Goal: Task Accomplishment & Management: Manage account settings

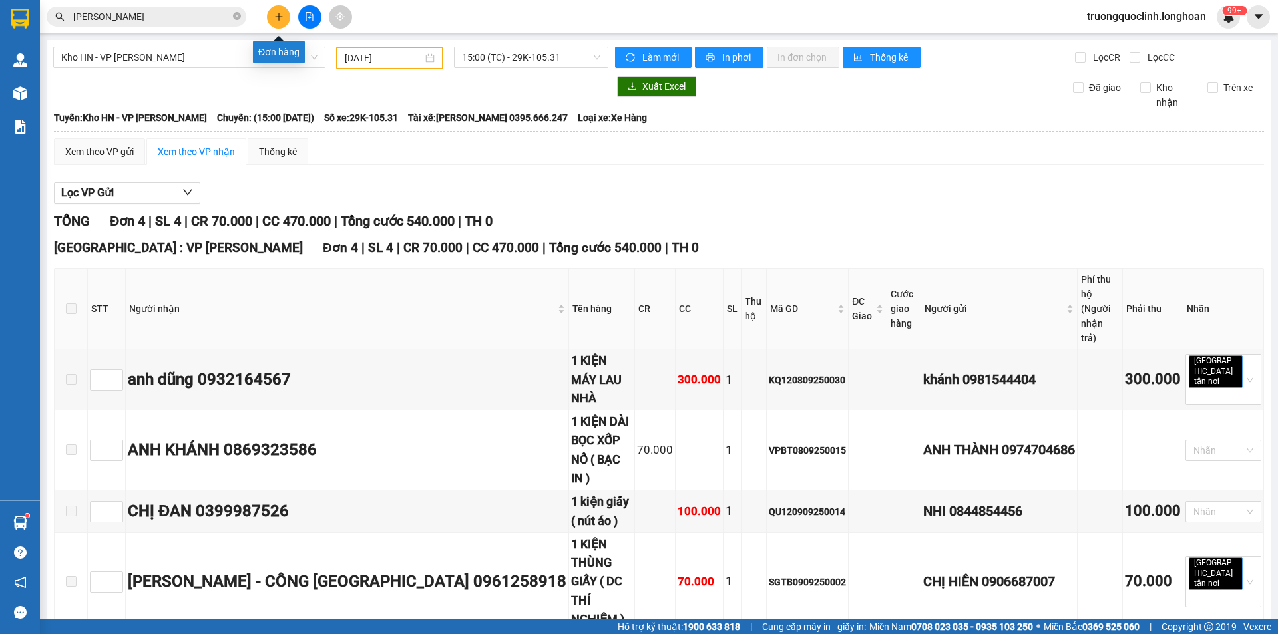
click at [279, 17] on icon "plus" at bounding box center [278, 16] width 1 height 7
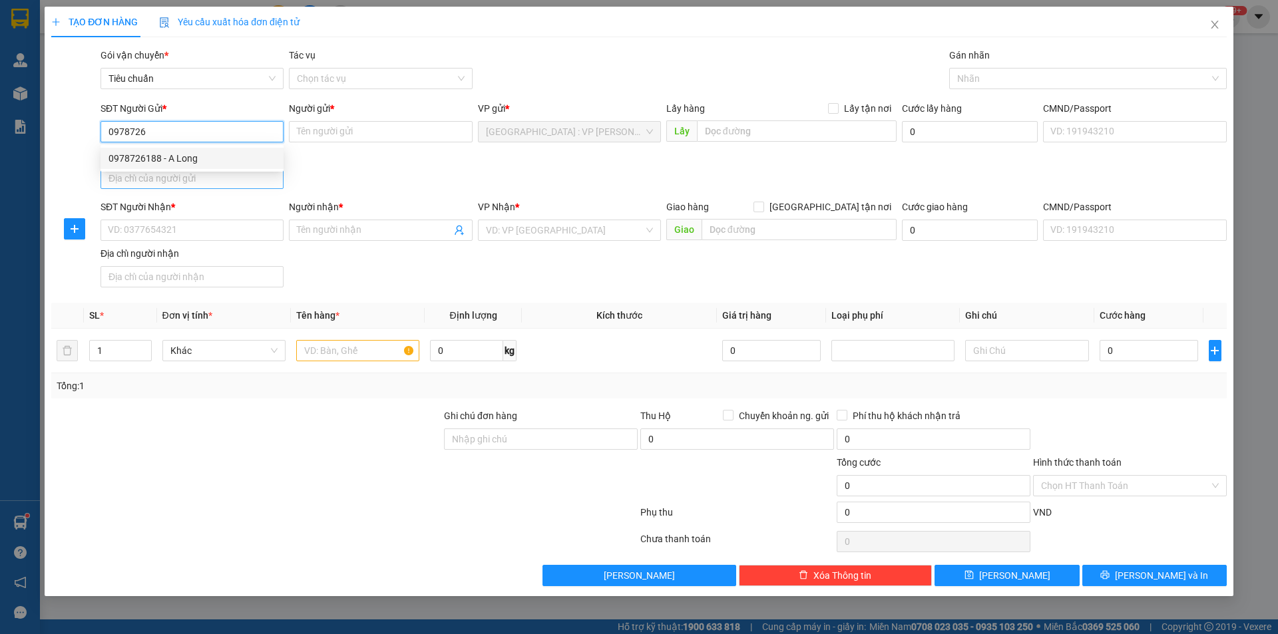
drag, startPoint x: 176, startPoint y: 157, endPoint x: 206, endPoint y: 184, distance: 39.6
click at [176, 158] on div "0978726188 - A Long" at bounding box center [192, 158] width 167 height 15
type input "0978726188"
type input "A Long"
checkbox input "true"
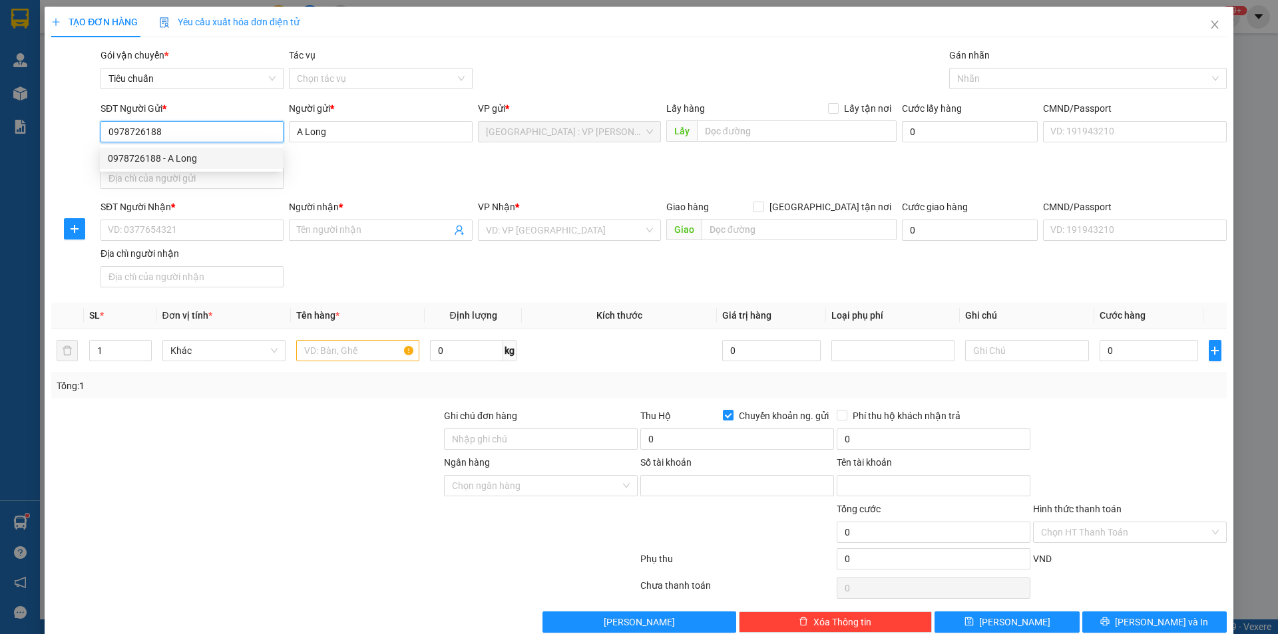
type input "0978726188"
type input "đinh thanh long"
type input "0978726188"
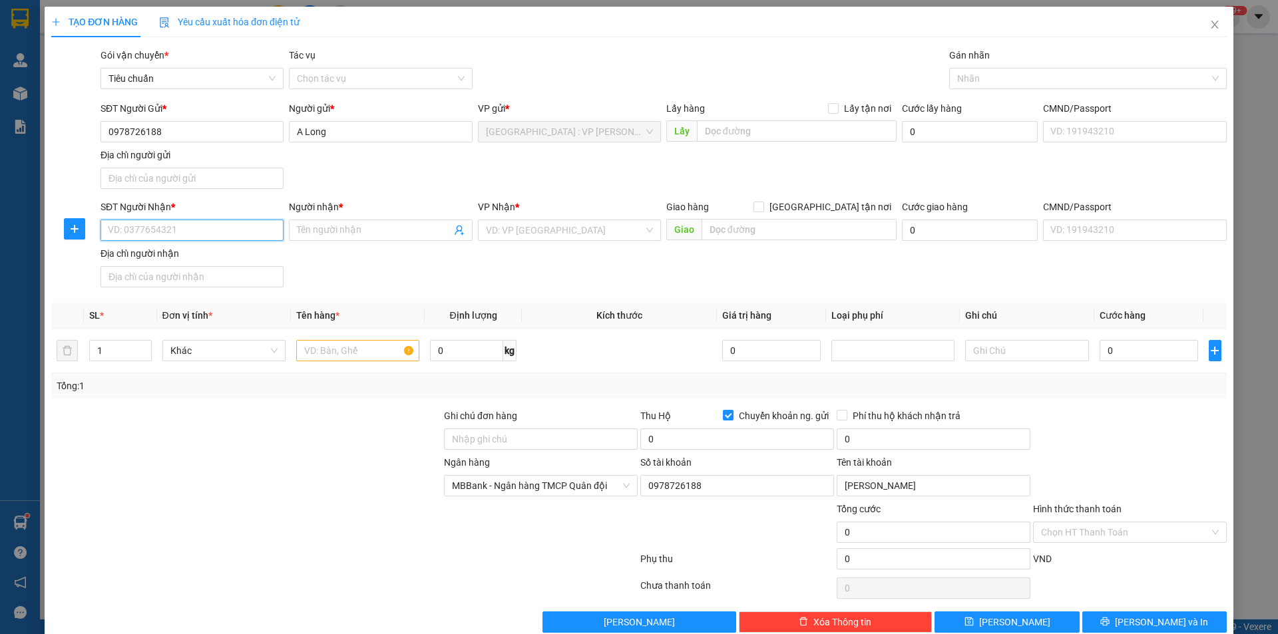
click at [208, 222] on input "SĐT Người Nhận *" at bounding box center [192, 230] width 183 height 21
type input "0903567227"
click at [322, 232] on input "Người nhận *" at bounding box center [374, 230] width 154 height 15
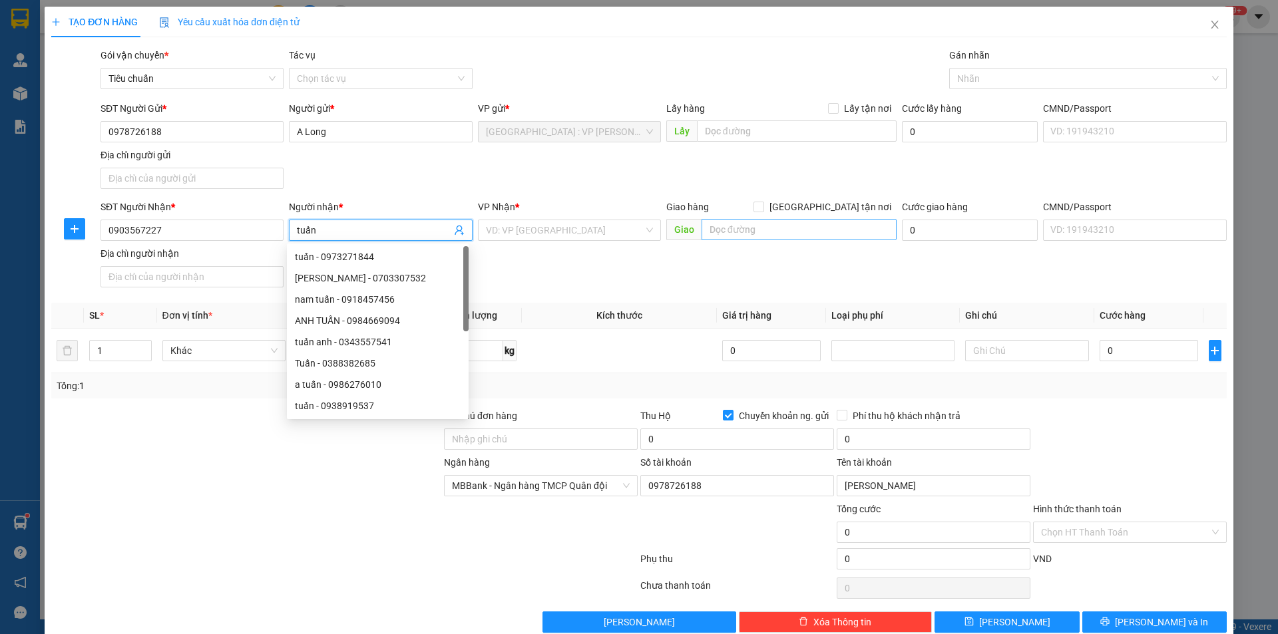
type input "tuấn"
click at [737, 230] on input "text" at bounding box center [799, 229] width 195 height 21
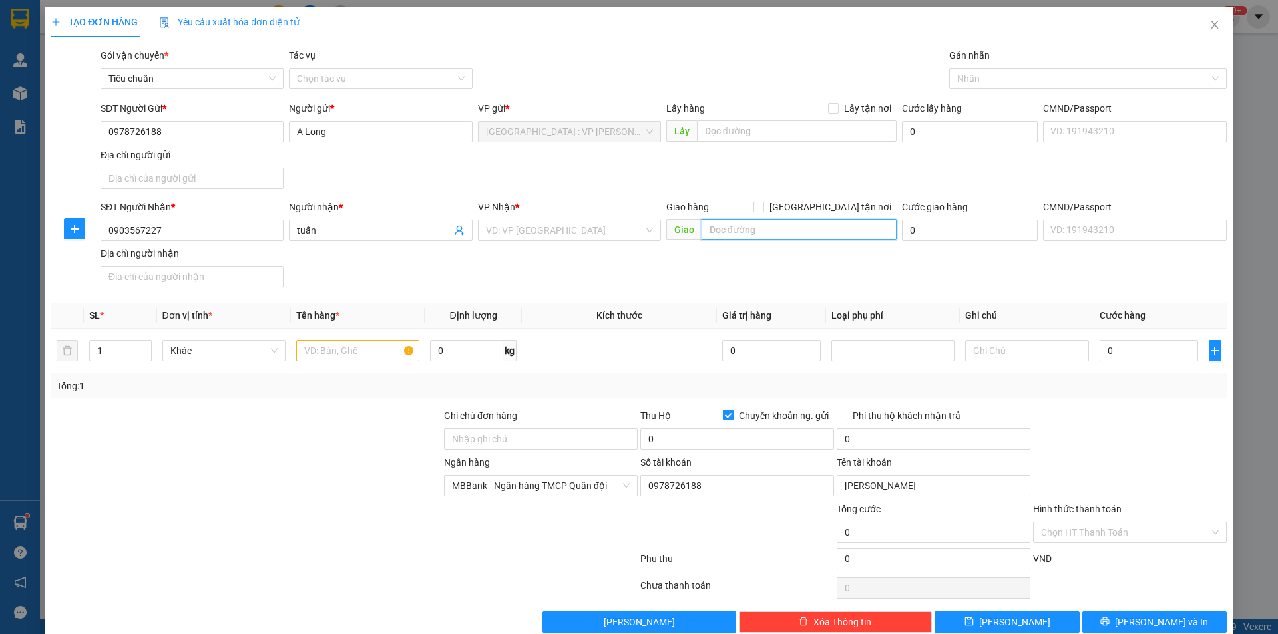
type input "6"
type input "tân bình 3-điện trung-điện bàn-quảng nam"
click at [763, 202] on input "[GEOGRAPHIC_DATA] tận nơi" at bounding box center [758, 206] width 9 height 9
checkbox input "true"
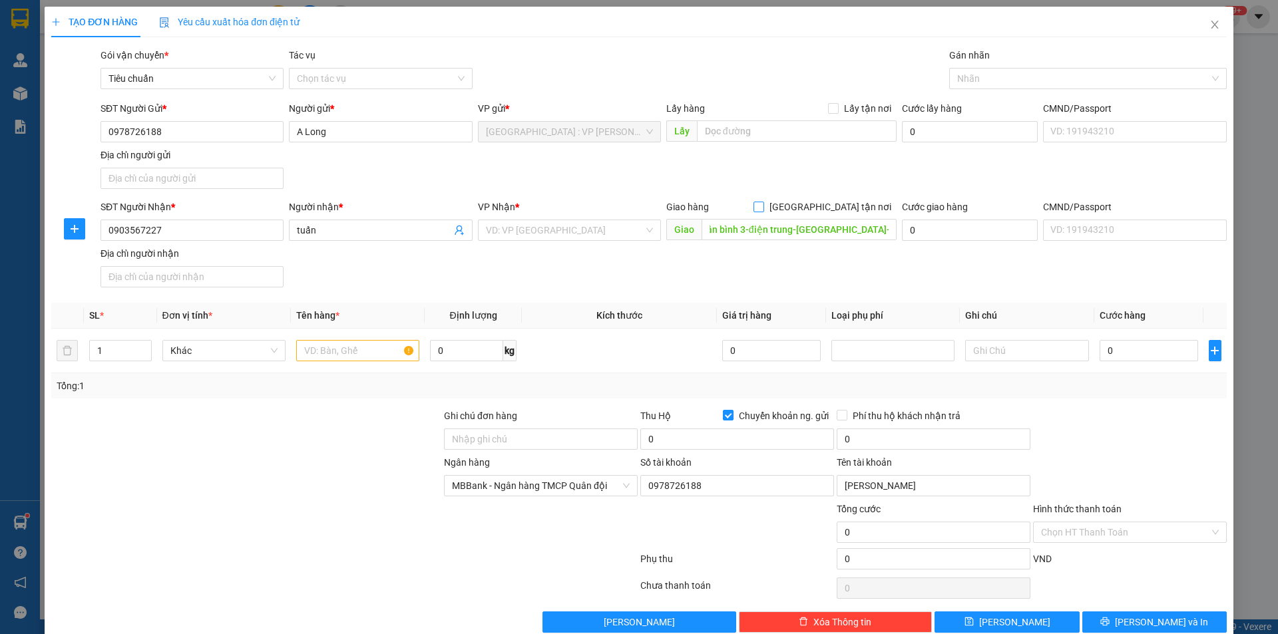
scroll to position [0, 0]
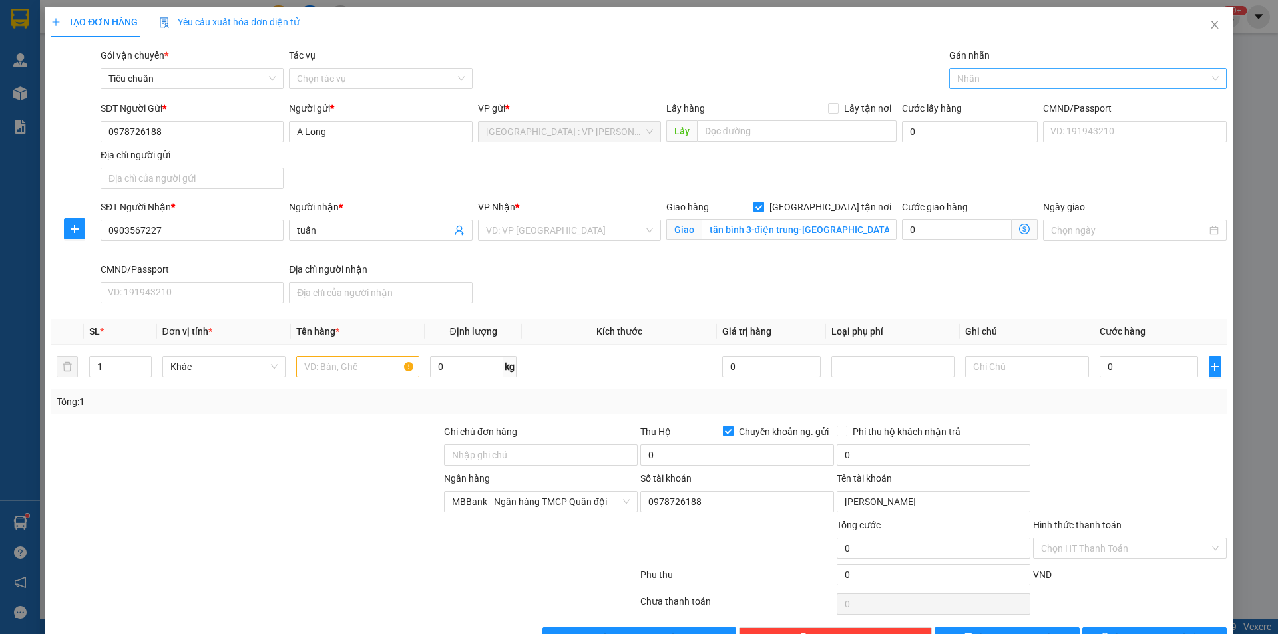
click at [983, 79] on div at bounding box center [1082, 79] width 258 height 16
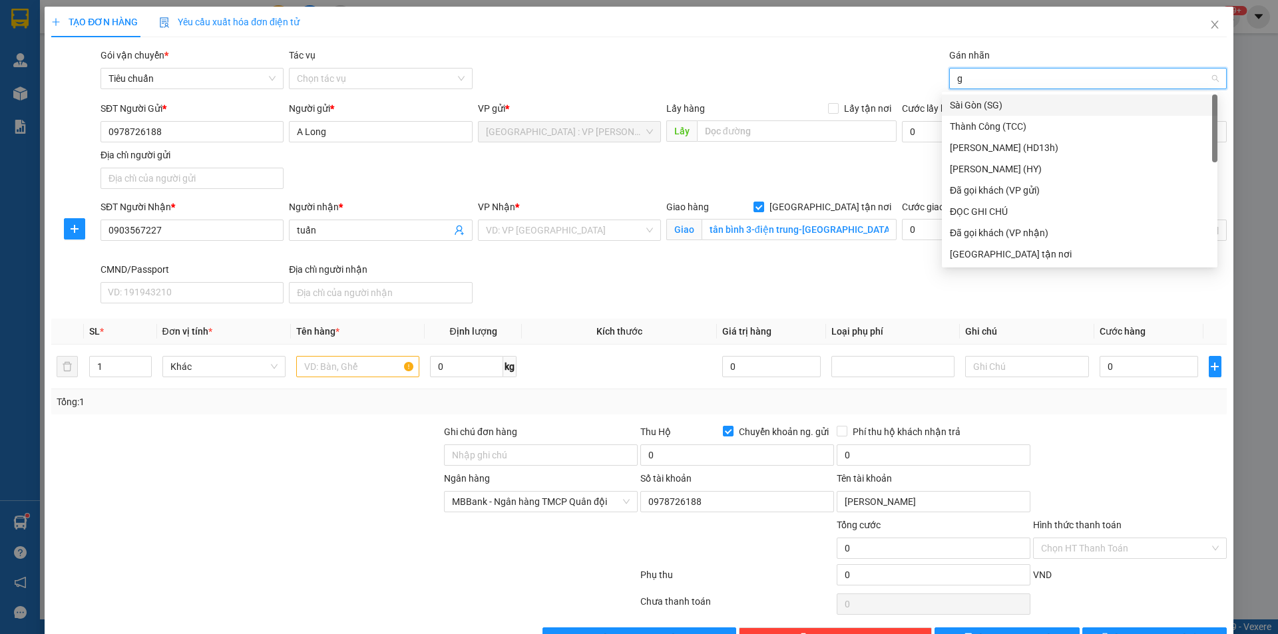
type input "gt"
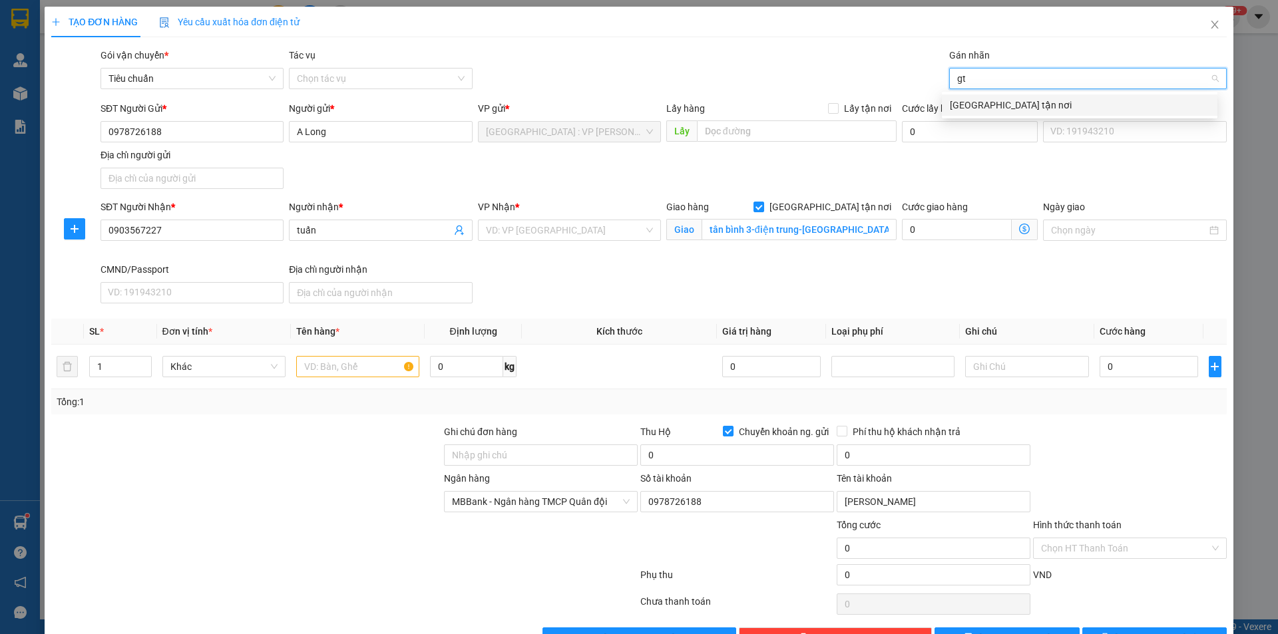
click at [969, 105] on div "[GEOGRAPHIC_DATA] tận nơi" at bounding box center [1080, 105] width 260 height 15
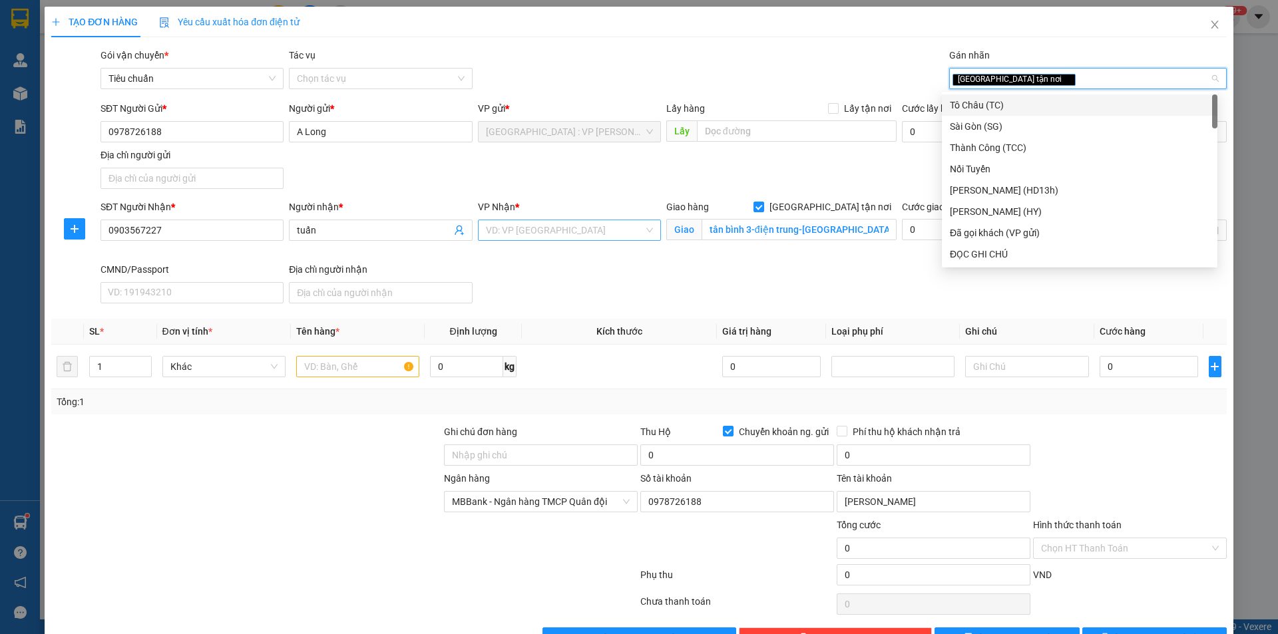
click at [502, 228] on input "search" at bounding box center [565, 230] width 158 height 20
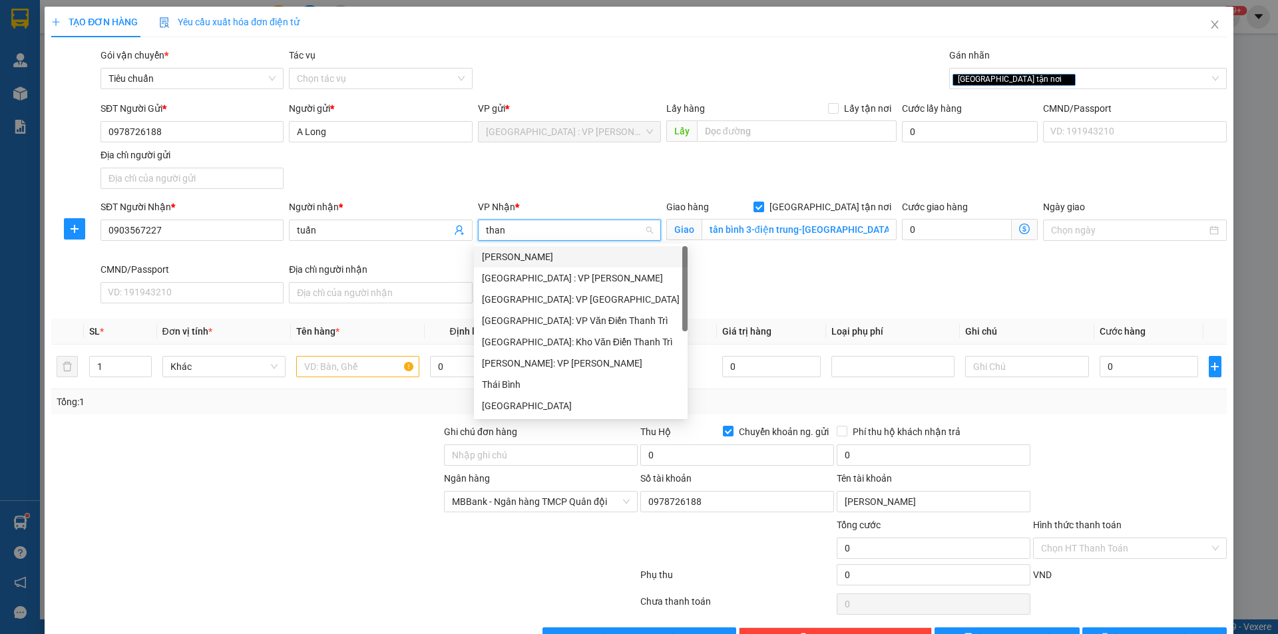
type input "thanh"
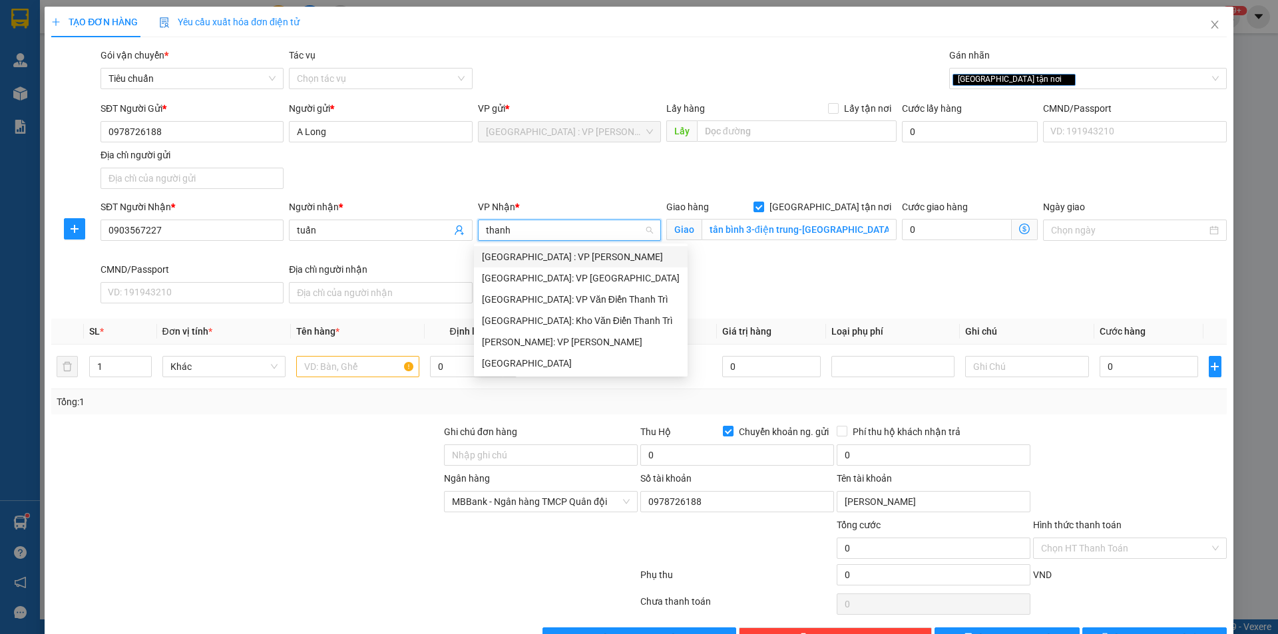
click at [524, 248] on div "[GEOGRAPHIC_DATA] : VP [PERSON_NAME]" at bounding box center [581, 256] width 214 height 21
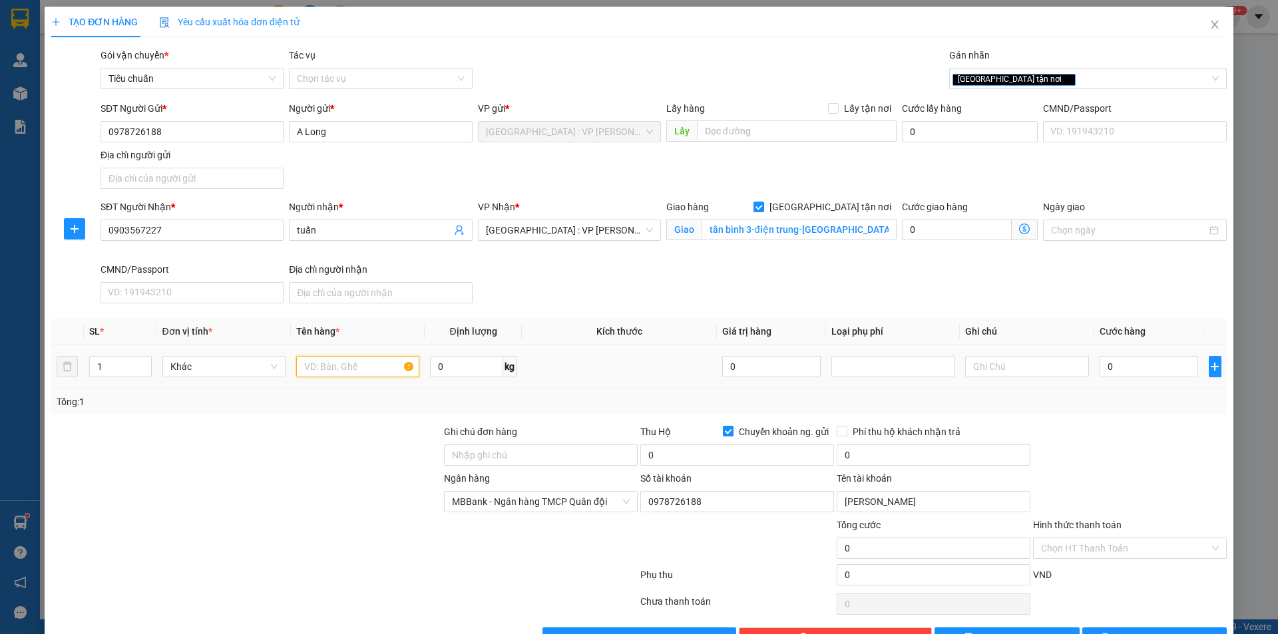
click at [381, 363] on input "text" at bounding box center [357, 366] width 123 height 21
type input "1 kiện chậu cây bọc pe"
click at [531, 454] on input "Ghi chú đơn hàng" at bounding box center [541, 455] width 194 height 21
type input "nhận nguyên kiện,giao nguyên kiện,bể vỡ k đền"
click at [557, 417] on div "Transit Pickup Surcharge Ids Transit Deliver Surcharge Ids Transit Deliver Surc…" at bounding box center [639, 348] width 1176 height 601
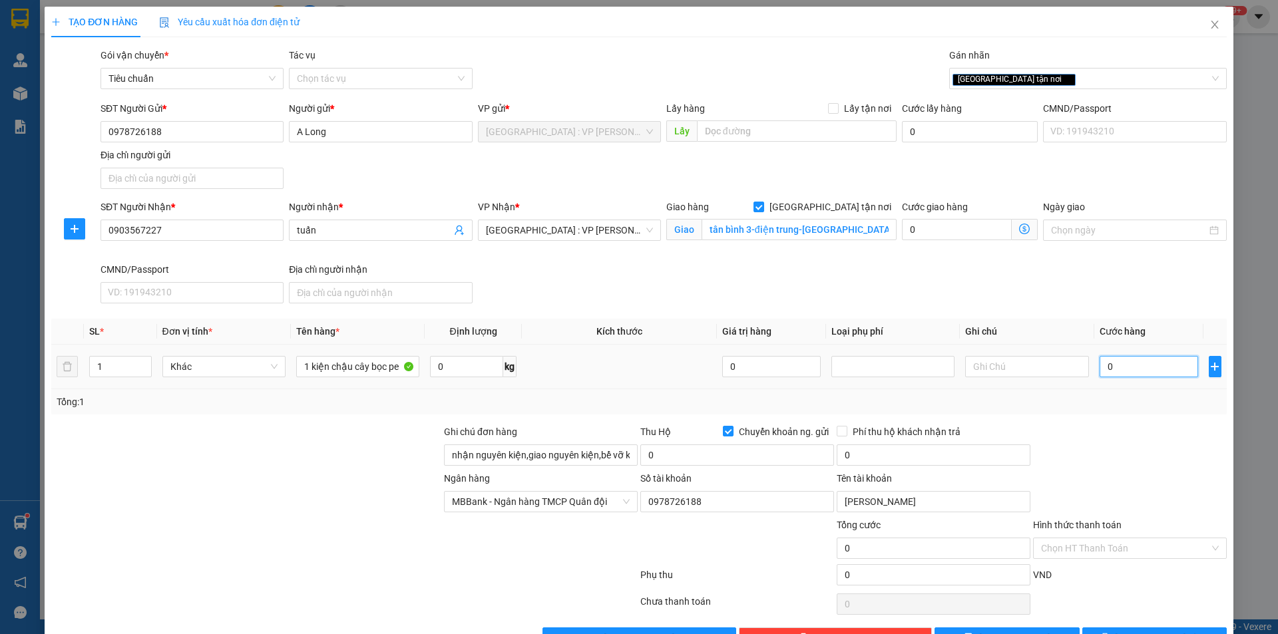
click at [1114, 367] on input "0" at bounding box center [1149, 366] width 99 height 21
type input "2"
type input "20"
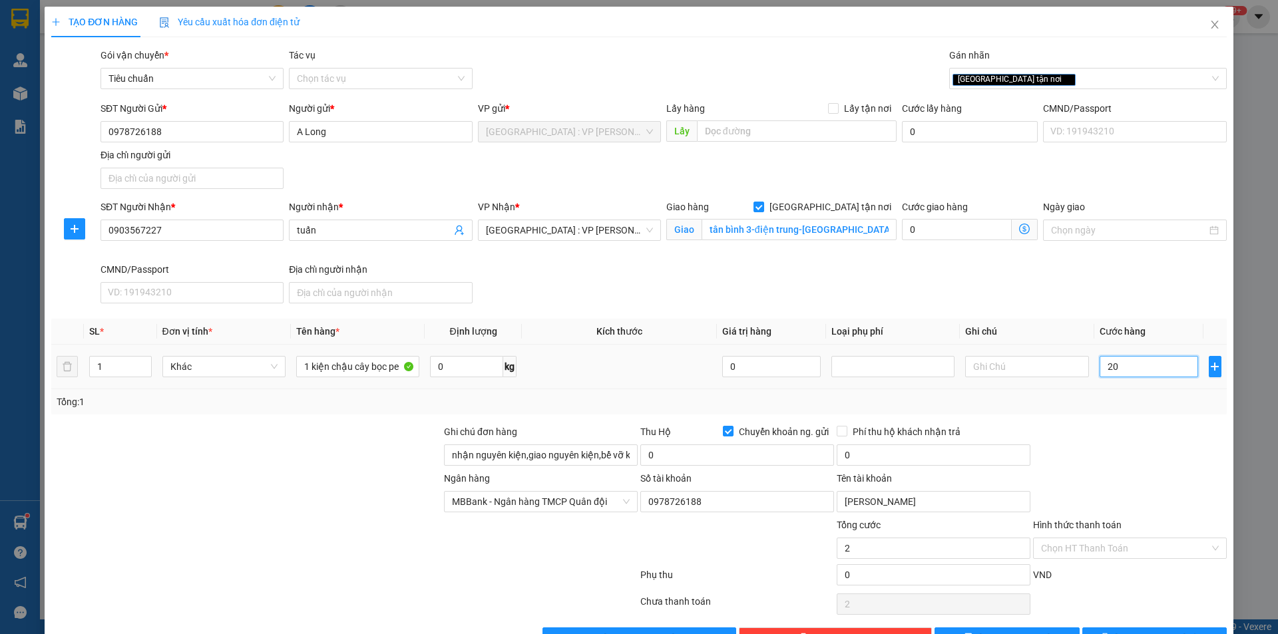
type input "20"
type input "200"
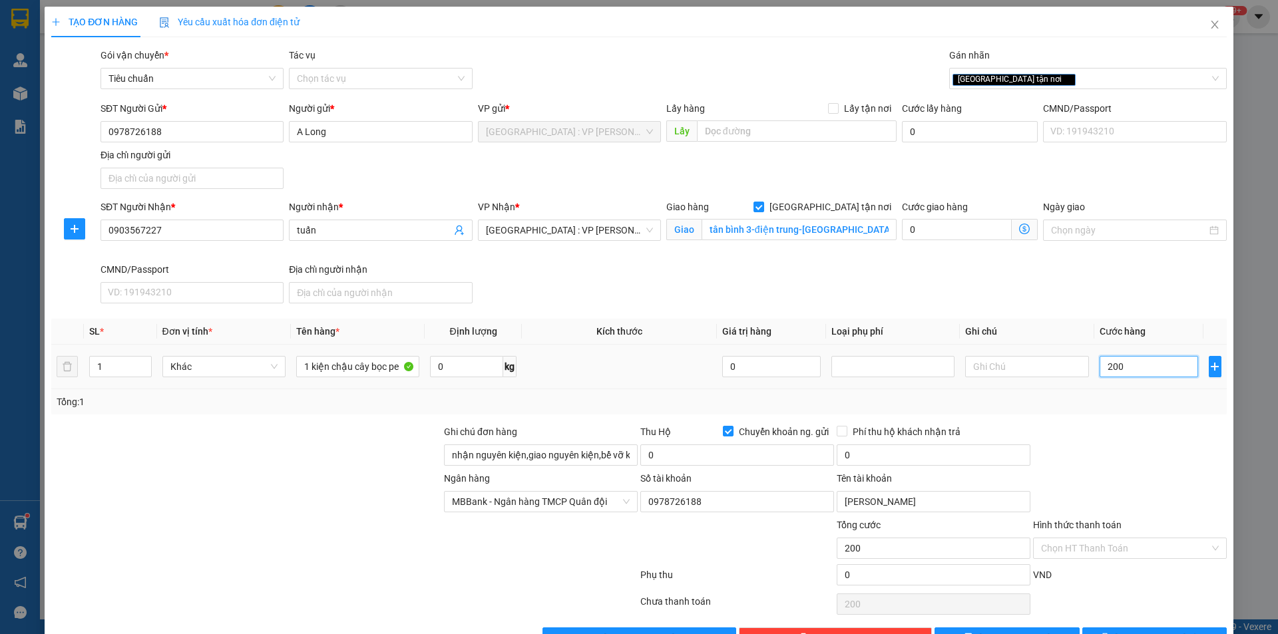
type input "2.000"
type input "20.000"
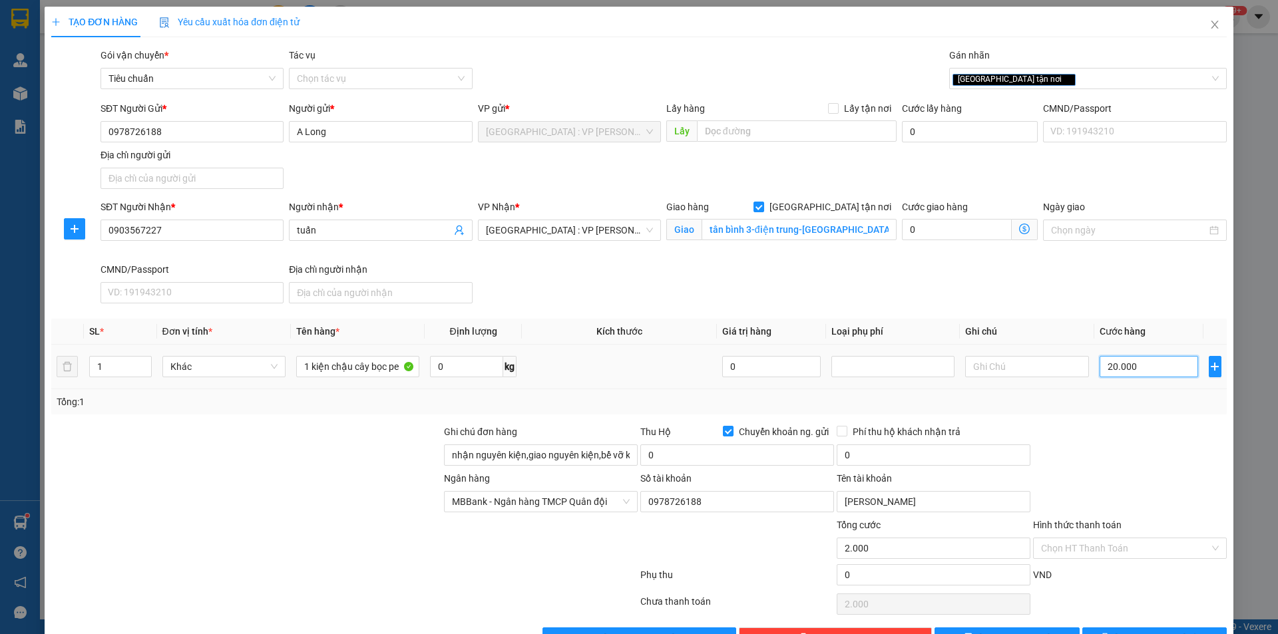
type input "20.000"
type input "200.000"
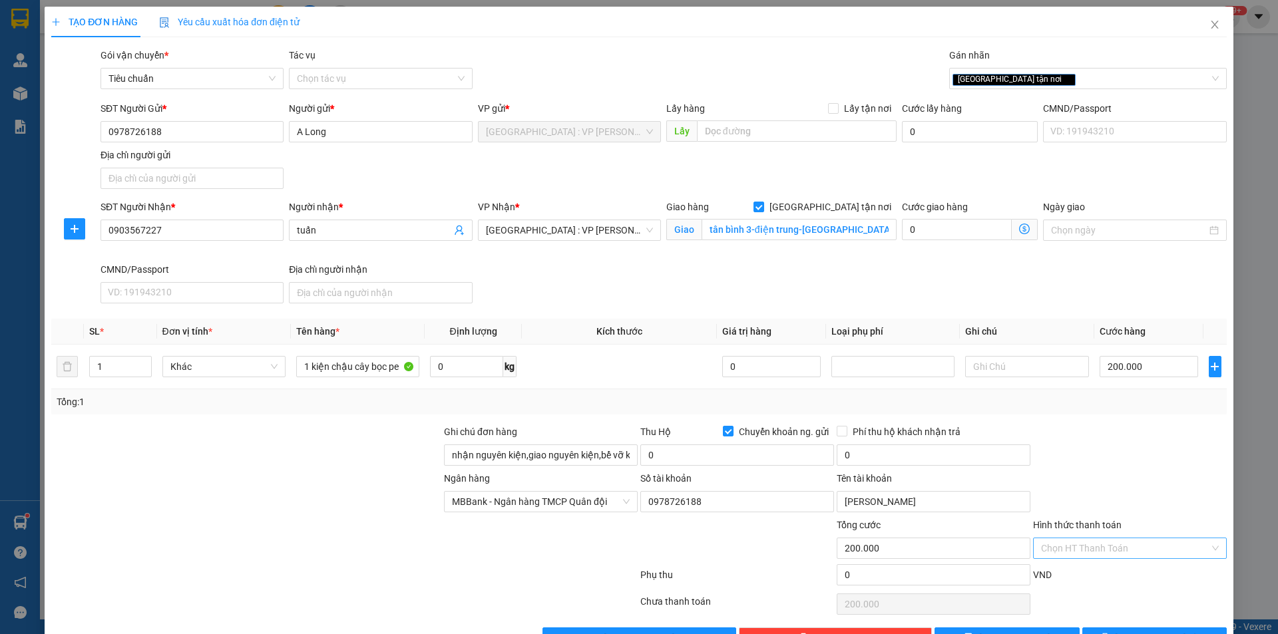
click at [1136, 547] on input "Hình thức thanh toán" at bounding box center [1125, 549] width 168 height 20
click at [1083, 441] on div "Tại văn phòng" at bounding box center [1122, 436] width 176 height 15
type input "0"
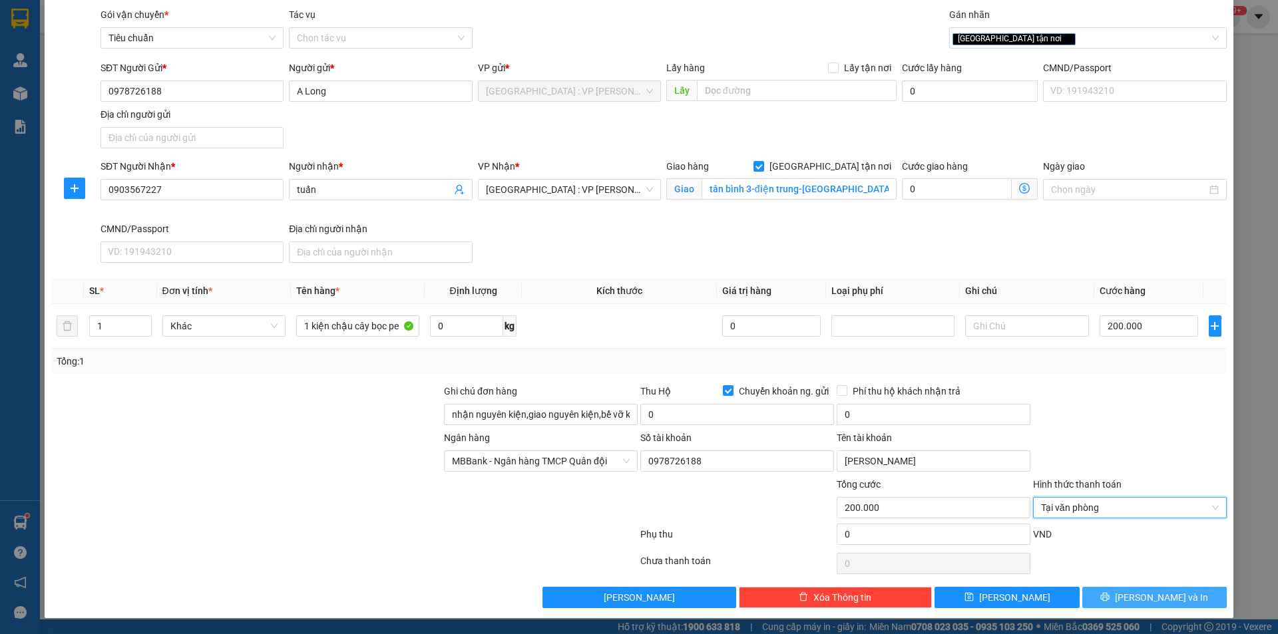
click at [1164, 600] on span "[PERSON_NAME] và In" at bounding box center [1161, 597] width 93 height 15
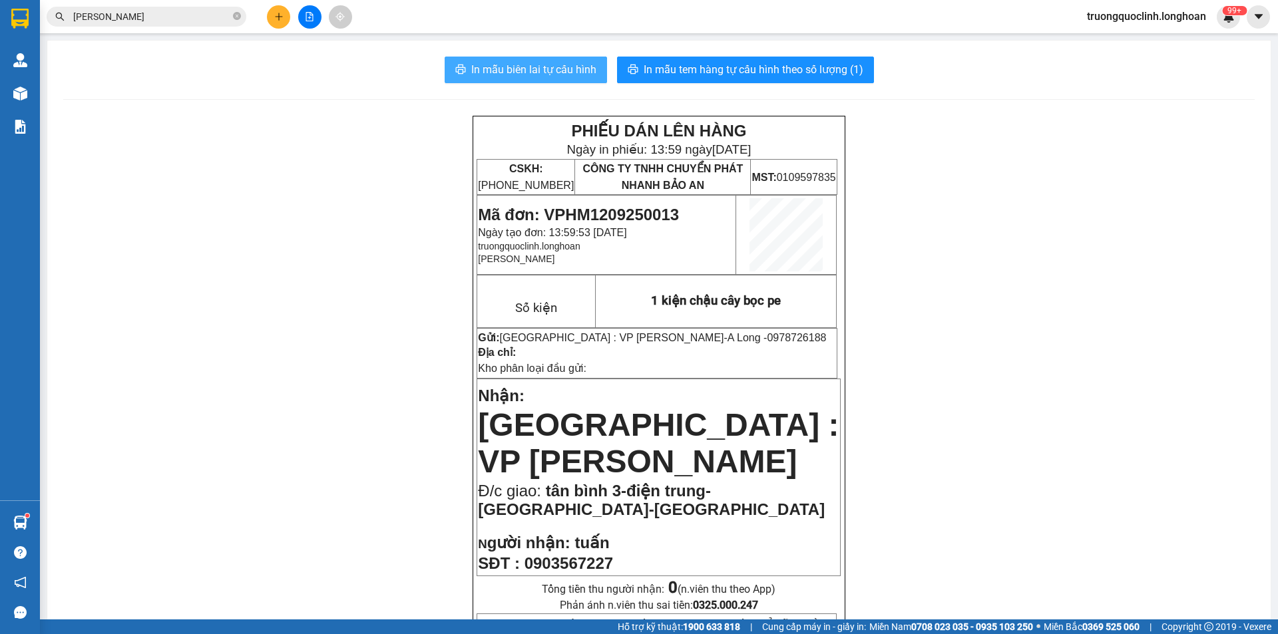
click at [551, 75] on span "In mẫu biên lai tự cấu hình" at bounding box center [533, 69] width 125 height 17
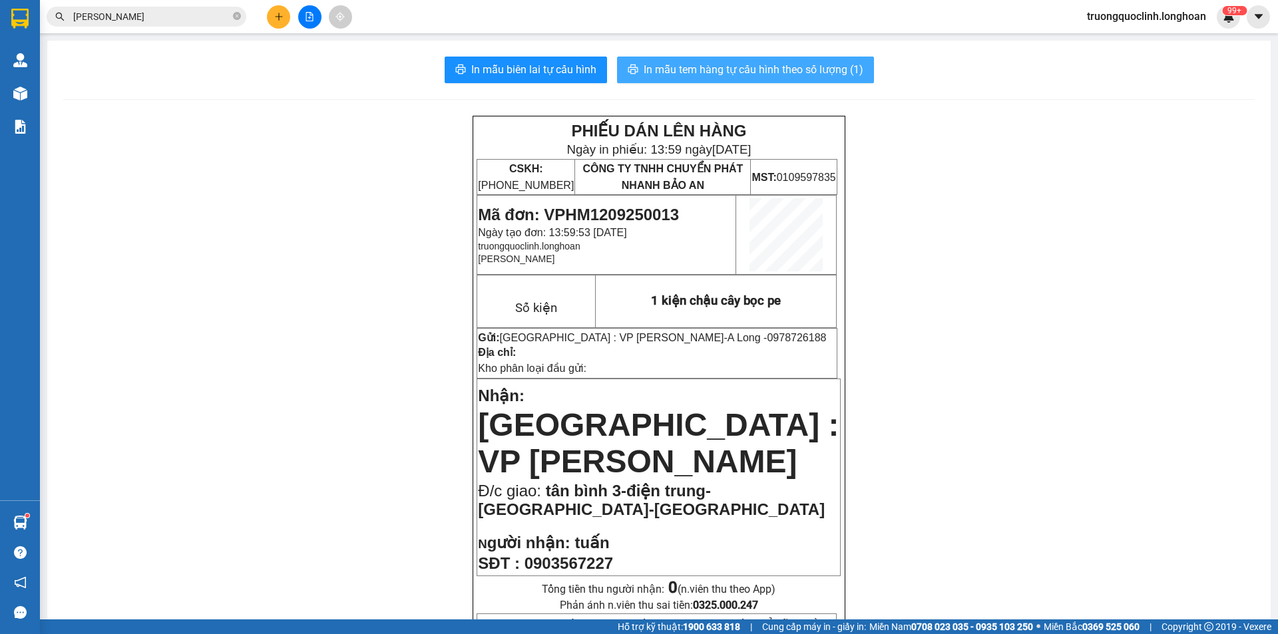
click at [747, 77] on span "In mẫu tem hàng tự cấu hình theo số lượng (1)" at bounding box center [754, 69] width 220 height 17
drag, startPoint x: 909, startPoint y: 379, endPoint x: 915, endPoint y: 508, distance: 128.7
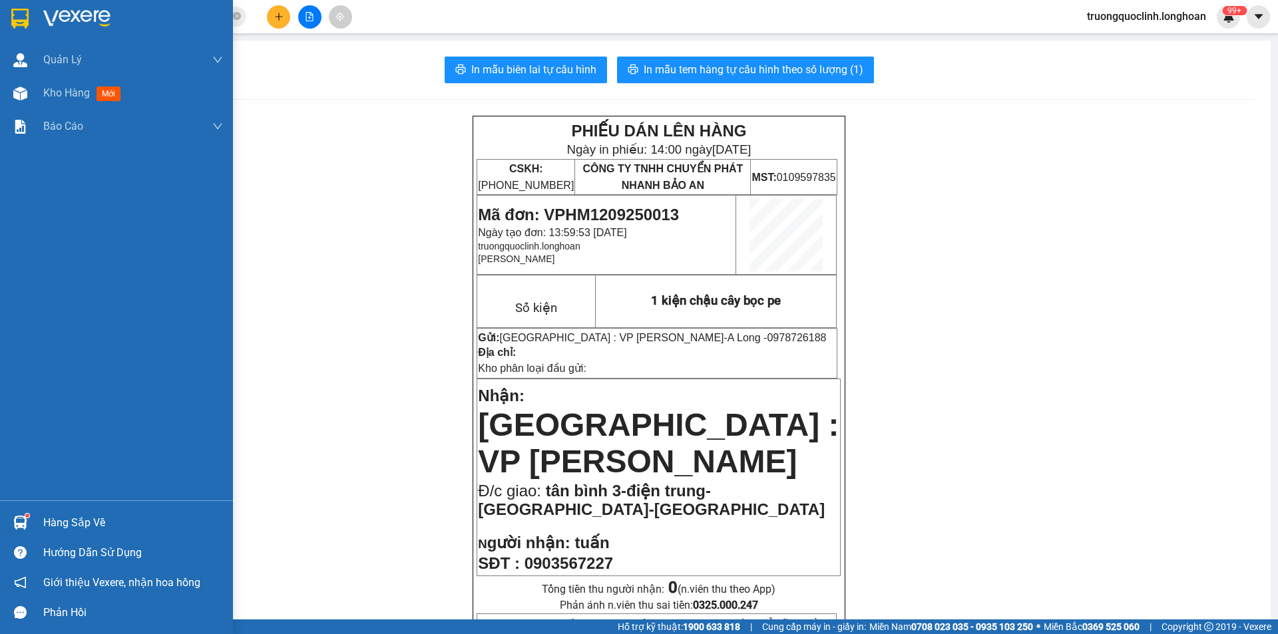
click at [9, 21] on div at bounding box center [20, 18] width 23 height 23
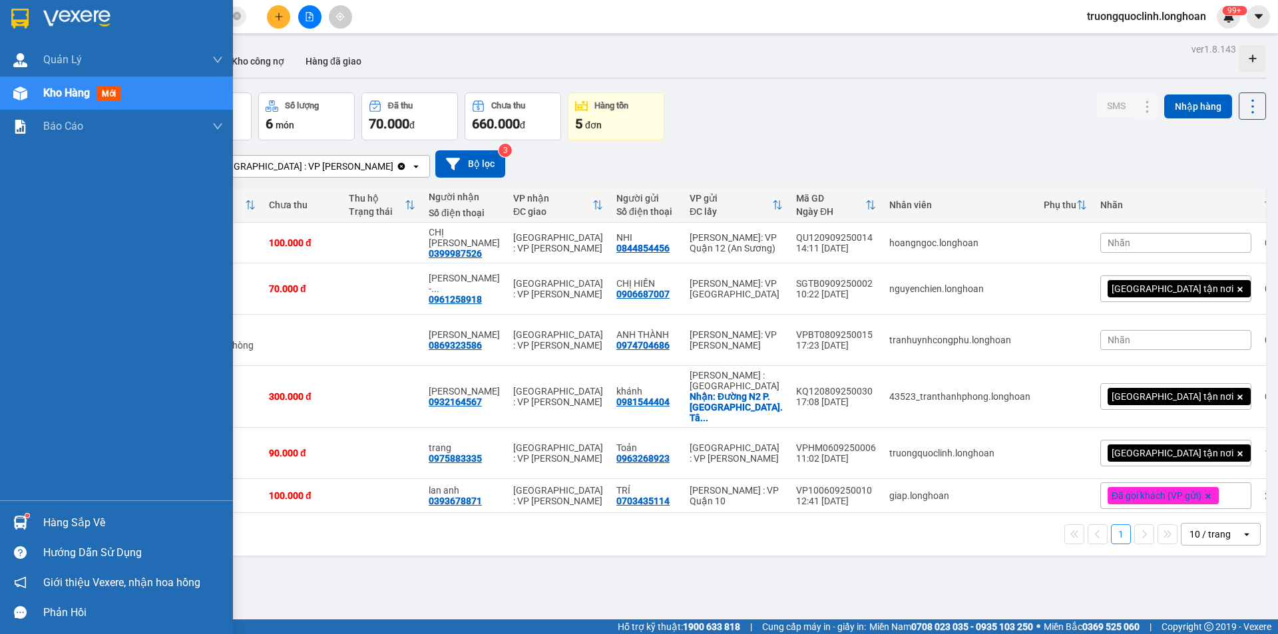
click at [11, 20] on img at bounding box center [19, 19] width 17 height 20
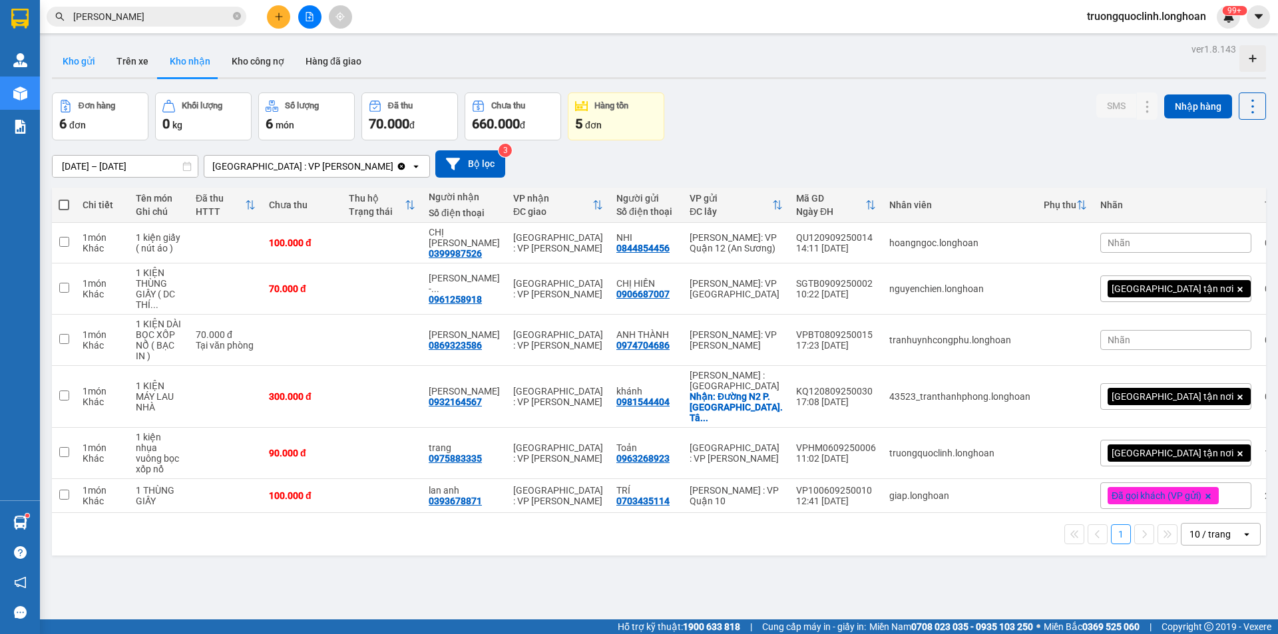
click at [85, 64] on button "Kho gửi" at bounding box center [79, 61] width 54 height 32
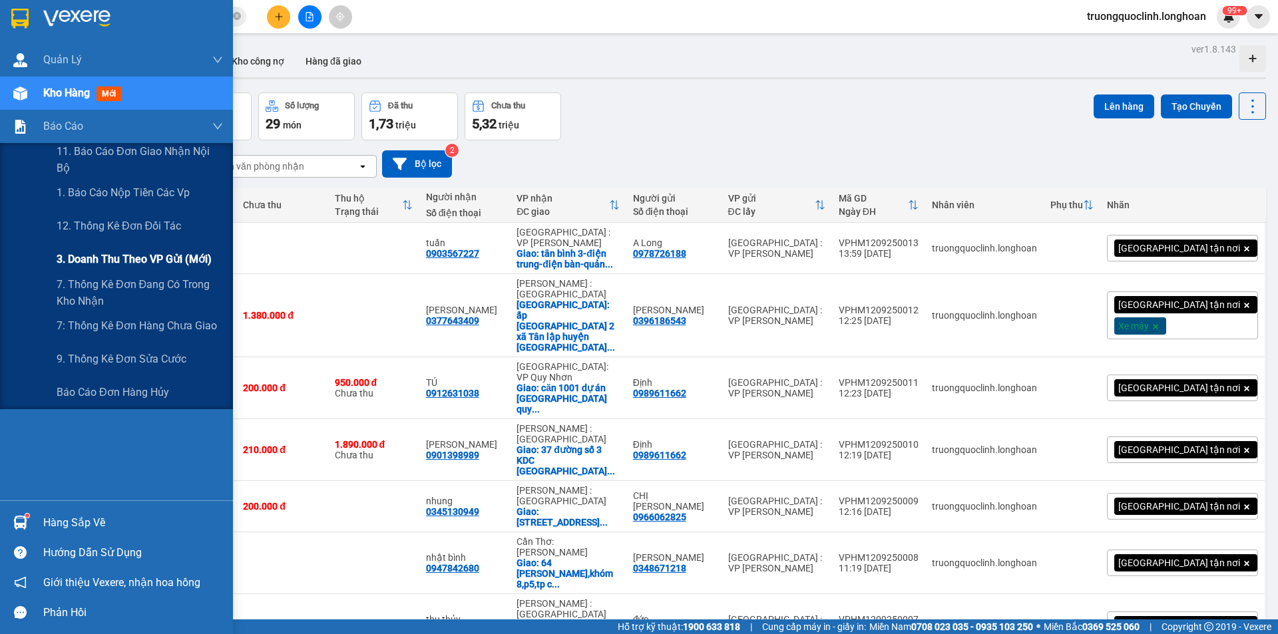
click at [78, 248] on div "3. Doanh Thu theo VP Gửi (mới)" at bounding box center [140, 259] width 166 height 33
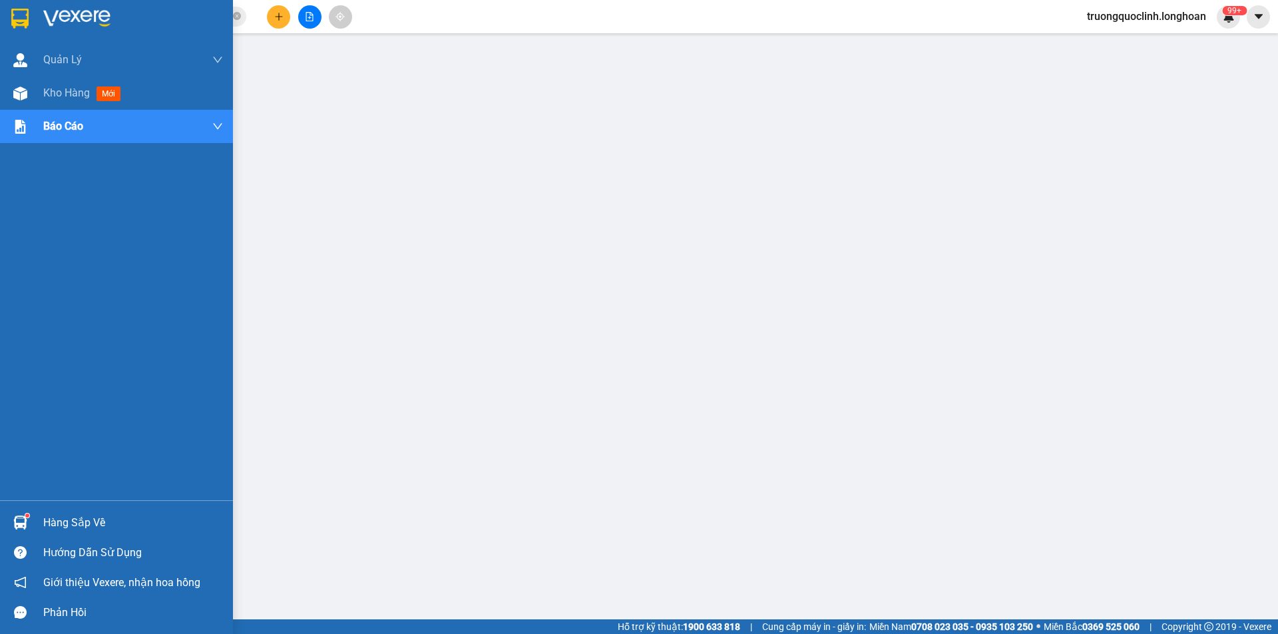
click at [29, 11] on img at bounding box center [19, 19] width 17 height 20
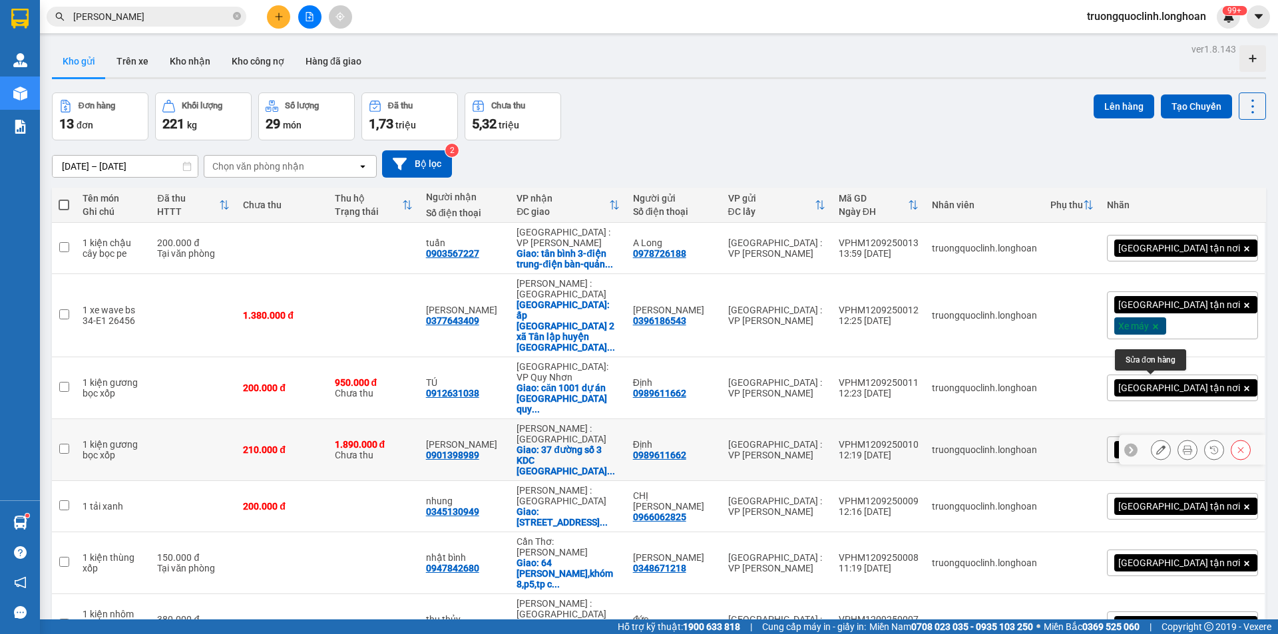
click at [1183, 445] on icon at bounding box center [1187, 449] width 9 height 9
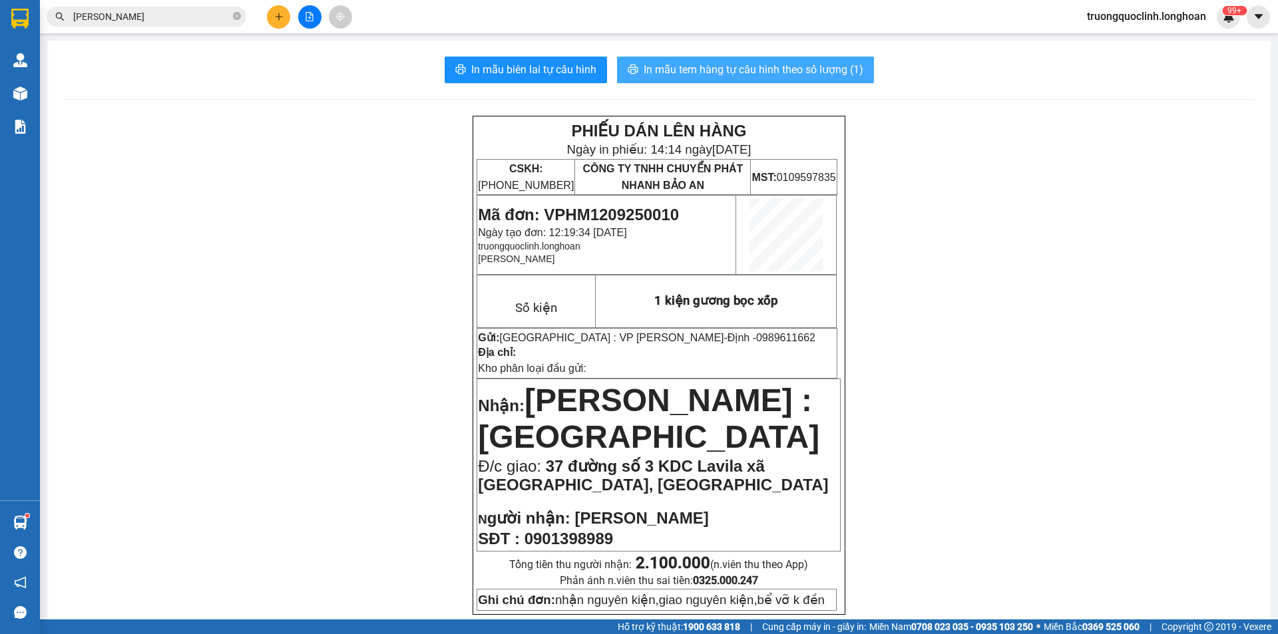
click at [694, 67] on span "In mẫu tem hàng tự cấu hình theo số lượng (1)" at bounding box center [754, 69] width 220 height 17
click at [238, 17] on icon "close-circle" at bounding box center [237, 16] width 8 height 8
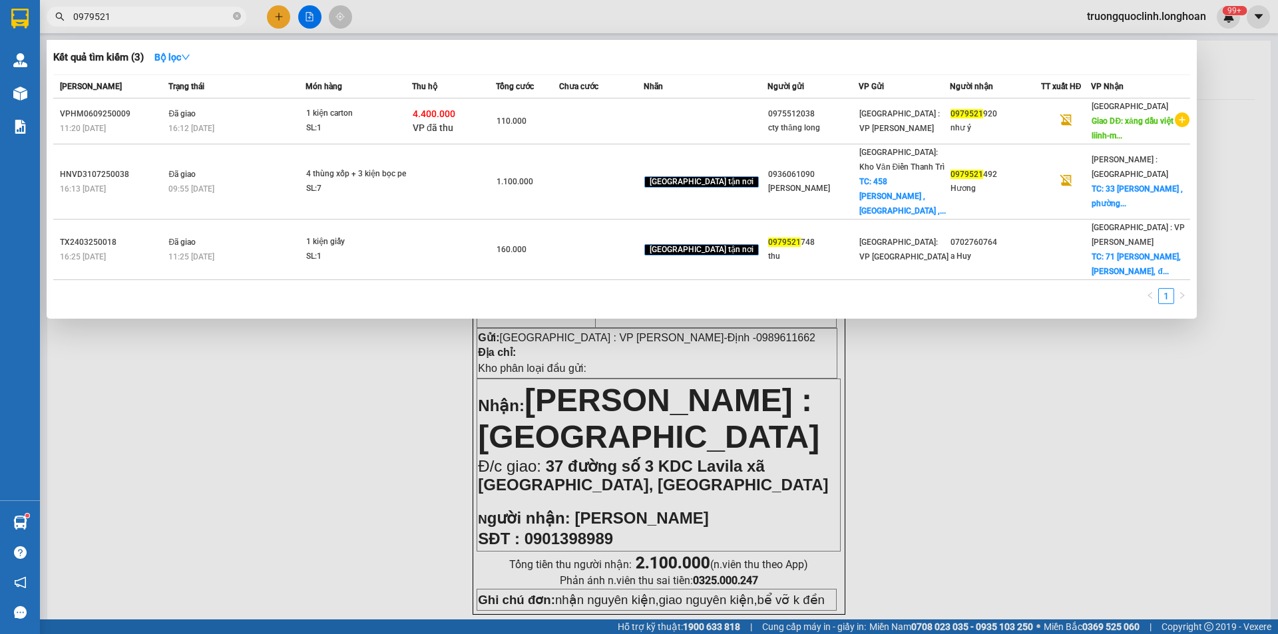
type input "0979521"
click at [359, 465] on div at bounding box center [639, 317] width 1278 height 634
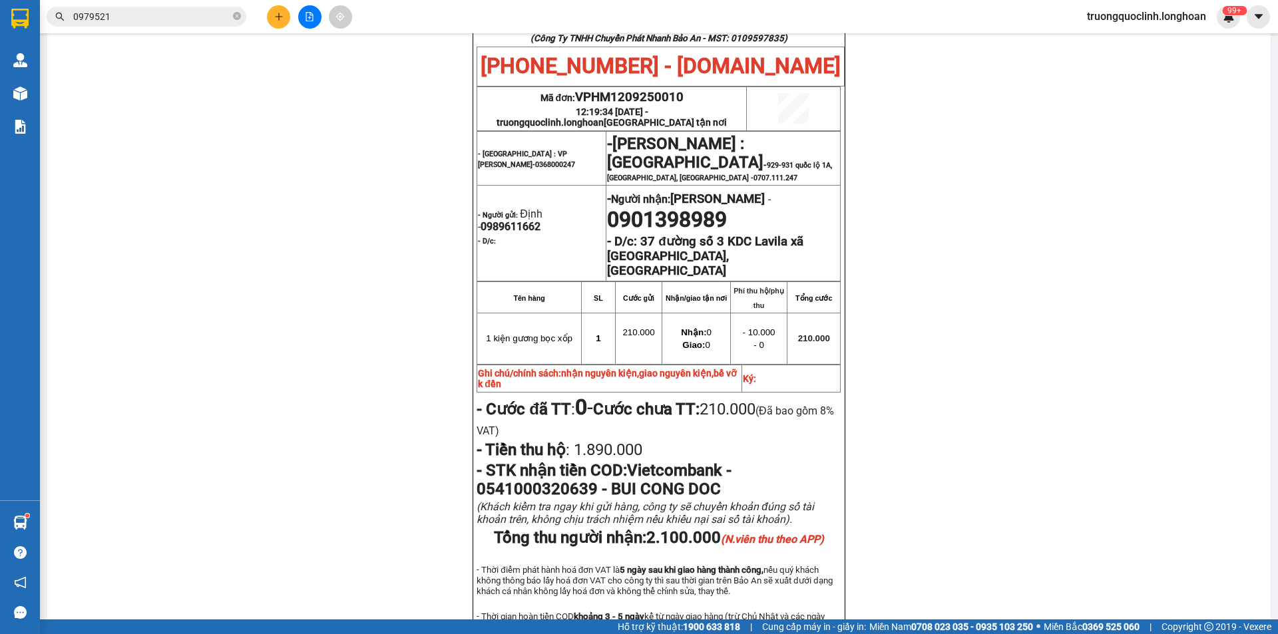
scroll to position [586, 0]
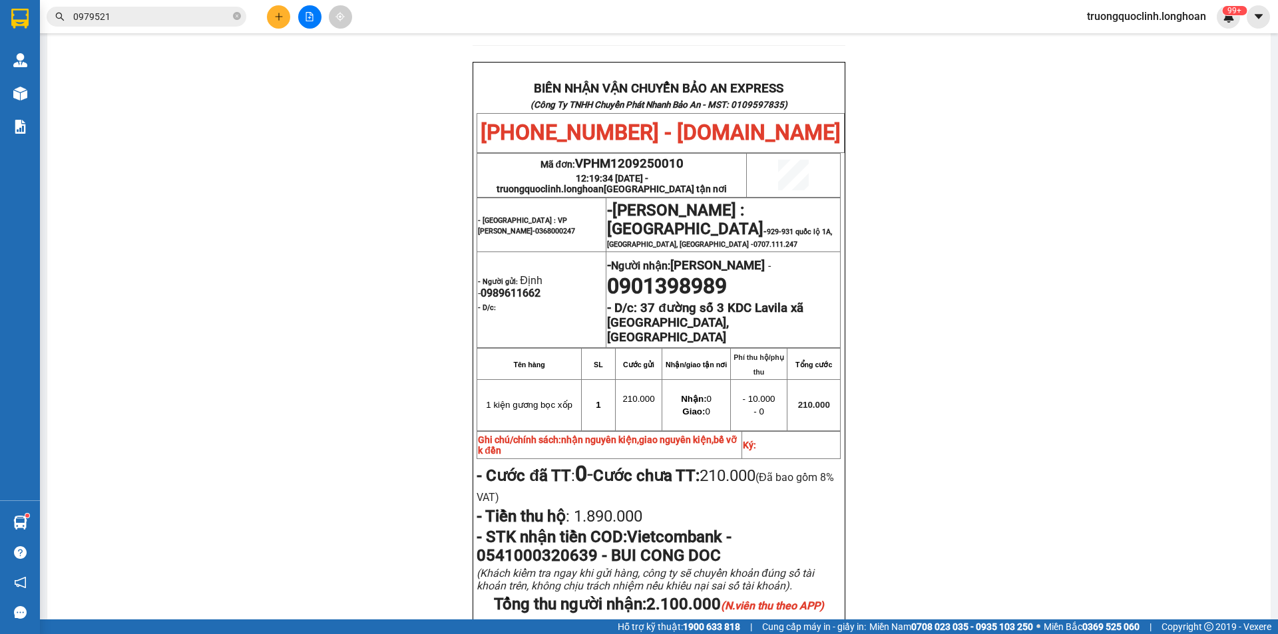
drag, startPoint x: 288, startPoint y: 25, endPoint x: 277, endPoint y: 19, distance: 12.2
click at [287, 24] on div at bounding box center [310, 16] width 100 height 23
click at [277, 19] on icon "plus" at bounding box center [278, 16] width 9 height 9
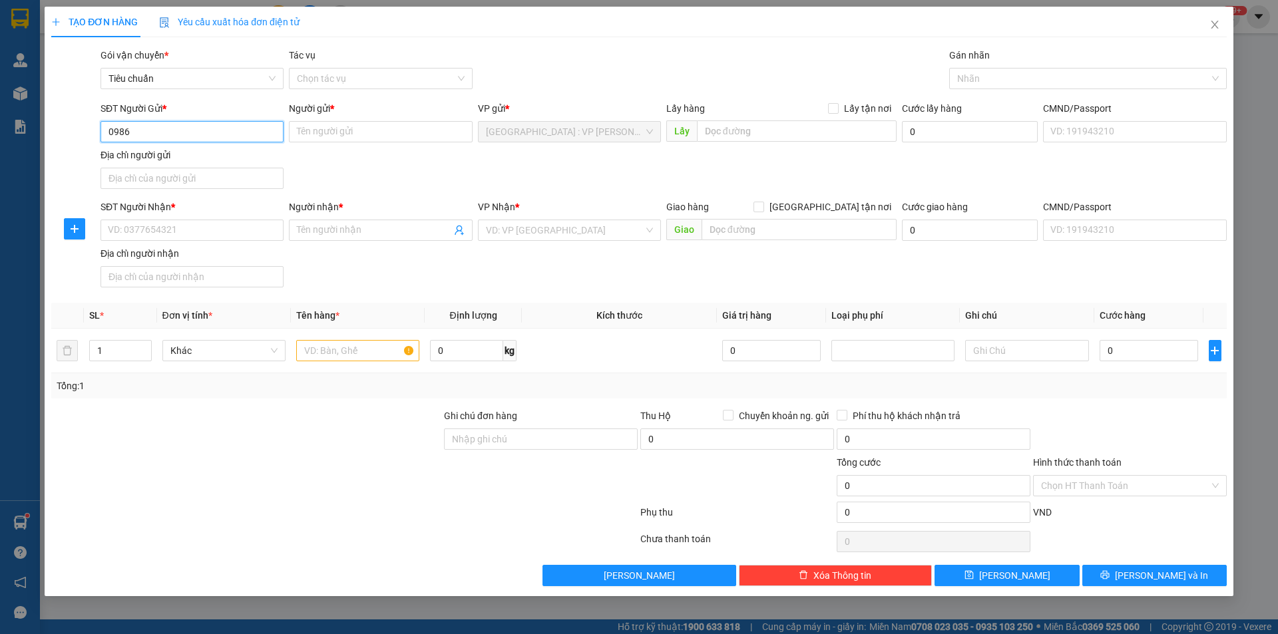
click at [184, 127] on input "0986" at bounding box center [192, 131] width 183 height 21
click at [180, 137] on input "0986486" at bounding box center [192, 131] width 183 height 21
type input "0986486947"
click at [352, 132] on input "Người gửi *" at bounding box center [380, 131] width 183 height 21
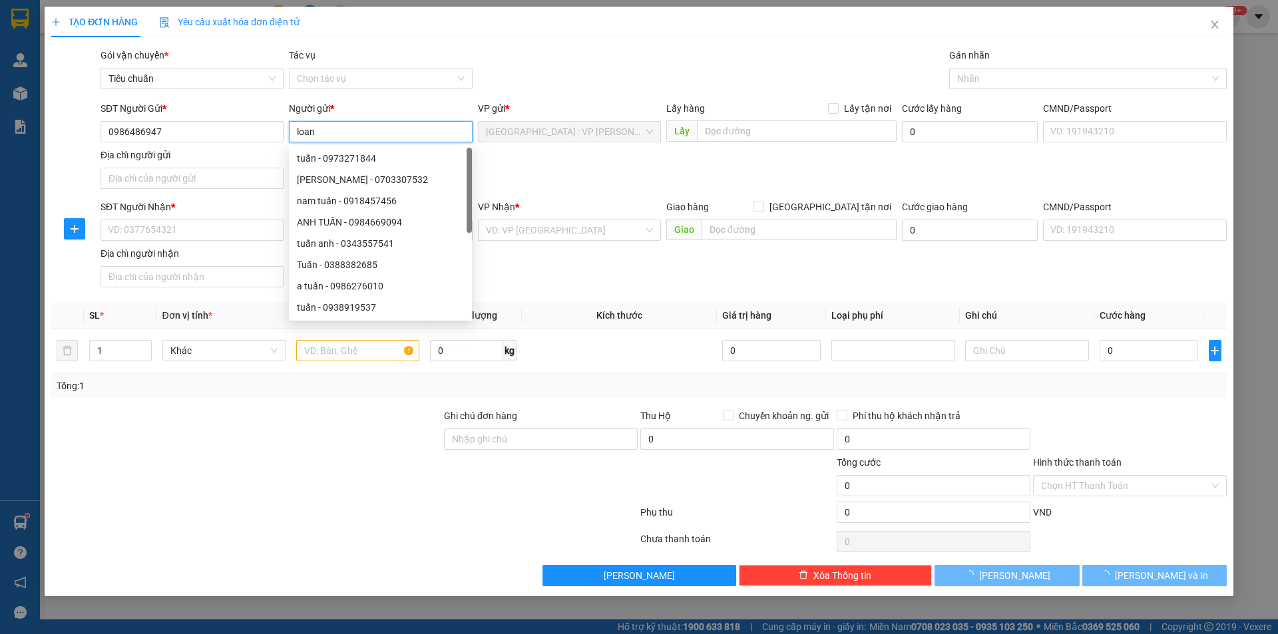
type input "loan"
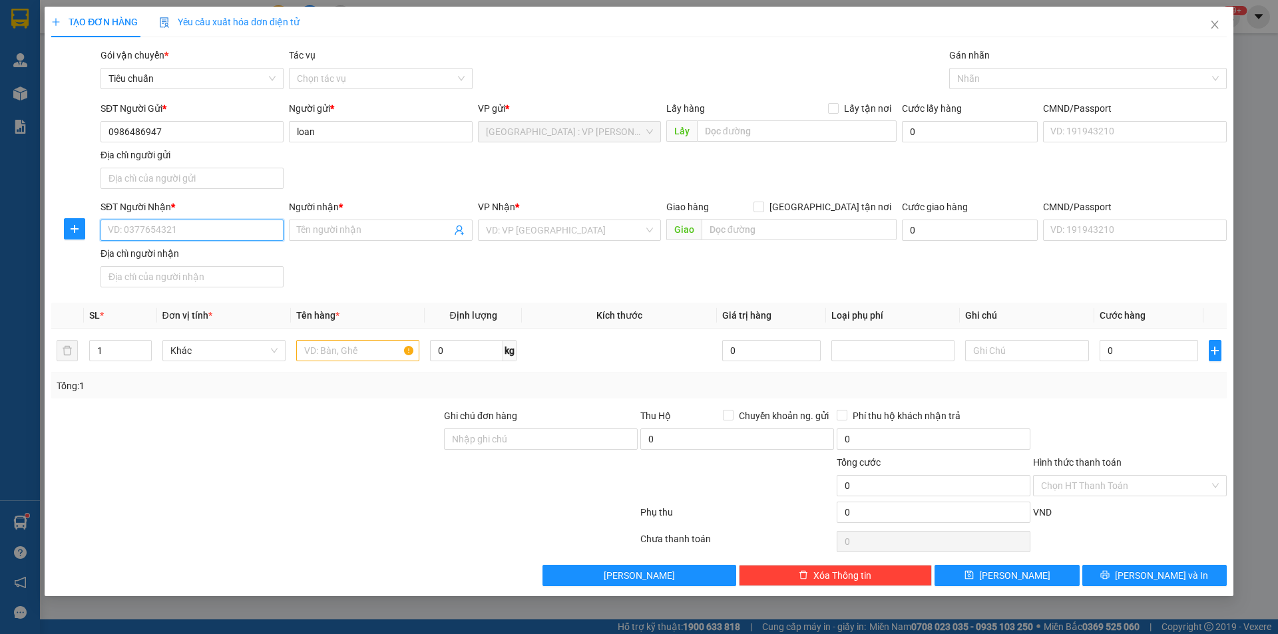
click at [189, 235] on input "SĐT Người Nhận *" at bounding box center [192, 230] width 183 height 21
paste input "0906 76 35 36"
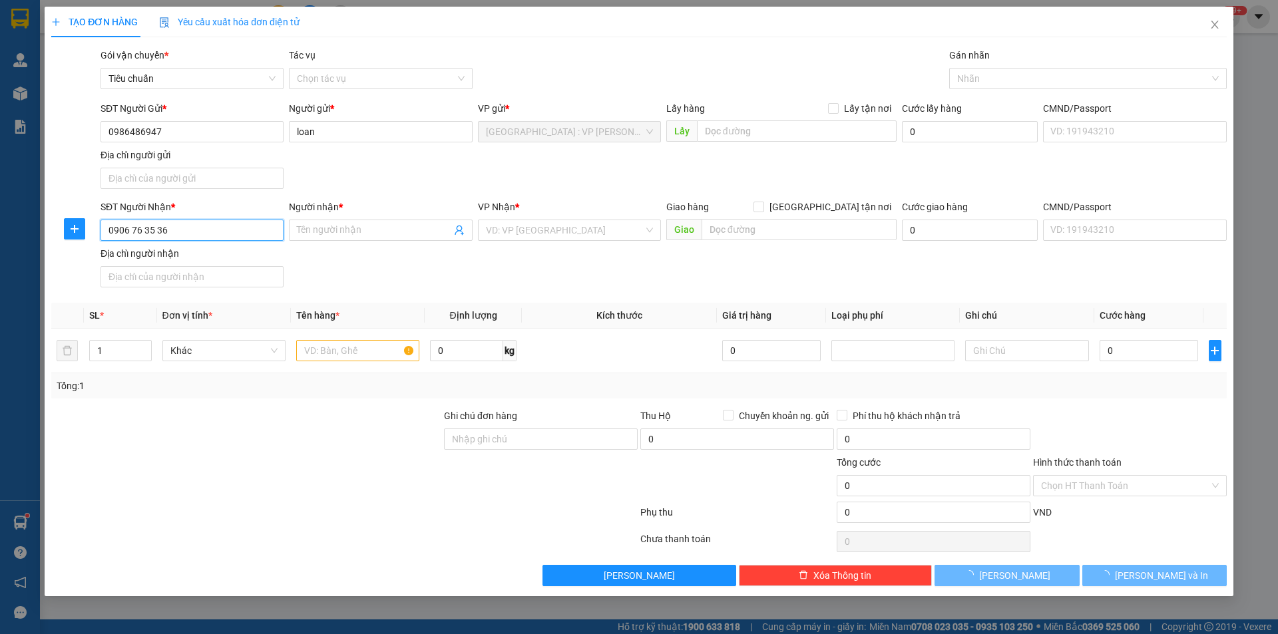
click at [156, 232] on input "0906 76 35 36" at bounding box center [192, 230] width 183 height 21
type input "0906763536"
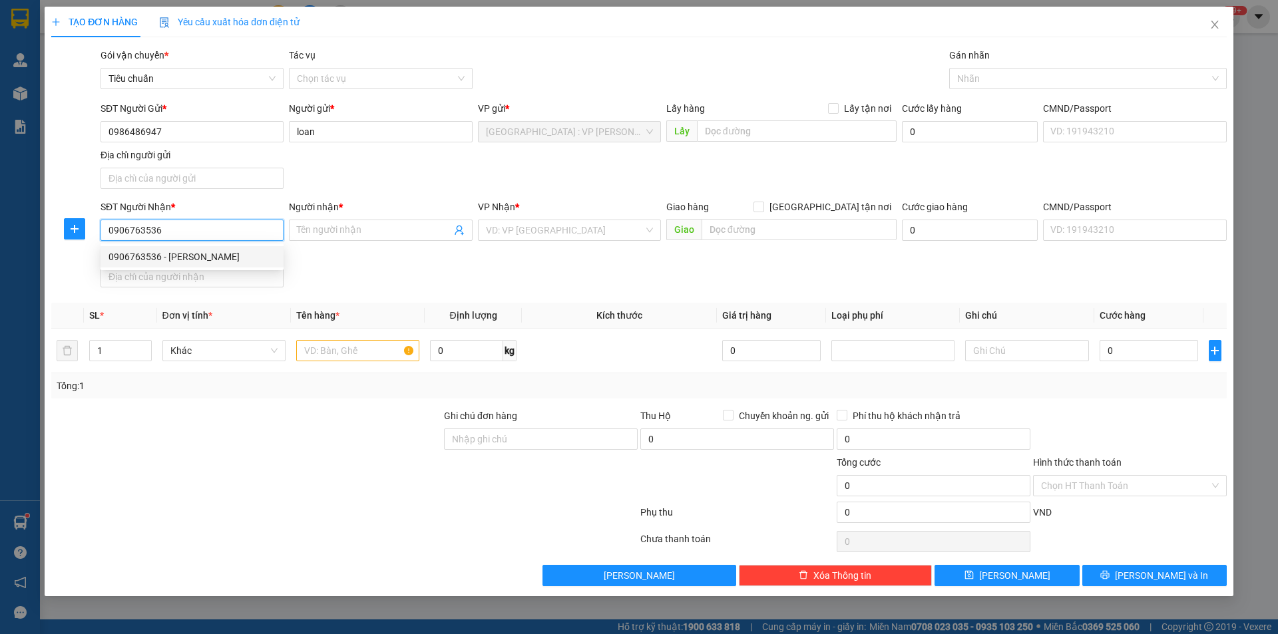
click at [216, 252] on div "0906763536 - Nguyễn văn chuyên" at bounding box center [192, 257] width 167 height 15
type input "Nguyễn văn chuyên"
checkbox input "true"
type input "[STREET_ADDRESS], [GEOGRAPHIC_DATA], [GEOGRAPHIC_DATA], [GEOGRAPHIC_DATA]"
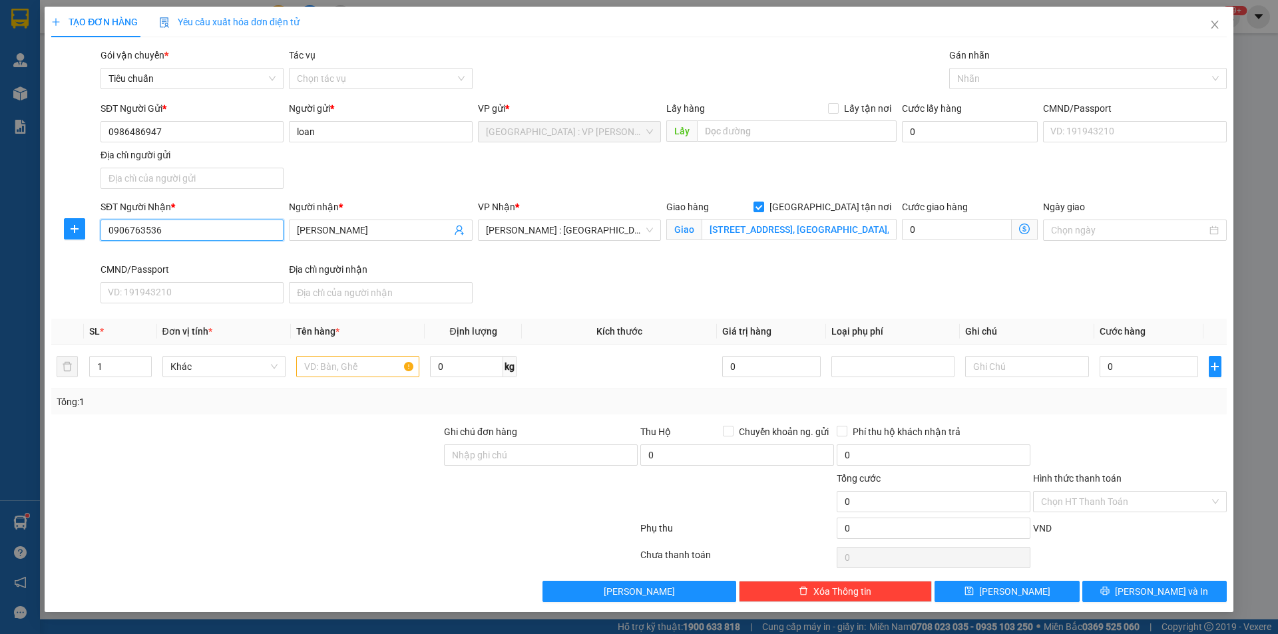
type input "0906763536"
click at [792, 234] on input "[STREET_ADDRESS], [GEOGRAPHIC_DATA], [GEOGRAPHIC_DATA], [GEOGRAPHIC_DATA]" at bounding box center [799, 229] width 195 height 21
click at [1030, 71] on div at bounding box center [1082, 79] width 258 height 16
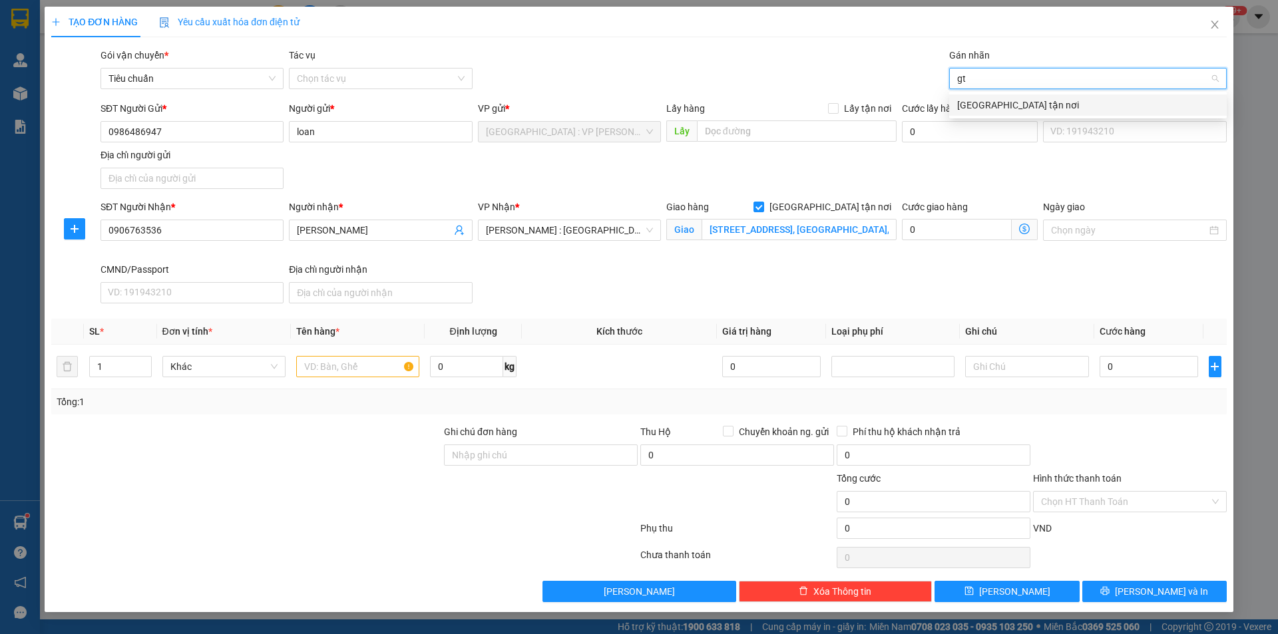
type input "gtn"
click at [1017, 103] on div "[GEOGRAPHIC_DATA] tận nơi" at bounding box center [1088, 105] width 262 height 15
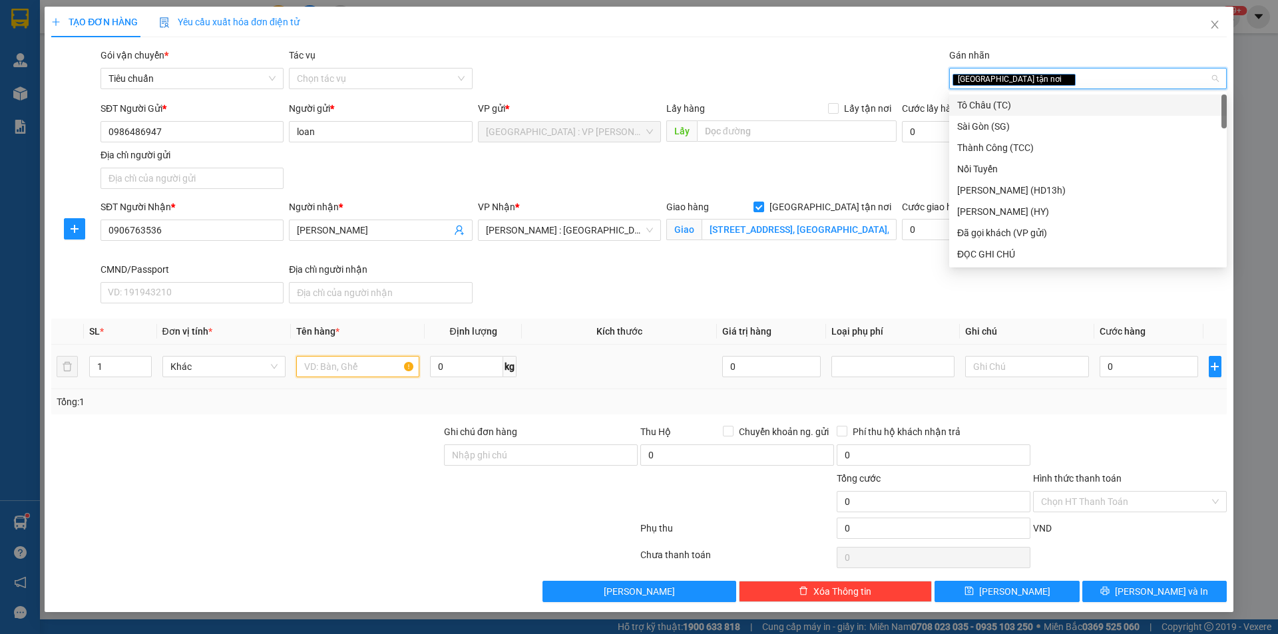
click at [363, 365] on input "text" at bounding box center [357, 366] width 123 height 21
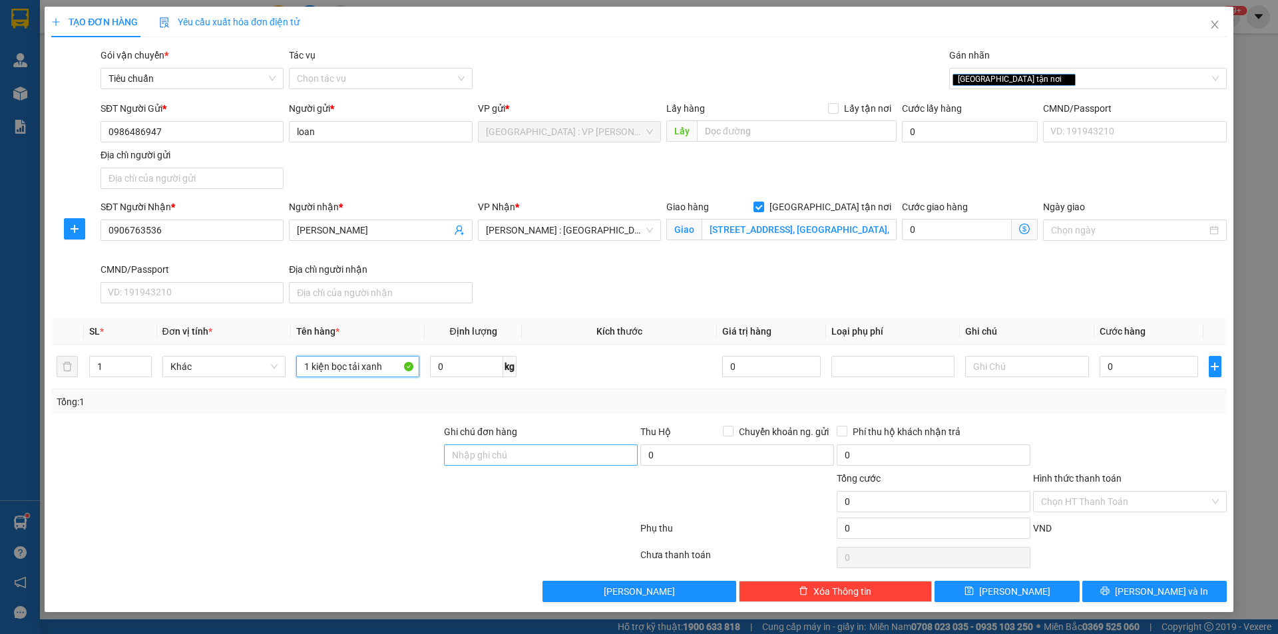
type input "1 kiện bọc tải xanh"
click at [504, 461] on input "Ghi chú đơn hàng" at bounding box center [541, 455] width 194 height 21
type input "nhận nguyên kiện,giao nguyên kiện,bể vỡ k đền"
click at [1176, 369] on input "0" at bounding box center [1149, 366] width 99 height 21
type input "1"
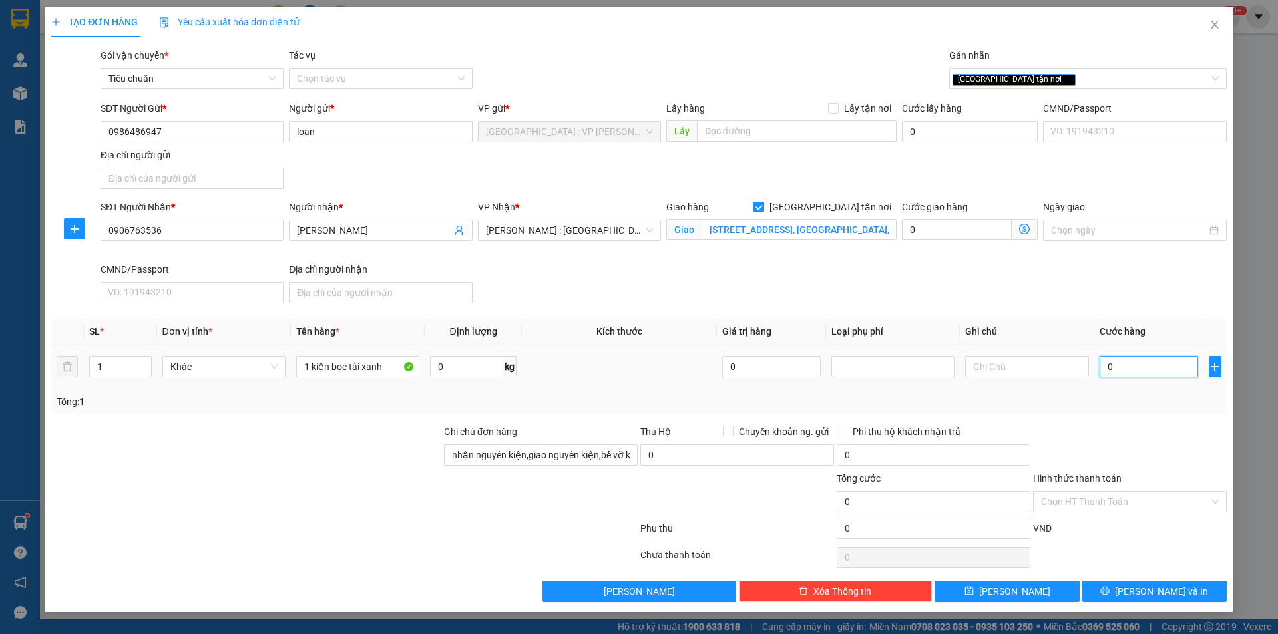
type input "1"
type input "16"
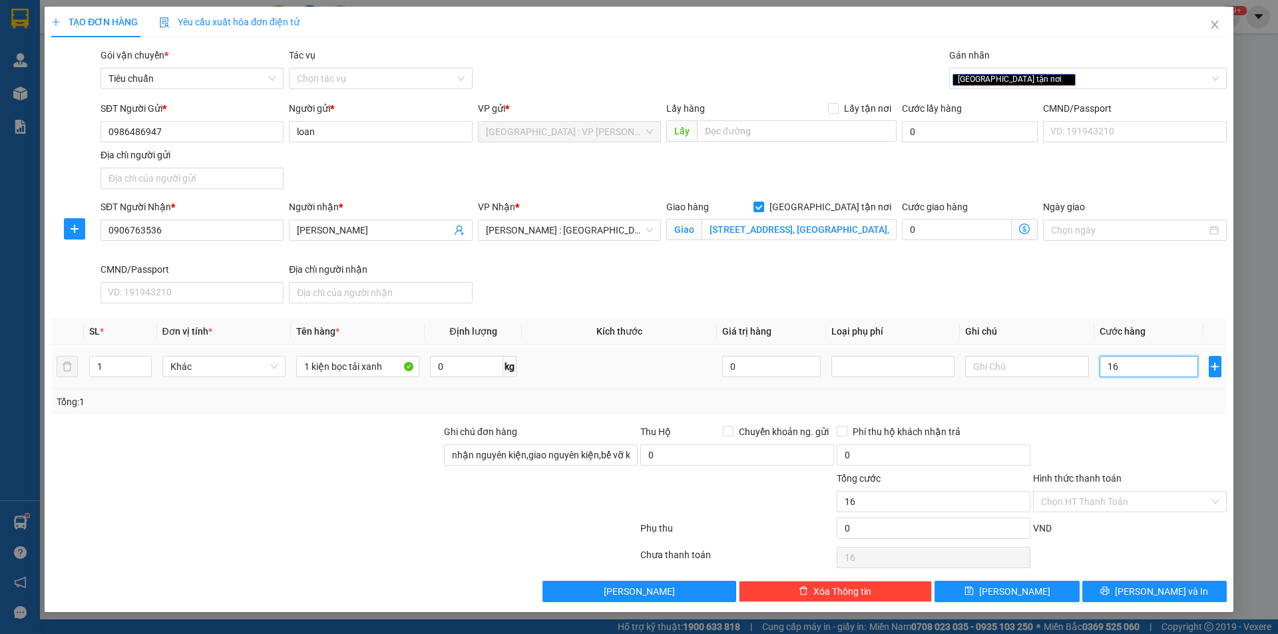
type input "160"
type input "1.600"
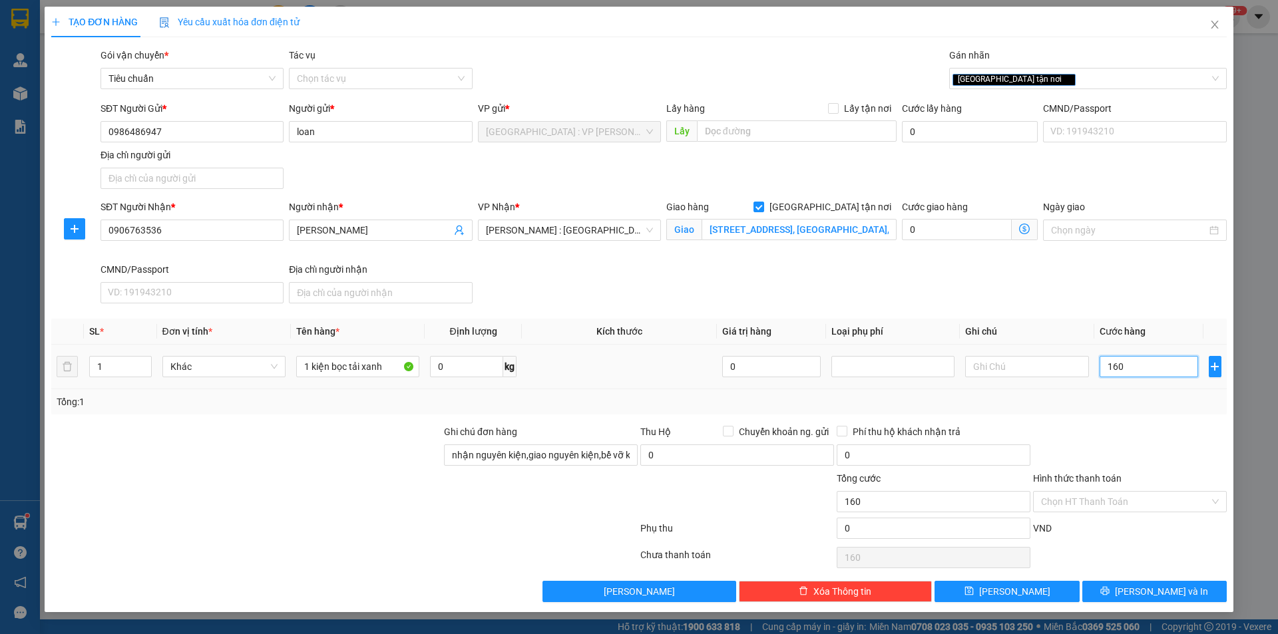
type input "1.600"
type input "16.000"
type input "160.000"
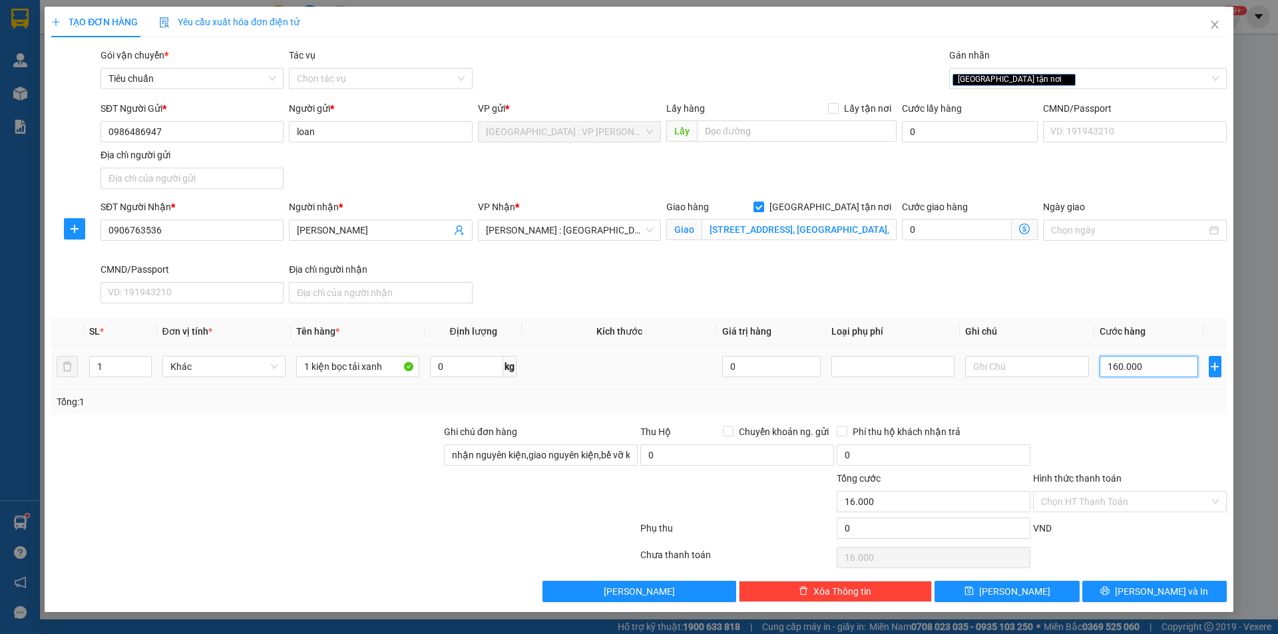
type input "160.000"
drag, startPoint x: 1164, startPoint y: 587, endPoint x: 1061, endPoint y: 453, distance: 168.6
click at [1162, 585] on span "[PERSON_NAME] và In" at bounding box center [1161, 592] width 93 height 15
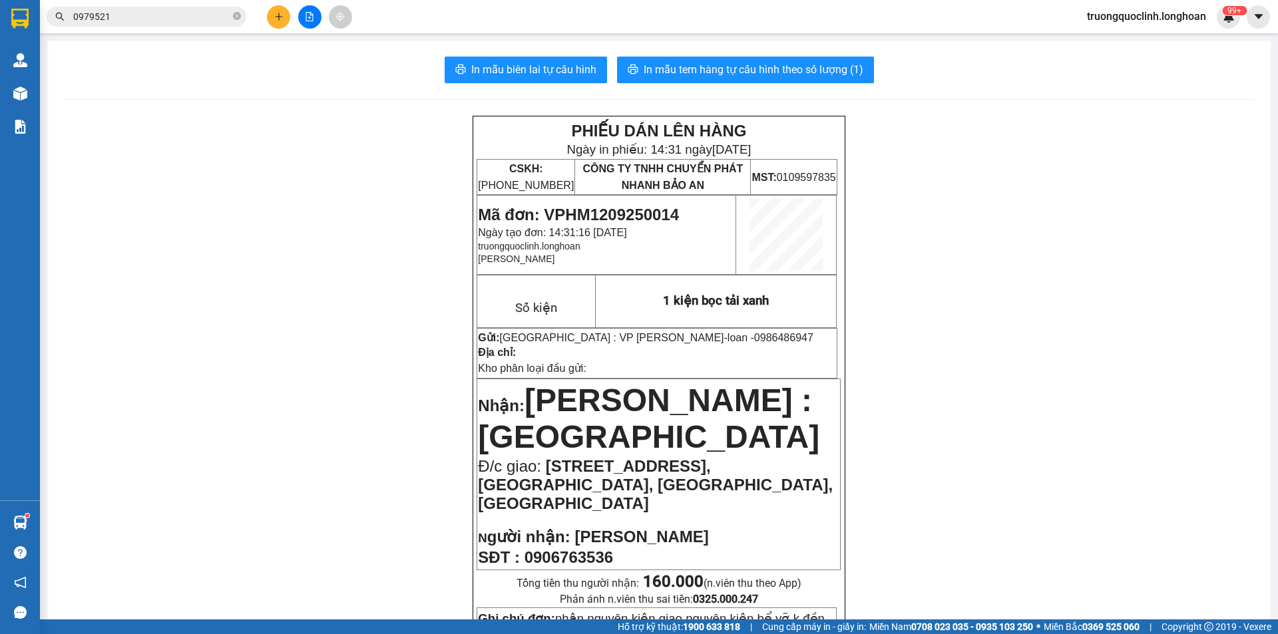
click at [798, 71] on span "In mẫu tem hàng tự cấu hình theo số lượng (1)" at bounding box center [754, 69] width 220 height 17
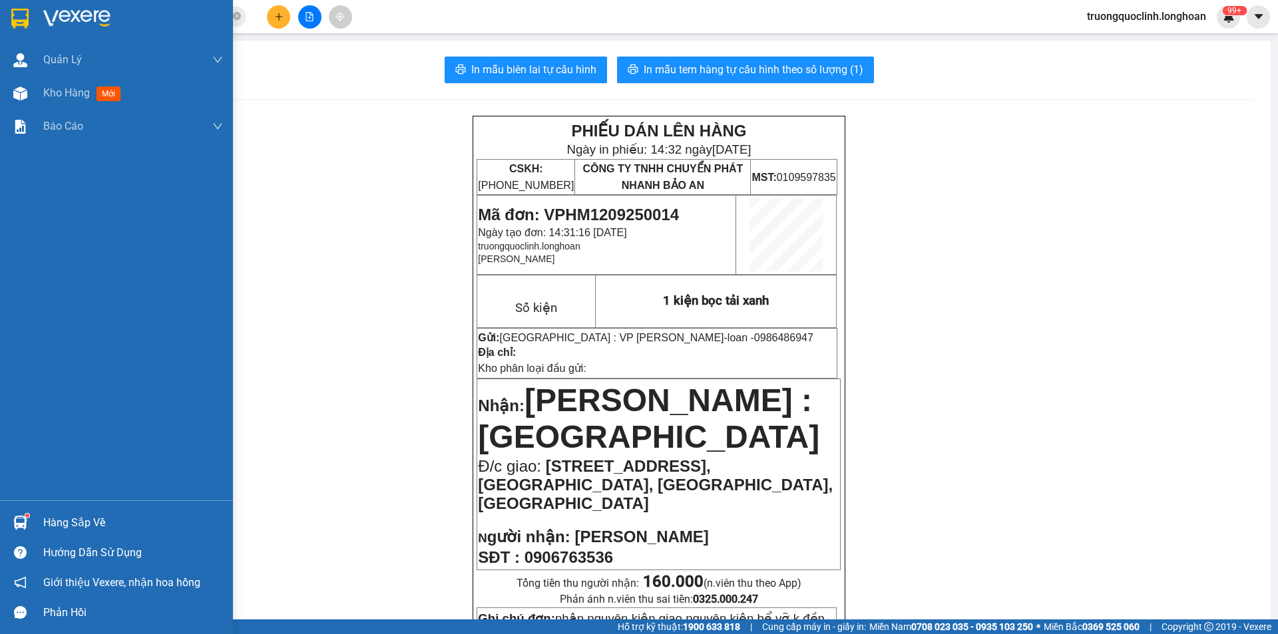
click at [23, 16] on img at bounding box center [19, 19] width 17 height 20
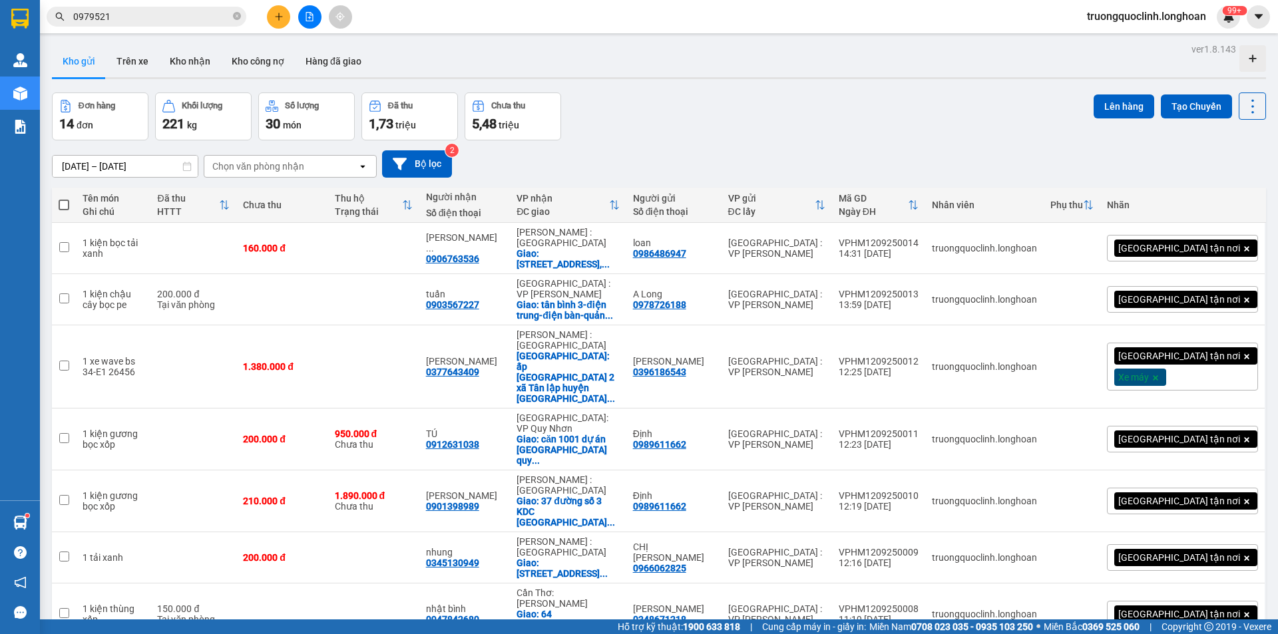
click at [282, 16] on icon "plus" at bounding box center [278, 16] width 9 height 9
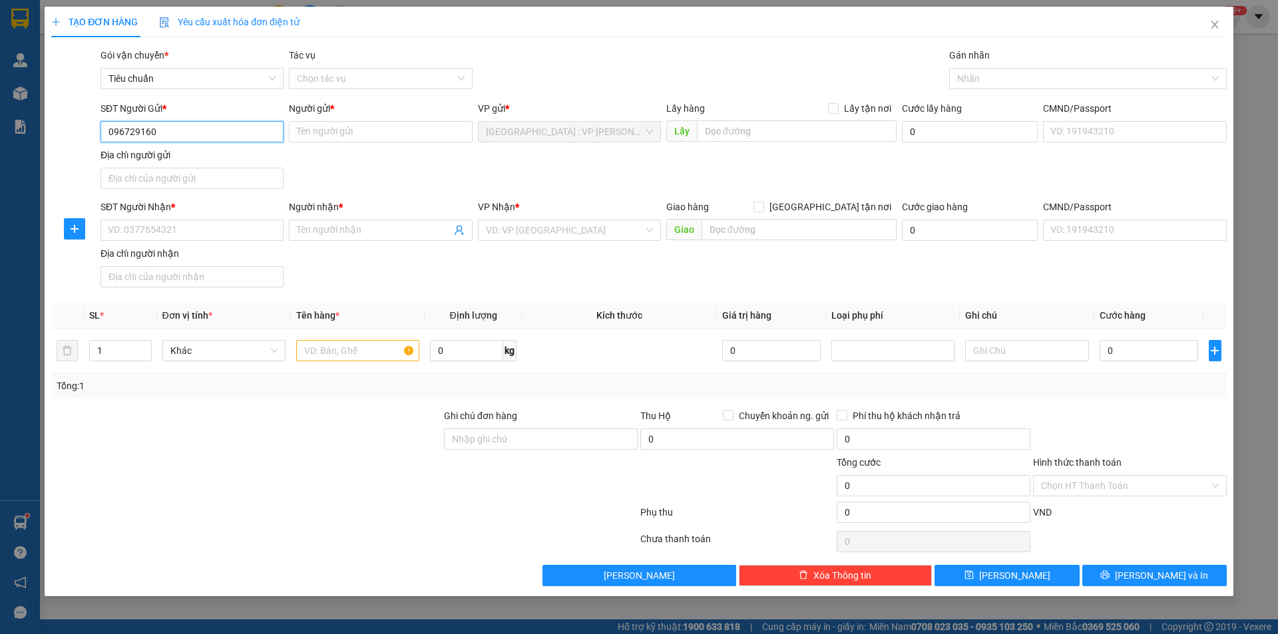
type input "0967291607"
click at [163, 153] on div "0967291607 - a tuấn" at bounding box center [192, 158] width 167 height 15
type input "a tuấn"
type input "0967291607"
click at [215, 236] on input "SĐT Người Nhận *" at bounding box center [192, 230] width 183 height 21
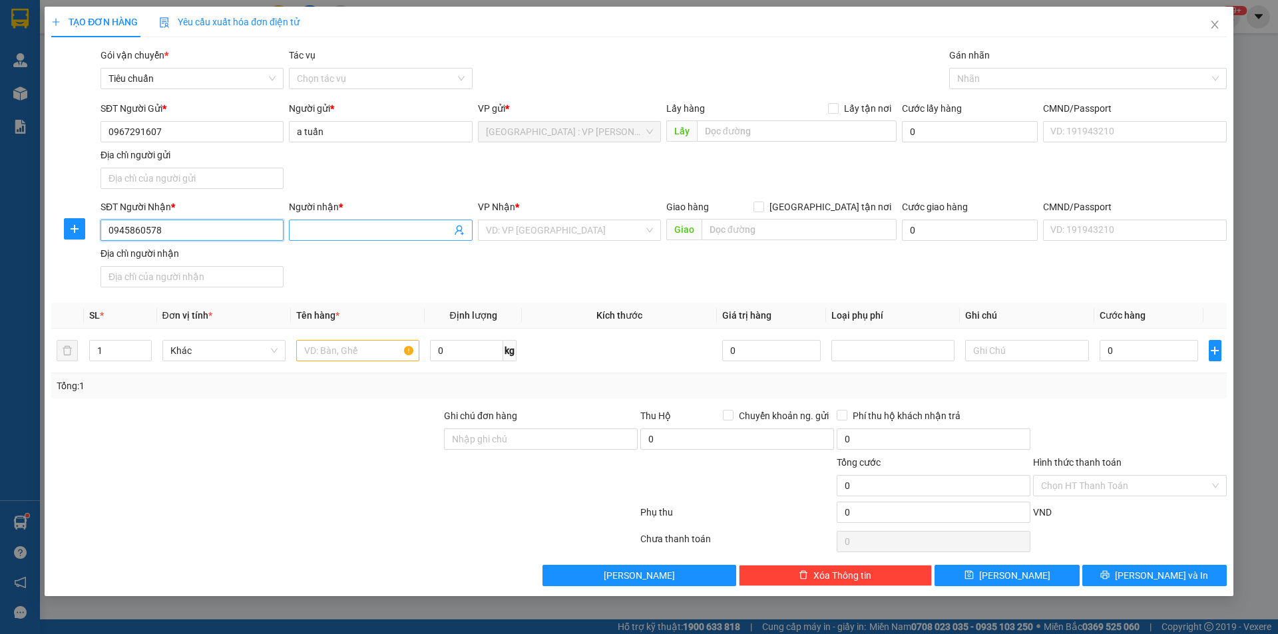
type input "0945860578"
click at [340, 234] on input "Người nhận *" at bounding box center [374, 230] width 154 height 15
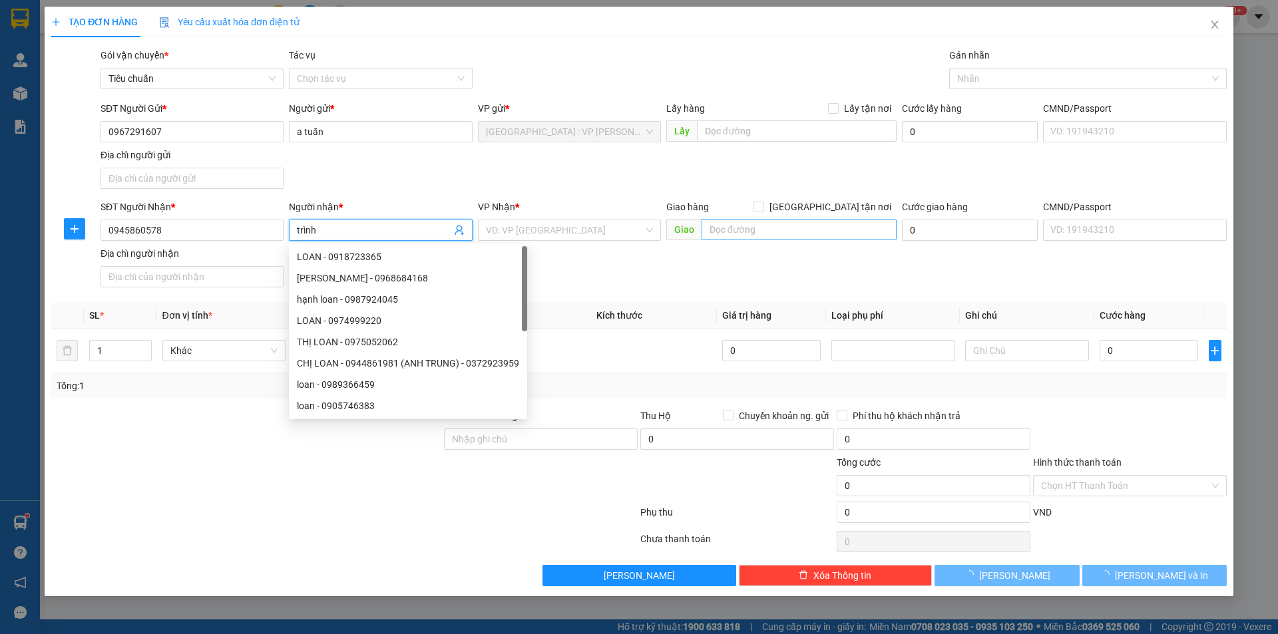
type input "trình"
click at [786, 229] on input "text" at bounding box center [799, 229] width 195 height 21
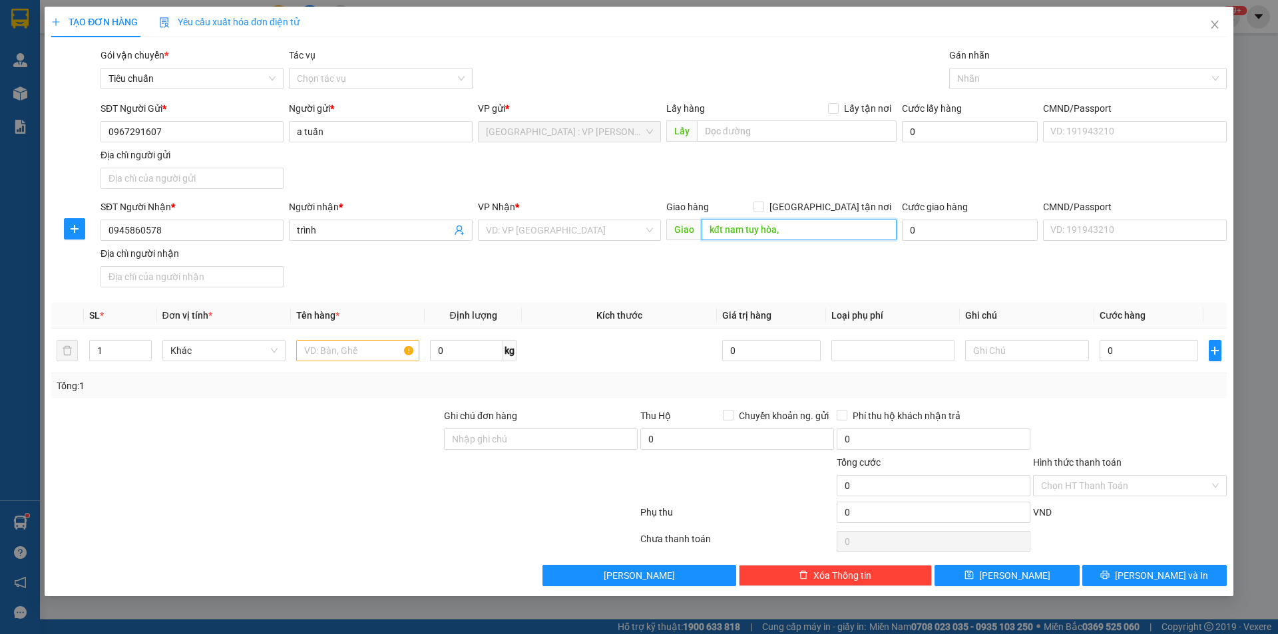
click at [780, 230] on input "kđt nam tuy hòa," at bounding box center [799, 229] width 195 height 21
click at [802, 232] on input "kđt nam tuy hòa," at bounding box center [799, 229] width 195 height 21
click at [359, 355] on input "text" at bounding box center [357, 350] width 123 height 21
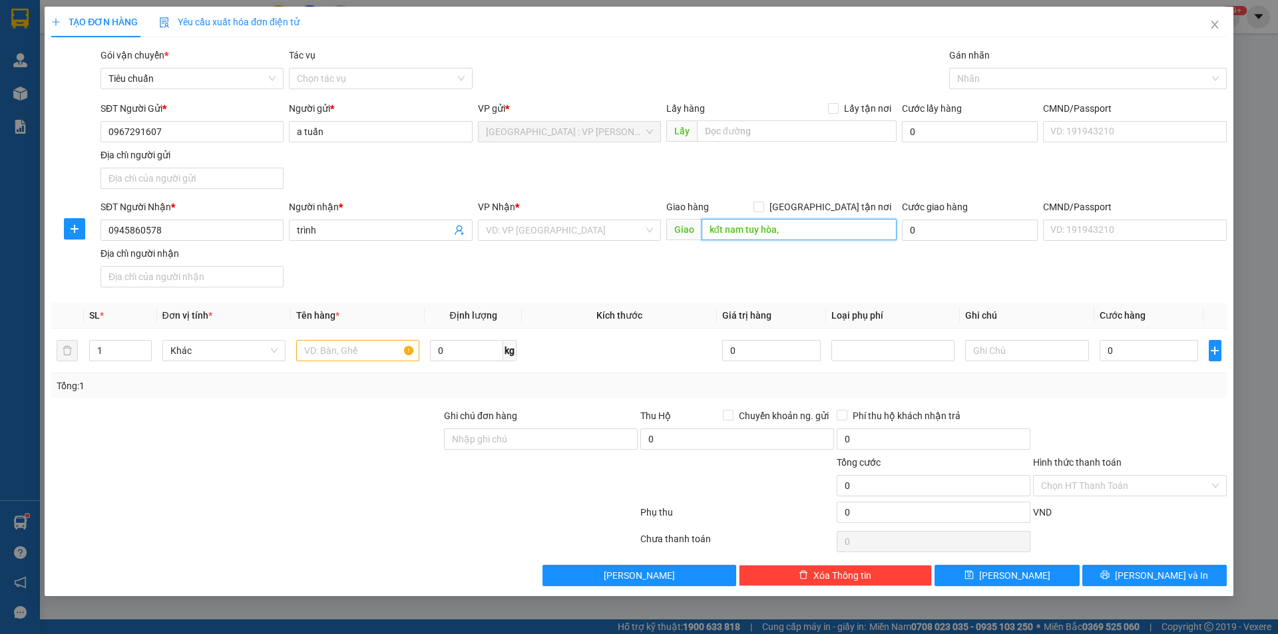
click at [794, 230] on input "kđt nam tuy hòa," at bounding box center [799, 229] width 195 height 21
click at [796, 229] on input "kđt nam tuy hòa," at bounding box center [799, 229] width 195 height 21
type input "kđt nam [GEOGRAPHIC_DATA],[GEOGRAPHIC_DATA]"
drag, startPoint x: 833, startPoint y: 204, endPoint x: 875, endPoint y: 171, distance: 53.5
click at [763, 204] on input "[GEOGRAPHIC_DATA] tận nơi" at bounding box center [758, 206] width 9 height 9
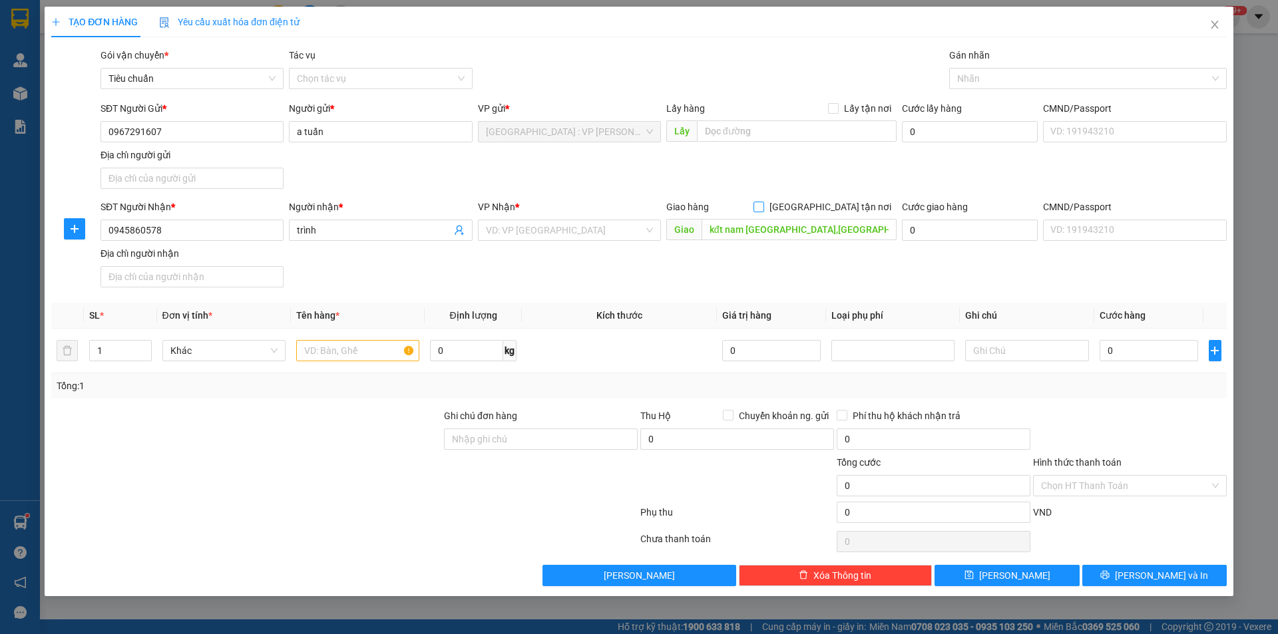
checkbox input "true"
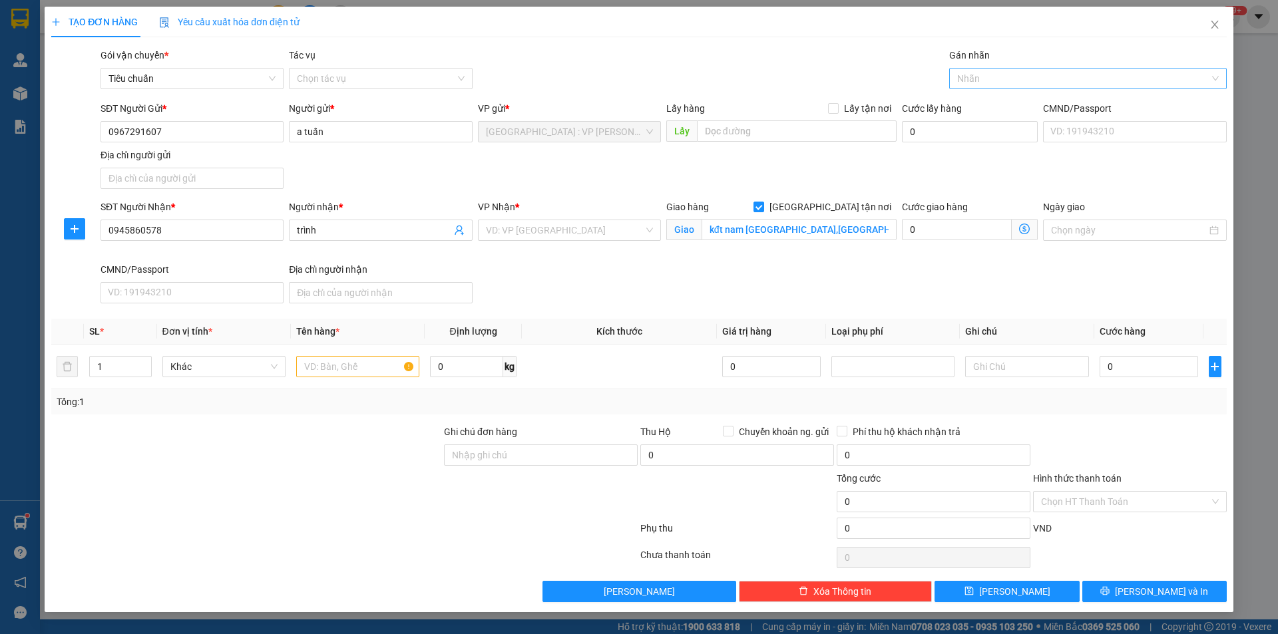
click at [996, 79] on div at bounding box center [1082, 79] width 258 height 16
type input "gtn"
click at [994, 101] on div "[GEOGRAPHIC_DATA] tận nơi" at bounding box center [1088, 105] width 262 height 15
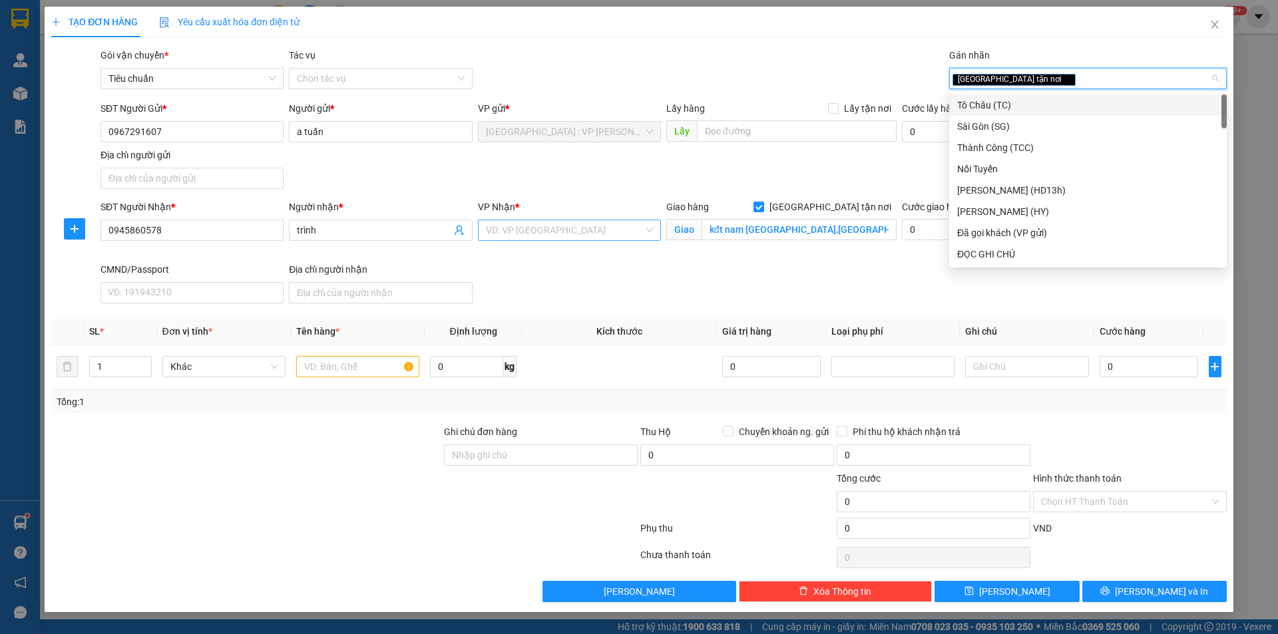
click at [598, 236] on input "search" at bounding box center [565, 230] width 158 height 20
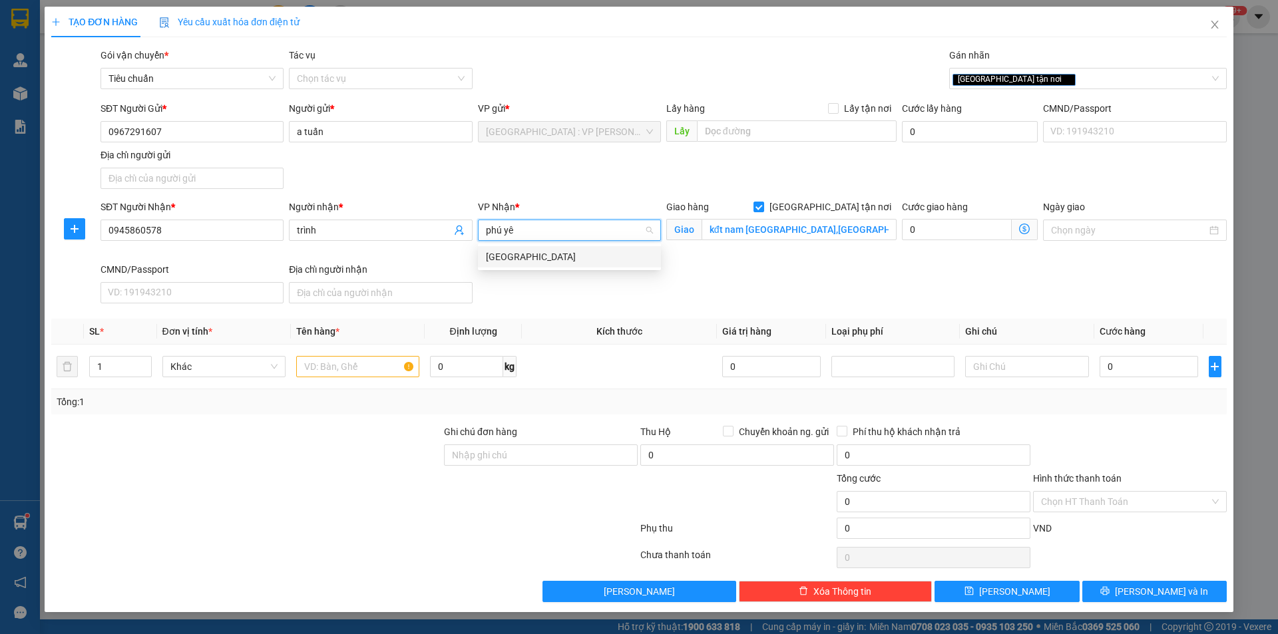
type input "phú yên"
click at [569, 258] on div "[GEOGRAPHIC_DATA]" at bounding box center [569, 257] width 167 height 15
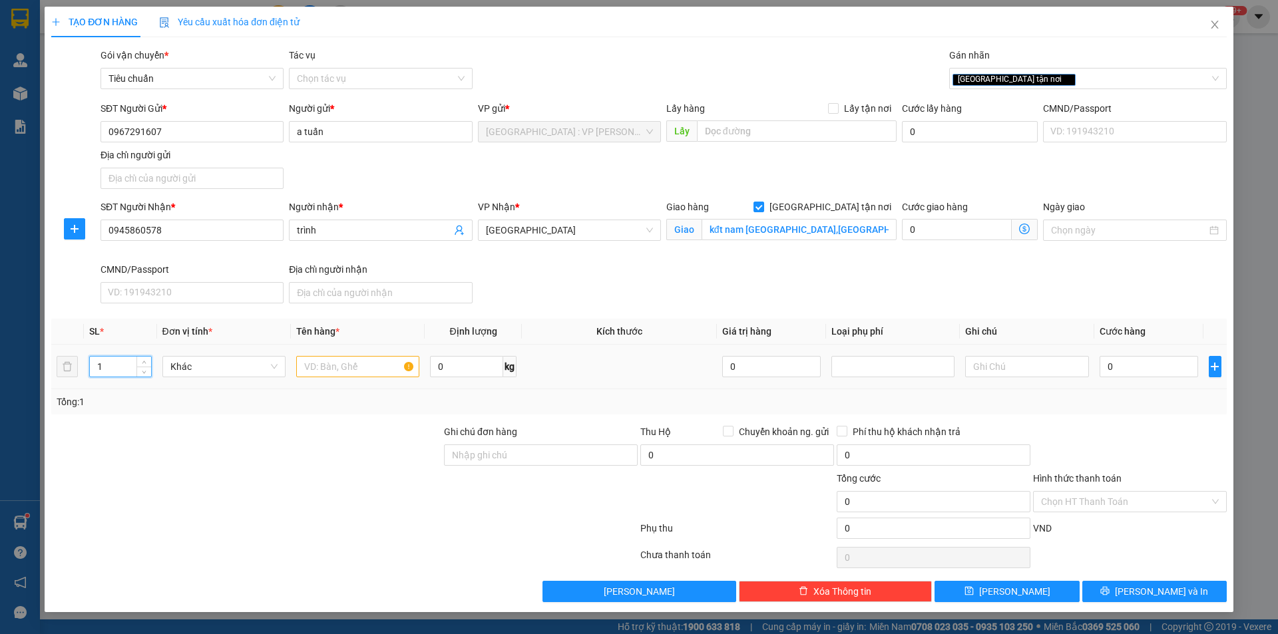
click at [70, 363] on tr "1 Khác 0 kg 0 0" at bounding box center [639, 367] width 1176 height 45
type input "4"
click at [307, 361] on input "text" at bounding box center [357, 366] width 123 height 21
type input "4 tải trắng"
click at [491, 446] on input "Ghi chú đơn hàng" at bounding box center [541, 455] width 194 height 21
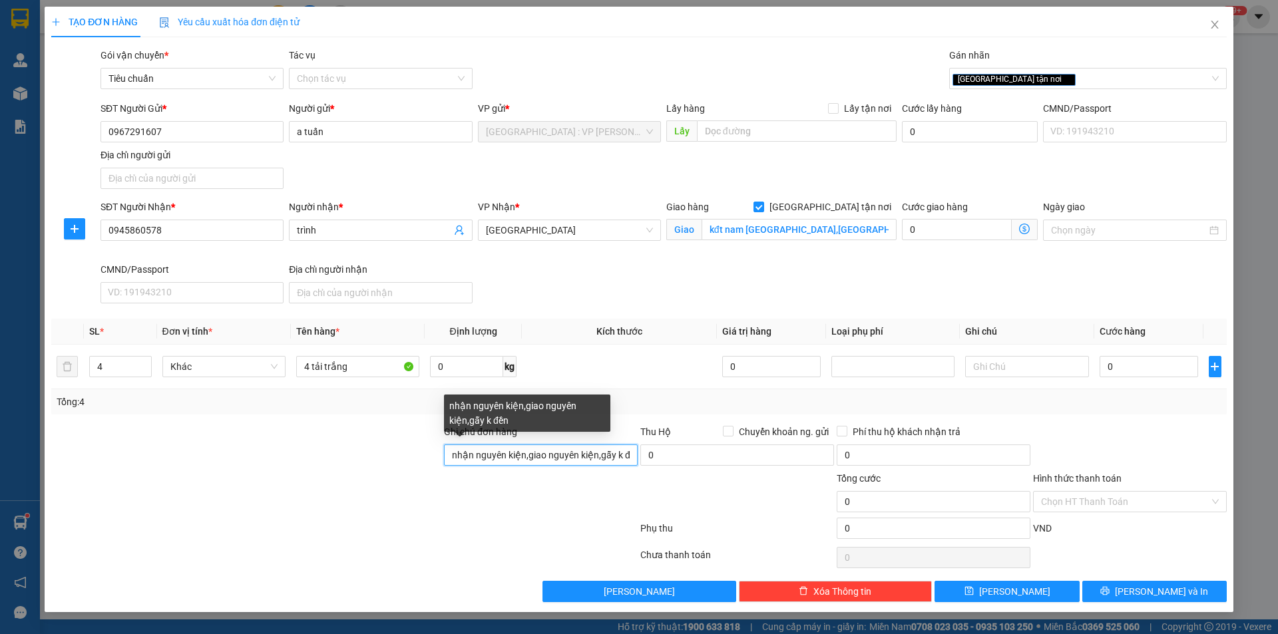
click at [565, 461] on input "nhận nguyên kiện,giao nguyên kiện,gẫy k đền" at bounding box center [541, 455] width 194 height 21
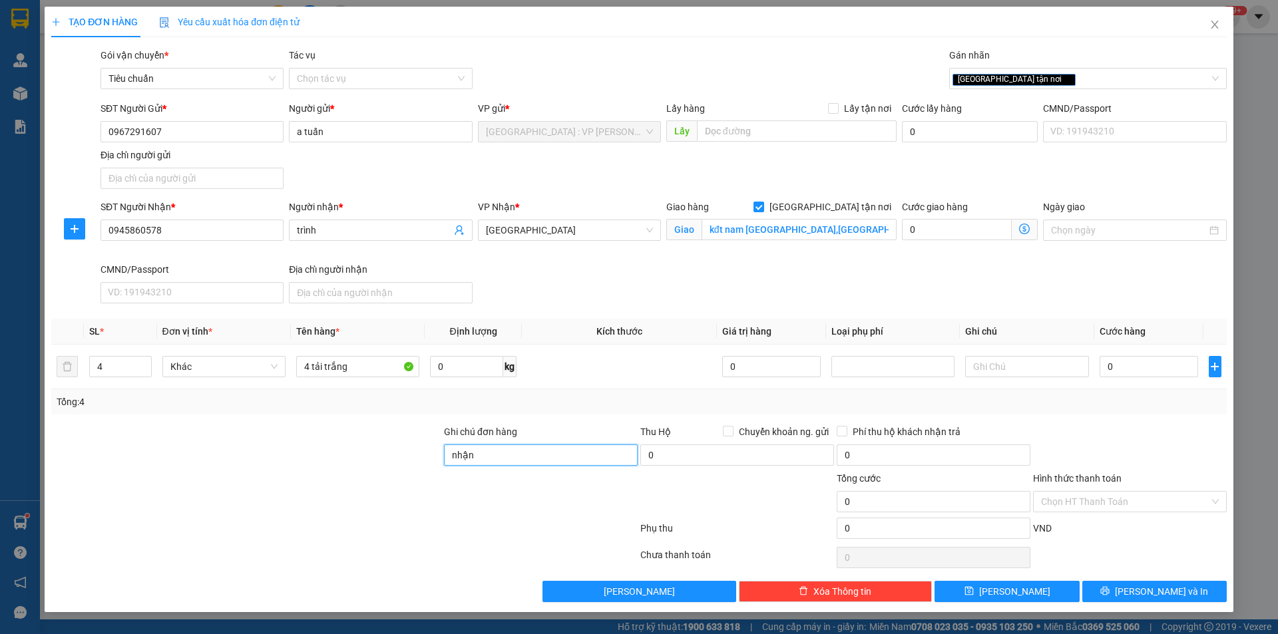
type input "nhận nguyên kiện,giao nguyên kiện,bể vỡ k đền"
click at [1154, 366] on input "0" at bounding box center [1149, 366] width 99 height 21
type input "5"
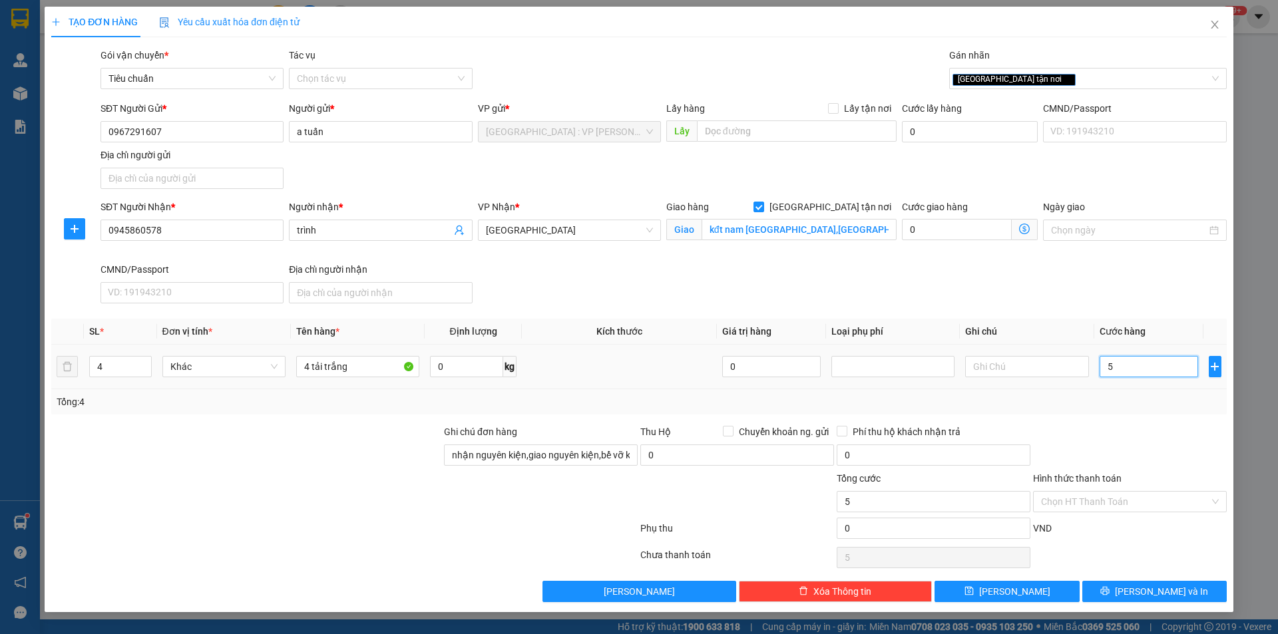
type input "50"
type input "500"
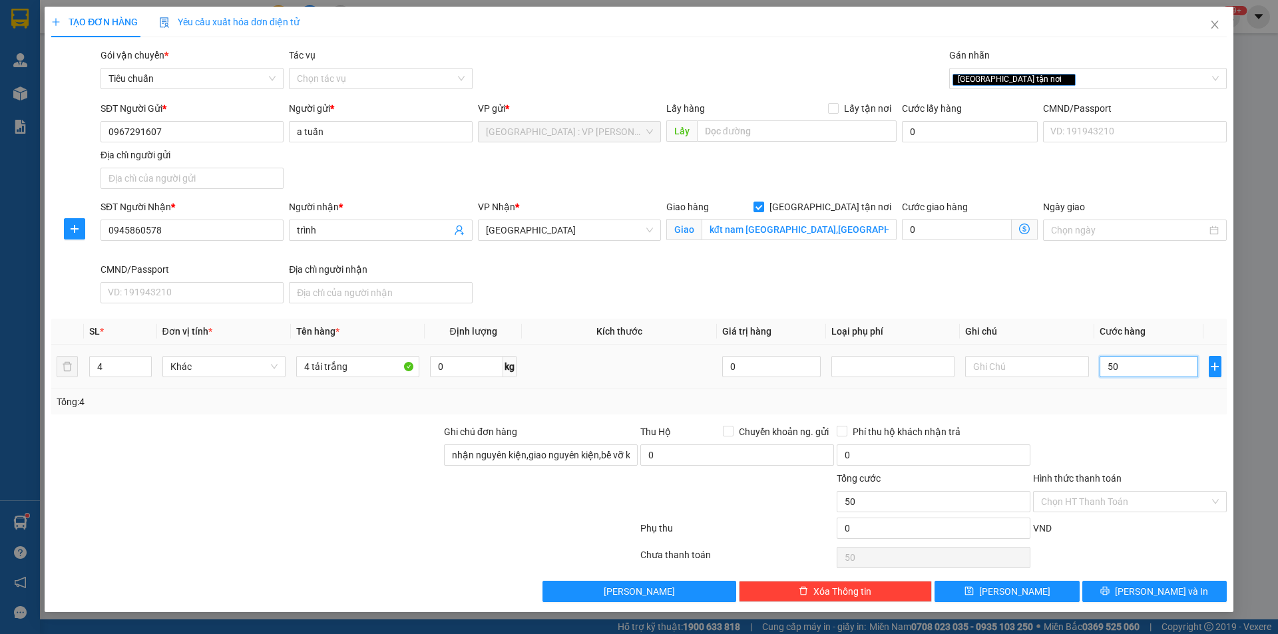
type input "500"
type input "5.000"
type input "50.000"
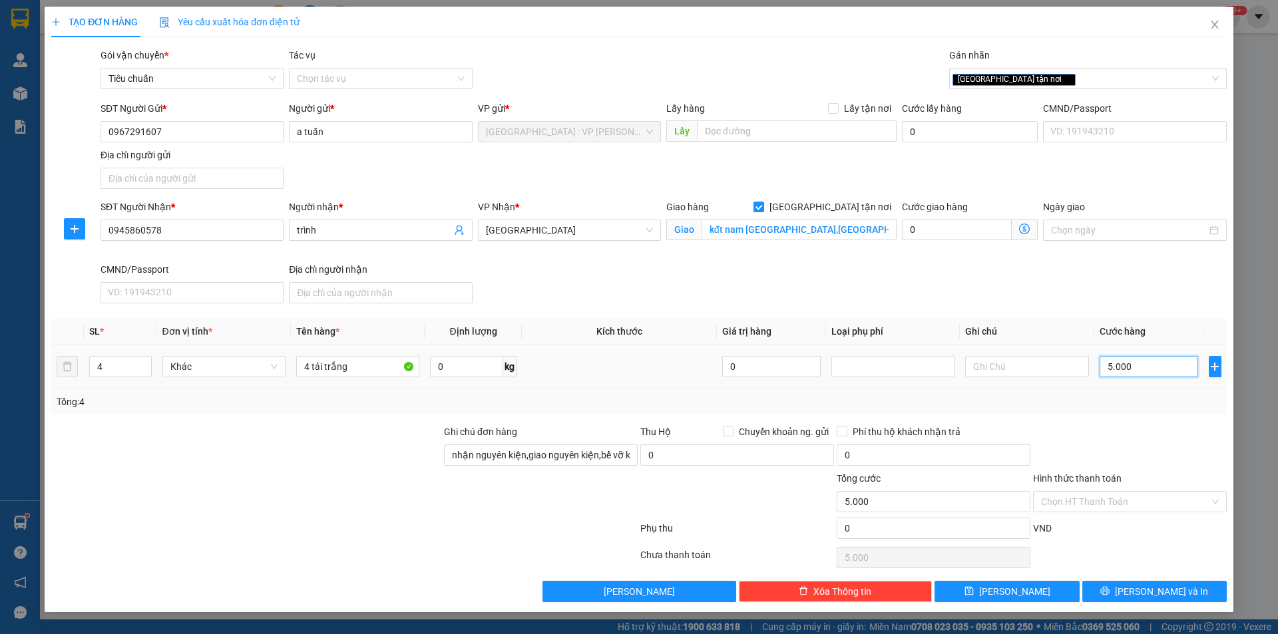
type input "50.000"
type input "500.000"
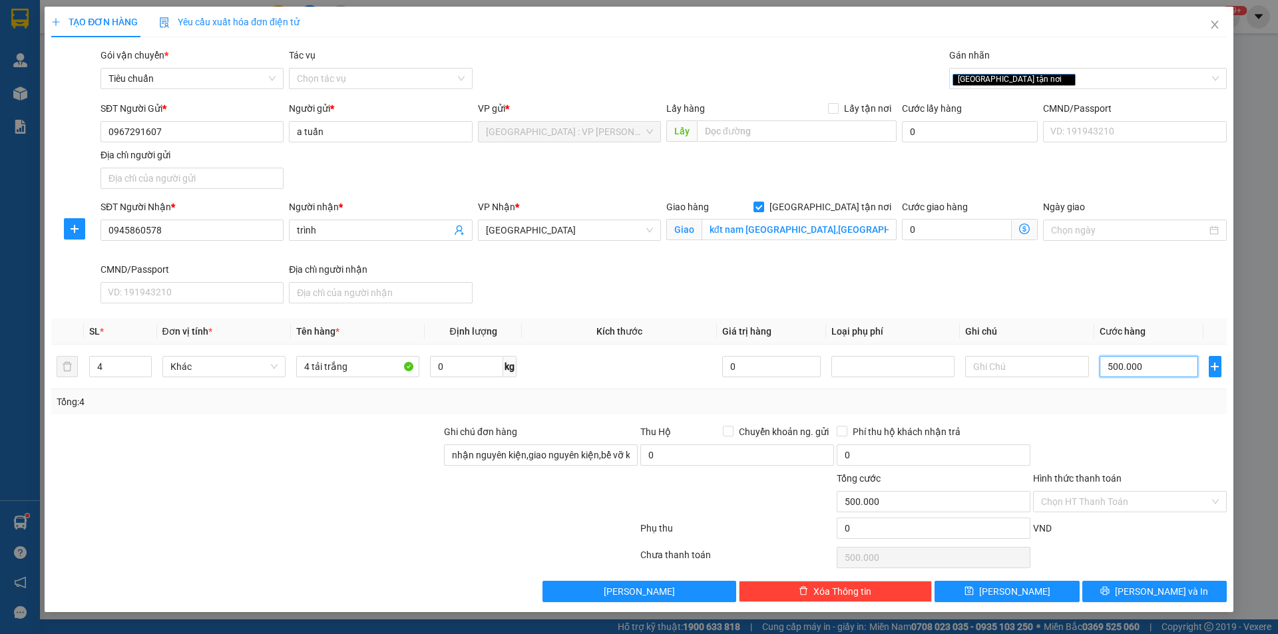
type input "500.000"
drag, startPoint x: 332, startPoint y: 467, endPoint x: 356, endPoint y: 467, distance: 24.6
click at [356, 467] on div at bounding box center [246, 448] width 393 height 47
click at [1076, 503] on input "Hình thức thanh toán" at bounding box center [1125, 502] width 168 height 20
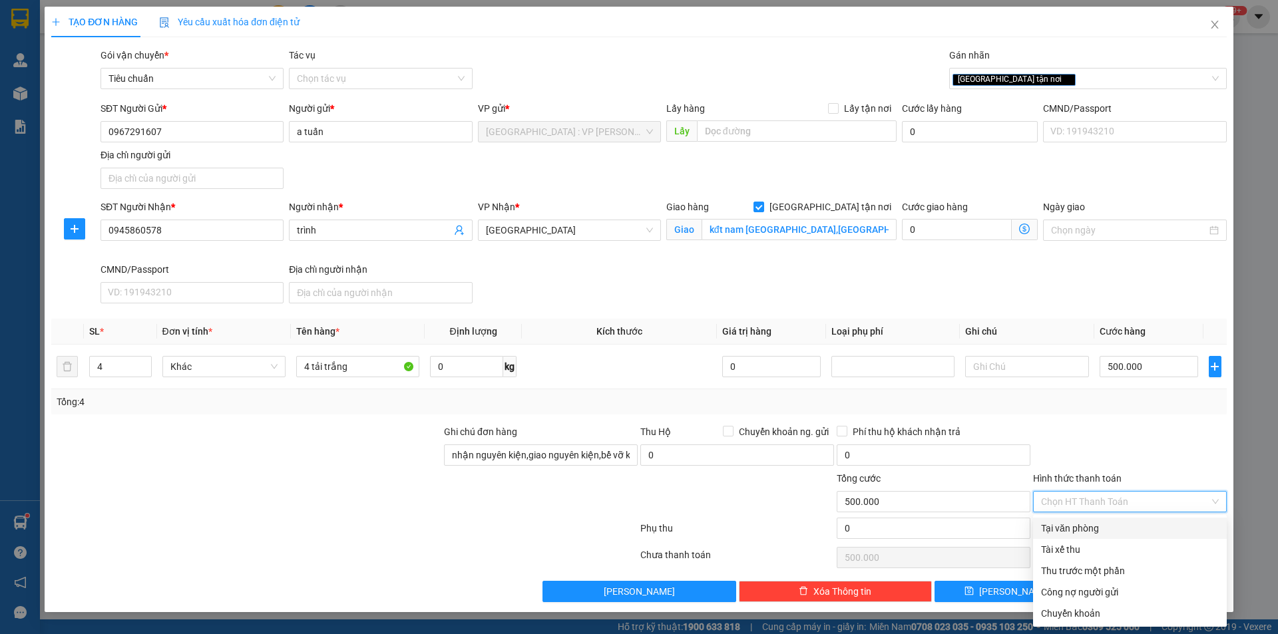
click at [1084, 526] on div "Tại văn phòng" at bounding box center [1130, 528] width 178 height 15
type input "0"
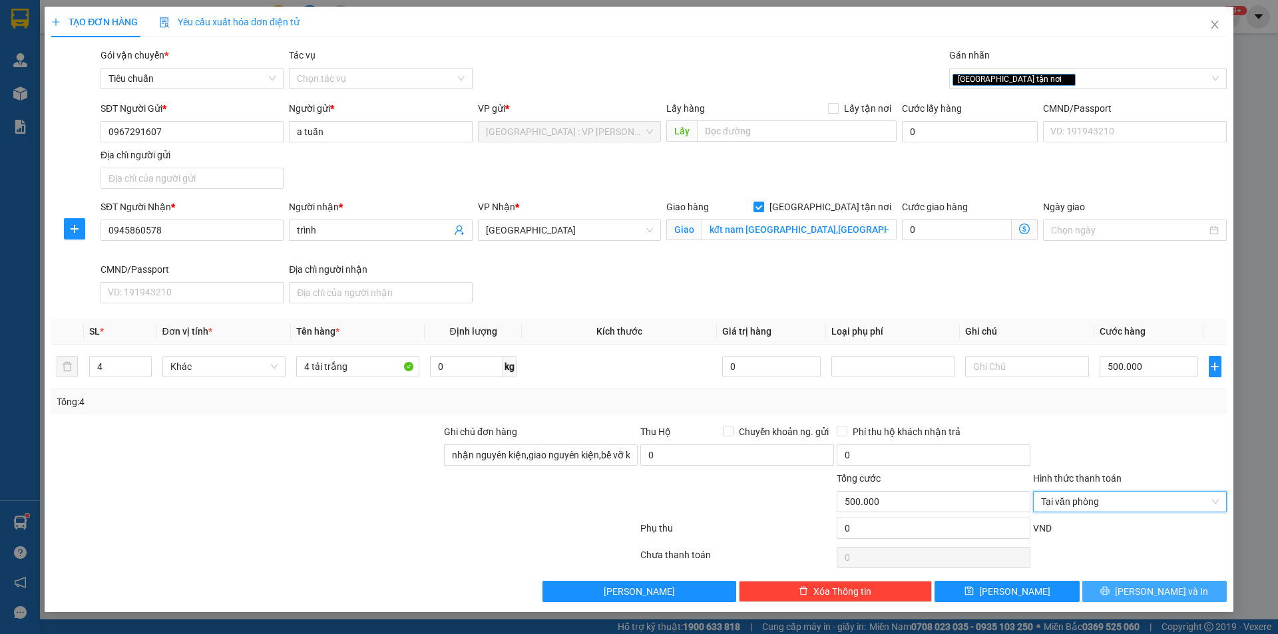
click at [1149, 589] on span "[PERSON_NAME] và In" at bounding box center [1161, 592] width 93 height 15
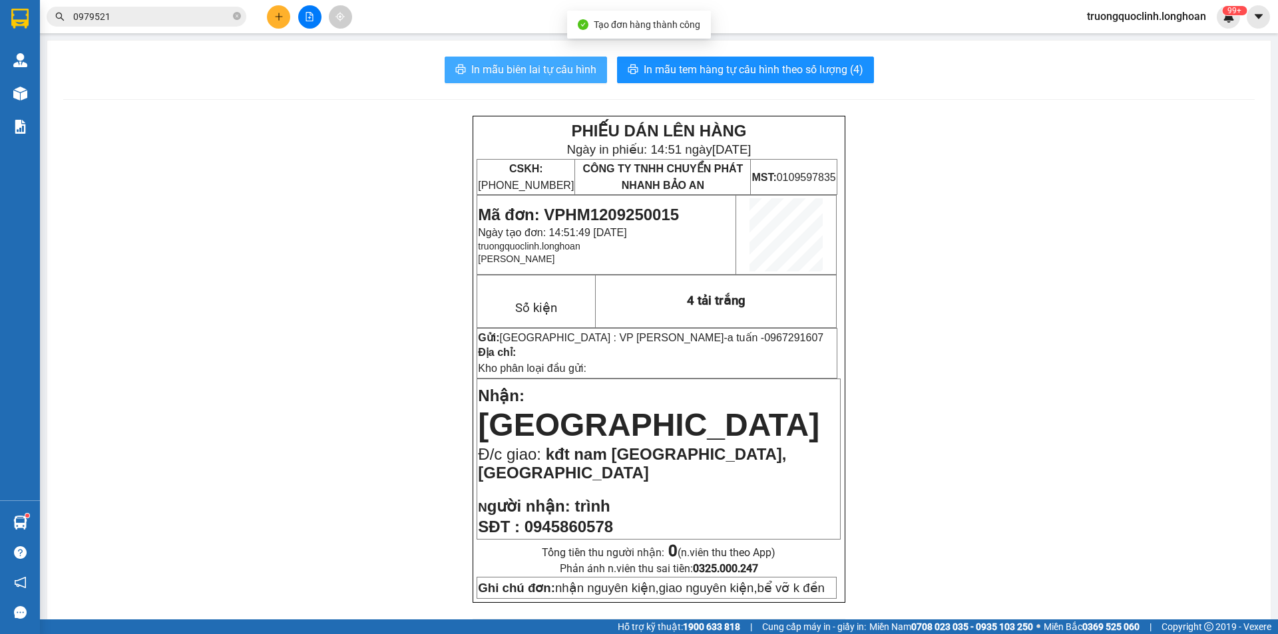
click at [483, 78] on span "In mẫu biên lai tự cấu hình" at bounding box center [533, 69] width 125 height 17
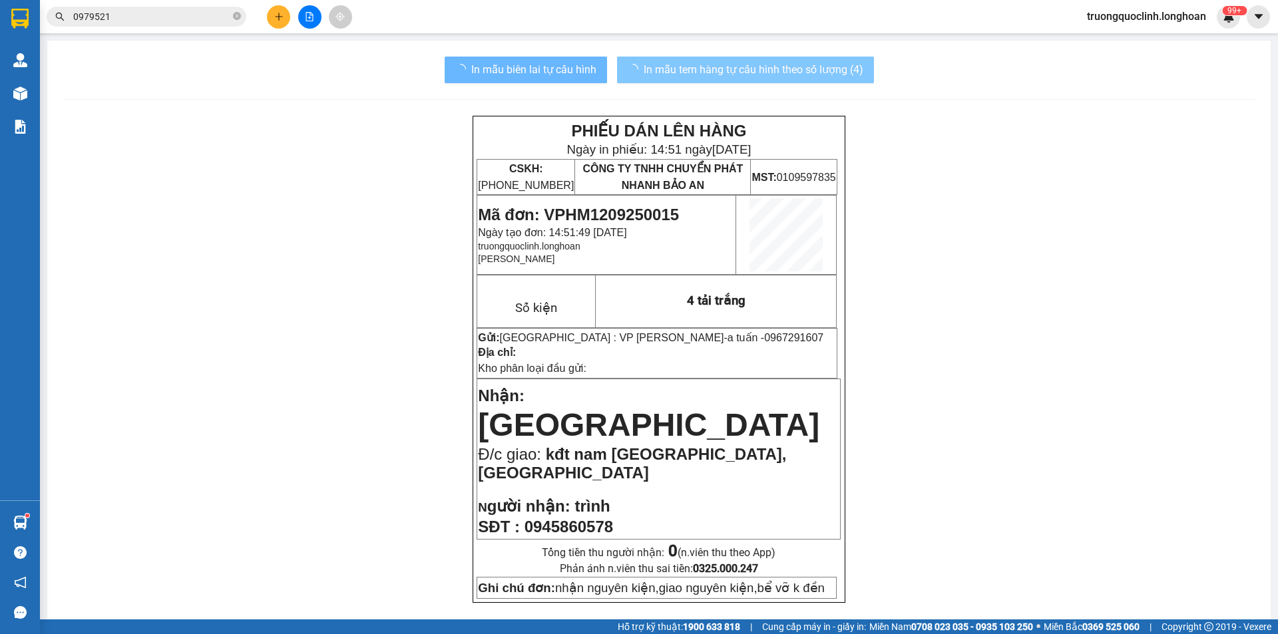
click at [708, 77] on span "In mẫu tem hàng tự cấu hình theo số lượng (4)" at bounding box center [754, 69] width 220 height 17
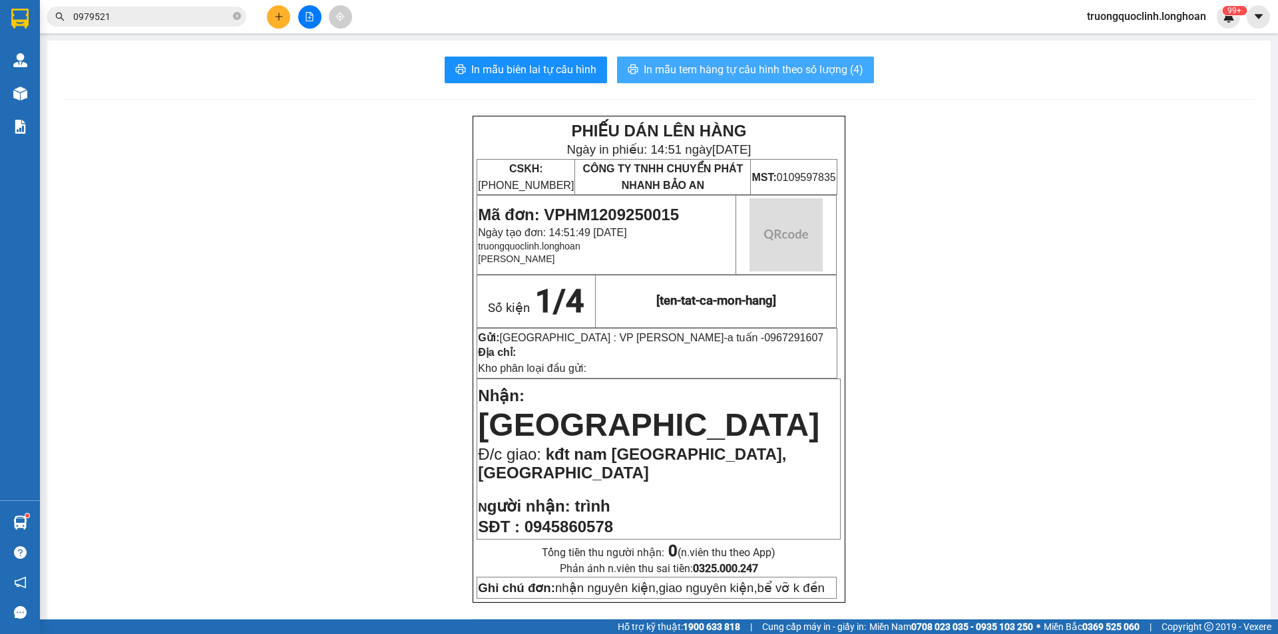
click at [708, 77] on span "In mẫu tem hàng tự cấu hình theo số lượng (4)" at bounding box center [754, 69] width 220 height 17
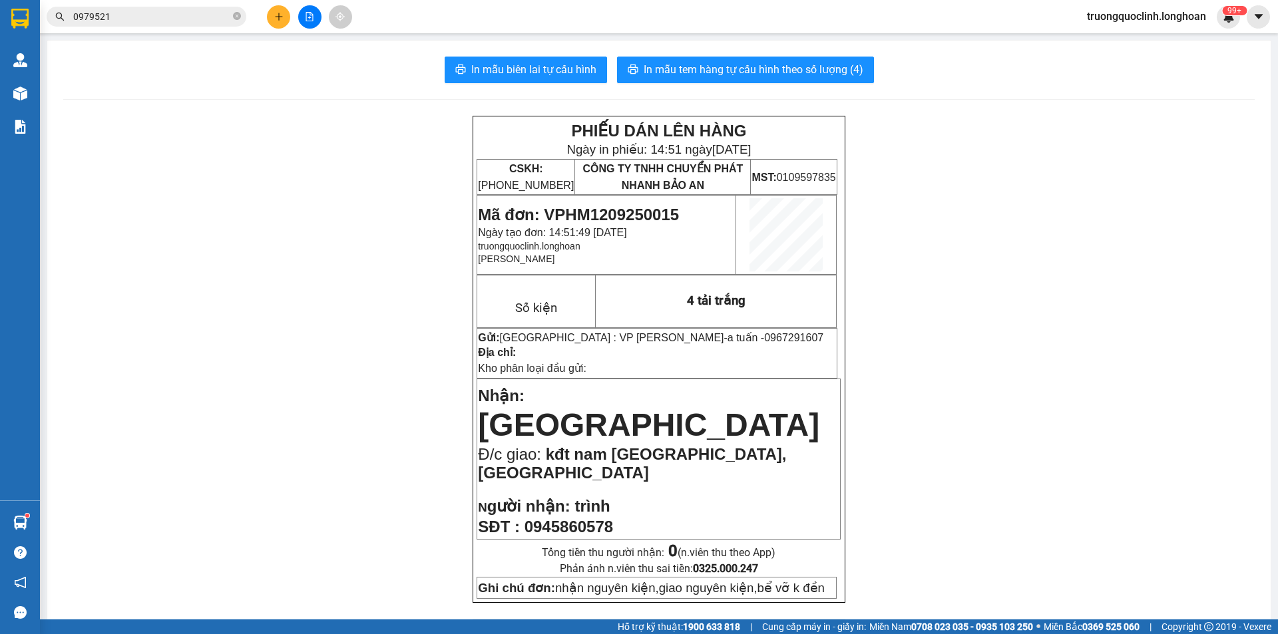
click at [648, 216] on span "Mã đơn: VPHM1209250015" at bounding box center [578, 215] width 201 height 18
copy span "VPHM1209250015"
click at [174, 19] on input "0979521" at bounding box center [151, 16] width 157 height 15
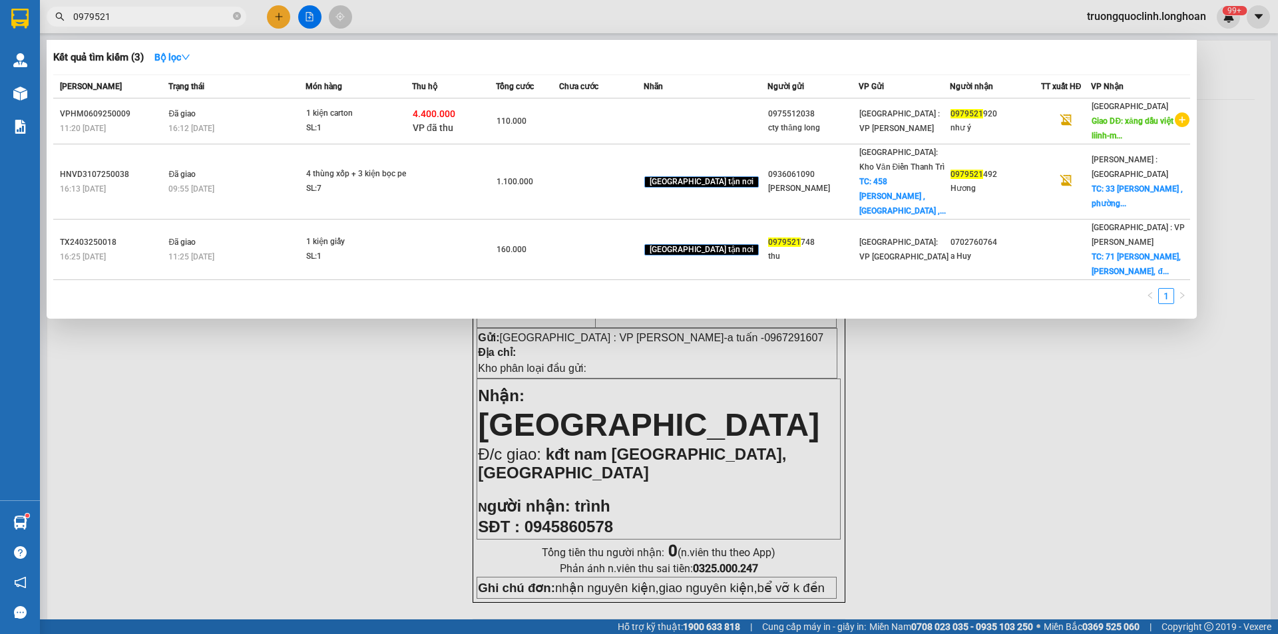
click at [174, 19] on input "0979521" at bounding box center [151, 16] width 157 height 15
paste input "63531982"
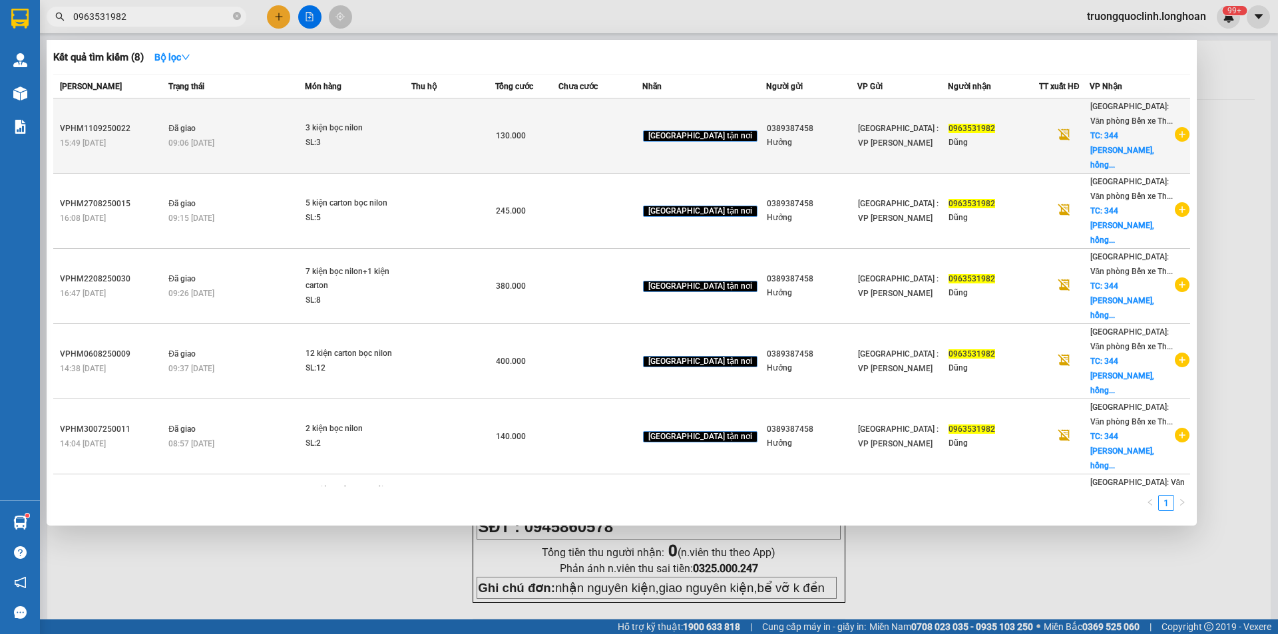
type input "0963531982"
click at [175, 126] on span "Đã giao" at bounding box center [181, 128] width 27 height 9
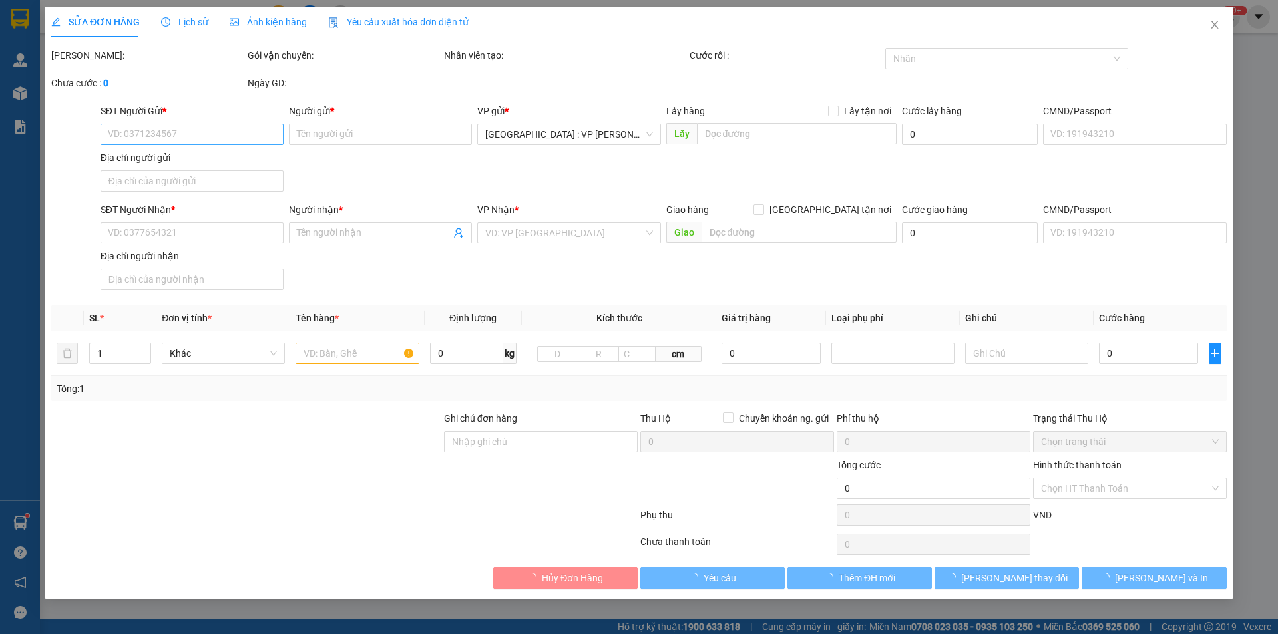
type input "0389387458"
type input "Hưởng"
type input "0963531982"
type input "Dũng"
checkbox input "true"
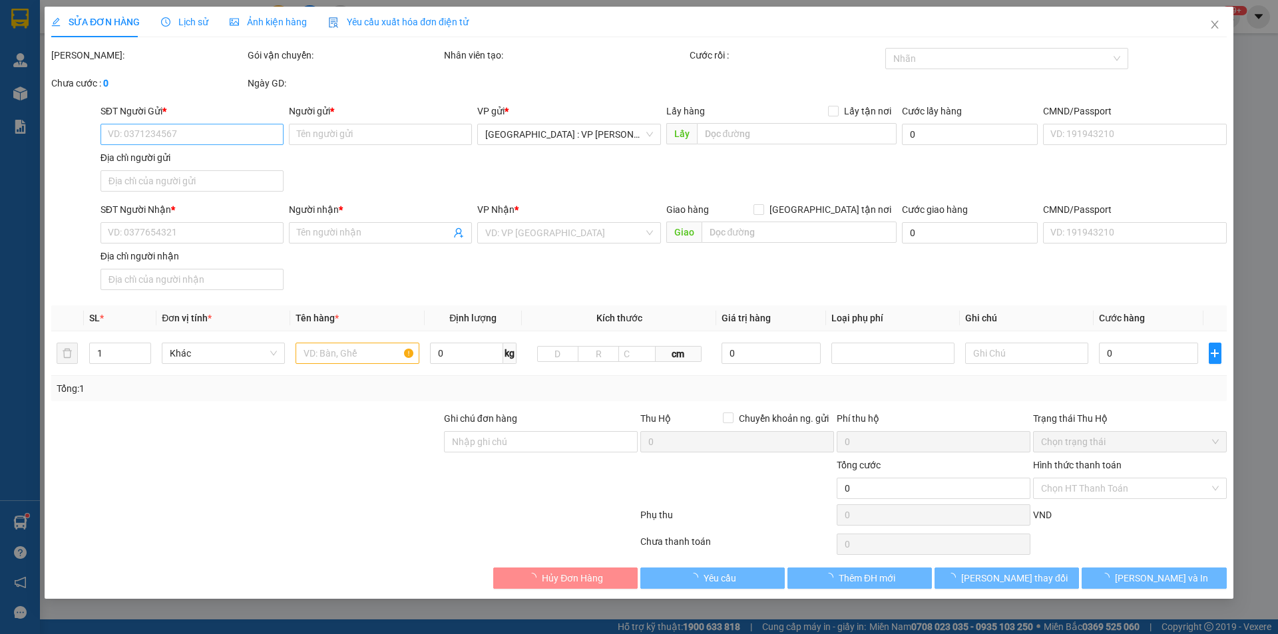
type input "344 đường hùng vương, hồng bàng, hải phòng"
type input "130.000"
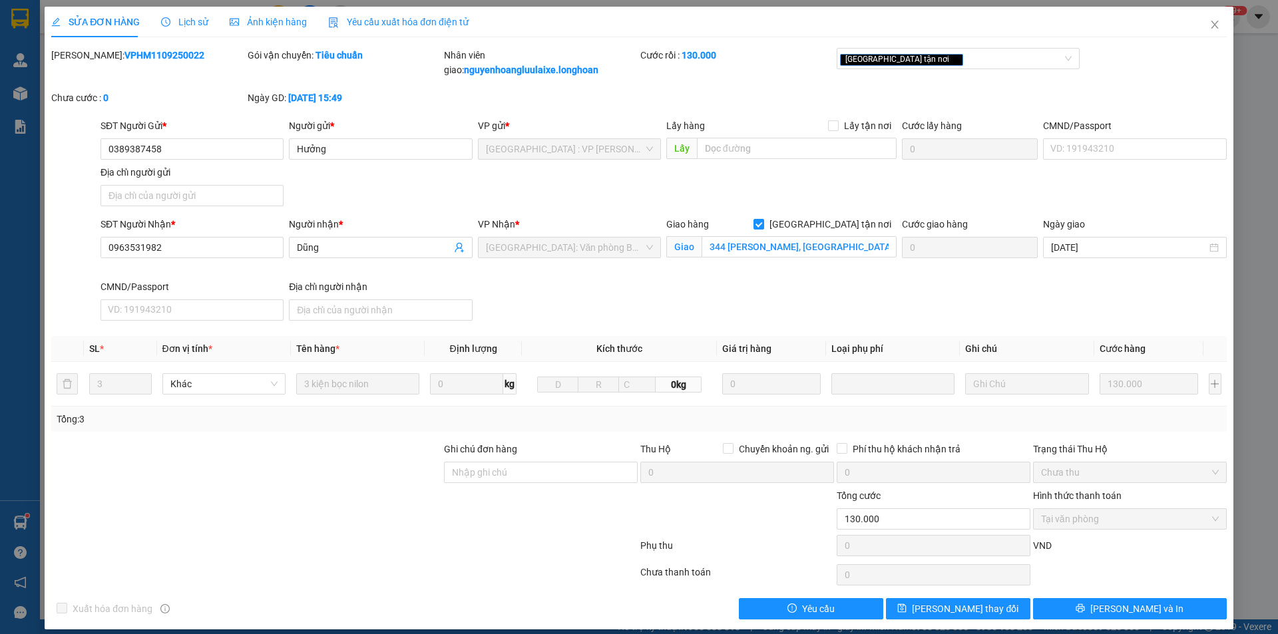
click at [146, 55] on b "VPHM1109250022" at bounding box center [164, 55] width 80 height 11
copy b "VPHM1109250022"
click at [1196, 19] on span "Close" at bounding box center [1214, 25] width 37 height 37
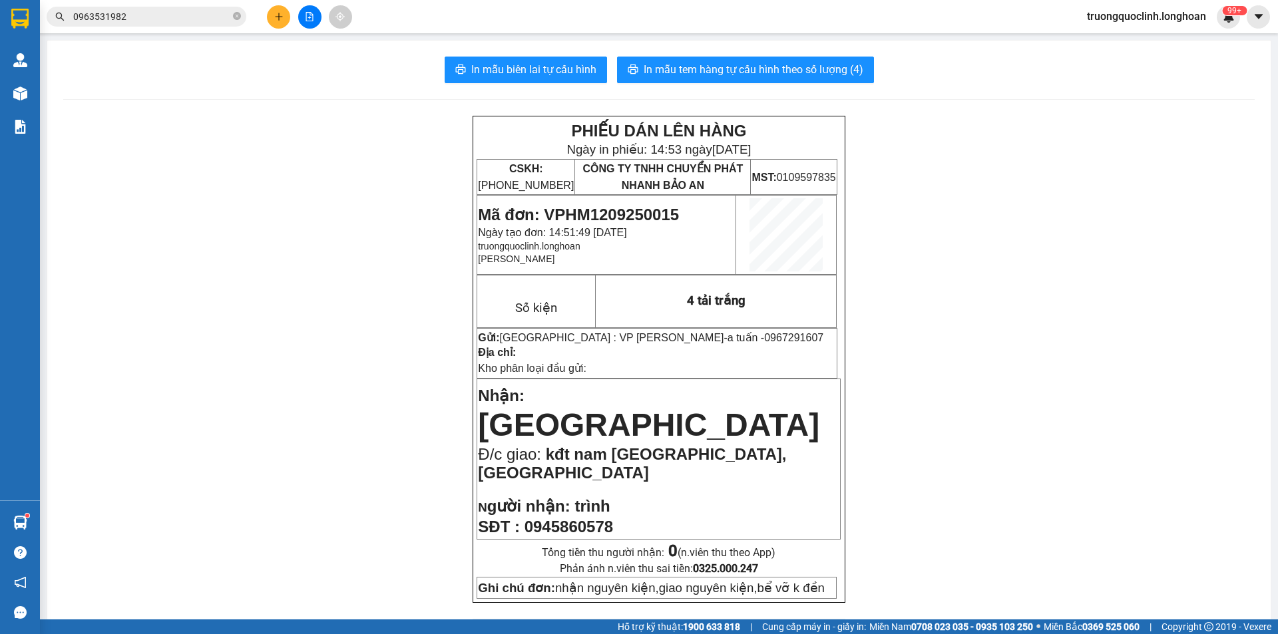
click at [273, 19] on button at bounding box center [278, 16] width 23 height 23
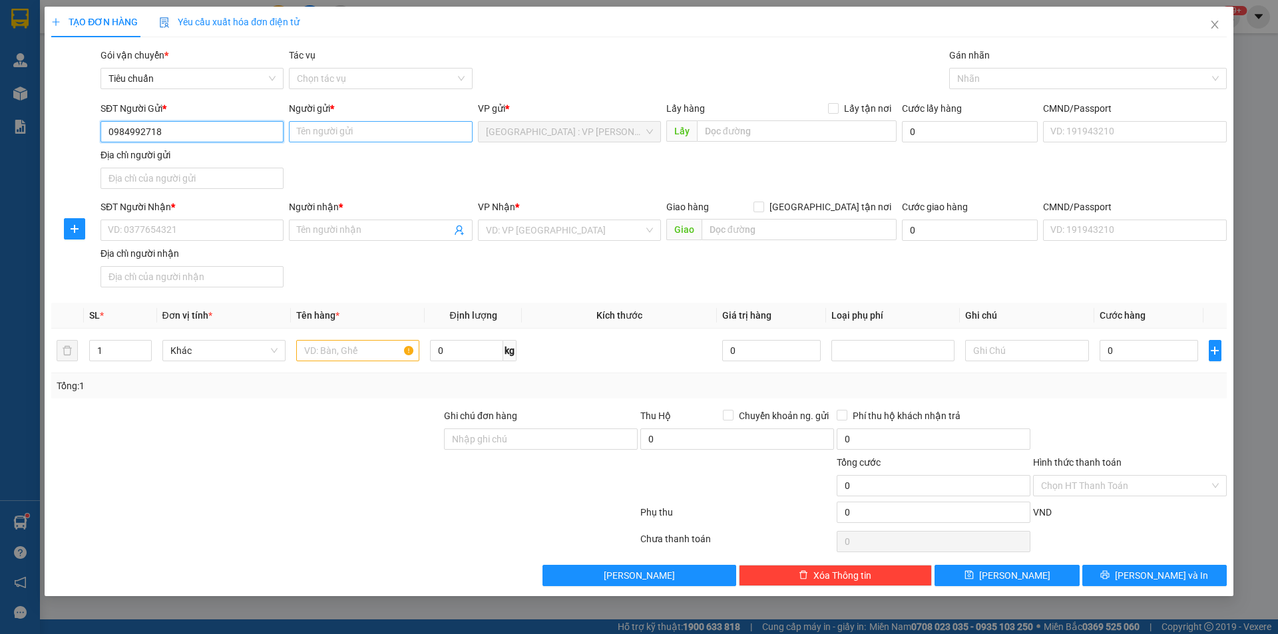
type input "0984992718"
click at [341, 132] on input "Người gửi *" at bounding box center [380, 131] width 183 height 21
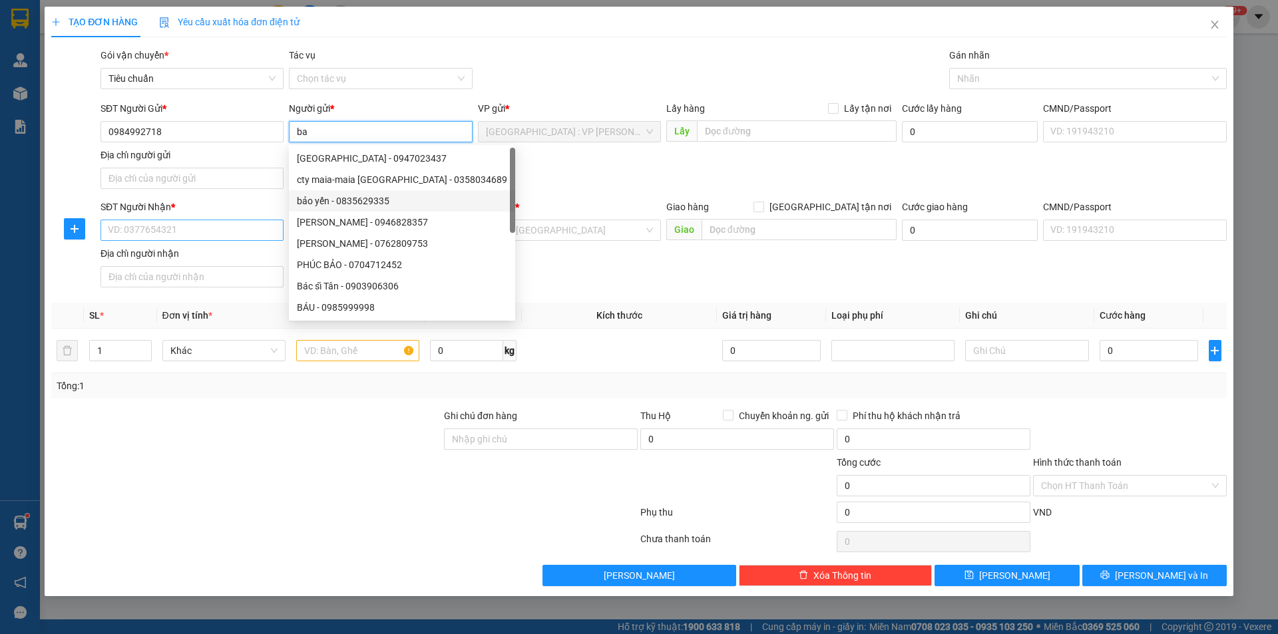
type input "ba"
click at [205, 229] on input "SĐT Người Nhận *" at bounding box center [192, 230] width 183 height 21
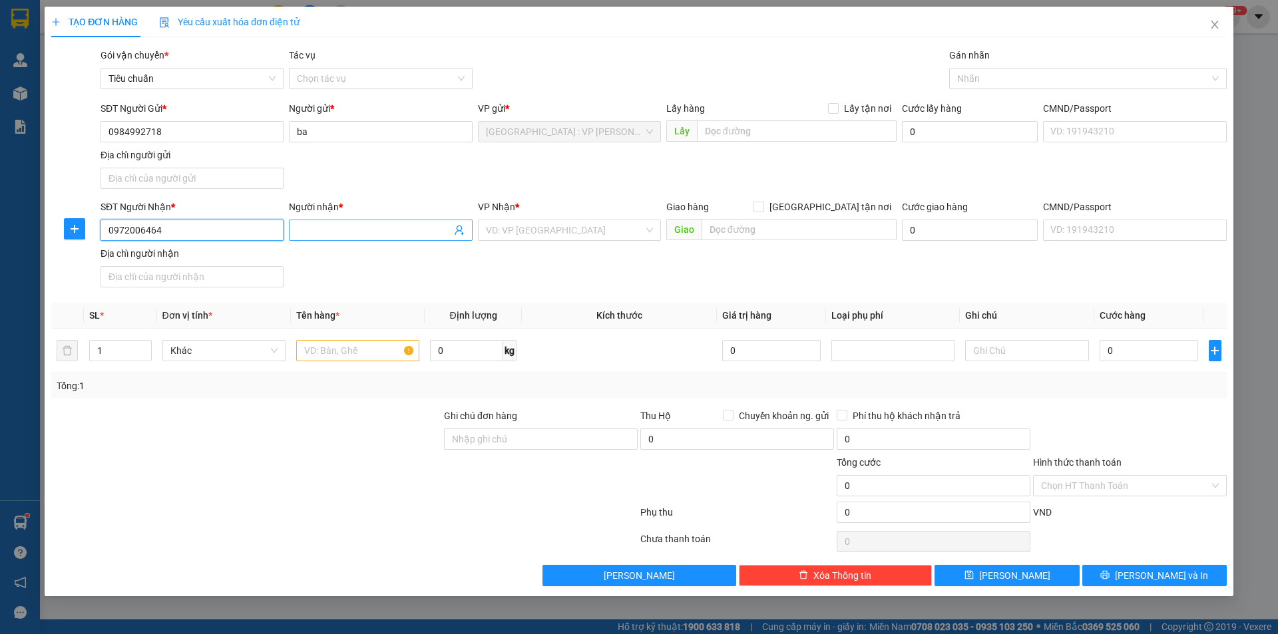
type input "0972006464"
click at [363, 232] on input "Người nhận *" at bounding box center [374, 230] width 154 height 15
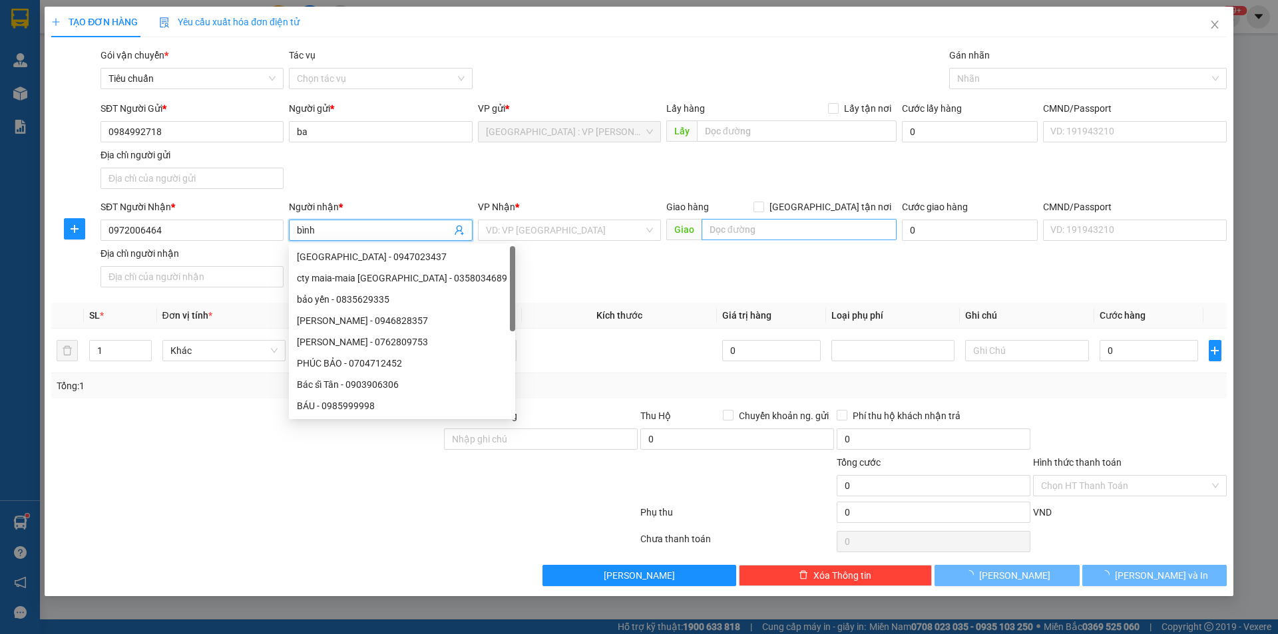
type input "bình"
click at [720, 229] on input "text" at bounding box center [799, 229] width 195 height 21
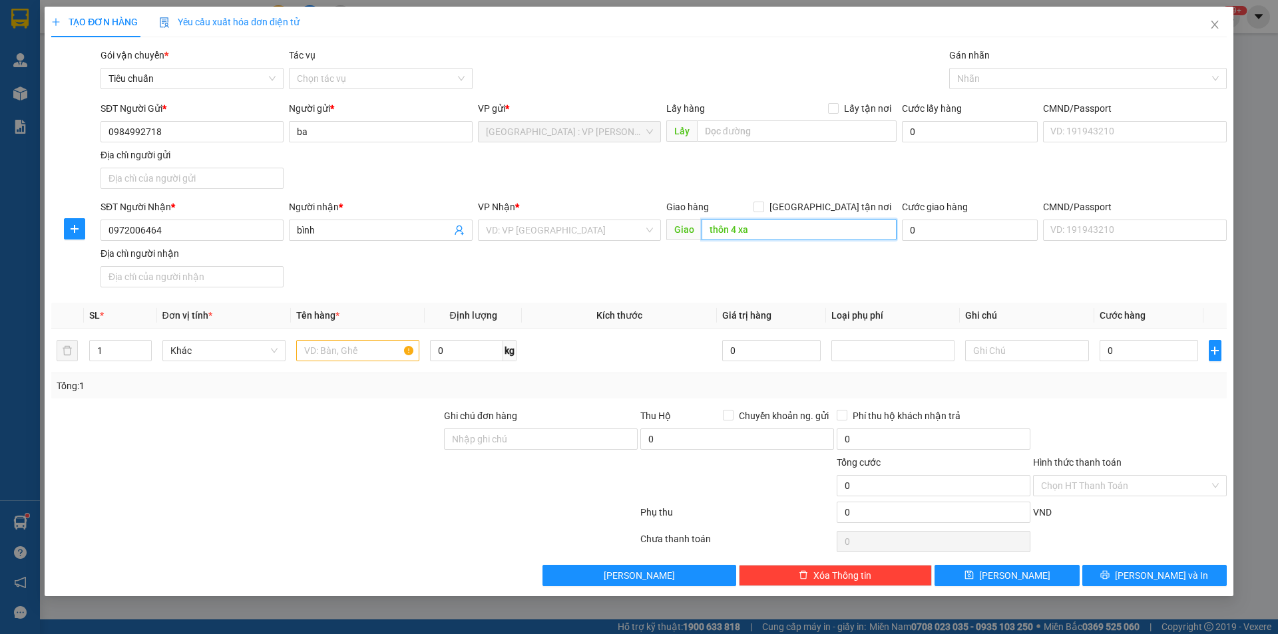
click at [806, 229] on input "thôn 4 xa" at bounding box center [799, 229] width 195 height 21
type input "thôn 4 xã quảng long,huyện hải hà,quảng ninh"
click at [764, 211] on span at bounding box center [759, 207] width 11 height 11
click at [763, 211] on input "[GEOGRAPHIC_DATA] tận nơi" at bounding box center [758, 206] width 9 height 9
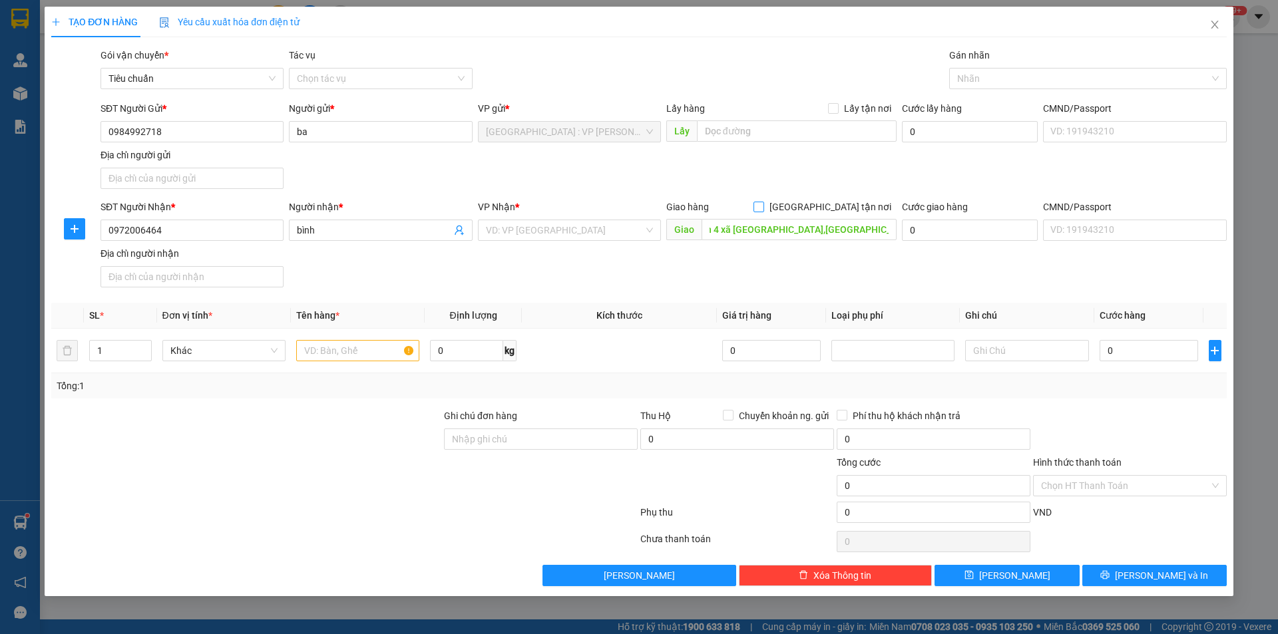
checkbox input "true"
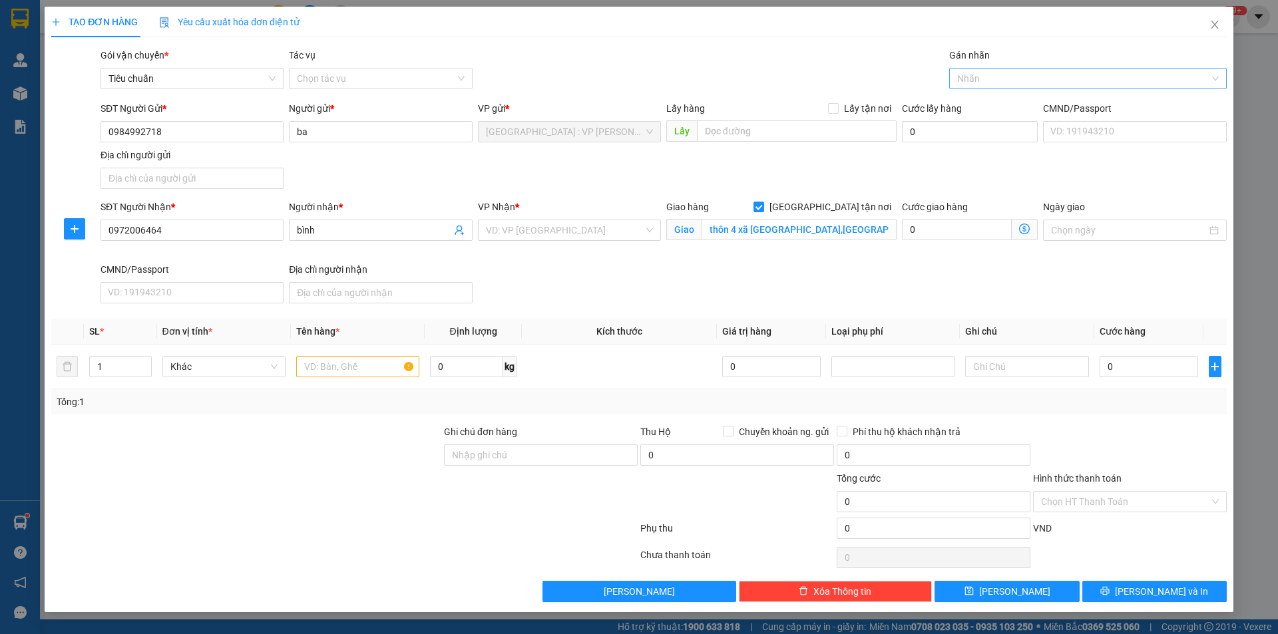
click at [985, 83] on div at bounding box center [1082, 79] width 258 height 16
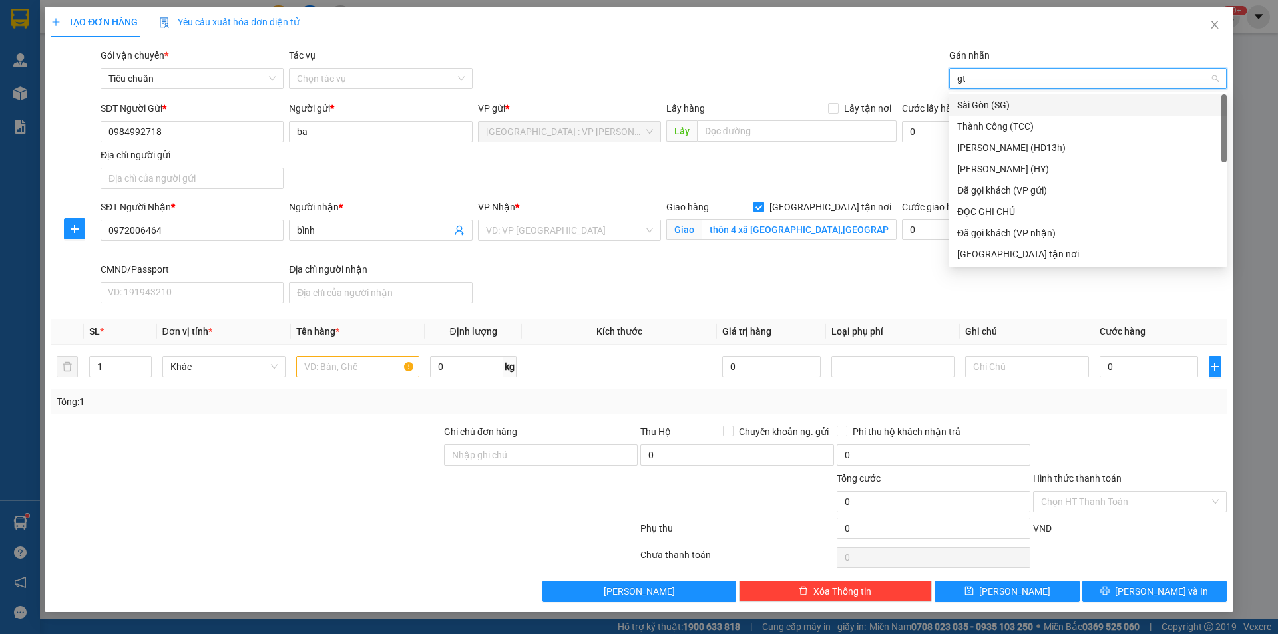
type input "gtn"
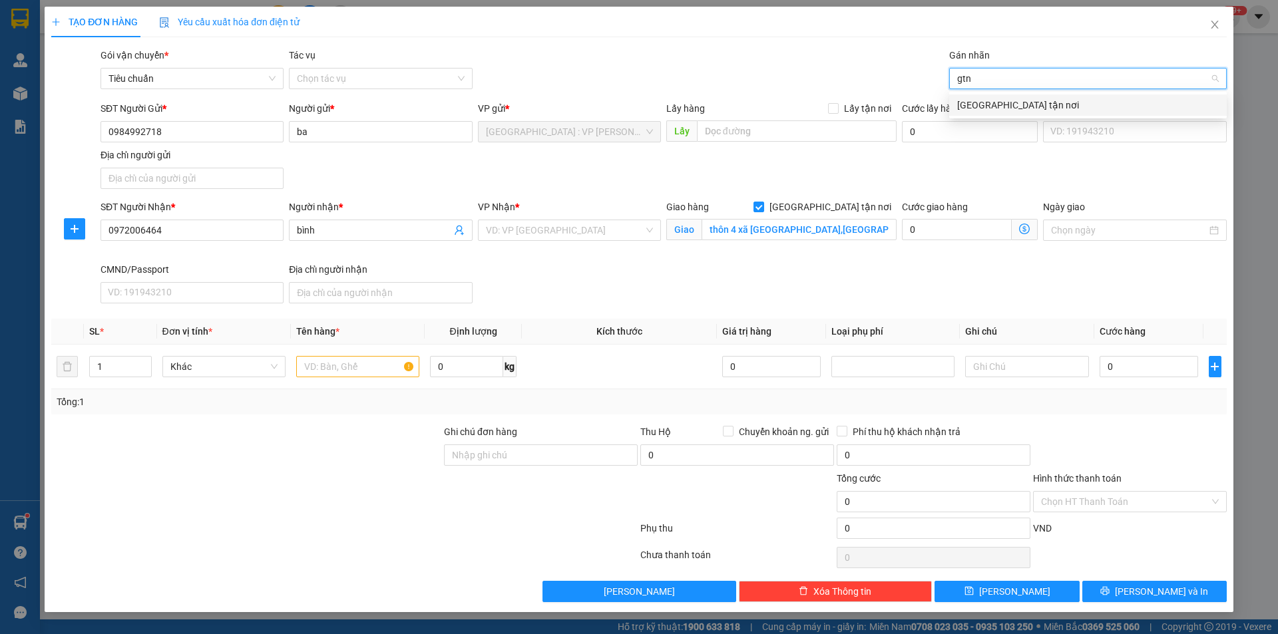
click at [981, 97] on div "[GEOGRAPHIC_DATA] tận nơi" at bounding box center [1088, 105] width 278 height 21
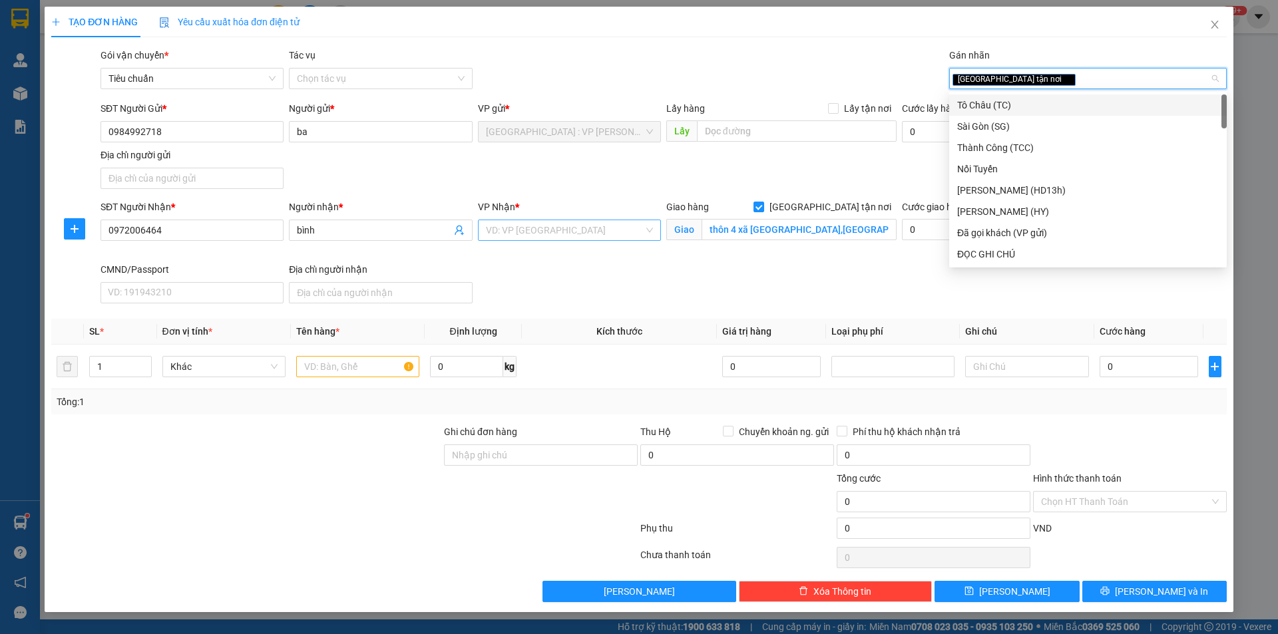
click at [586, 227] on input "search" at bounding box center [565, 230] width 158 height 20
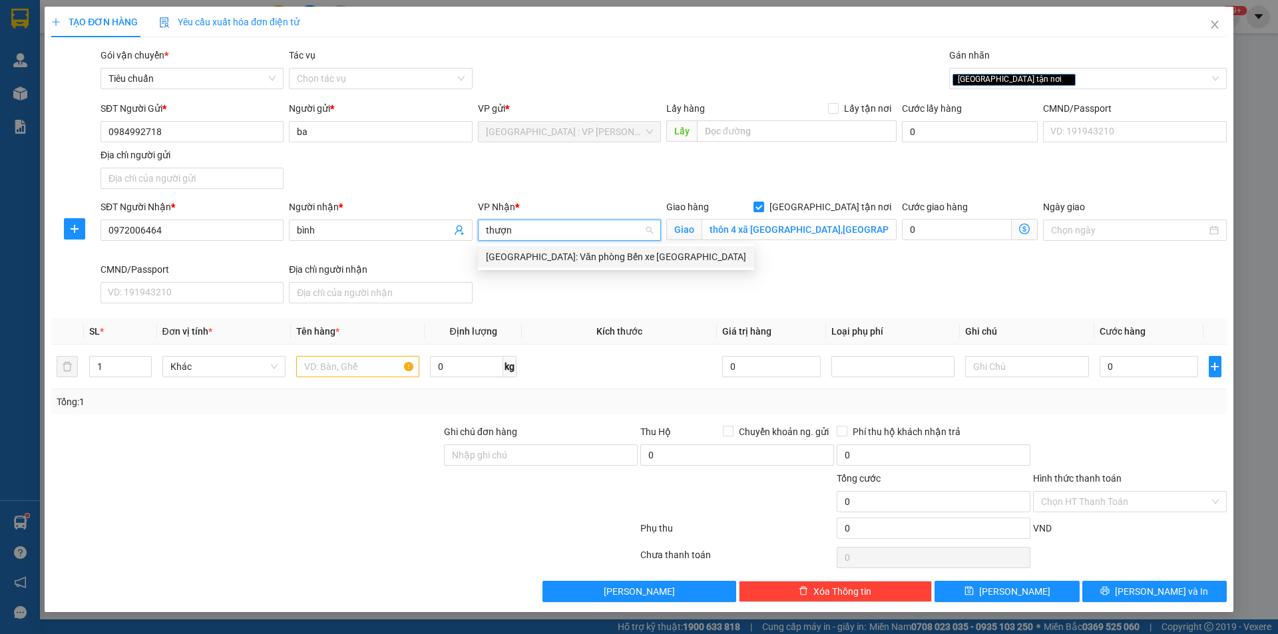
type input "thượng"
click at [589, 257] on div "[GEOGRAPHIC_DATA]: Văn phòng Bến xe [GEOGRAPHIC_DATA]" at bounding box center [616, 257] width 260 height 15
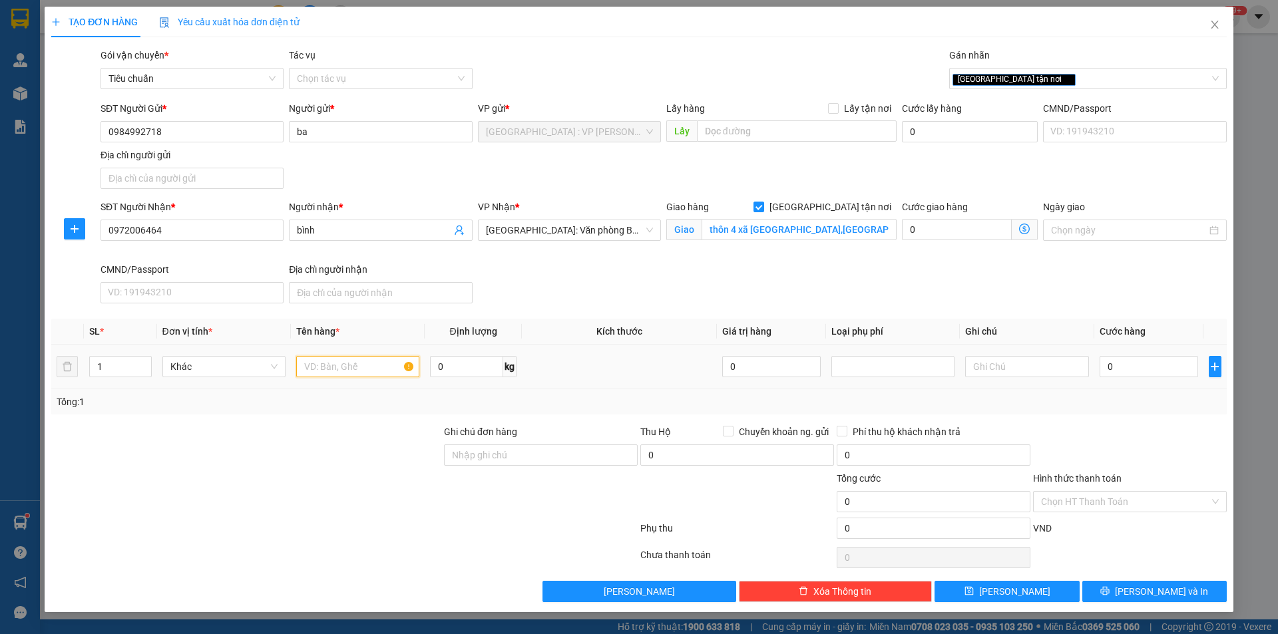
click at [390, 376] on input "text" at bounding box center [357, 366] width 123 height 21
type input "1 xe đạp"
click at [1153, 365] on input "0" at bounding box center [1149, 366] width 99 height 21
type input "2"
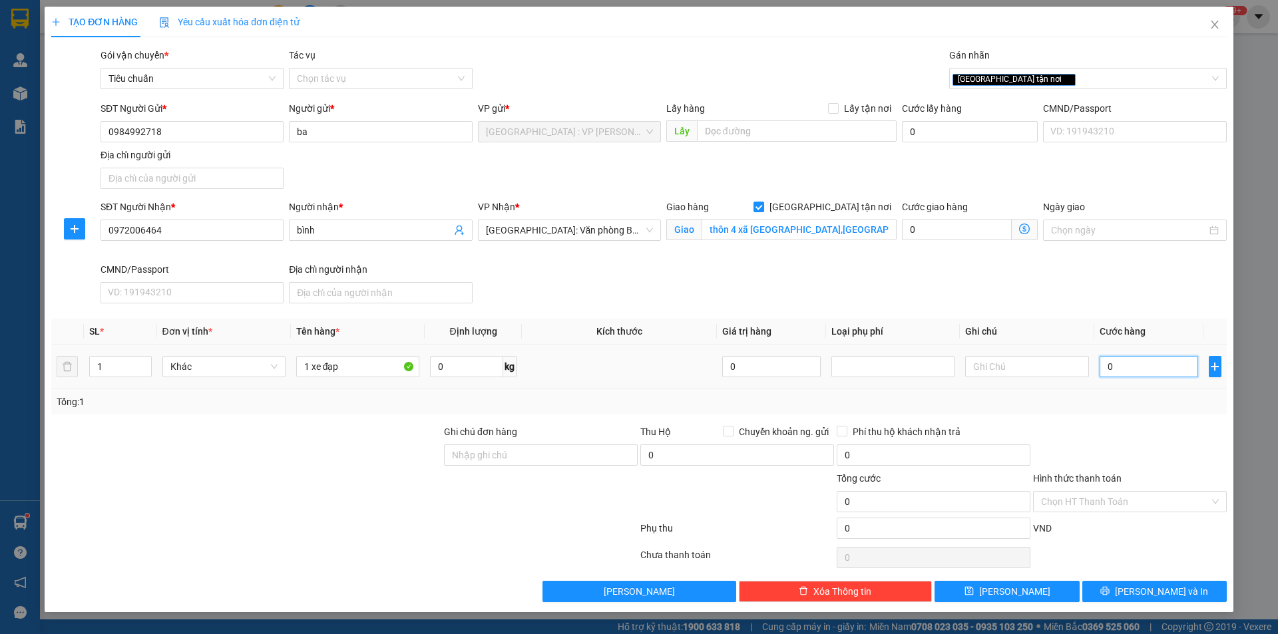
type input "2"
type input "20"
type input "200"
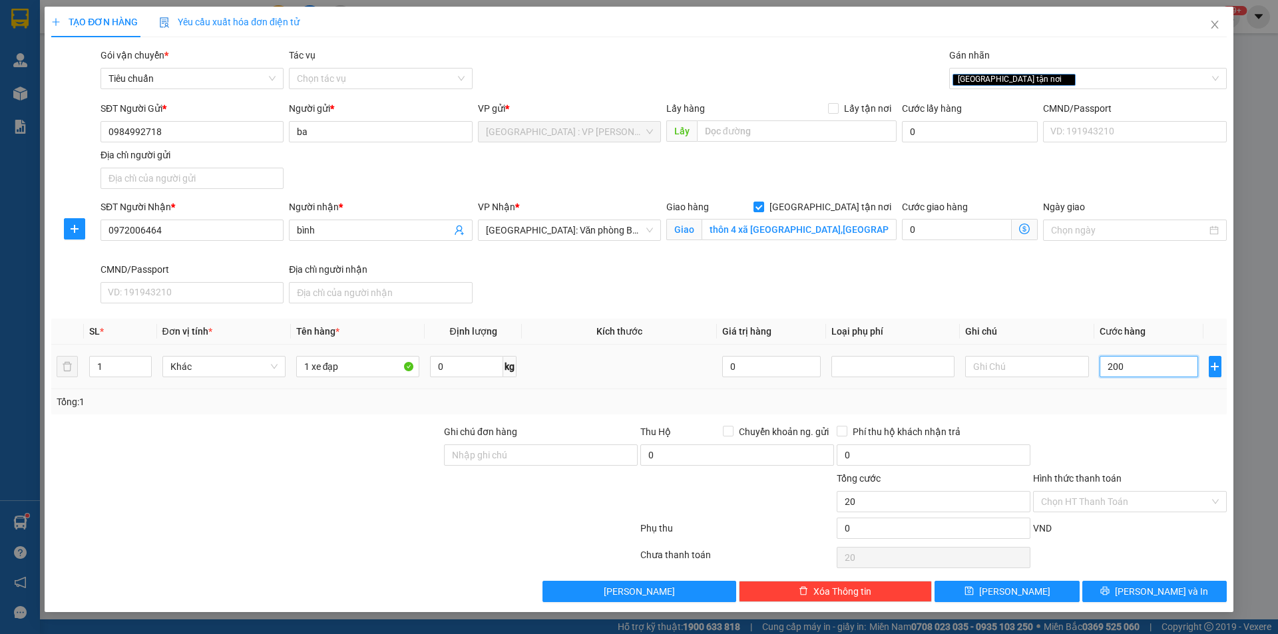
type input "200"
type input "2.000"
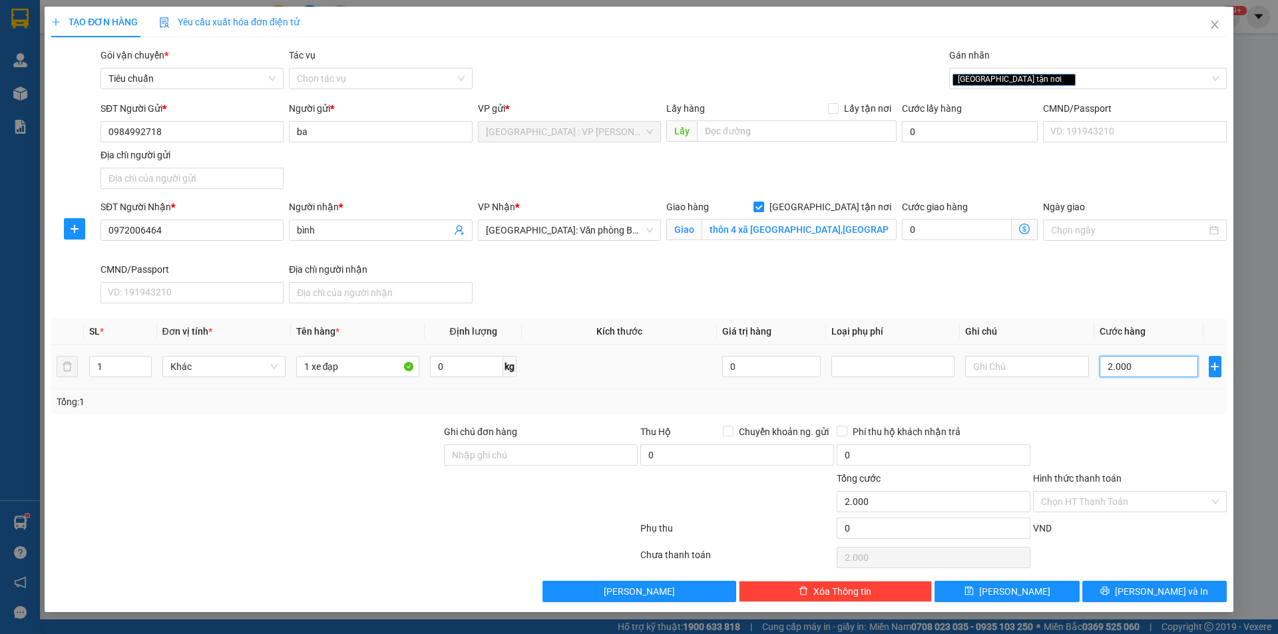
type input "20.000"
type input "200.000"
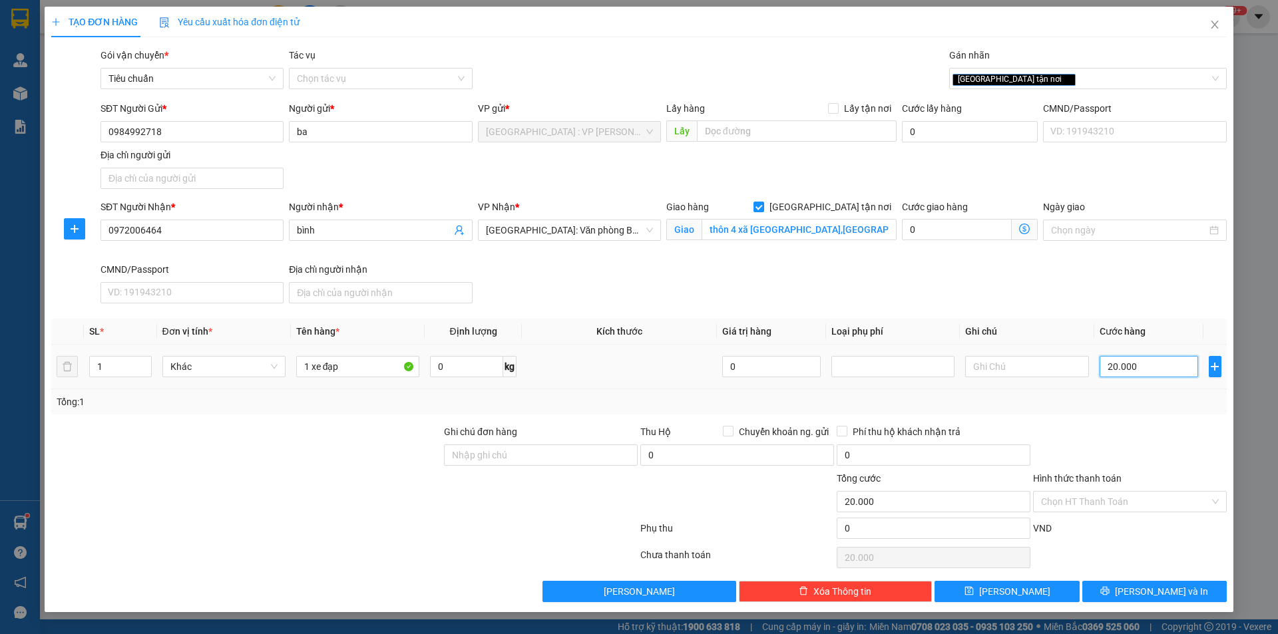
type input "200.000"
click at [1026, 304] on div "SĐT Người Nhận * 0972006464 Người nhận * bình VP Nhận * Hải Phòng: Văn phòng Bế…" at bounding box center [664, 254] width 1132 height 109
click at [743, 434] on span "Chuyển khoản ng. gửi" at bounding box center [784, 432] width 101 height 15
click at [732, 434] on input "Chuyển khoản ng. gửi" at bounding box center [727, 430] width 9 height 9
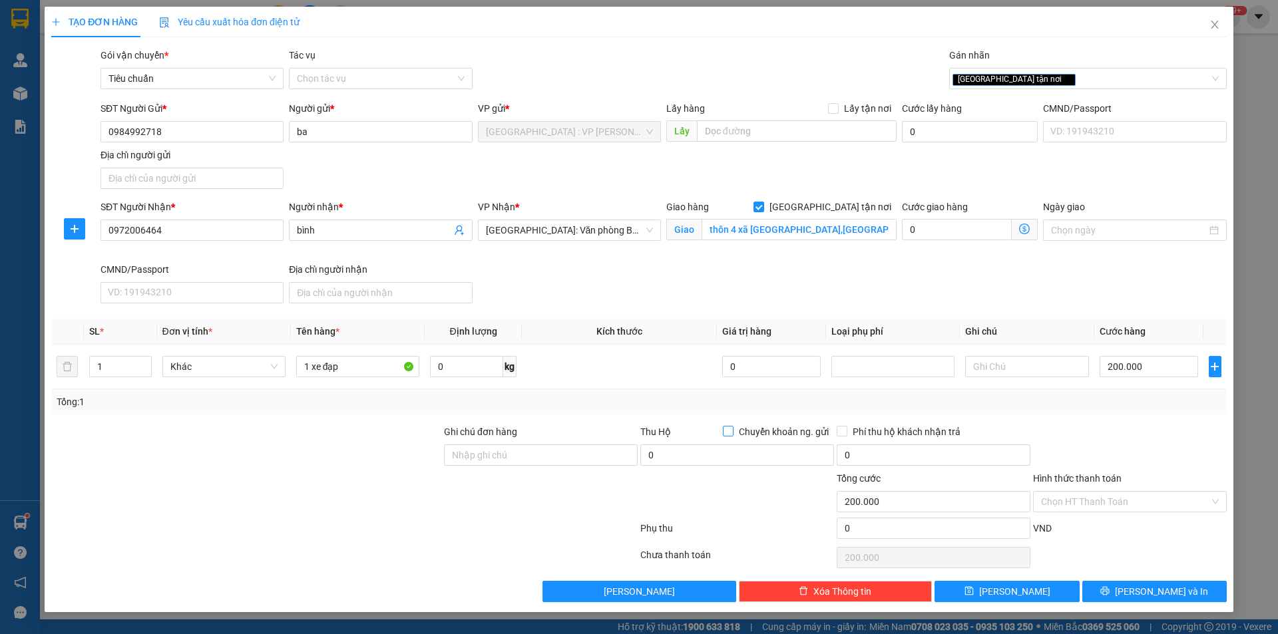
checkbox input "true"
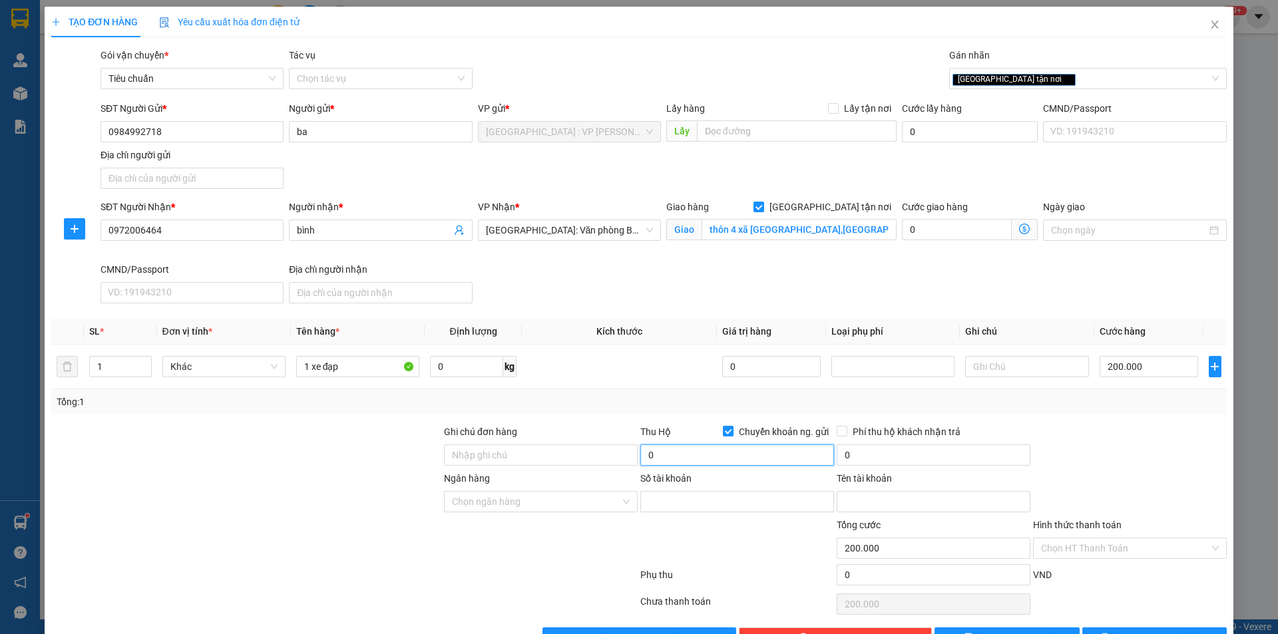
click at [726, 455] on input "0" at bounding box center [737, 455] width 194 height 21
type input "2.700.000"
drag, startPoint x: 714, startPoint y: 498, endPoint x: 707, endPoint y: 493, distance: 9.1
click at [714, 498] on input "Số tài khoản" at bounding box center [737, 501] width 194 height 21
type input "0984992718"
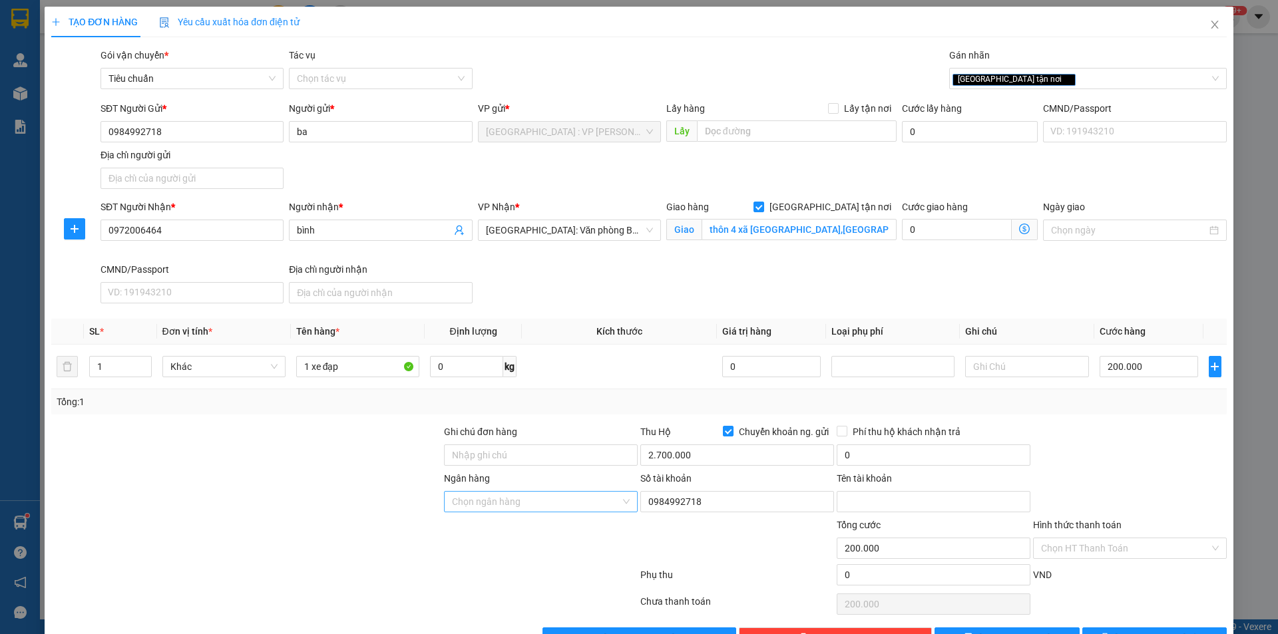
click at [551, 498] on input "Ngân hàng" at bounding box center [536, 502] width 168 height 20
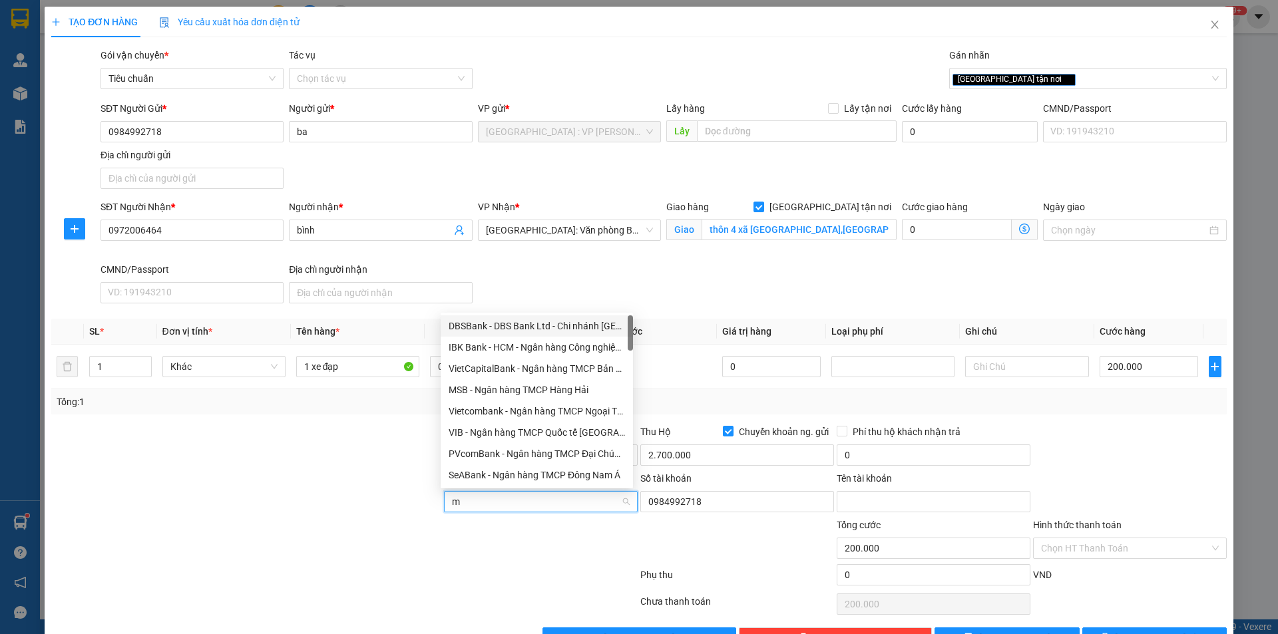
type input "mb"
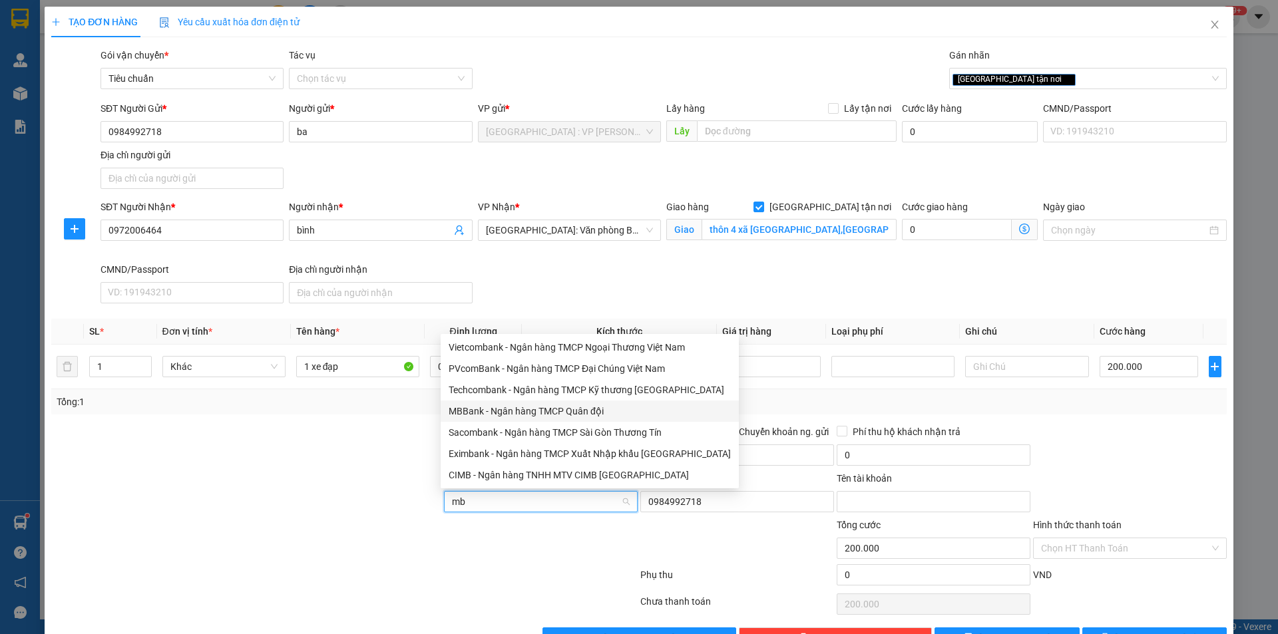
click at [524, 416] on div "MBBank - Ngân hàng TMCP Quân đội" at bounding box center [590, 411] width 282 height 15
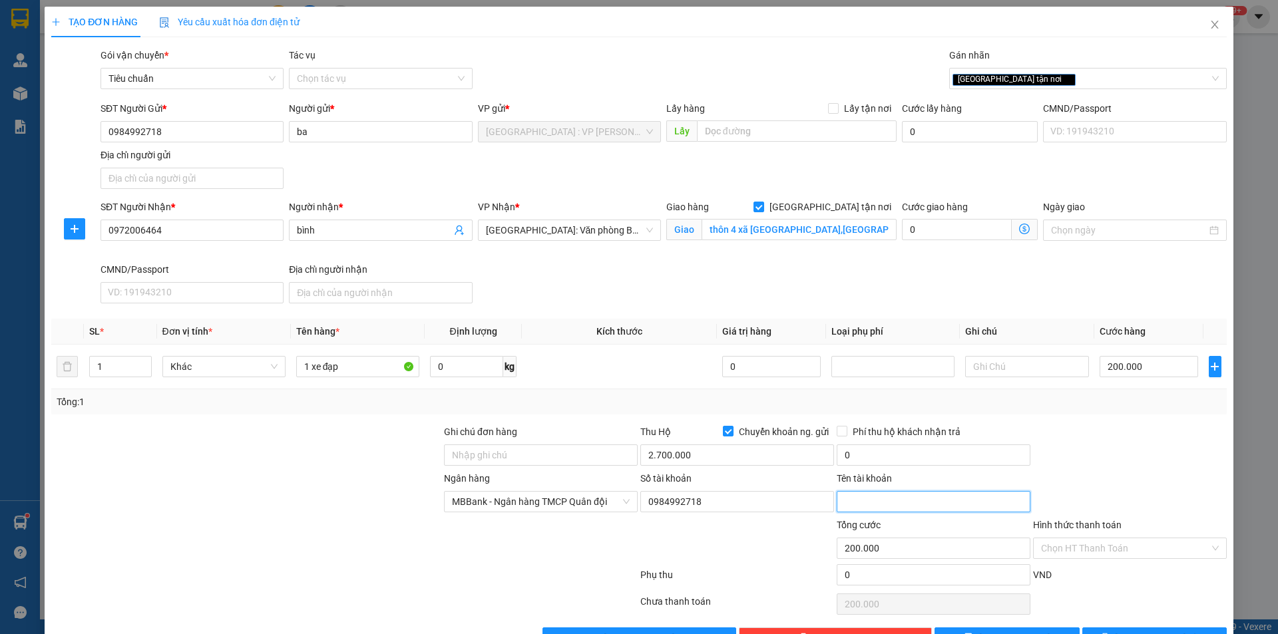
click at [881, 500] on input "Tên tài khoản" at bounding box center [934, 501] width 194 height 21
type input "tống văn ba"
click at [859, 449] on input "0" at bounding box center [934, 455] width 194 height 21
type input "20.000"
click at [1084, 455] on div at bounding box center [1130, 448] width 196 height 47
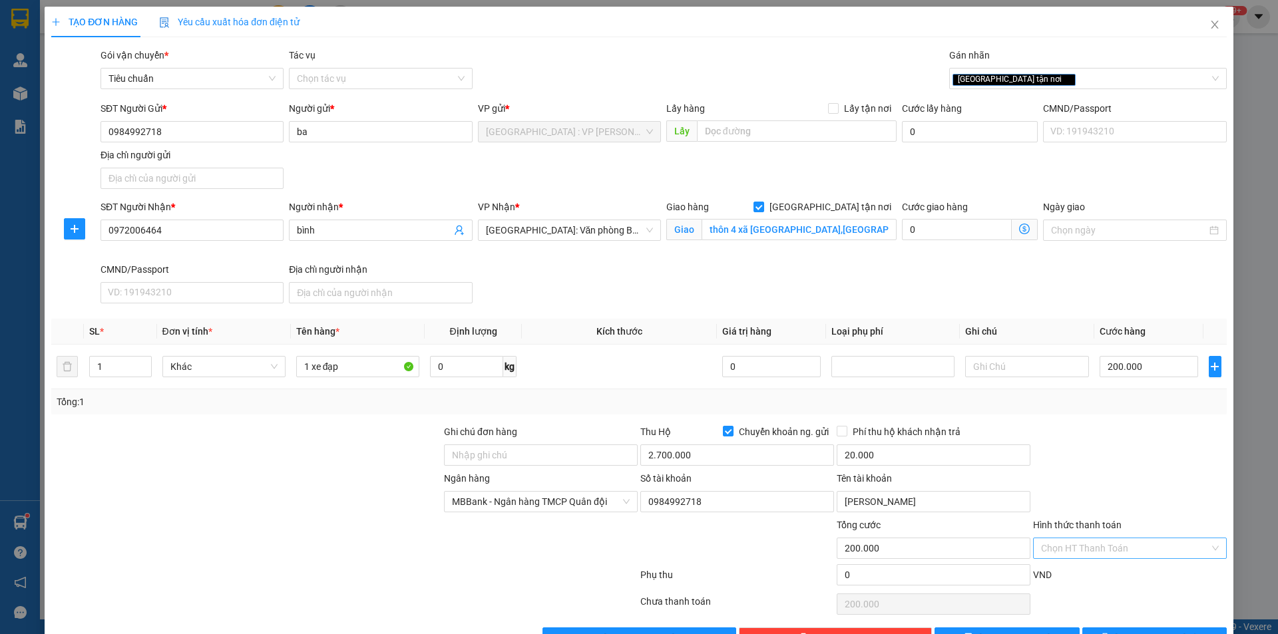
scroll to position [41, 0]
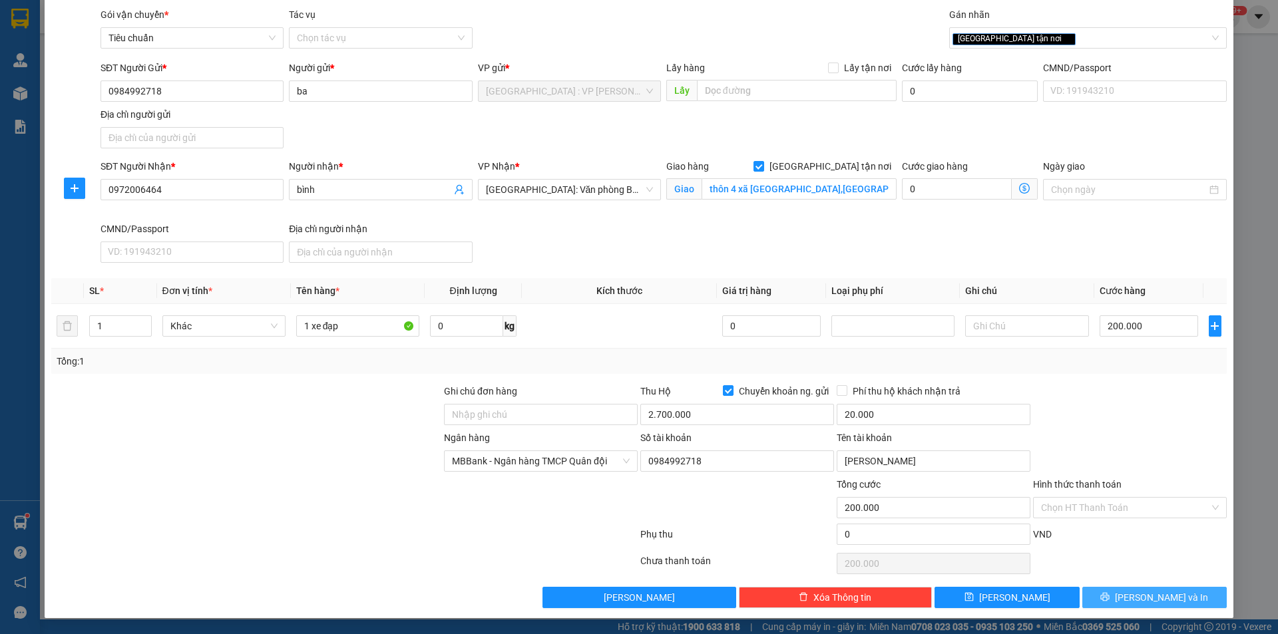
click at [1131, 599] on button "Lưu và In" at bounding box center [1154, 597] width 144 height 21
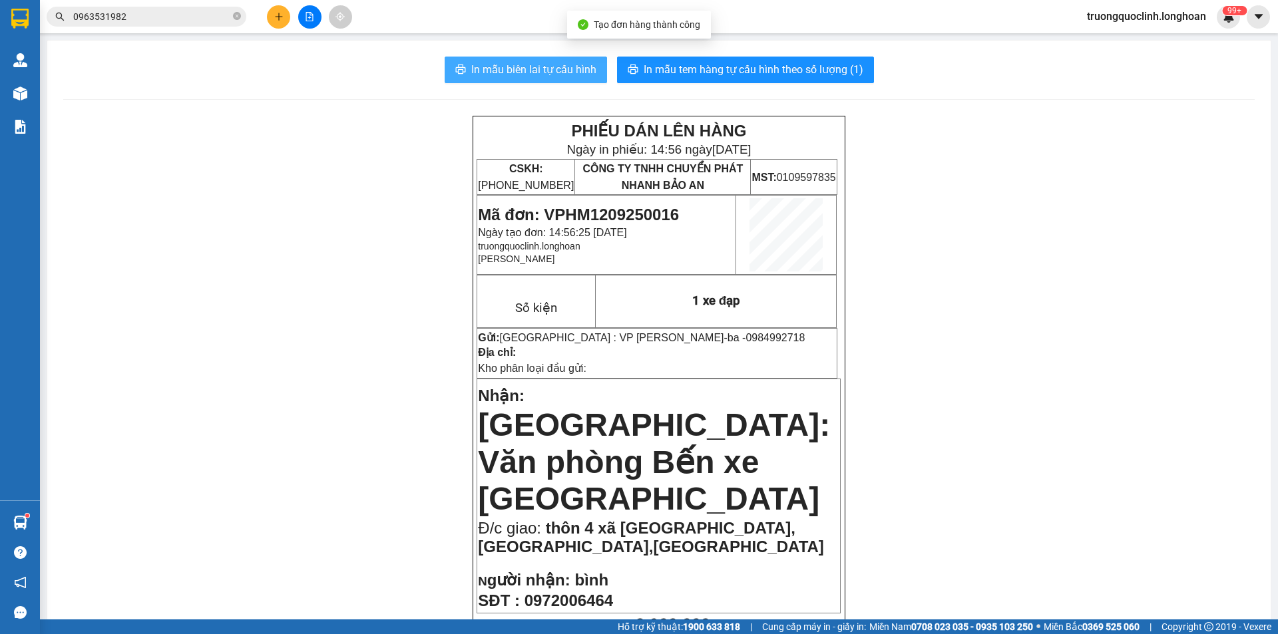
click at [549, 68] on span "In mẫu biên lai tự cấu hình" at bounding box center [533, 69] width 125 height 17
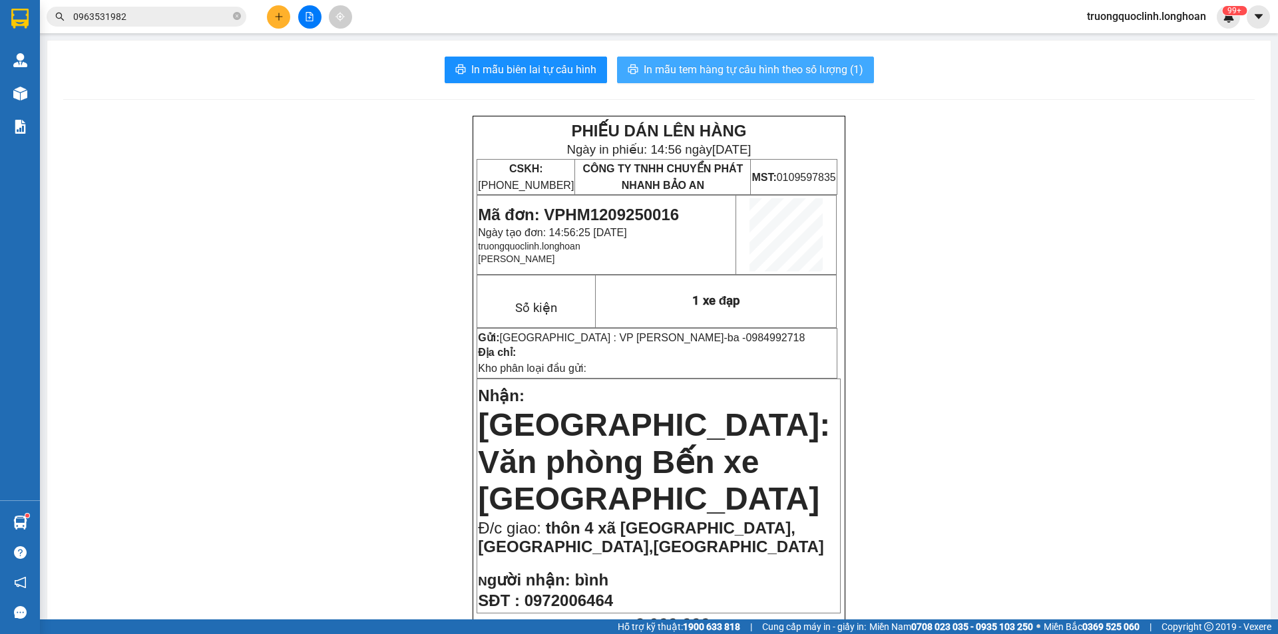
click at [738, 74] on span "In mẫu tem hàng tự cấu hình theo số lượng (1)" at bounding box center [754, 69] width 220 height 17
click at [612, 218] on span "Mã đơn: VPHM1209250016" at bounding box center [578, 215] width 201 height 18
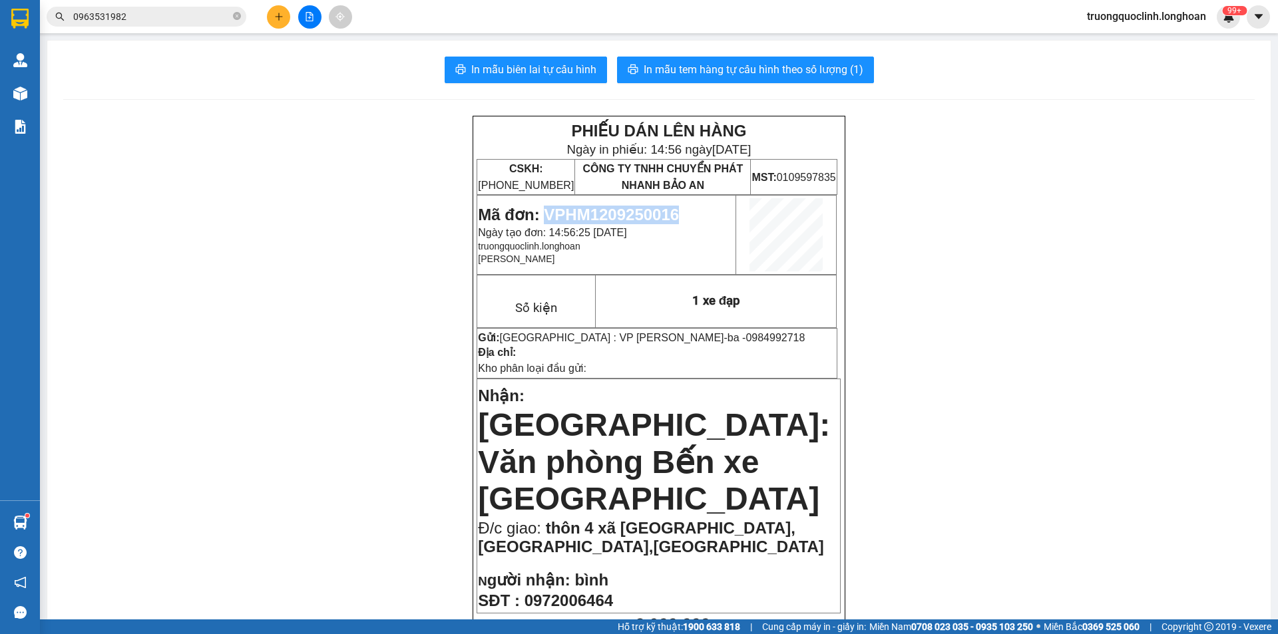
click at [612, 218] on span "Mã đơn: VPHM1209250016" at bounding box center [578, 215] width 201 height 18
copy span "VPHM1209250016"
click at [1110, 14] on span "truongquoclinh.longhoan" at bounding box center [1146, 16] width 140 height 17
click at [1102, 38] on span "Đăng xuất" at bounding box center [1151, 41] width 116 height 15
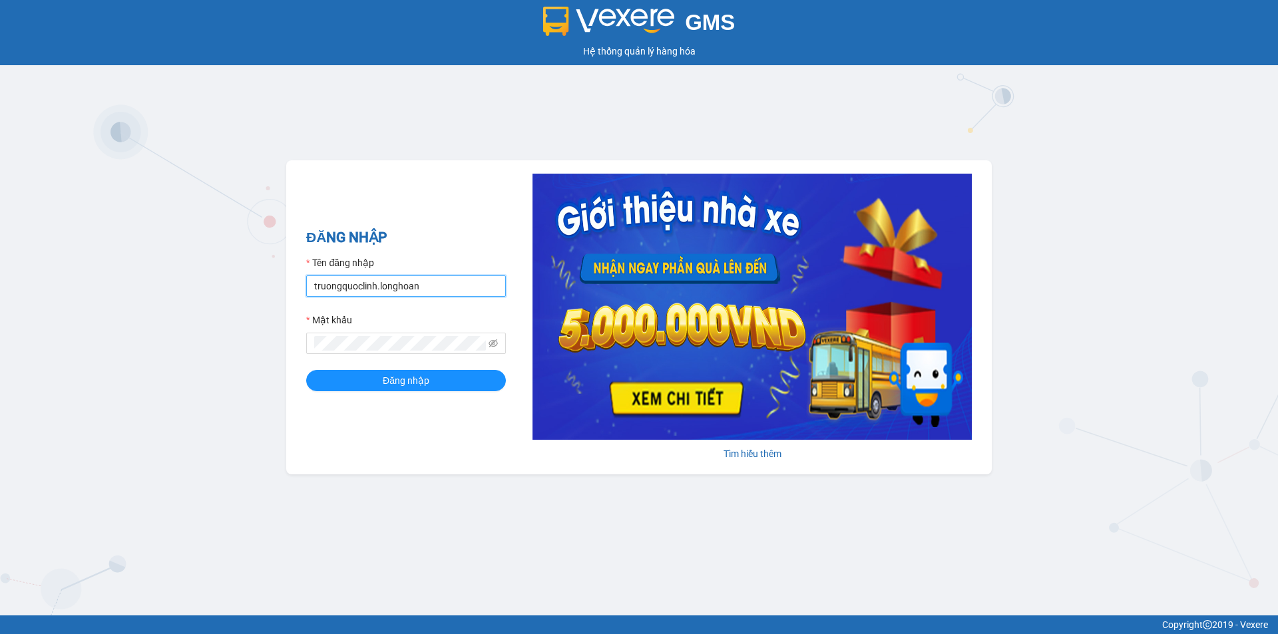
drag, startPoint x: 477, startPoint y: 290, endPoint x: 483, endPoint y: 295, distance: 7.6
click at [477, 290] on input "truongquoclinh.longhoan" at bounding box center [406, 286] width 200 height 21
type input "phanchuminhquang.longhoan"
drag, startPoint x: 439, startPoint y: 381, endPoint x: 437, endPoint y: 371, distance: 10.1
click at [438, 381] on button "Đăng nhập" at bounding box center [406, 380] width 200 height 21
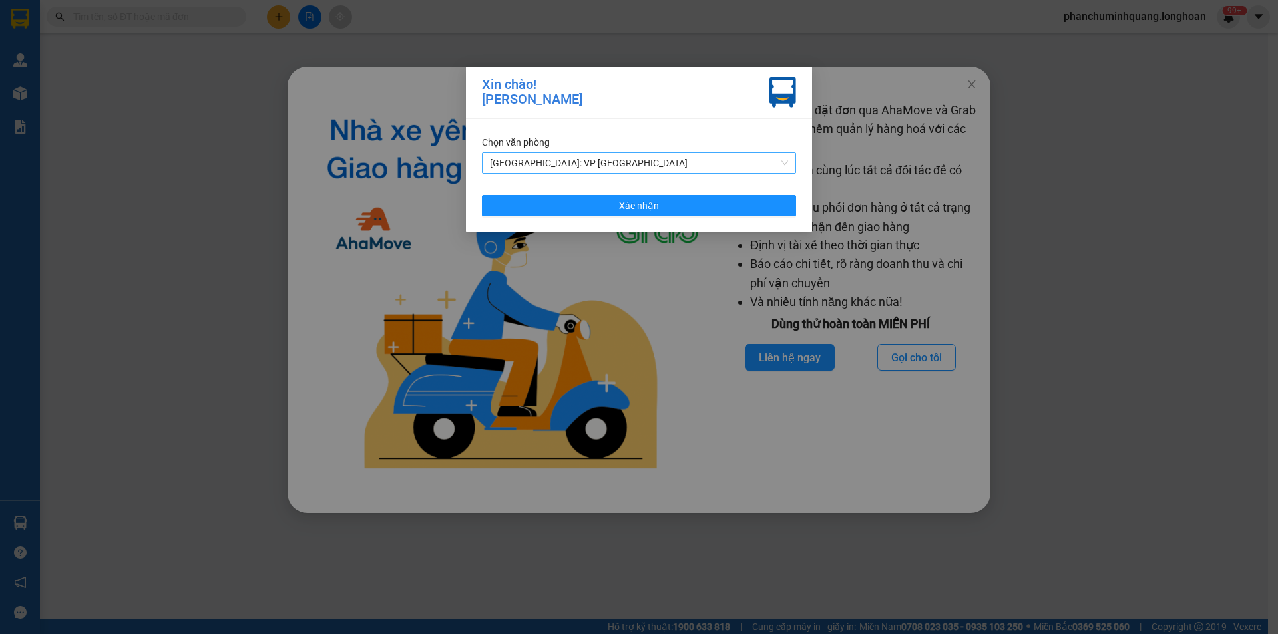
drag, startPoint x: 616, startPoint y: 149, endPoint x: 605, endPoint y: 161, distance: 16.0
click at [612, 152] on div "Chọn văn phòng Hà Nội: VP Quận Thanh Xuân" at bounding box center [639, 154] width 314 height 39
click at [605, 161] on span "[GEOGRAPHIC_DATA]: VP [GEOGRAPHIC_DATA]" at bounding box center [639, 163] width 298 height 20
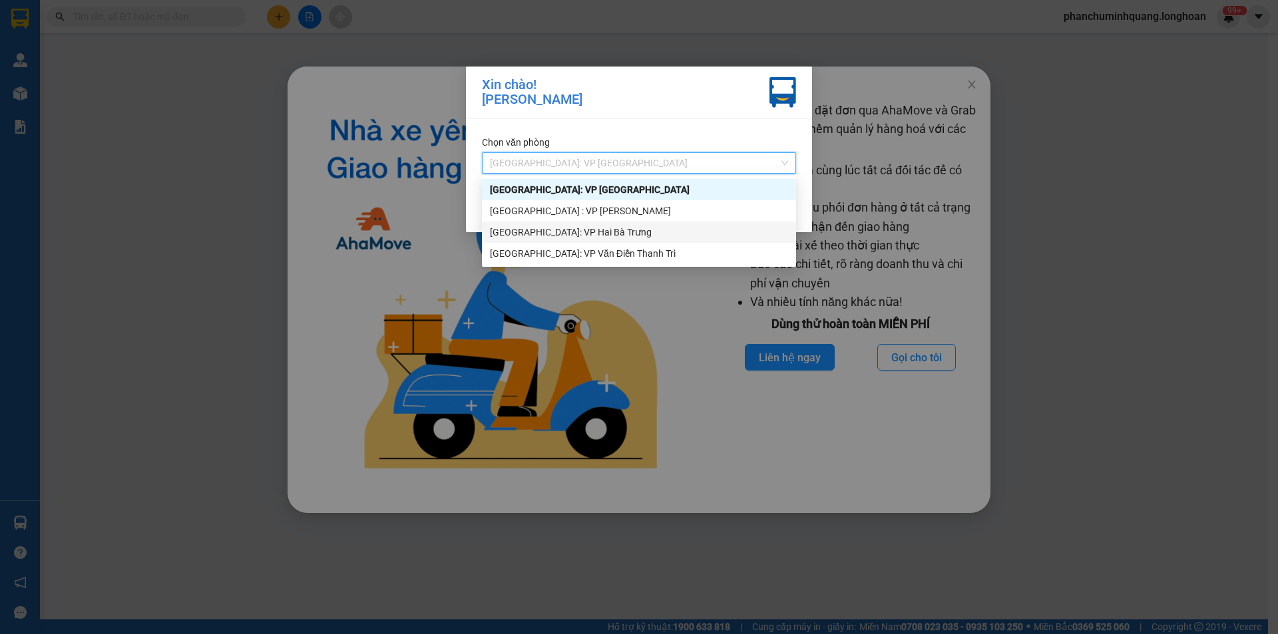
click at [563, 232] on div "[GEOGRAPHIC_DATA]: VP Hai Bà Trưng" at bounding box center [639, 232] width 298 height 15
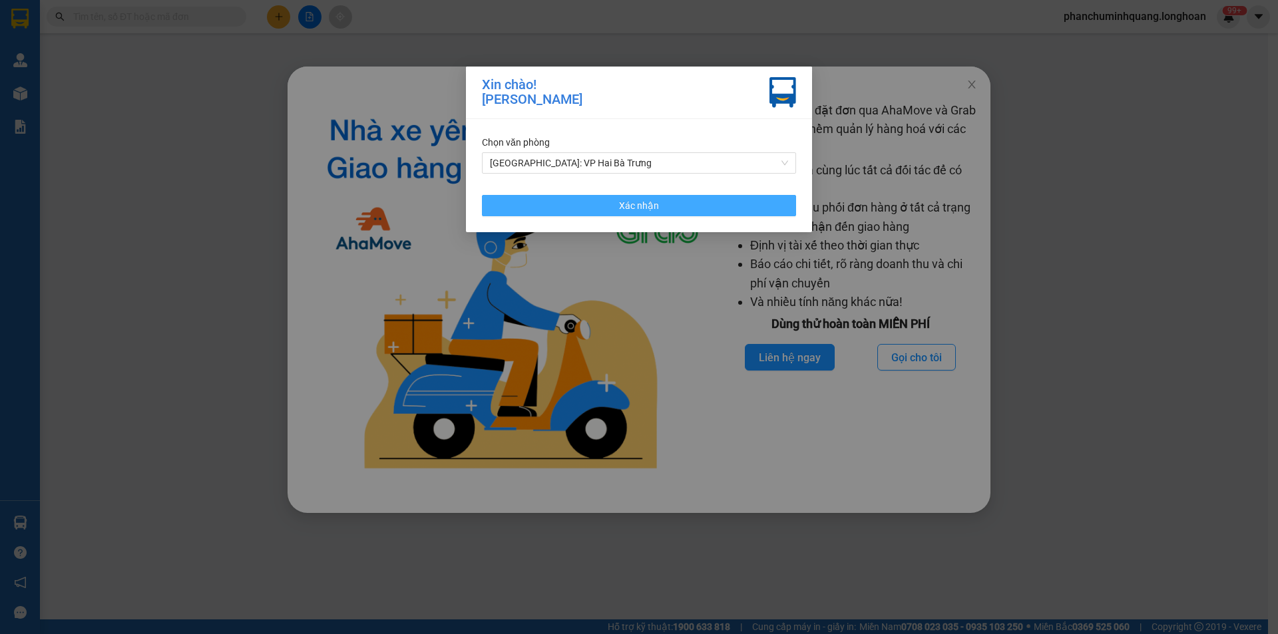
click at [583, 207] on button "Xác nhận" at bounding box center [639, 205] width 314 height 21
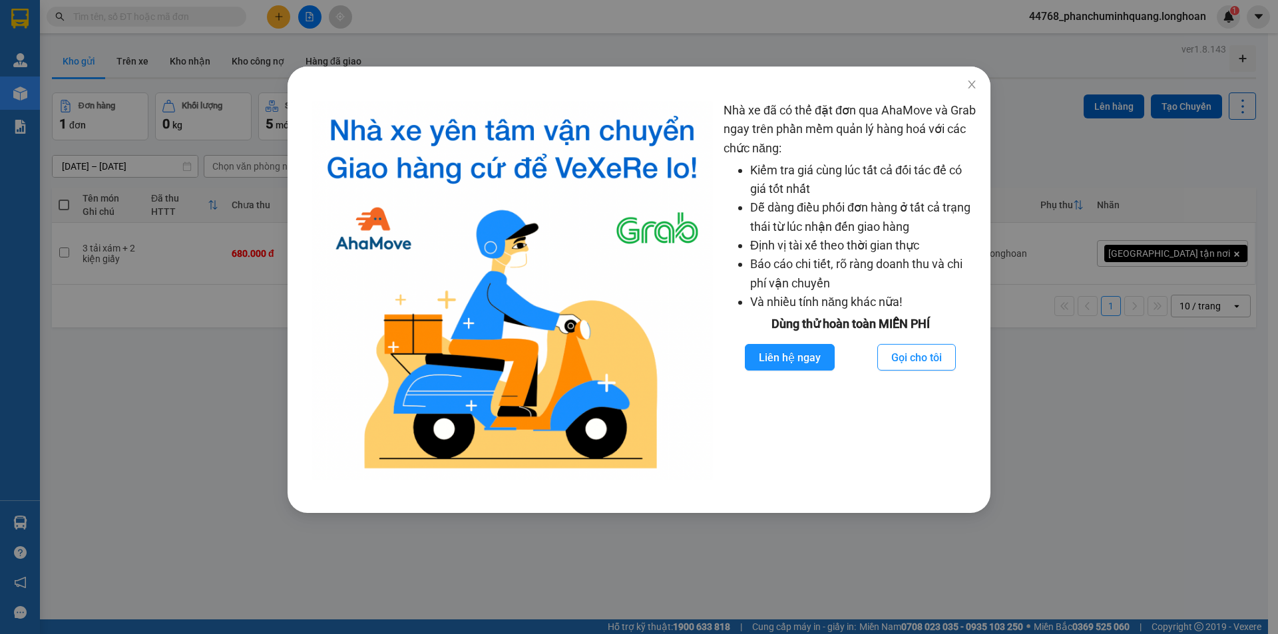
click at [223, 142] on div "Nhà xe đã có thể đặt đơn qua AhaMove và Grab ngay trên phần mềm quản lý hàng ho…" at bounding box center [639, 317] width 1278 height 634
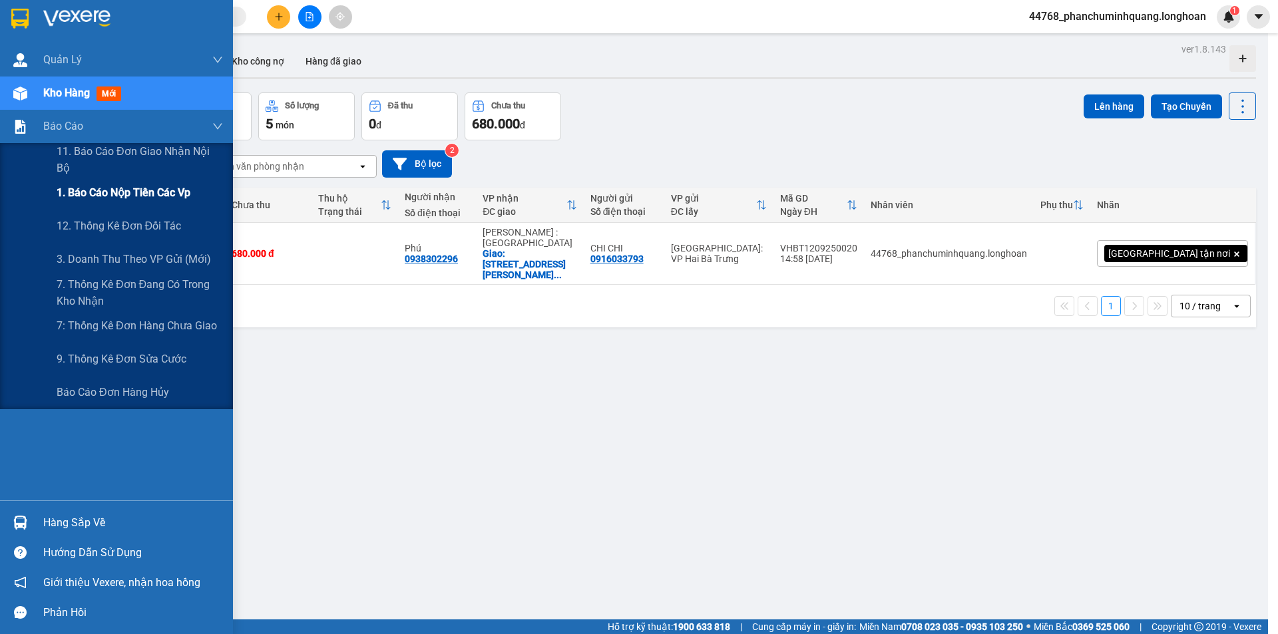
drag, startPoint x: 102, startPoint y: 256, endPoint x: 211, endPoint y: 187, distance: 128.9
click at [101, 256] on span "3. Doanh Thu theo VP Gửi (mới)" at bounding box center [134, 259] width 154 height 17
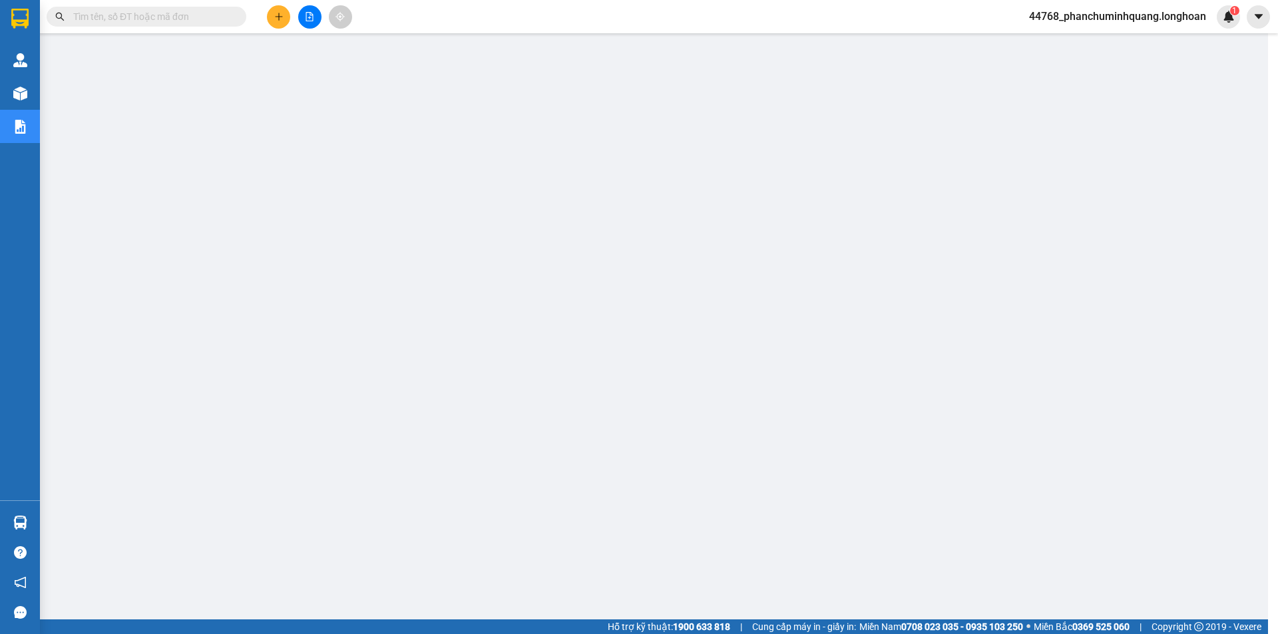
click at [1072, 18] on span "44768_phanchuminhquang.longhoan" at bounding box center [1118, 16] width 198 height 17
click at [1061, 39] on span "Đăng xuất" at bounding box center [1123, 41] width 172 height 15
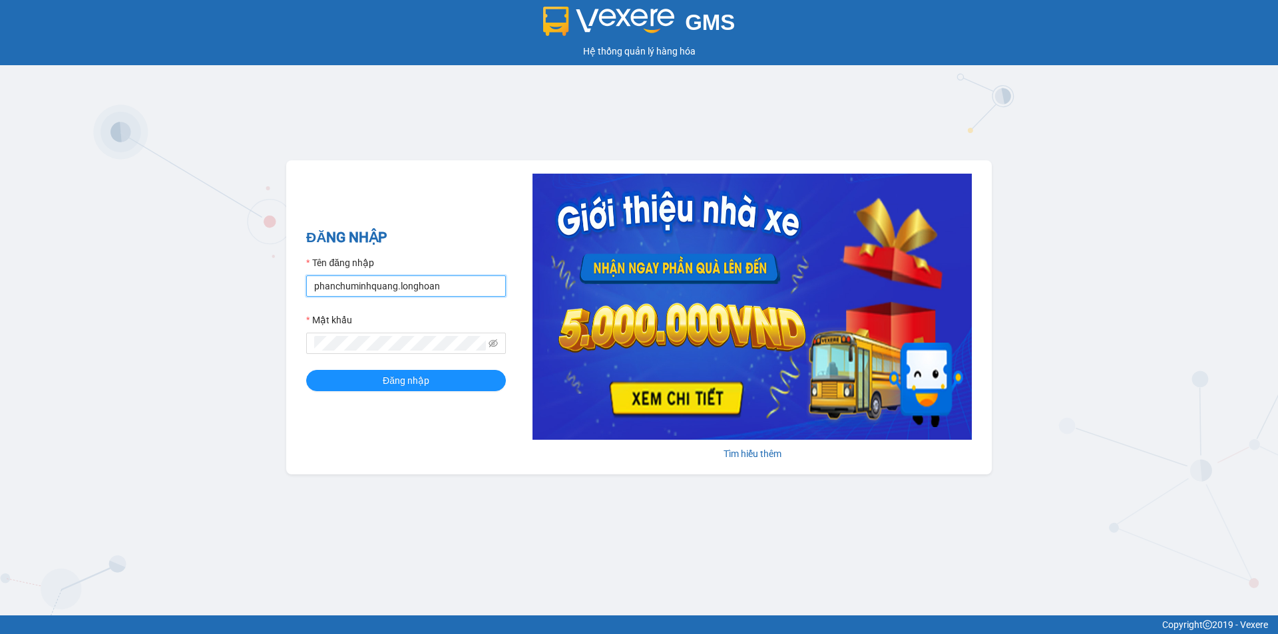
click at [461, 280] on input "phanchuminhquang.longhoan" at bounding box center [406, 286] width 200 height 21
type input "truongquoclinh.longhoan"
click at [436, 375] on button "Đăng nhập" at bounding box center [406, 380] width 200 height 21
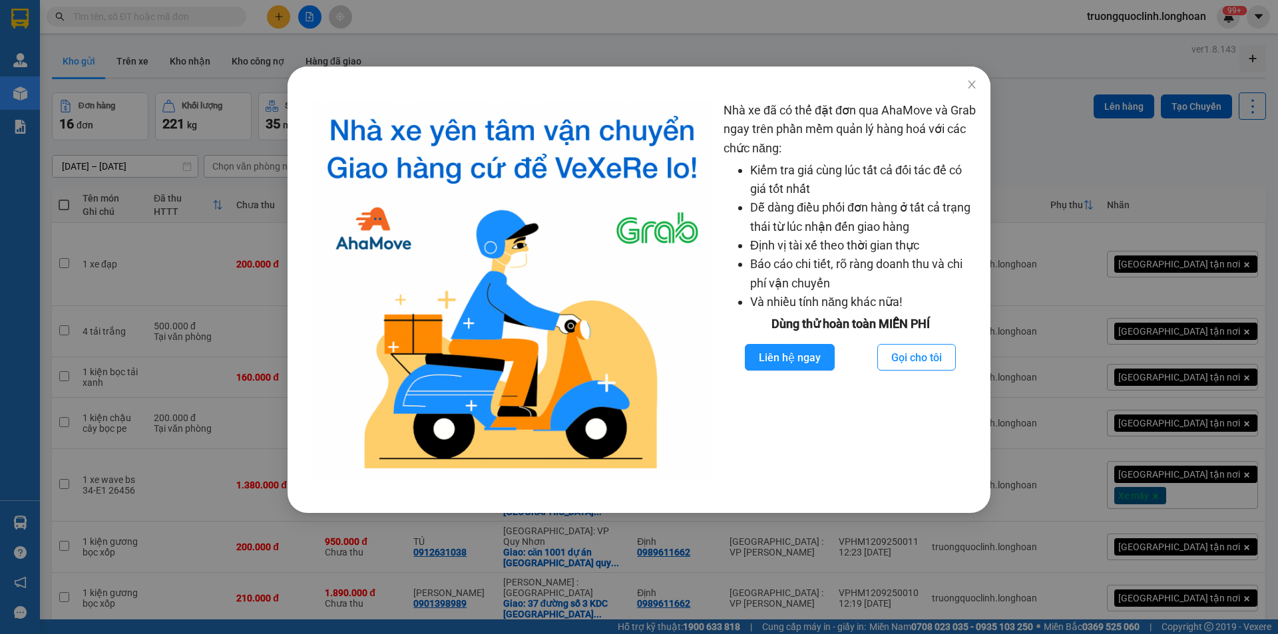
click at [495, 49] on div "Nhà xe đã có thể đặt đơn qua AhaMove và Grab ngay trên phần mềm quản lý hàng ho…" at bounding box center [639, 317] width 1278 height 634
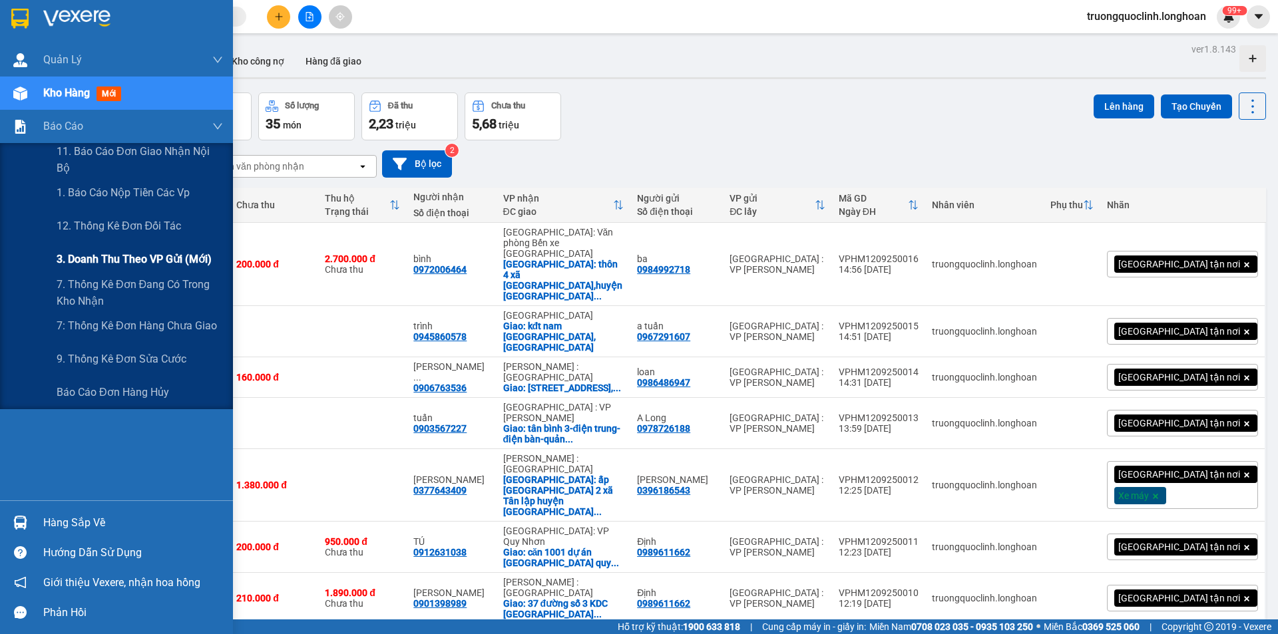
click at [81, 254] on span "3. Doanh Thu theo VP Gửi (mới)" at bounding box center [134, 259] width 155 height 17
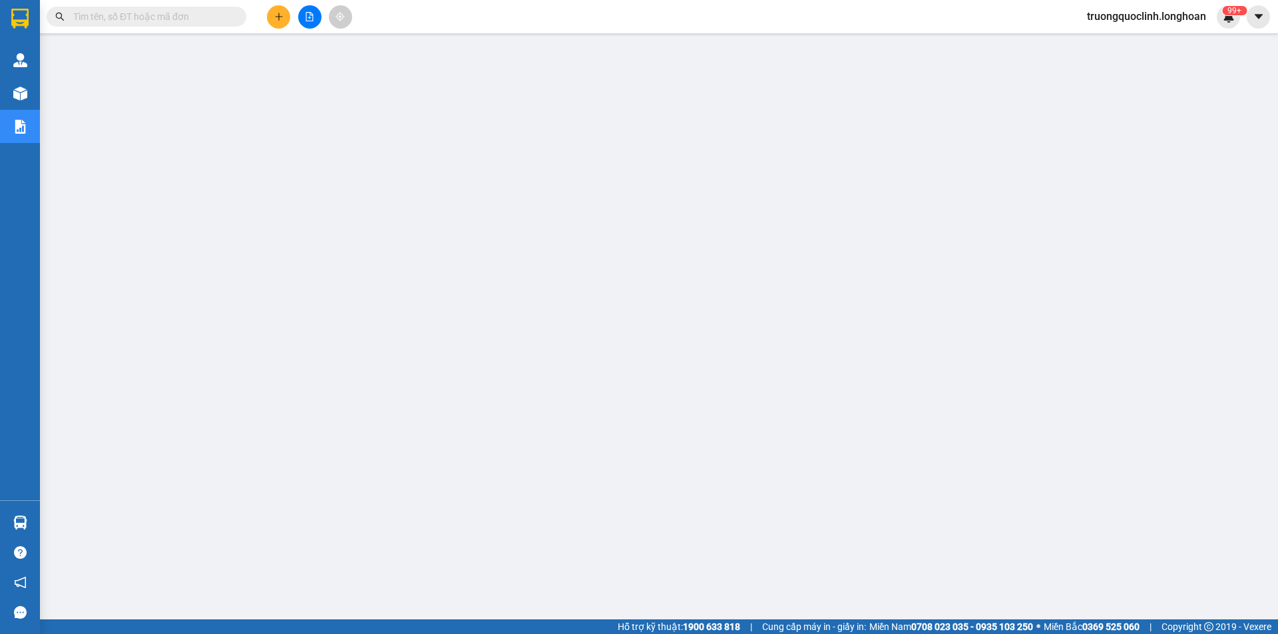
click at [1122, 19] on span "truongquoclinh.longhoan" at bounding box center [1146, 16] width 140 height 17
click at [1112, 43] on span "Đăng xuất" at bounding box center [1151, 41] width 116 height 15
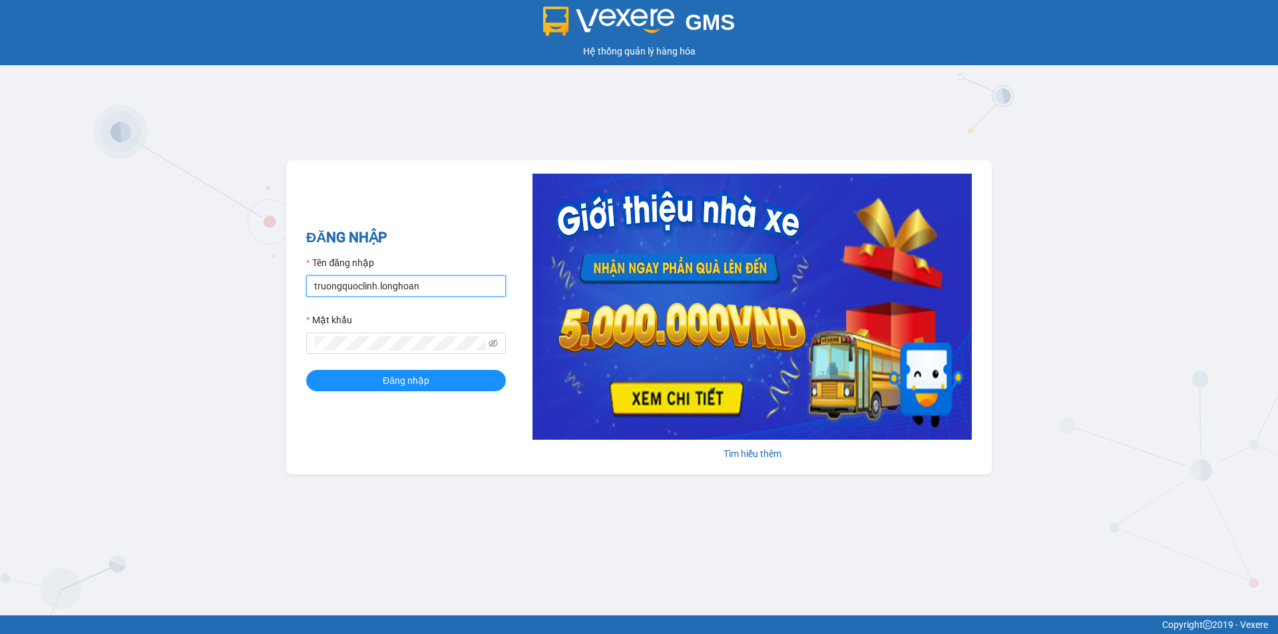
click at [413, 287] on input "truongquoclinh.longhoan" at bounding box center [406, 286] width 200 height 21
type input "phanchuminhquang.longhoan"
click at [431, 383] on button "Đăng nhập" at bounding box center [406, 380] width 200 height 21
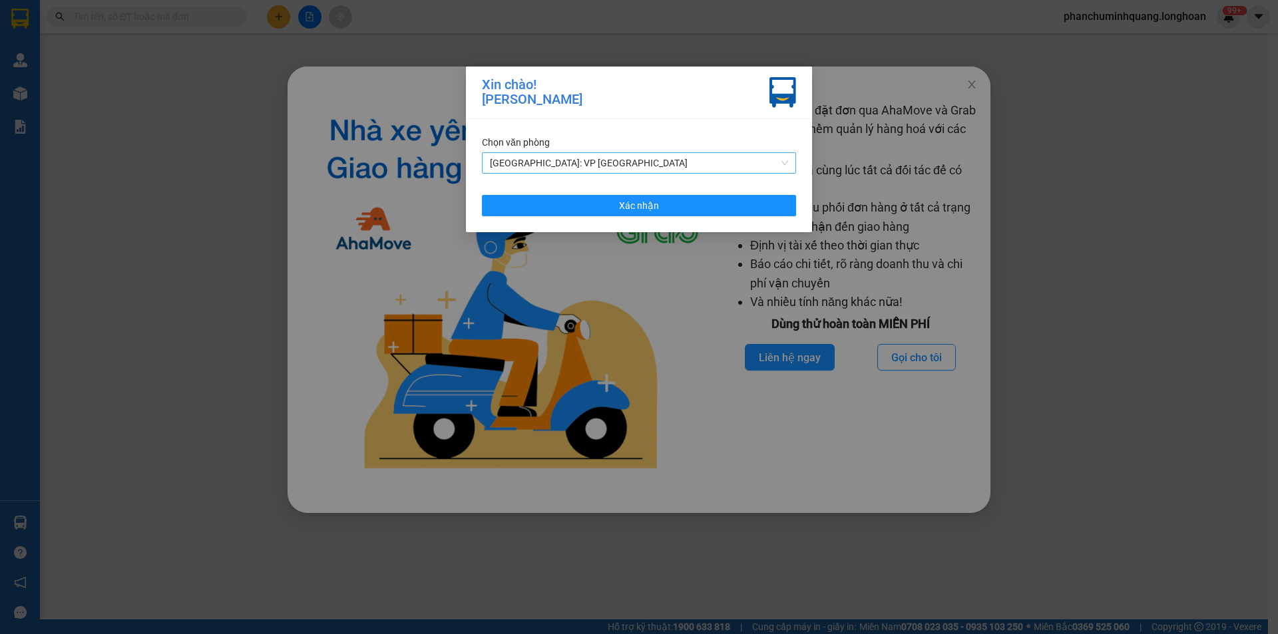
click at [518, 171] on span "[GEOGRAPHIC_DATA]: VP [GEOGRAPHIC_DATA]" at bounding box center [639, 163] width 298 height 20
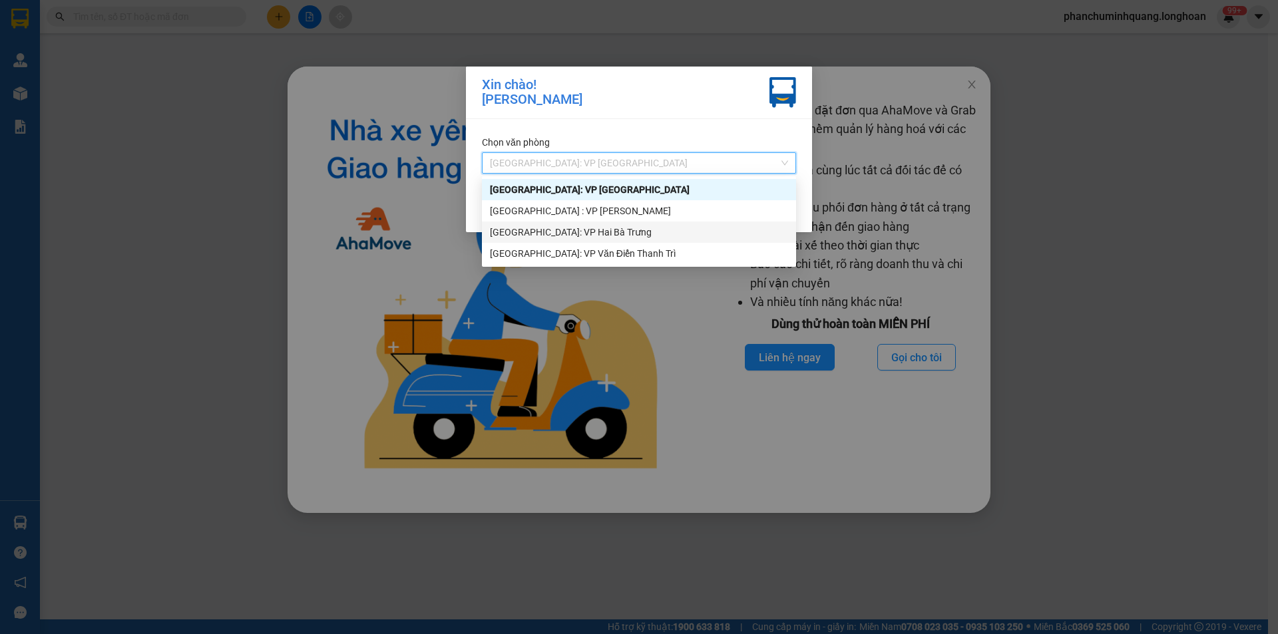
click at [535, 234] on div "[GEOGRAPHIC_DATA]: VP Hai Bà Trưng" at bounding box center [639, 232] width 298 height 15
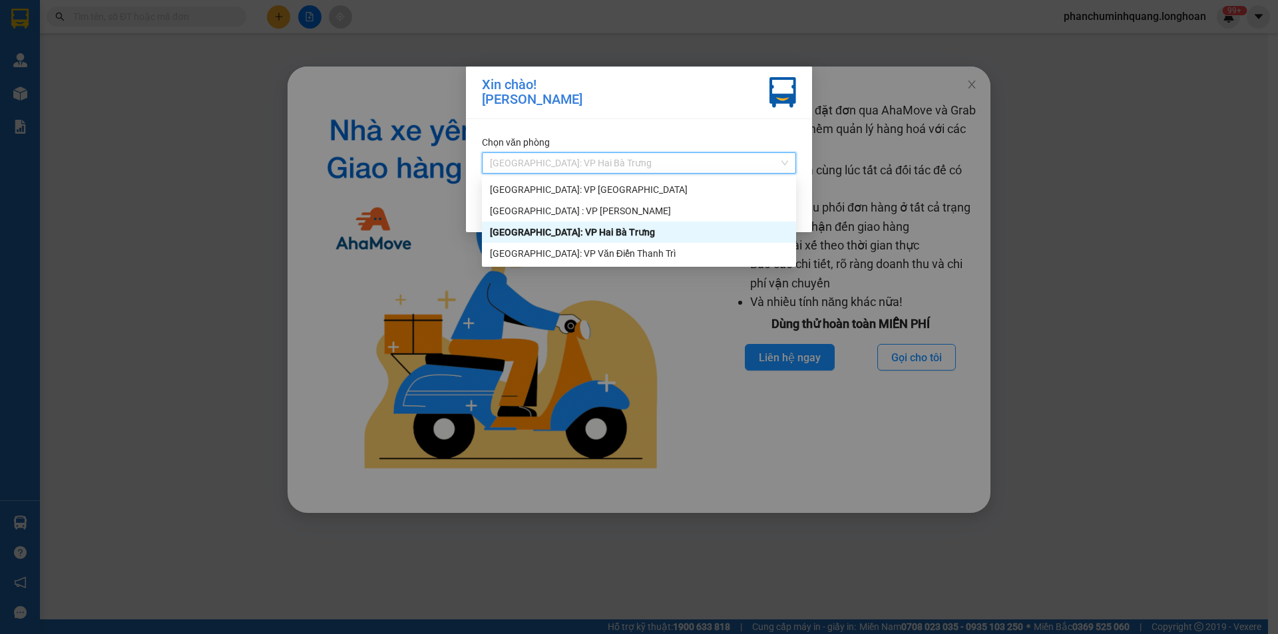
click at [567, 162] on span "[GEOGRAPHIC_DATA]: VP Hai Bà Trưng" at bounding box center [639, 163] width 298 height 20
click at [570, 230] on div "[GEOGRAPHIC_DATA]: VP Hai Bà Trưng" at bounding box center [639, 232] width 298 height 15
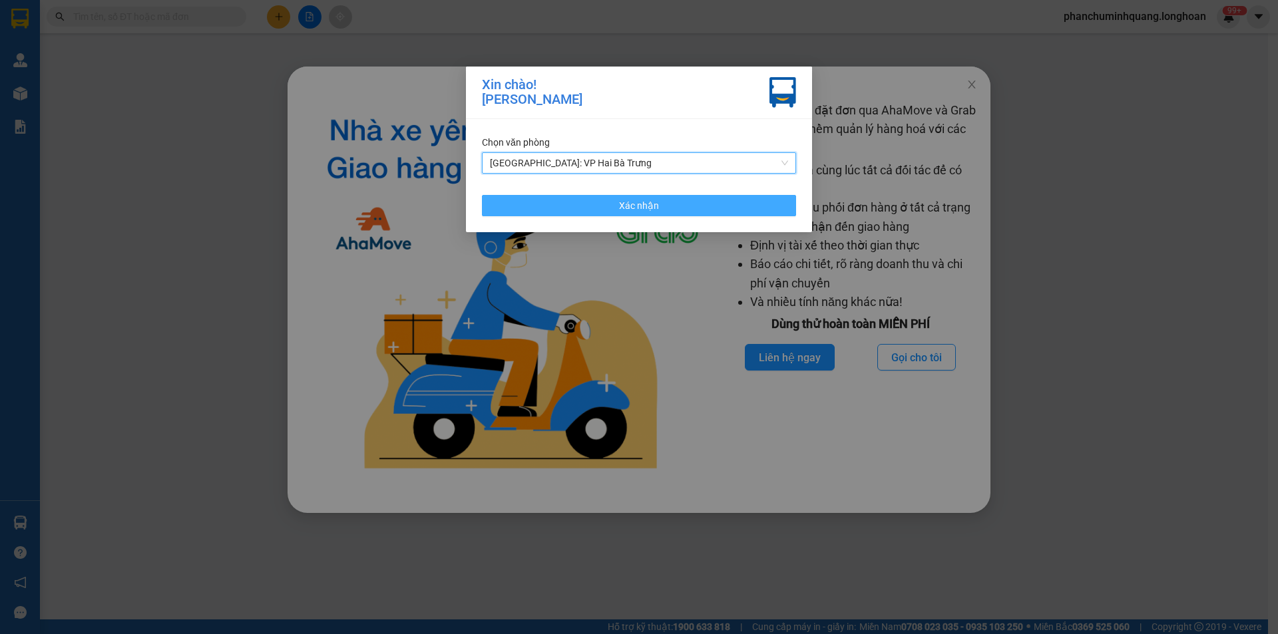
click at [575, 198] on button "Xác nhận" at bounding box center [639, 205] width 314 height 21
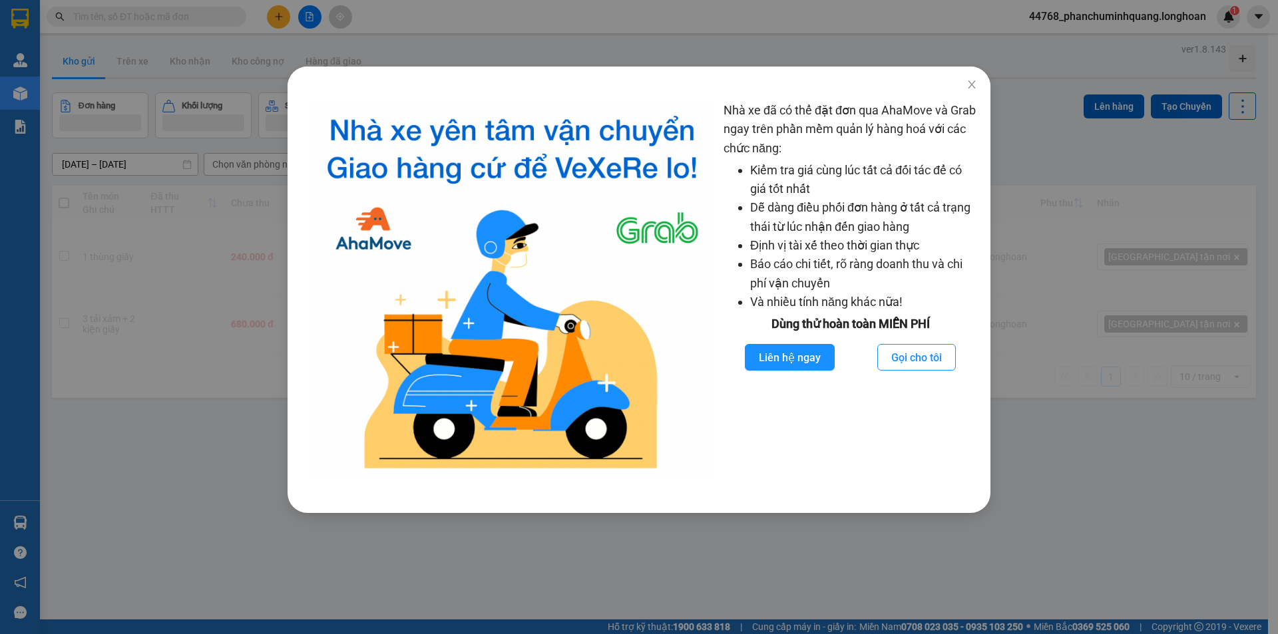
click at [146, 216] on div "Nhà xe đã có thể đặt đơn qua AhaMove và Grab ngay trên phần mềm quản lý hàng ho…" at bounding box center [639, 317] width 1278 height 634
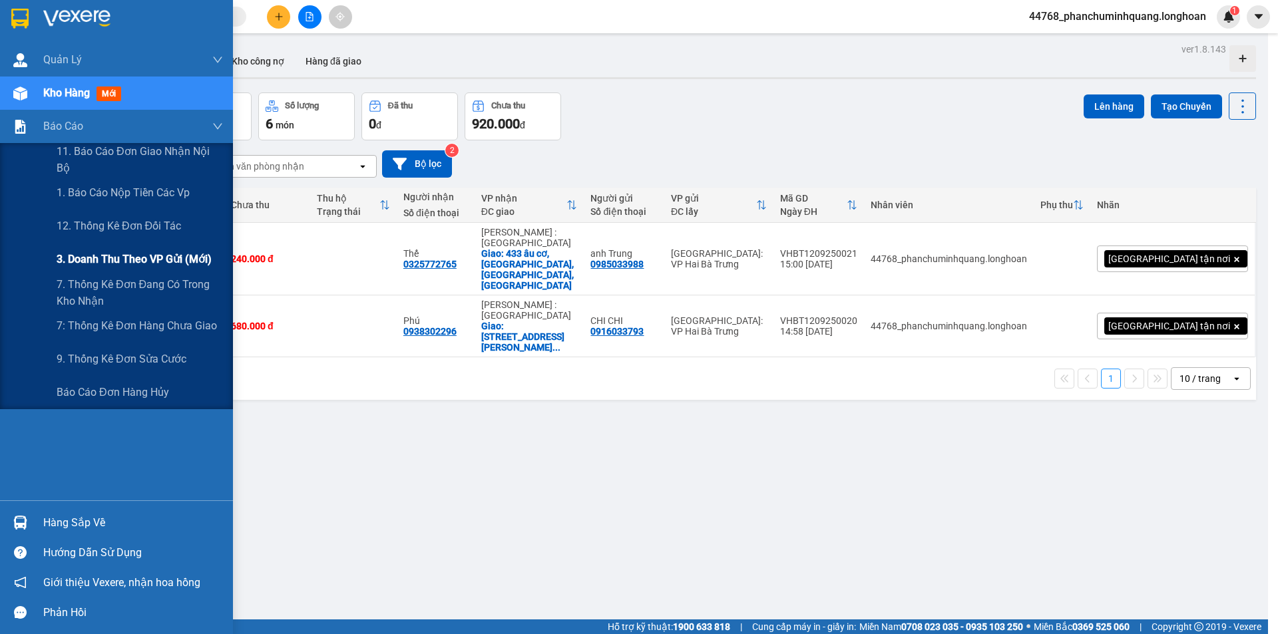
click at [107, 252] on span "3. Doanh Thu theo VP Gửi (mới)" at bounding box center [134, 259] width 155 height 17
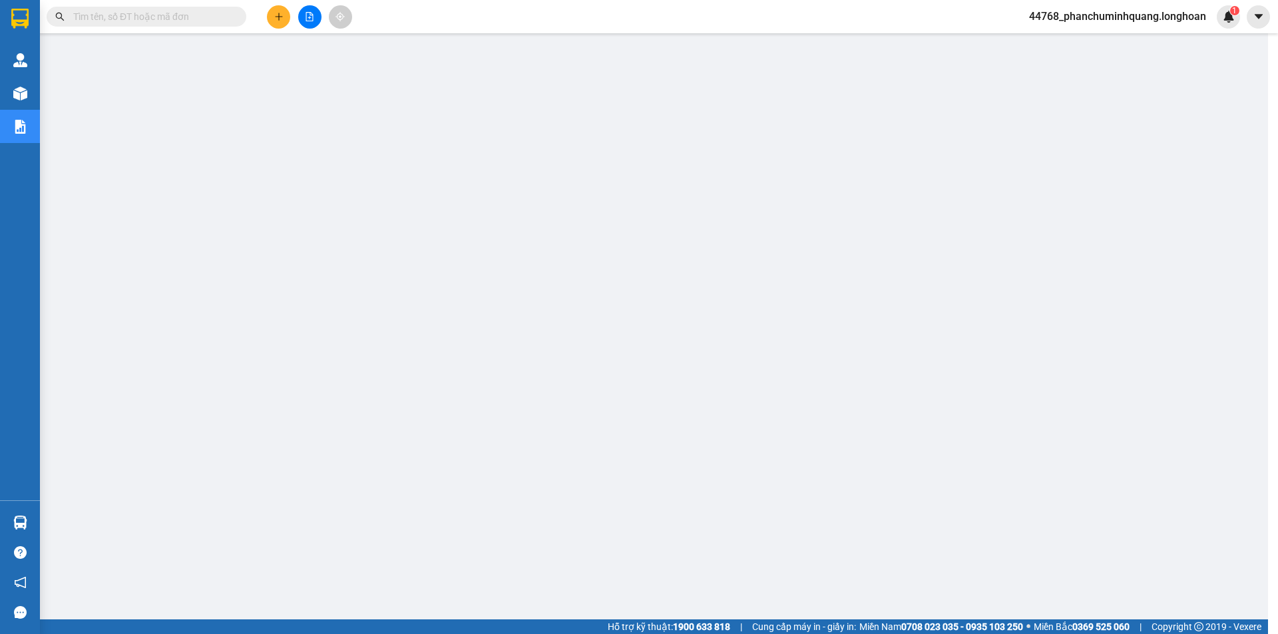
click at [1094, 21] on span "44768_phanchuminhquang.longhoan" at bounding box center [1118, 16] width 198 height 17
click at [1078, 51] on li "Đăng xuất" at bounding box center [1116, 41] width 201 height 21
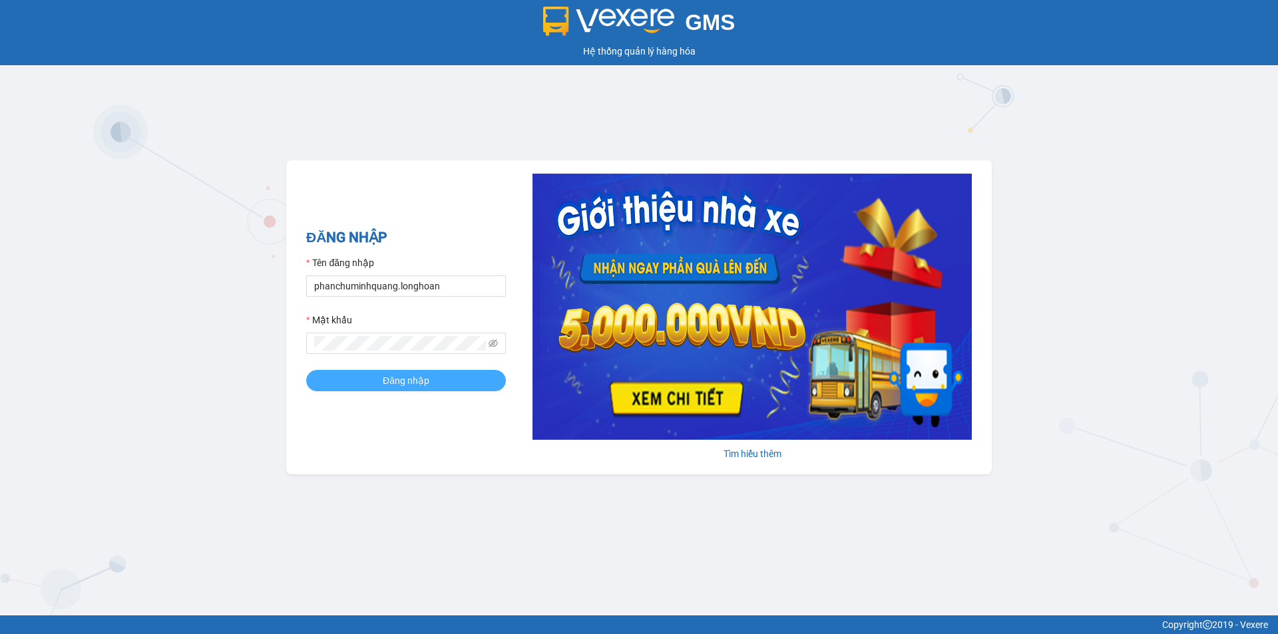
drag, startPoint x: 392, startPoint y: 385, endPoint x: 416, endPoint y: 271, distance: 116.3
click at [415, 271] on form "Tên đăng nhập phanchuminhquang.longhoan Mật khẩu Đăng nhập" at bounding box center [406, 324] width 200 height 136
drag, startPoint x: 429, startPoint y: 288, endPoint x: 454, endPoint y: 294, distance: 25.2
click at [434, 289] on input "phanchuminhquang.longhoan" at bounding box center [406, 286] width 200 height 21
type input "truongquoclinh.longhoan"
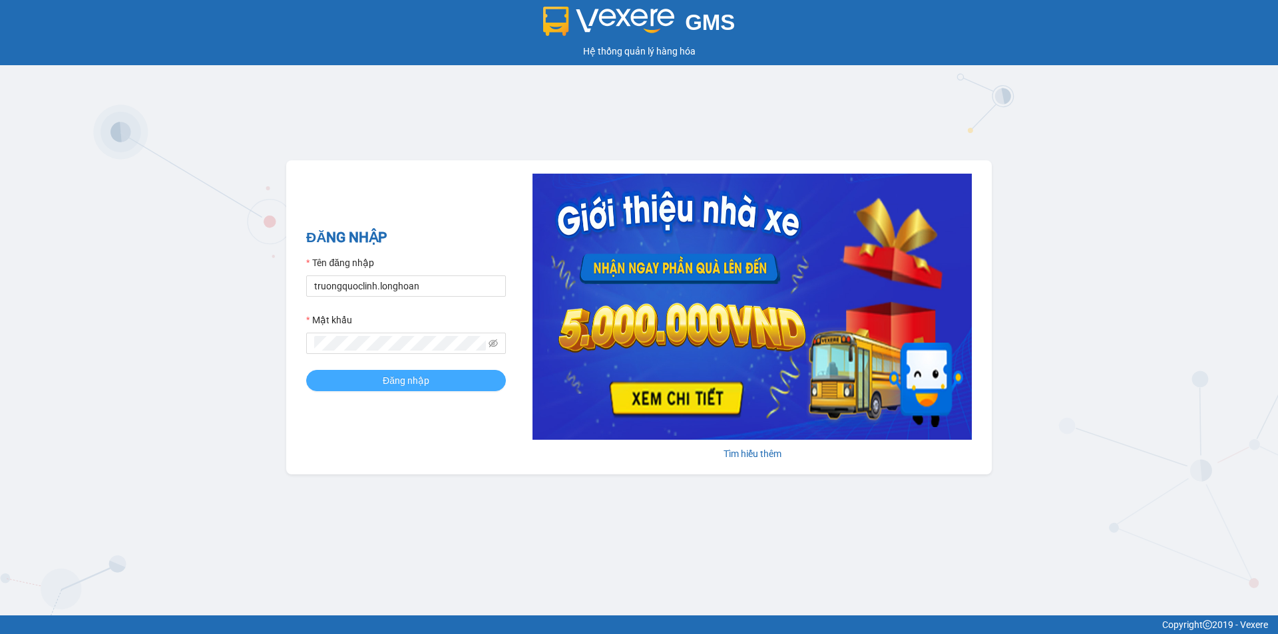
click at [431, 382] on button "Đăng nhập" at bounding box center [406, 380] width 200 height 21
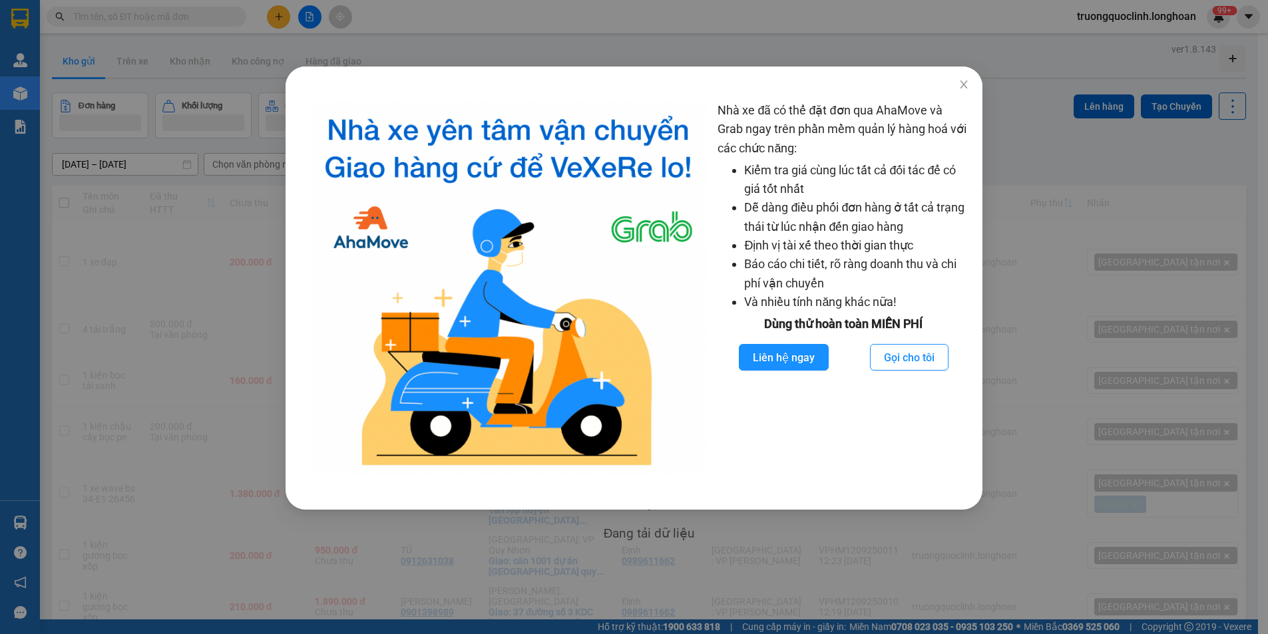
click at [209, 278] on div "Nhà xe đã có thể đặt đơn qua AhaMove và Grab ngay trên phần mềm quản lý hàng ho…" at bounding box center [634, 317] width 1268 height 634
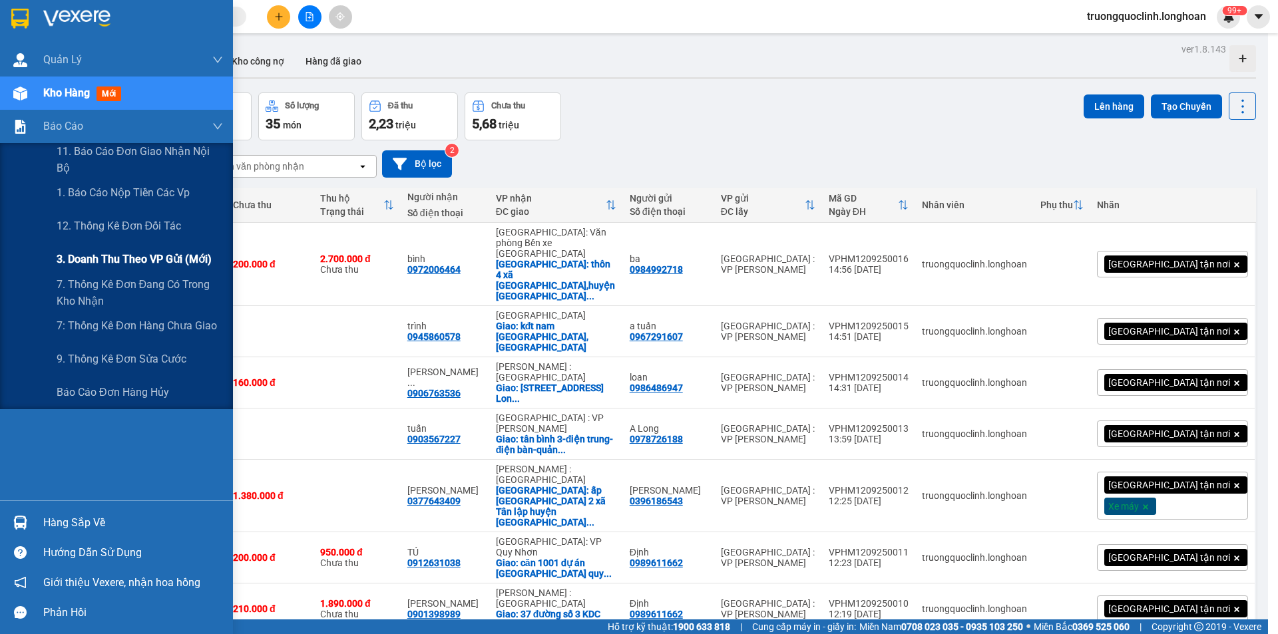
click at [82, 258] on span "3. Doanh Thu theo VP Gửi (mới)" at bounding box center [134, 259] width 155 height 17
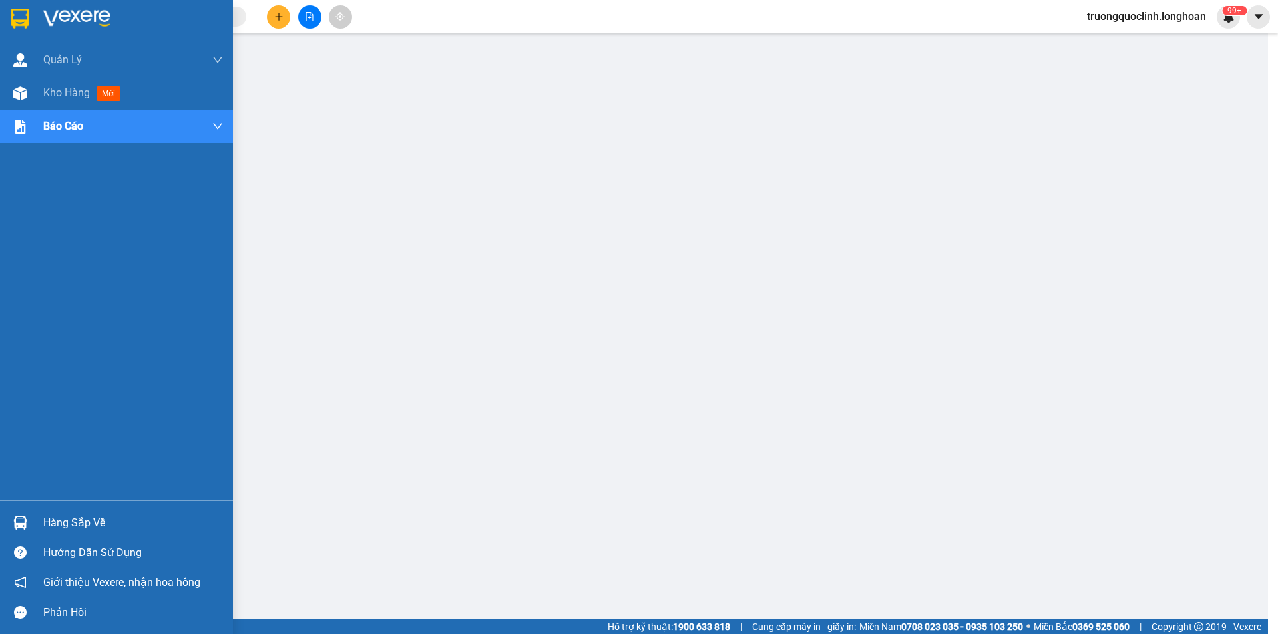
click at [28, 15] on img at bounding box center [19, 19] width 17 height 20
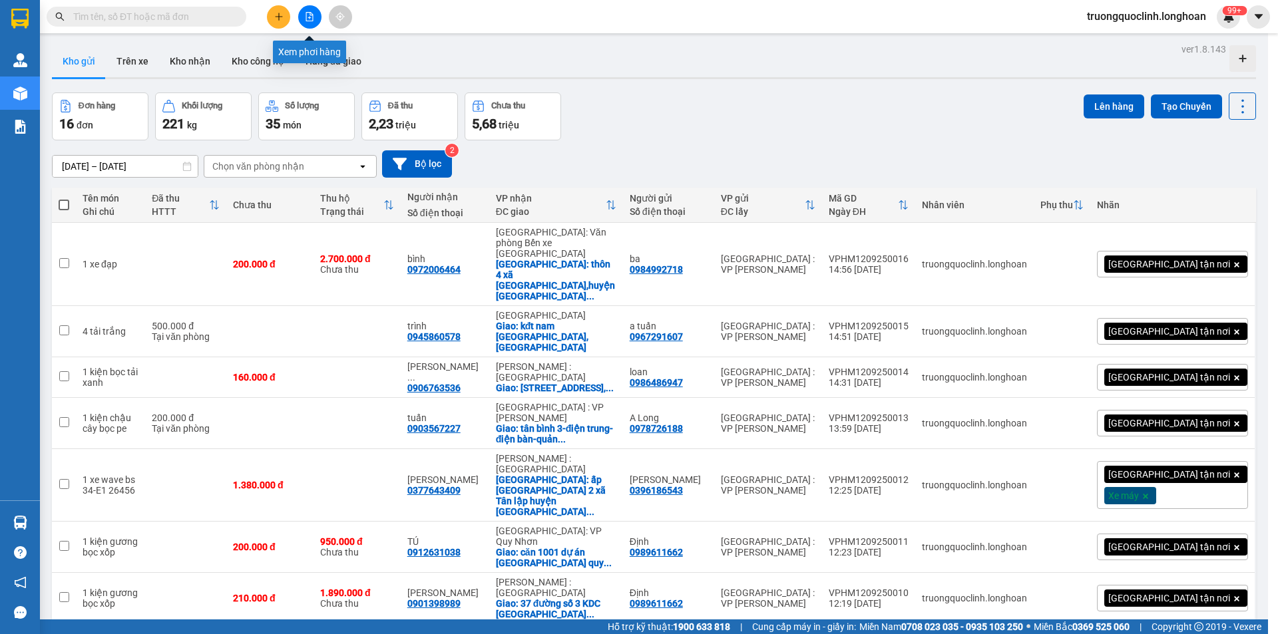
click at [282, 21] on icon "plus" at bounding box center [278, 16] width 9 height 9
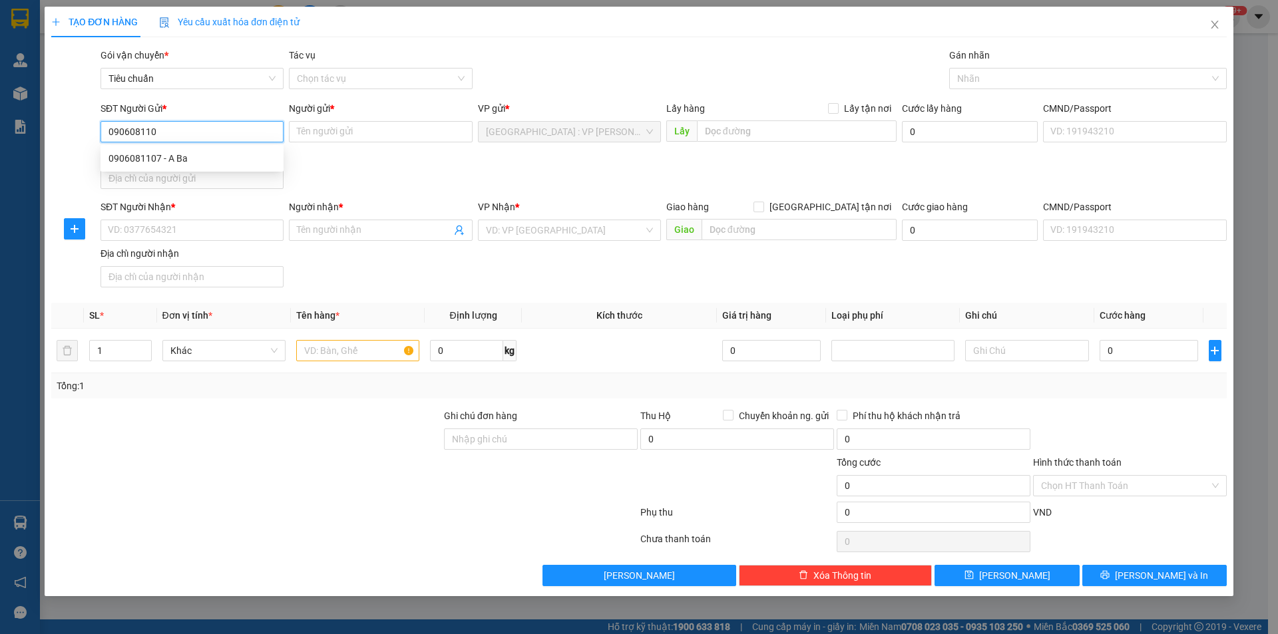
type input "0906081107"
click at [206, 161] on div "0906081107 - A Ba" at bounding box center [192, 158] width 167 height 15
type input "A Ba"
checkbox input "true"
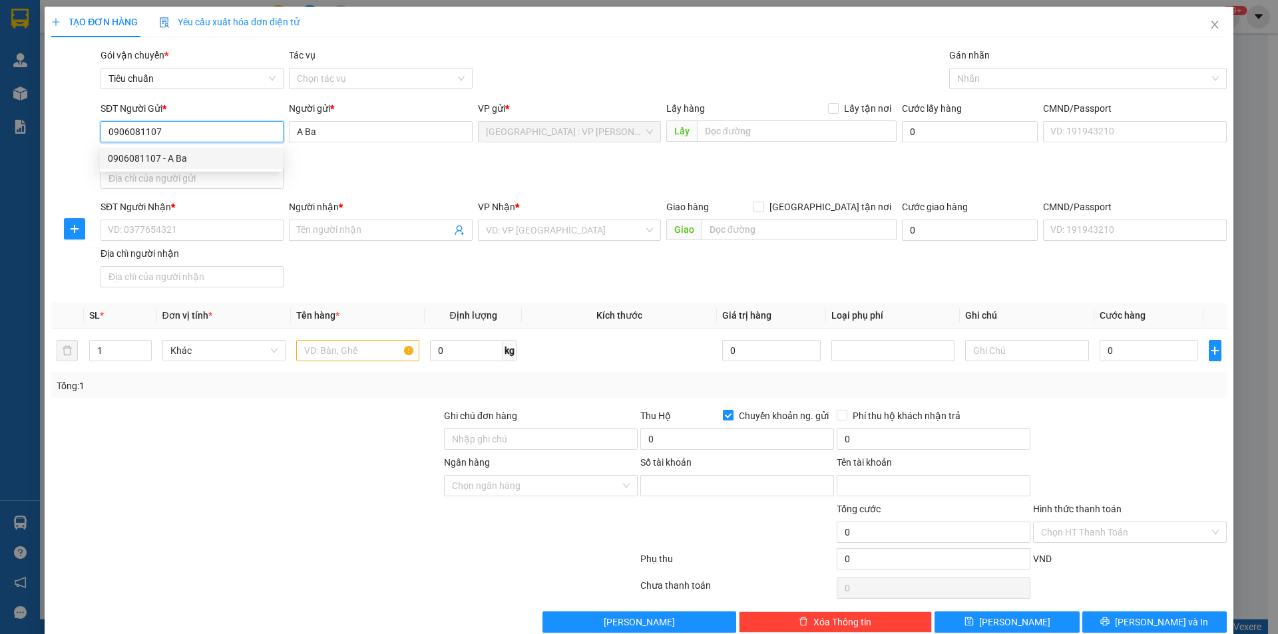
type input "19032156348899"
type input "Trần Doãn Ba"
type input "0906081107"
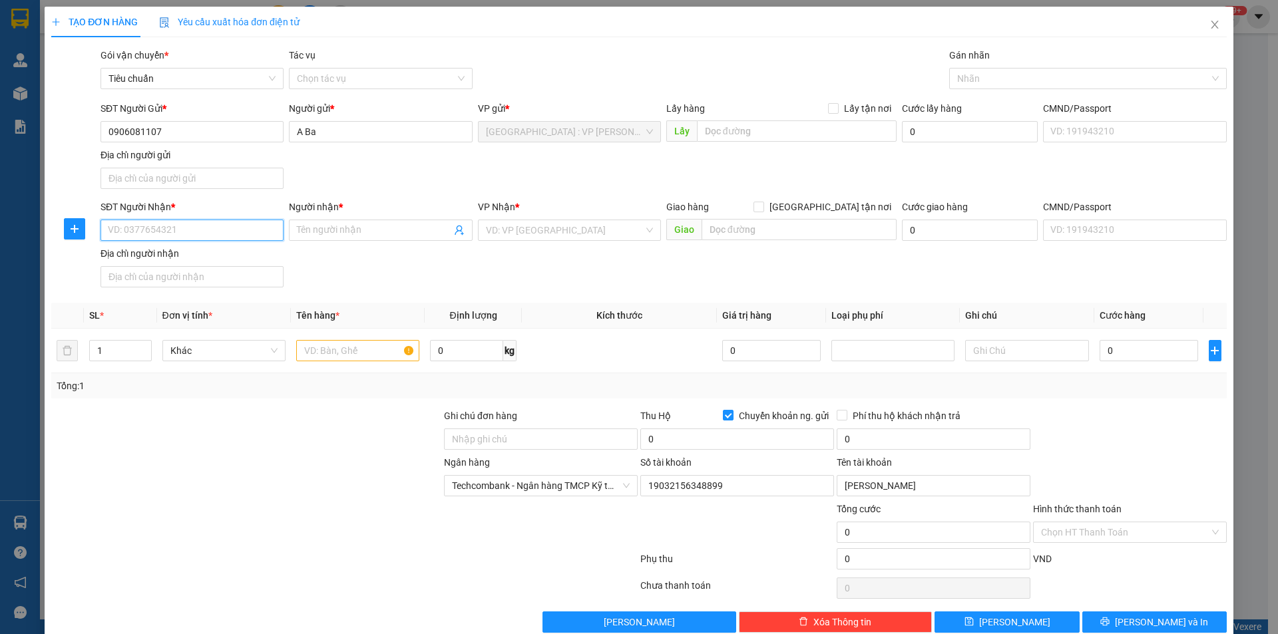
click at [231, 228] on input "SĐT Người Nhận *" at bounding box center [192, 230] width 183 height 21
type input "0933140285"
click at [326, 228] on input "Người nhận *" at bounding box center [374, 230] width 154 height 15
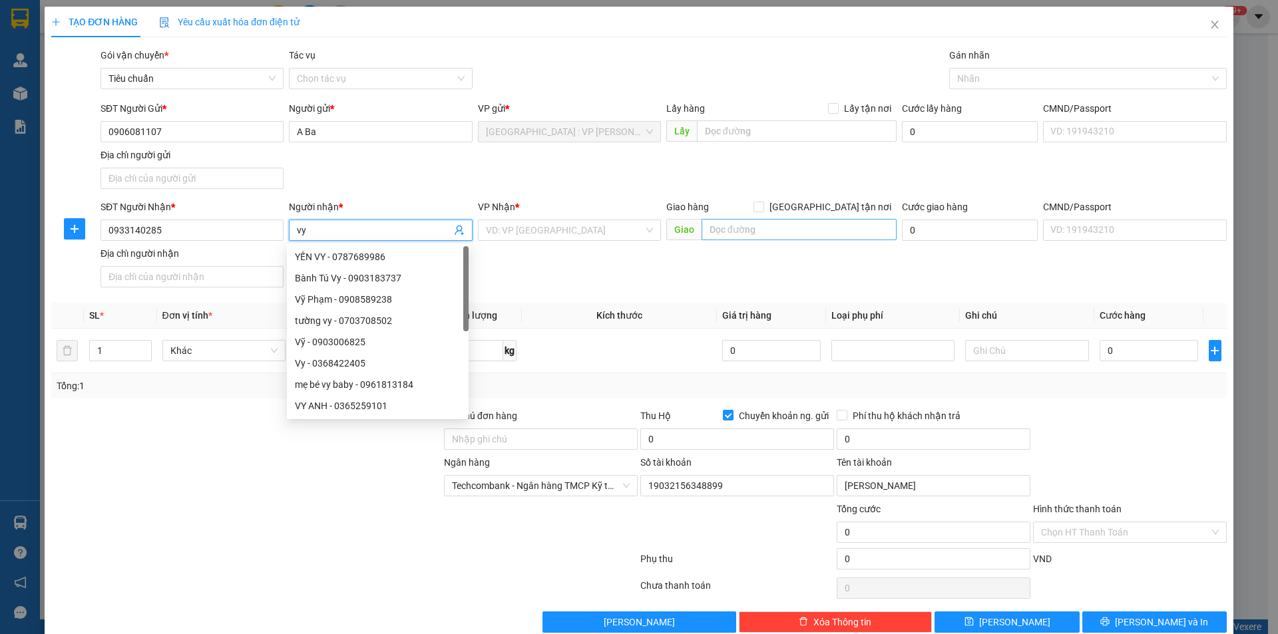
type input "vy"
click at [810, 231] on input "text" at bounding box center [799, 229] width 195 height 21
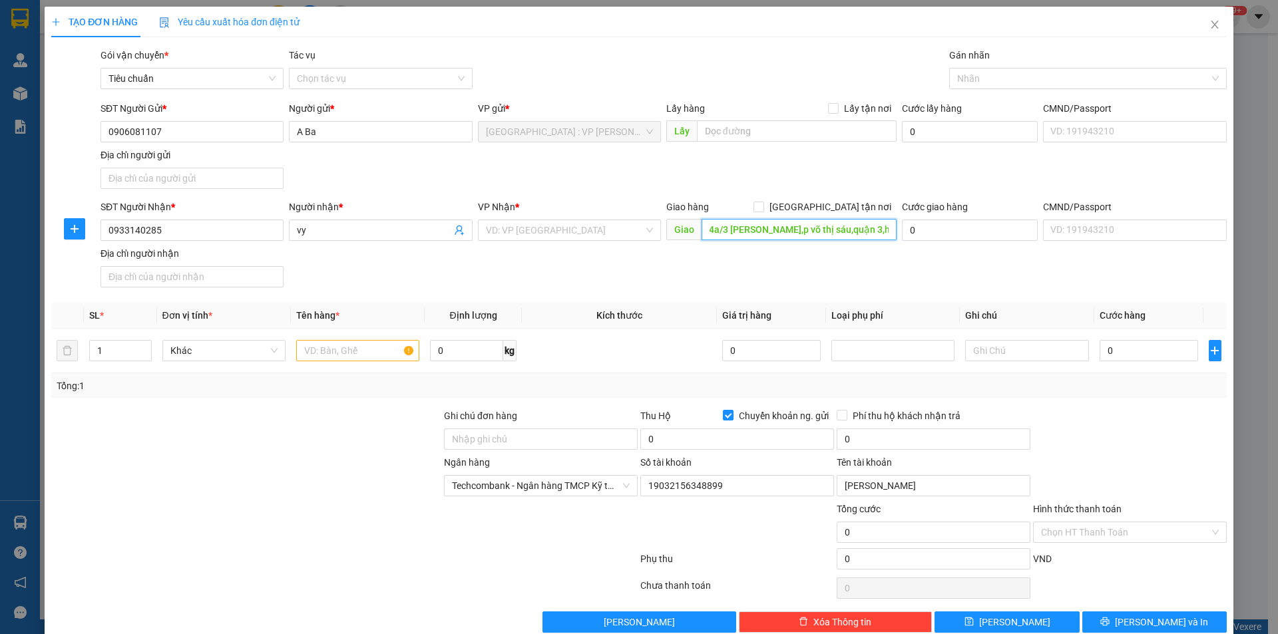
scroll to position [0, 20]
type input "114a/3 [PERSON_NAME],p võ thị sáu,quận 3,hcm"
drag, startPoint x: 828, startPoint y: 202, endPoint x: 860, endPoint y: 164, distance: 49.1
click at [764, 202] on span at bounding box center [759, 207] width 11 height 11
click at [763, 202] on input "[GEOGRAPHIC_DATA] tận nơi" at bounding box center [758, 206] width 9 height 9
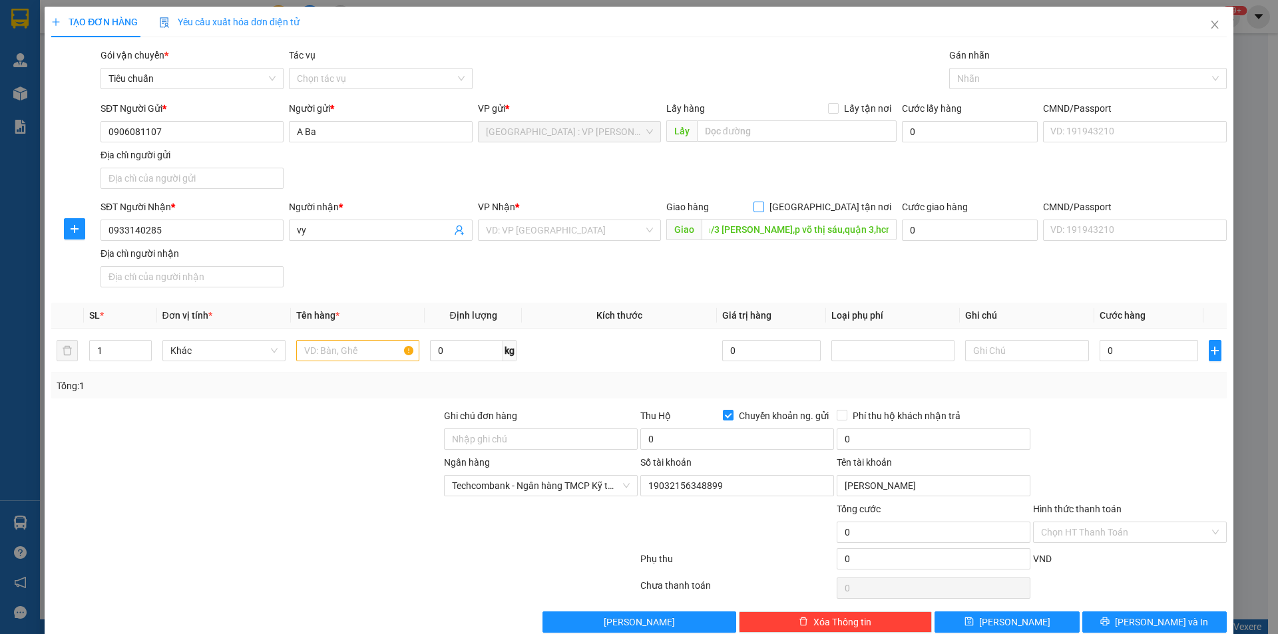
checkbox input "true"
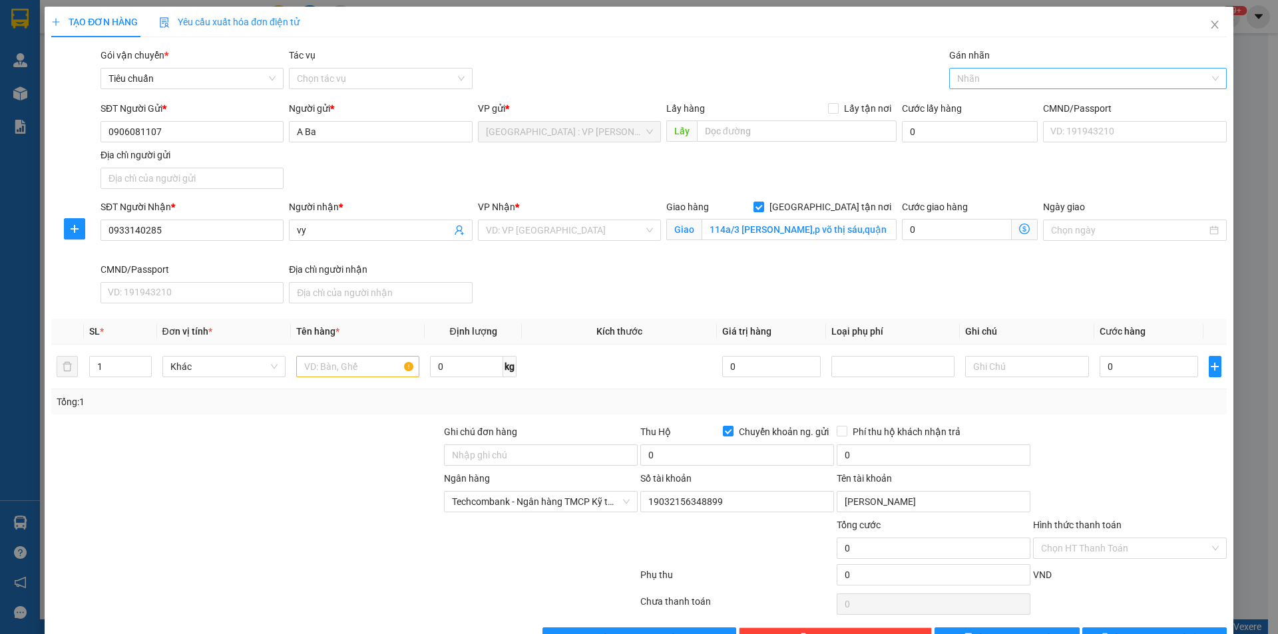
click at [983, 73] on div at bounding box center [1082, 79] width 258 height 16
type input "gtn"
click at [999, 111] on div "[GEOGRAPHIC_DATA] tận nơi" at bounding box center [1080, 105] width 260 height 15
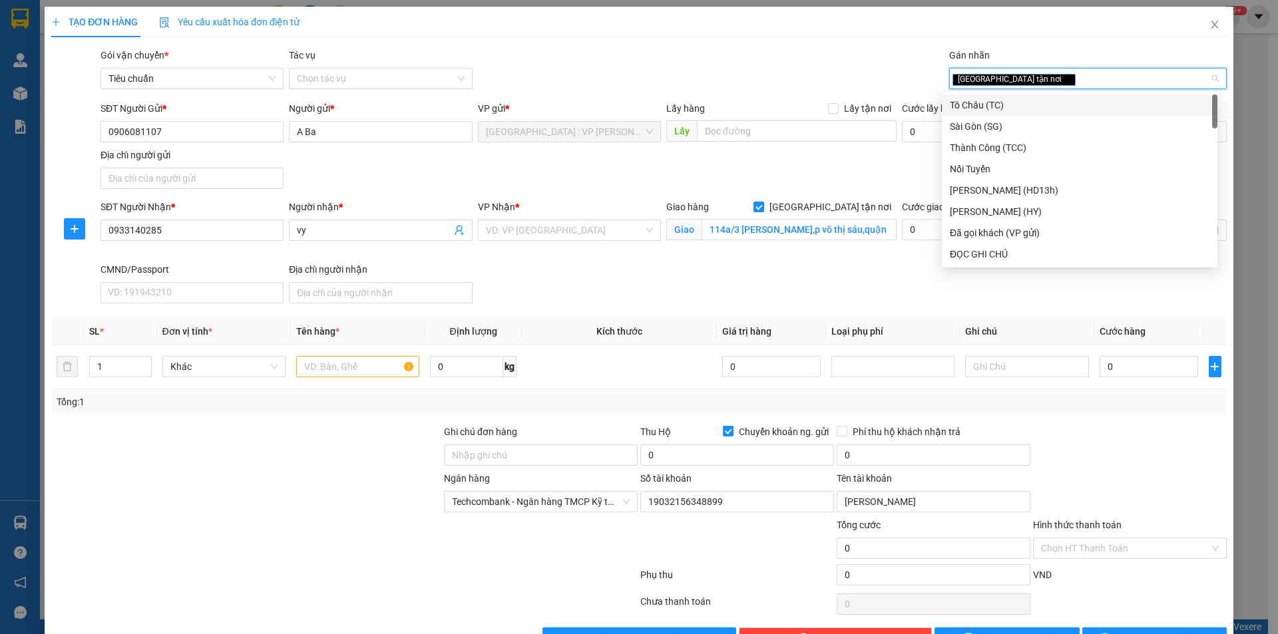
click at [776, 70] on div "Gói vận chuyển * Tiêu chuẩn Tác vụ Chọn tác vụ Gán nhãn Giao tận nơi" at bounding box center [664, 71] width 1132 height 47
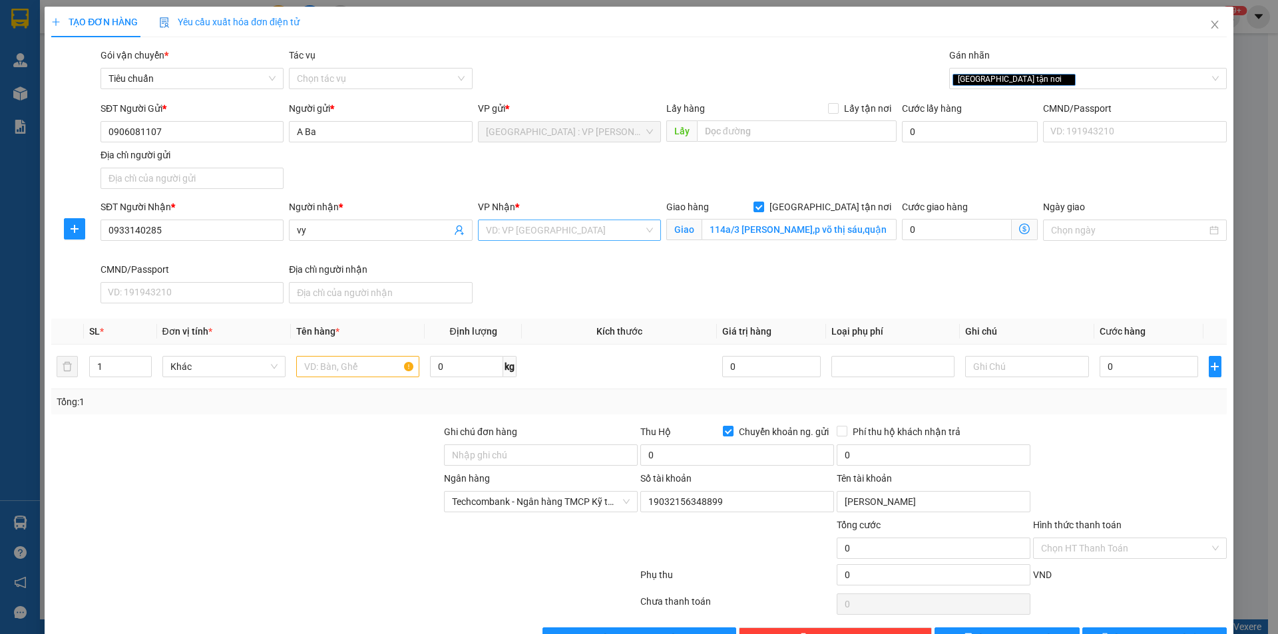
click at [517, 234] on input "search" at bounding box center [565, 230] width 158 height 20
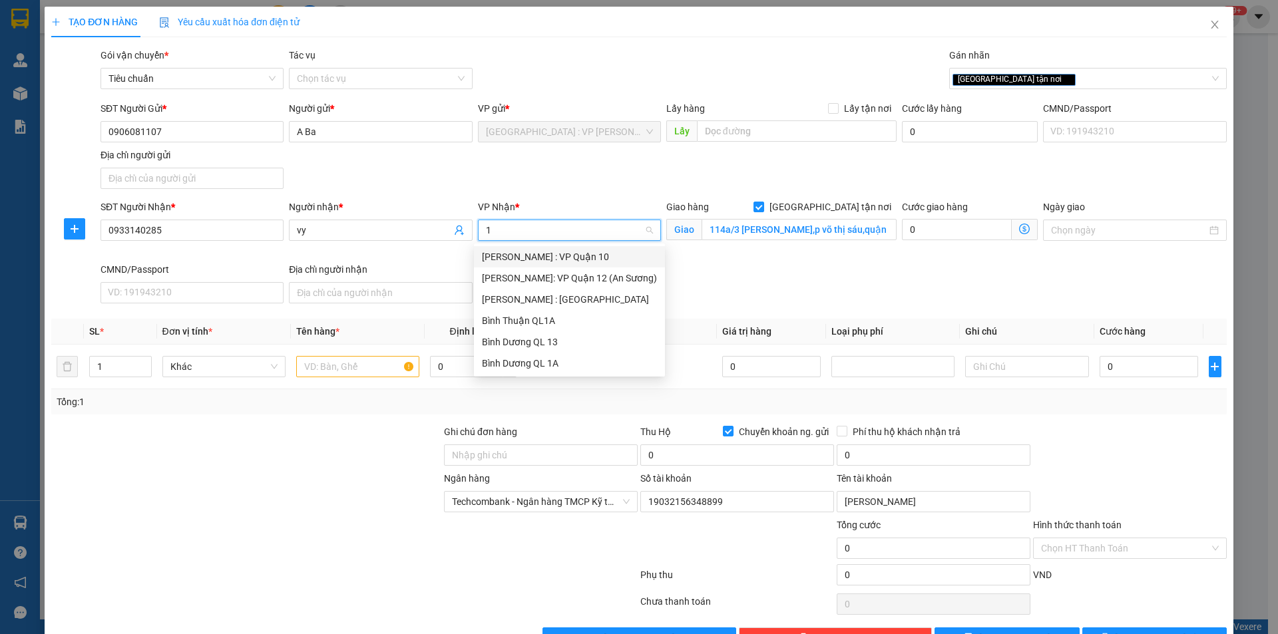
type input "12"
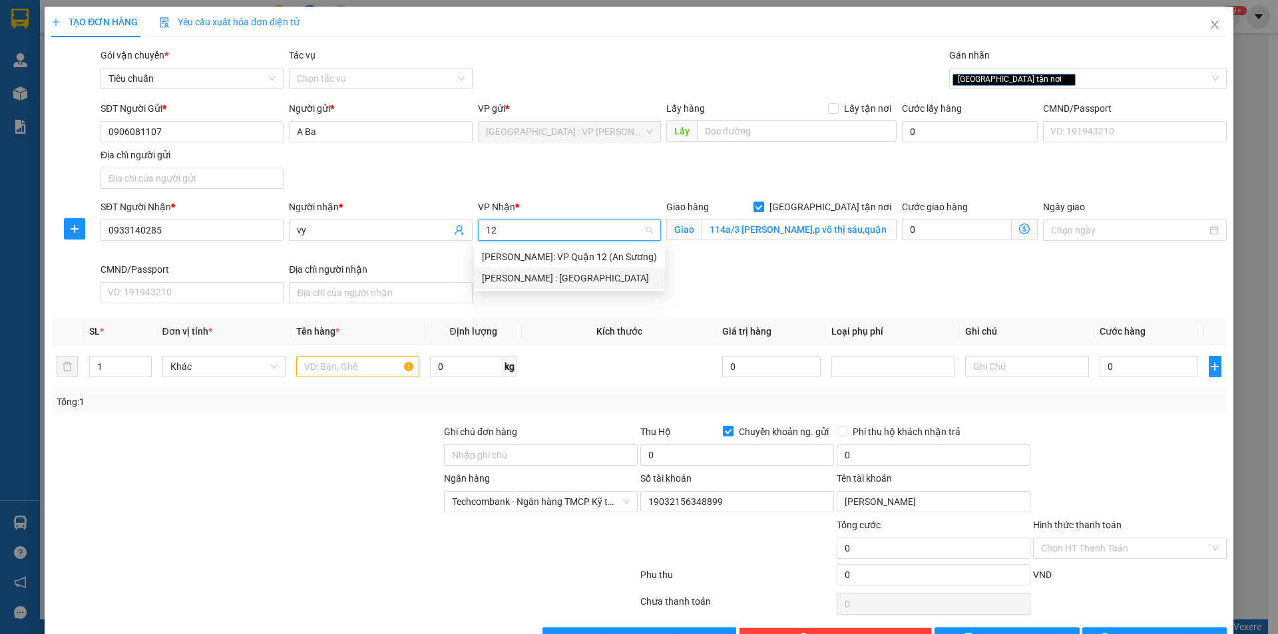
click at [517, 276] on div "[PERSON_NAME] : [GEOGRAPHIC_DATA]" at bounding box center [569, 278] width 175 height 15
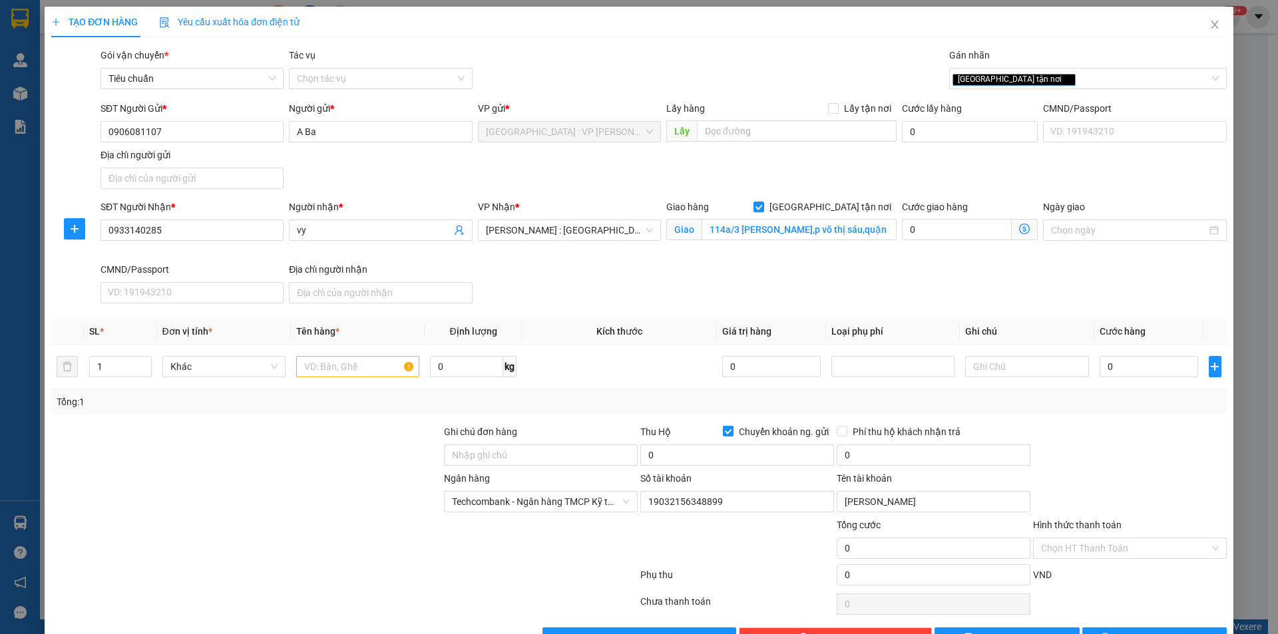
click at [603, 181] on div "SĐT Người Gửi * 0906081107 Người gửi * A Ba VP gửi * Hà Nội : VP Hoàng Mai Lấy …" at bounding box center [664, 147] width 1132 height 93
click at [804, 224] on input "114a/3 [PERSON_NAME],p võ thị sáu,quận 3,hcm" at bounding box center [799, 229] width 195 height 21
click at [732, 452] on input "0" at bounding box center [737, 455] width 194 height 21
click at [1112, 361] on input "0" at bounding box center [1149, 366] width 99 height 21
type input "1"
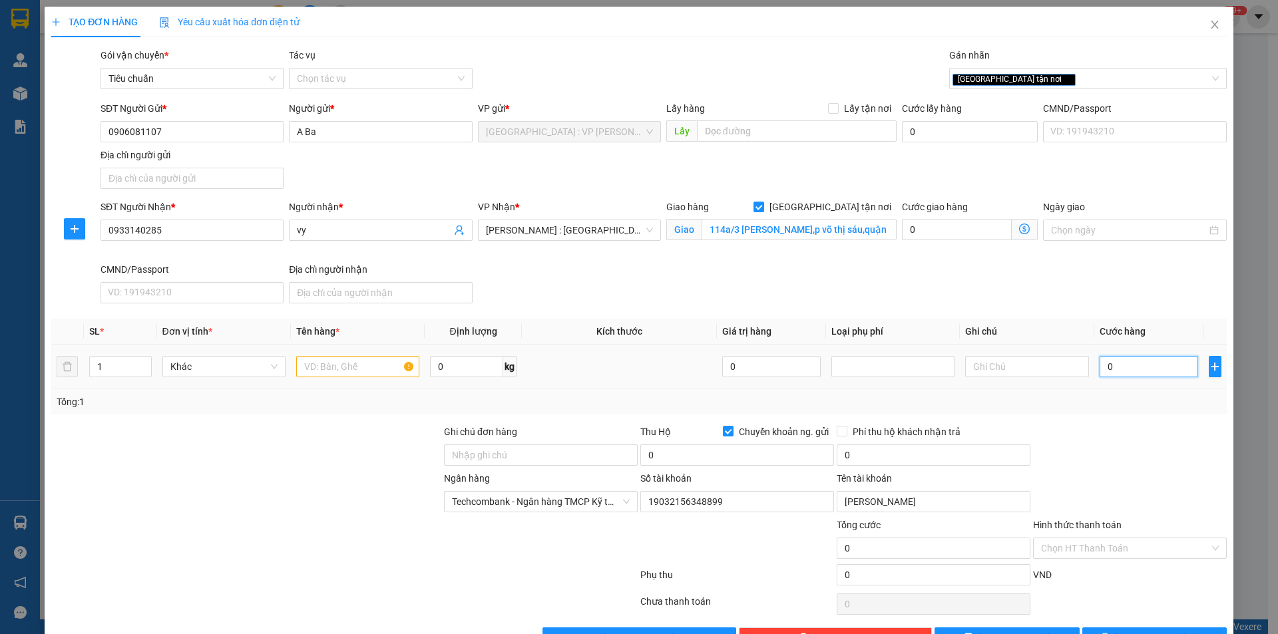
type input "1"
type input "16"
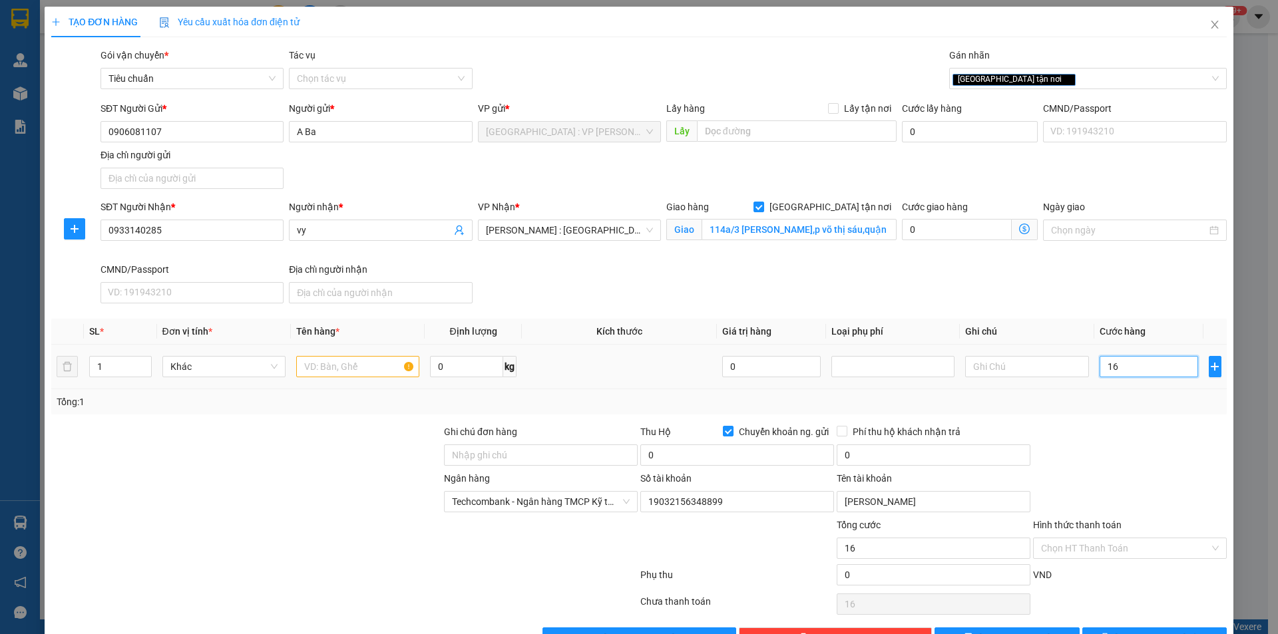
type input "160"
type input "1.600"
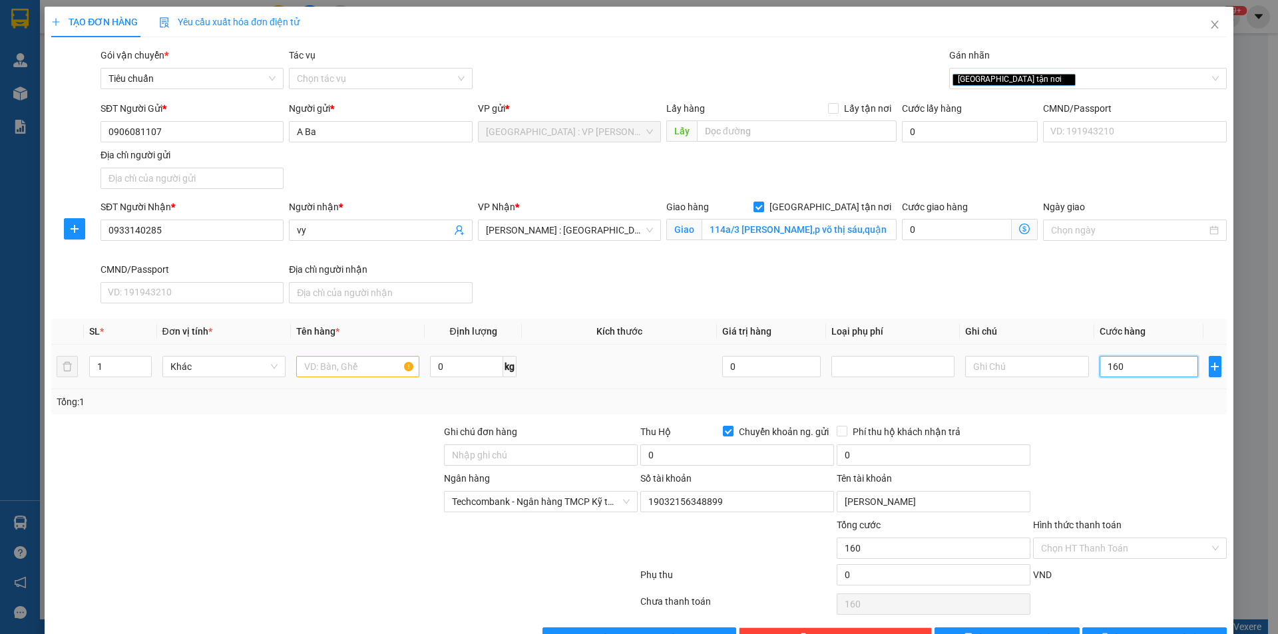
type input "1.600"
type input "16.000"
type input "160.000"
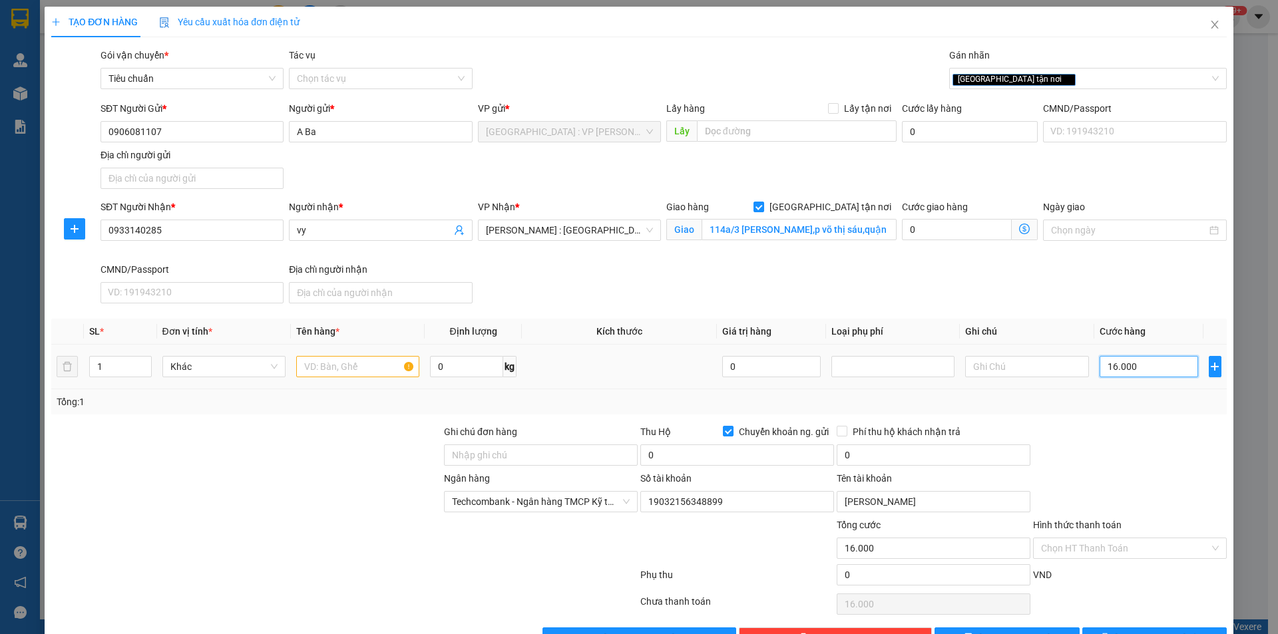
type input "160.000"
click at [570, 448] on input "Ghi chú đơn hàng" at bounding box center [541, 455] width 194 height 21
type input "nhận nguyên kiện,giao nguyên kiện,bể vỡ k đền"
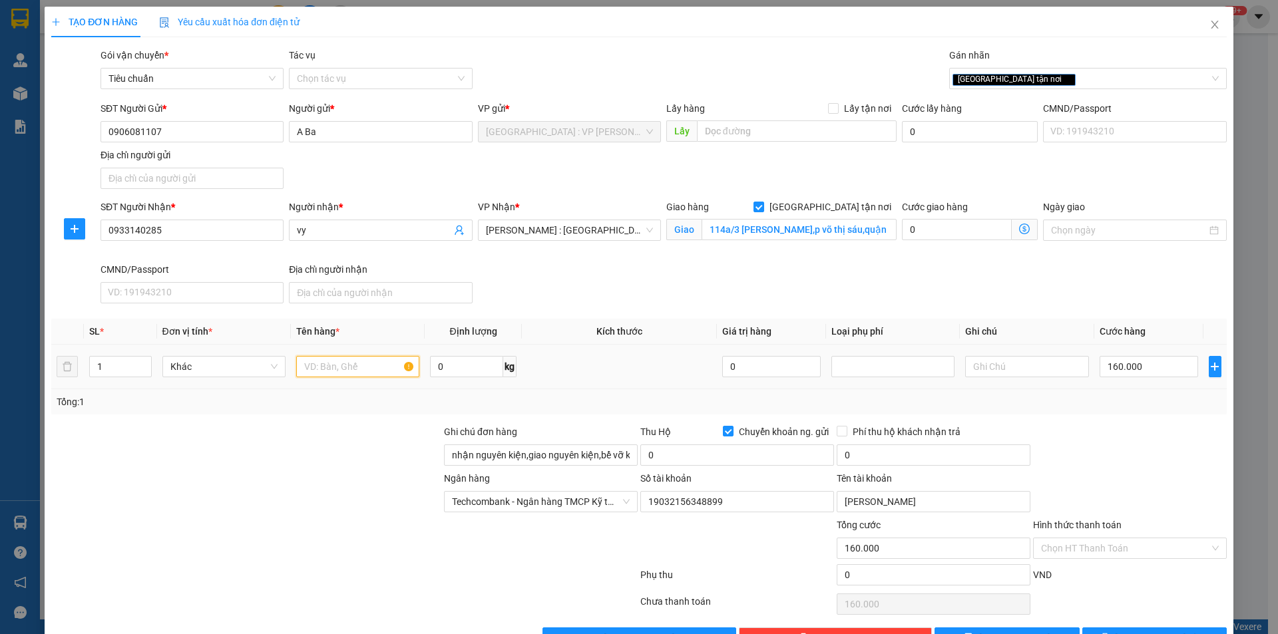
click at [367, 373] on input "text" at bounding box center [357, 366] width 123 height 21
type input "1 kiện carton"
click at [677, 459] on input "0" at bounding box center [737, 455] width 194 height 21
click at [782, 451] on input "0" at bounding box center [737, 455] width 194 height 21
type input "9.160.000"
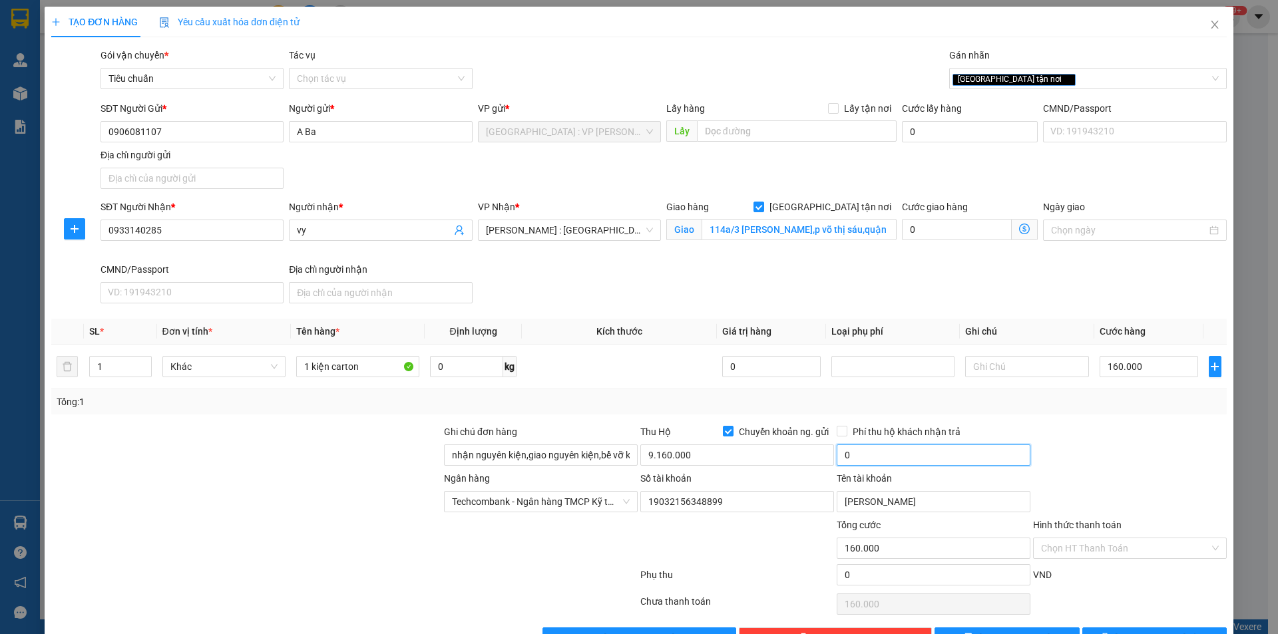
click at [876, 457] on input "0" at bounding box center [934, 455] width 194 height 21
type input "25.000"
click at [1137, 461] on div at bounding box center [1130, 448] width 196 height 47
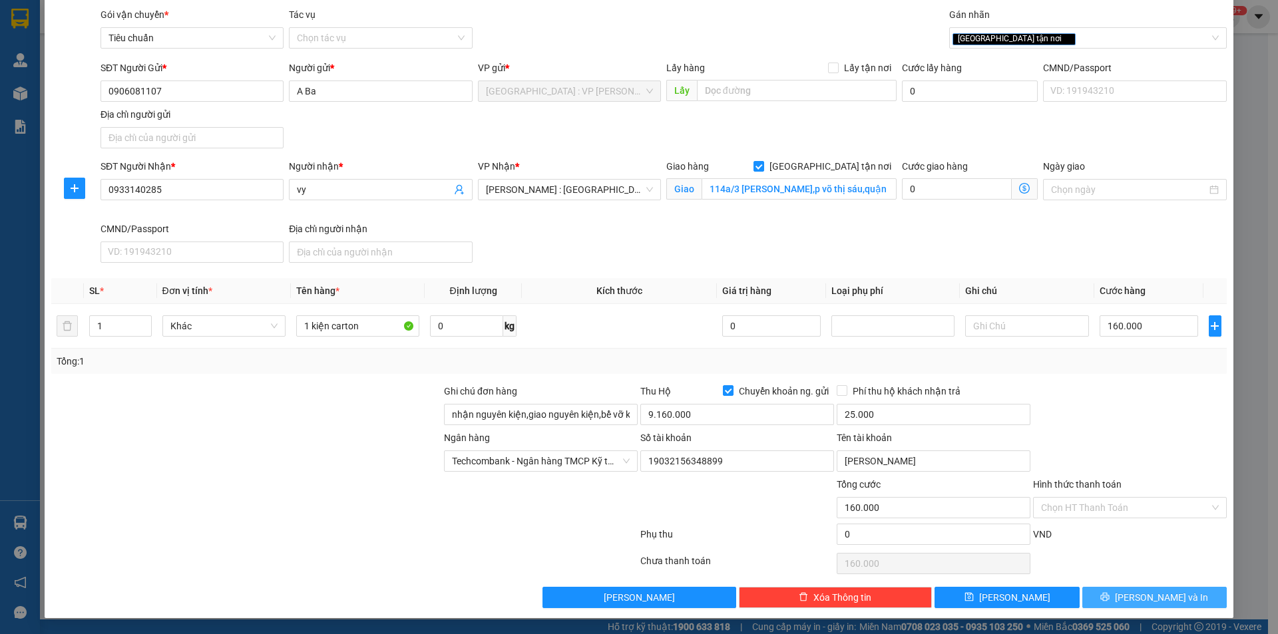
click at [1135, 594] on span "[PERSON_NAME] và In" at bounding box center [1161, 597] width 93 height 15
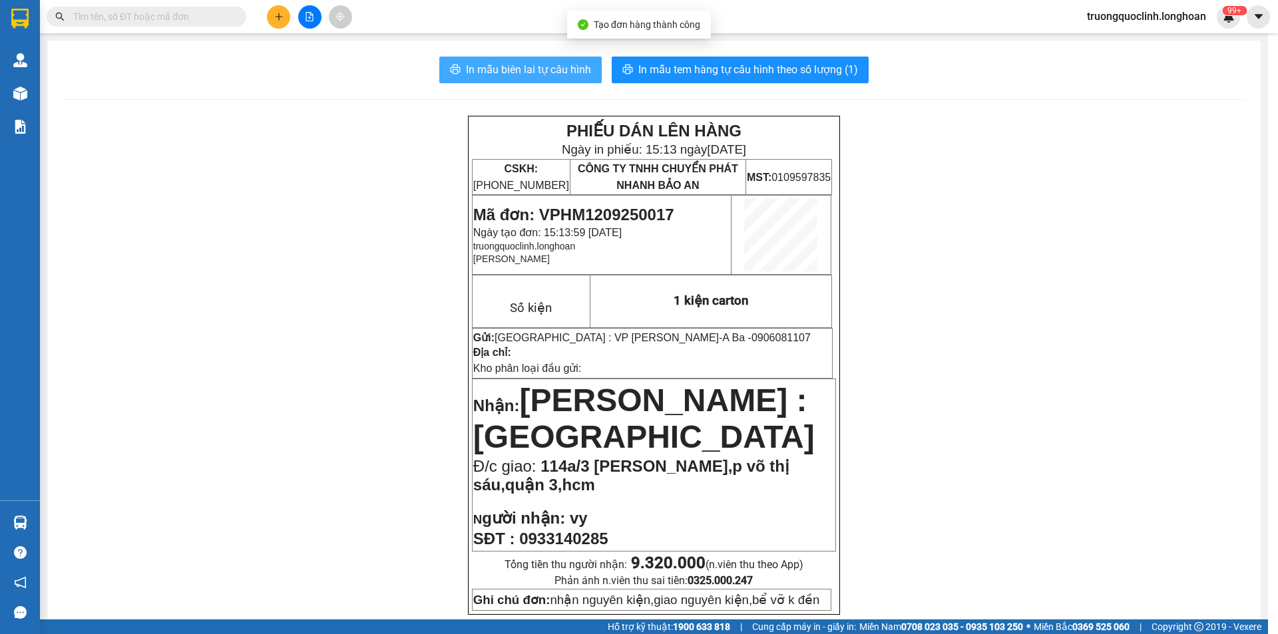
click at [521, 70] on span "In mẫu biên lai tự cấu hình" at bounding box center [528, 69] width 125 height 17
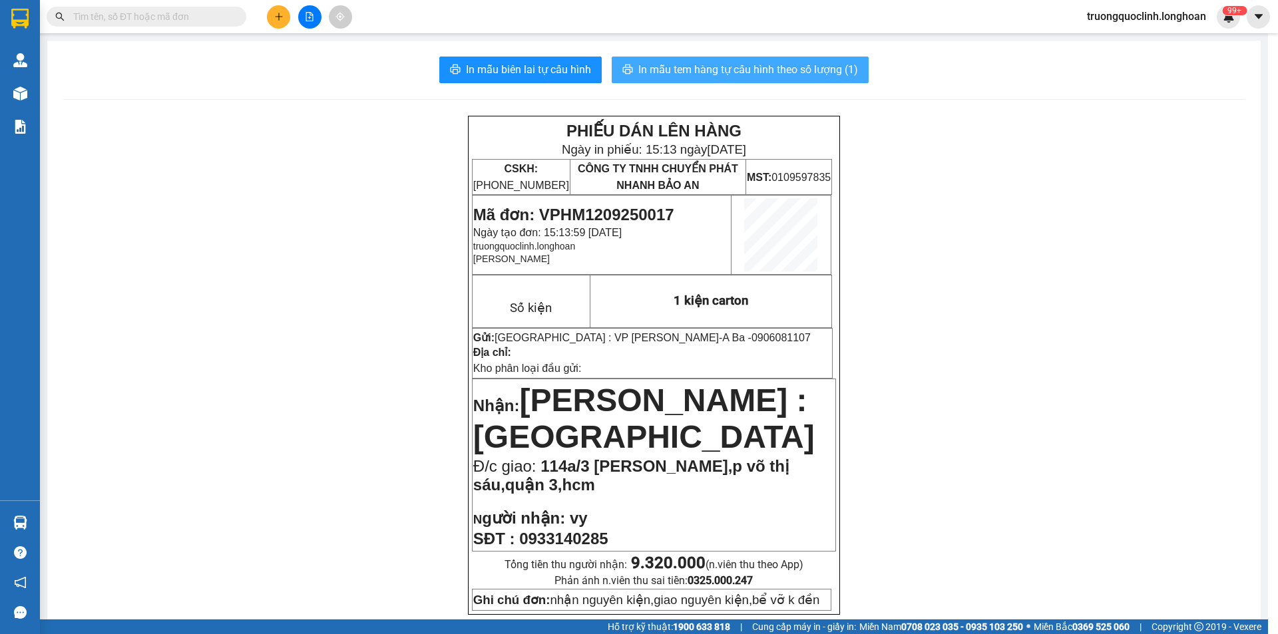
click at [754, 71] on span "In mẫu tem hàng tự cấu hình theo số lượng (1)" at bounding box center [748, 69] width 220 height 17
click at [630, 216] on span "Mã đơn: VPHM1209250017" at bounding box center [573, 215] width 201 height 18
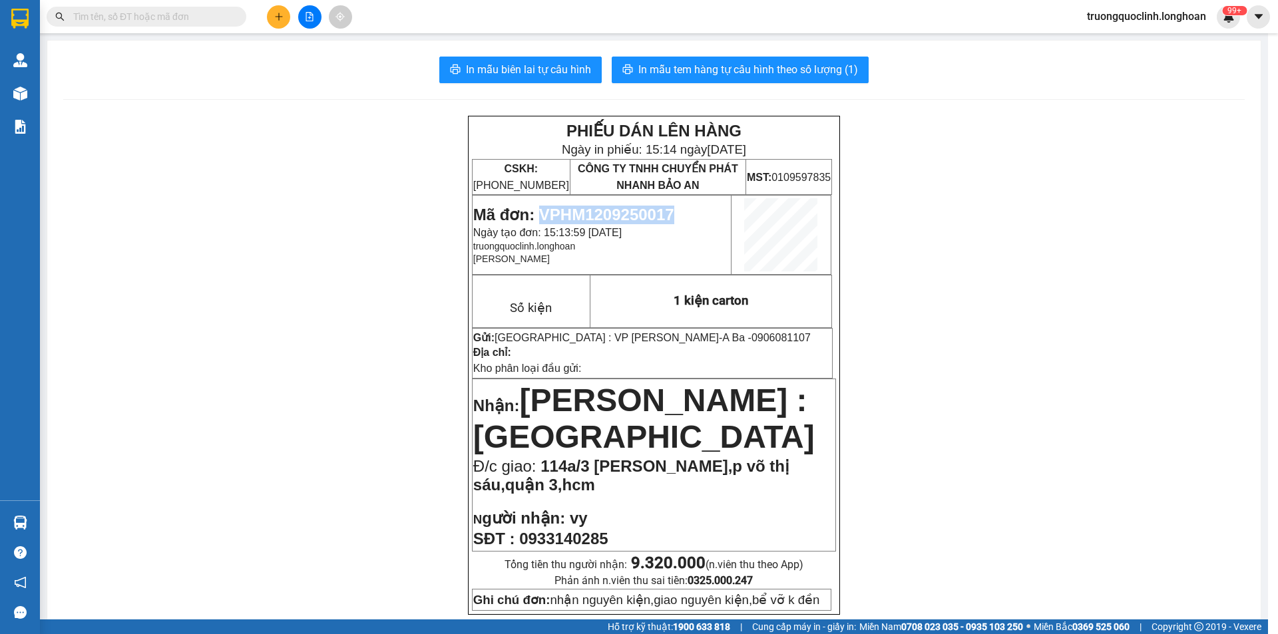
click at [630, 216] on span "Mã đơn: VPHM1209250017" at bounding box center [573, 215] width 201 height 18
copy span "VPHM1209250017"
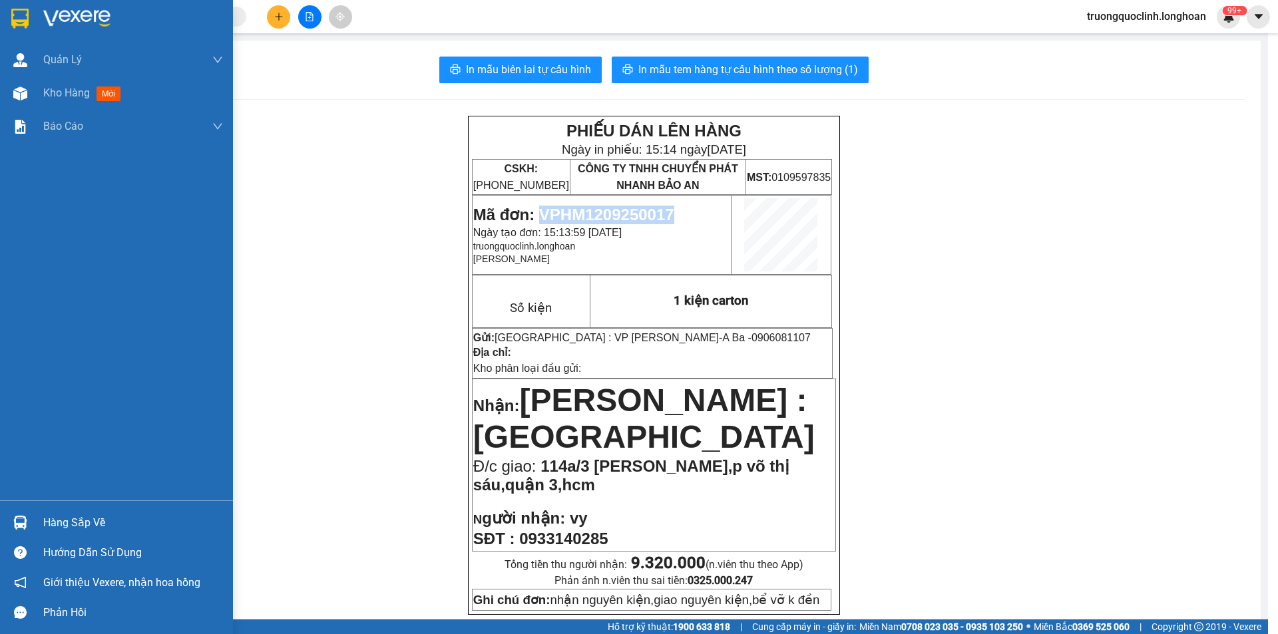
click at [26, 11] on img at bounding box center [19, 19] width 17 height 20
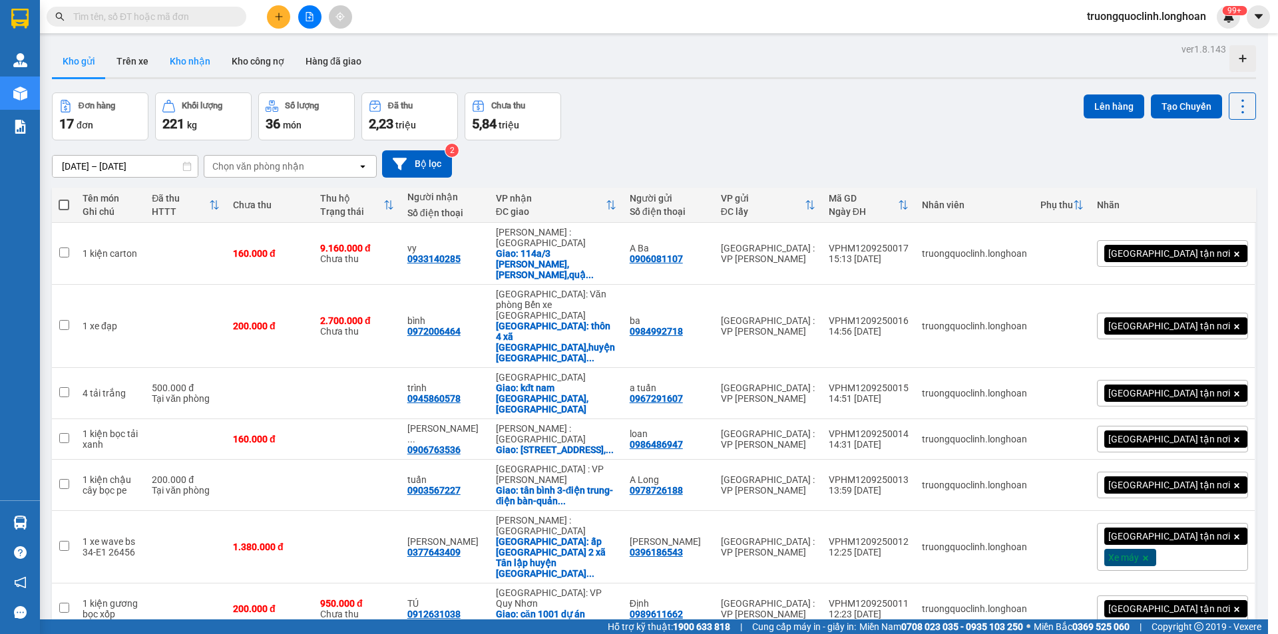
click at [186, 67] on button "Kho nhận" at bounding box center [190, 61] width 62 height 32
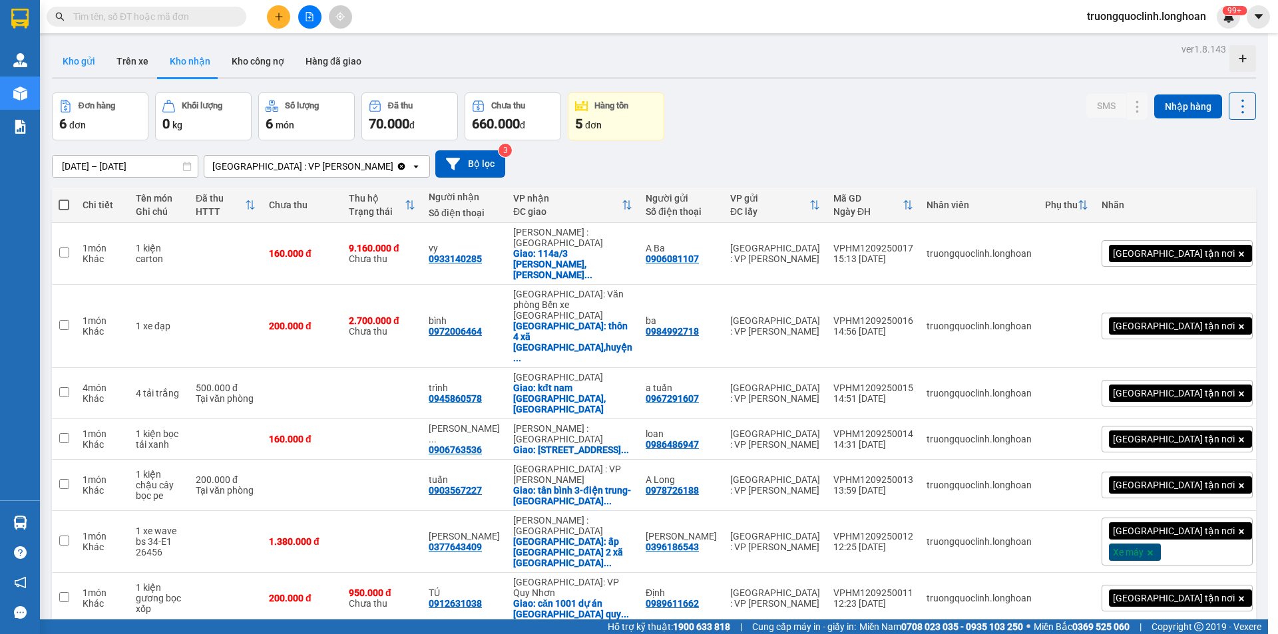
click at [81, 62] on button "Kho gửi" at bounding box center [79, 61] width 54 height 32
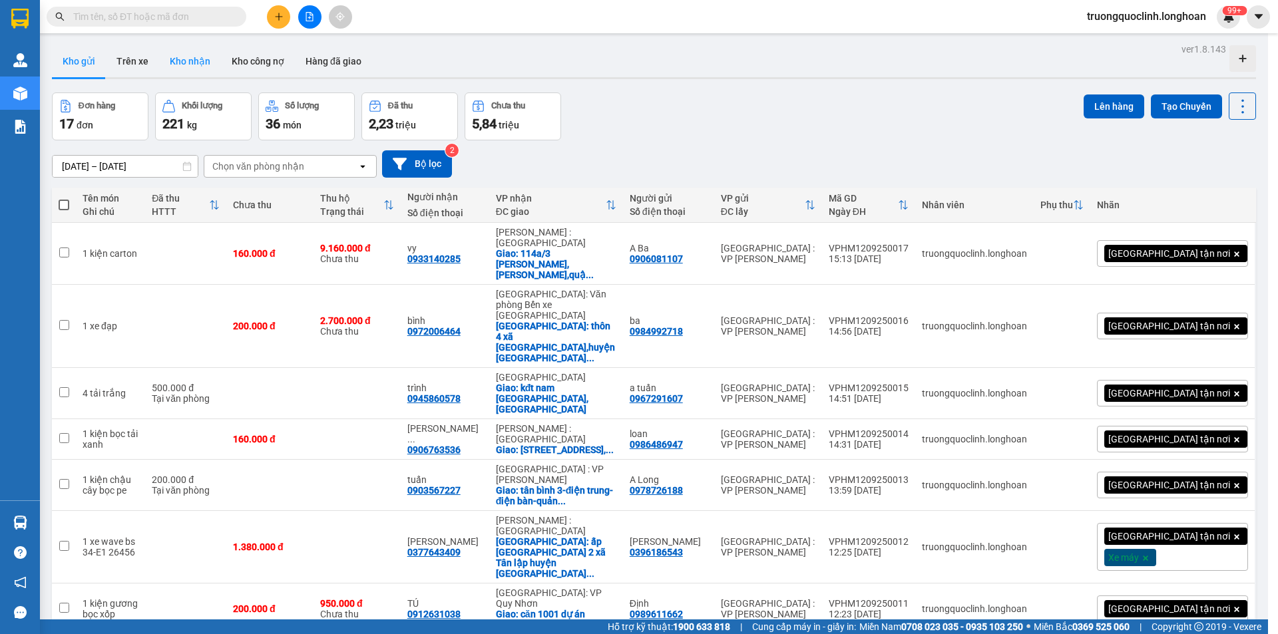
click at [177, 61] on button "Kho nhận" at bounding box center [190, 61] width 62 height 32
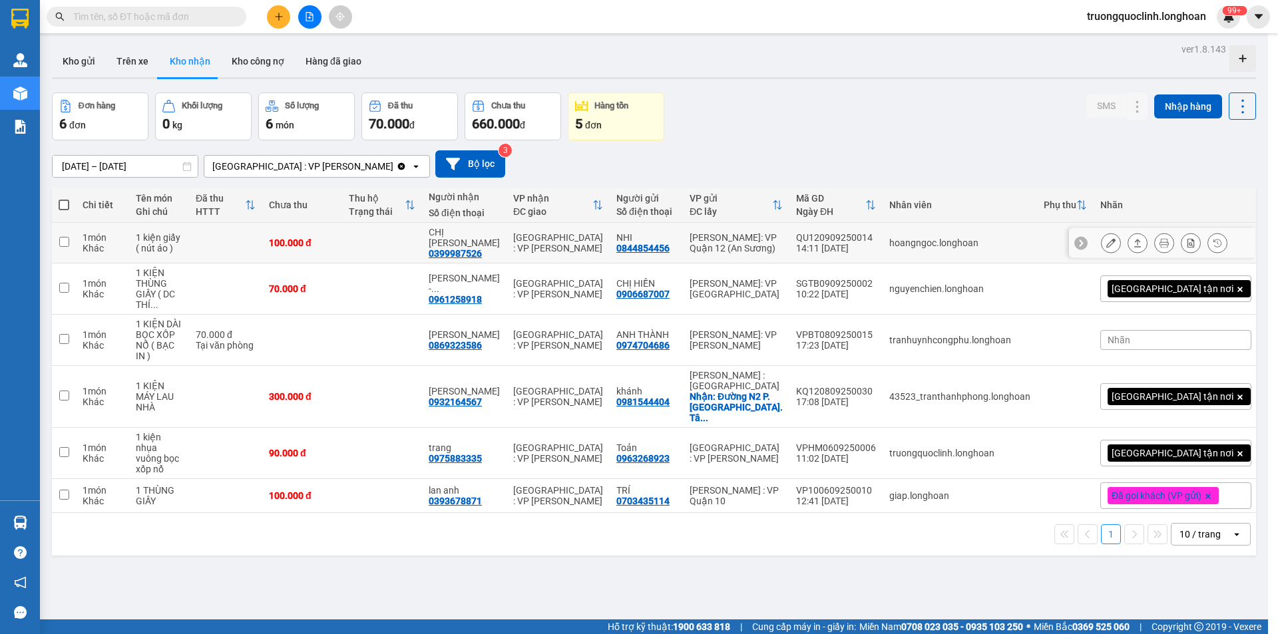
scroll to position [61, 0]
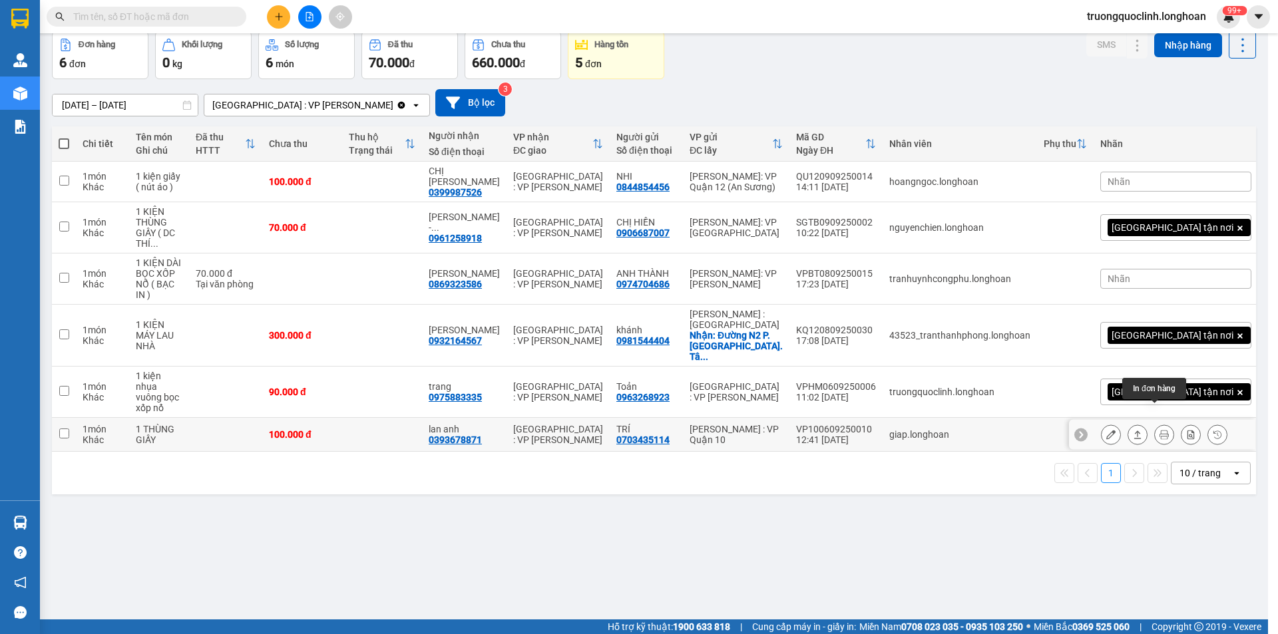
click at [1134, 431] on icon at bounding box center [1137, 435] width 7 height 8
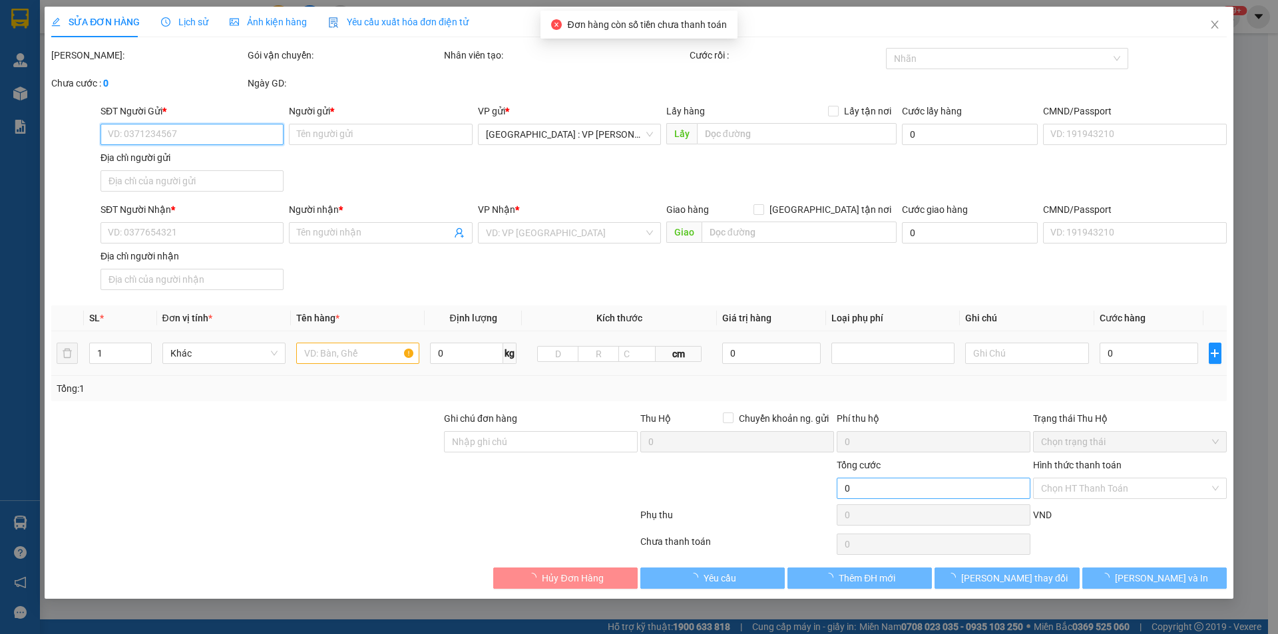
type input "0703435114"
type input "TRÍ"
type input "0393678871"
type input "lan anh"
type input "hàng k bao bể vỡ hư hỏng"
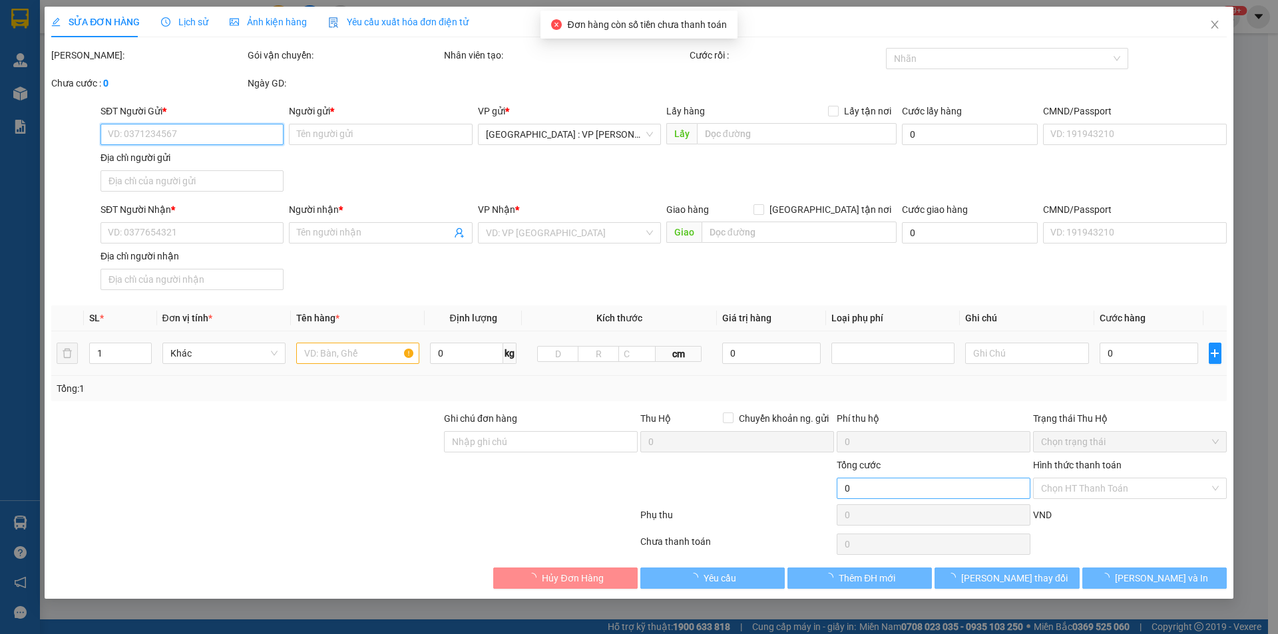
type input "100.000"
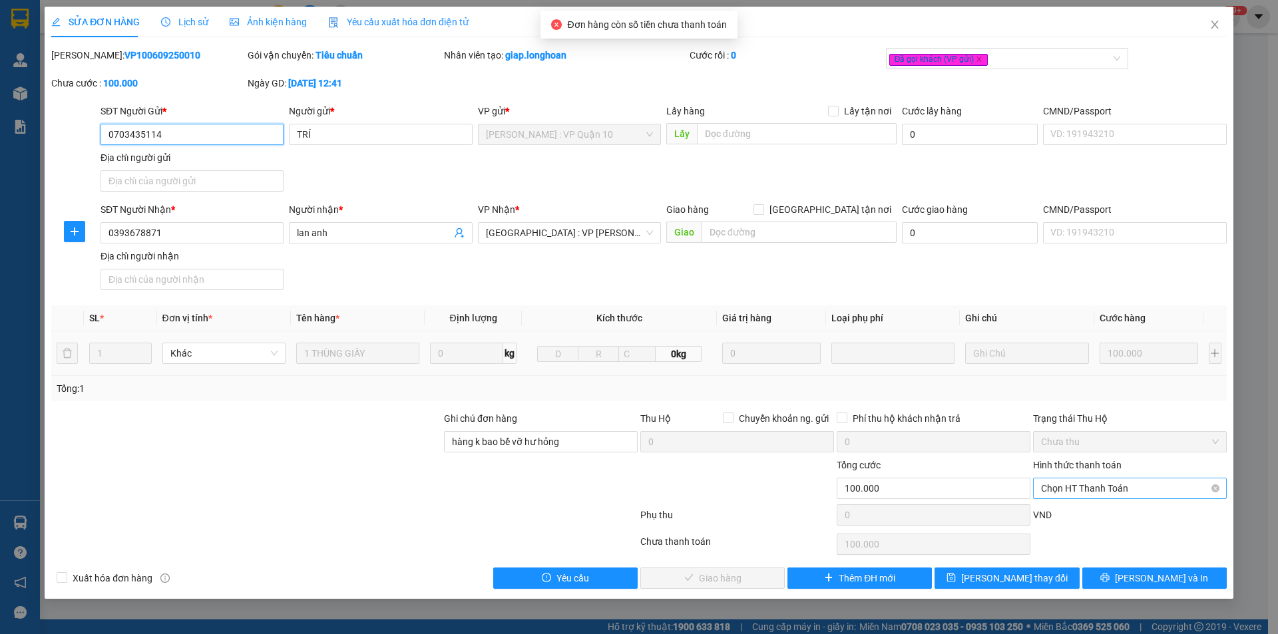
click at [1077, 494] on span "Chọn HT Thanh Toán" at bounding box center [1130, 489] width 178 height 20
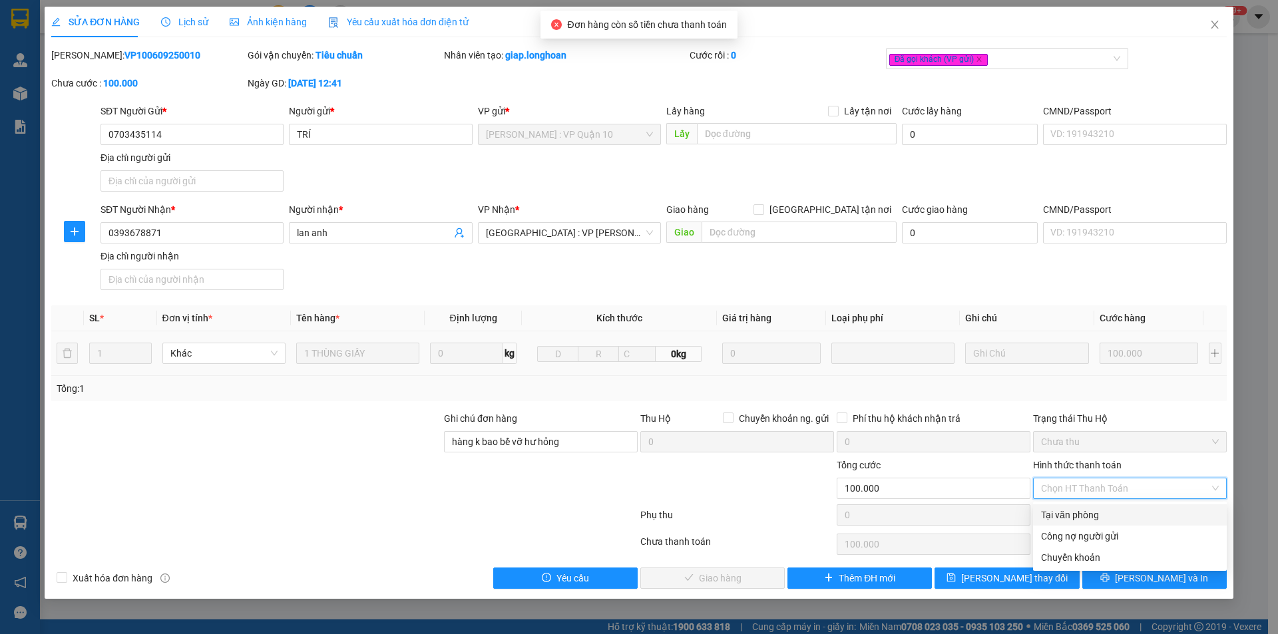
click at [1060, 513] on div "Tại văn phòng" at bounding box center [1130, 515] width 178 height 15
type input "0"
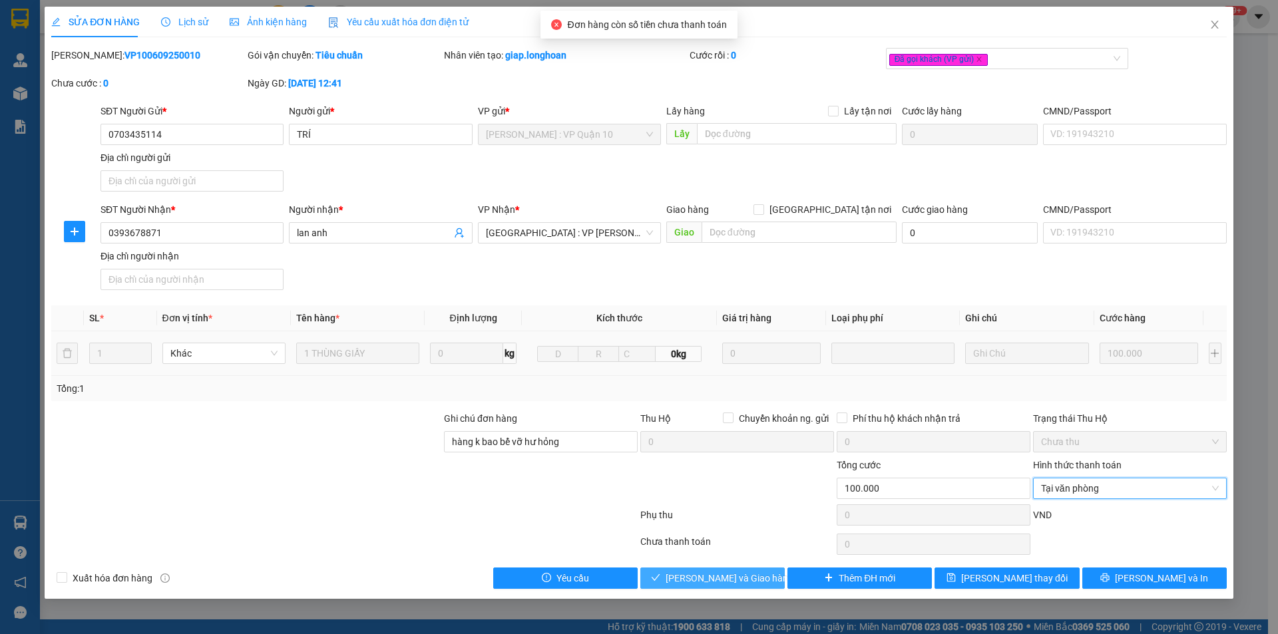
click at [710, 577] on span "Lưu và Giao hàng" at bounding box center [730, 578] width 128 height 15
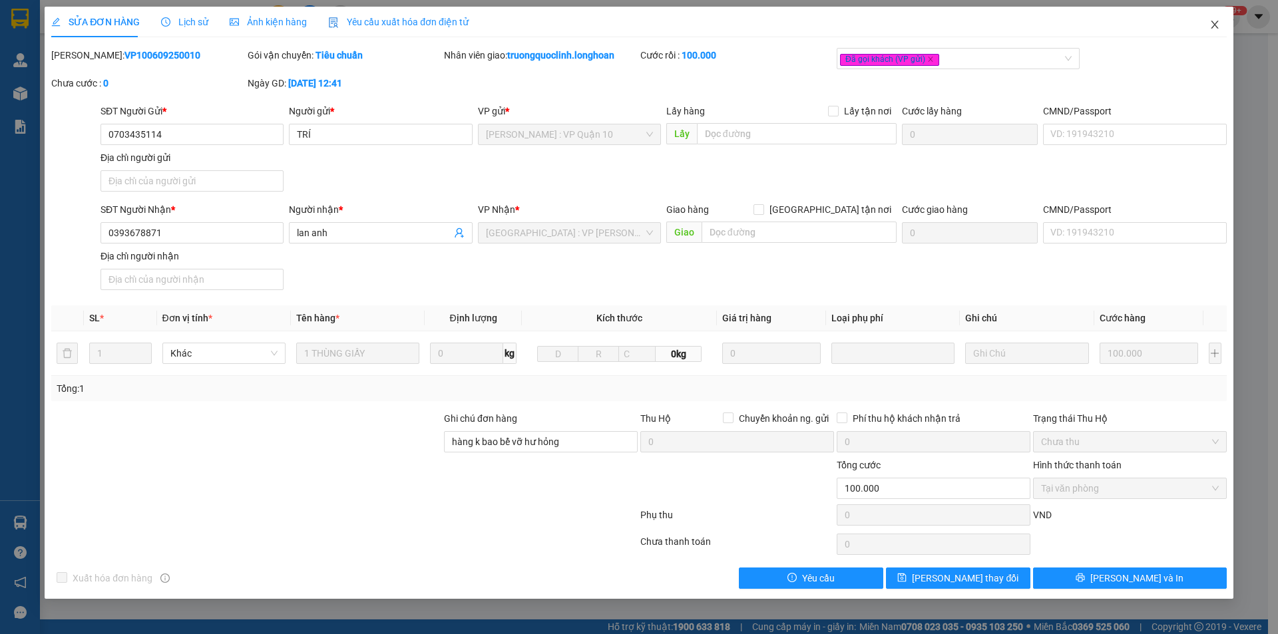
click at [1218, 31] on span "Close" at bounding box center [1214, 25] width 37 height 37
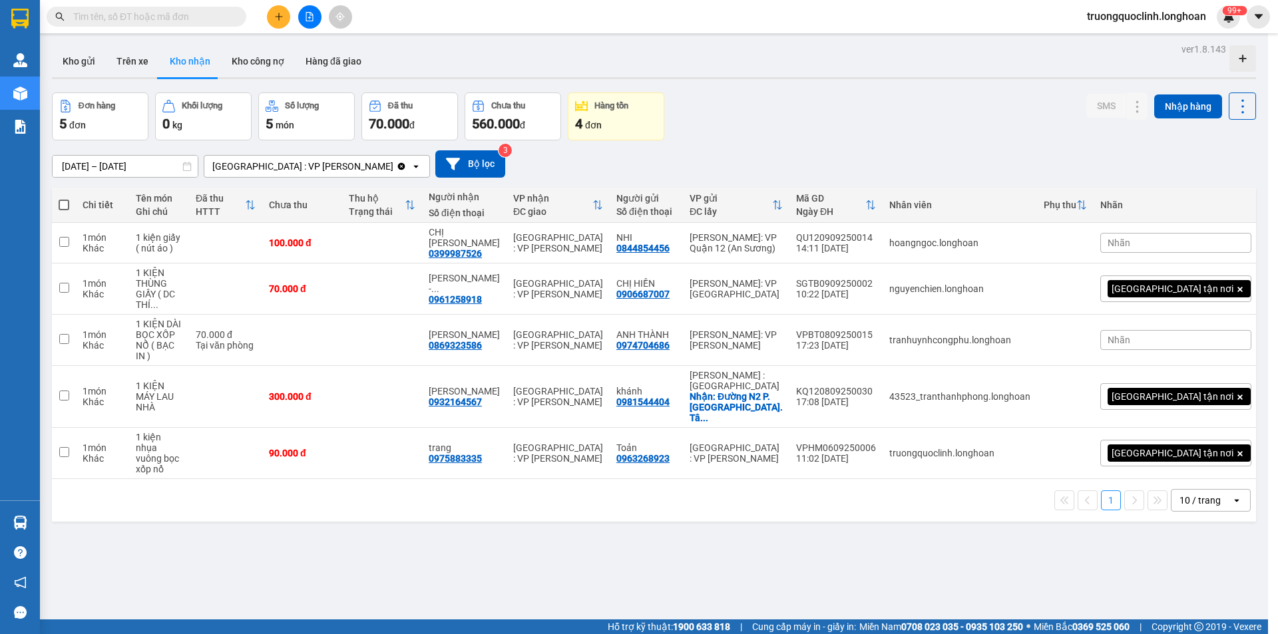
click at [283, 19] on icon "plus" at bounding box center [278, 16] width 9 height 9
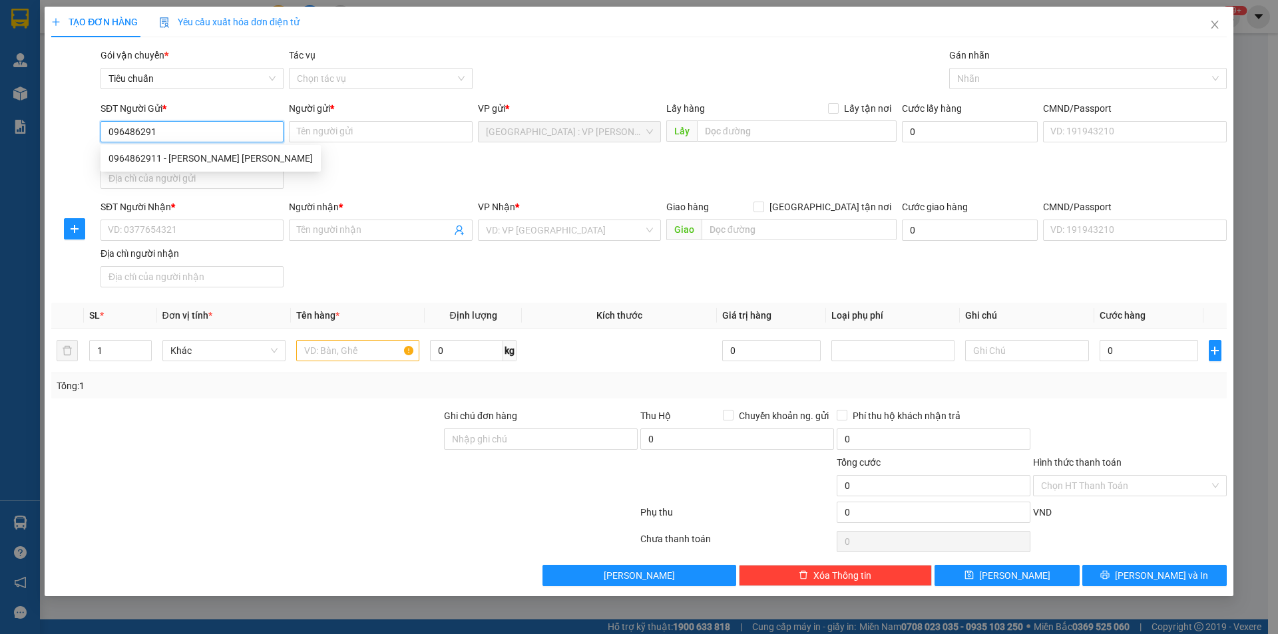
type input "0964862911"
click at [226, 155] on div "0964862911 - Ngọc Hiệp Nano Geyser" at bounding box center [211, 158] width 204 height 15
type input "Ngọc Hiệp [PERSON_NAME]"
type input "0964862911"
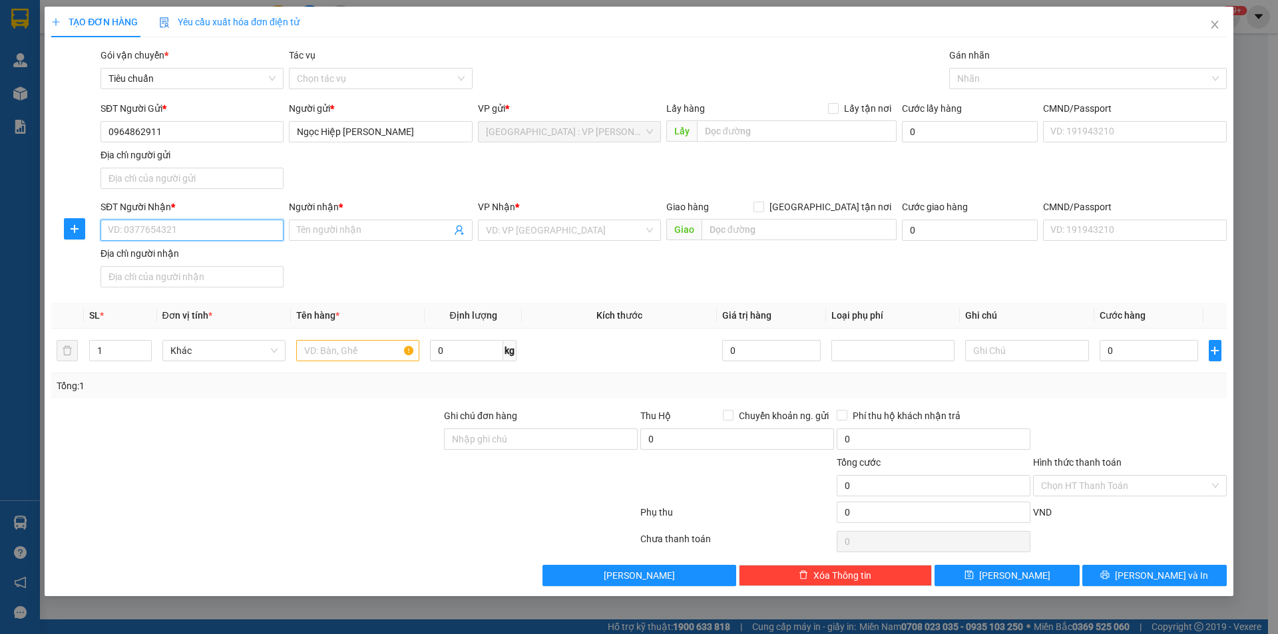
click at [238, 230] on input "SĐT Người Nhận *" at bounding box center [192, 230] width 183 height 21
click at [200, 256] on div "0333575389 - nga" at bounding box center [192, 257] width 167 height 15
type input "0333575389"
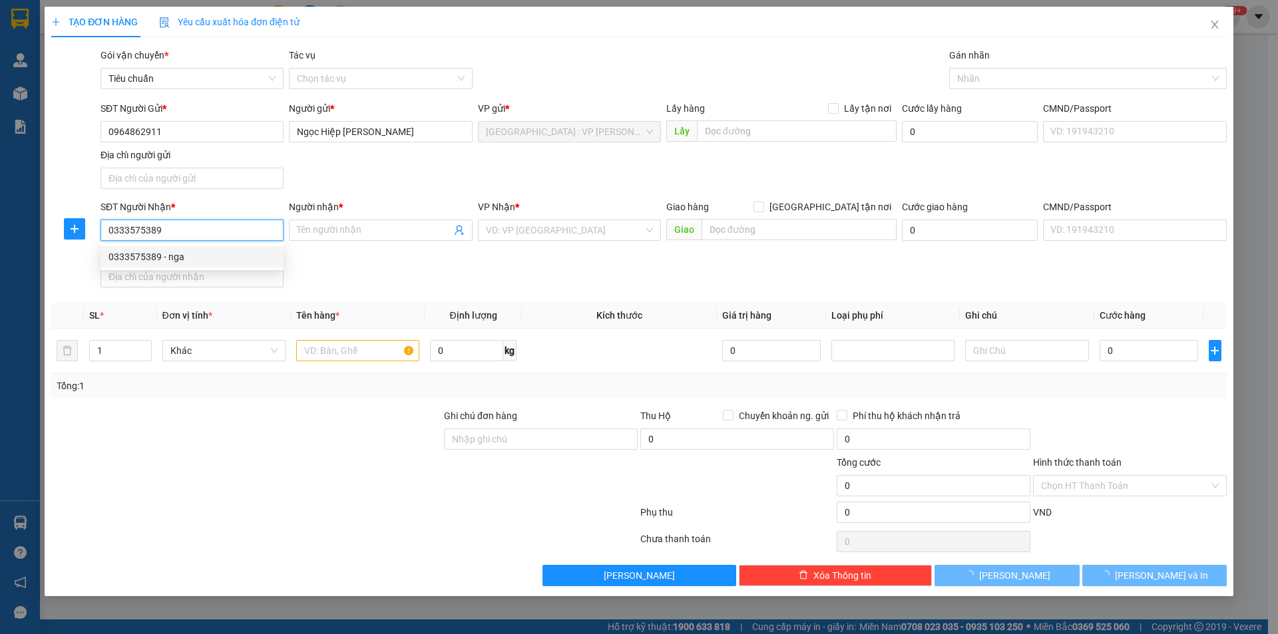
type input "nga"
type input "Bình Định - TT Ngô Mây QL 1A"
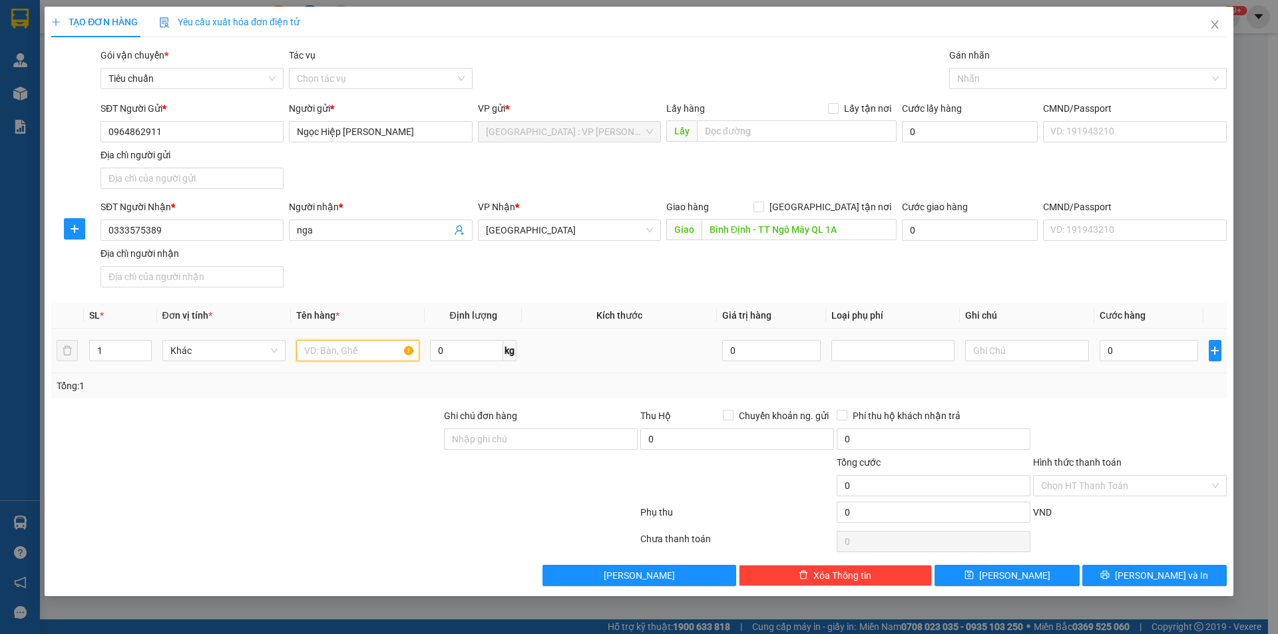
click at [334, 342] on input "text" at bounding box center [357, 350] width 123 height 21
type input "1 kiện carton"
click at [469, 439] on input "Ghi chú đơn hàng" at bounding box center [541, 439] width 194 height 21
type input "nhận nguyên kiện,giao nguyên kiện,bể vỡ k đền"
click at [1127, 342] on input "0" at bounding box center [1149, 350] width 99 height 21
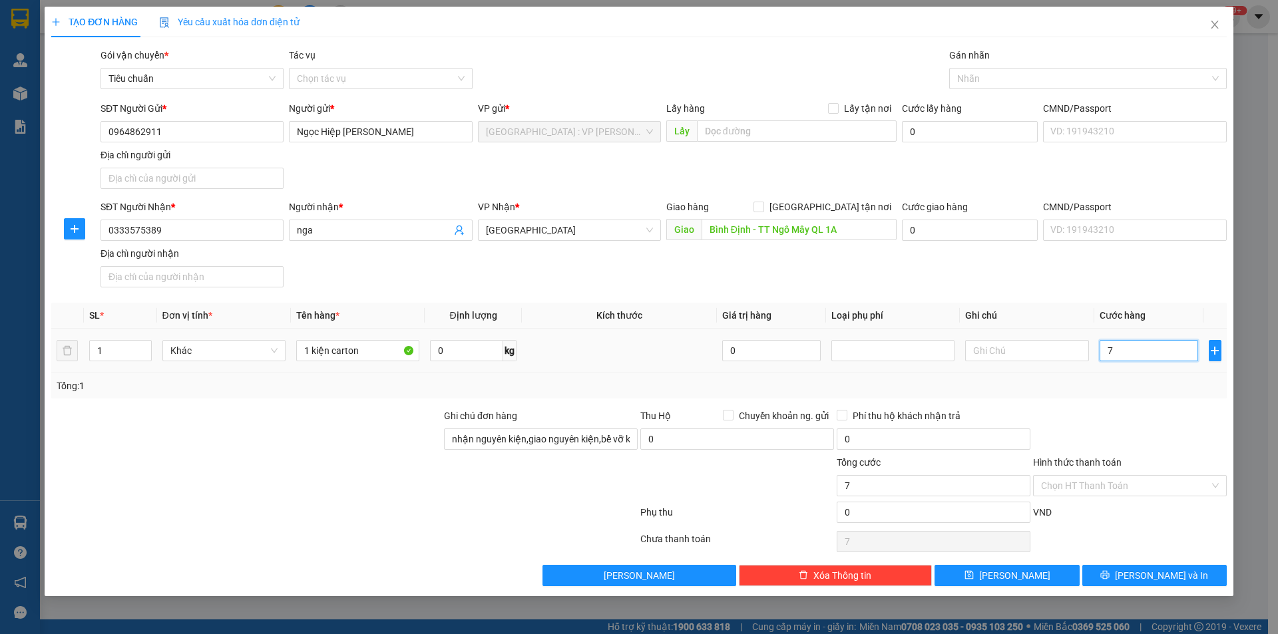
type input "7"
type input "70"
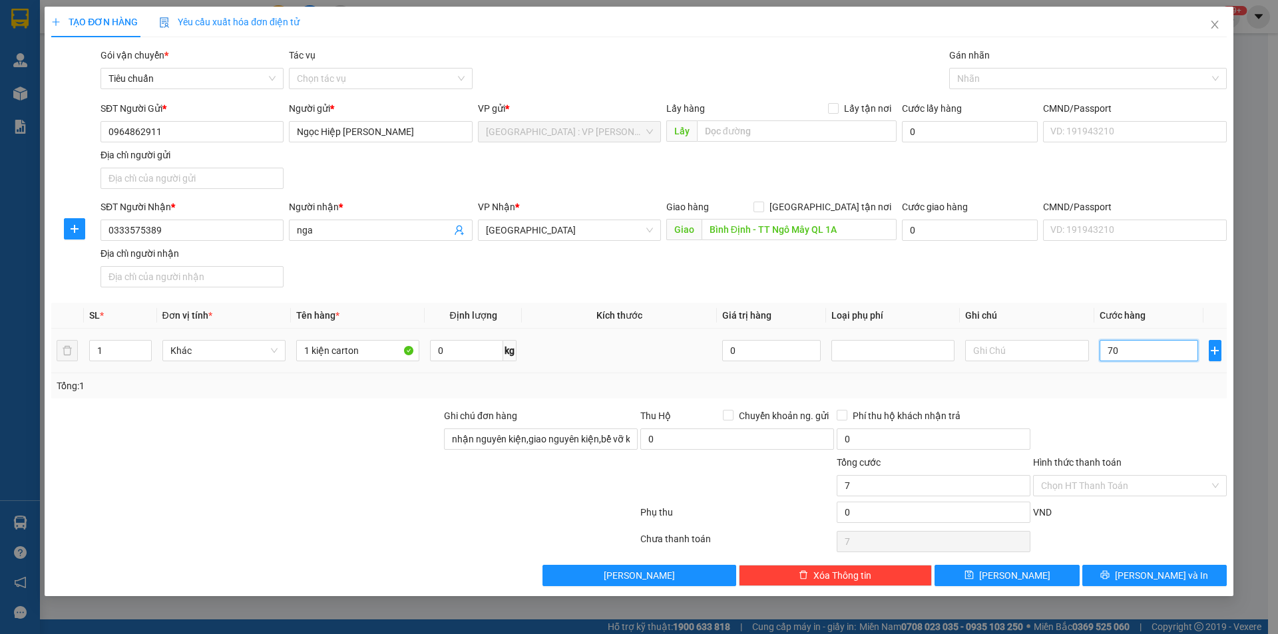
type input "70"
type input "700"
type input "7.000"
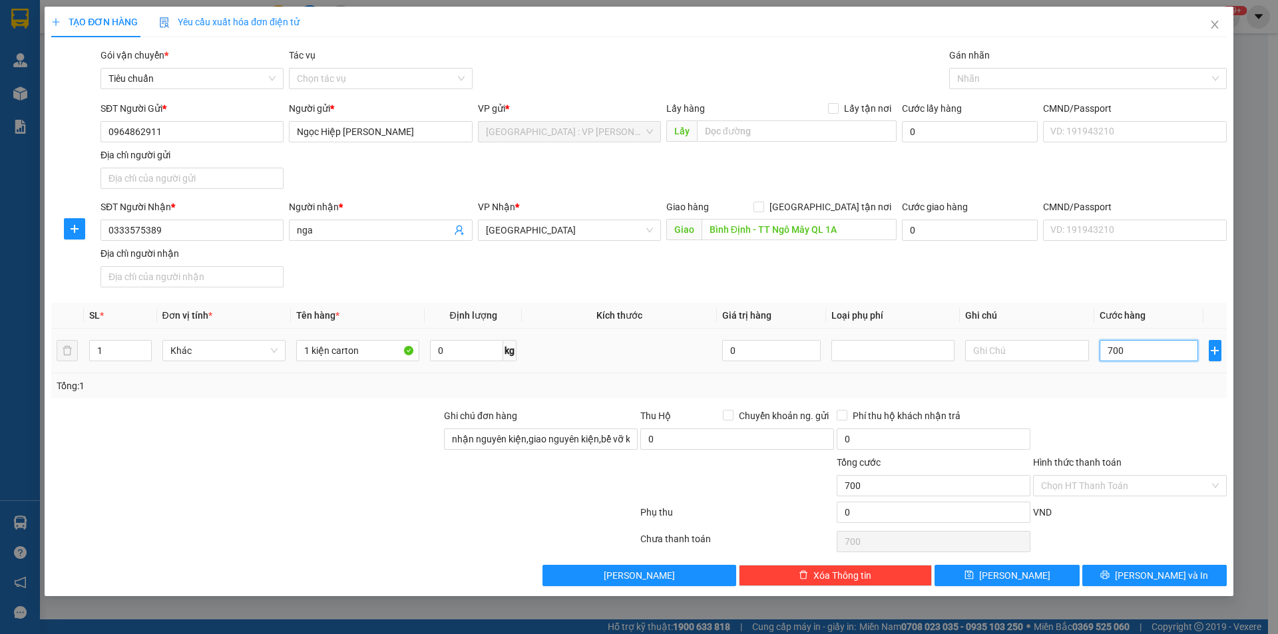
type input "7.000"
type input "70.000"
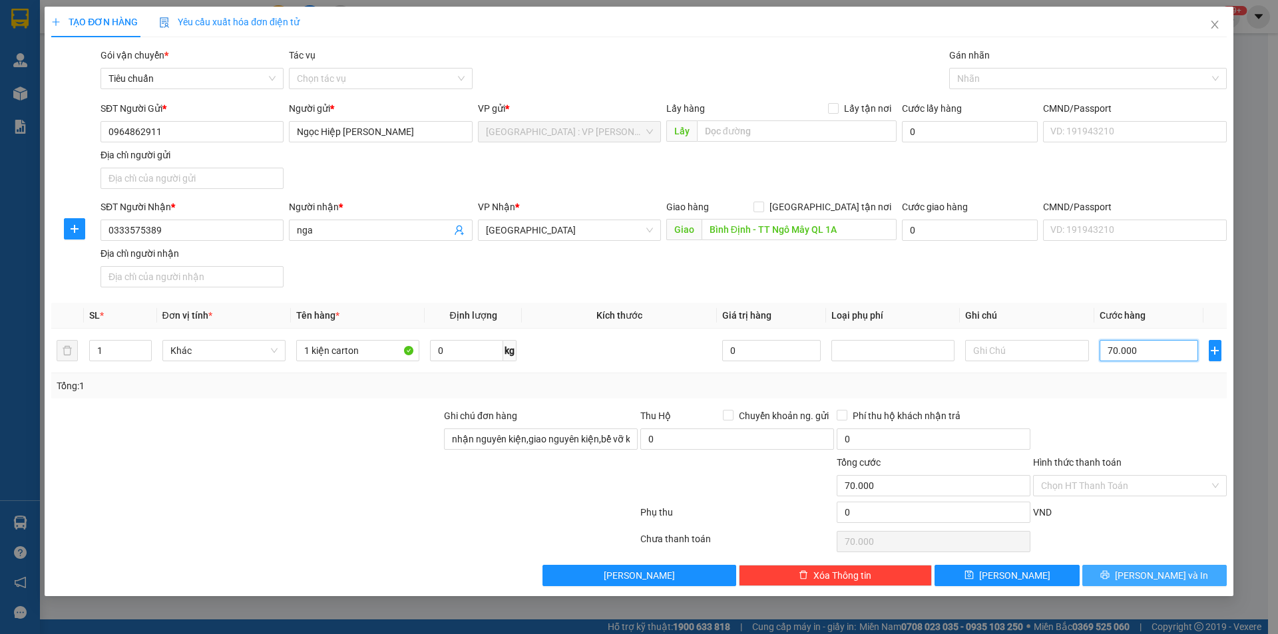
type input "70.000"
click at [1157, 575] on span "[PERSON_NAME] và In" at bounding box center [1161, 576] width 93 height 15
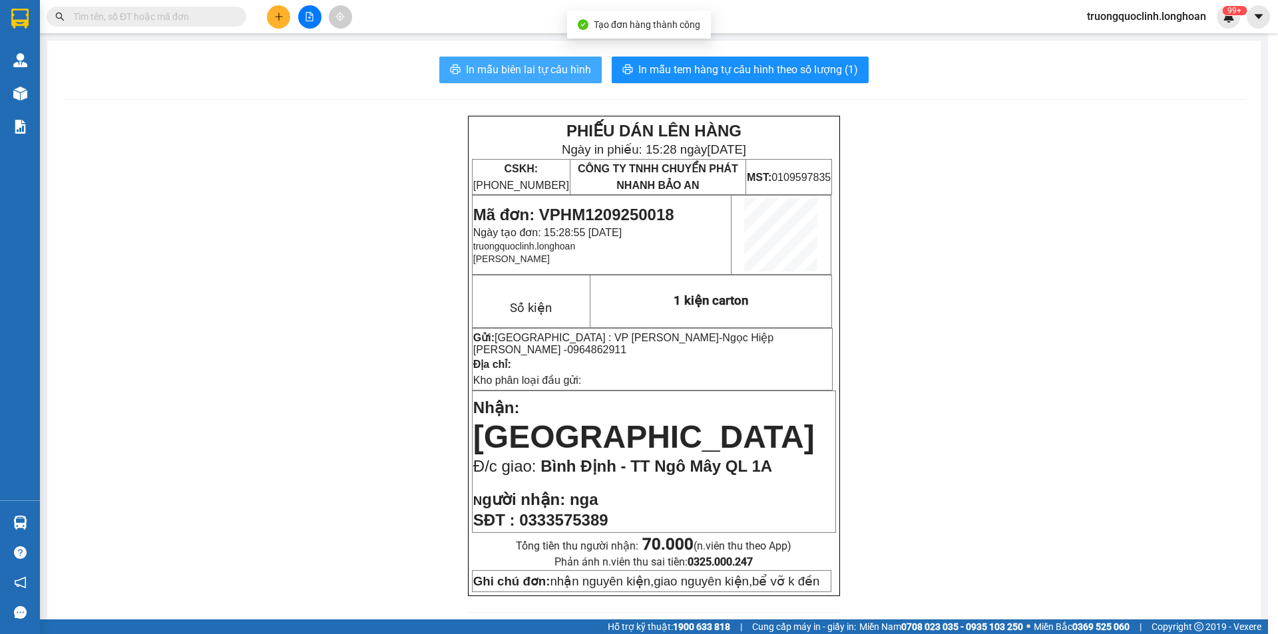
click at [532, 75] on span "In mẫu biên lai tự cấu hình" at bounding box center [528, 69] width 125 height 17
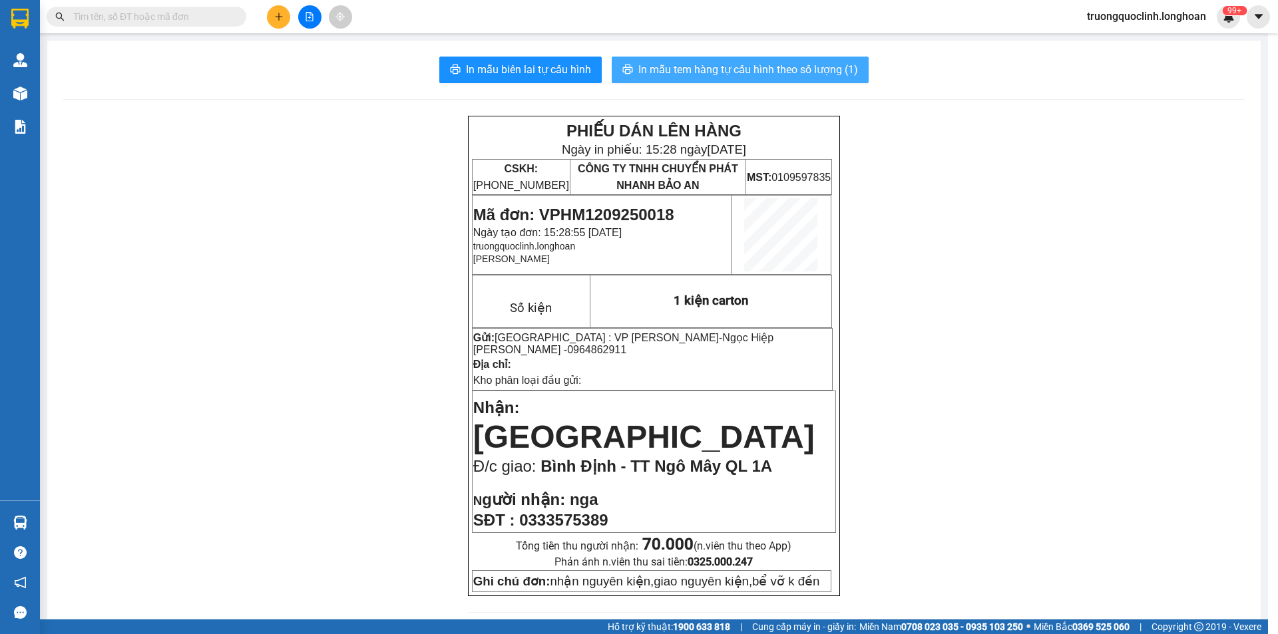
click at [742, 75] on span "In mẫu tem hàng tự cấu hình theo số lượng (1)" at bounding box center [748, 69] width 220 height 17
click at [622, 210] on span "Mã đơn: VPHM1209250018" at bounding box center [573, 215] width 201 height 18
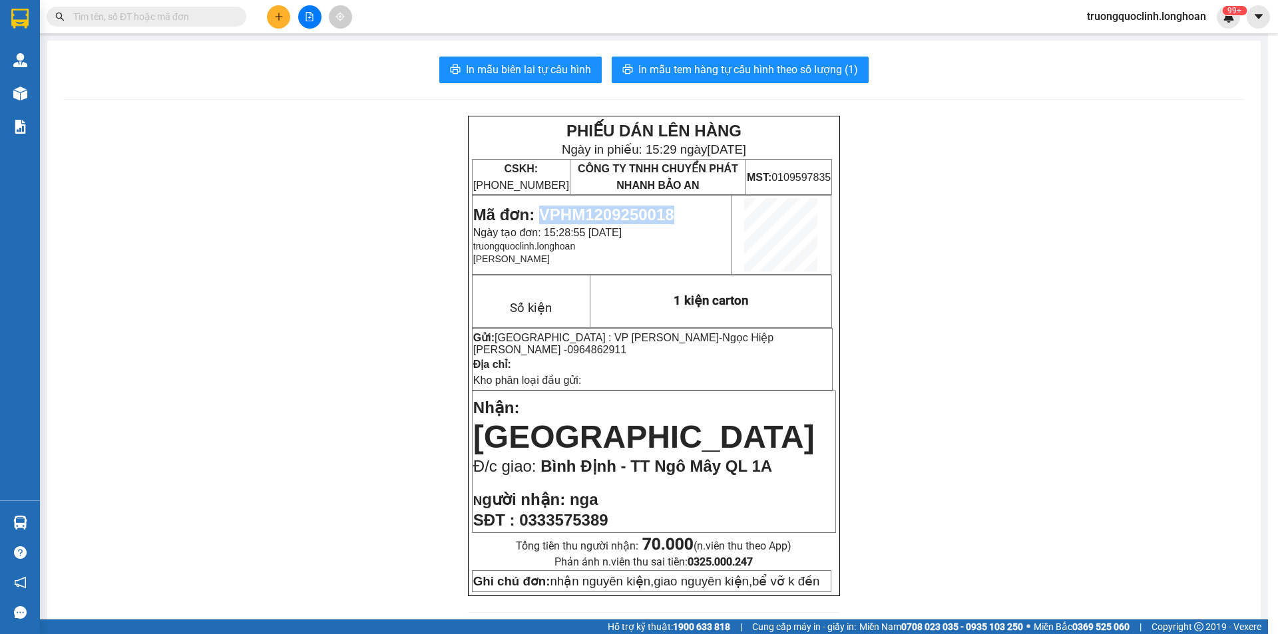
click at [622, 210] on span "Mã đơn: VPHM1209250018" at bounding box center [573, 215] width 201 height 18
copy span "VPHM1209250018"
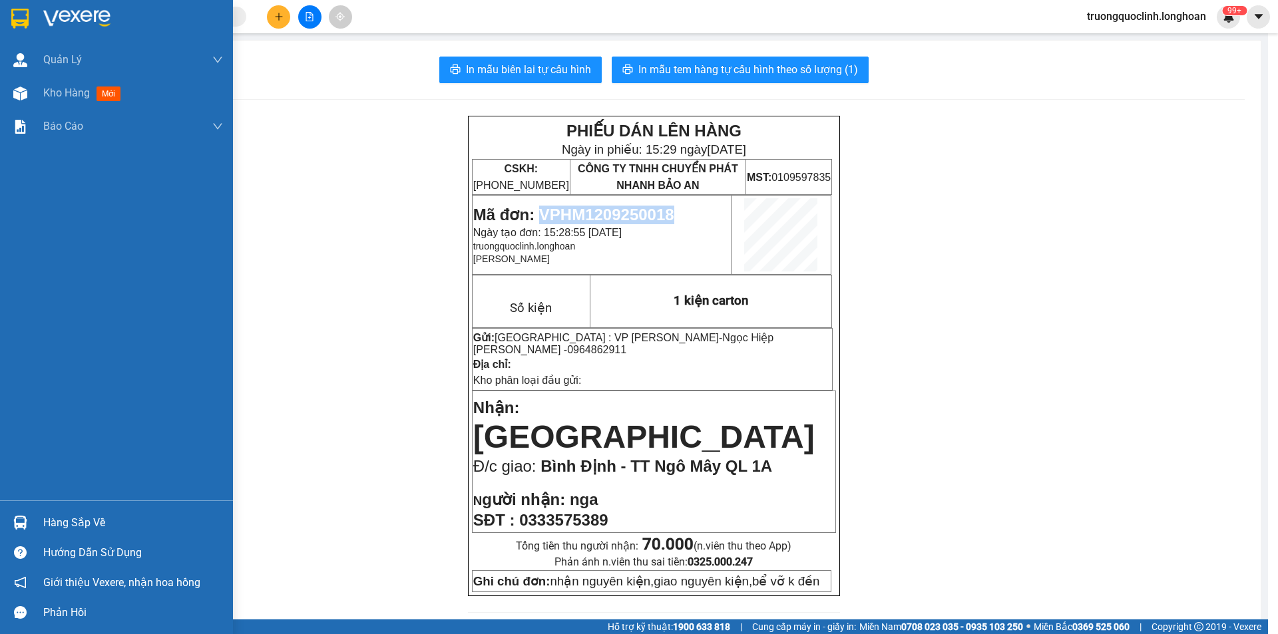
click at [13, 12] on img at bounding box center [19, 19] width 17 height 20
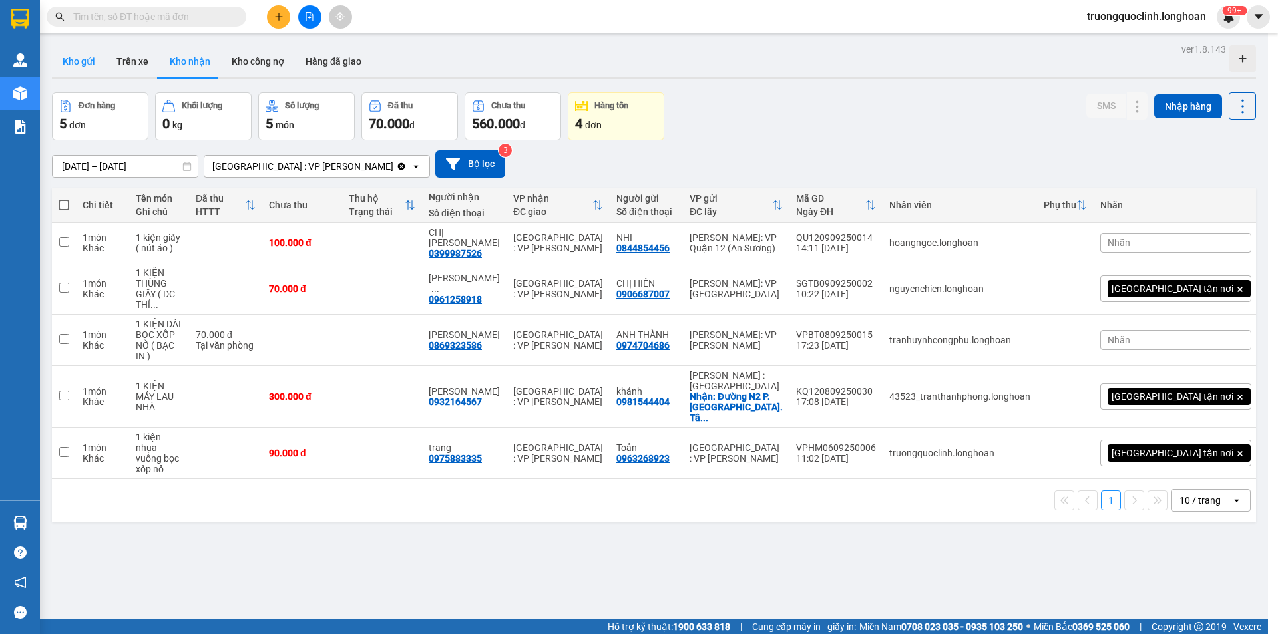
click at [72, 67] on button "Kho gửi" at bounding box center [79, 61] width 54 height 32
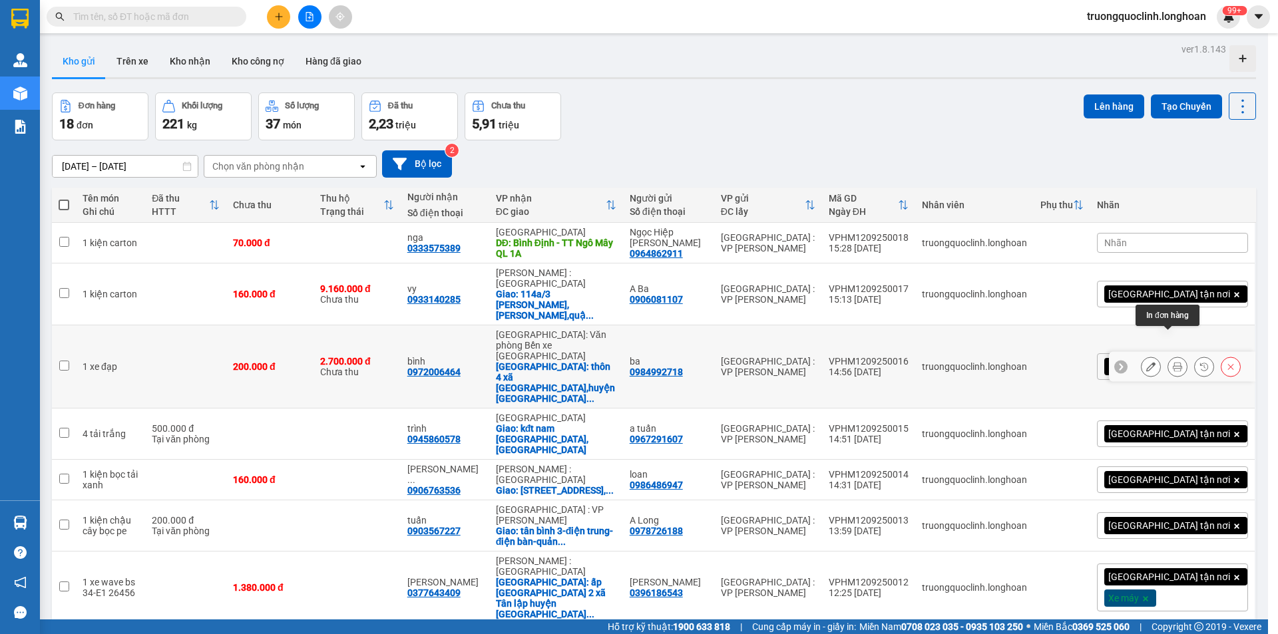
click at [1173, 355] on button at bounding box center [1177, 366] width 19 height 23
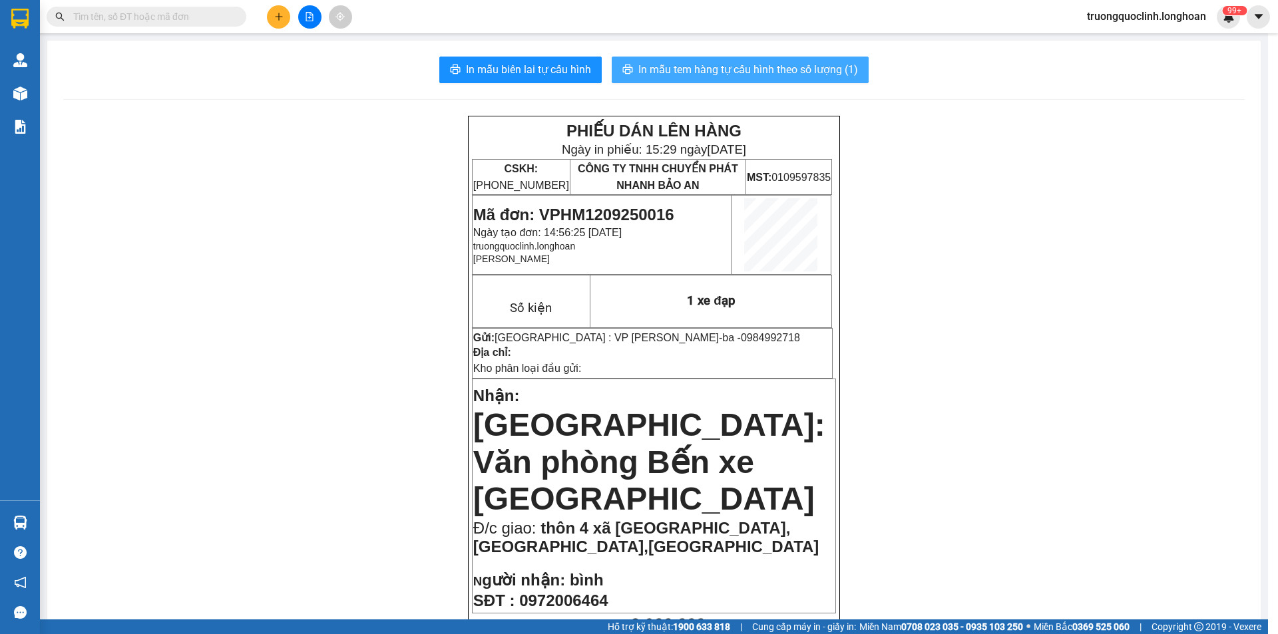
click at [702, 73] on span "In mẫu tem hàng tự cấu hình theo số lượng (1)" at bounding box center [748, 69] width 220 height 17
click at [93, 16] on input "text" at bounding box center [151, 16] width 157 height 15
paste input "VPHM0809250006"
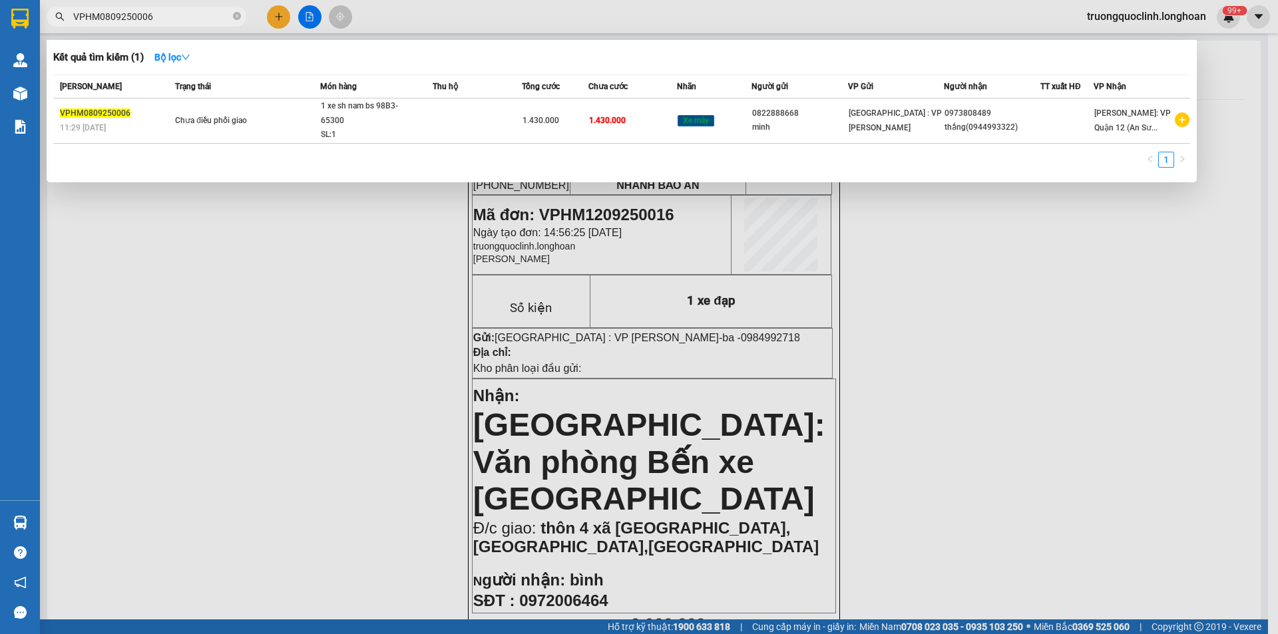
type input "VPHM0809250006"
click at [163, 22] on input "VPHM0809250006" at bounding box center [151, 16] width 157 height 15
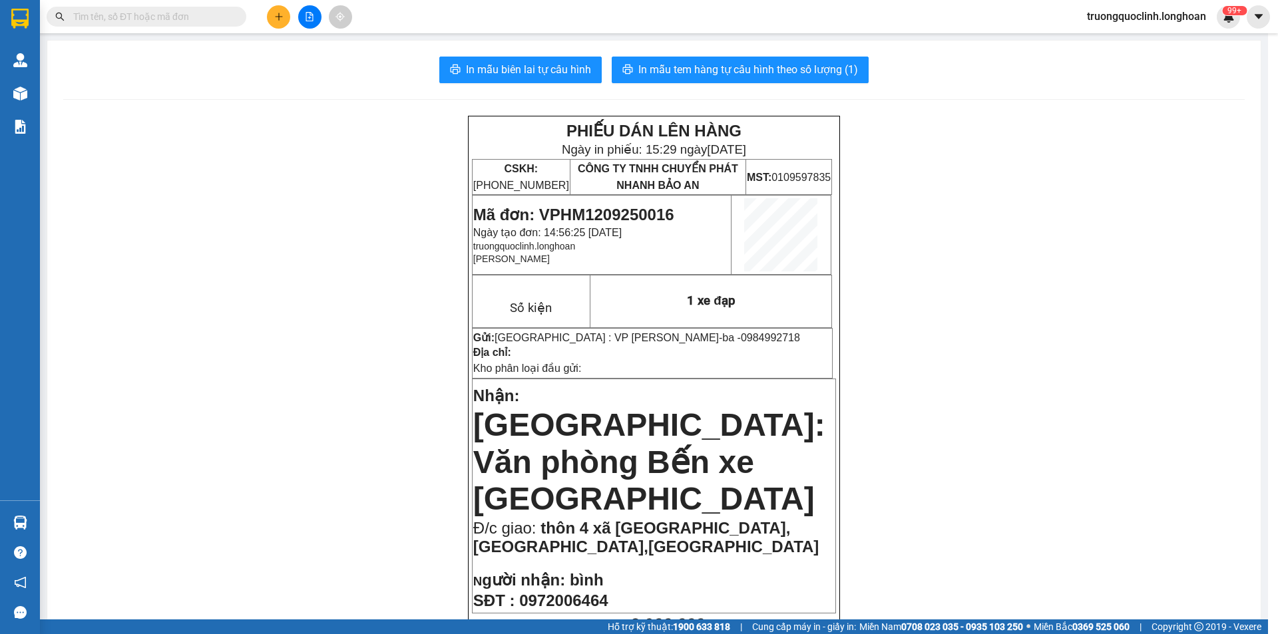
click at [156, 19] on input "text" at bounding box center [151, 16] width 157 height 15
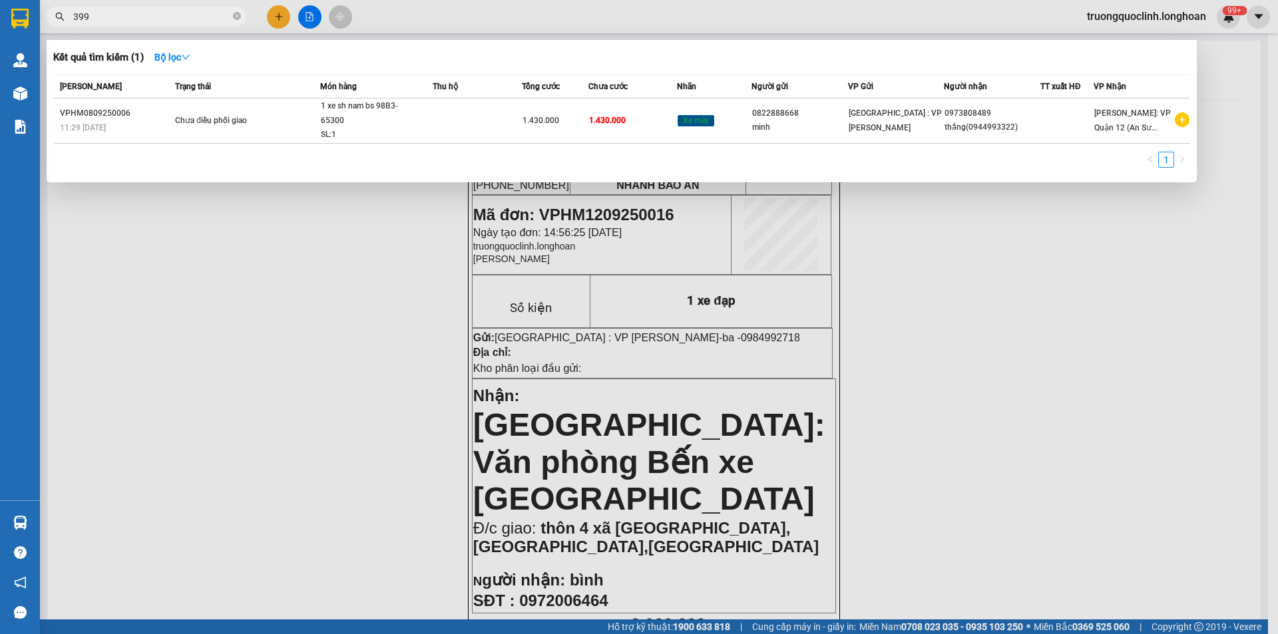
type input "3998"
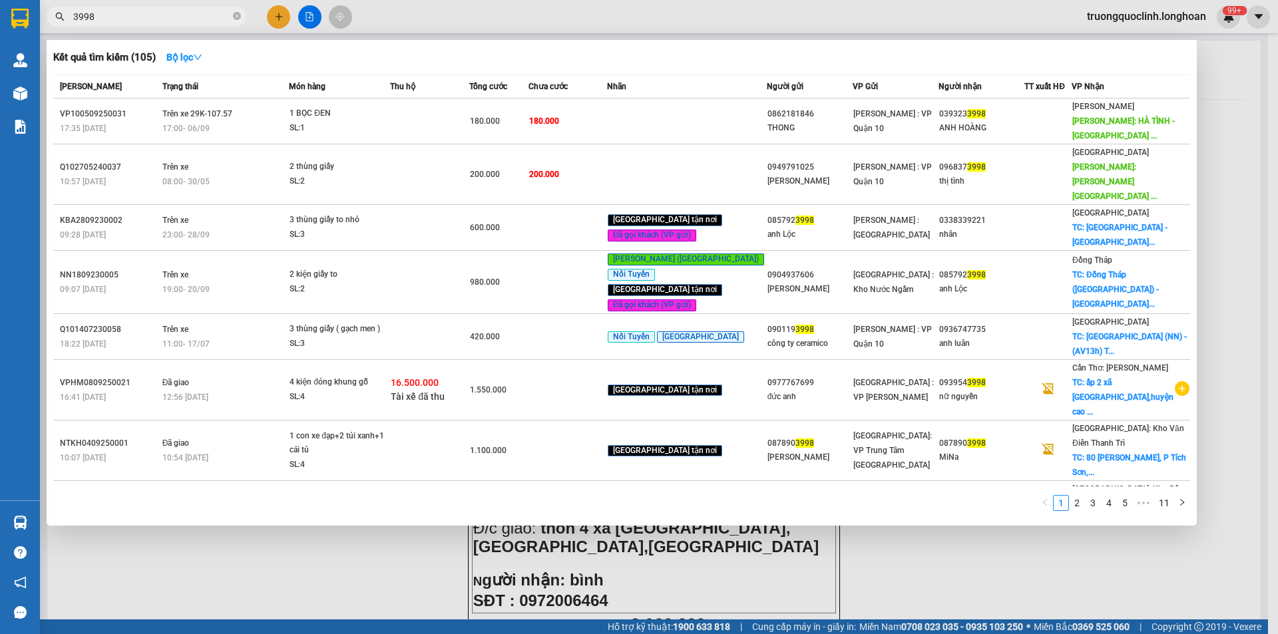
click at [105, 14] on input "3998" at bounding box center [151, 16] width 157 height 15
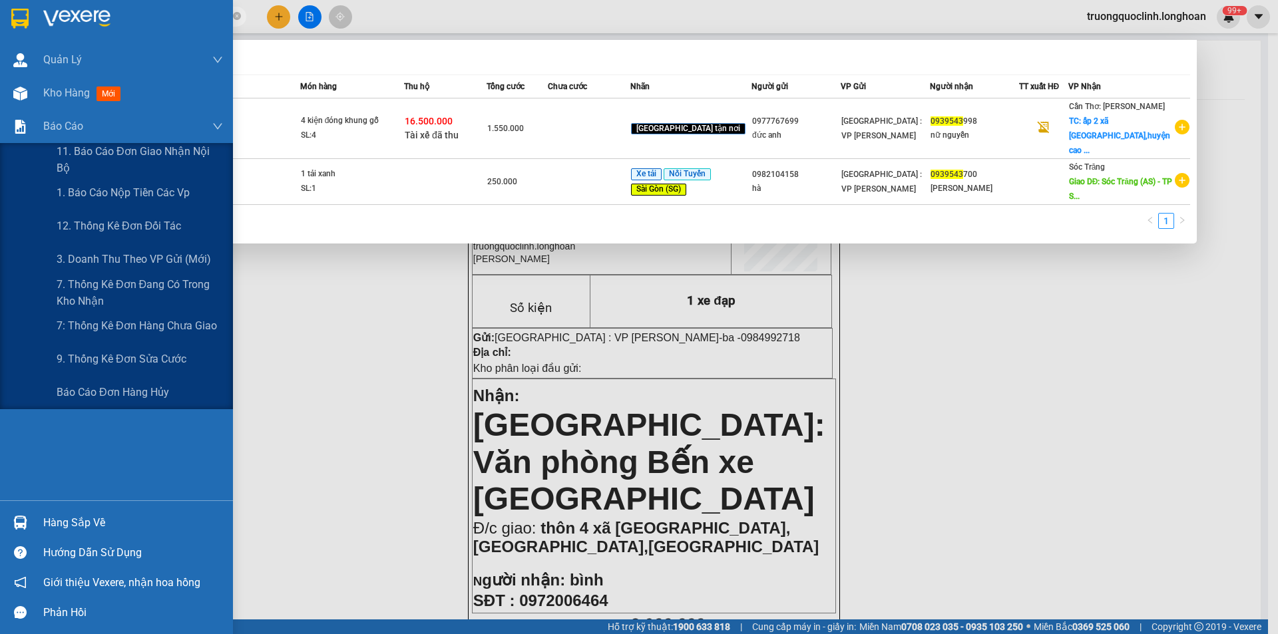
type input "0939543"
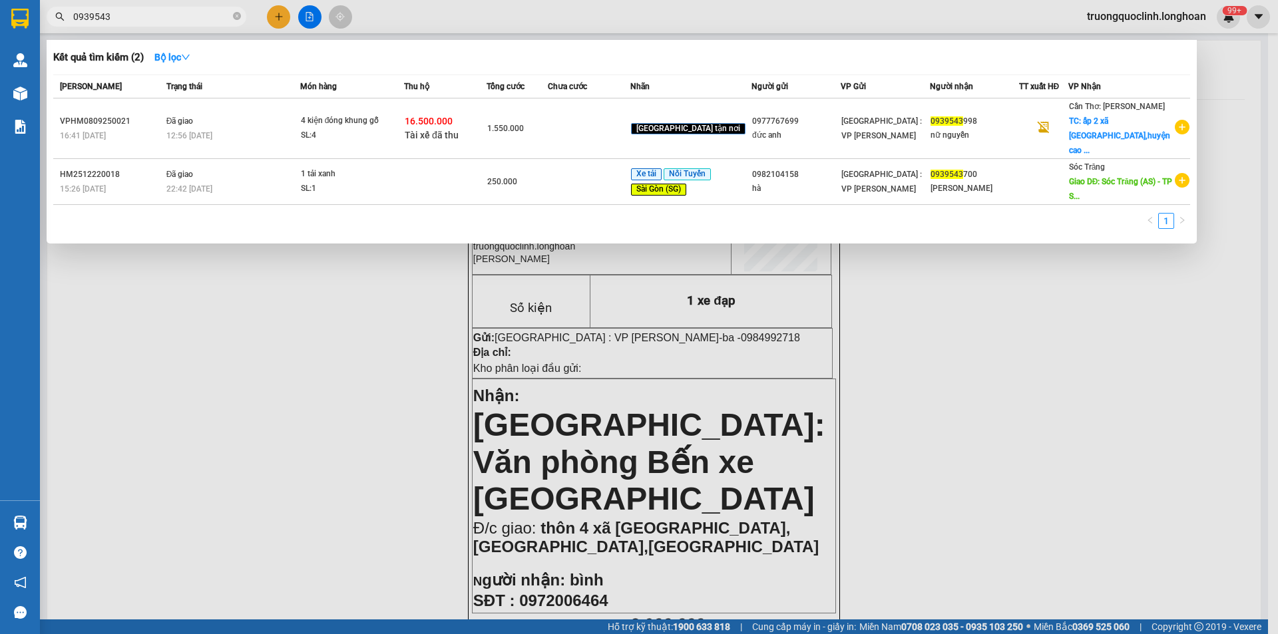
drag, startPoint x: 346, startPoint y: 461, endPoint x: 369, endPoint y: 352, distance: 112.3
click at [347, 458] on div at bounding box center [639, 317] width 1278 height 634
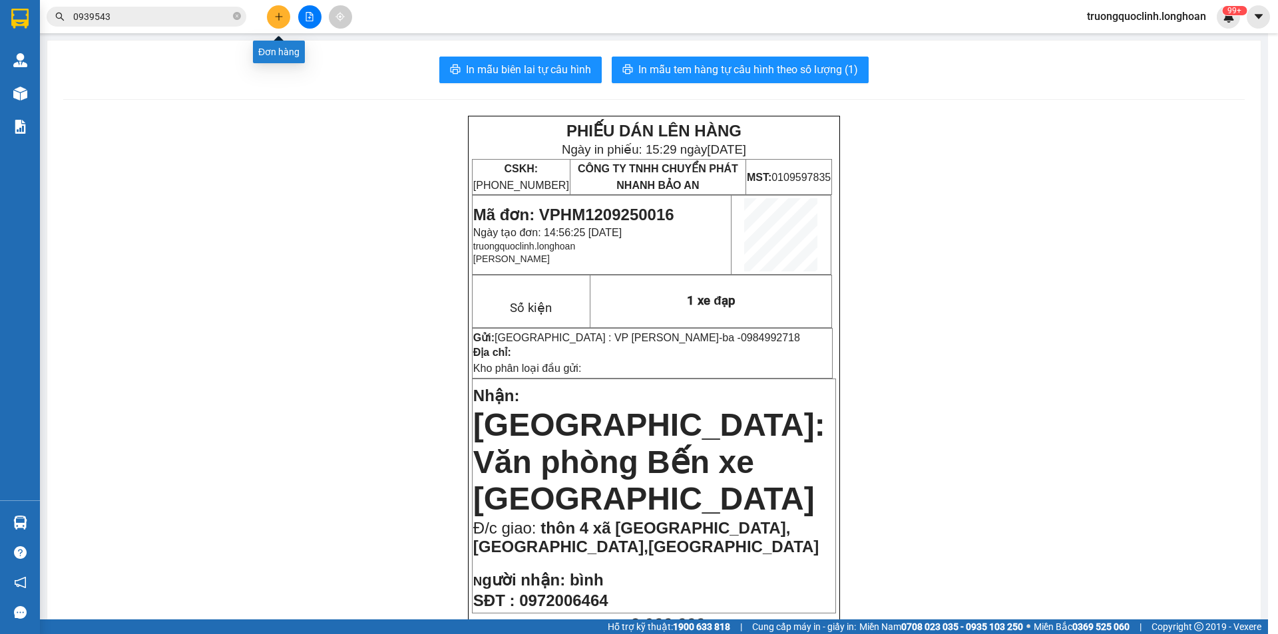
click at [286, 22] on button at bounding box center [278, 16] width 23 height 23
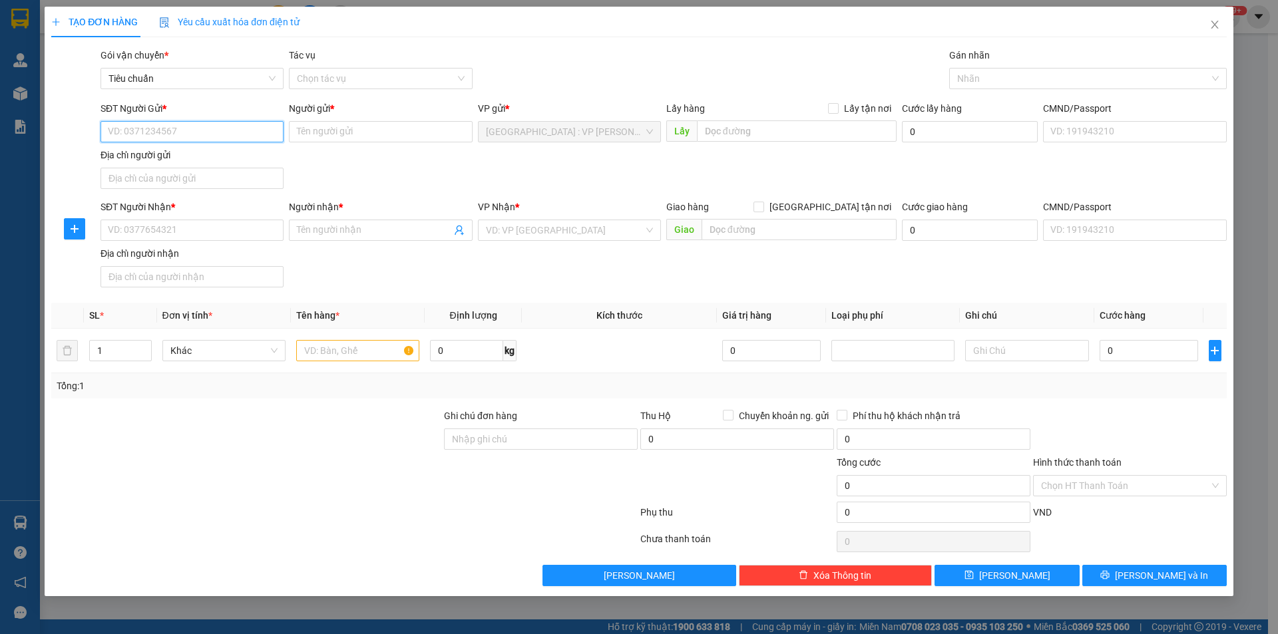
click at [244, 131] on input "SĐT Người Gửi *" at bounding box center [192, 131] width 183 height 21
click at [198, 159] on div "0973110295 - Cty Máy 3G" at bounding box center [192, 158] width 167 height 15
type input "0973110295"
type input "Cty Máy 3G"
checkbox input "true"
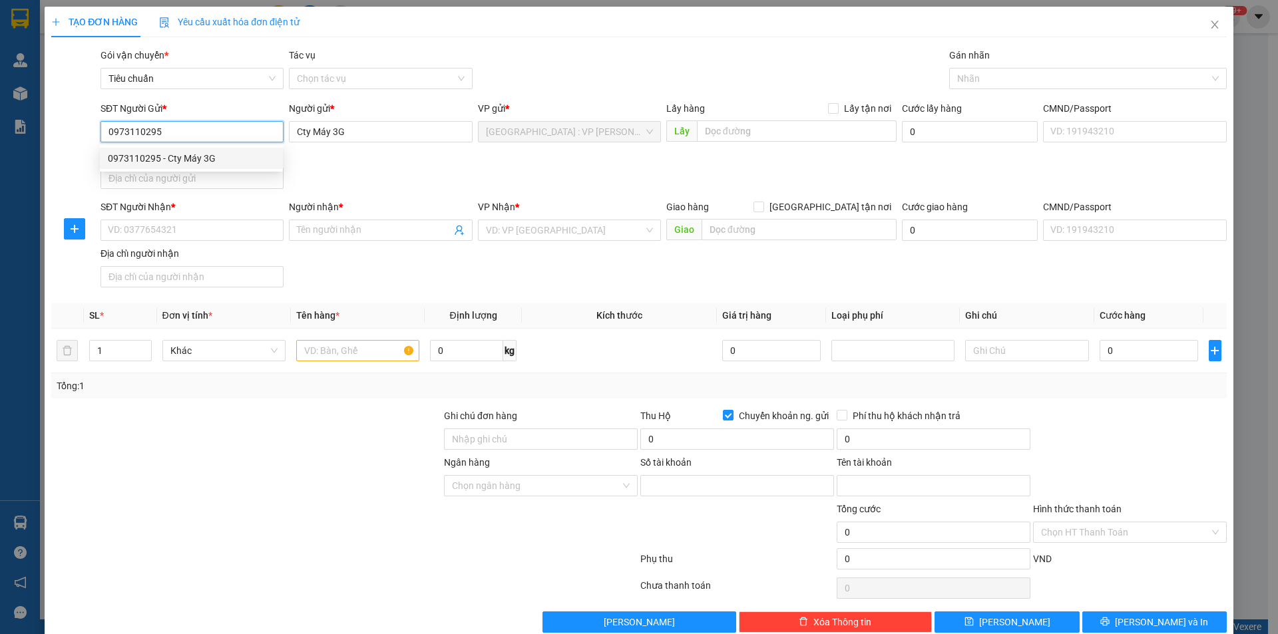
type input "1303206496940"
type input "lê thị kim oanh"
type input "0973110295"
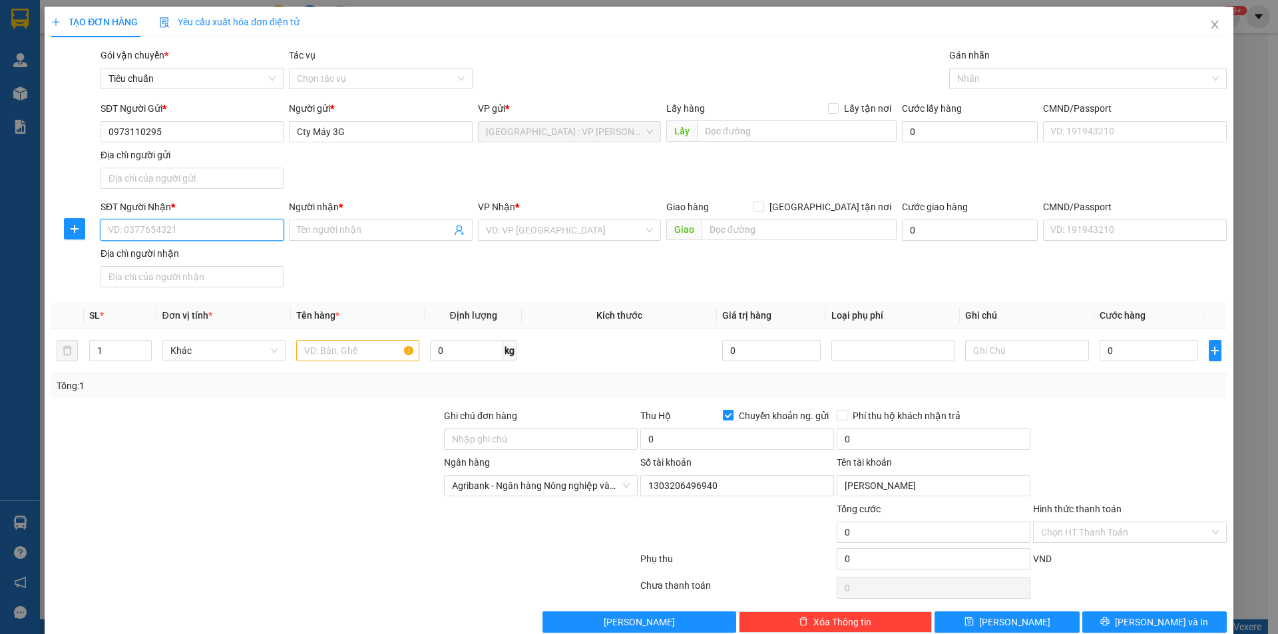
click at [244, 232] on input "SĐT Người Nhận *" at bounding box center [192, 230] width 183 height 21
type input "0921888186"
click at [313, 226] on input "Người nhận *" at bounding box center [374, 230] width 154 height 15
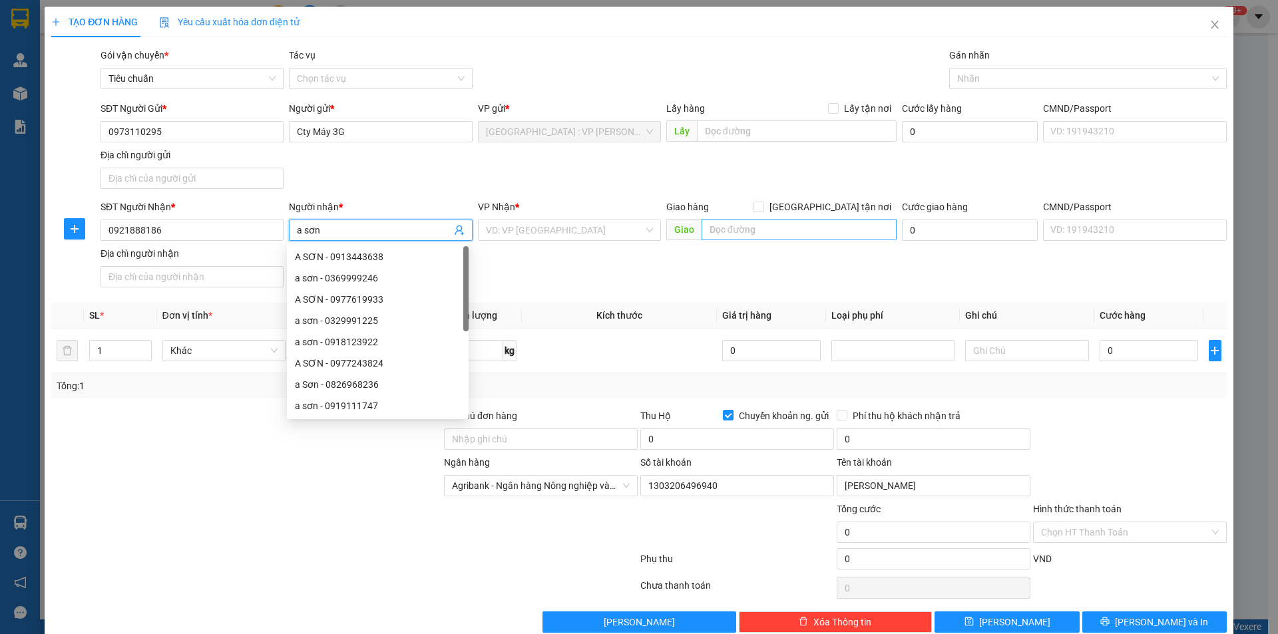
type input "a sơn"
click at [734, 230] on input "text" at bounding box center [799, 229] width 195 height 21
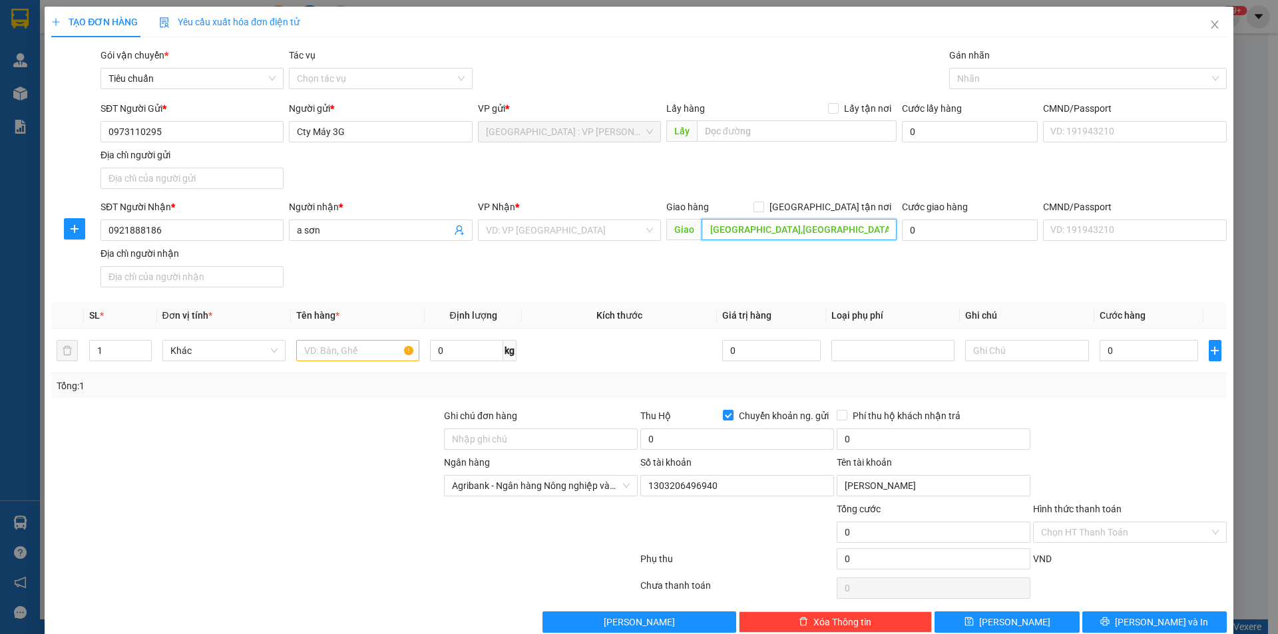
scroll to position [0, 39]
type input "148/1a [GEOGRAPHIC_DATA],[GEOGRAPHIC_DATA],[GEOGRAPHIC_DATA],[GEOGRAPHIC_DATA]"
click at [817, 207] on div "Giao hàng Giao tận nơi" at bounding box center [781, 207] width 230 height 15
click at [763, 206] on input "[GEOGRAPHIC_DATA] tận nơi" at bounding box center [758, 206] width 9 height 9
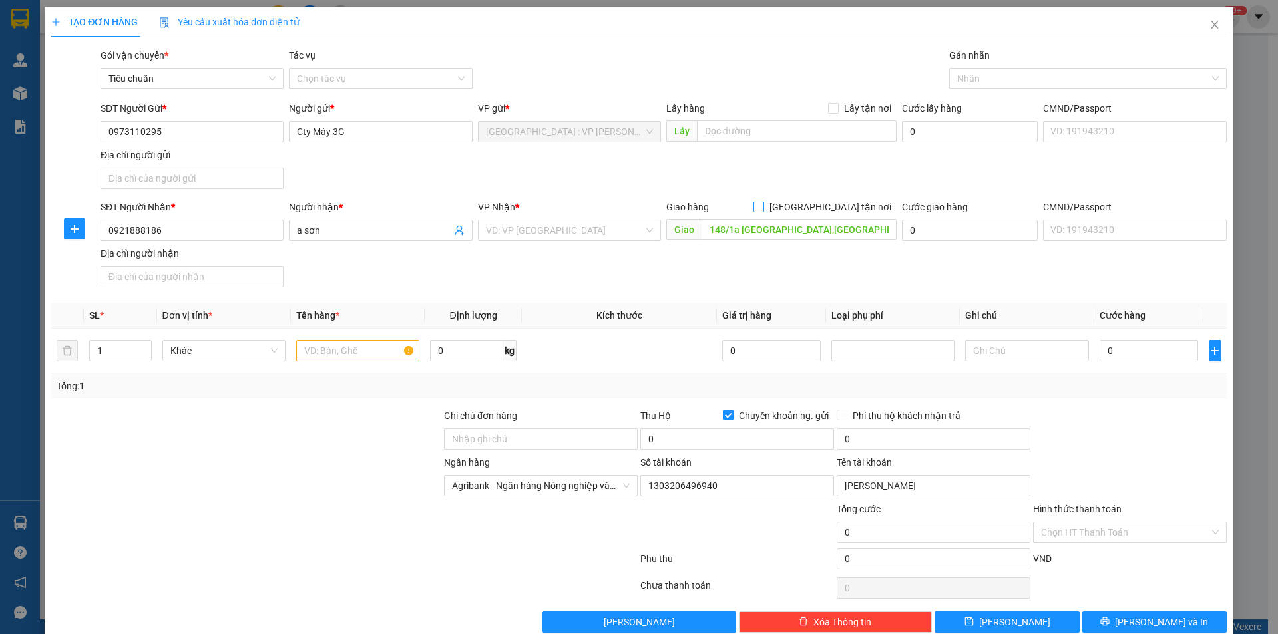
checkbox input "true"
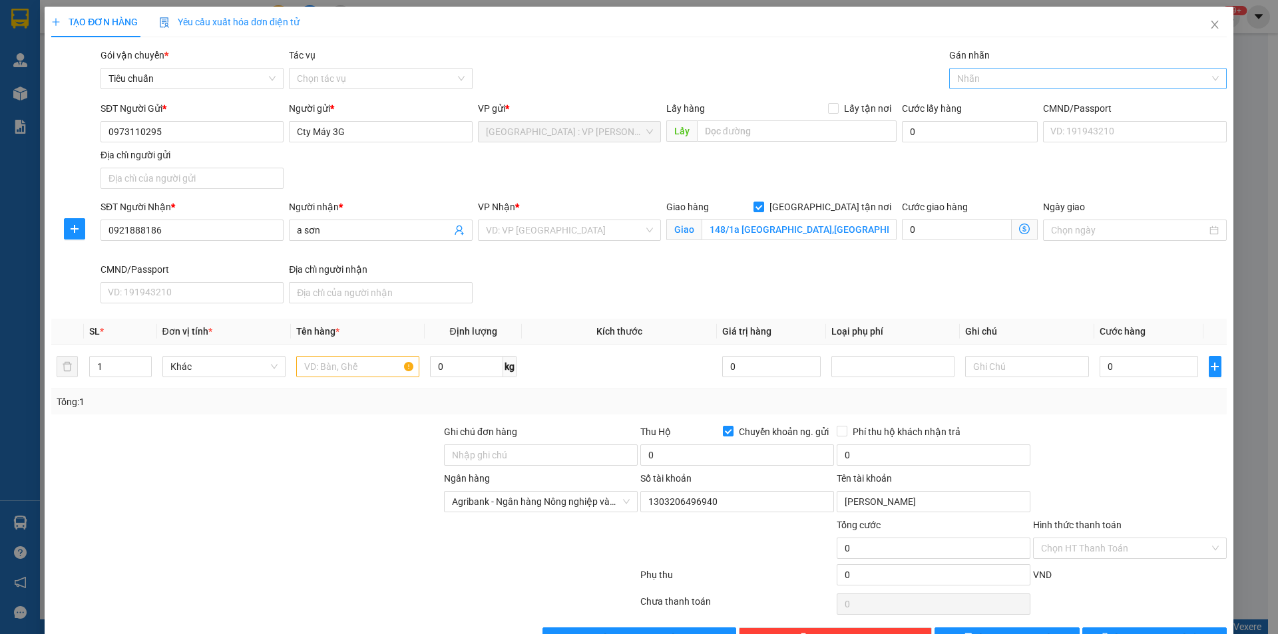
click at [1001, 84] on div at bounding box center [1082, 79] width 258 height 16
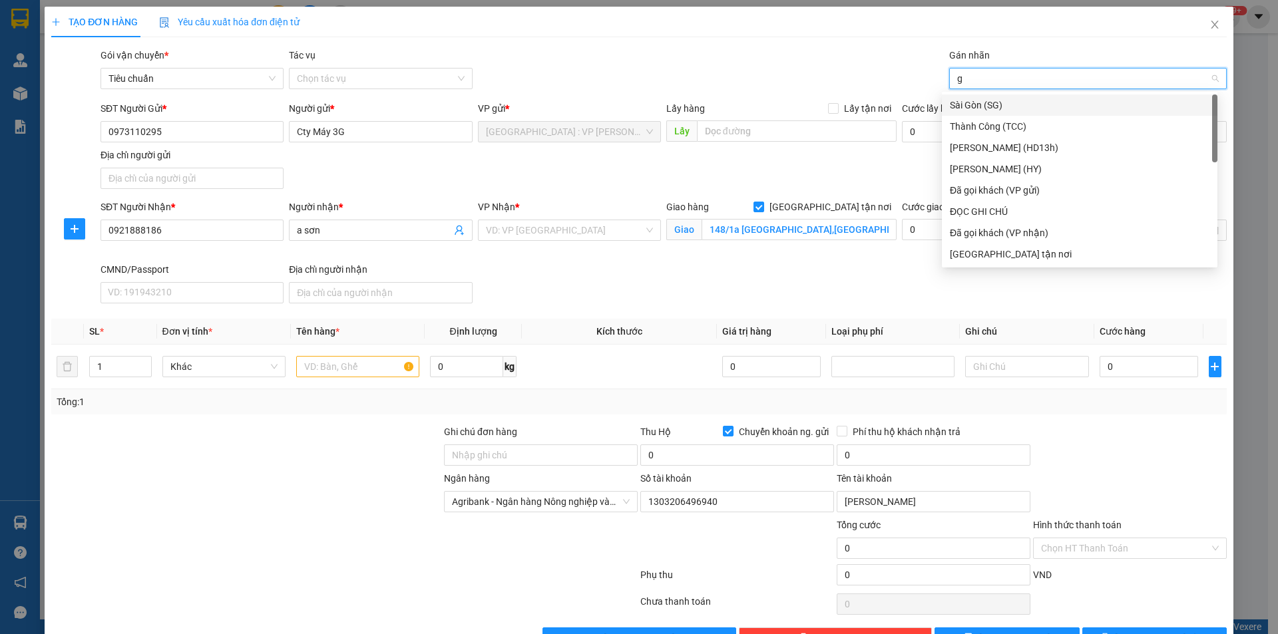
type input "gt"
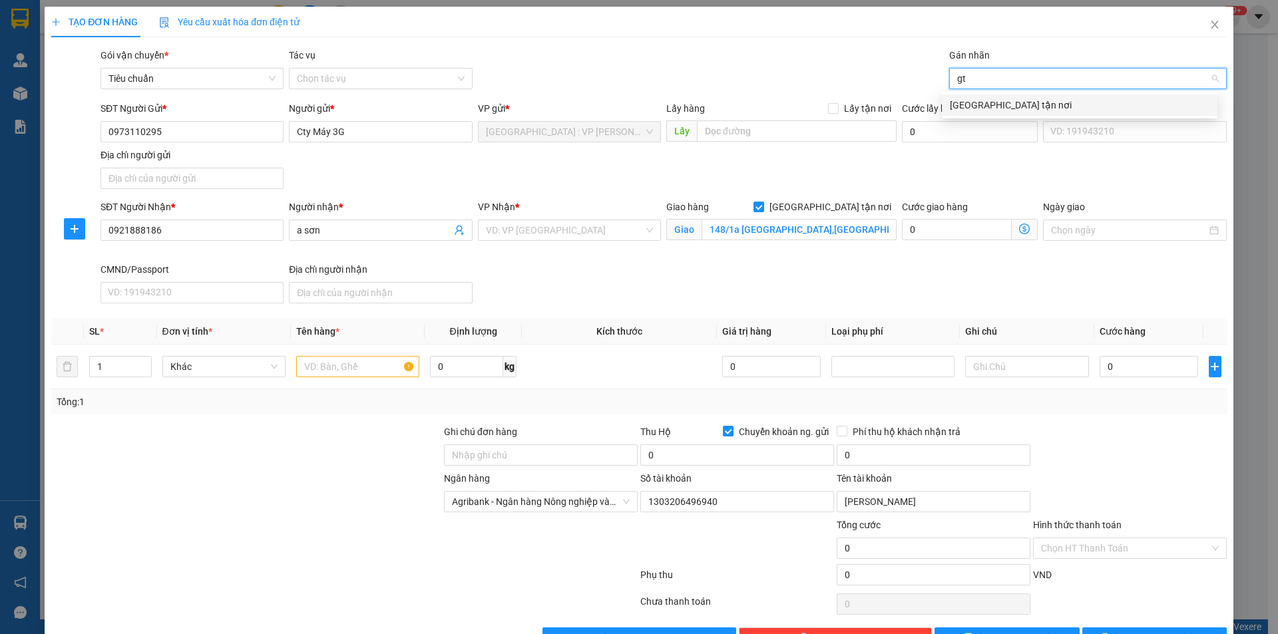
click at [999, 103] on div "[GEOGRAPHIC_DATA] tận nơi" at bounding box center [1080, 105] width 260 height 15
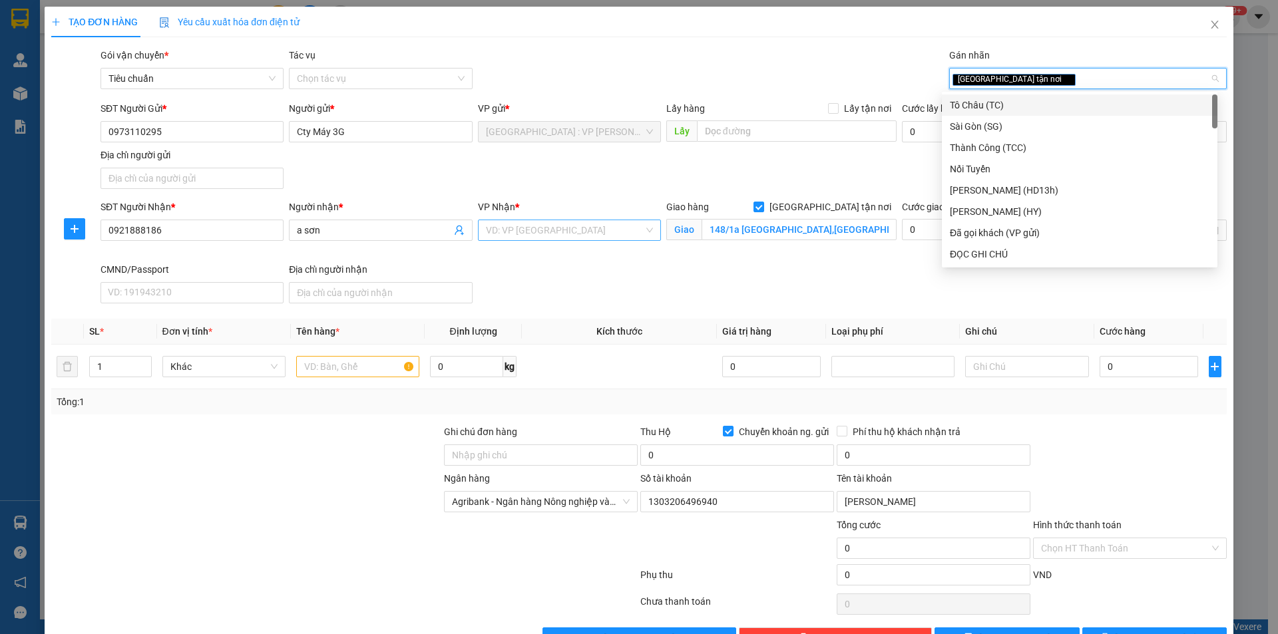
click at [606, 226] on input "search" at bounding box center [565, 230] width 158 height 20
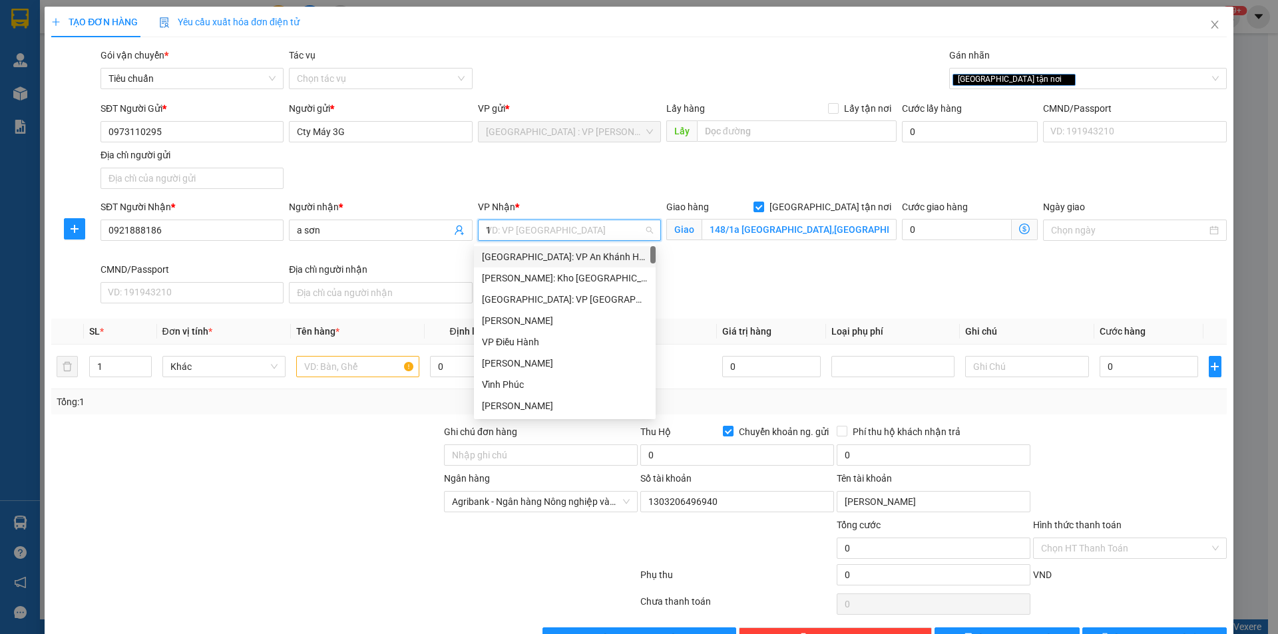
type input "12"
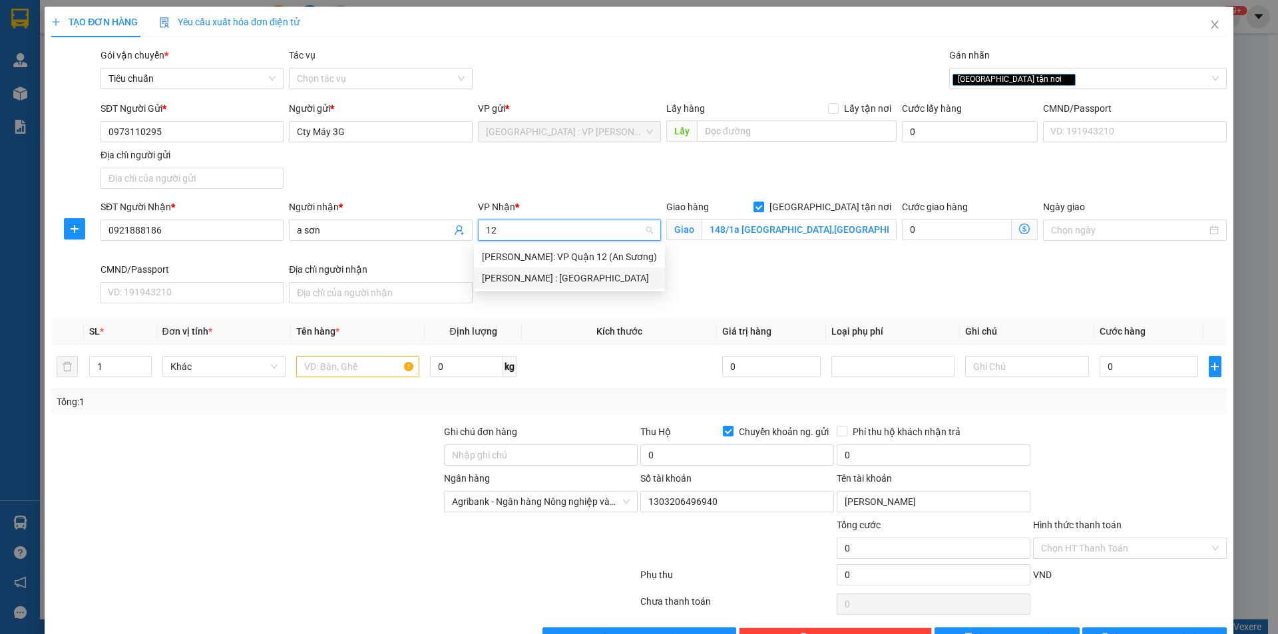
click at [546, 274] on div "[PERSON_NAME] : [GEOGRAPHIC_DATA]" at bounding box center [569, 278] width 175 height 15
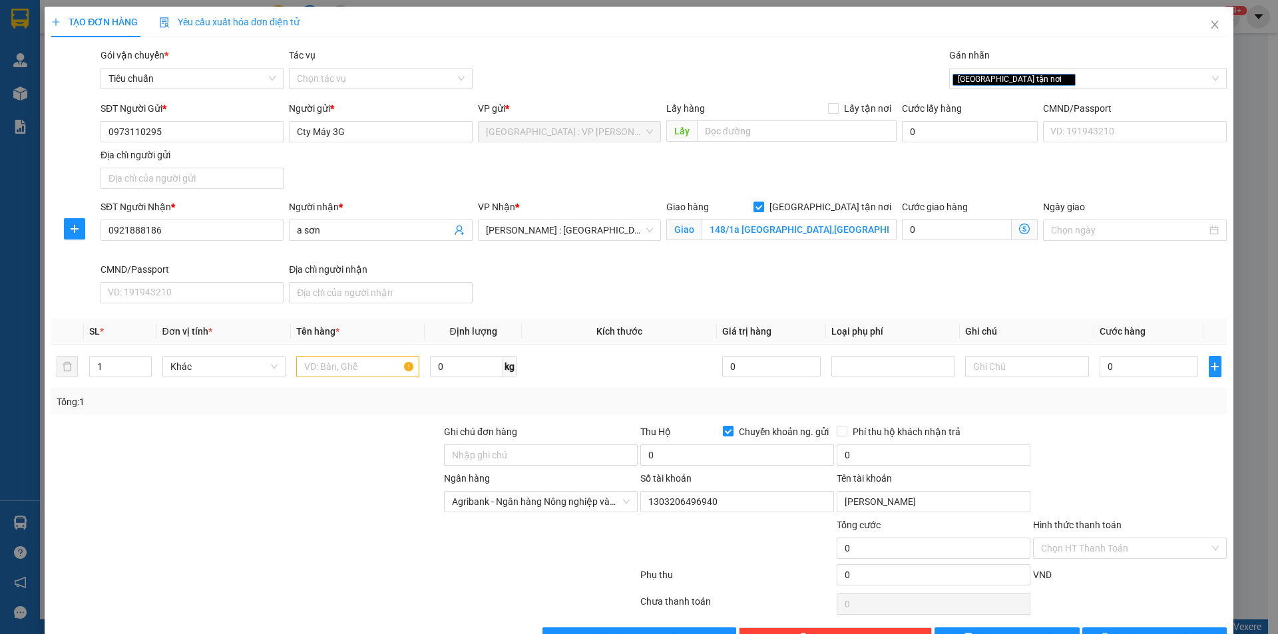
scroll to position [330, 0]
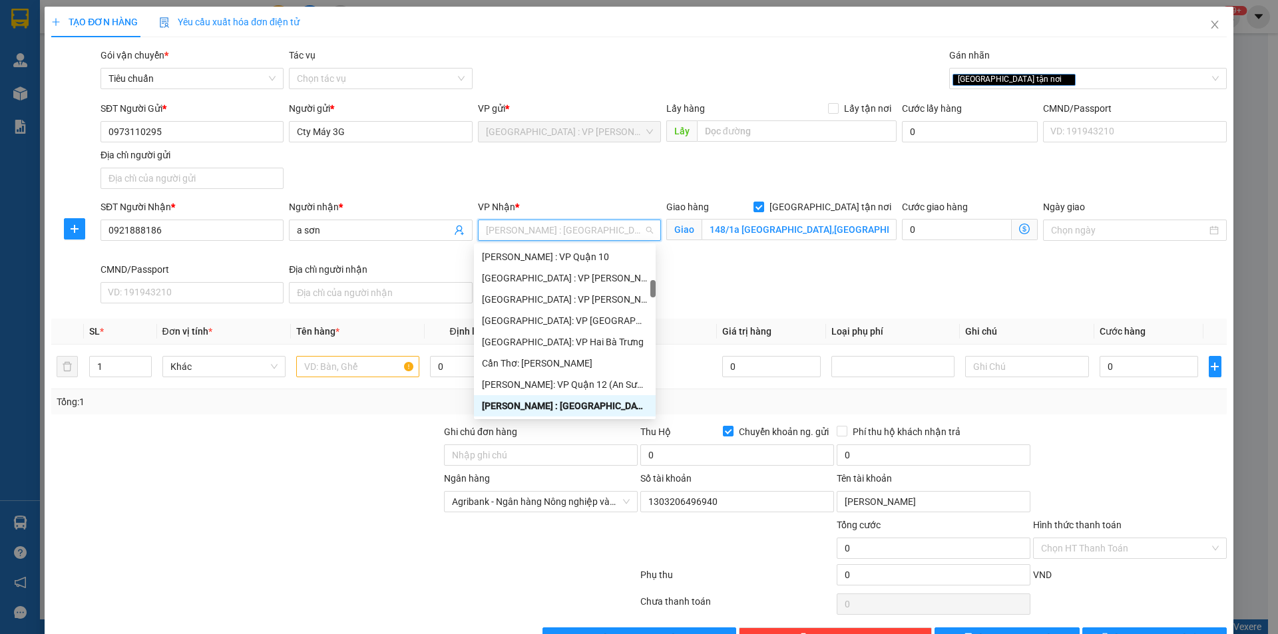
click at [579, 231] on span "[PERSON_NAME] : [GEOGRAPHIC_DATA]" at bounding box center [569, 230] width 167 height 20
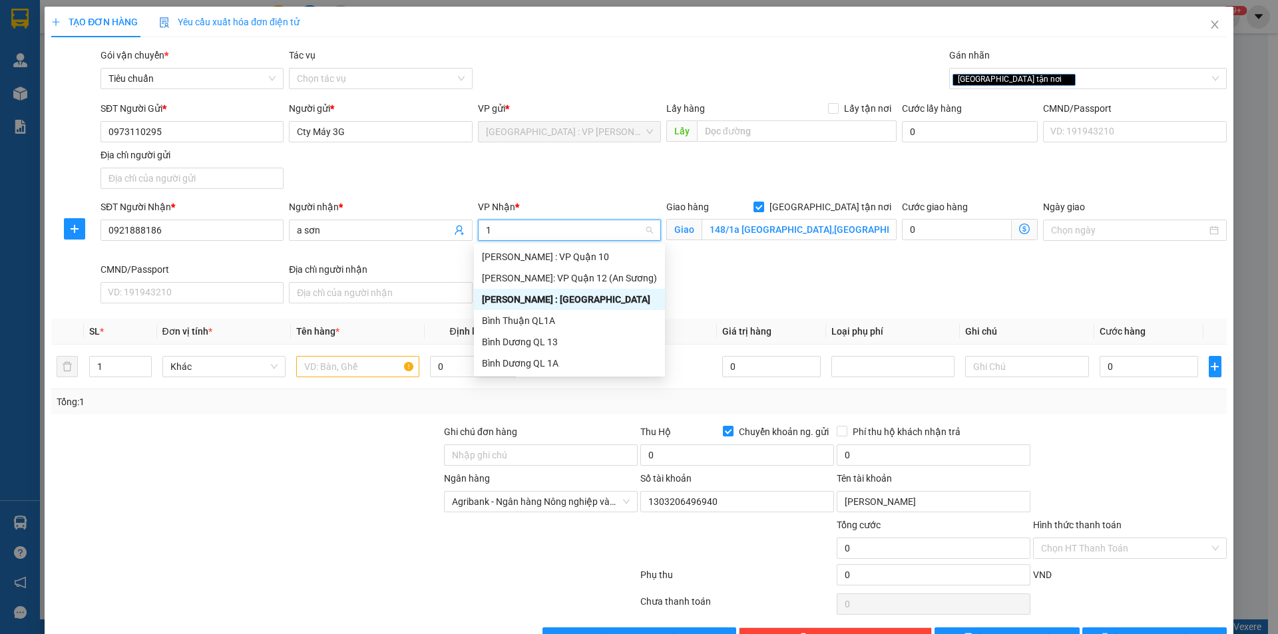
scroll to position [0, 0]
type input "12"
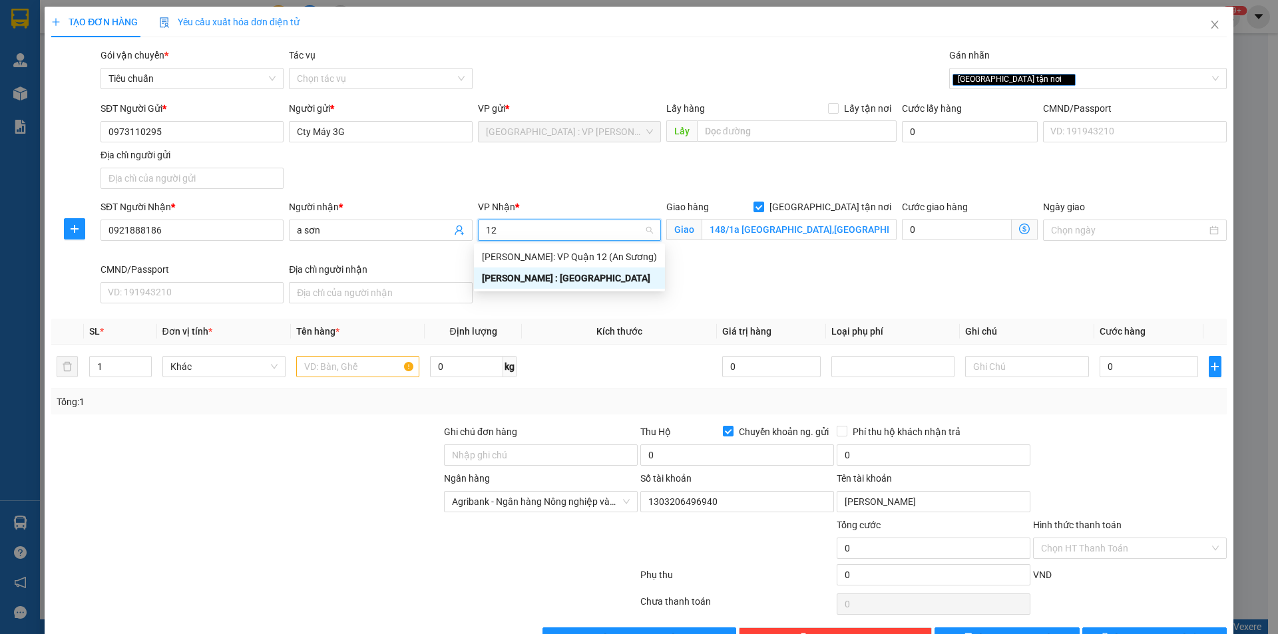
click at [544, 276] on div "[PERSON_NAME] : [GEOGRAPHIC_DATA]" at bounding box center [569, 278] width 175 height 15
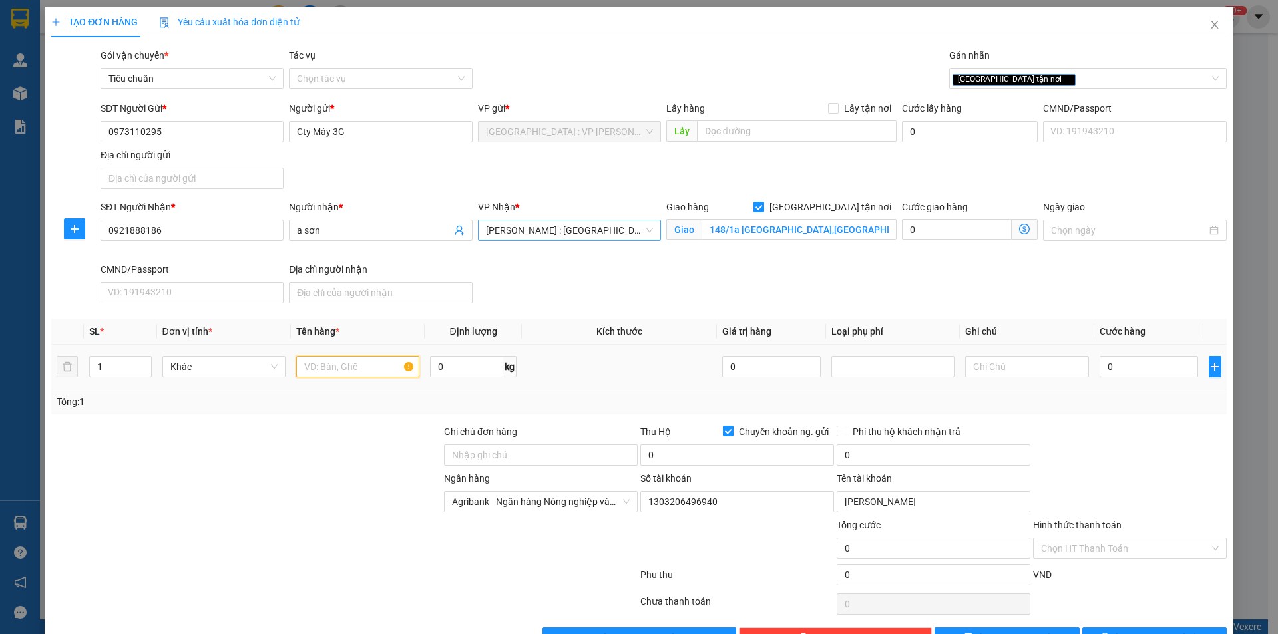
click at [353, 362] on input "text" at bounding box center [357, 366] width 123 height 21
type input "1 kiện máy đóng khung gỗ"
drag, startPoint x: 1156, startPoint y: 385, endPoint x: 1157, endPoint y: 376, distance: 8.7
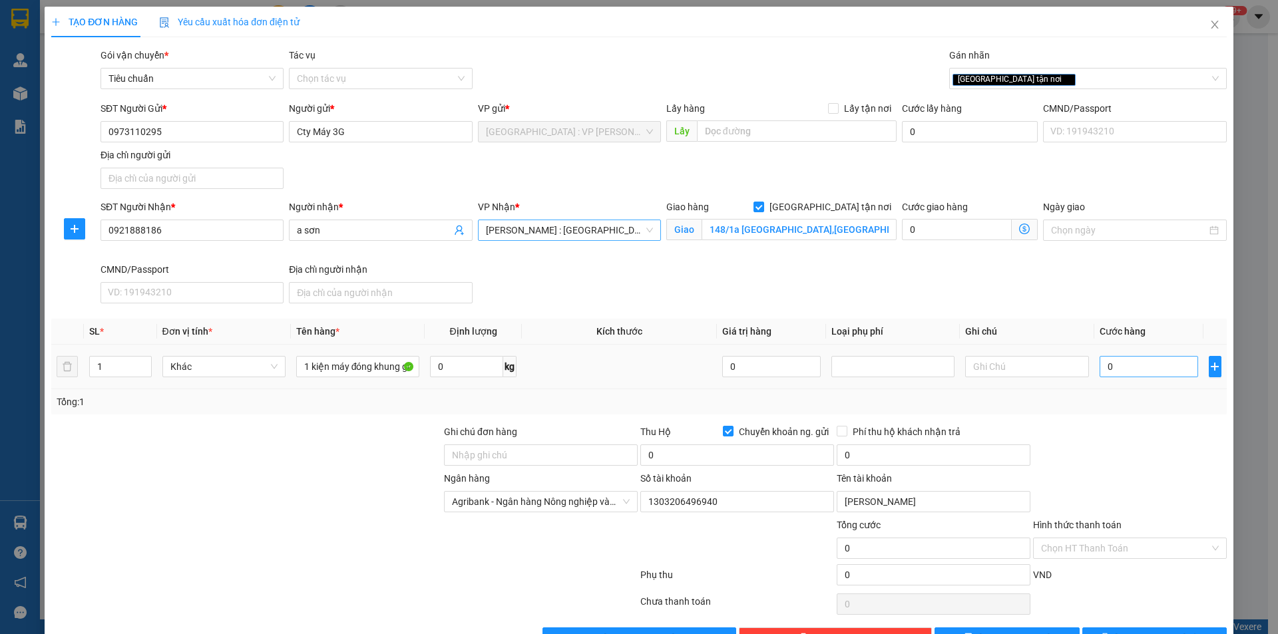
click at [1157, 381] on td "0" at bounding box center [1149, 367] width 110 height 45
click at [1156, 371] on input "0" at bounding box center [1149, 366] width 99 height 21
type input "4"
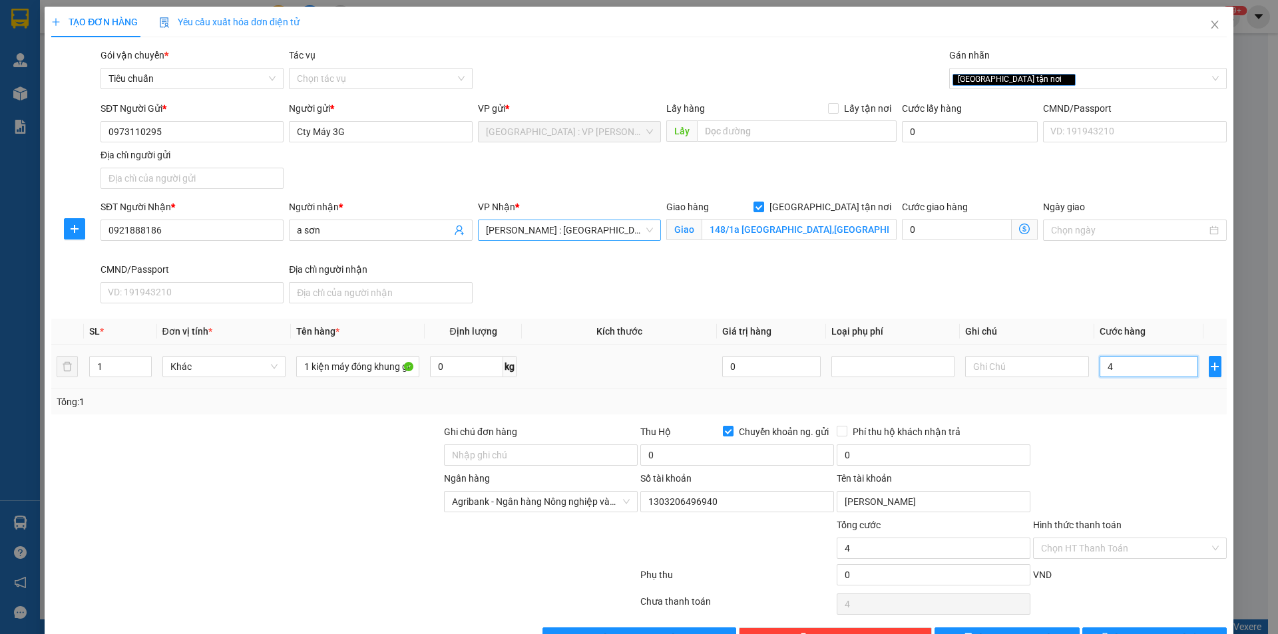
type input "42"
type input "420"
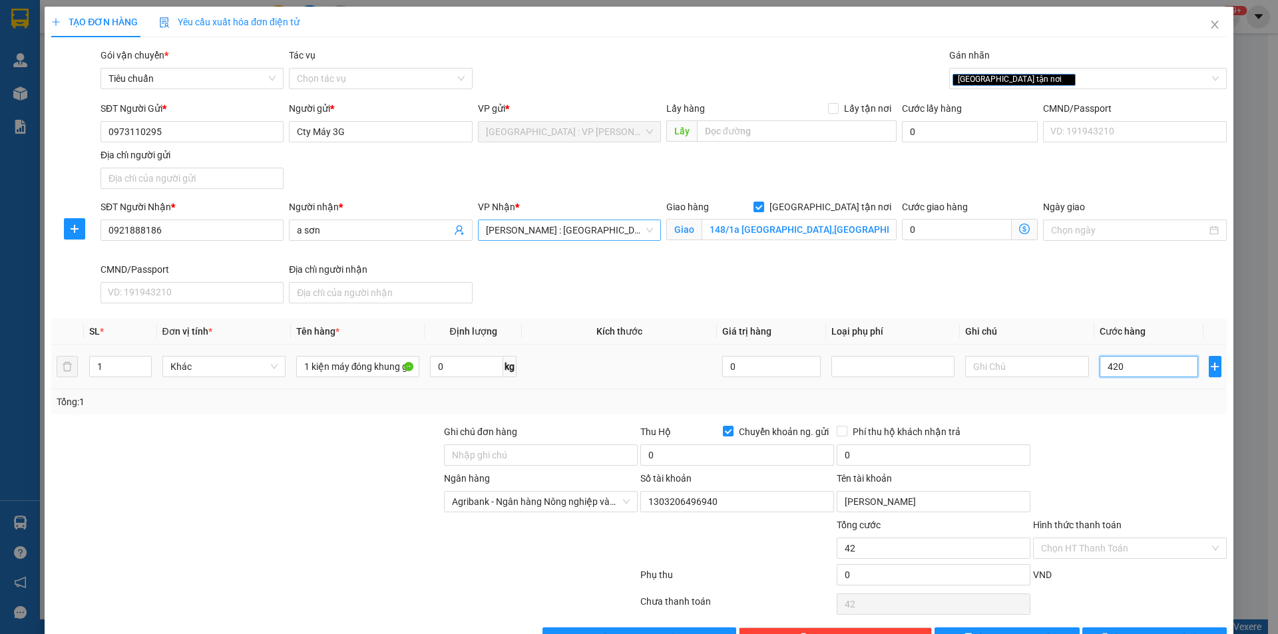
type input "420"
type input "4.200"
type input "42.000"
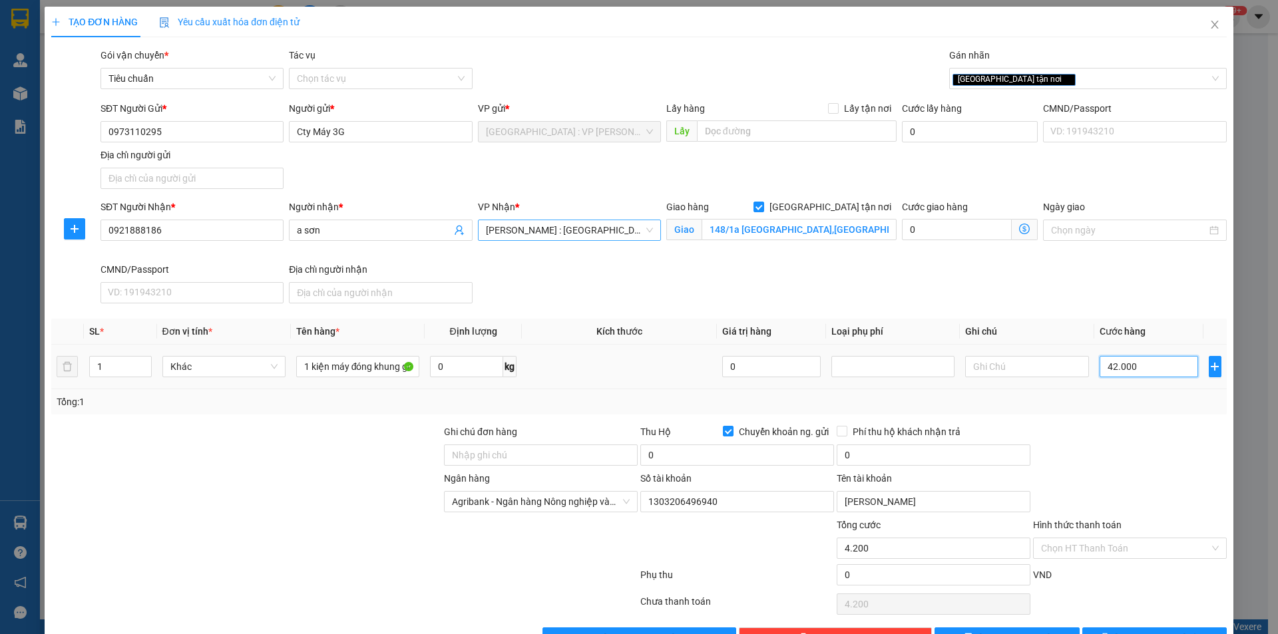
type input "42.000"
type input "420.000"
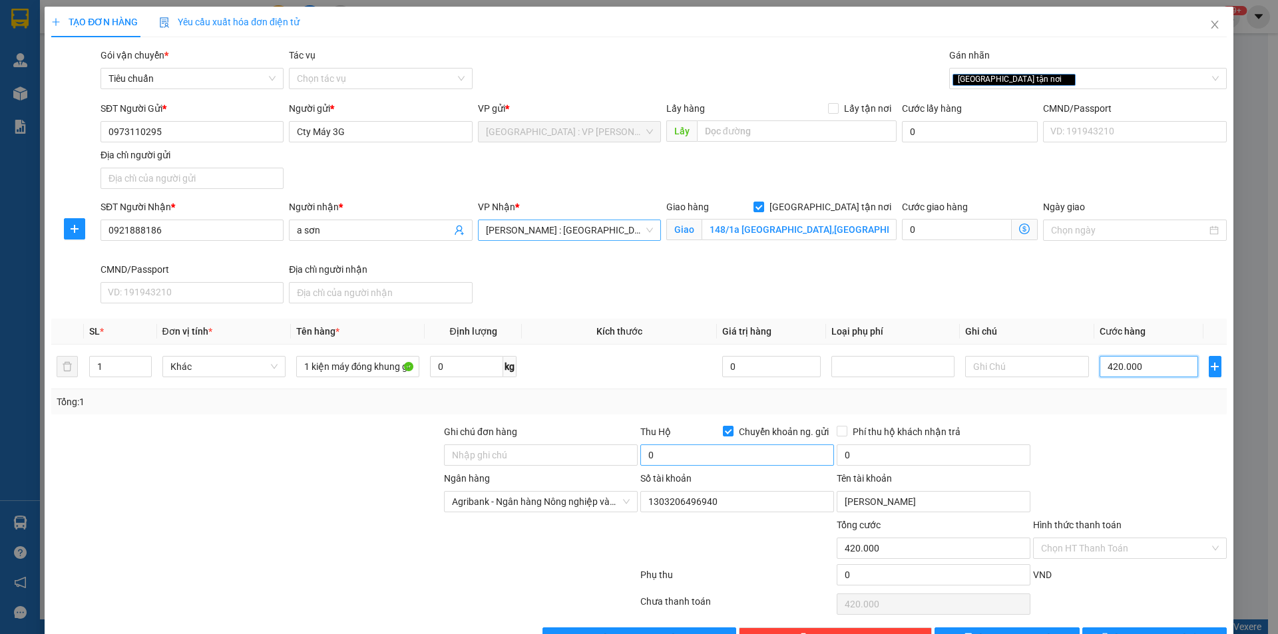
type input "420.000"
click at [722, 450] on input "0" at bounding box center [737, 455] width 194 height 21
click at [756, 458] on input "0" at bounding box center [737, 455] width 194 height 21
type input "16.880.000"
click at [900, 453] on input "0" at bounding box center [934, 455] width 194 height 21
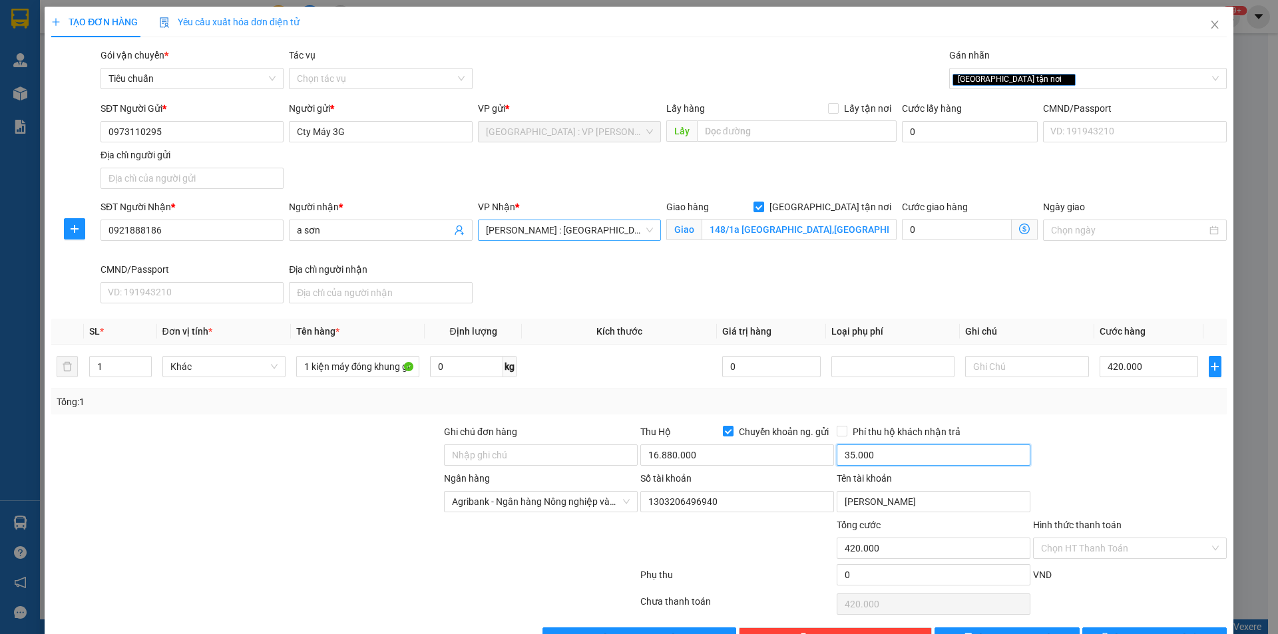
scroll to position [41, 0]
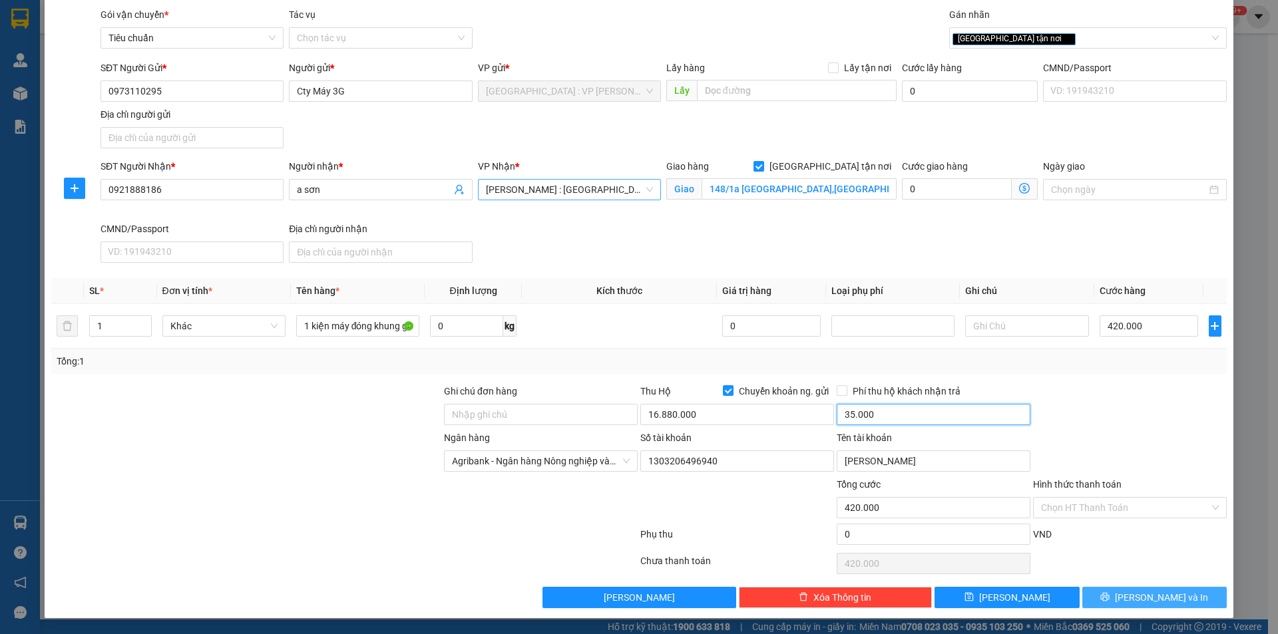
type input "35.000"
click at [1114, 596] on button "[PERSON_NAME] và In" at bounding box center [1154, 597] width 144 height 21
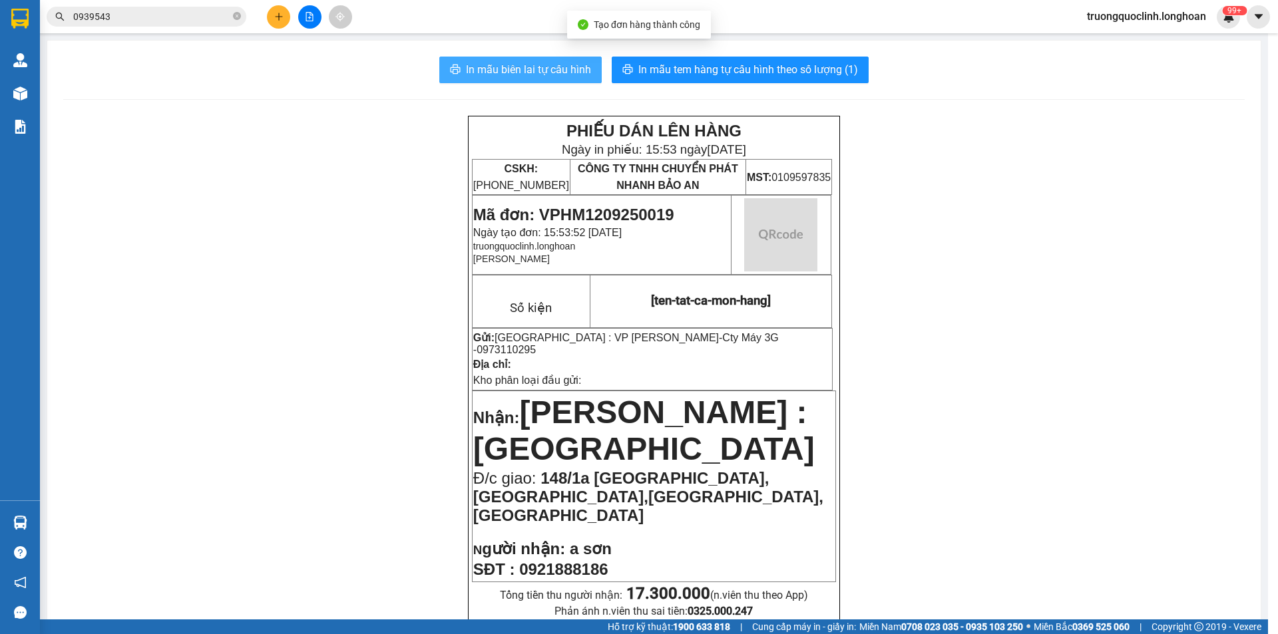
click at [498, 72] on span "In mẫu biên lai tự cấu hình" at bounding box center [528, 69] width 125 height 17
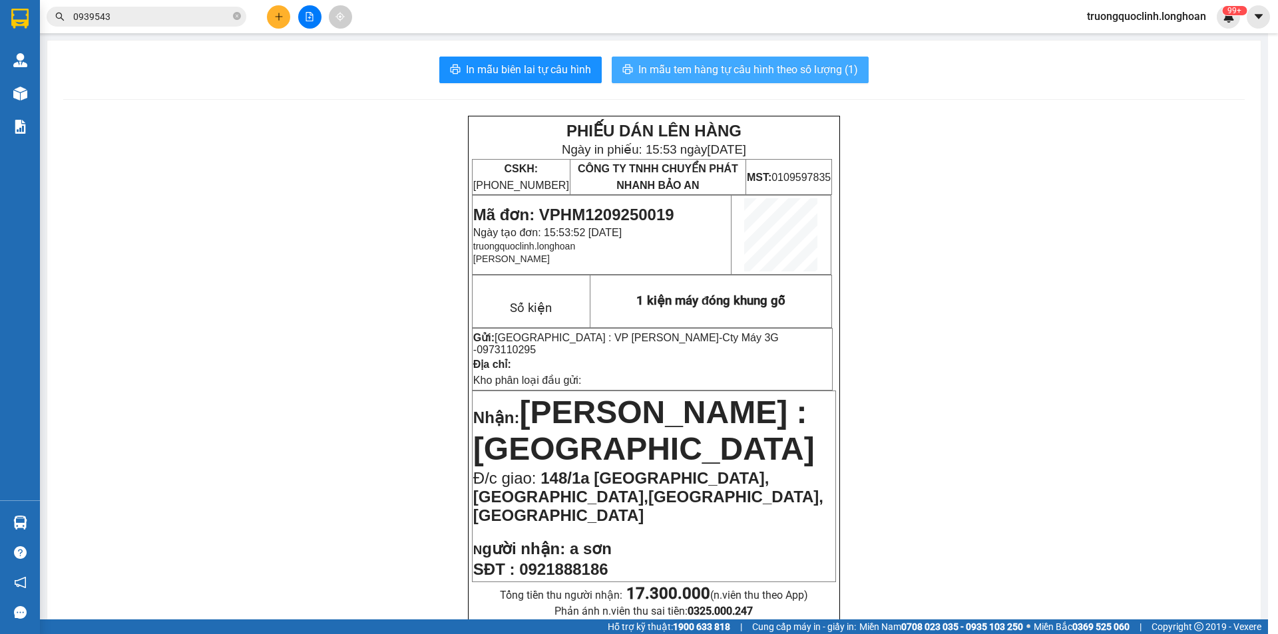
click at [708, 70] on span "In mẫu tem hàng tự cấu hình theo số lượng (1)" at bounding box center [748, 69] width 220 height 17
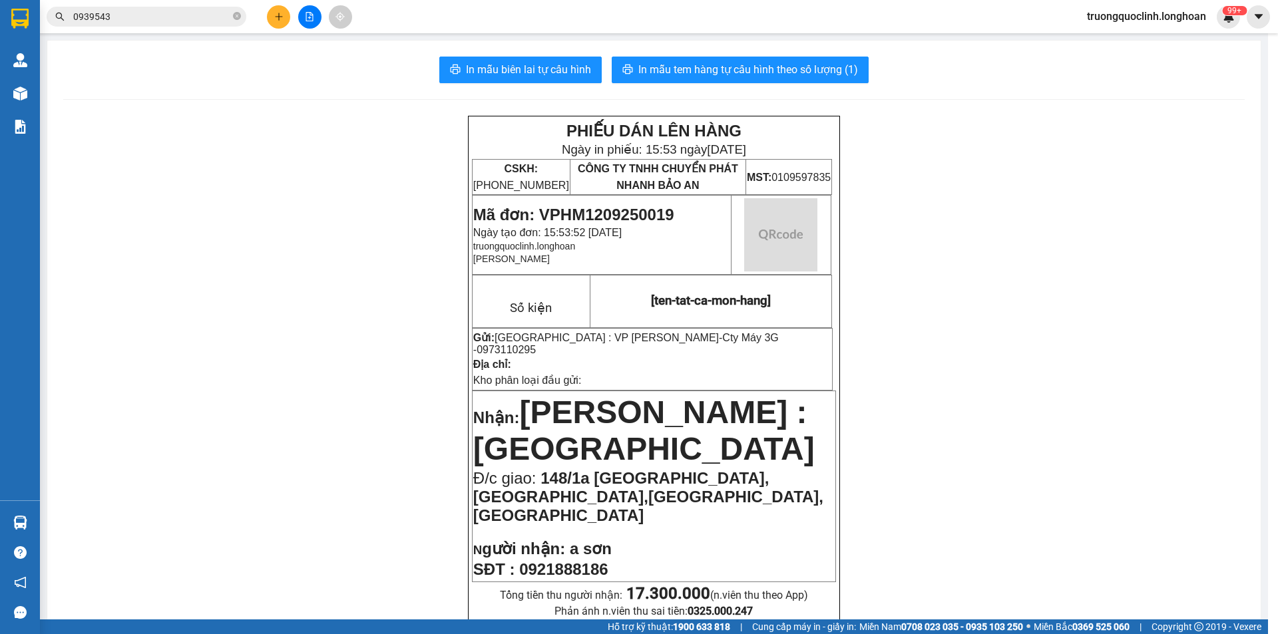
click at [617, 216] on span "Mã đơn: VPHM1209250019" at bounding box center [573, 215] width 201 height 18
copy span "VPHM1209250019"
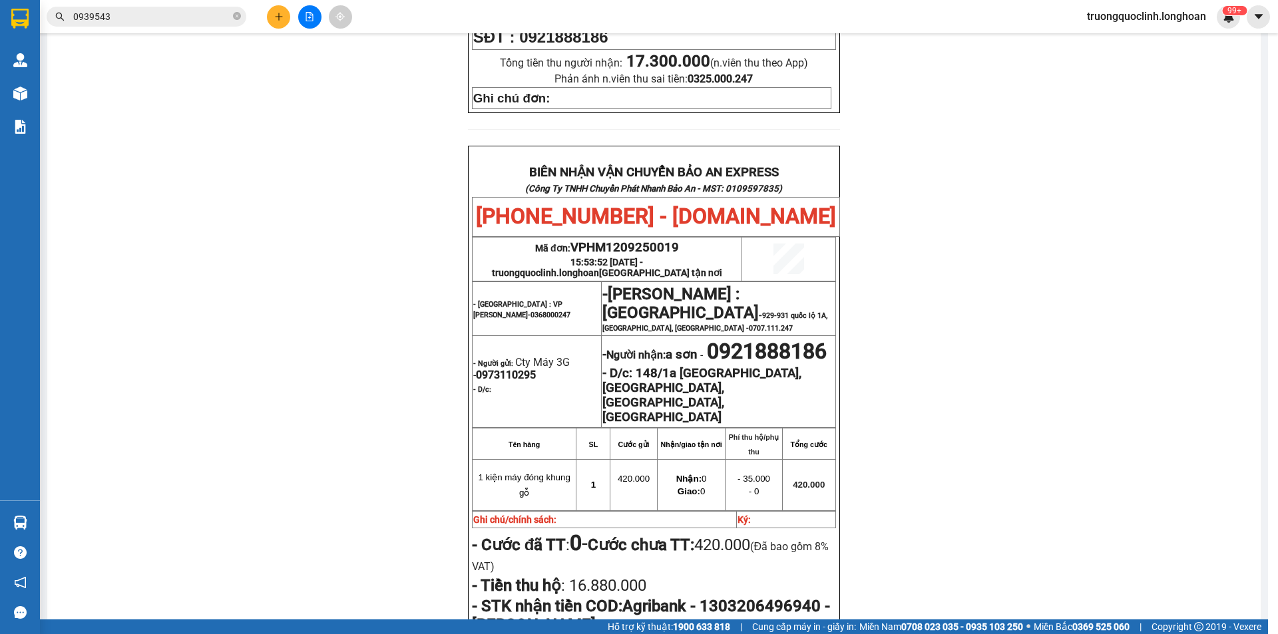
scroll to position [666, 0]
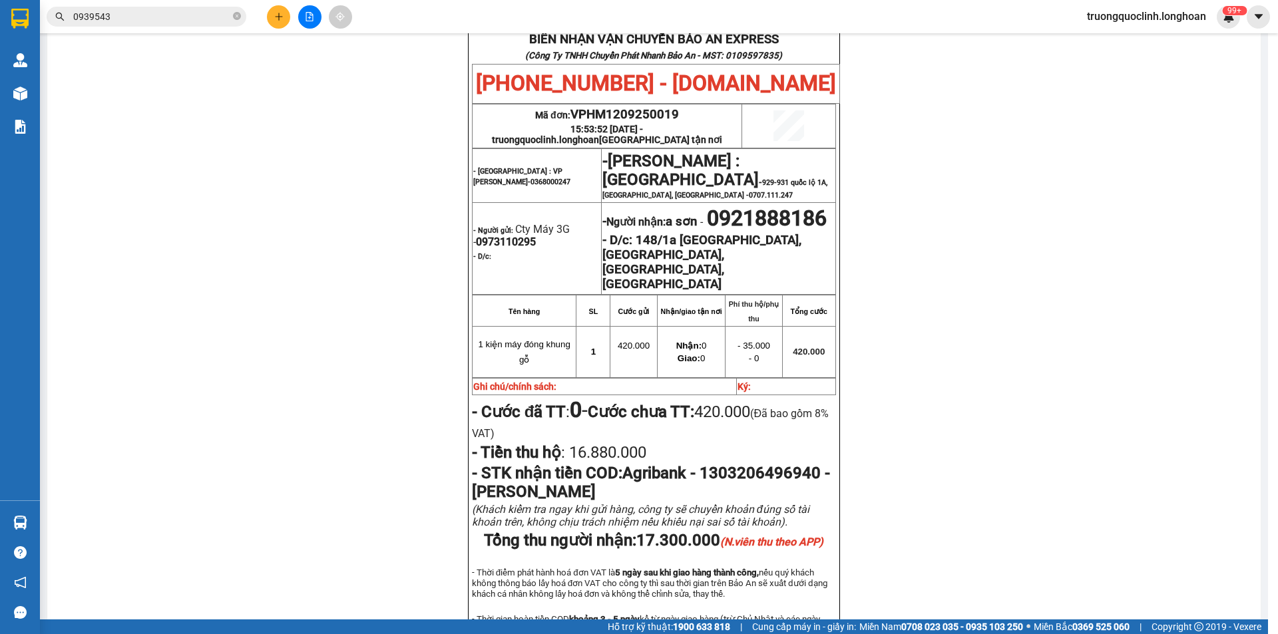
drag, startPoint x: 798, startPoint y: 630, endPoint x: 755, endPoint y: 590, distance: 58.4
click at [798, 630] on span "Cung cấp máy in - giấy in:" at bounding box center [804, 627] width 104 height 15
click at [192, 25] on span "0939543" at bounding box center [147, 17] width 200 height 20
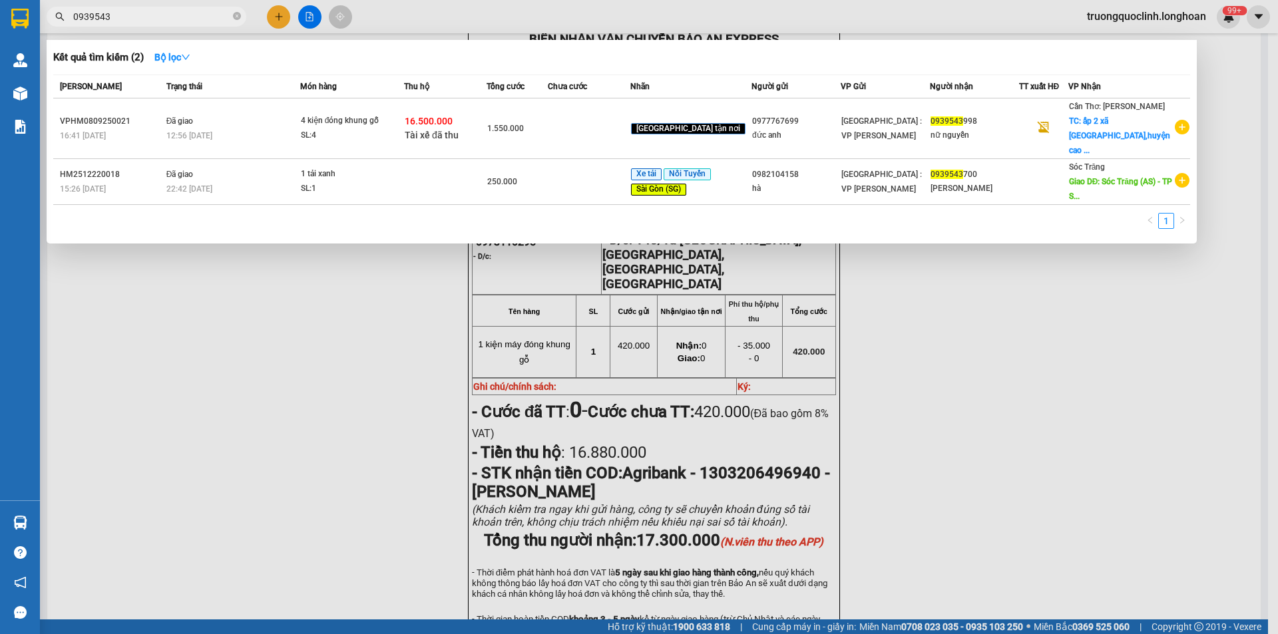
click at [190, 21] on input "0939543" at bounding box center [151, 16] width 157 height 15
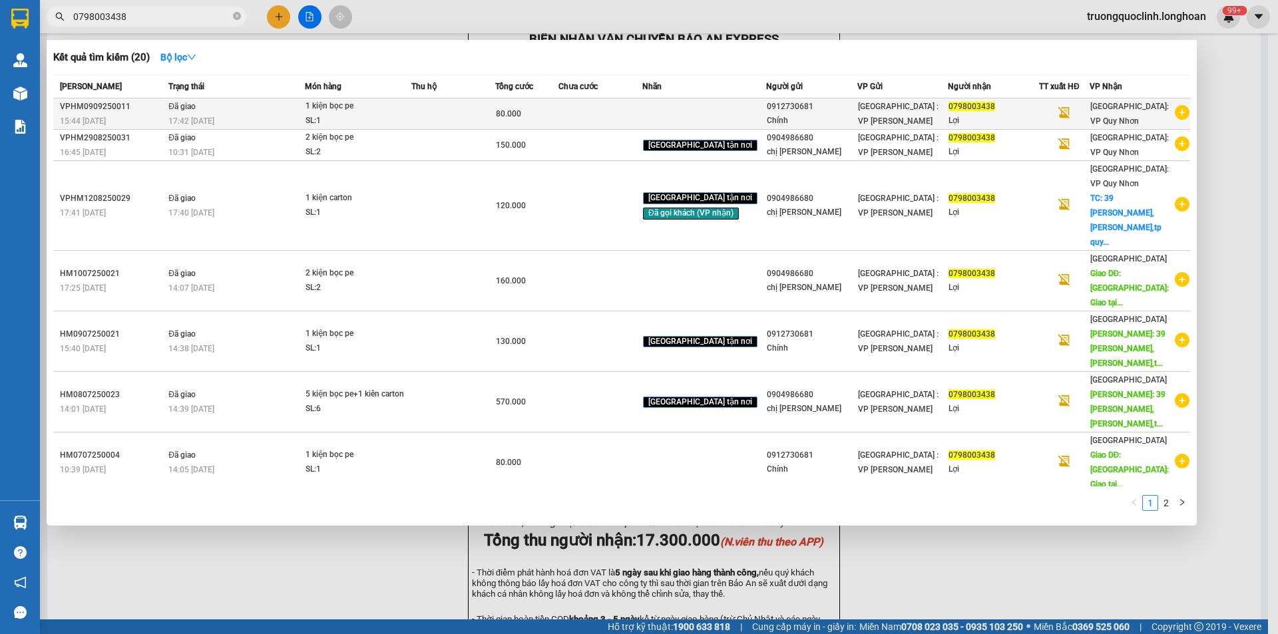
type input "0798003438"
click at [1179, 115] on icon "plus-circle" at bounding box center [1182, 112] width 15 height 15
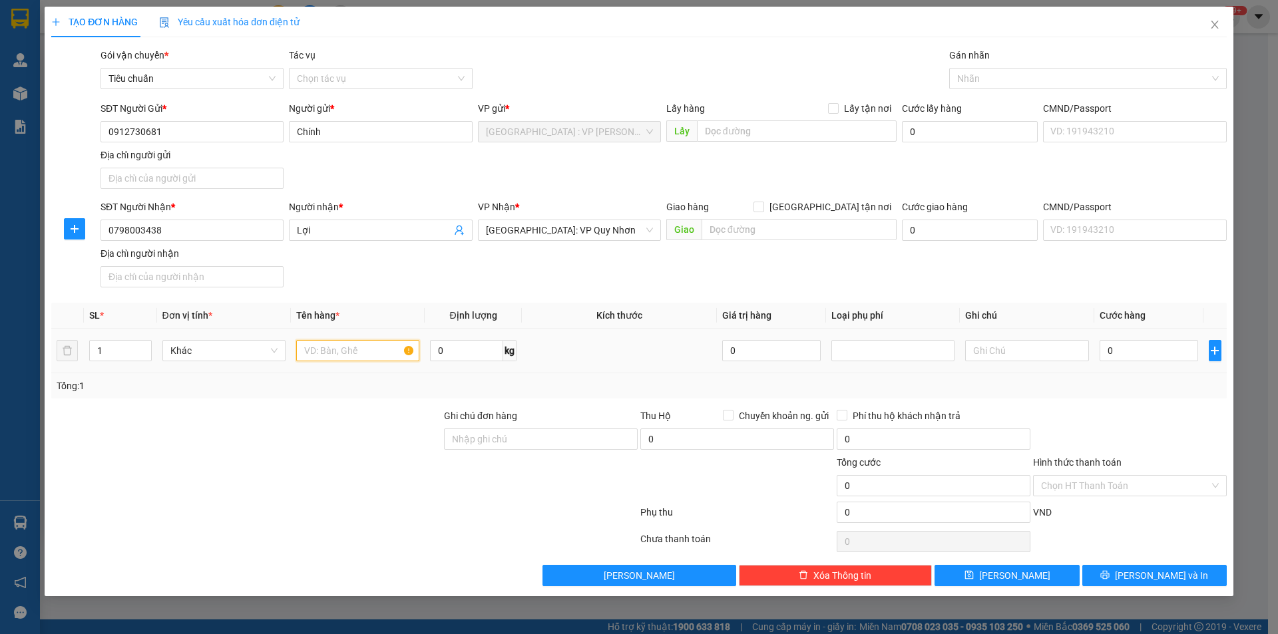
click at [354, 352] on input "text" at bounding box center [357, 350] width 123 height 21
click at [354, 352] on input "1 keienj bọc pe" at bounding box center [357, 350] width 123 height 21
type input "1 kiện bọc pe"
click at [1142, 354] on input "0" at bounding box center [1149, 350] width 99 height 21
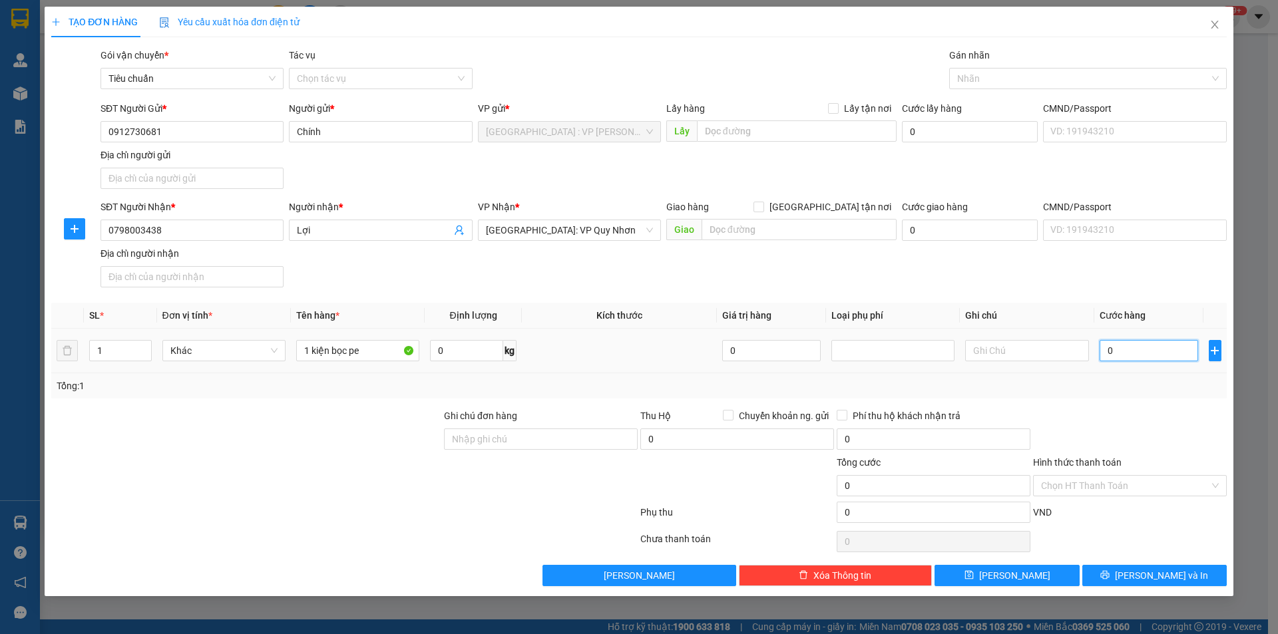
type input "8"
type input "80"
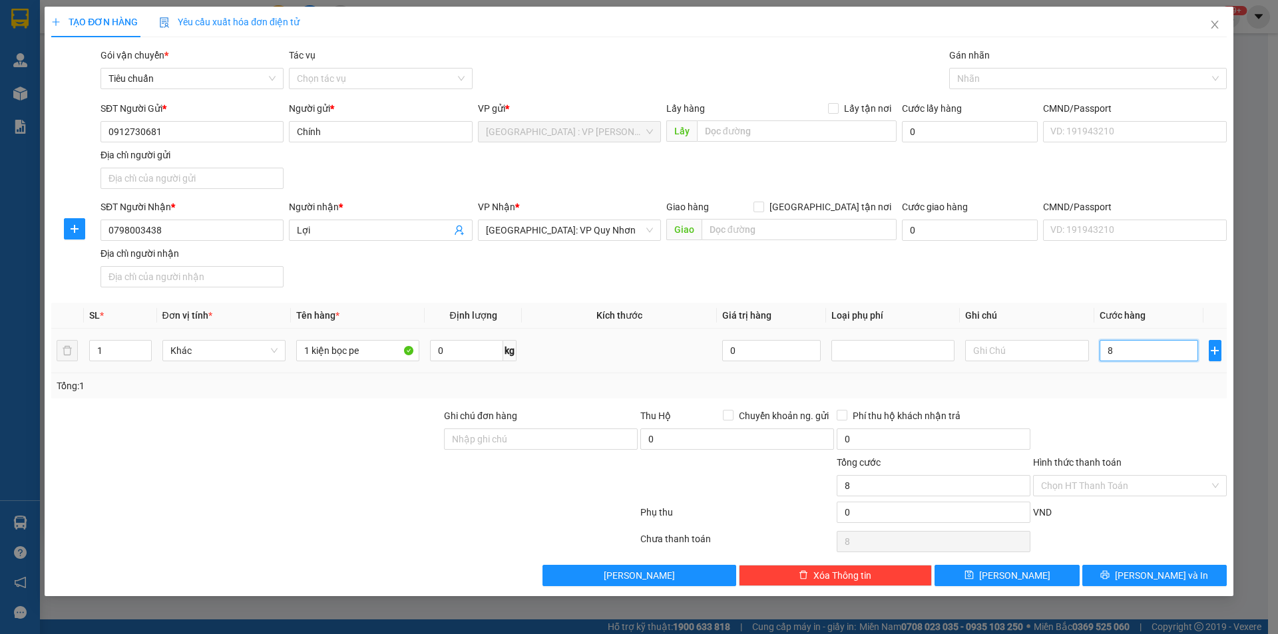
type input "80"
type input "800"
type input "8.000"
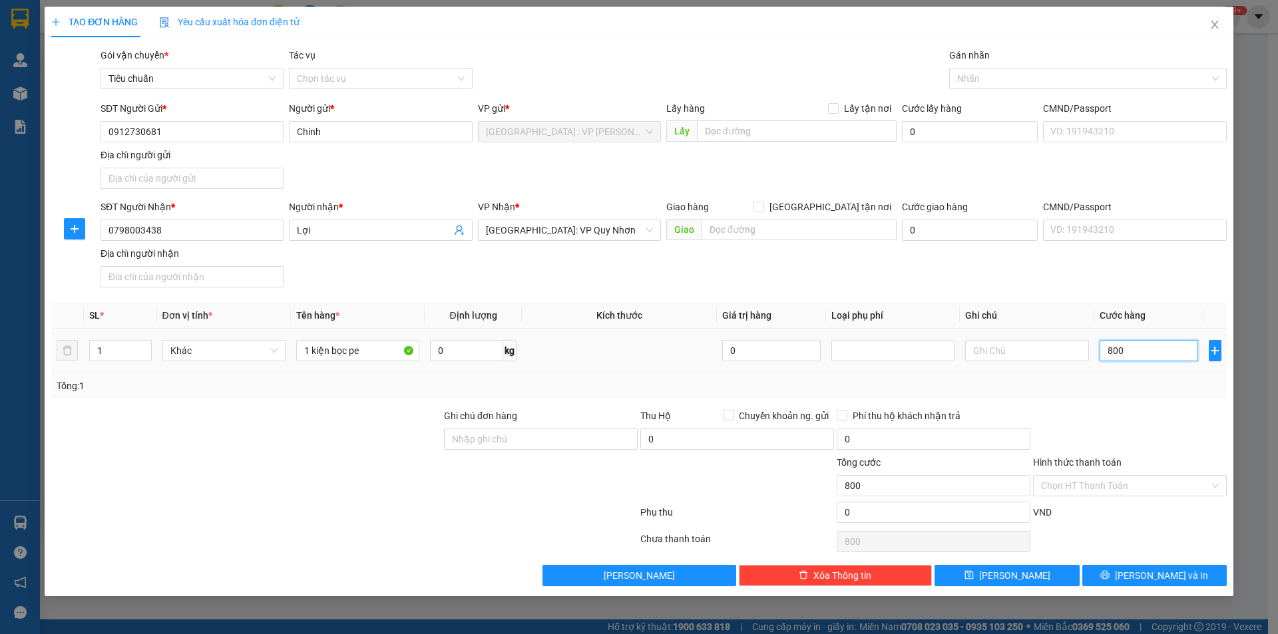
type input "8.000"
type input "80.000"
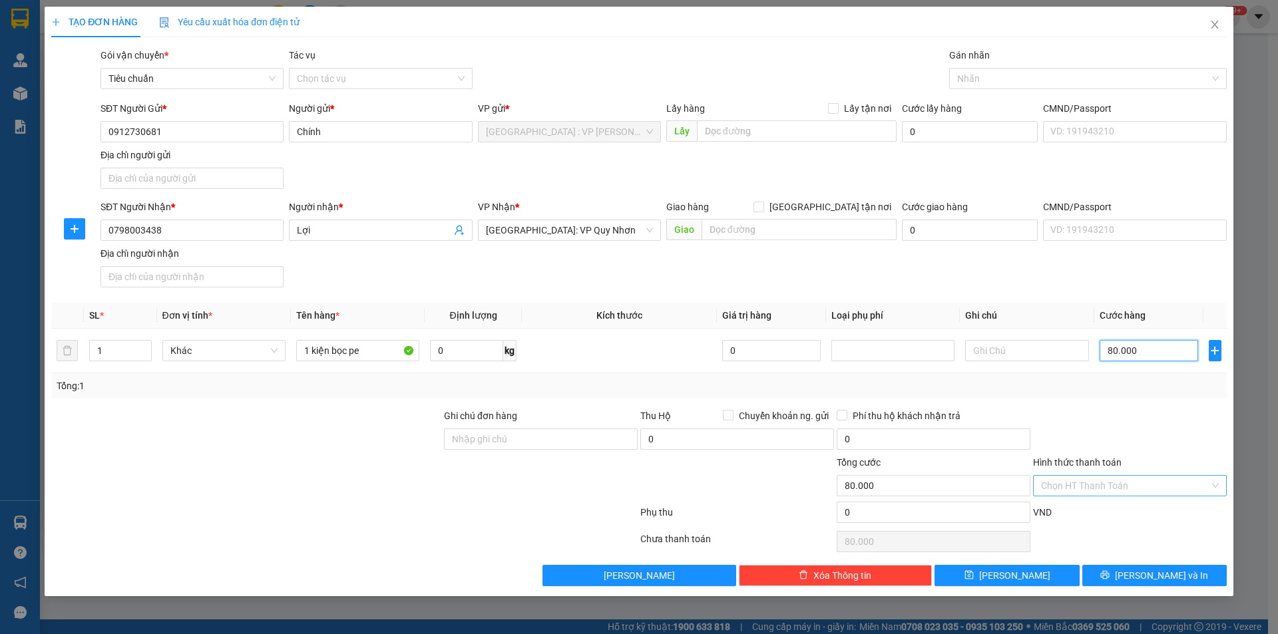
type input "80.000"
click at [1138, 483] on input "Hình thức thanh toán" at bounding box center [1125, 486] width 168 height 20
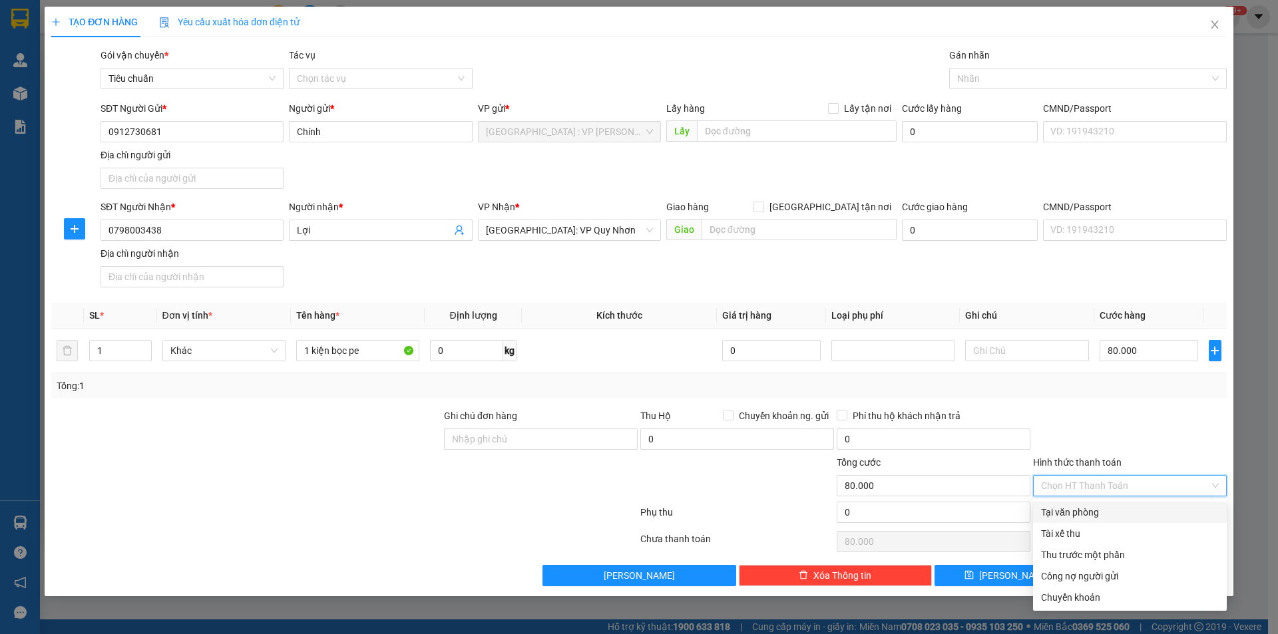
click at [1093, 509] on div "Tại văn phòng" at bounding box center [1130, 512] width 178 height 15
type input "0"
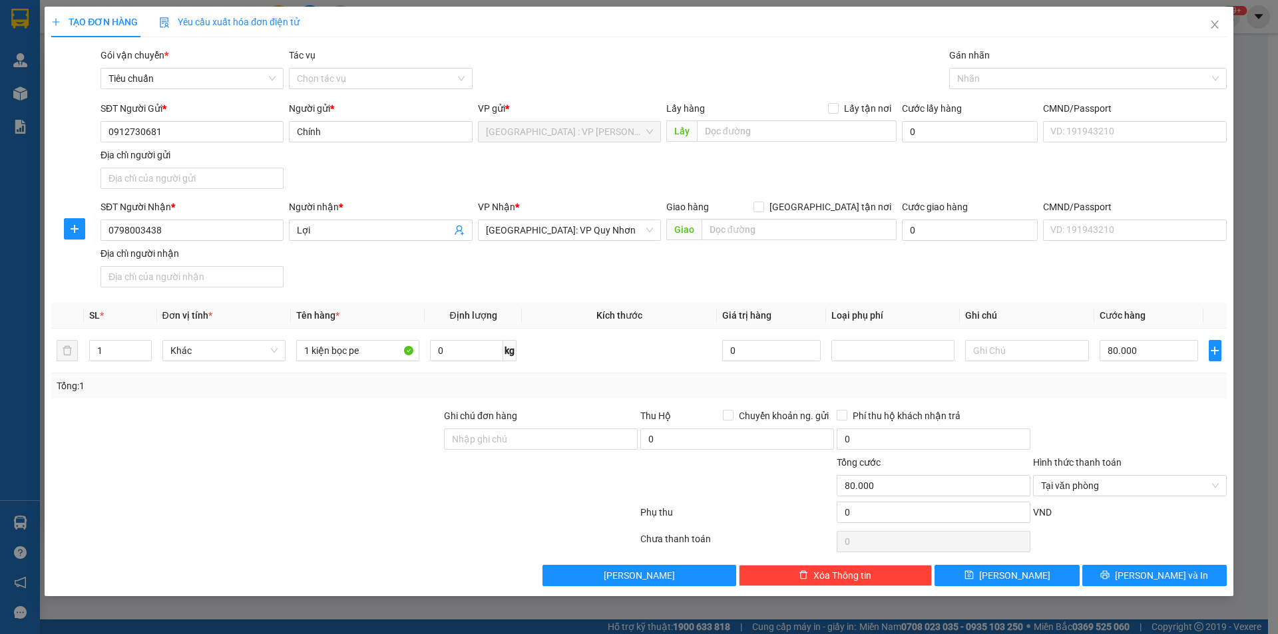
click at [1140, 441] on div at bounding box center [1130, 432] width 196 height 47
click at [1174, 572] on span "[PERSON_NAME] và In" at bounding box center [1161, 576] width 93 height 15
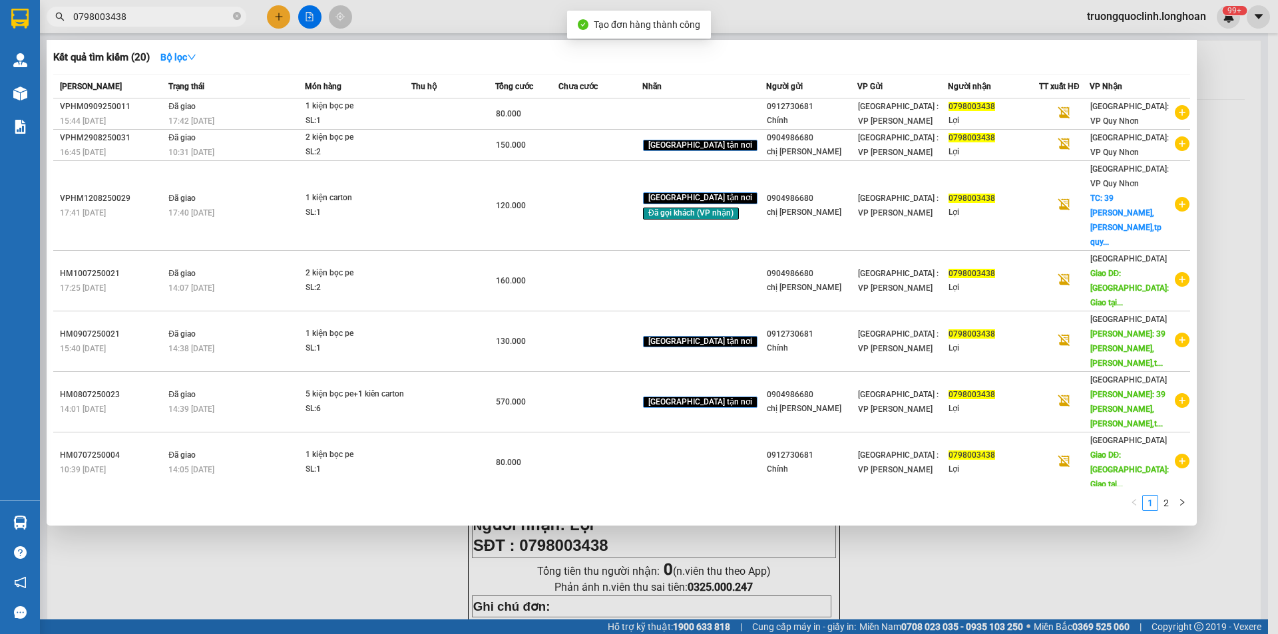
drag, startPoint x: 481, startPoint y: 571, endPoint x: 501, endPoint y: 413, distance: 159.7
click at [480, 571] on div at bounding box center [639, 317] width 1278 height 634
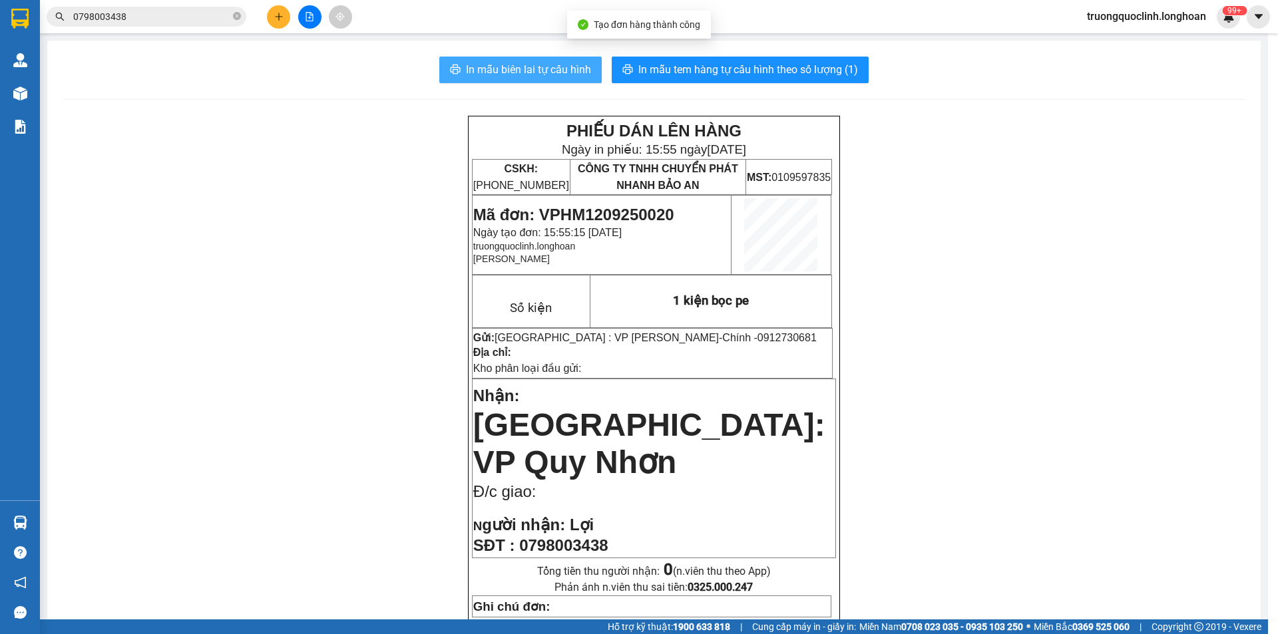
click at [530, 75] on span "In mẫu biên lai tự cấu hình" at bounding box center [528, 69] width 125 height 17
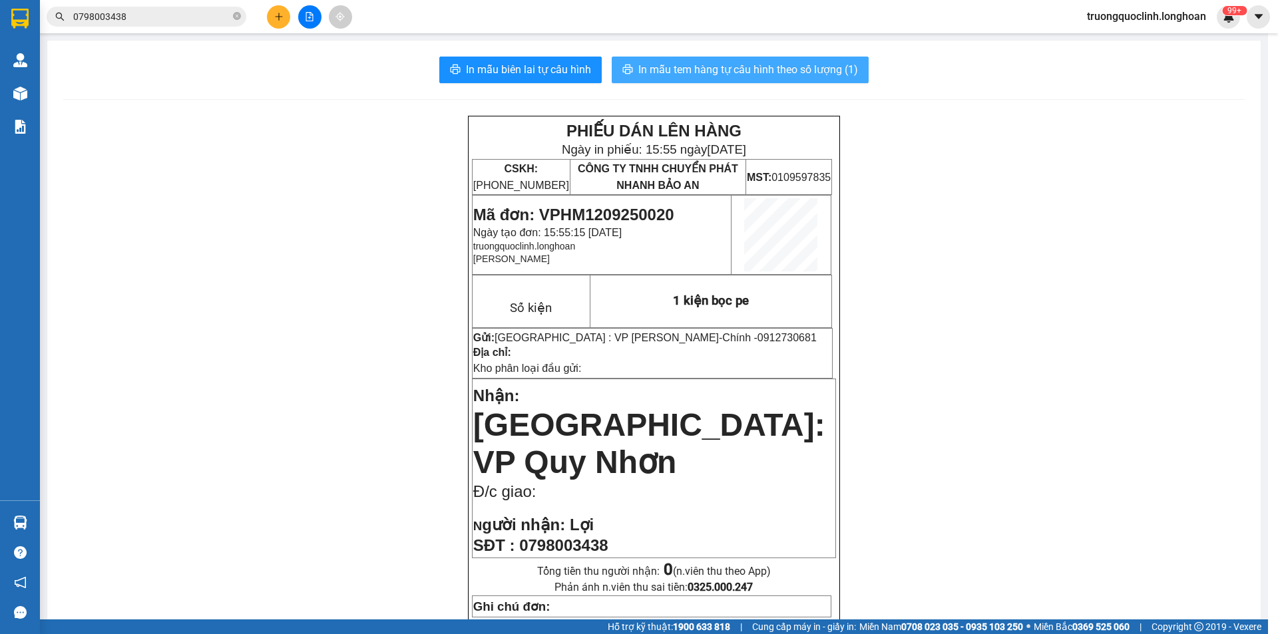
click at [711, 69] on span "In mẫu tem hàng tự cấu hình theo số lượng (1)" at bounding box center [748, 69] width 220 height 17
click at [627, 214] on span "Mã đơn: VPHM1209250020" at bounding box center [573, 215] width 201 height 18
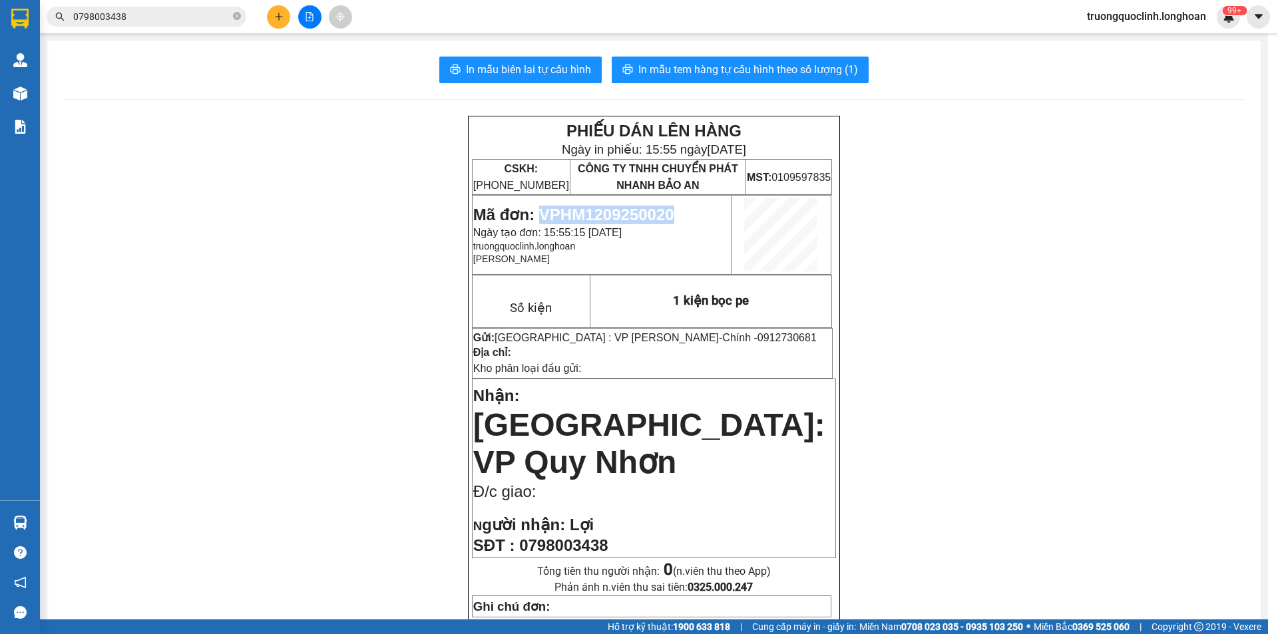
click at [627, 214] on span "Mã đơn: VPHM1209250020" at bounding box center [573, 215] width 201 height 18
click at [601, 216] on span "Mã đơn: VPHM1209250020" at bounding box center [573, 215] width 201 height 18
click at [283, 17] on icon "plus" at bounding box center [278, 16] width 9 height 9
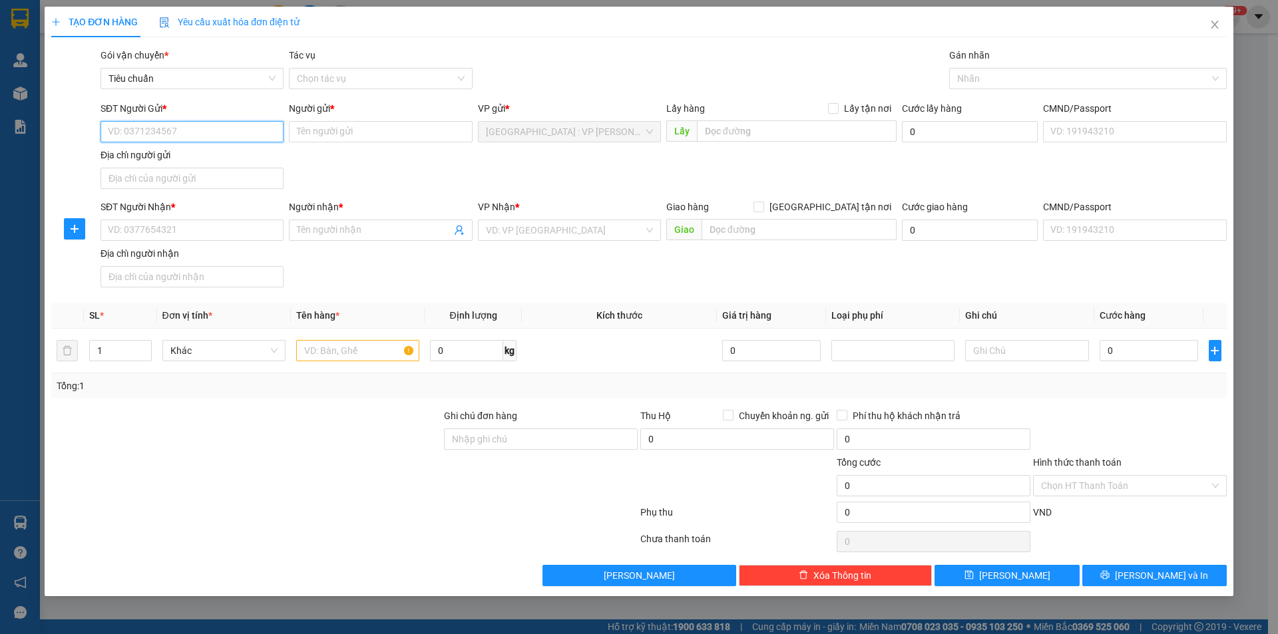
click at [240, 130] on input "SĐT Người Gửi *" at bounding box center [192, 131] width 183 height 21
click at [187, 138] on input "0978907919" at bounding box center [192, 131] width 183 height 21
type input "0978907919"
click at [329, 136] on input "Người gửi *" at bounding box center [380, 131] width 183 height 21
type input "làng đá"
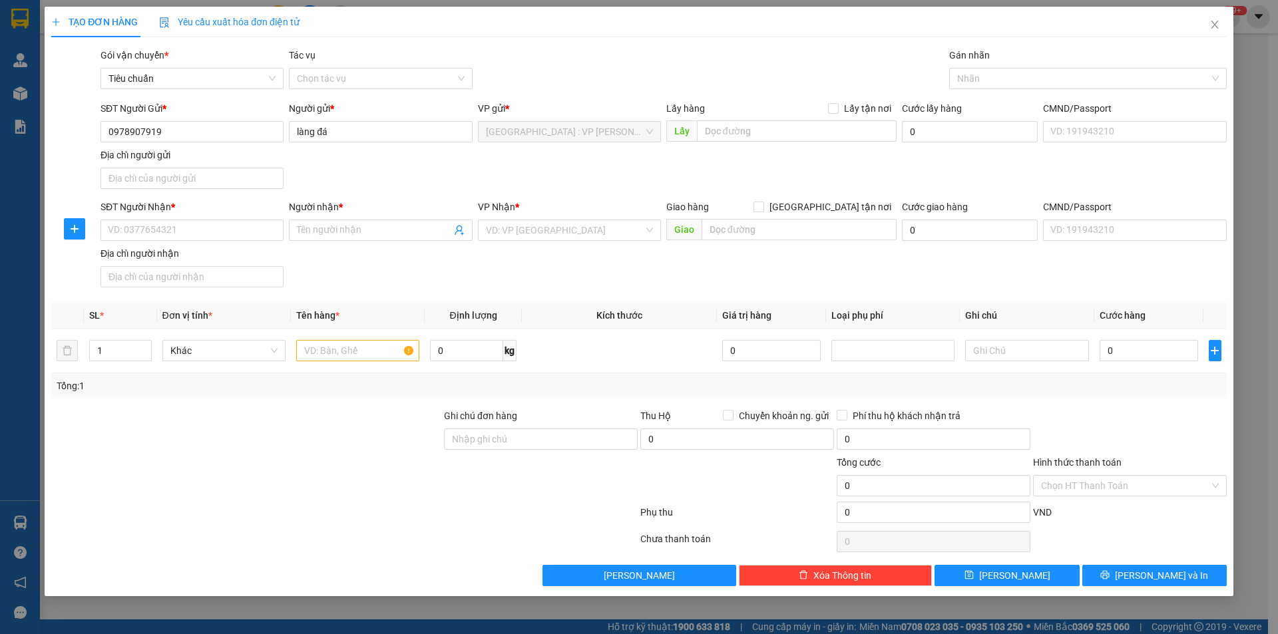
click at [224, 245] on div "SĐT Người Nhận * VD: 0377654321" at bounding box center [192, 223] width 183 height 47
click at [224, 235] on input "SĐT Người Nhận *" at bounding box center [192, 230] width 183 height 21
type input "0939106868"
click at [352, 228] on input "Người nhận *" at bounding box center [374, 230] width 154 height 15
type input "phú nông"
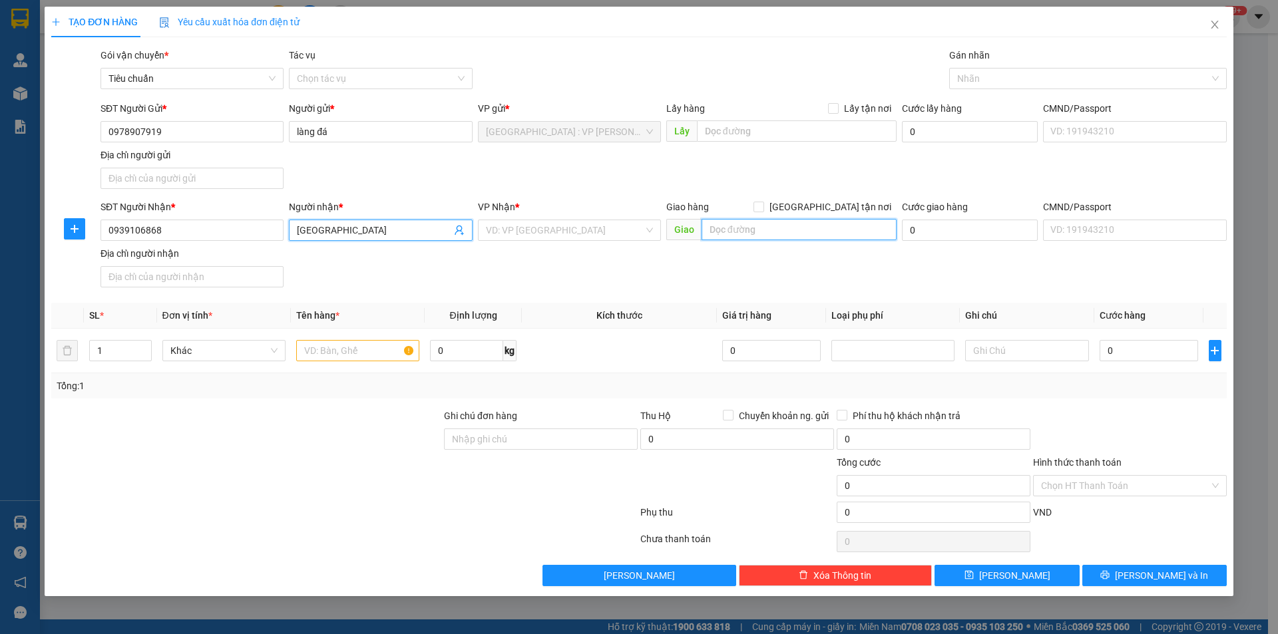
click at [778, 233] on input "text" at bounding box center [799, 229] width 195 height 21
type input "lô B119B-2 đường A kcn thái hòa,đức lập hạ,đức hòa,long an"
drag, startPoint x: 835, startPoint y: 207, endPoint x: 861, endPoint y: 192, distance: 29.8
click at [764, 206] on span at bounding box center [759, 207] width 11 height 11
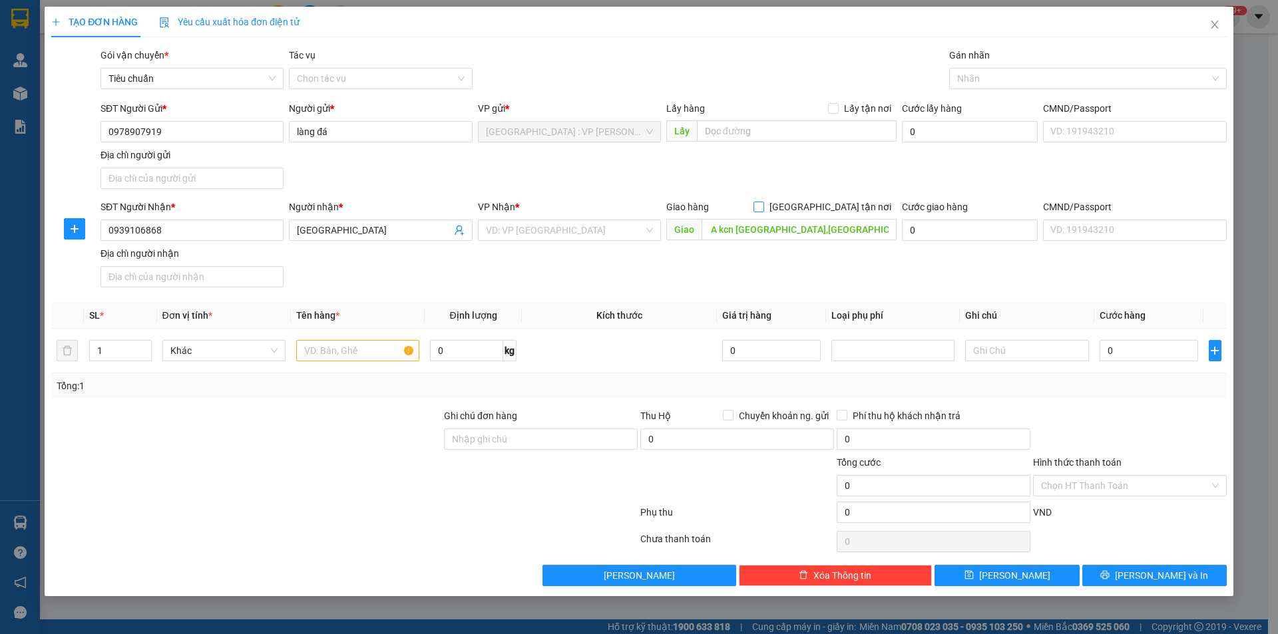
click at [763, 206] on input "[GEOGRAPHIC_DATA] tận nơi" at bounding box center [758, 206] width 9 height 9
checkbox input "true"
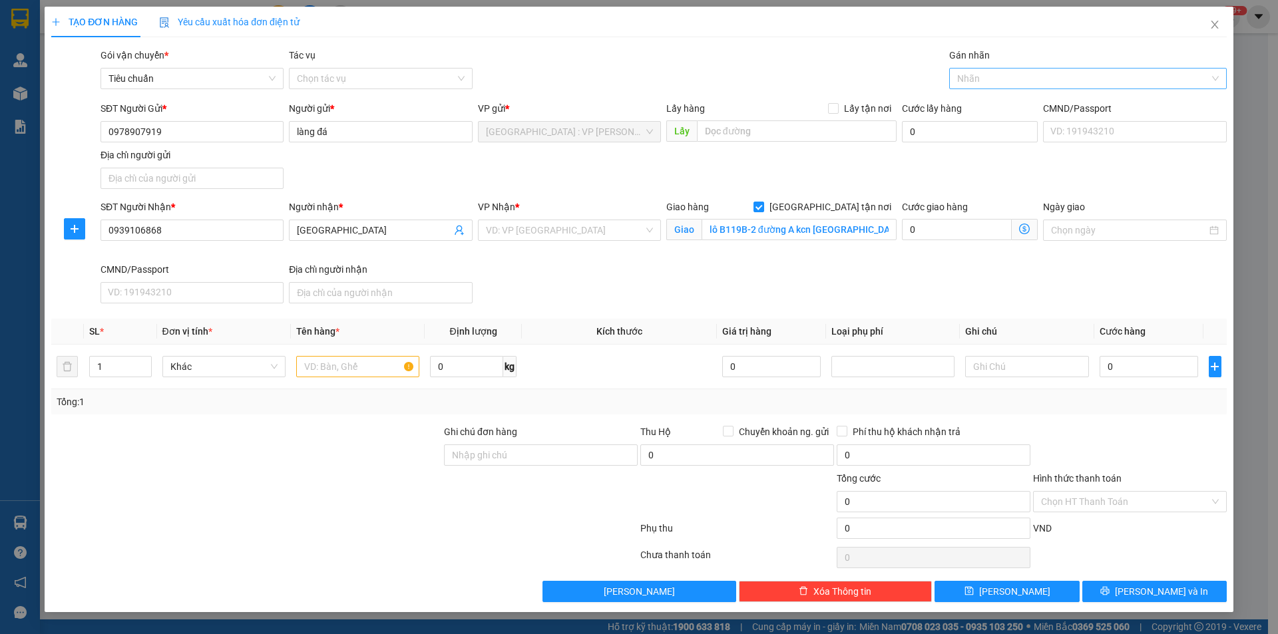
click at [1001, 82] on div at bounding box center [1082, 79] width 258 height 16
type input "gtn"
click at [985, 104] on div "[GEOGRAPHIC_DATA] tận nơi" at bounding box center [1088, 105] width 262 height 15
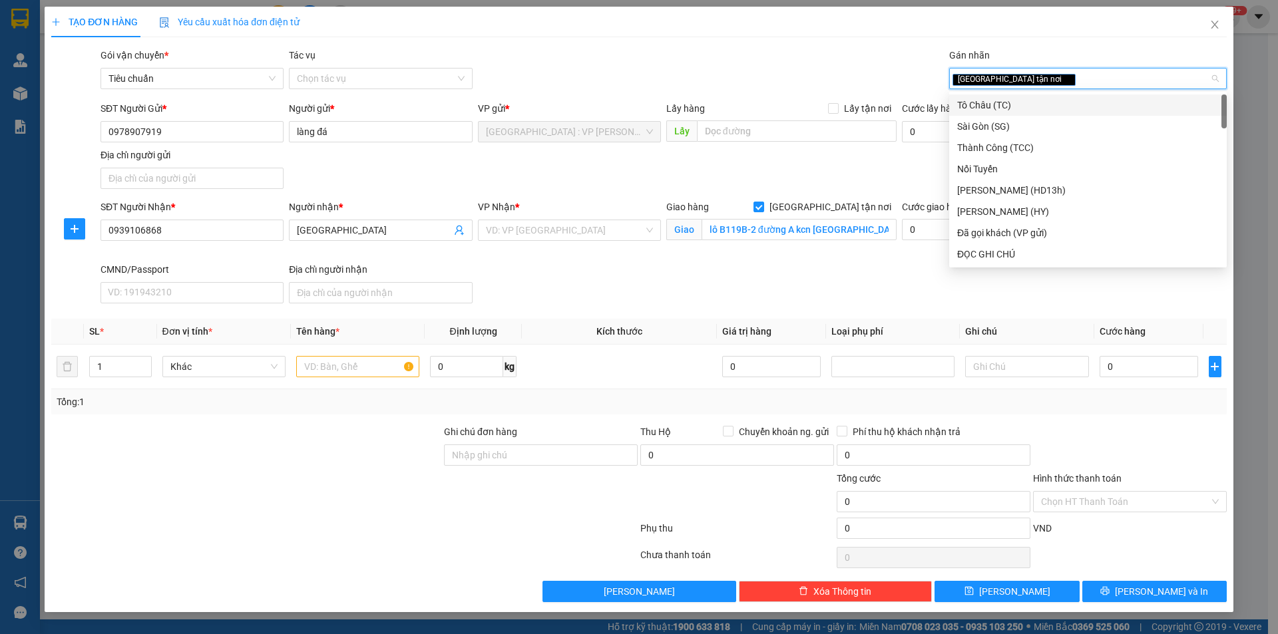
click at [797, 77] on div "Gói vận chuyển * Tiêu chuẩn Tác vụ Chọn tác vụ Gán nhãn Giao tận nơi" at bounding box center [664, 71] width 1132 height 47
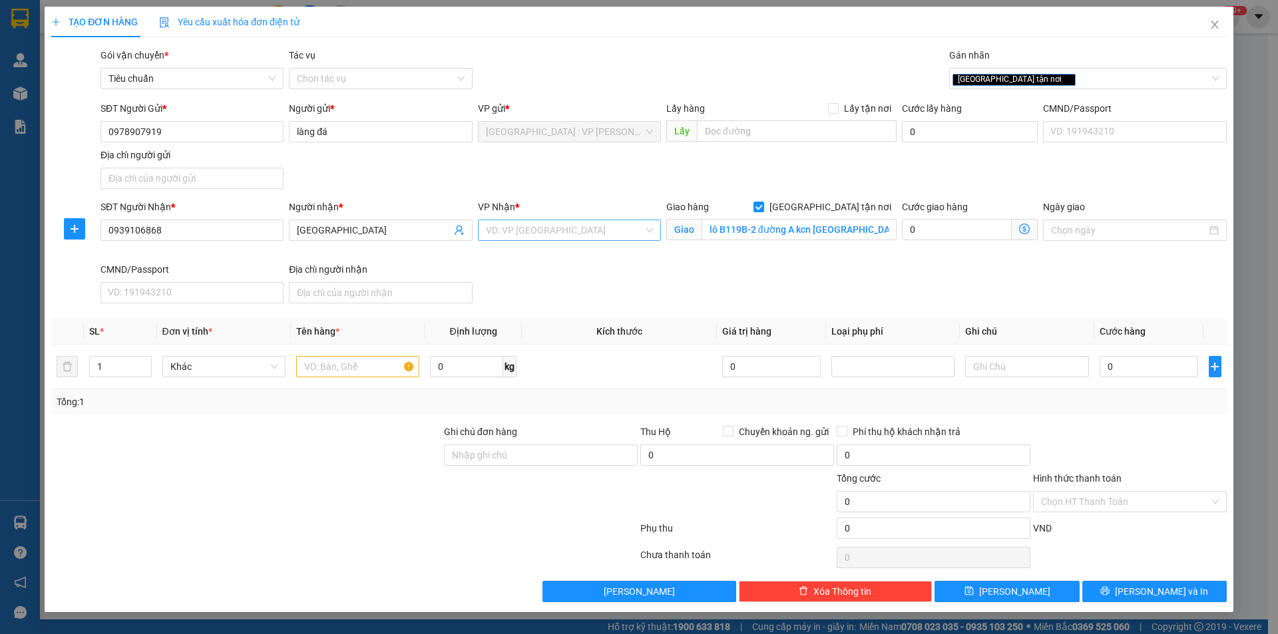
click at [505, 226] on input "search" at bounding box center [565, 230] width 158 height 20
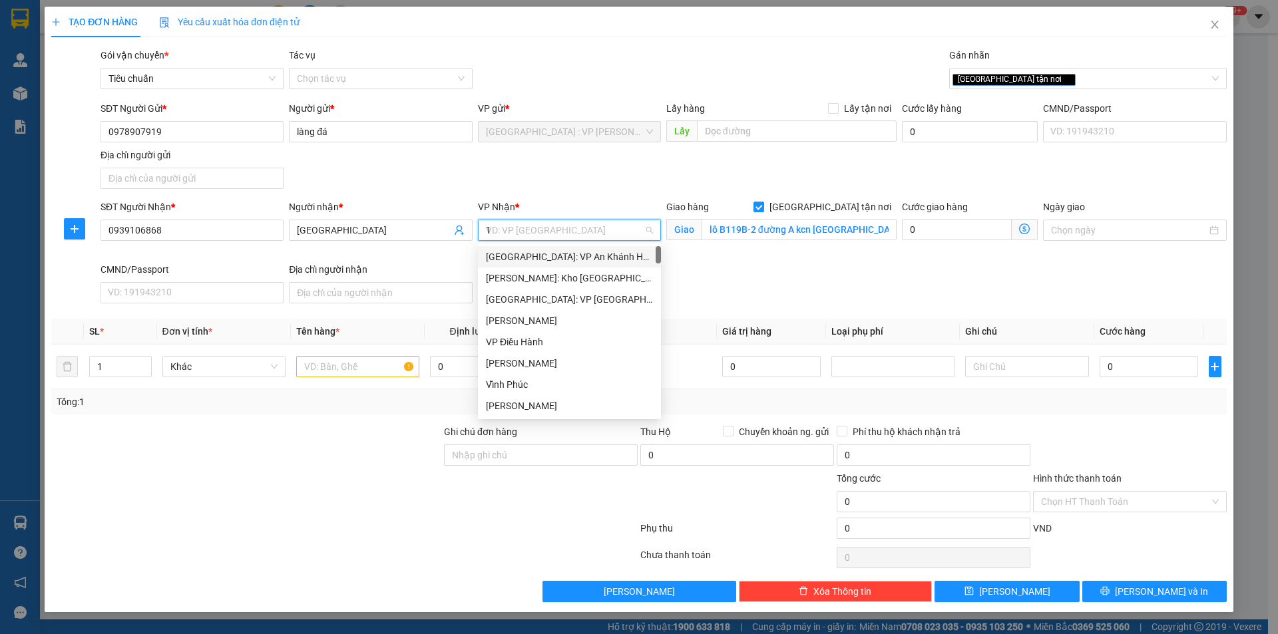
type input "12"
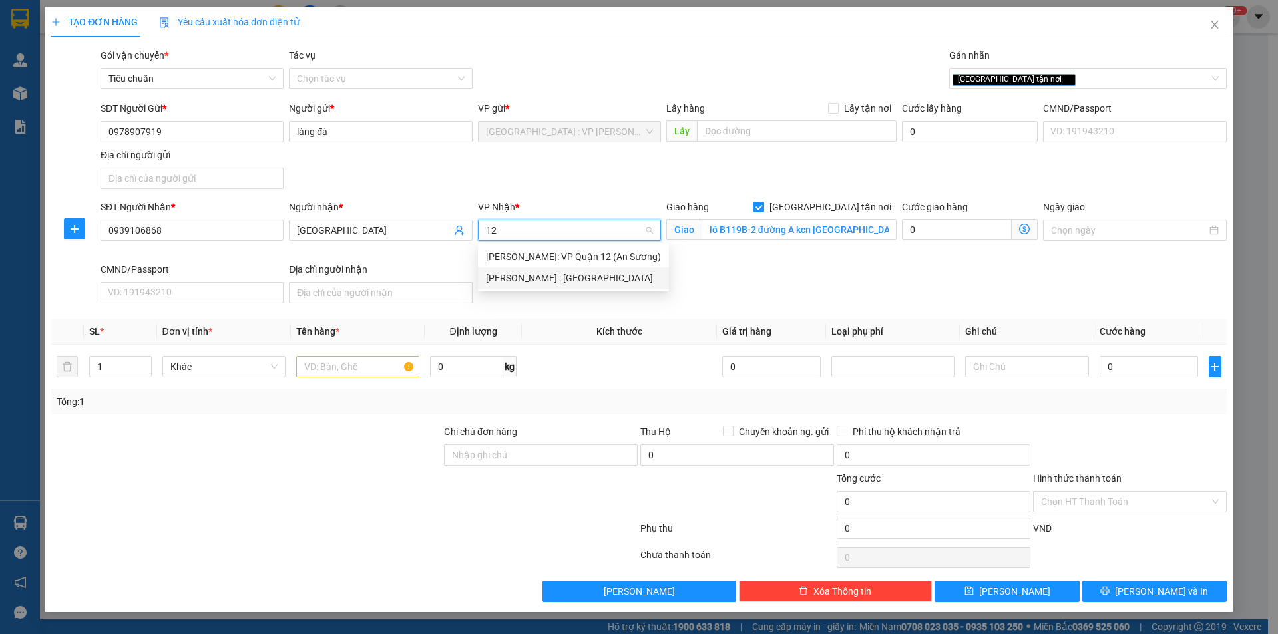
click at [544, 278] on div "[PERSON_NAME] : [GEOGRAPHIC_DATA]" at bounding box center [573, 278] width 175 height 15
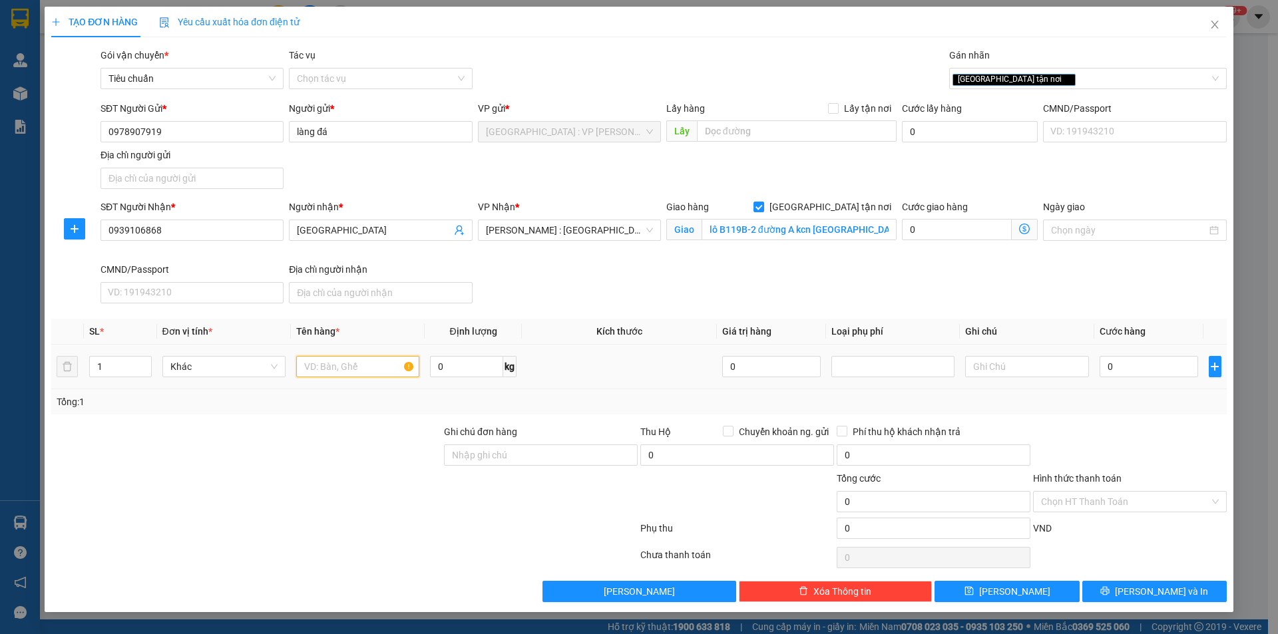
click at [380, 369] on input "text" at bounding box center [357, 366] width 123 height 21
type input "1 kiện tranh kính bọc xốp nổ(xếp nhẹ tay cẩn thận hộ em)"
click at [481, 448] on input "Ghi chú đơn hàng" at bounding box center [541, 455] width 194 height 21
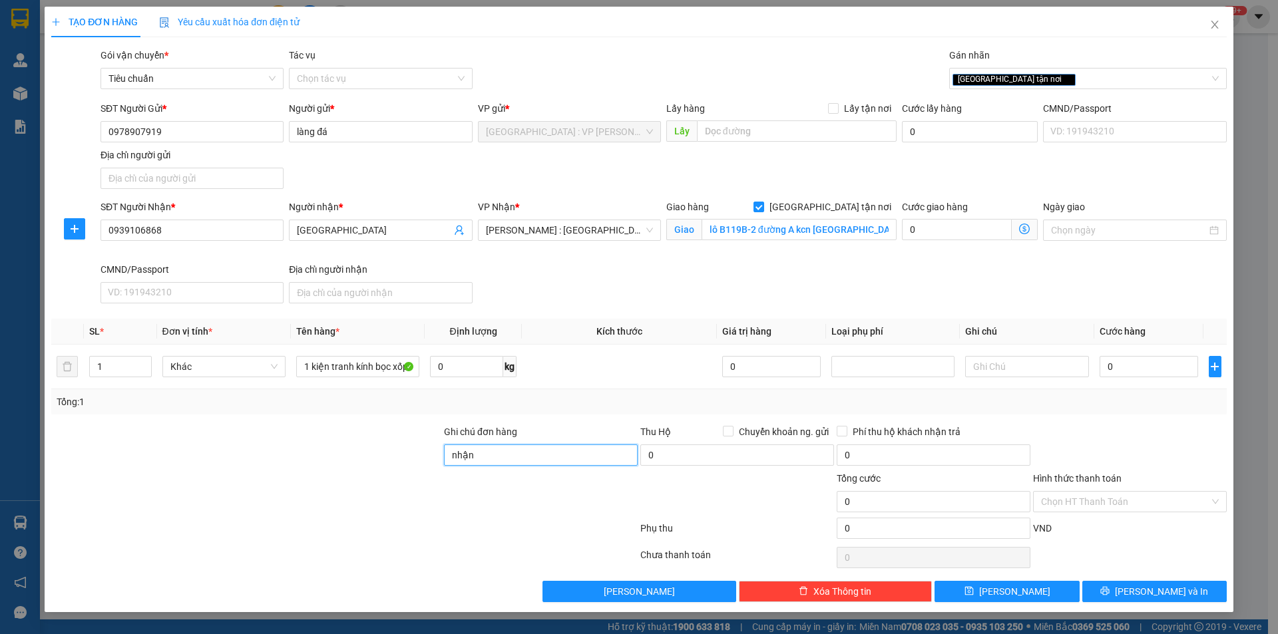
type input "nhận nguyên kiện,giao nguyên kiện,bể vỡ k đền"
click at [726, 431] on input "Chuyển khoản ng. gửi" at bounding box center [727, 430] width 9 height 9
checkbox input "true"
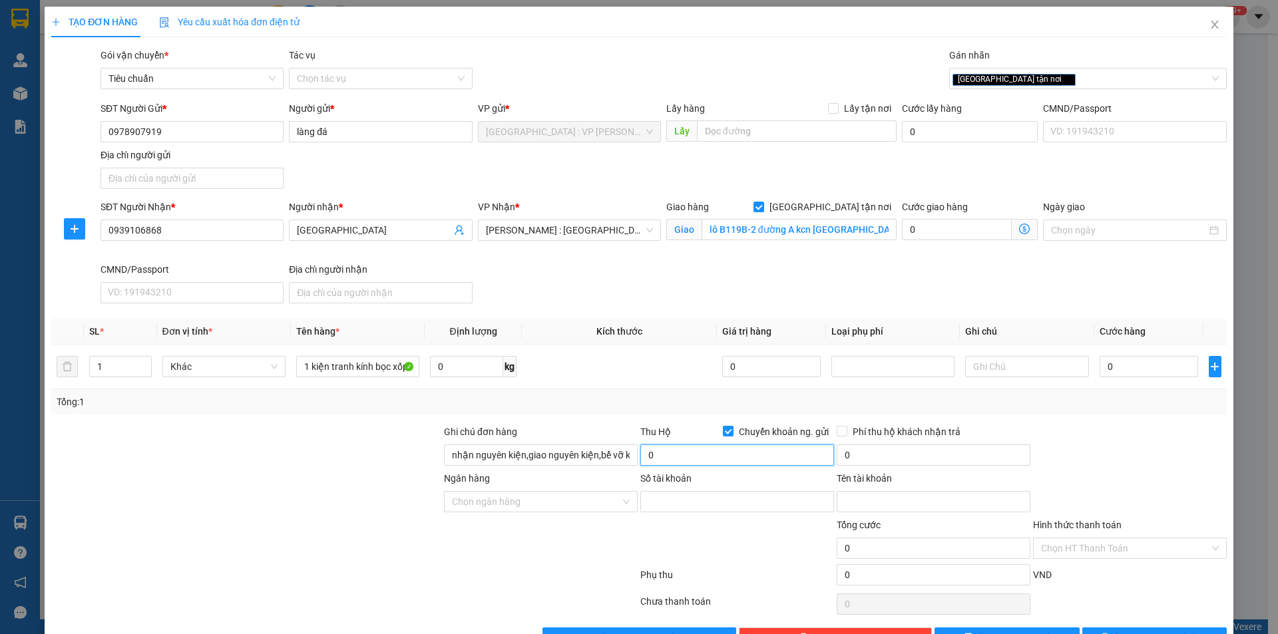
click at [719, 458] on input "0" at bounding box center [737, 455] width 194 height 21
click at [1132, 369] on input "0" at bounding box center [1149, 366] width 99 height 21
type input "2"
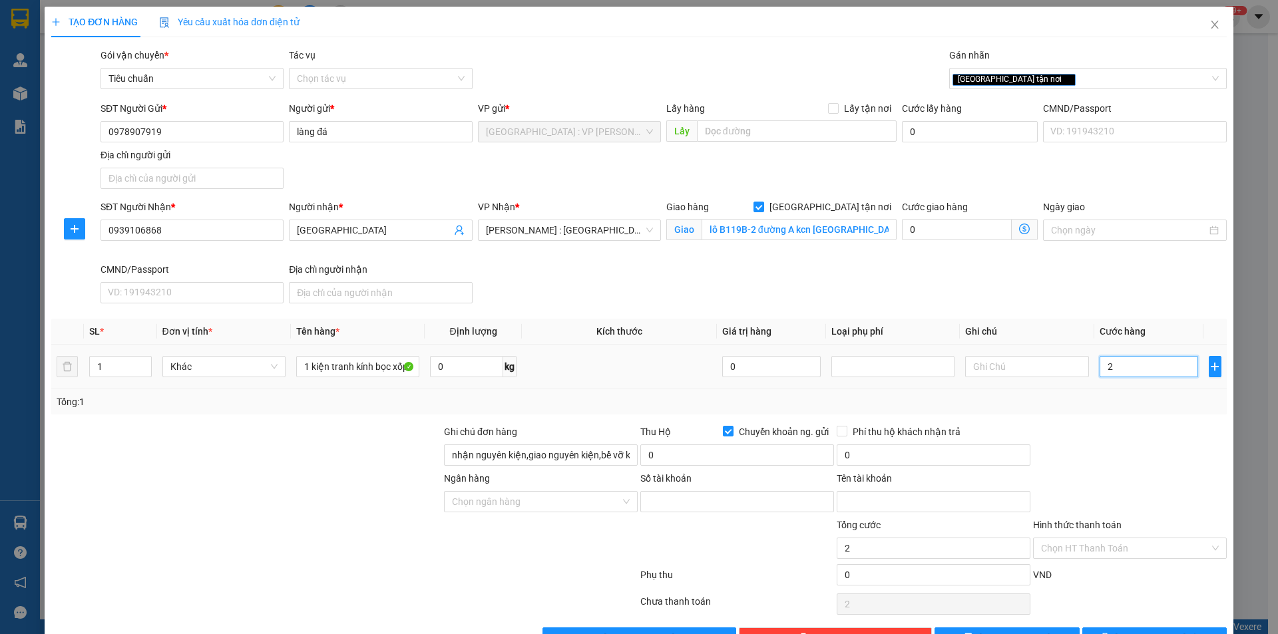
type input "25"
type input "250"
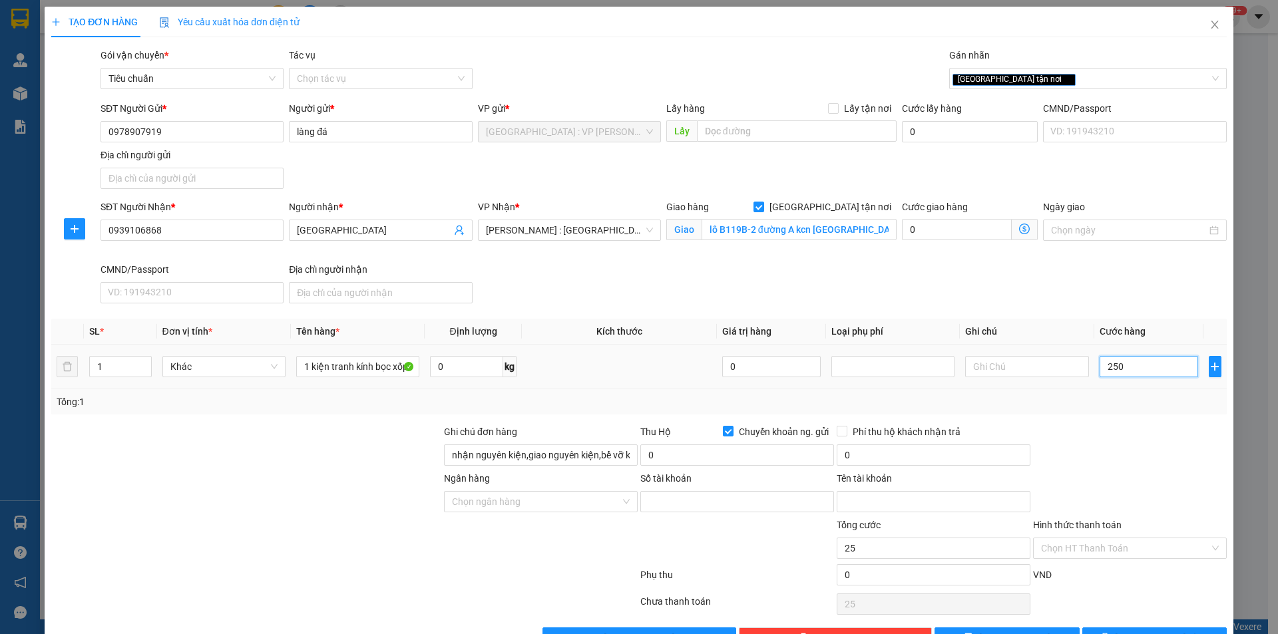
type input "250"
type input "2.500"
type input "25.000"
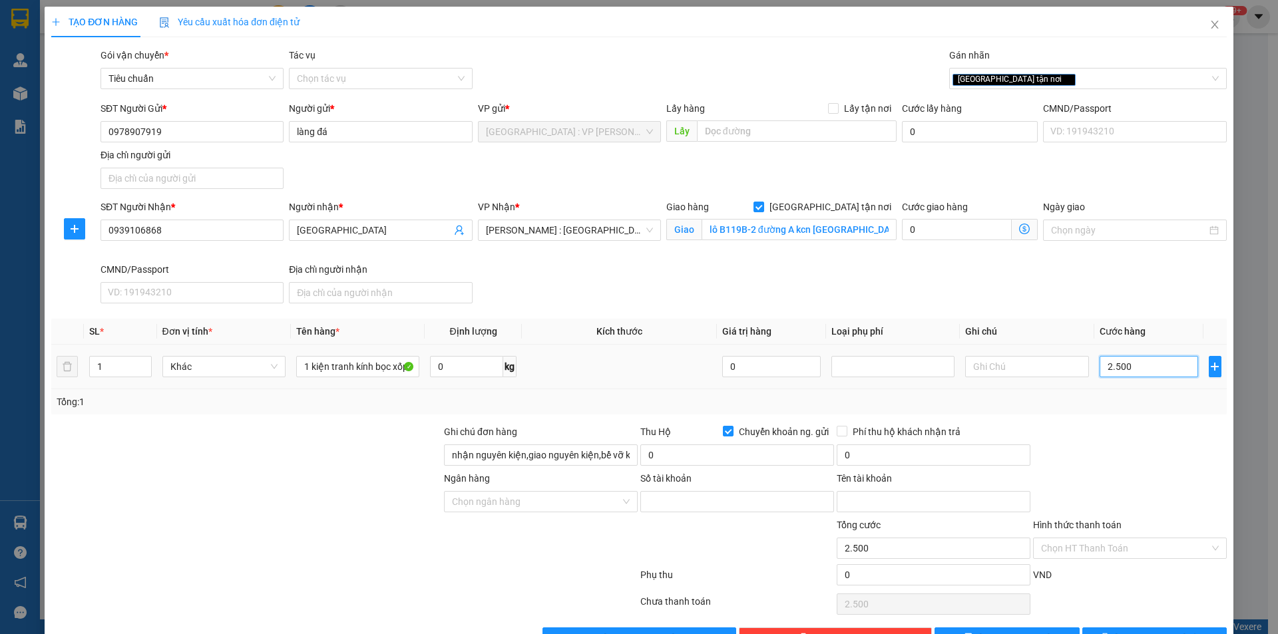
type input "25.000"
type input "250.000"
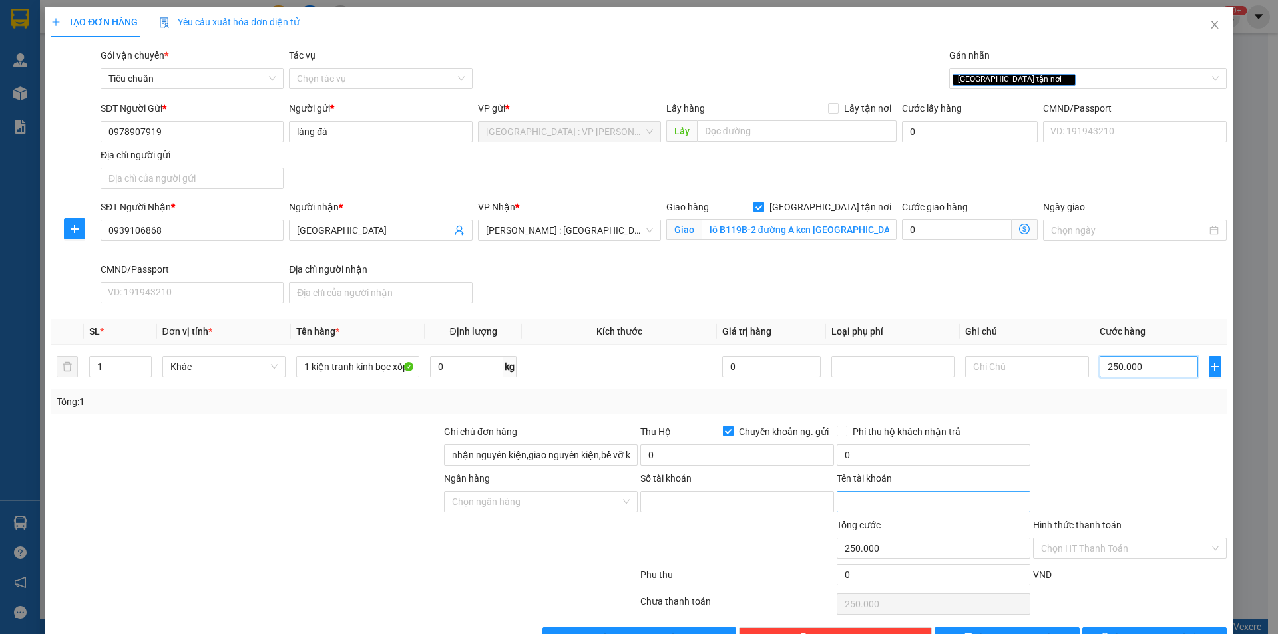
type input "250.000"
click at [933, 495] on input "Tên tài khoản" at bounding box center [934, 501] width 194 height 21
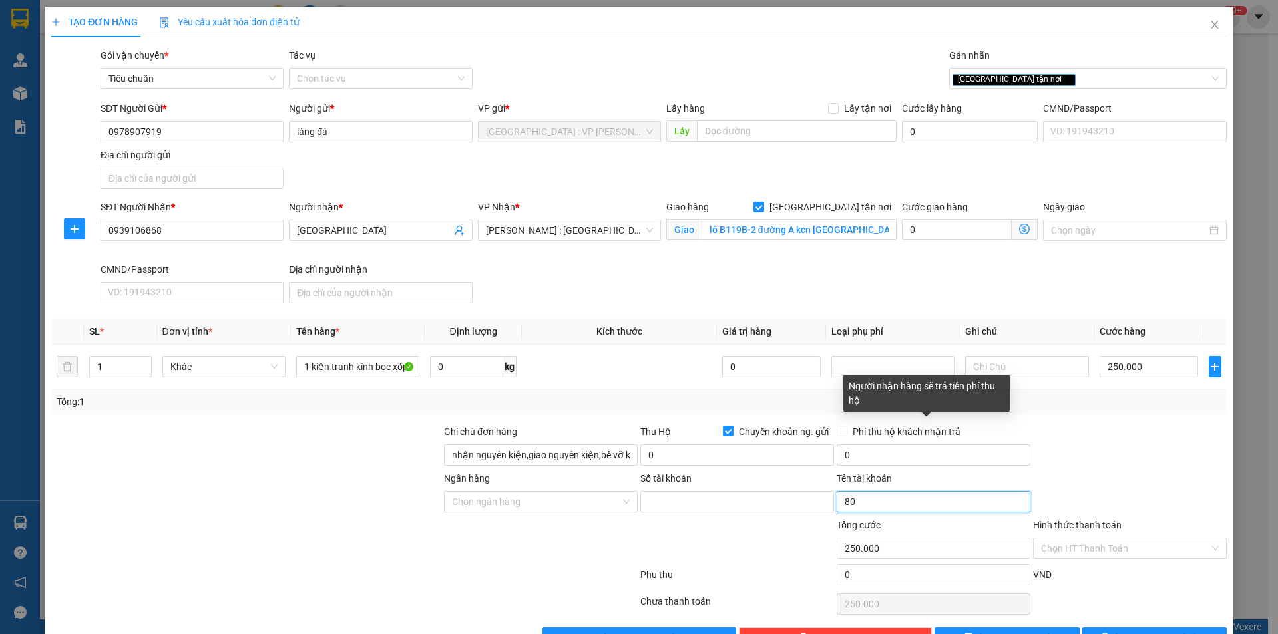
type input "8"
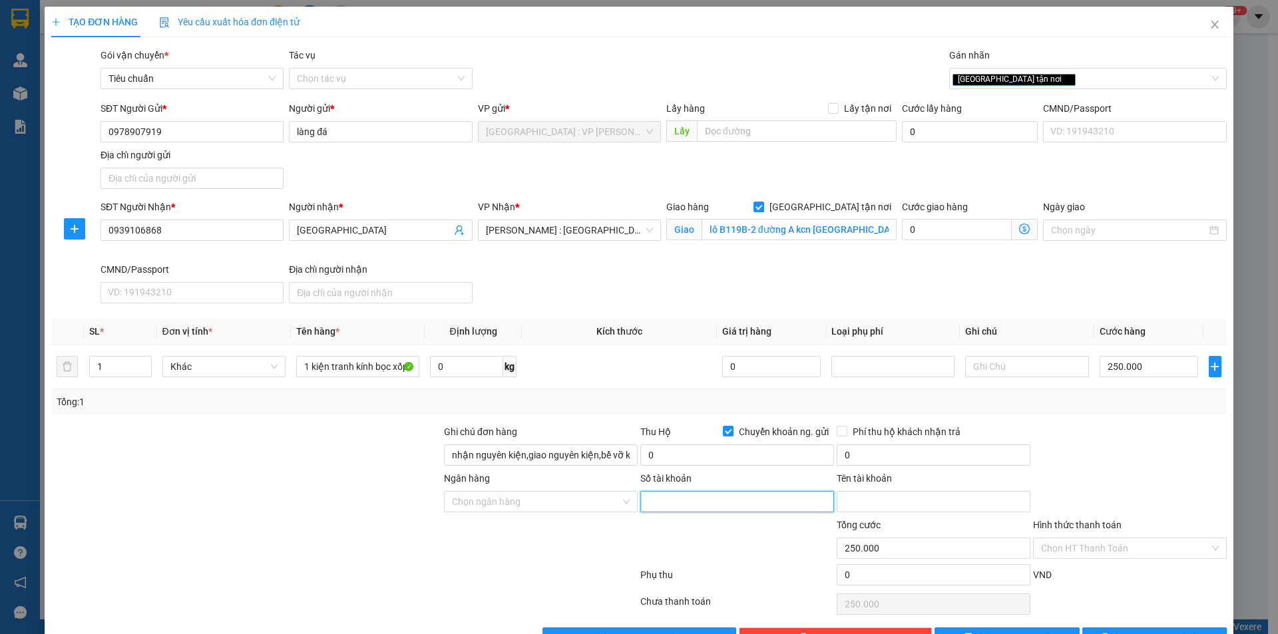
click at [758, 507] on input "Số tài khoản" at bounding box center [737, 501] width 194 height 21
type input "368618"
click at [570, 503] on input "Ngân hàng" at bounding box center [536, 502] width 168 height 20
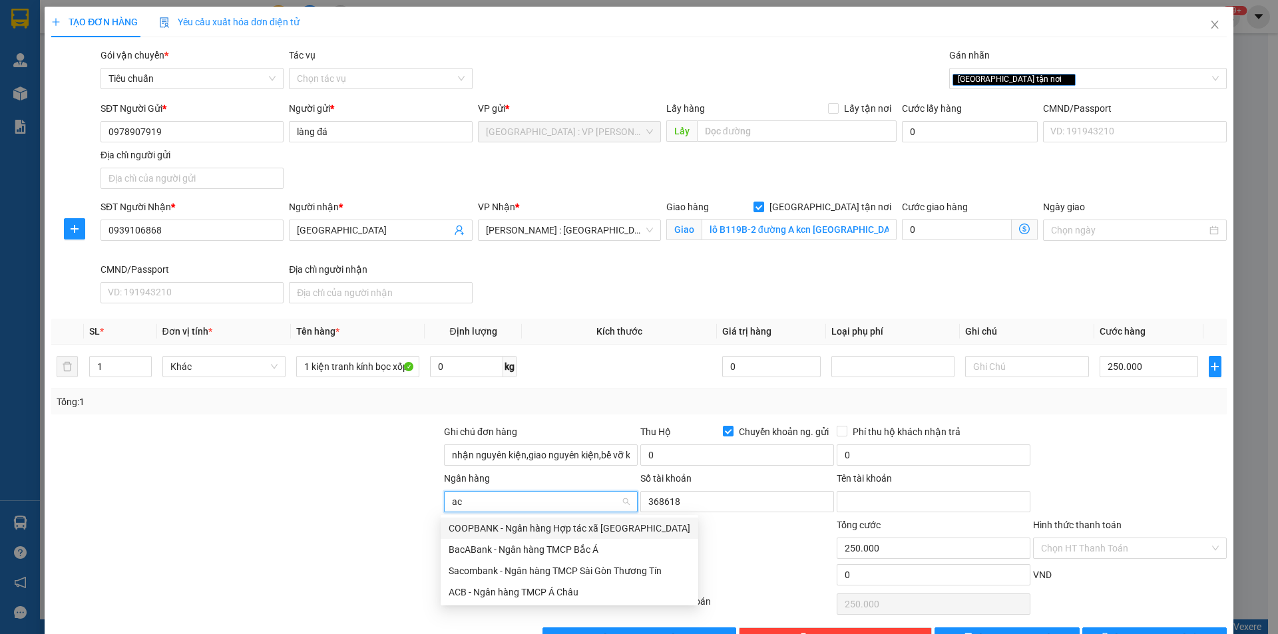
type input "acb"
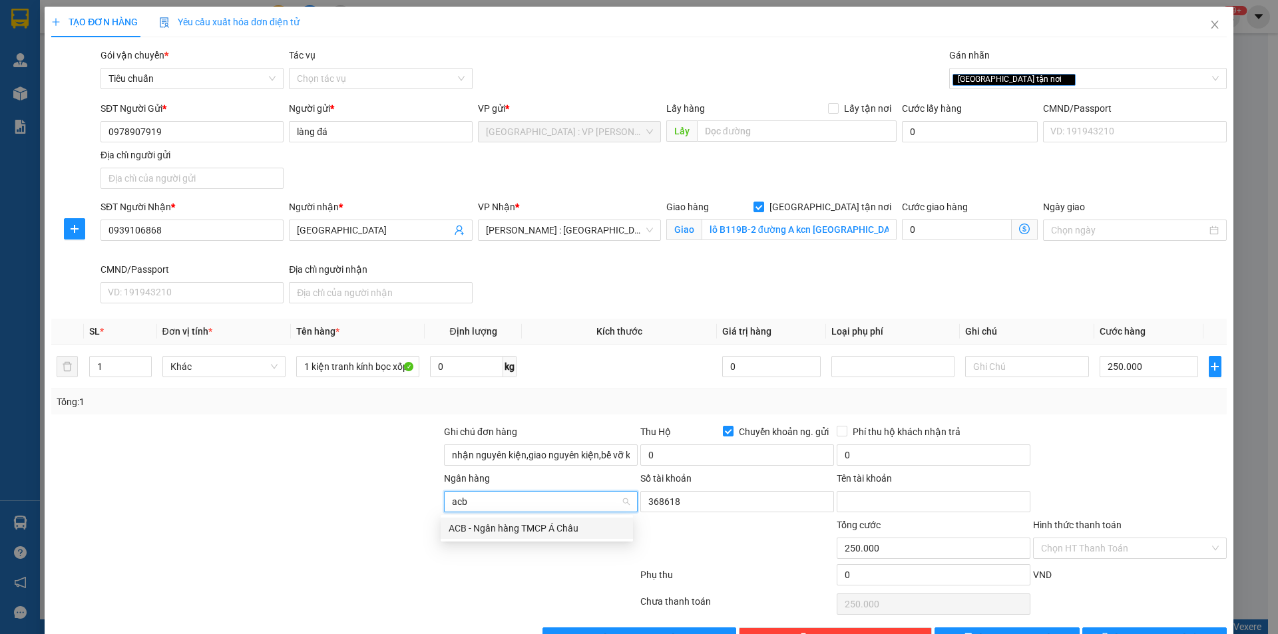
click at [535, 526] on div "ACB - Ngân hàng TMCP Á Châu" at bounding box center [537, 528] width 176 height 15
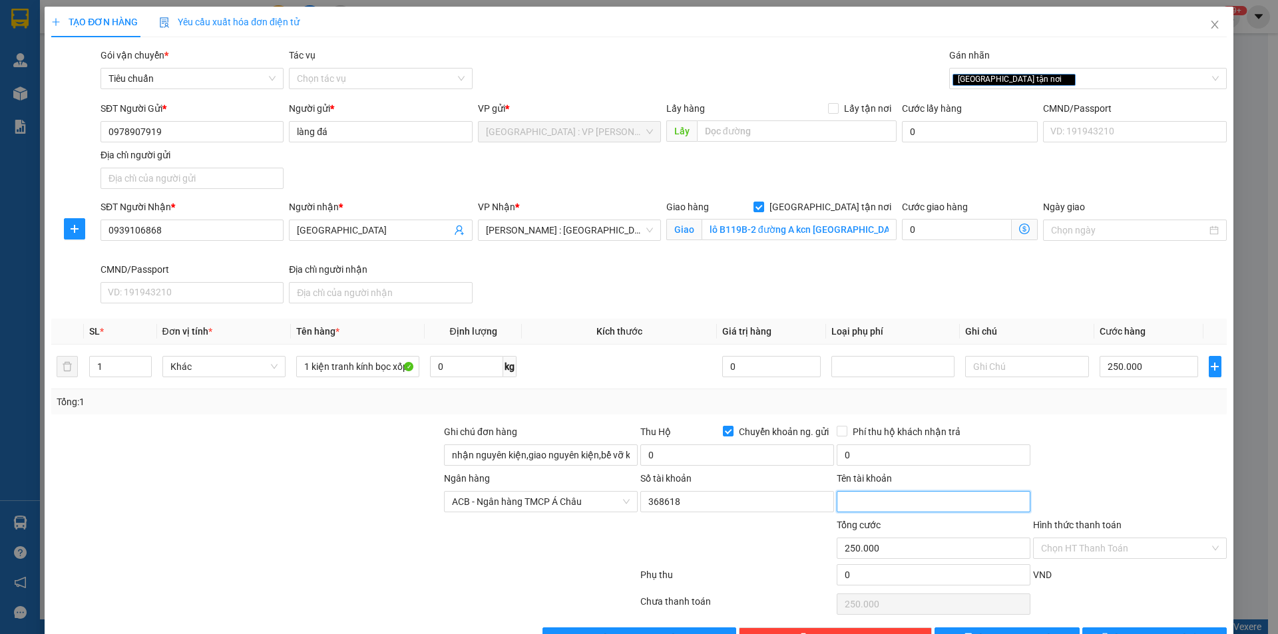
click at [857, 504] on input "Tên tài khoản" at bounding box center [934, 501] width 194 height 21
type input "phạm thị liên"
click at [881, 576] on input "0" at bounding box center [934, 575] width 194 height 21
type input "250.008"
type input "8"
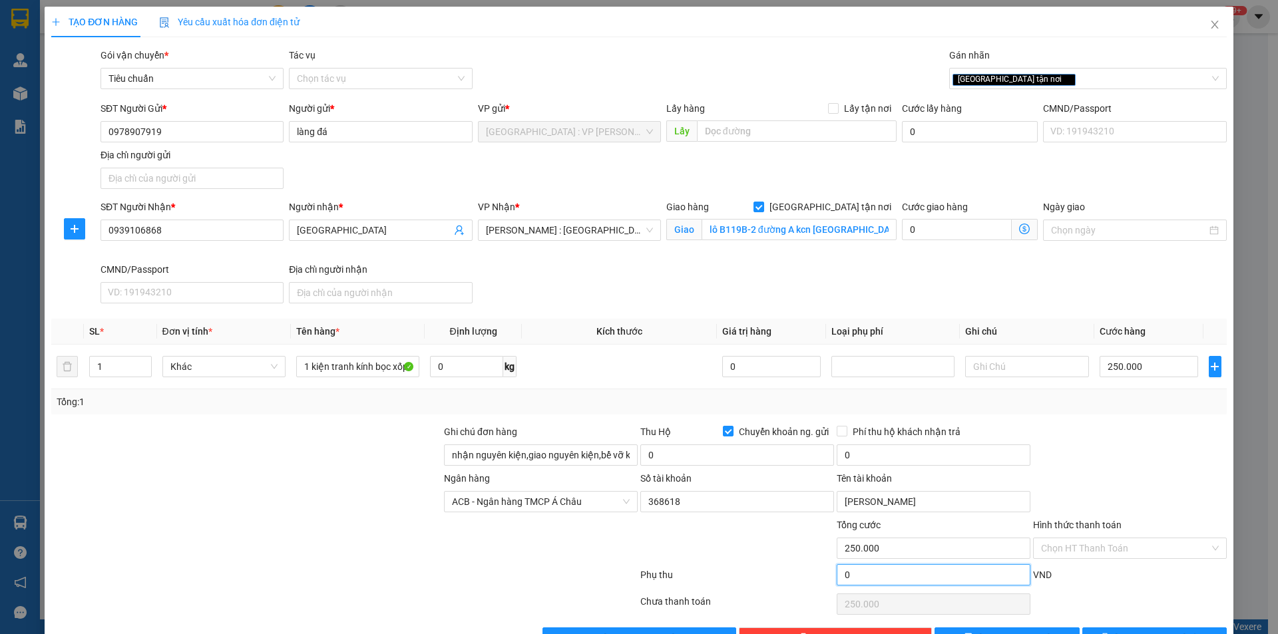
type input "250.008"
type input "80"
type input "250.080"
type input "800"
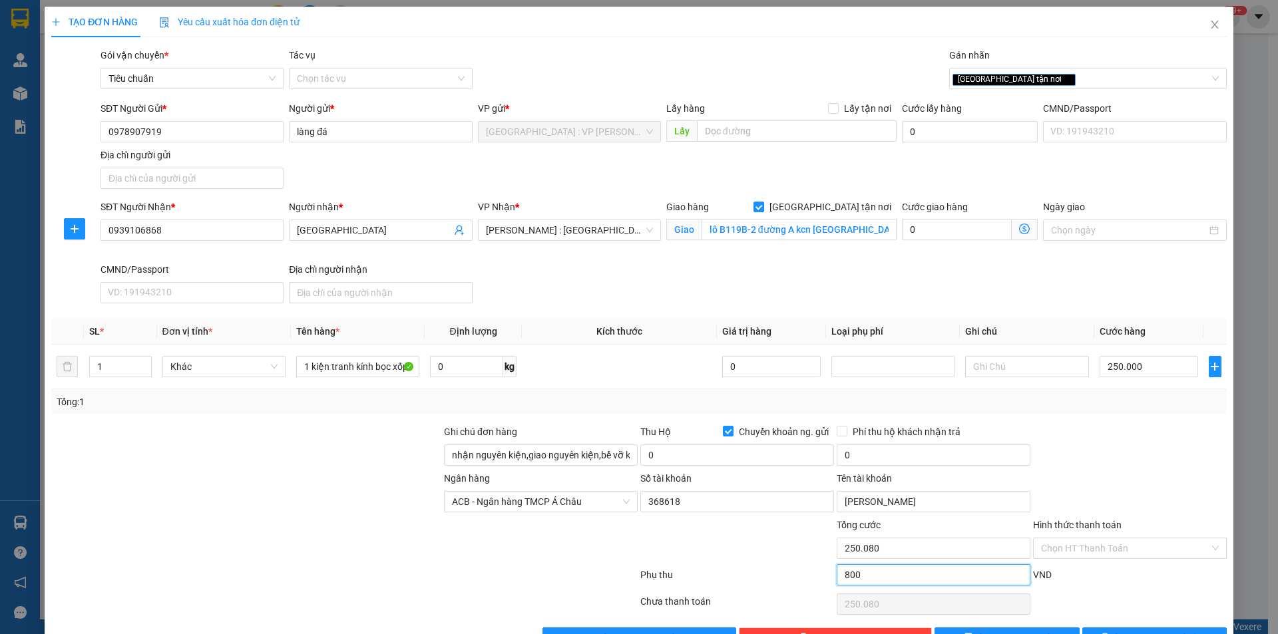
type input "250.800"
type input "258.000"
type input "8.000"
type input "258.000"
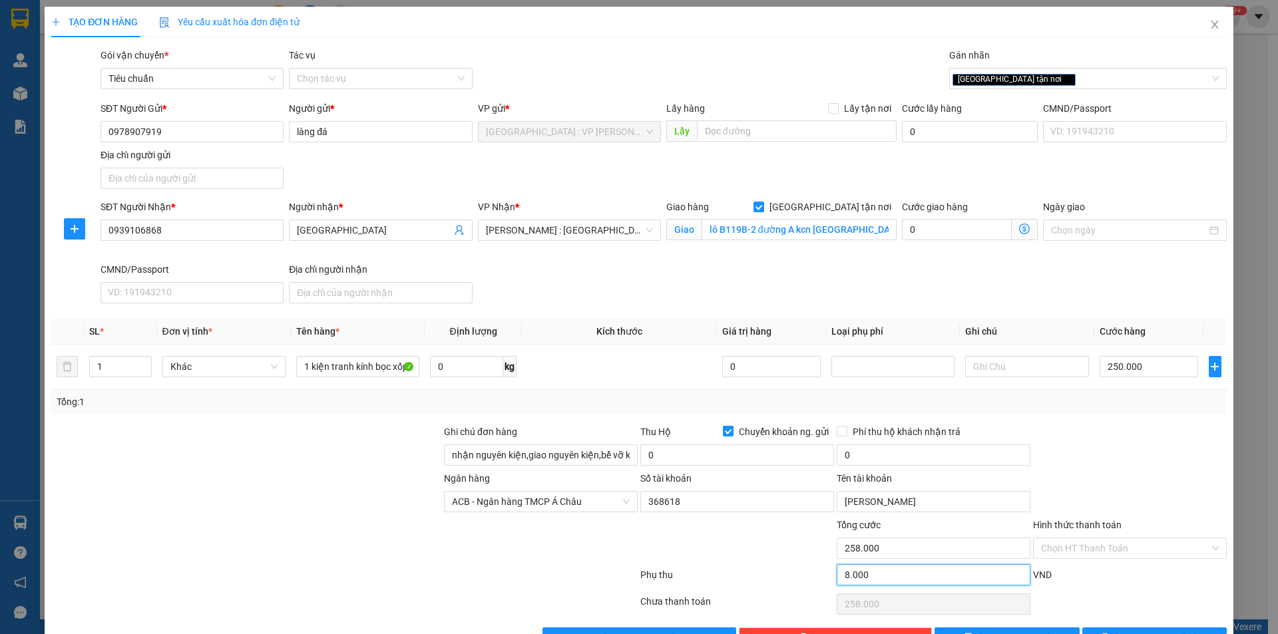
type input "330.000"
type input "80.000"
type input "330.000"
type input "80.000"
drag, startPoint x: 751, startPoint y: 455, endPoint x: 765, endPoint y: 460, distance: 14.7
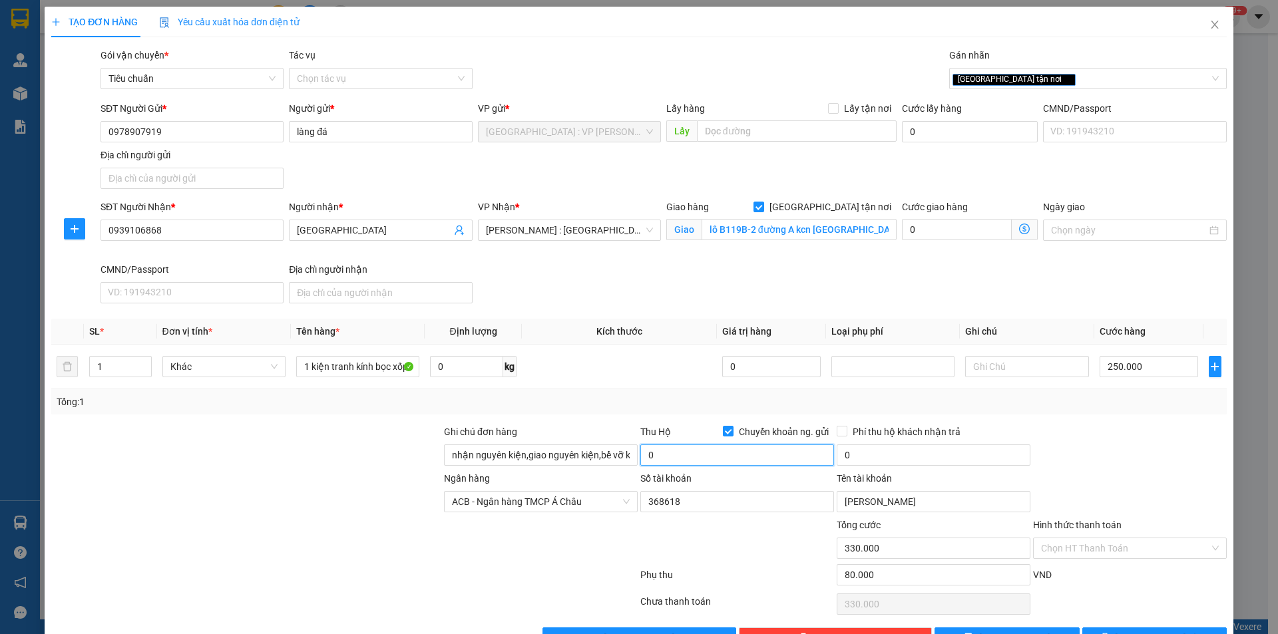
click at [751, 455] on input "0" at bounding box center [737, 455] width 194 height 21
click at [753, 457] on input "0" at bounding box center [737, 455] width 194 height 21
type input "4.470.000"
click at [1104, 445] on div at bounding box center [1130, 448] width 196 height 47
click at [886, 454] on input "0" at bounding box center [934, 455] width 194 height 21
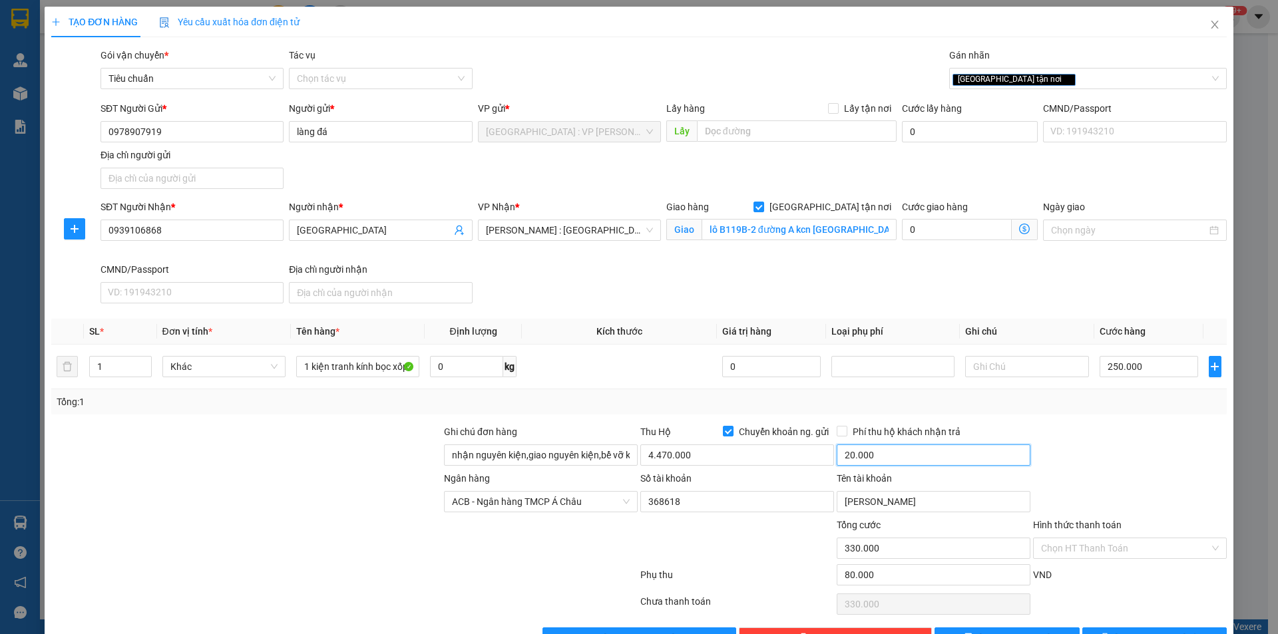
type input "20.000"
click at [1140, 474] on div "Ngân hàng ACB - Ngân hàng TMCP Á Châu Số tài khoản 368618 Tên tài khoản phạm th…" at bounding box center [639, 494] width 1178 height 47
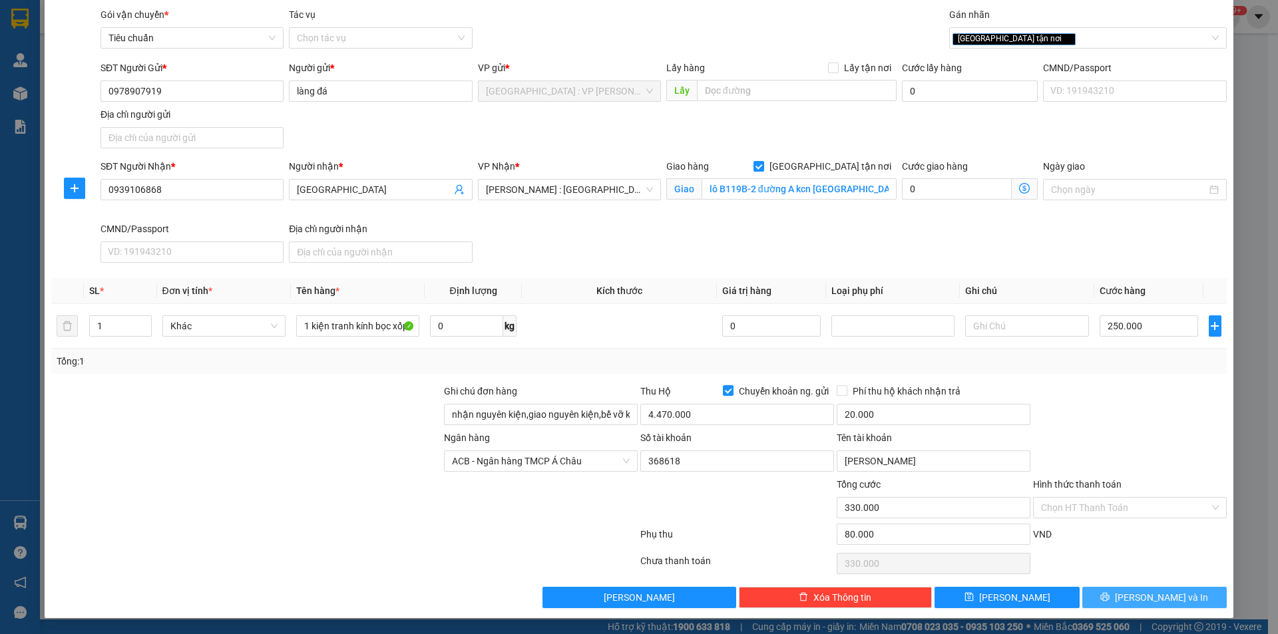
click at [1138, 597] on span "Lưu và In" at bounding box center [1161, 597] width 93 height 15
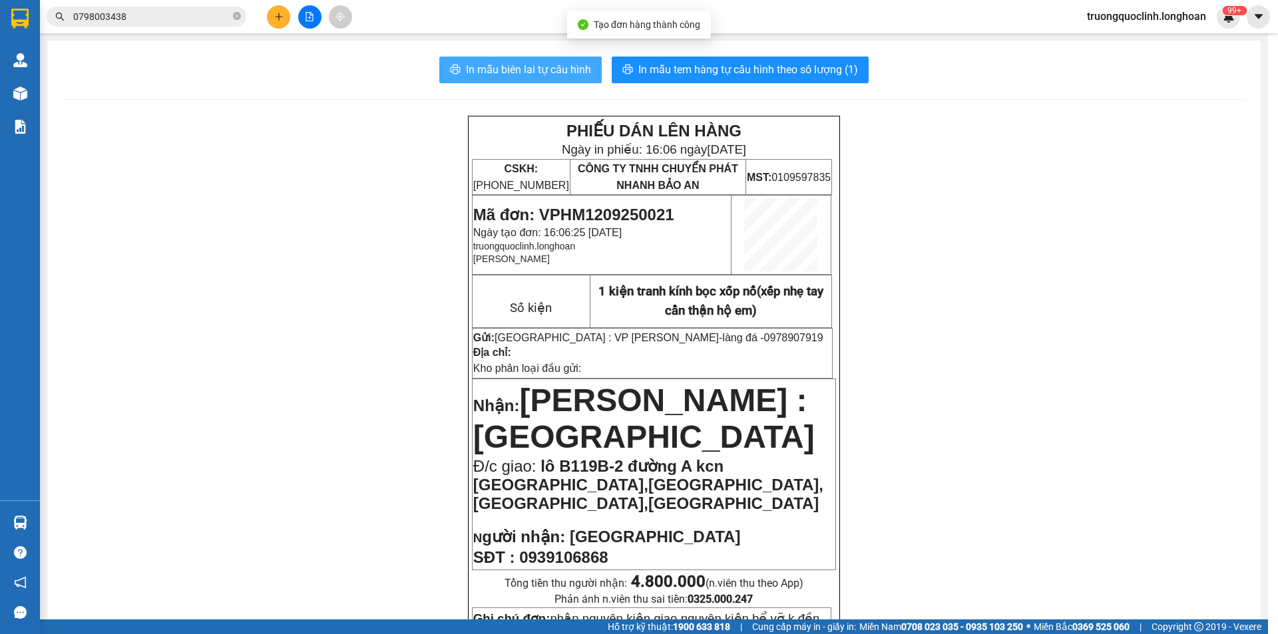
click at [532, 60] on button "In mẫu biên lai tự cấu hình" at bounding box center [520, 70] width 162 height 27
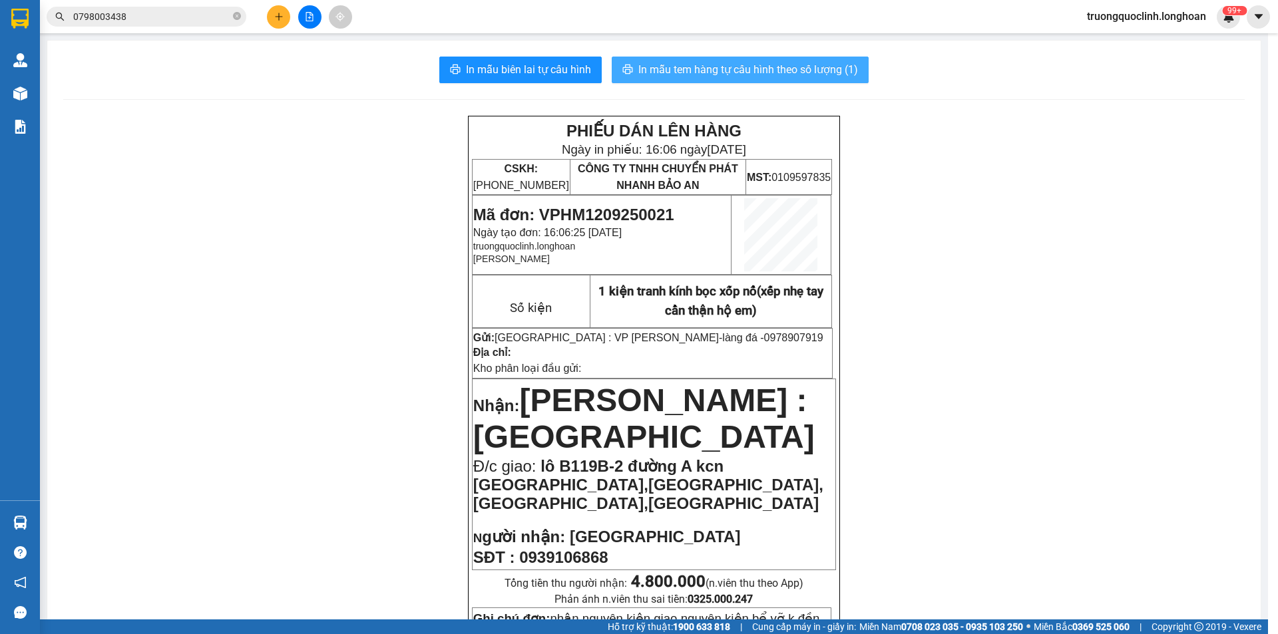
click at [788, 72] on span "In mẫu tem hàng tự cấu hình theo số lượng (1)" at bounding box center [748, 69] width 220 height 17
click at [633, 218] on span "Mã đơn: VPHM1209250021" at bounding box center [573, 215] width 201 height 18
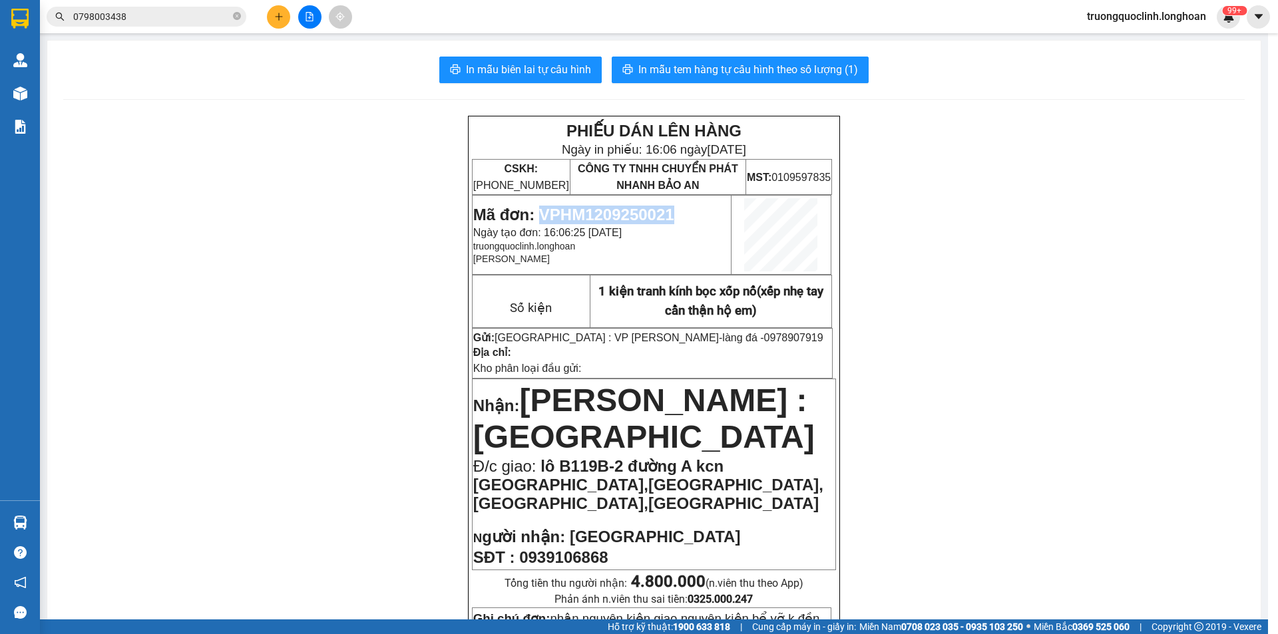
click at [633, 218] on span "Mã đơn: VPHM1209250021" at bounding box center [573, 215] width 201 height 18
copy span "VPHM1209250021"
click at [276, 22] on button at bounding box center [278, 16] width 23 height 23
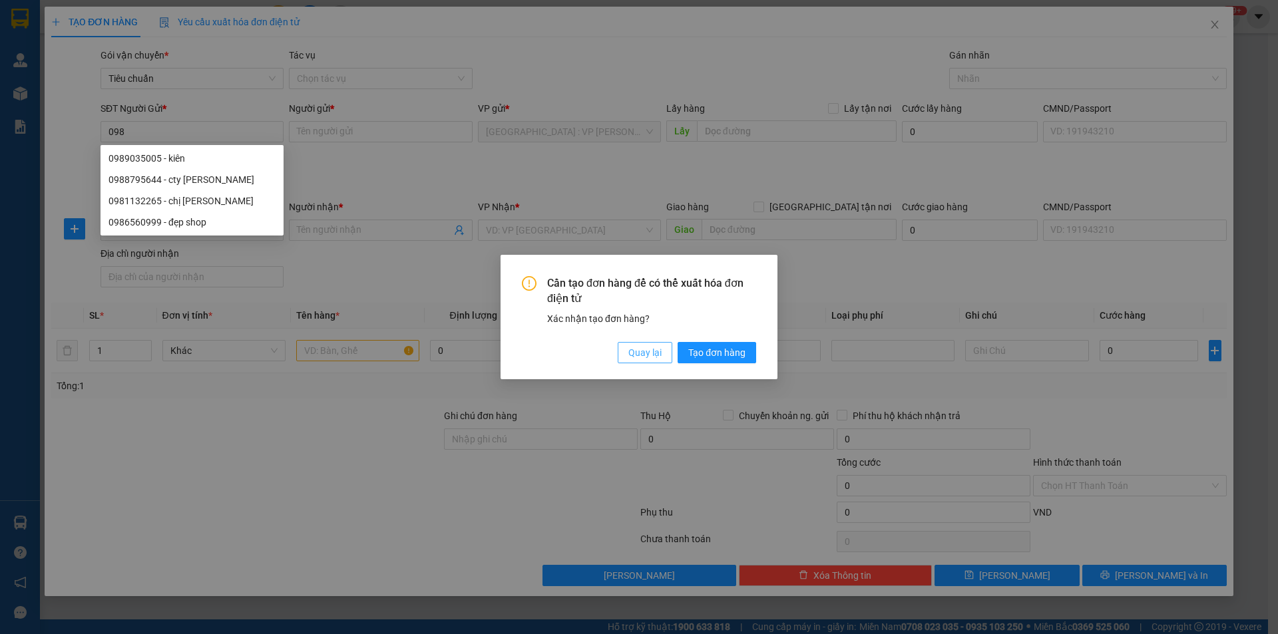
click at [643, 357] on span "Quay lại" at bounding box center [644, 353] width 33 height 15
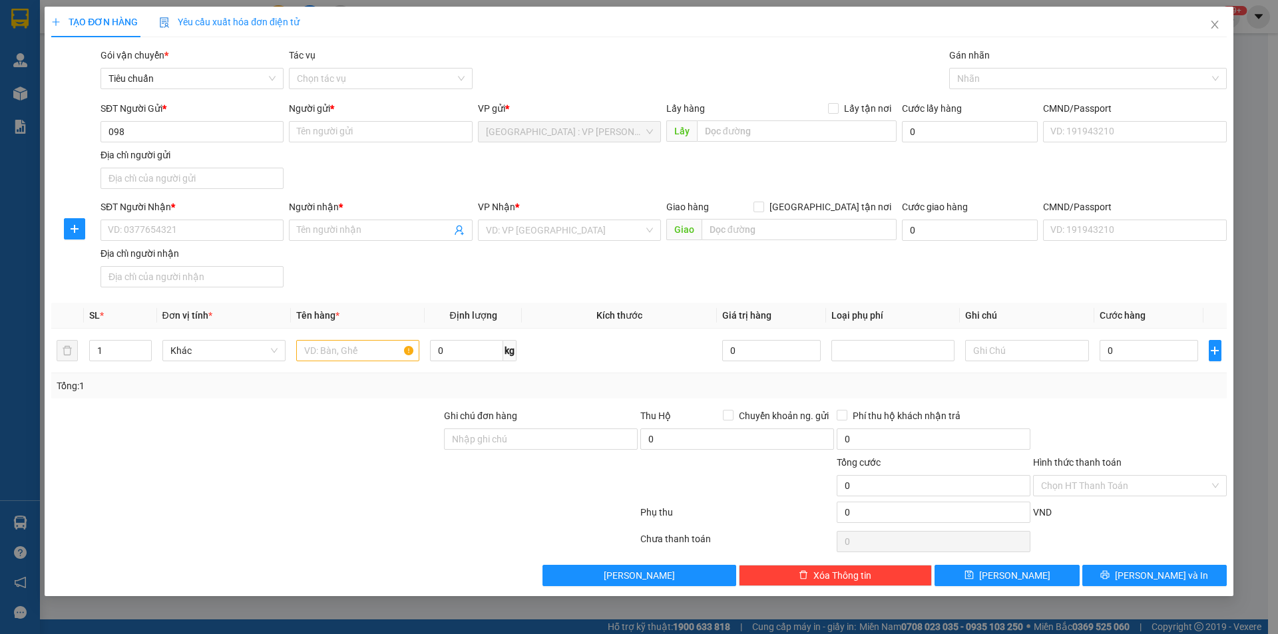
click at [170, 119] on div "SĐT Người Gửi *" at bounding box center [192, 111] width 183 height 20
click at [165, 130] on input "098" at bounding box center [192, 131] width 183 height 21
click at [157, 128] on input "0987057" at bounding box center [192, 131] width 183 height 21
type input "0975521182"
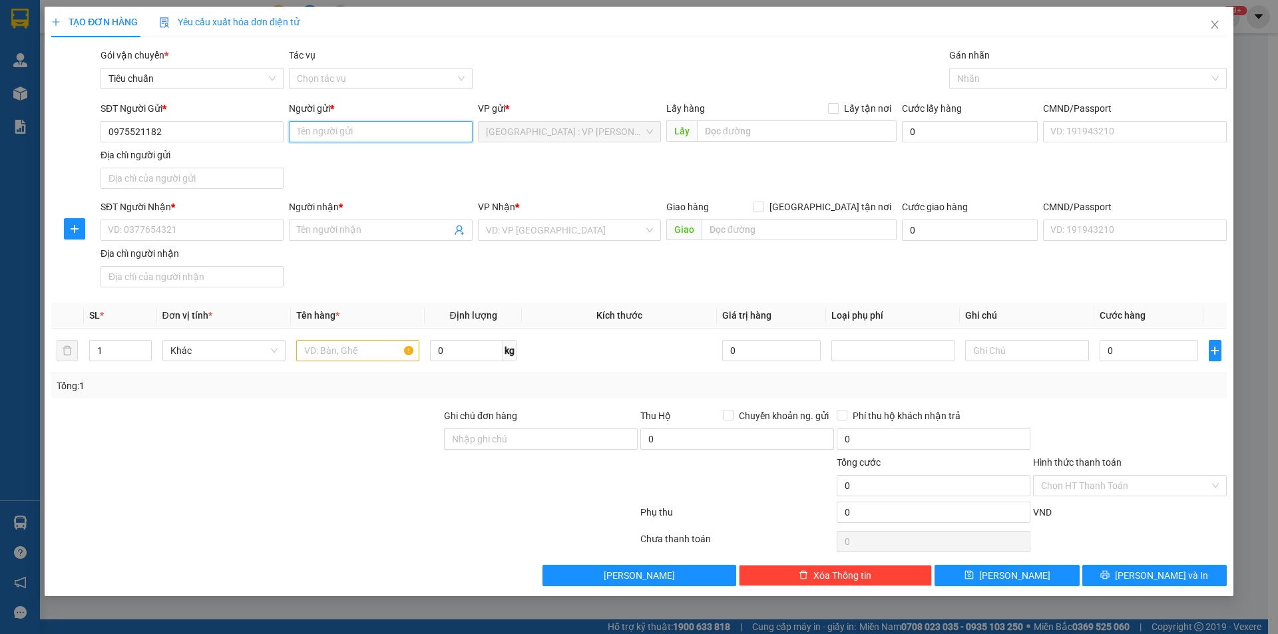
click at [320, 128] on input "Người gửi *" at bounding box center [380, 131] width 183 height 21
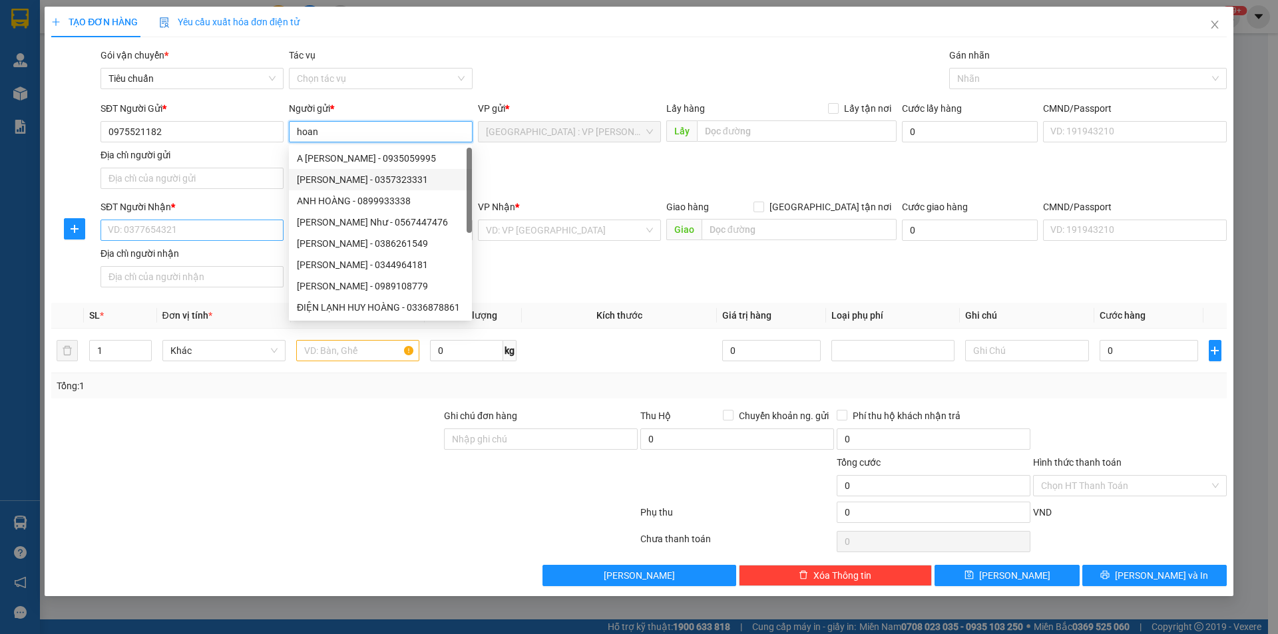
type input "hoan"
click at [231, 230] on input "SĐT Người Nhận *" at bounding box center [192, 230] width 183 height 21
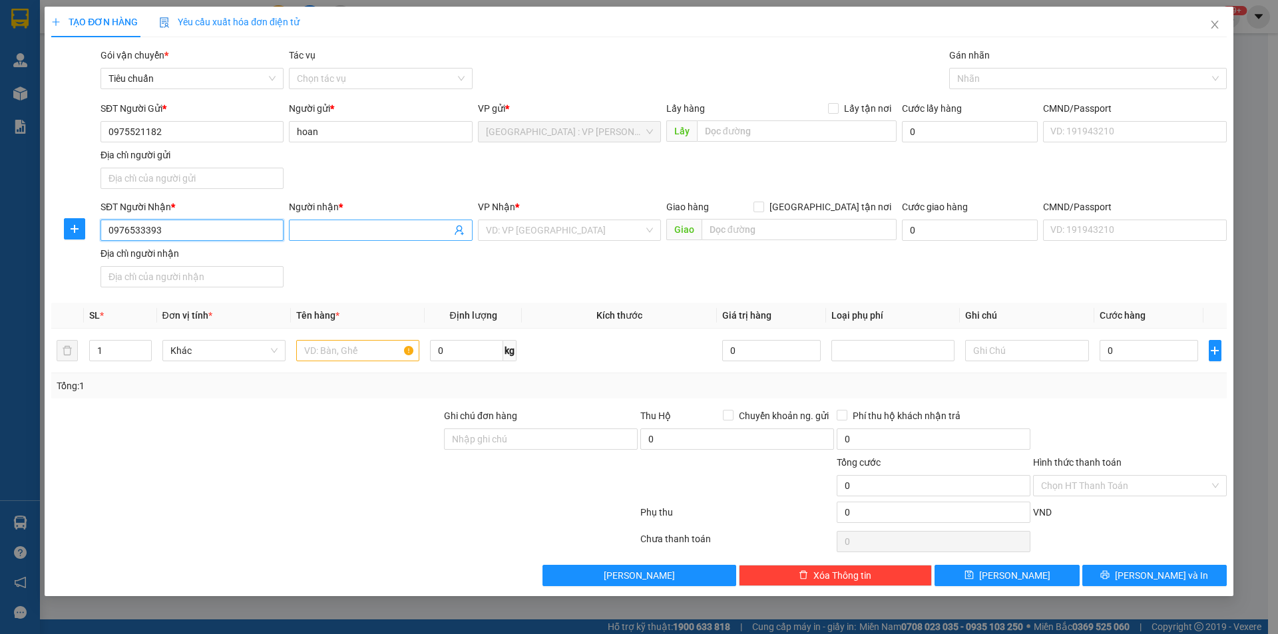
type input "0976533393"
click at [330, 228] on input "Người nhận *" at bounding box center [374, 230] width 154 height 15
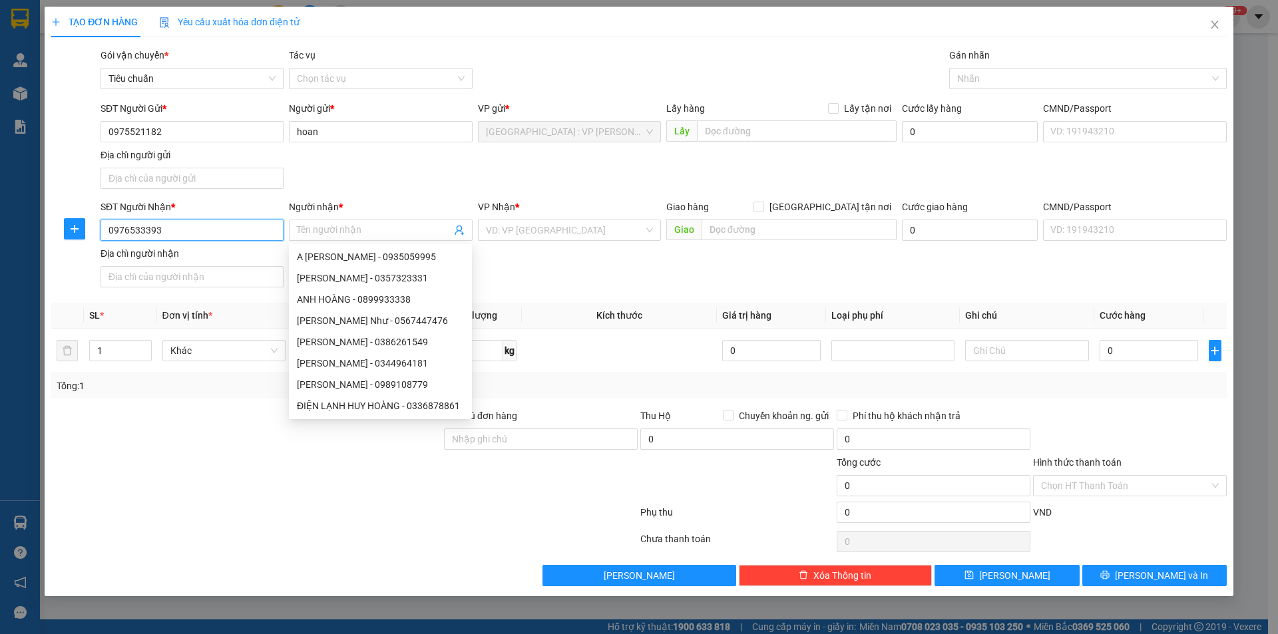
click at [182, 223] on input "0976533393" at bounding box center [192, 230] width 183 height 21
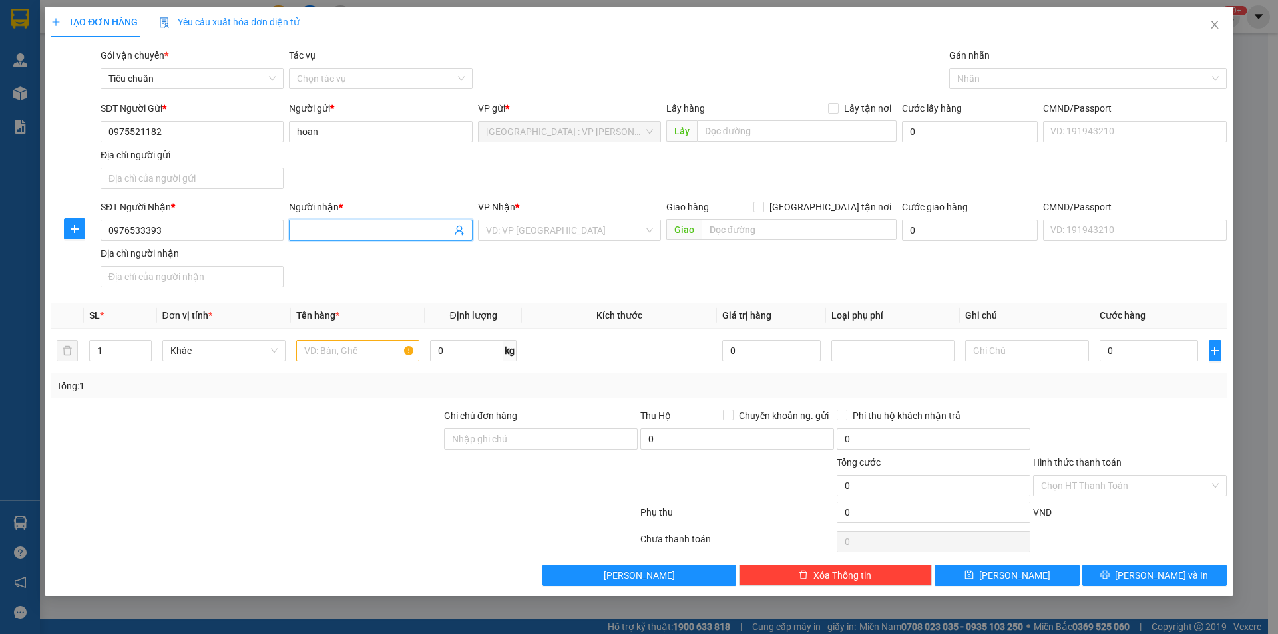
click at [329, 230] on input "Người nhận *" at bounding box center [374, 230] width 154 height 15
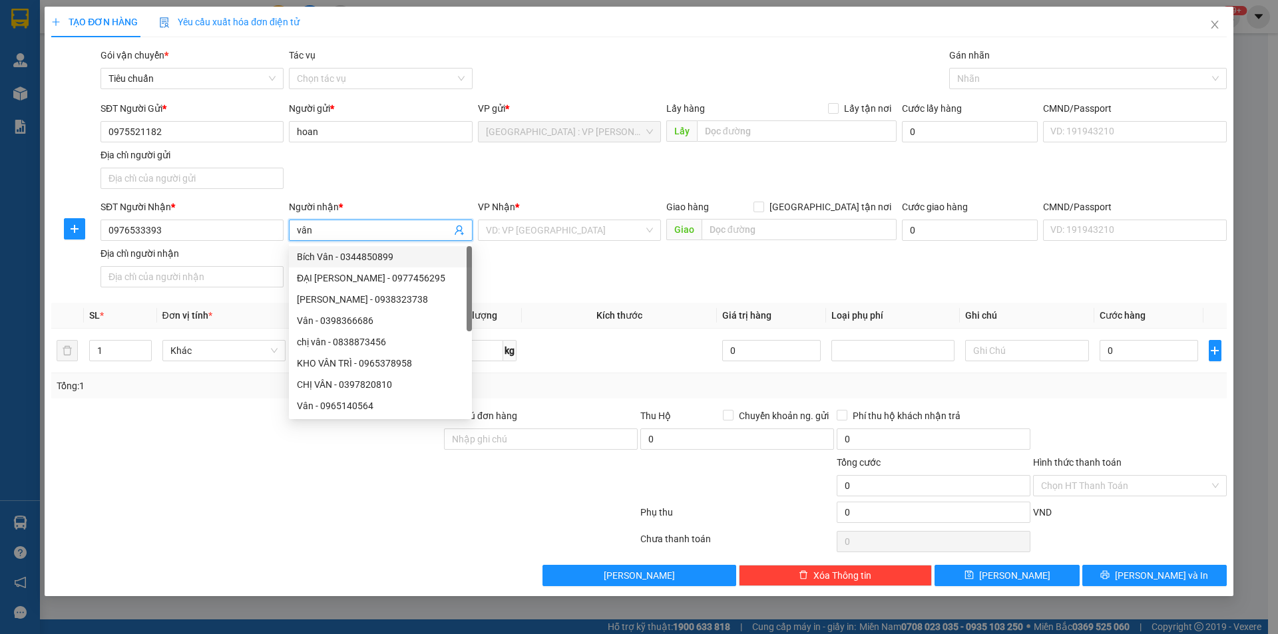
type input "vân"
click at [762, 216] on div "Giao hàng Giao tận nơi" at bounding box center [781, 210] width 230 height 20
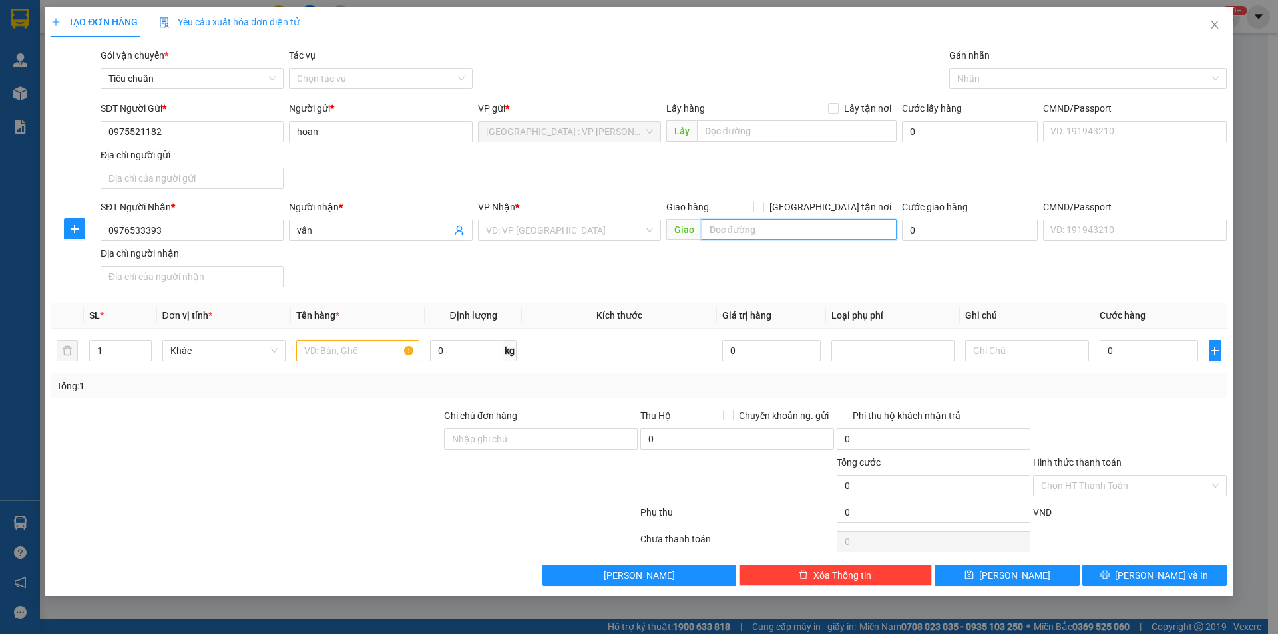
click at [760, 219] on input "text" at bounding box center [799, 229] width 195 height 21
type input "220 trần hưng đạo,sao đỏ,chí linh,hải dương"
drag, startPoint x: 845, startPoint y: 198, endPoint x: 838, endPoint y: 206, distance: 9.9
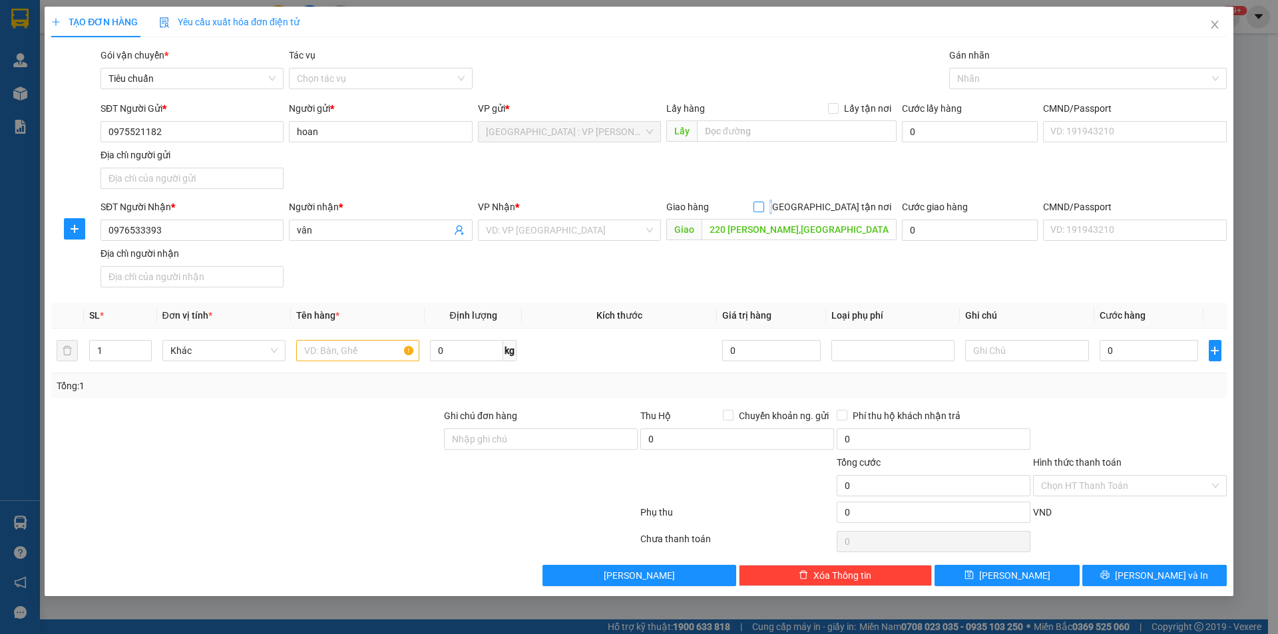
click at [839, 204] on form "SĐT Người Gửi * 0975521182 Người gửi * hoan VP gửi * Hà Nội : VP Hoàng Mai Lấy …" at bounding box center [639, 197] width 1176 height 192
click at [838, 206] on span "[GEOGRAPHIC_DATA] tận nơi" at bounding box center [830, 207] width 132 height 15
click at [763, 206] on input "[GEOGRAPHIC_DATA] tận nơi" at bounding box center [758, 206] width 9 height 9
checkbox input "true"
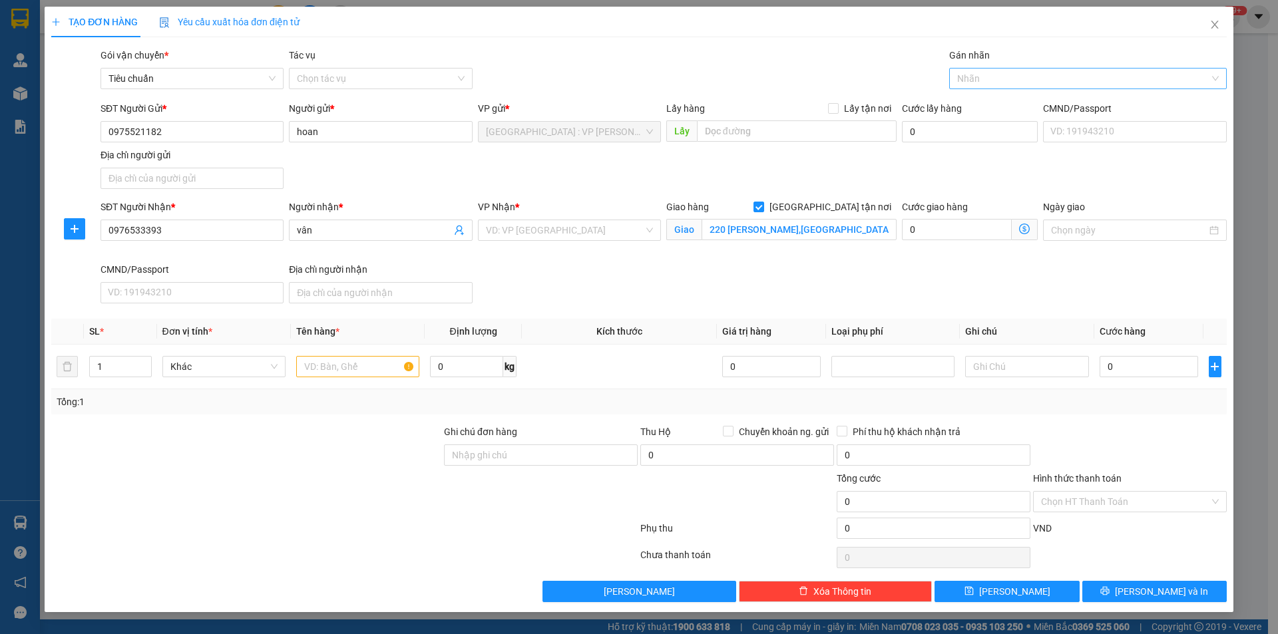
click at [1011, 82] on div at bounding box center [1082, 79] width 258 height 16
type input "gtn"
click at [1010, 108] on div "[GEOGRAPHIC_DATA] tận nơi" at bounding box center [1088, 105] width 262 height 15
click at [534, 228] on input "search" at bounding box center [565, 230] width 158 height 20
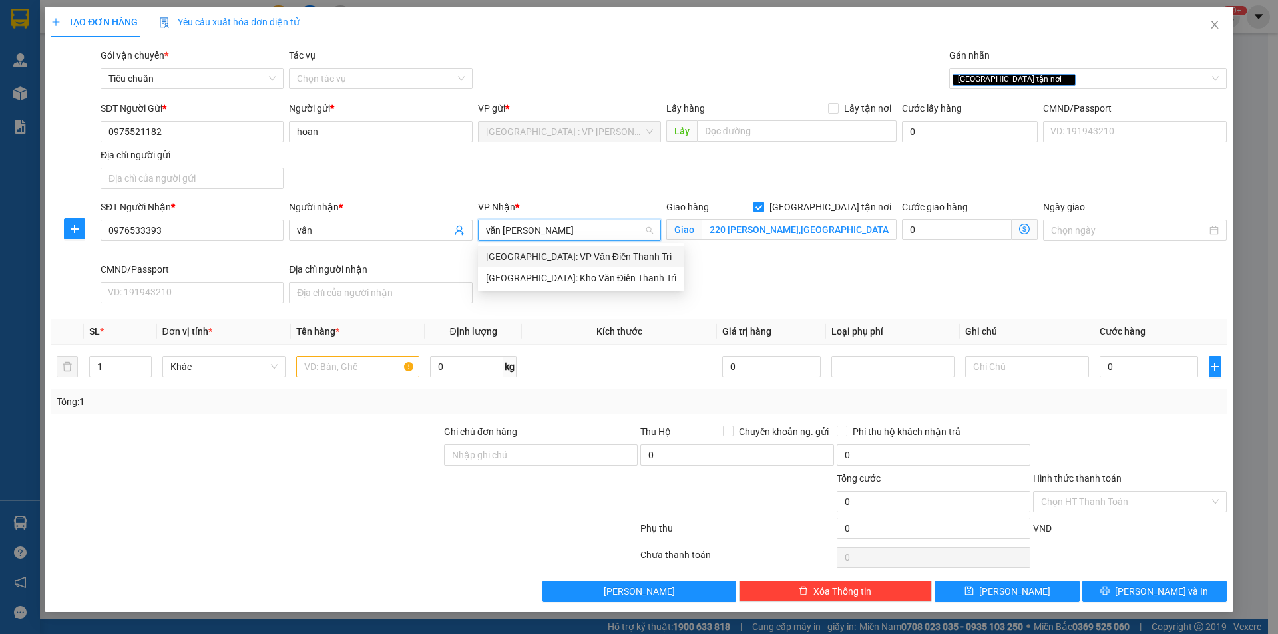
type input "văn đi"
click at [554, 278] on div "[GEOGRAPHIC_DATA]: Kho Văn Điển Thanh Trì" at bounding box center [581, 278] width 190 height 15
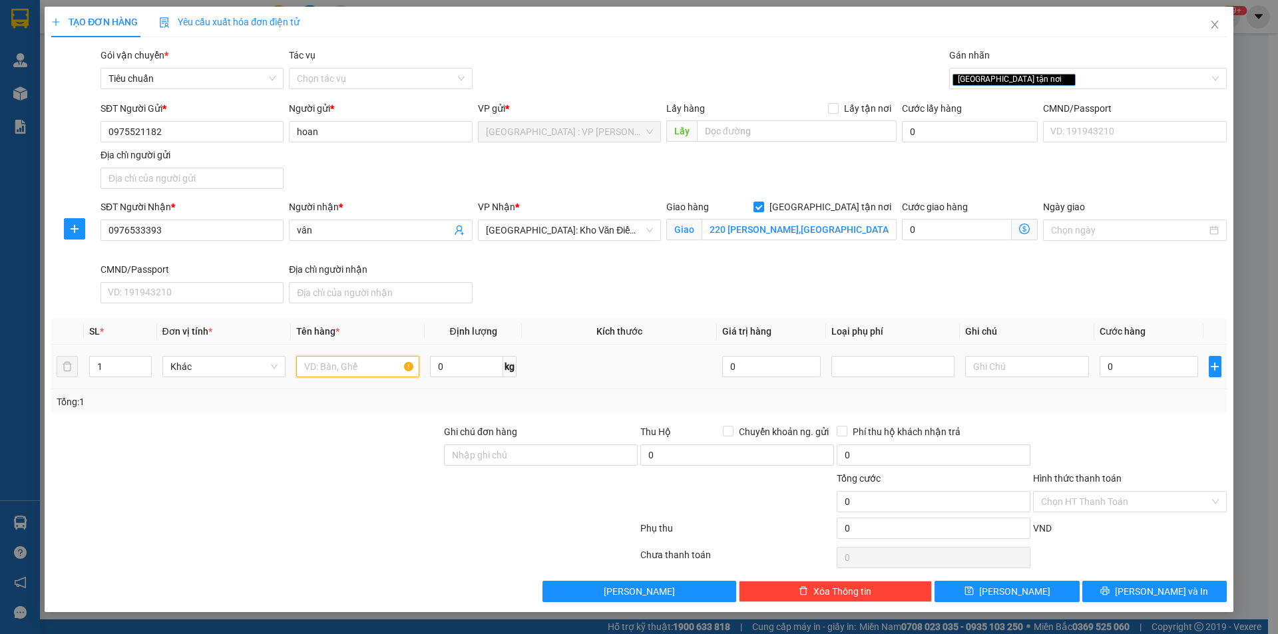
click at [365, 361] on input "text" at bounding box center [357, 366] width 123 height 21
type input "1 kiện carton"
click at [1122, 368] on input "0" at bounding box center [1149, 366] width 99 height 21
type input "7"
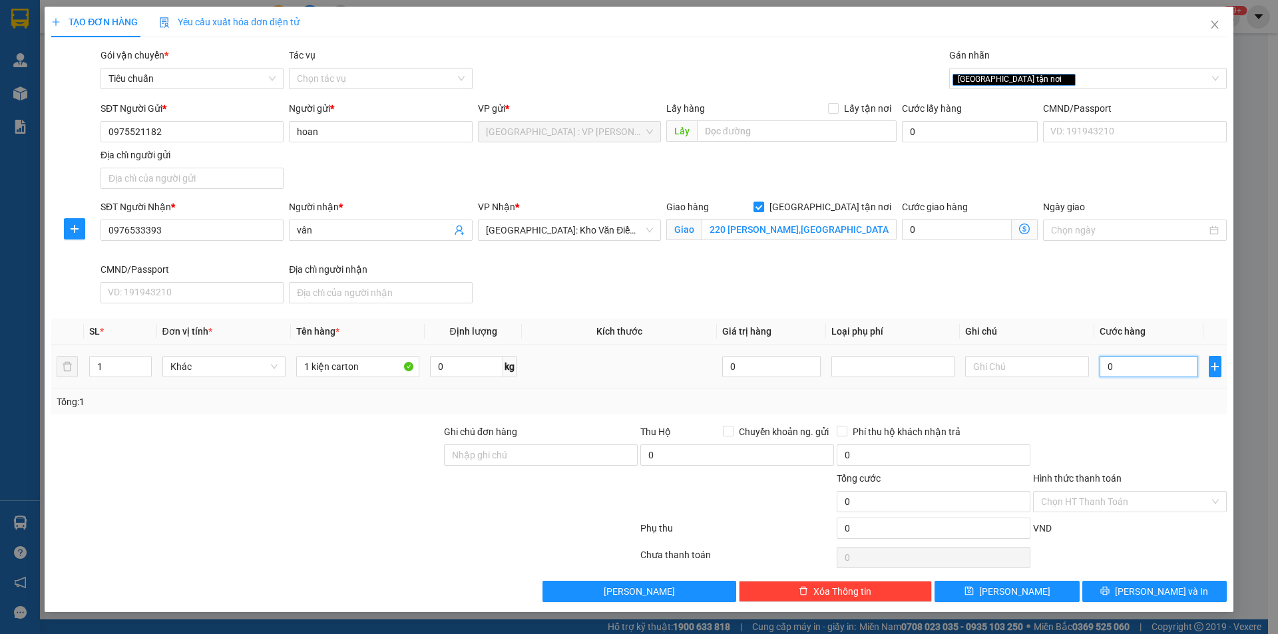
type input "7"
type input "75"
click at [877, 275] on div "SĐT Người Nhận * 0976533393 Người nhận * vân VP Nhận * Hà Nội: Kho Văn Điển Tha…" at bounding box center [664, 254] width 1132 height 109
click at [1153, 590] on span "Lưu và In" at bounding box center [1161, 592] width 93 height 15
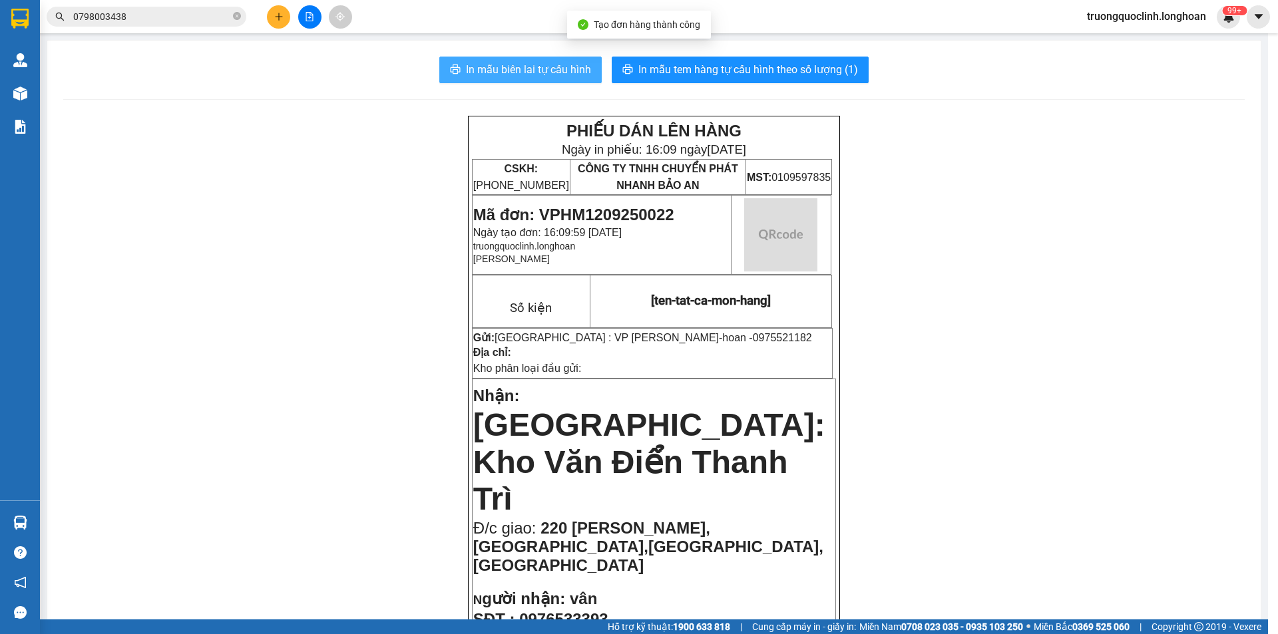
click at [537, 79] on button "In mẫu biên lai tự cấu hình" at bounding box center [520, 70] width 162 height 27
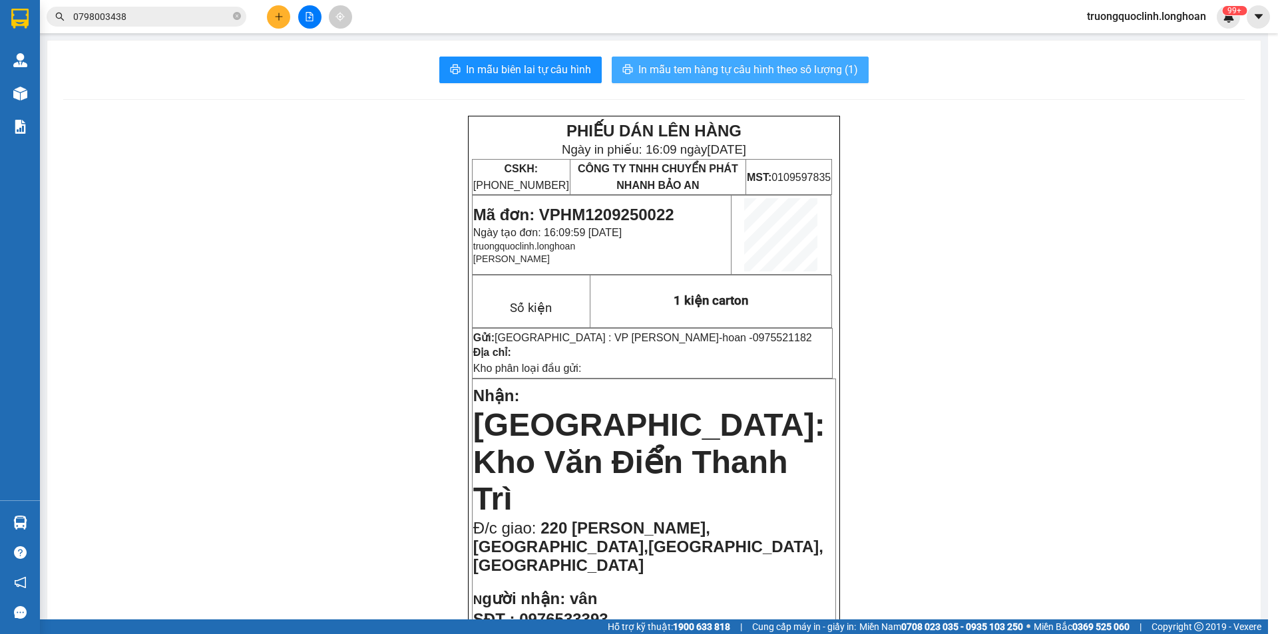
click at [782, 75] on span "In mẫu tem hàng tự cấu hình theo số lượng (1)" at bounding box center [748, 69] width 220 height 17
click at [642, 220] on span "Mã đơn: VPHM1209250022" at bounding box center [573, 215] width 201 height 18
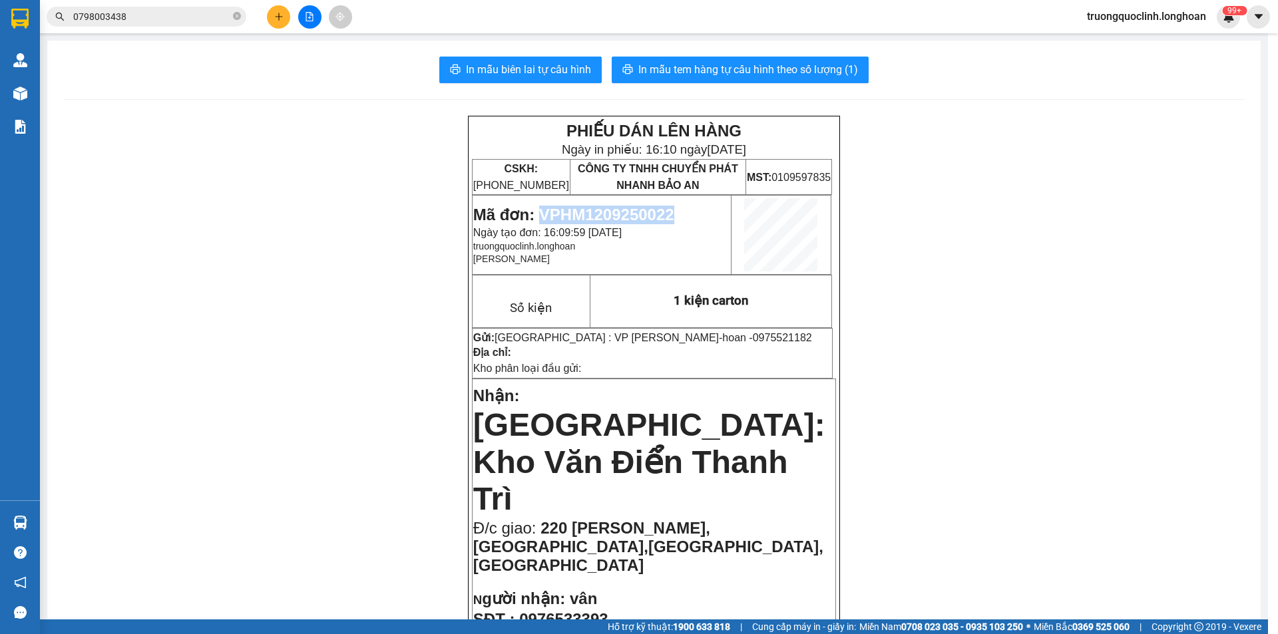
click at [642, 220] on span "Mã đơn: VPHM1209250022" at bounding box center [573, 215] width 201 height 18
copy span "VPHM1209250022"
click at [284, 19] on button at bounding box center [278, 16] width 23 height 23
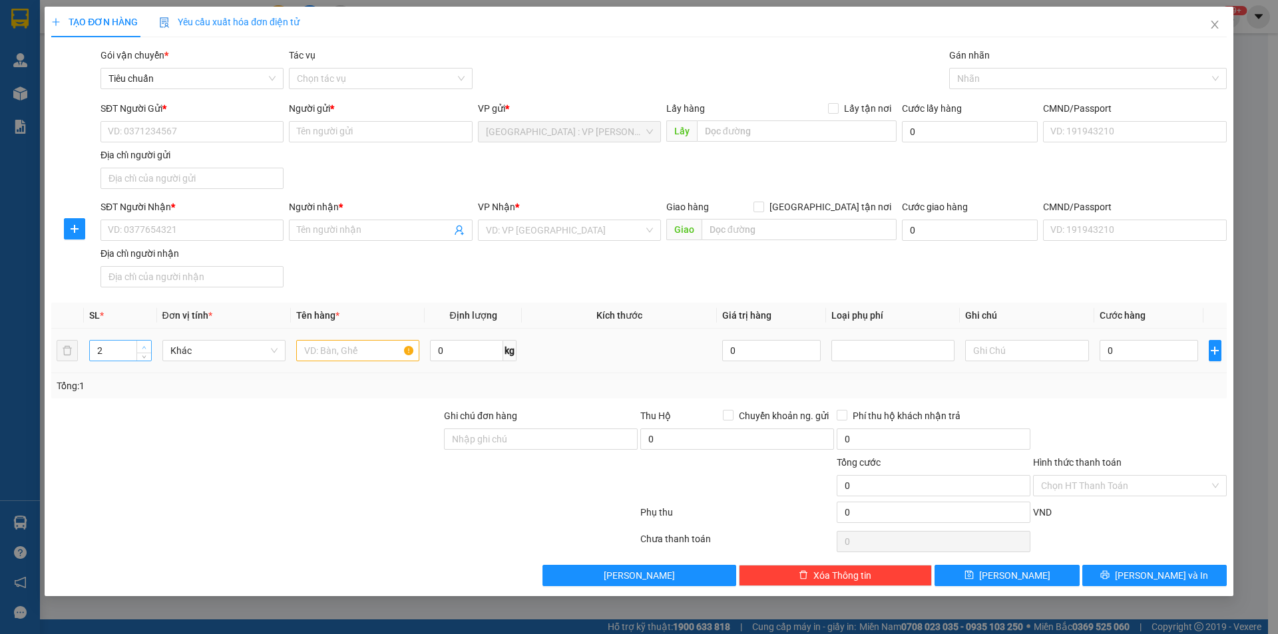
click at [145, 346] on icon "up" at bounding box center [144, 348] width 5 height 5
drag, startPoint x: 145, startPoint y: 346, endPoint x: 154, endPoint y: 345, distance: 9.4
click at [146, 346] on icon "up" at bounding box center [144, 348] width 5 height 5
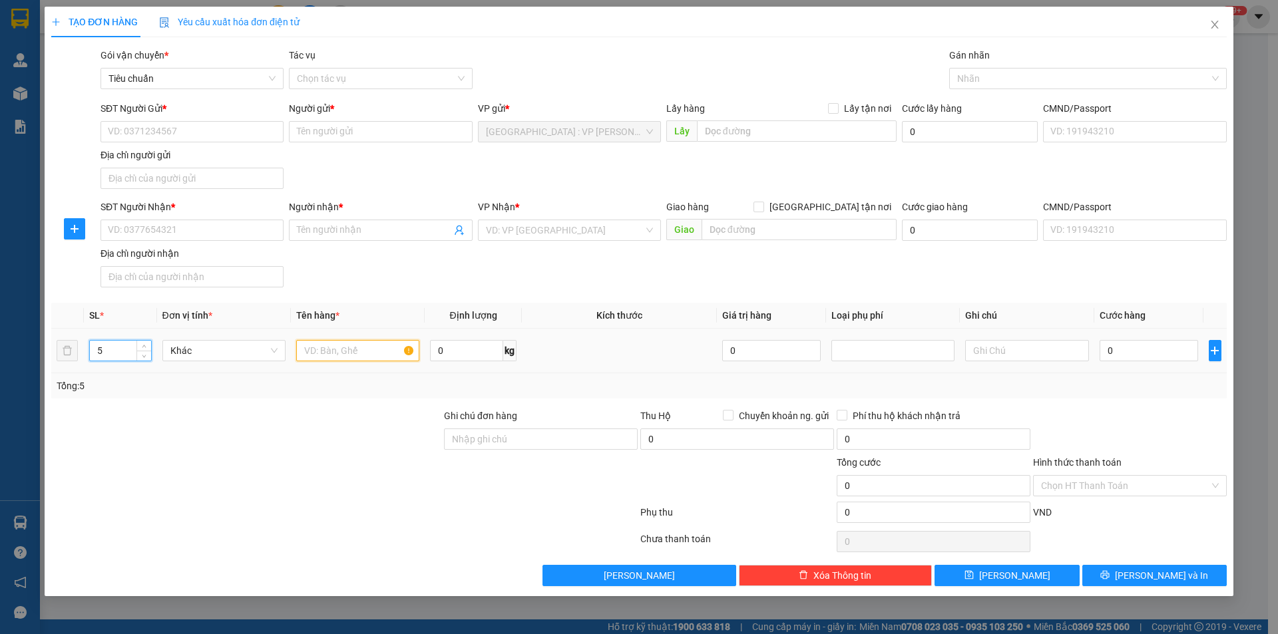
click at [320, 358] on input "text" at bounding box center [357, 350] width 123 height 21
click at [379, 421] on div at bounding box center [246, 432] width 393 height 47
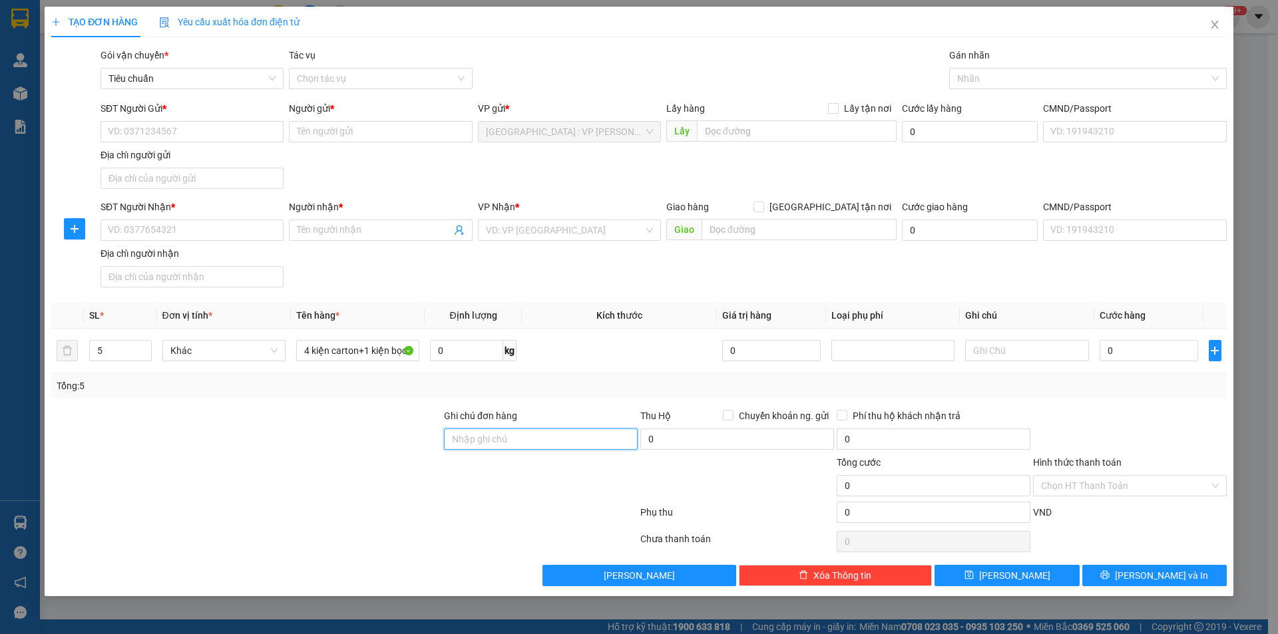
click at [517, 441] on input "Ghi chú đơn hàng" at bounding box center [541, 439] width 194 height 21
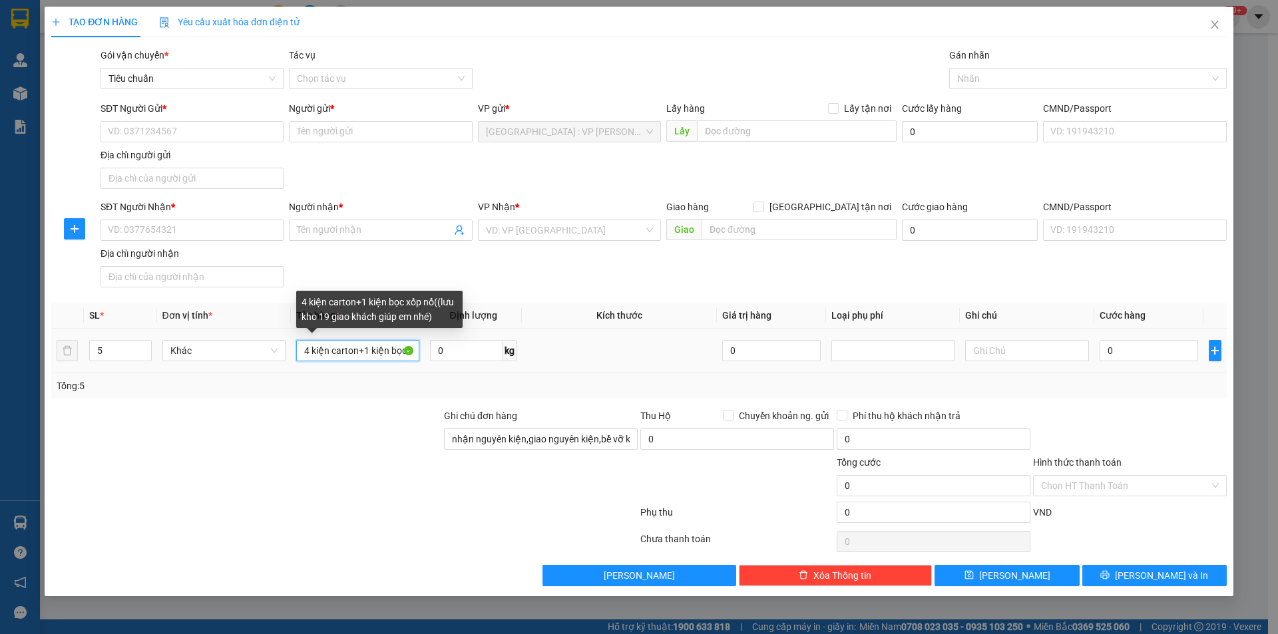
click at [358, 347] on input "4 kiện carton+1 kiện bọc xốp nổ((lưu kho 19 giao khách giúp em nhé)" at bounding box center [357, 350] width 123 height 21
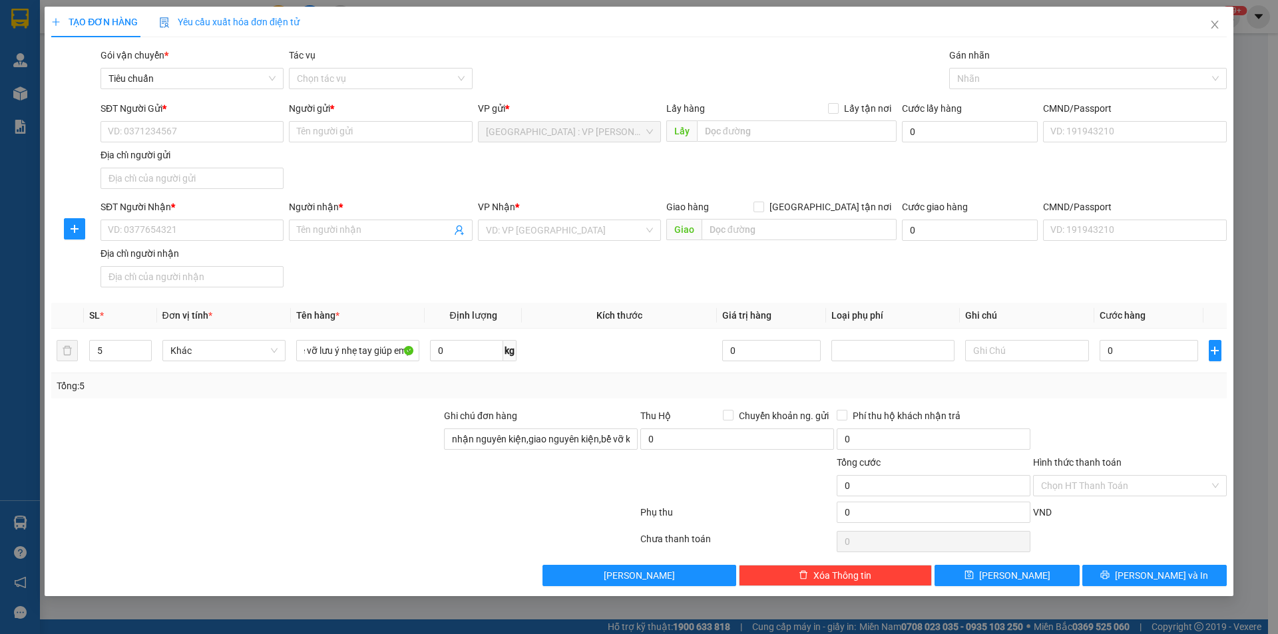
click at [350, 432] on div at bounding box center [246, 432] width 393 height 47
click at [194, 126] on input "SĐT Người Gửi *" at bounding box center [192, 131] width 183 height 21
click at [190, 198] on div "0868331111 - duy" at bounding box center [192, 201] width 167 height 15
click at [215, 230] on input "SĐT Người Nhận *" at bounding box center [192, 230] width 183 height 21
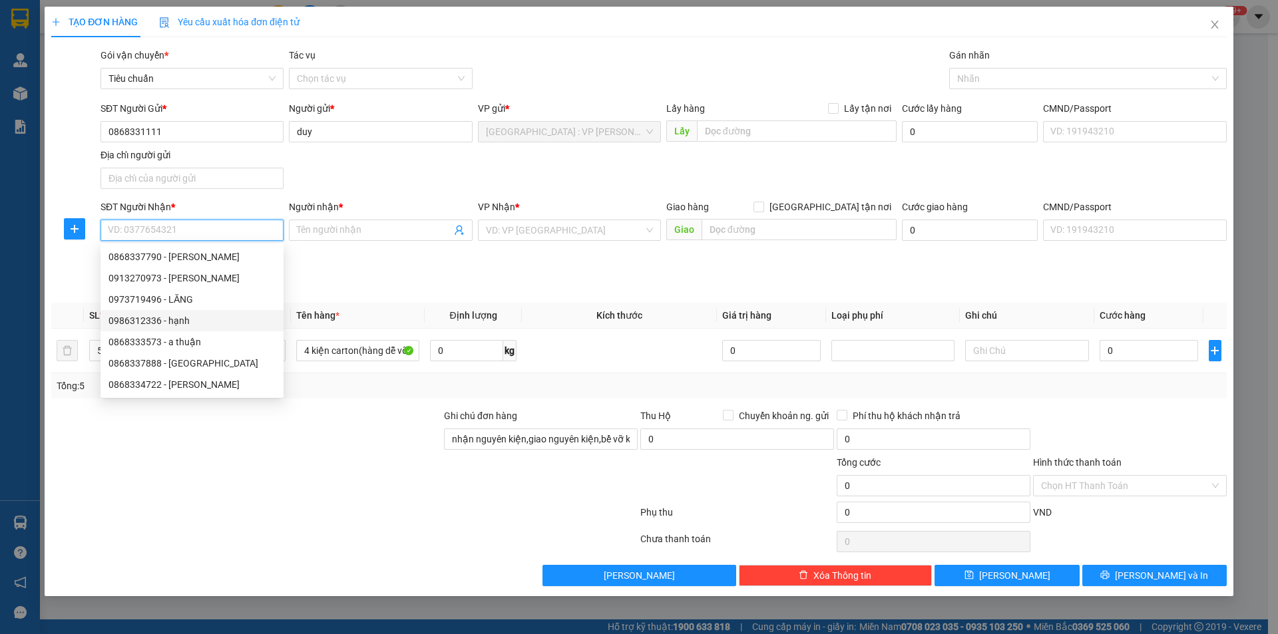
click at [186, 320] on div "0986312336 - hạnh" at bounding box center [192, 321] width 167 height 15
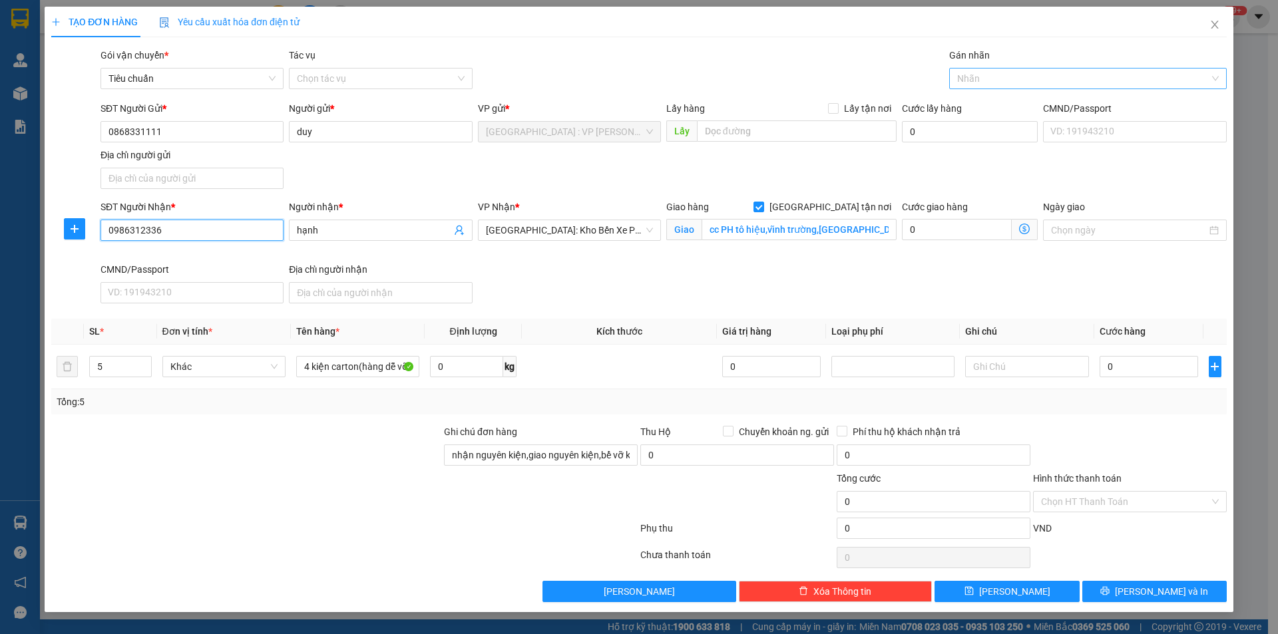
click at [1003, 77] on div at bounding box center [1082, 79] width 258 height 16
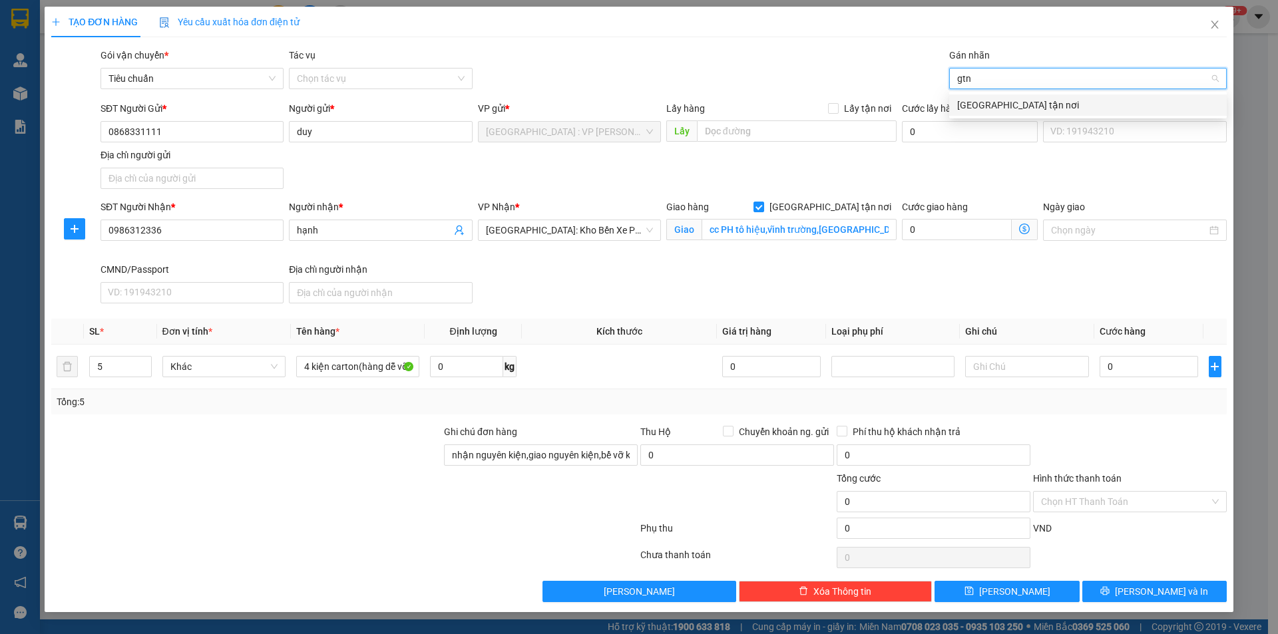
drag, startPoint x: 984, startPoint y: 107, endPoint x: 910, endPoint y: 91, distance: 75.6
click at [983, 107] on div "[GEOGRAPHIC_DATA] tận nơi" at bounding box center [1088, 105] width 262 height 15
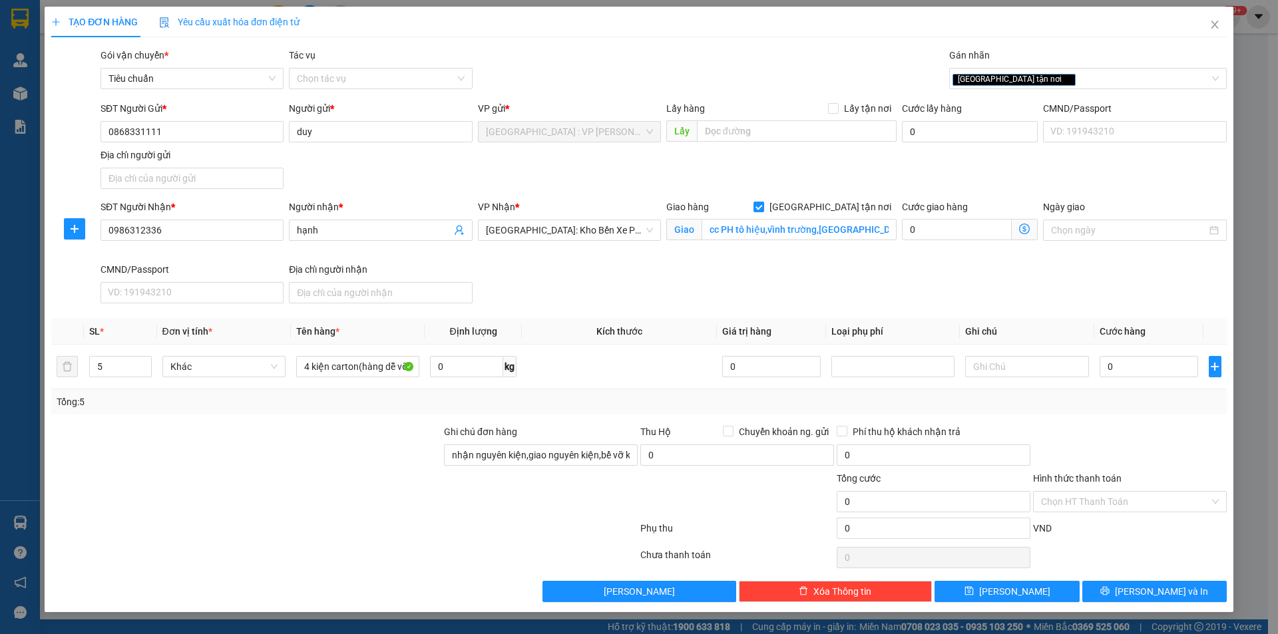
click at [838, 71] on div "Gói vận chuyển * Tiêu chuẩn Tác vụ Chọn tác vụ Gán nhãn Giao tận nơi" at bounding box center [664, 71] width 1132 height 47
click at [1149, 361] on input "0" at bounding box center [1149, 366] width 99 height 21
click at [1110, 428] on div at bounding box center [1130, 448] width 196 height 47
click at [1040, 263] on div "SĐT Người Nhận * 0986312336 Người nhận * hạnh VP Nhận * Nha Trang: Kho Bến Xe P…" at bounding box center [664, 254] width 1132 height 109
drag, startPoint x: 1170, startPoint y: 592, endPoint x: 1132, endPoint y: 559, distance: 50.5
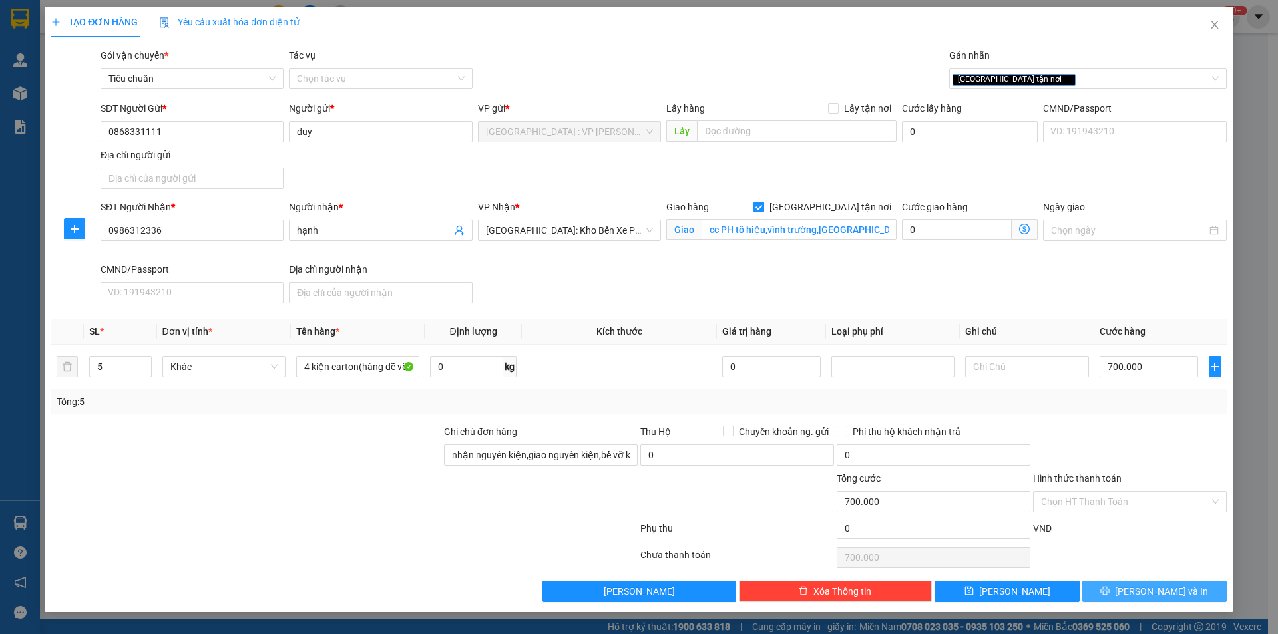
click at [1169, 592] on span "Lưu và In" at bounding box center [1161, 592] width 93 height 15
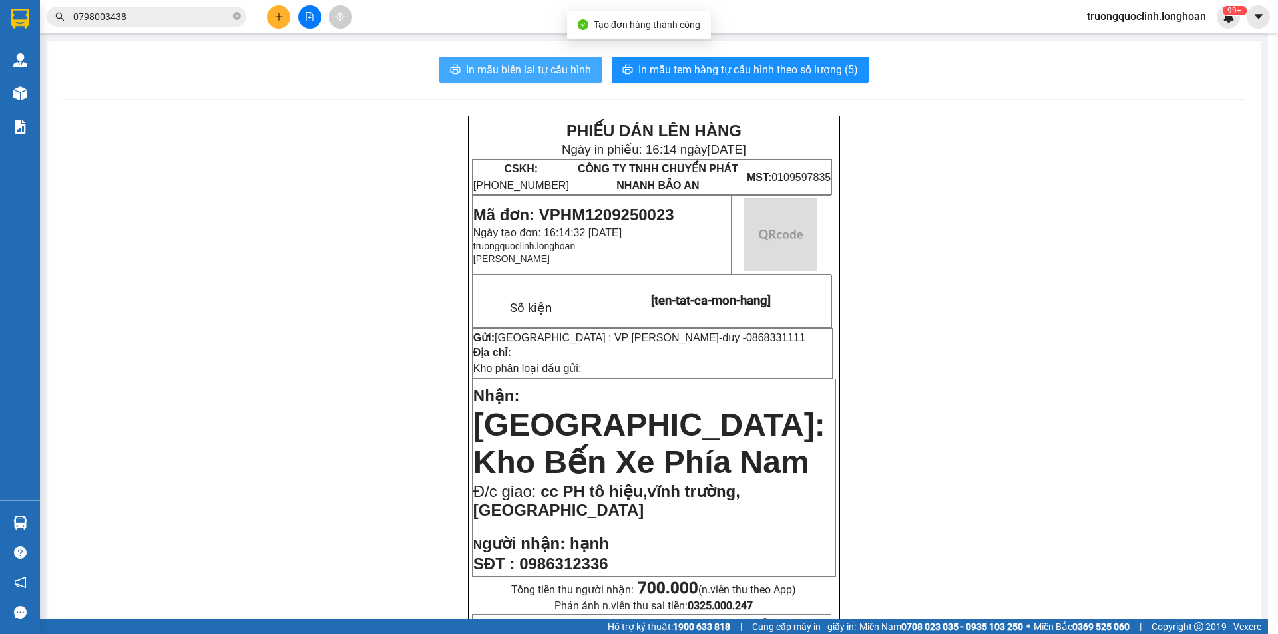
click at [540, 67] on span "In mẫu biên lai tự cấu hình" at bounding box center [528, 69] width 125 height 17
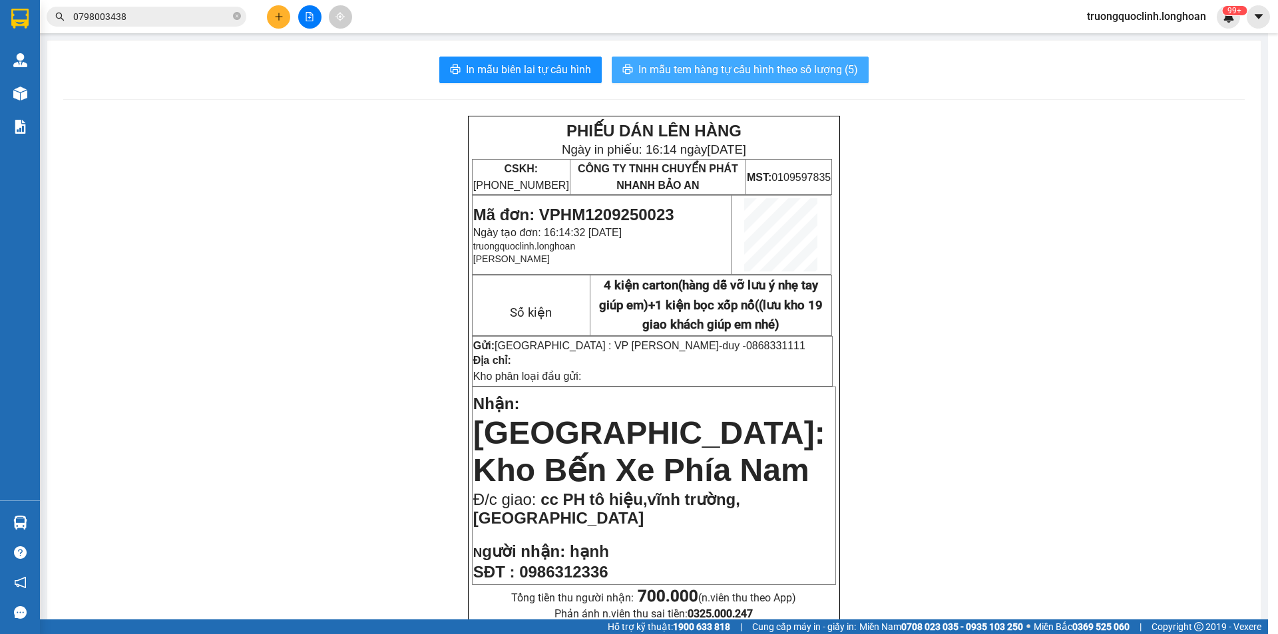
click at [755, 67] on span "In mẫu tem hàng tự cấu hình theo số lượng (5)" at bounding box center [748, 69] width 220 height 17
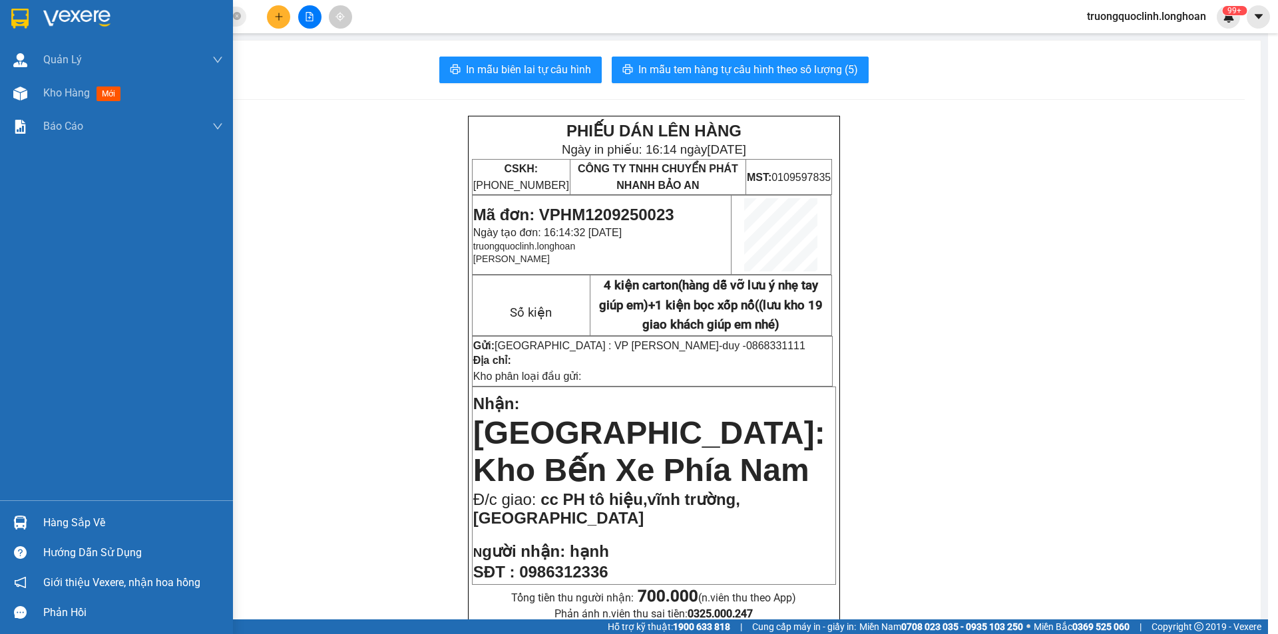
click at [17, 16] on img at bounding box center [19, 19] width 17 height 20
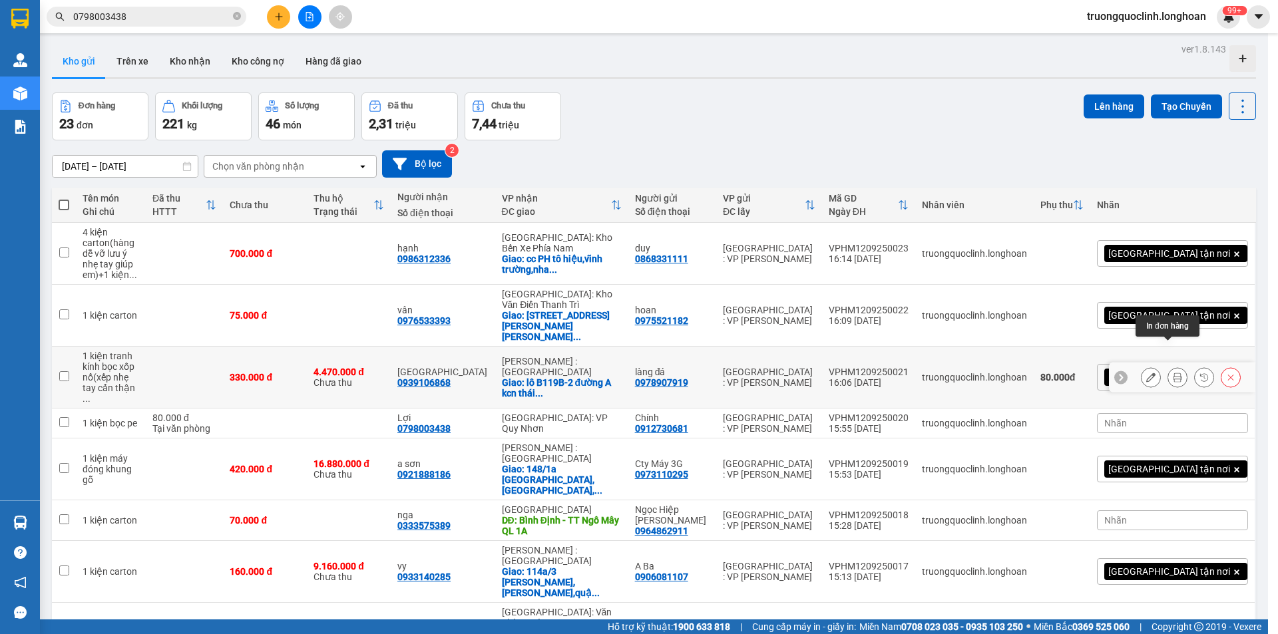
click at [1173, 373] on icon at bounding box center [1177, 377] width 9 height 9
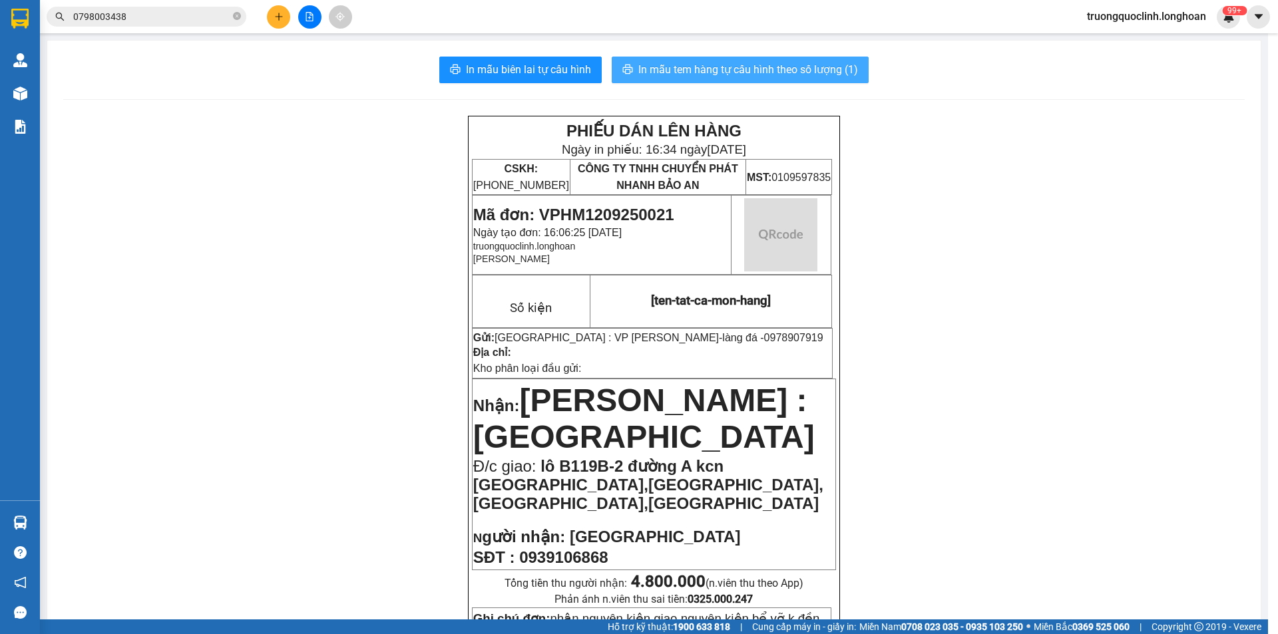
click at [833, 78] on span "In mẫu tem hàng tự cấu hình theo số lượng (1)" at bounding box center [748, 69] width 220 height 17
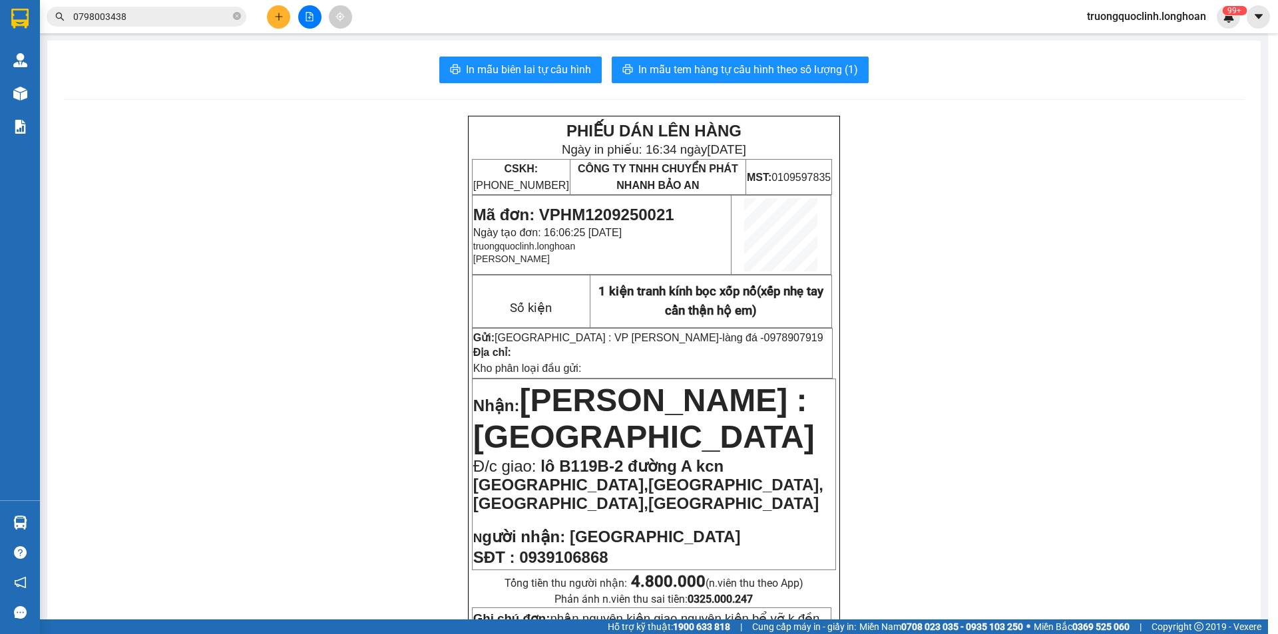
scroll to position [200, 0]
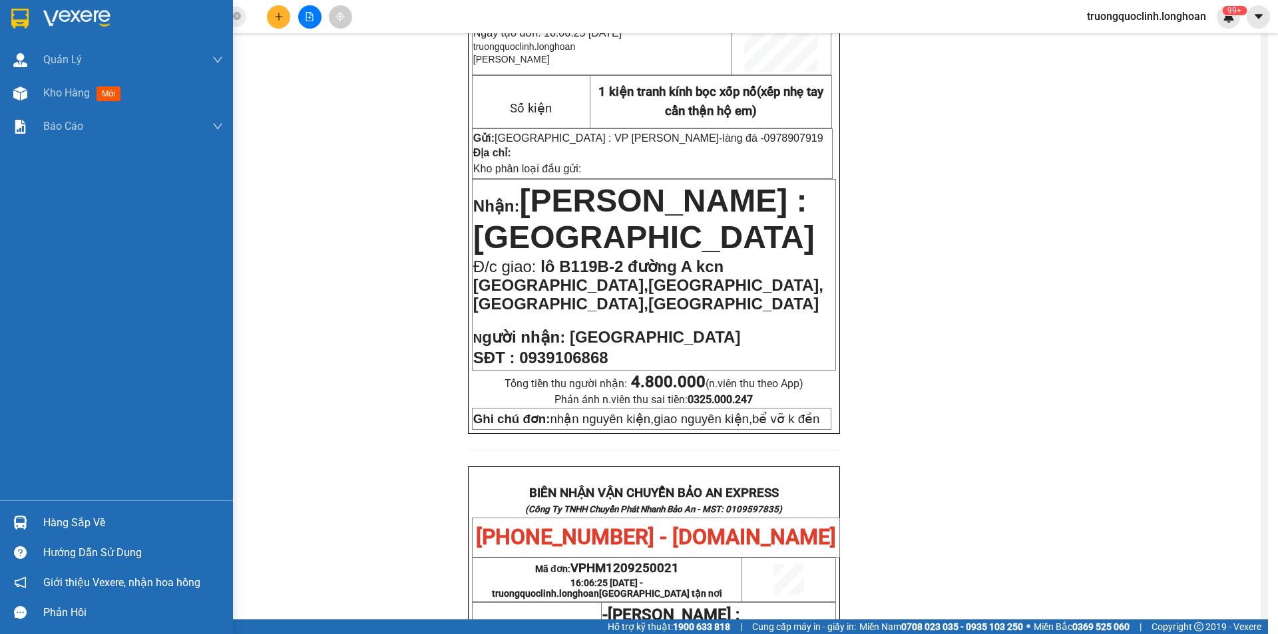
click at [17, 14] on img at bounding box center [19, 19] width 17 height 20
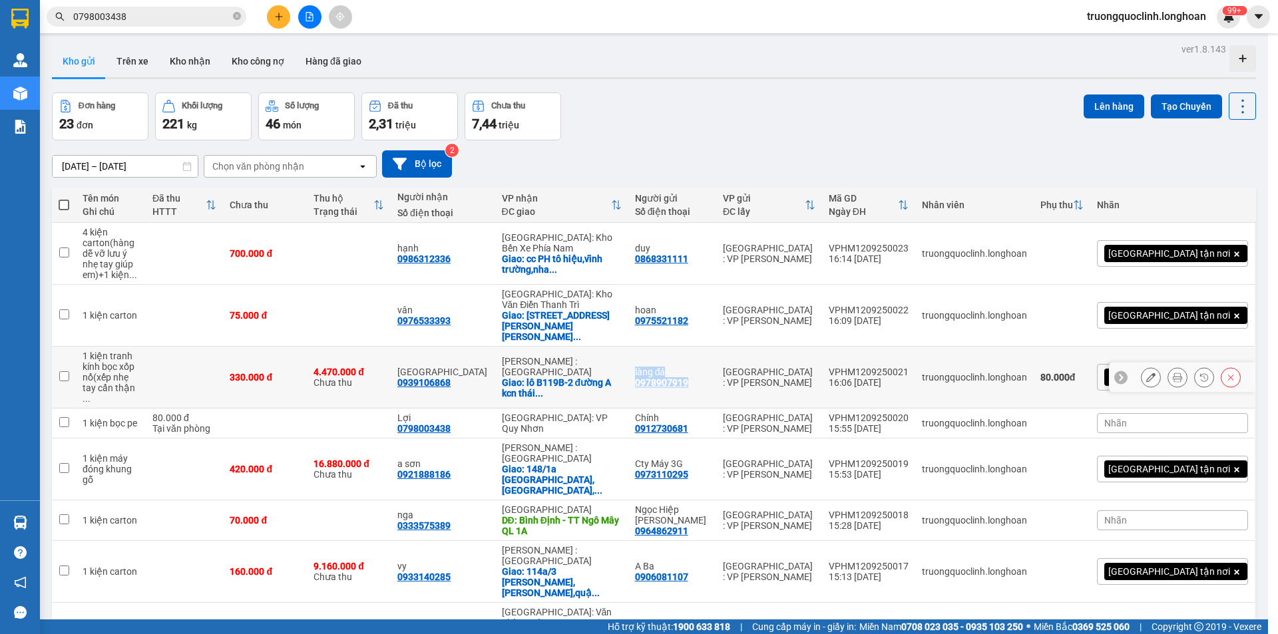
drag, startPoint x: 747, startPoint y: 355, endPoint x: 663, endPoint y: 361, distance: 84.1
click at [663, 361] on tr "1 kiện tranh kính bọc xốp nổ(xếp nhẹ tay cẩn thận ... 330.000 đ 4.470.000 đ Chư…" at bounding box center [654, 378] width 1204 height 62
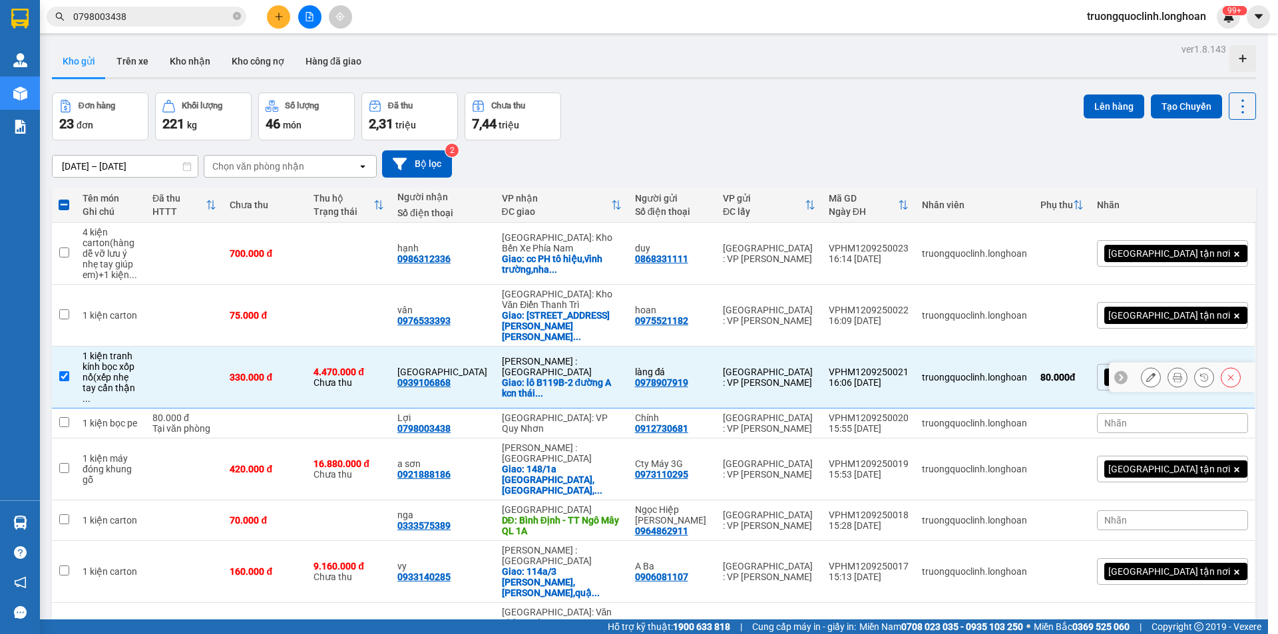
click at [710, 367] on div "làng đá 0978907919" at bounding box center [672, 377] width 75 height 21
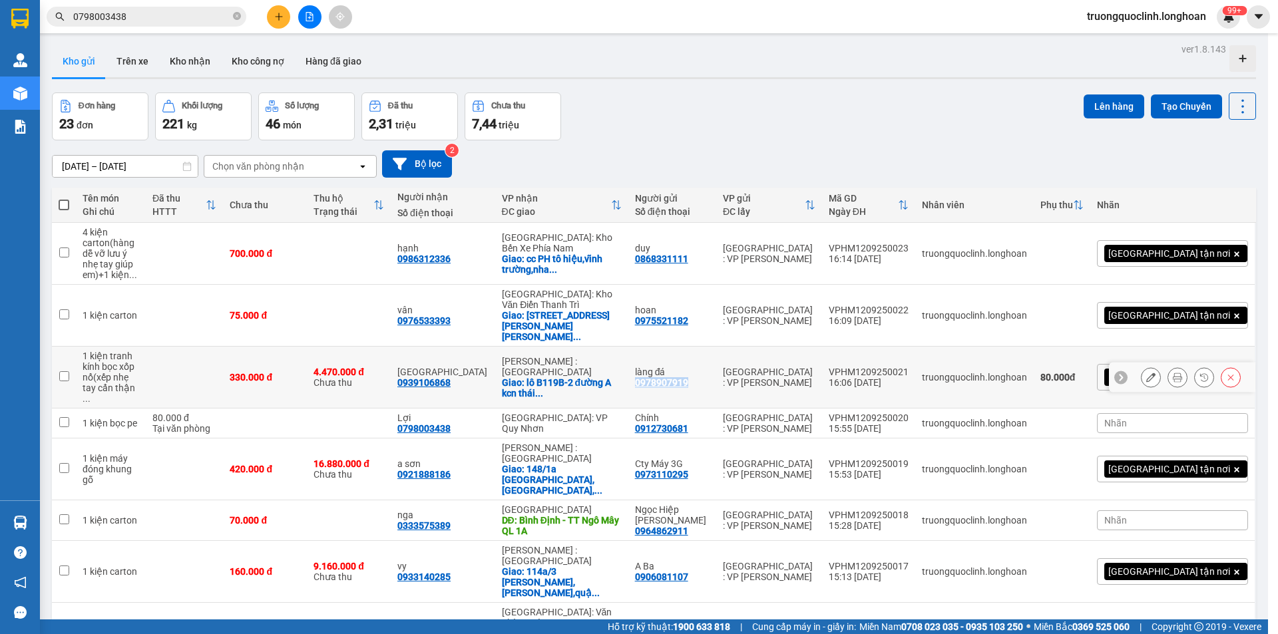
drag, startPoint x: 742, startPoint y: 355, endPoint x: 681, endPoint y: 356, distance: 60.6
click at [681, 367] on div "làng đá 0978907919" at bounding box center [672, 377] width 75 height 21
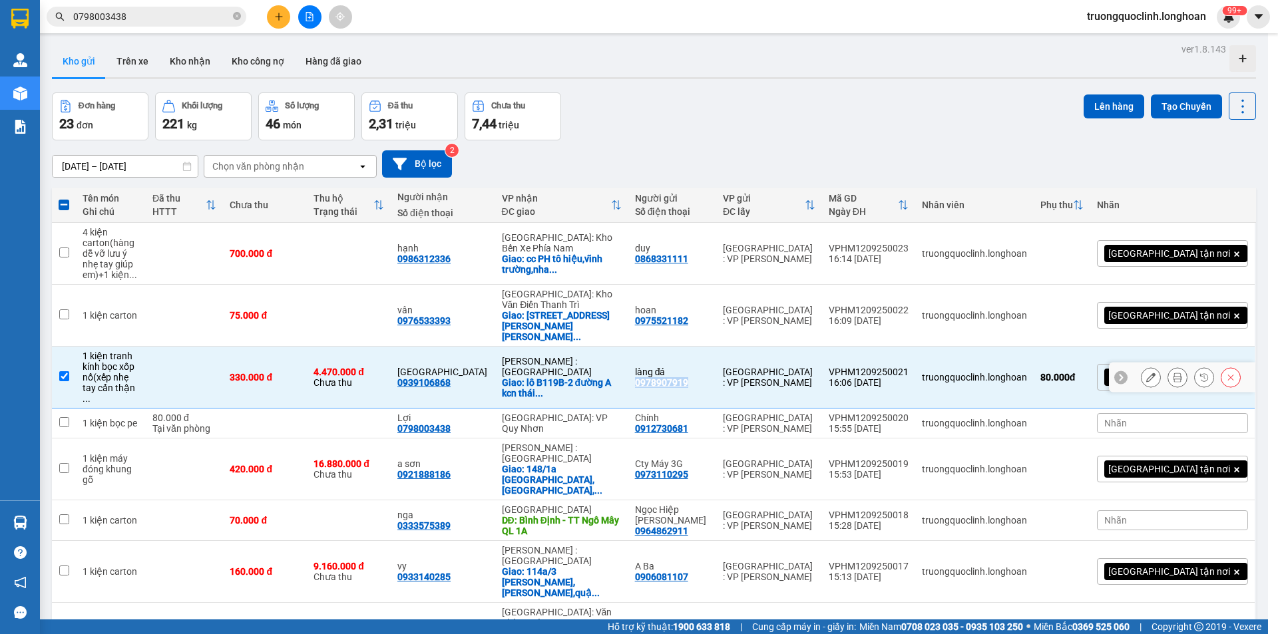
copy div "0978907919"
click at [1146, 373] on icon at bounding box center [1150, 377] width 9 height 9
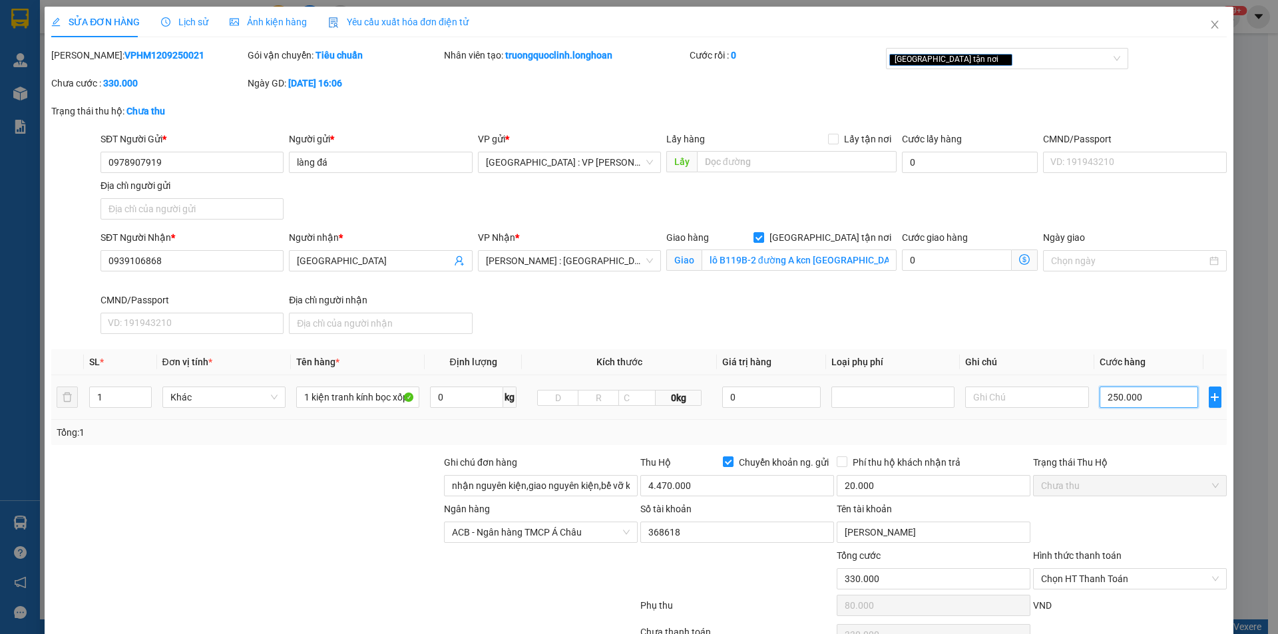
click at [1146, 399] on input "250.000" at bounding box center [1149, 397] width 99 height 21
click at [912, 320] on div "SĐT Người Nhận * 0939106868 Người nhận * phú nông VP Nhận * Hồ Chí Minh : Kho Q…" at bounding box center [664, 284] width 1132 height 109
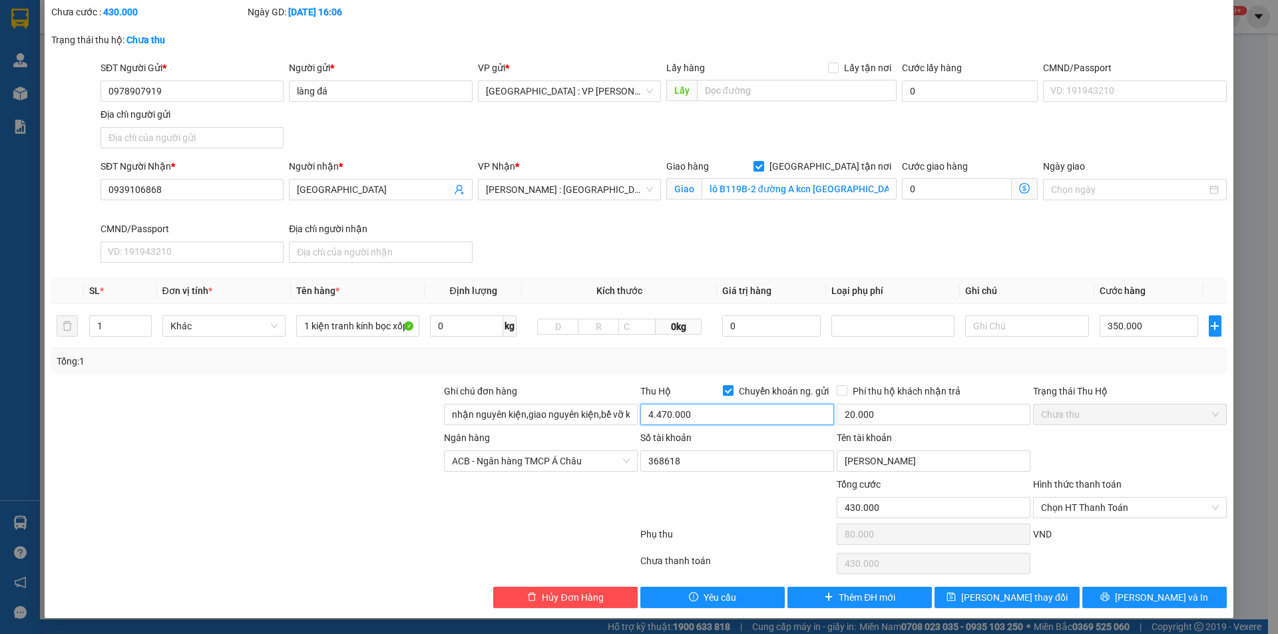
click at [720, 415] on input "4.470.000" at bounding box center [737, 414] width 194 height 21
click at [1166, 593] on span "Lưu và In" at bounding box center [1161, 597] width 93 height 15
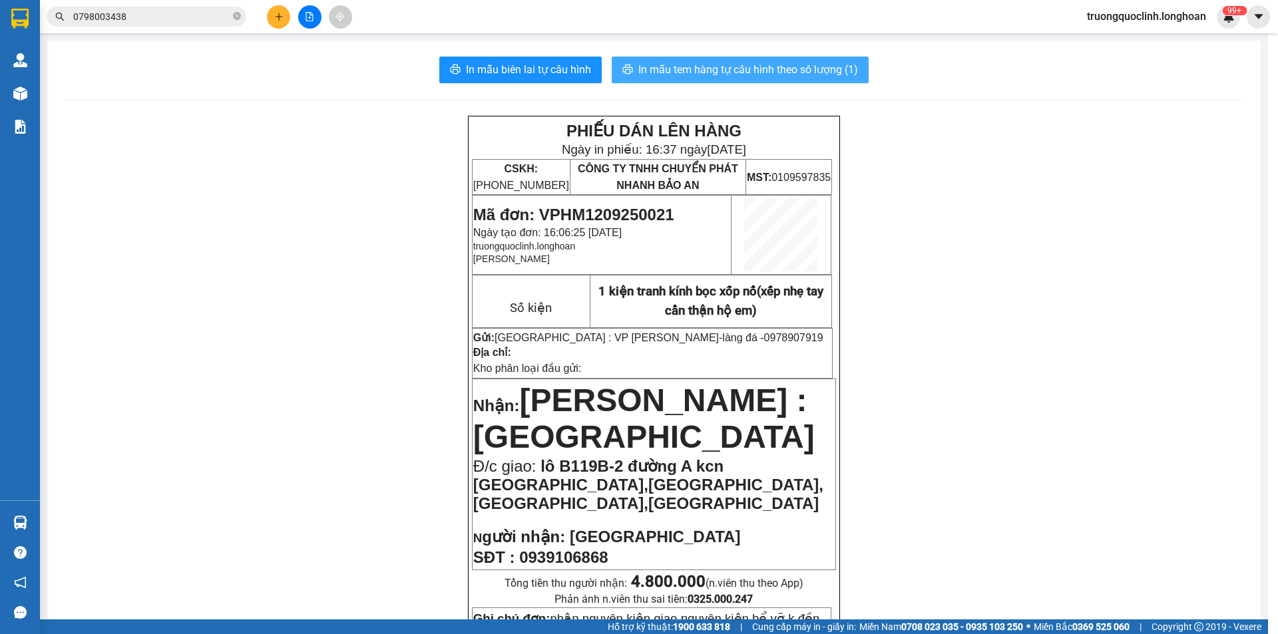
click at [726, 59] on button "In mẫu tem hàng tự cấu hình theo số lượng (1)" at bounding box center [740, 70] width 257 height 27
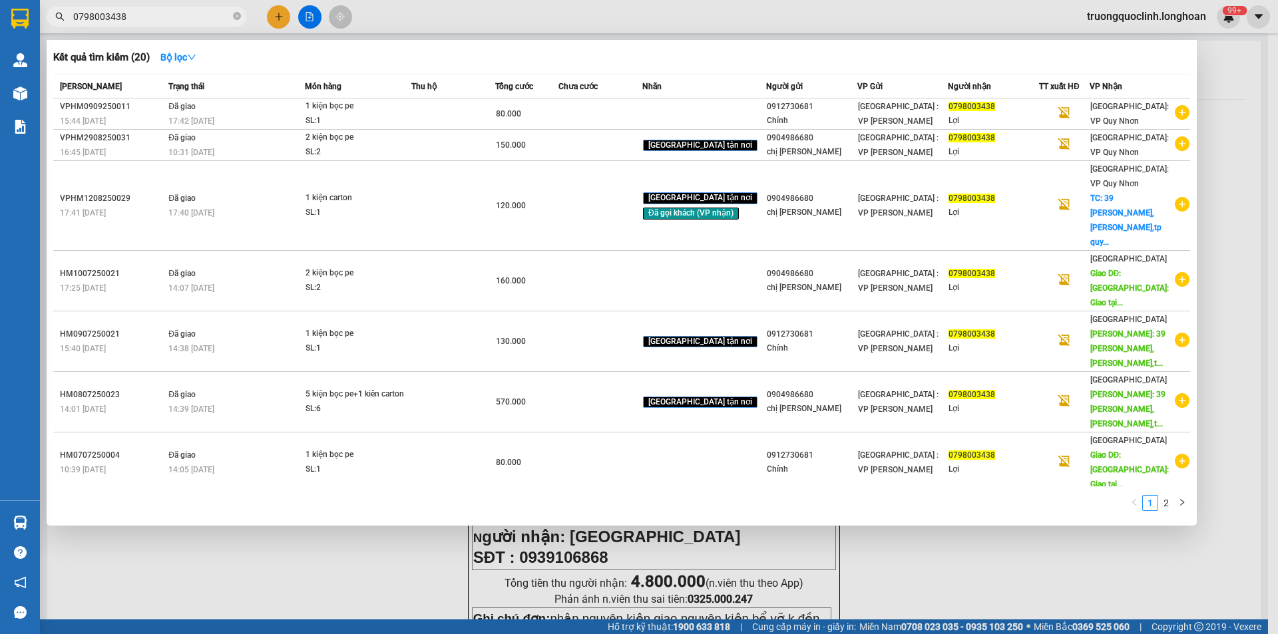
click at [135, 16] on input "0798003438" at bounding box center [151, 16] width 157 height 15
paste input "02585696"
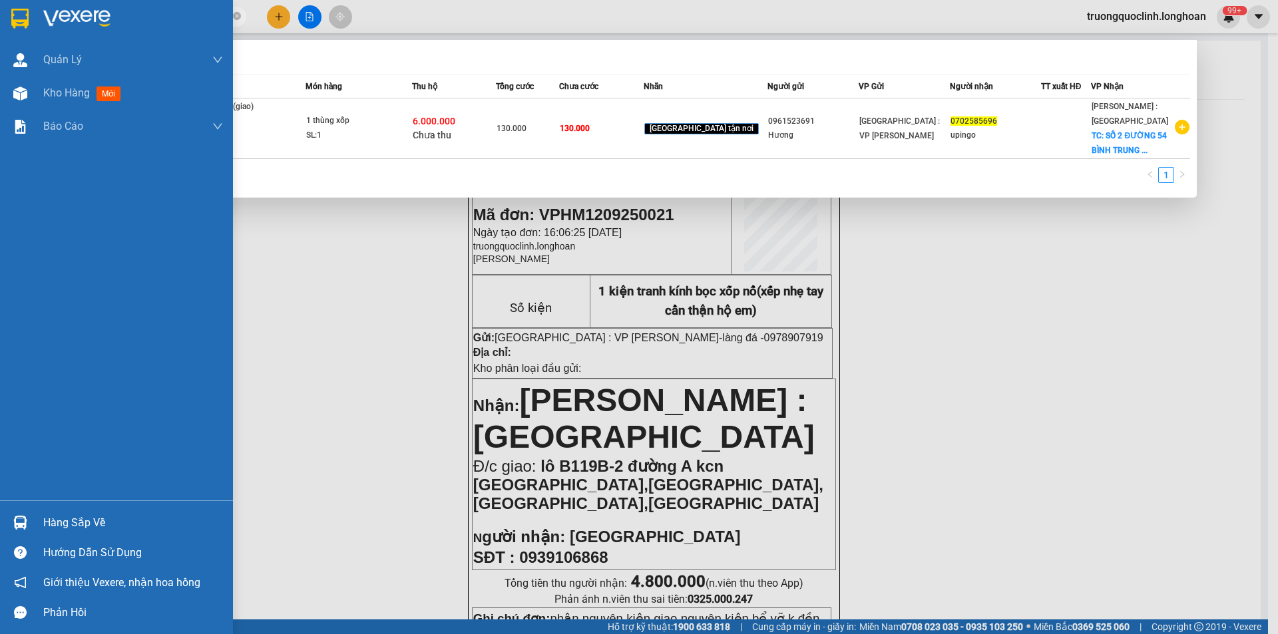
click at [37, 19] on div at bounding box center [116, 21] width 233 height 43
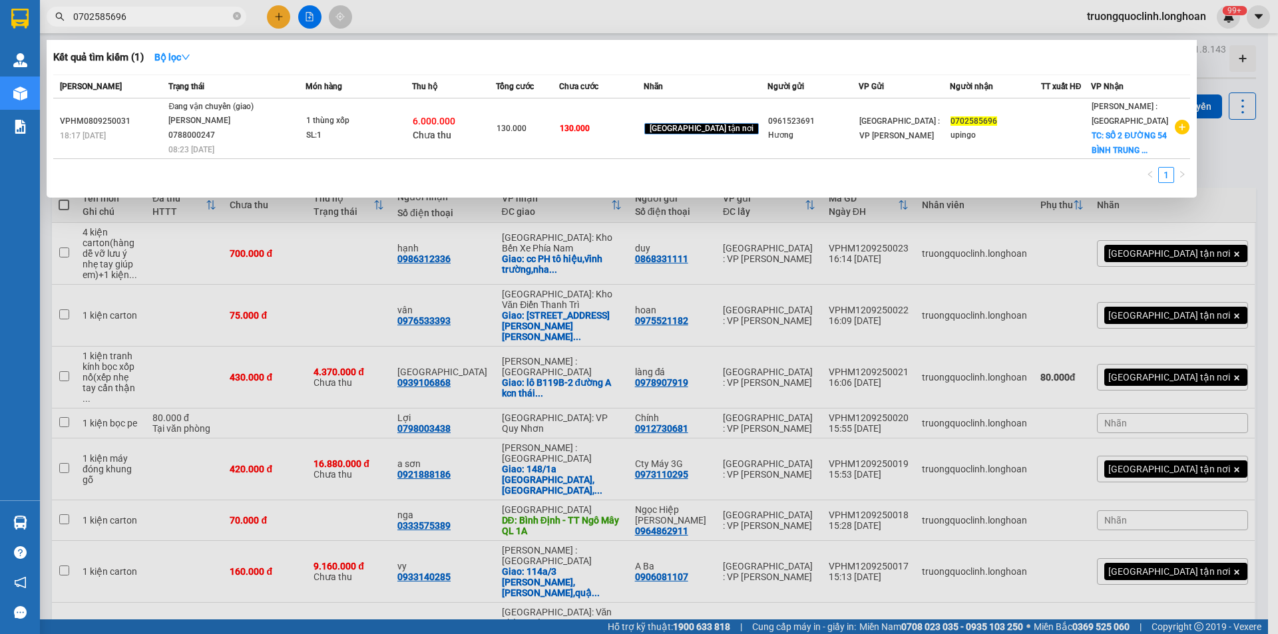
click at [1240, 81] on div at bounding box center [639, 317] width 1278 height 634
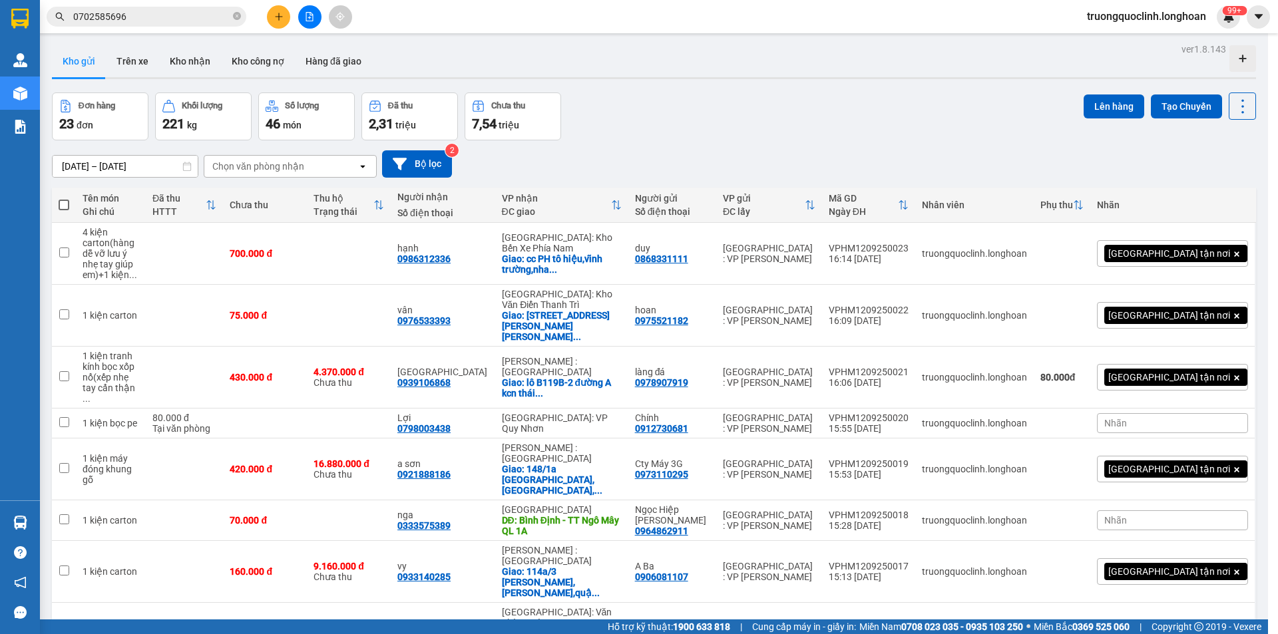
click at [1140, 24] on span "truongquoclinh.longhoan" at bounding box center [1146, 16] width 140 height 17
click at [1122, 44] on span "Đăng xuất" at bounding box center [1151, 41] width 116 height 15
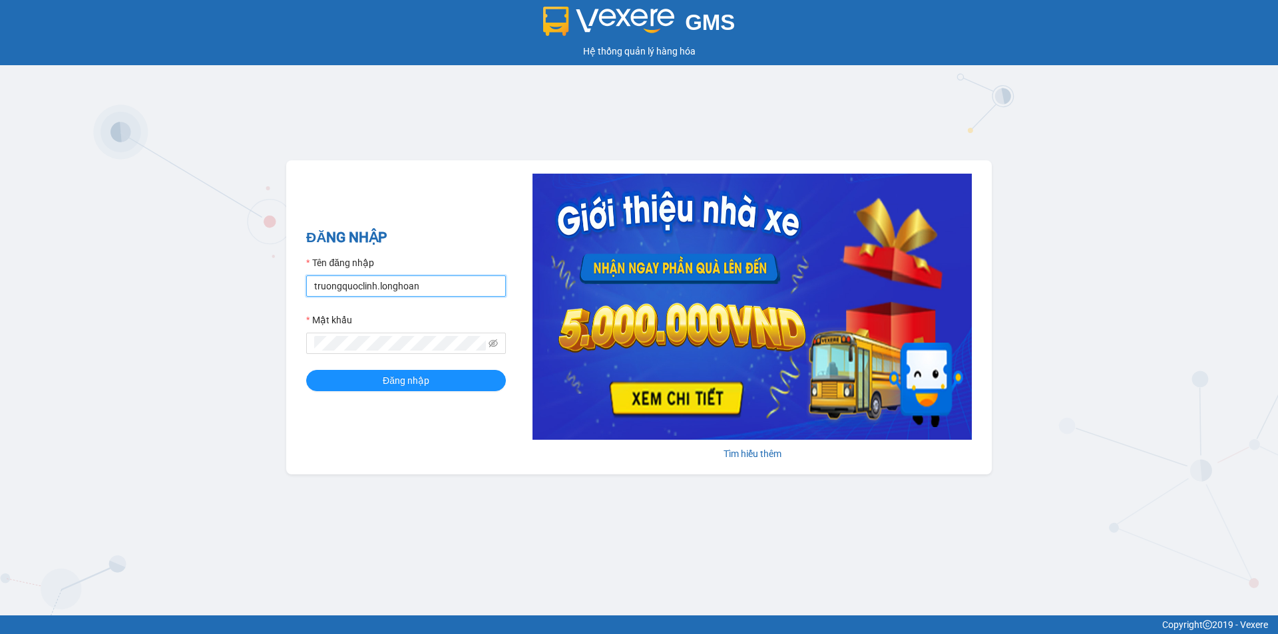
click at [459, 285] on input "truongquoclinh.longhoan" at bounding box center [406, 286] width 200 height 21
type input "phanchuminhquang.longhoan"
click at [426, 382] on span "Đăng nhập" at bounding box center [406, 380] width 47 height 15
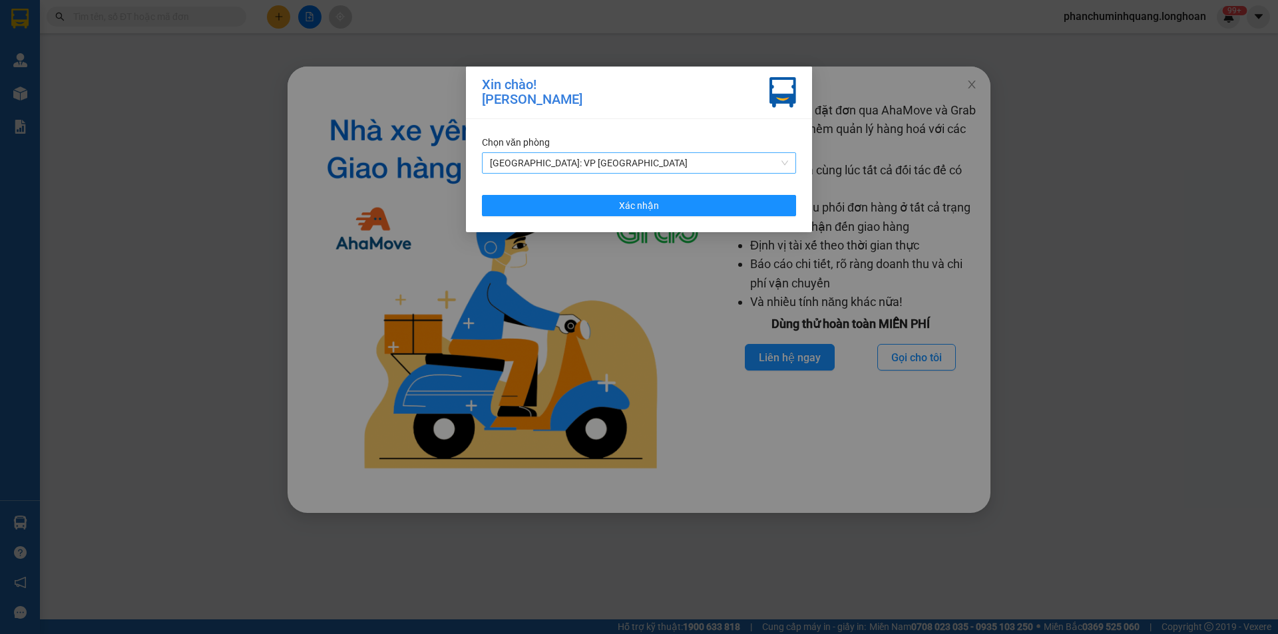
click at [602, 171] on span "[GEOGRAPHIC_DATA]: VP [GEOGRAPHIC_DATA]" at bounding box center [639, 163] width 298 height 20
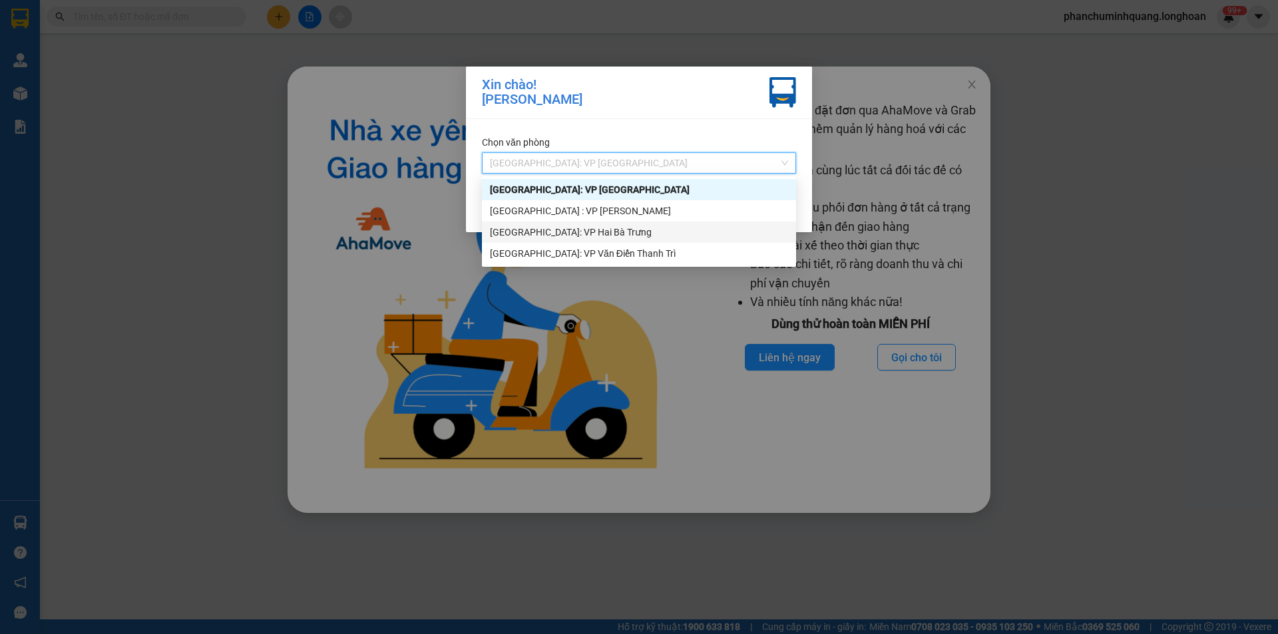
click at [588, 228] on div "[GEOGRAPHIC_DATA]: VP Hai Bà Trưng" at bounding box center [639, 232] width 298 height 15
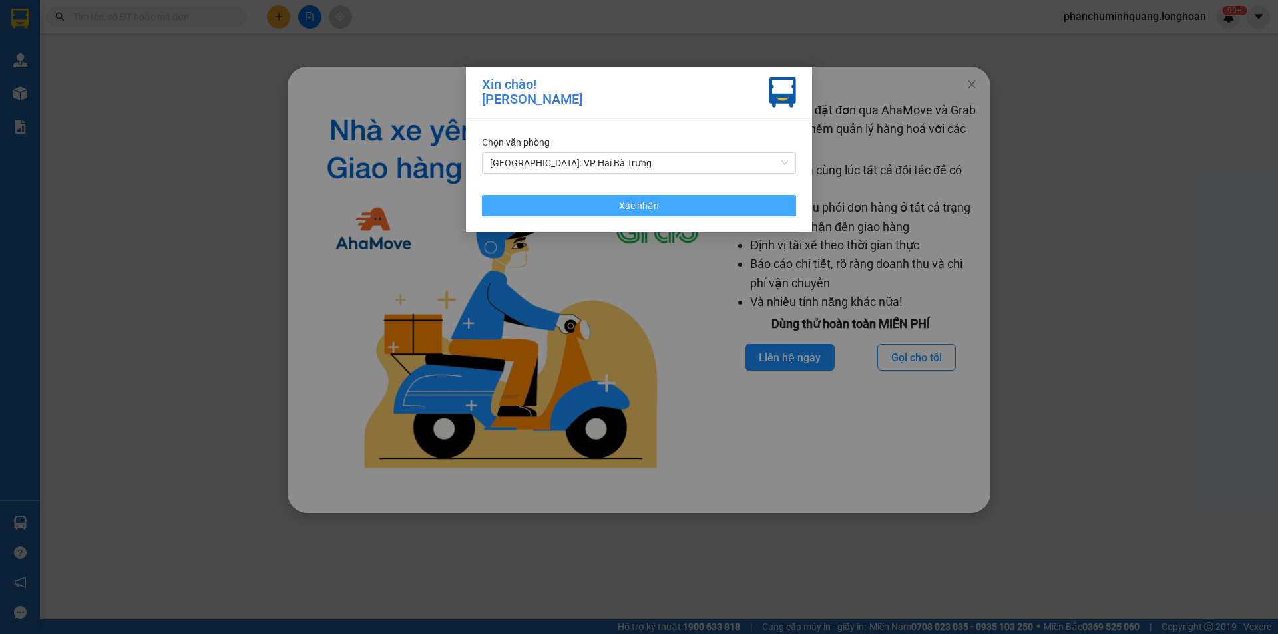
click at [594, 203] on button "Xác nhận" at bounding box center [639, 205] width 314 height 21
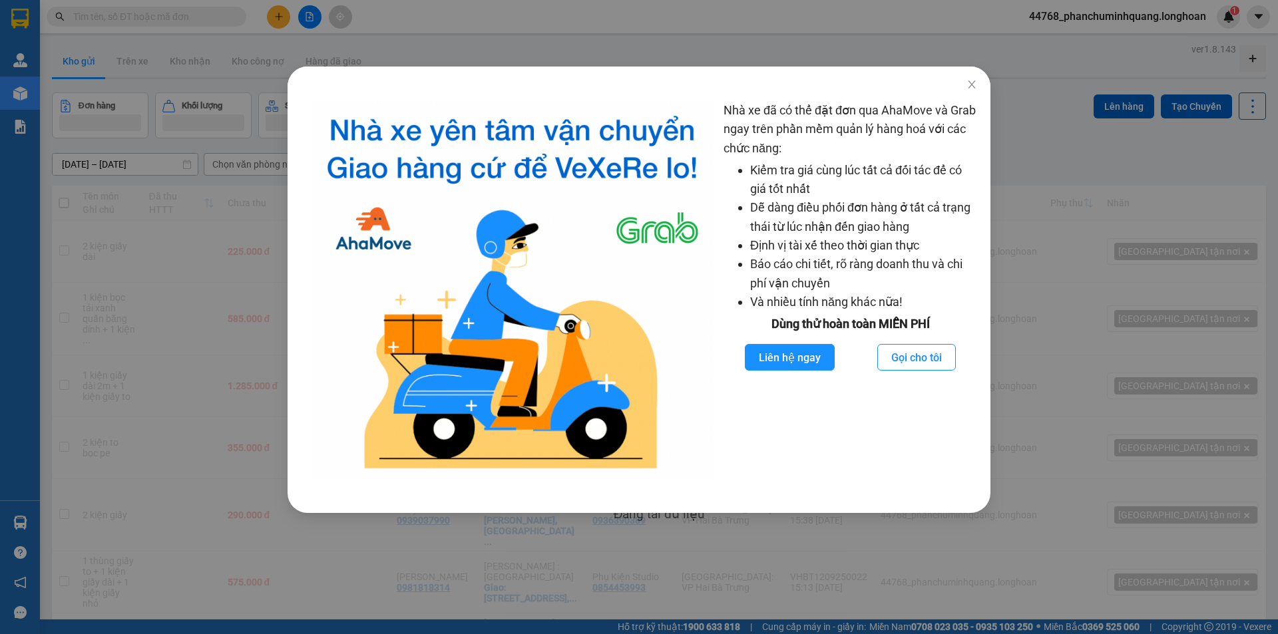
click at [105, 226] on div "Nhà xe đã có thể đặt đơn qua AhaMove và Grab ngay trên phần mềm quản lý hàng ho…" at bounding box center [639, 317] width 1278 height 634
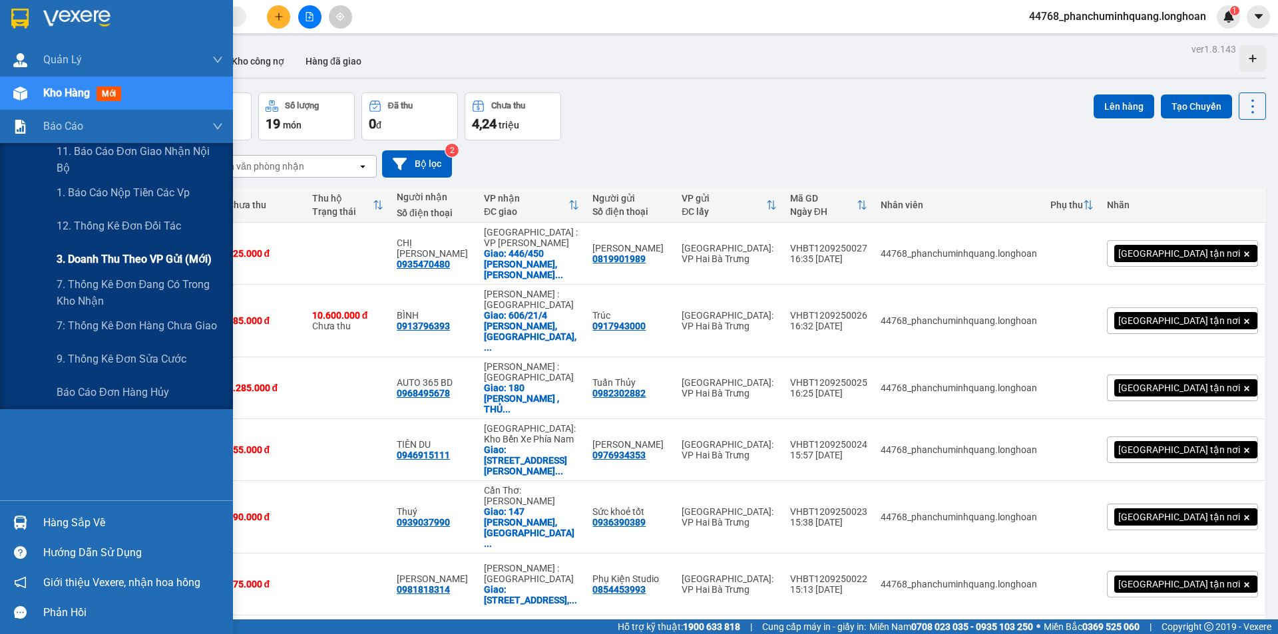
click at [109, 260] on span "3. Doanh Thu theo VP Gửi (mới)" at bounding box center [134, 259] width 155 height 17
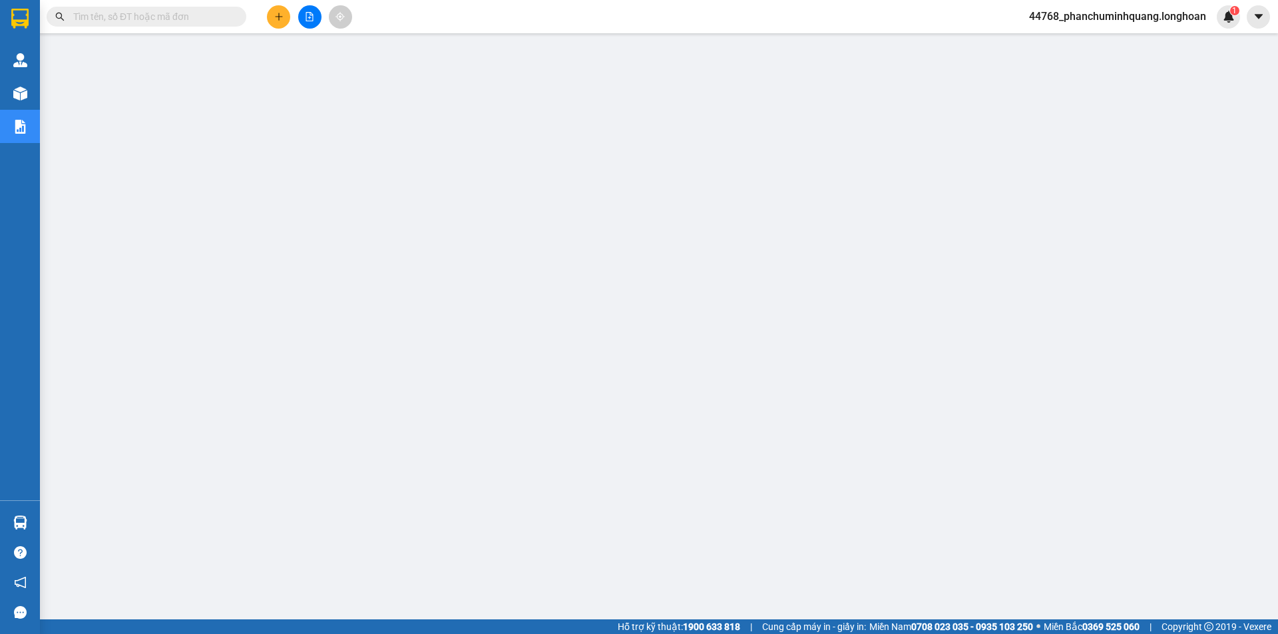
click at [1041, 15] on span "44768_phanchuminhquang.longhoan" at bounding box center [1118, 16] width 198 height 17
click at [1033, 40] on li "Đăng xuất" at bounding box center [1116, 41] width 201 height 21
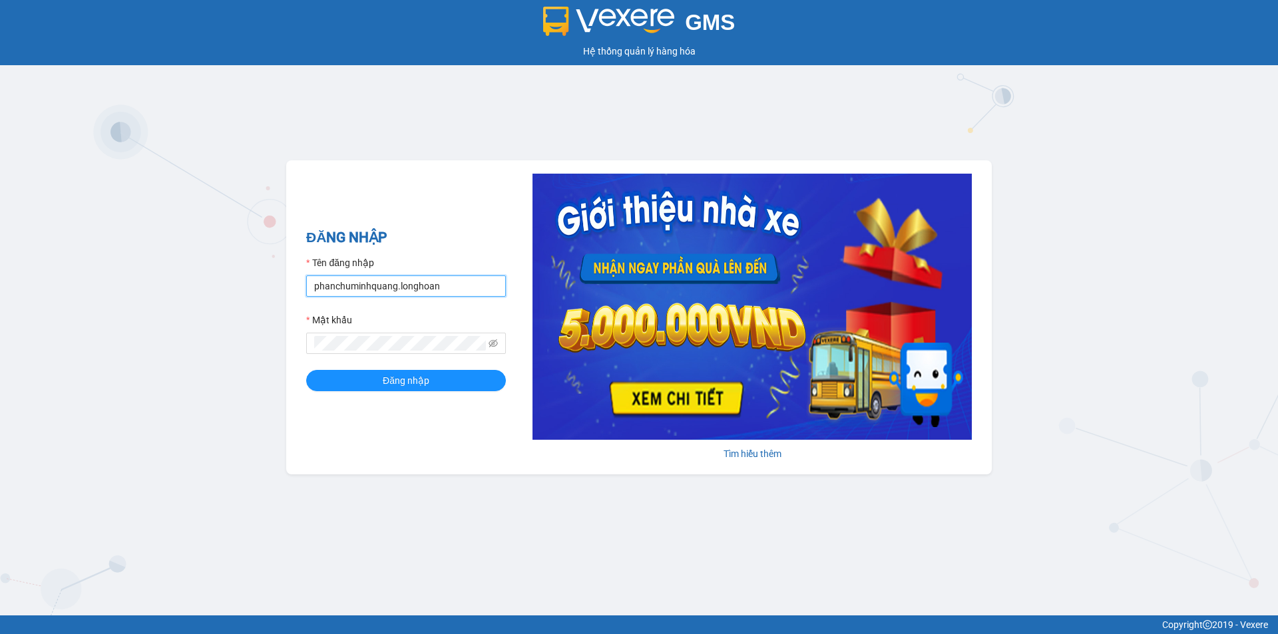
click at [412, 282] on input "phanchuminhquang.longhoan" at bounding box center [406, 286] width 200 height 21
type input "truongquoclinh.longhoan"
click at [435, 376] on button "Đăng nhập" at bounding box center [406, 380] width 200 height 21
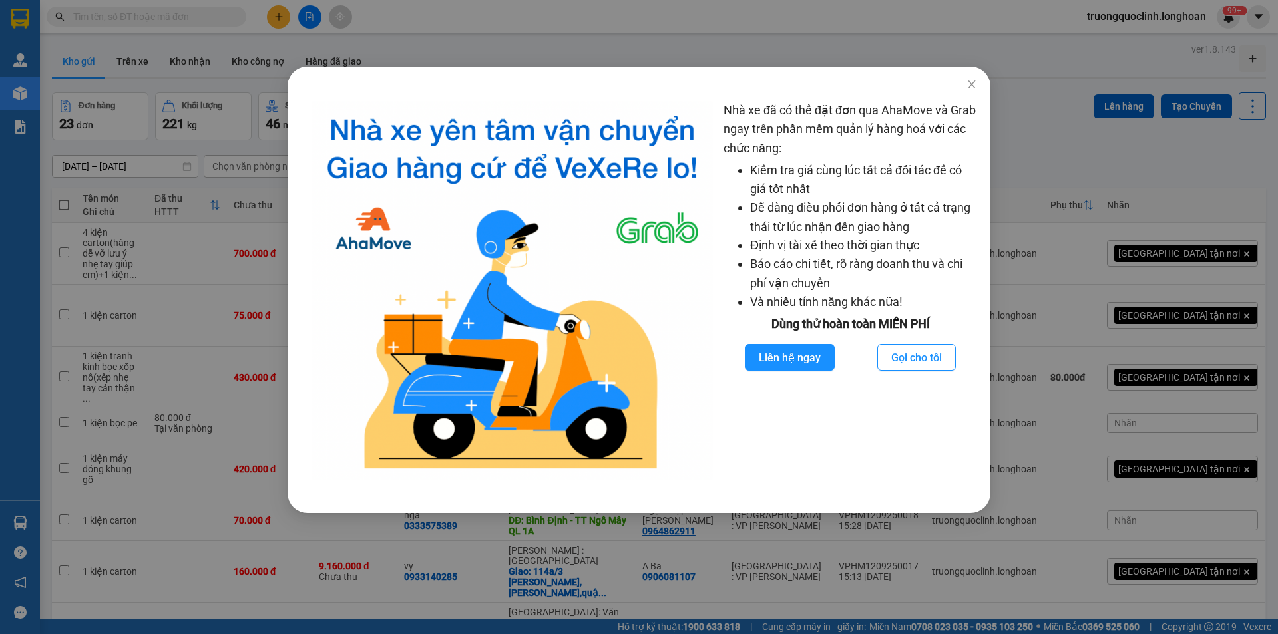
click at [226, 150] on div "Nhà xe đã có thể đặt đơn qua AhaMove và Grab ngay trên phần mềm quản lý hàng ho…" at bounding box center [639, 317] width 1278 height 634
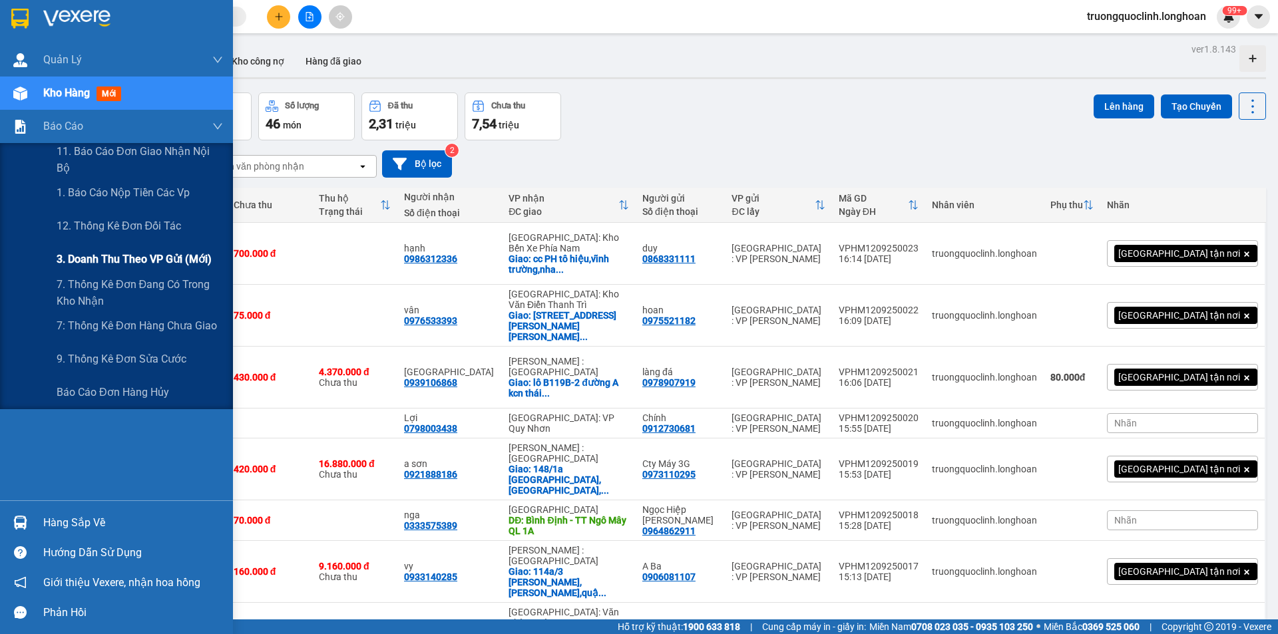
click at [94, 256] on span "3. Doanh Thu theo VP Gửi (mới)" at bounding box center [134, 259] width 155 height 17
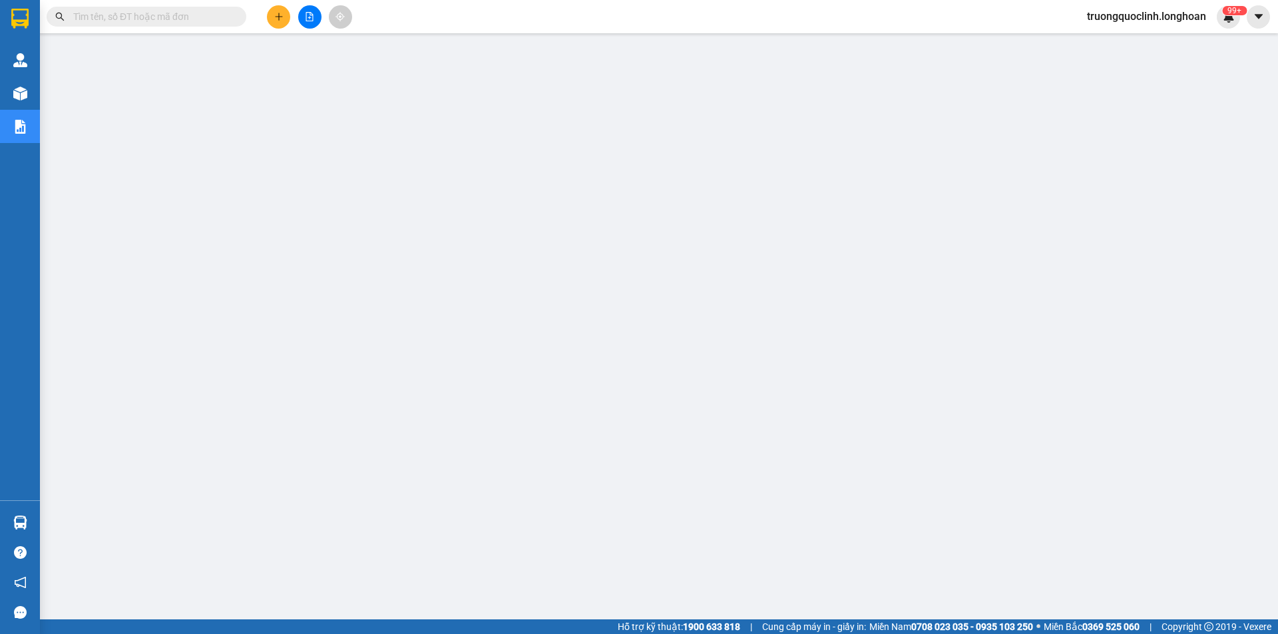
click at [288, 17] on button at bounding box center [278, 16] width 23 height 23
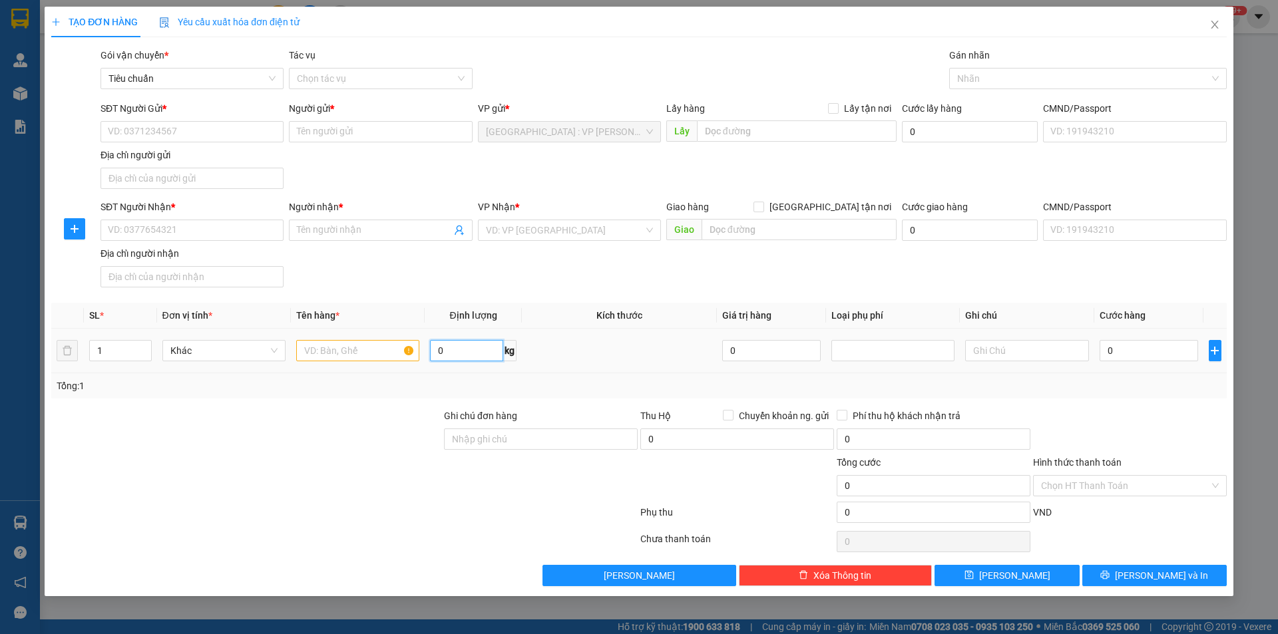
click at [473, 351] on input "0" at bounding box center [466, 350] width 73 height 21
type input "27"
click at [368, 348] on input "text" at bounding box center [357, 350] width 123 height 21
type input "1 kiện bọc pe"
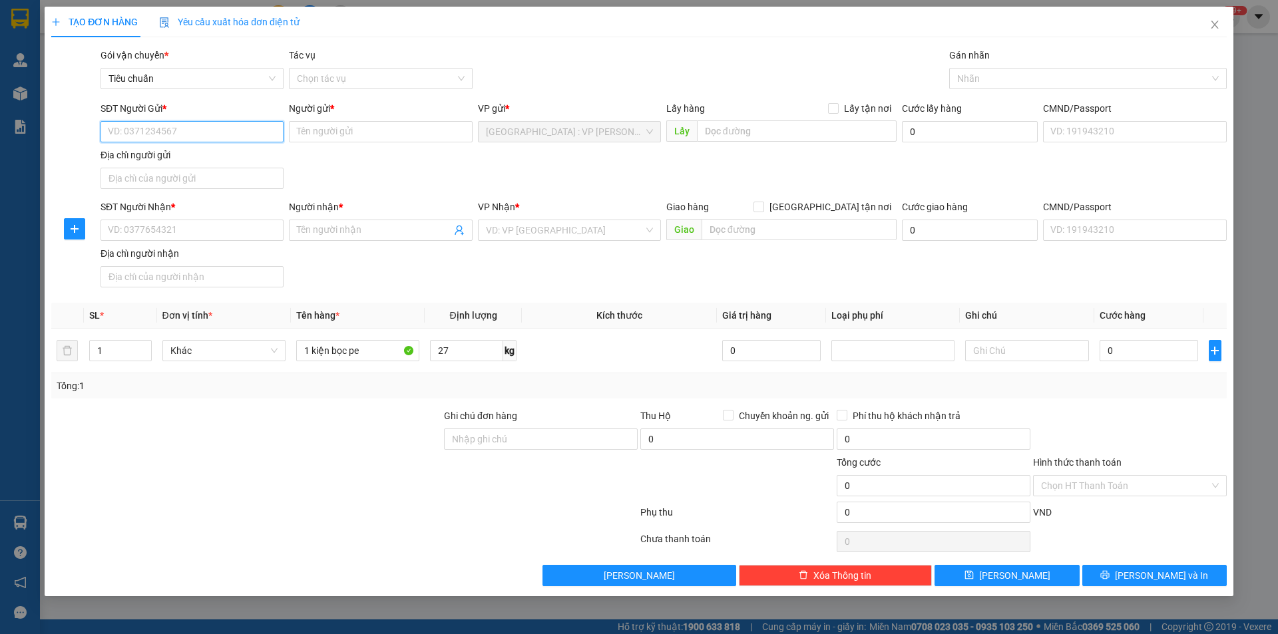
click at [234, 132] on input "SĐT Người Gửi *" at bounding box center [192, 131] width 183 height 21
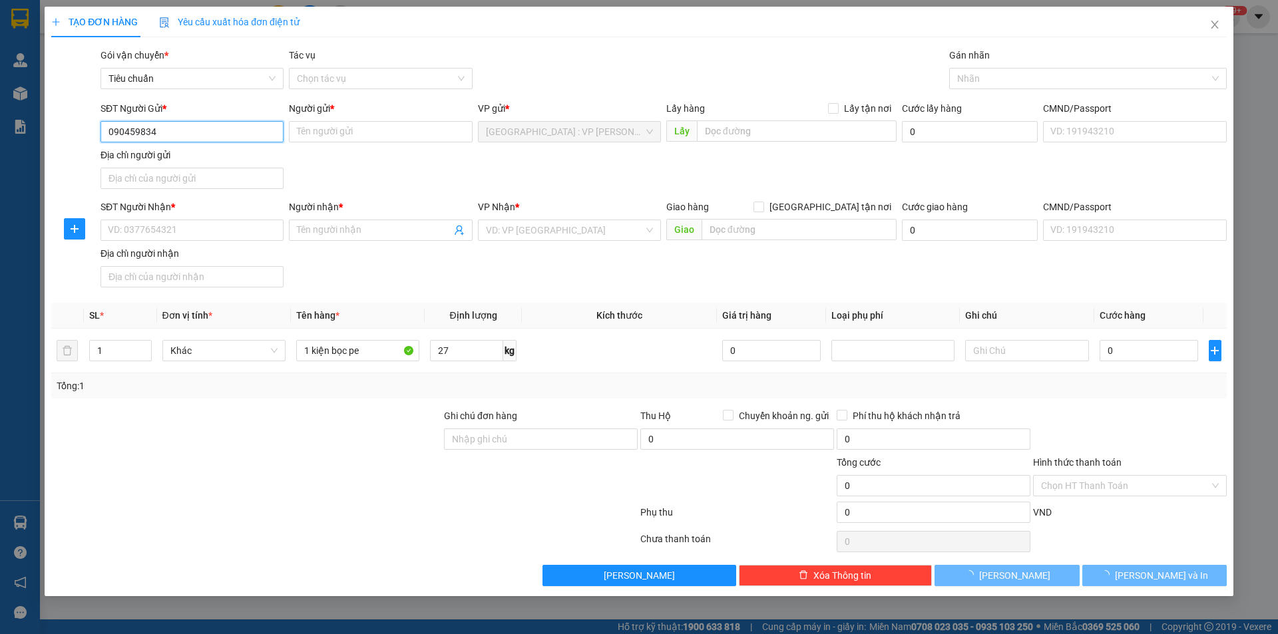
type input "0904598346"
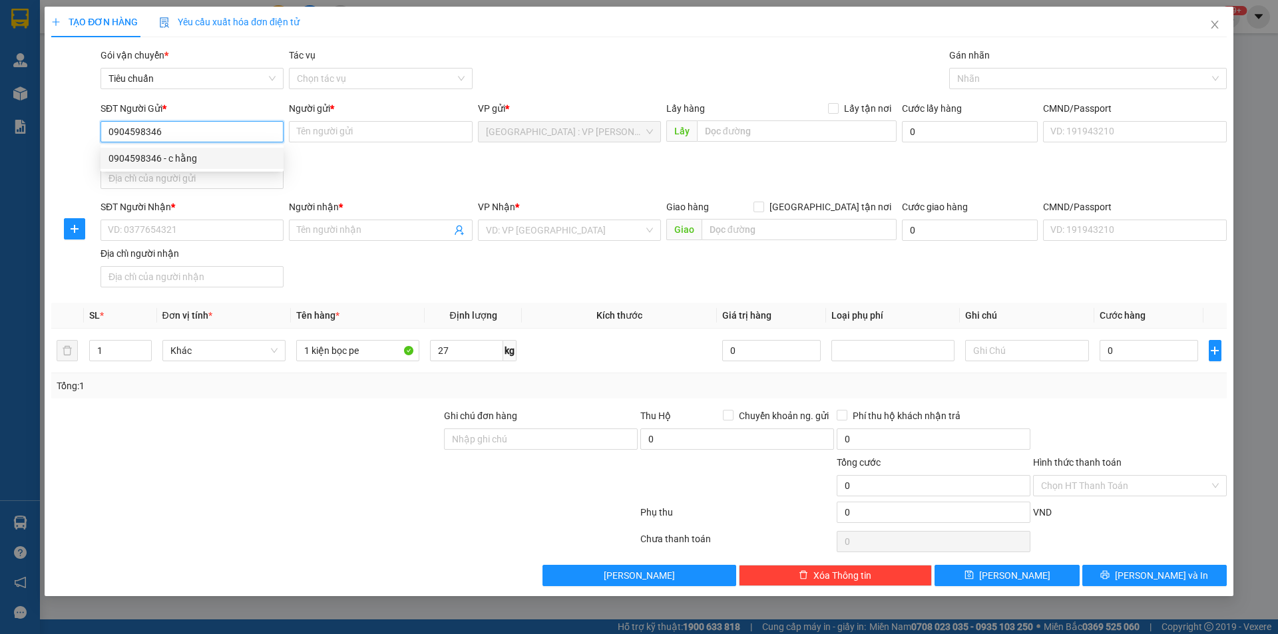
click at [240, 154] on div "0904598346 - c hằng" at bounding box center [192, 158] width 167 height 15
type input "c hằng"
type input "0904598346"
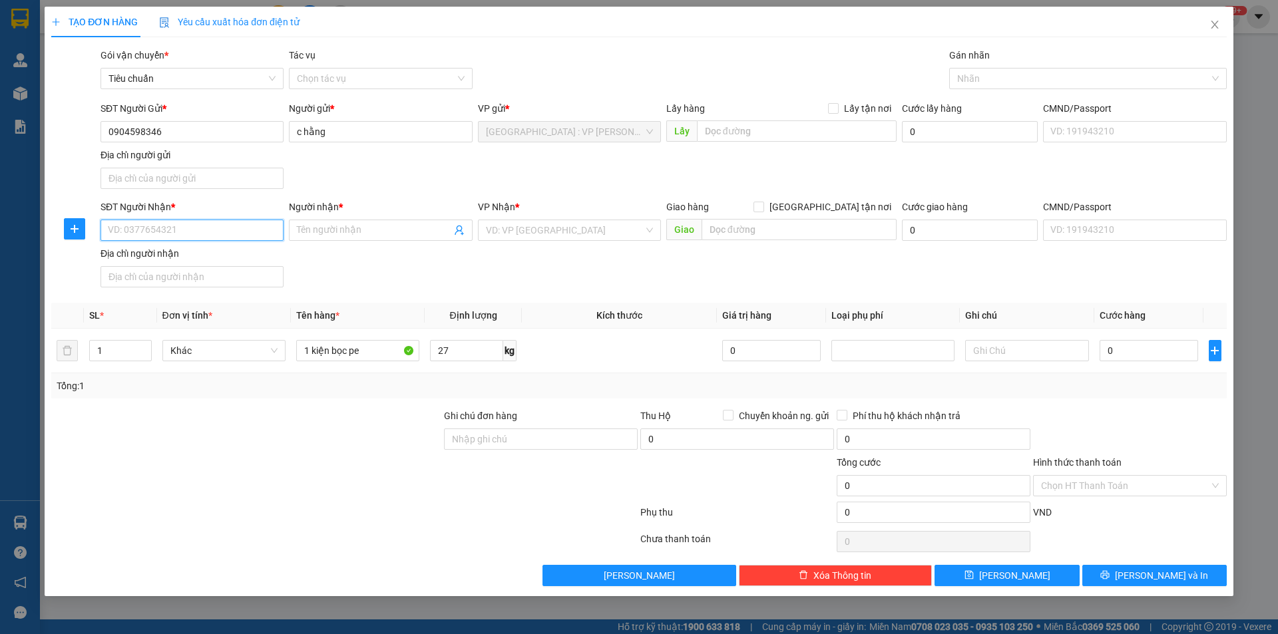
click at [238, 228] on input "SĐT Người Nhận *" at bounding box center [192, 230] width 183 height 21
click at [192, 256] on div "0348342171 - nguyên" at bounding box center [192, 257] width 167 height 15
type input "0348342171"
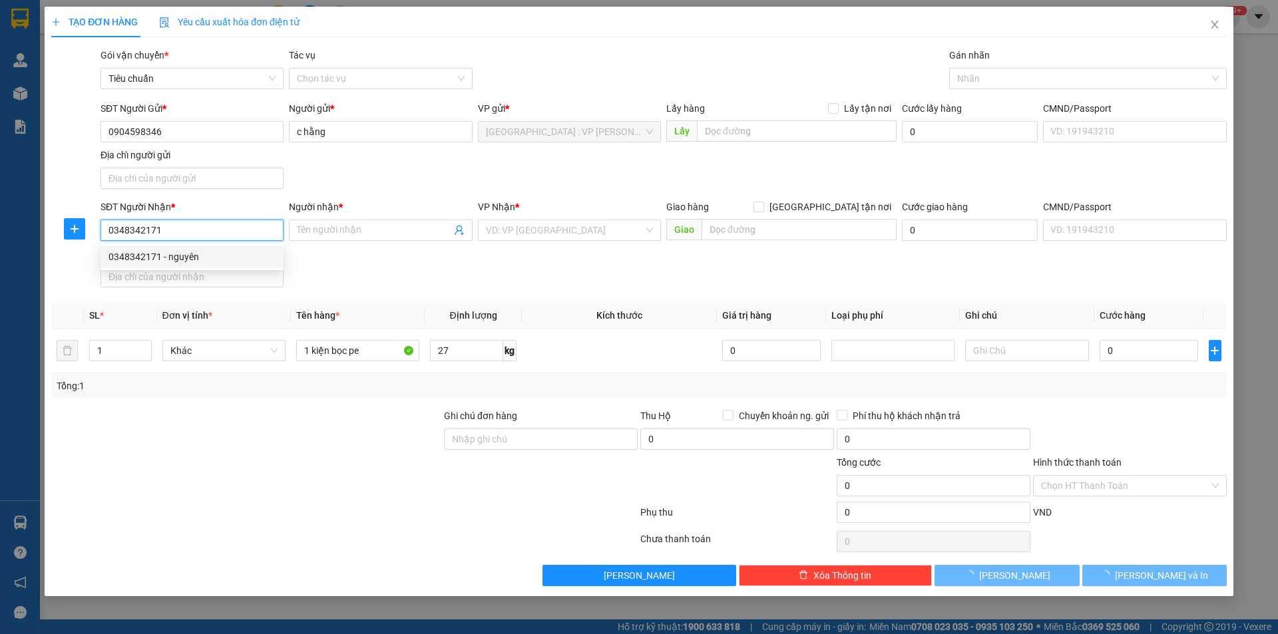
type input "nguyên"
type input "TT Phù Cát giao dọc QL 1A-[GEOGRAPHIC_DATA]"
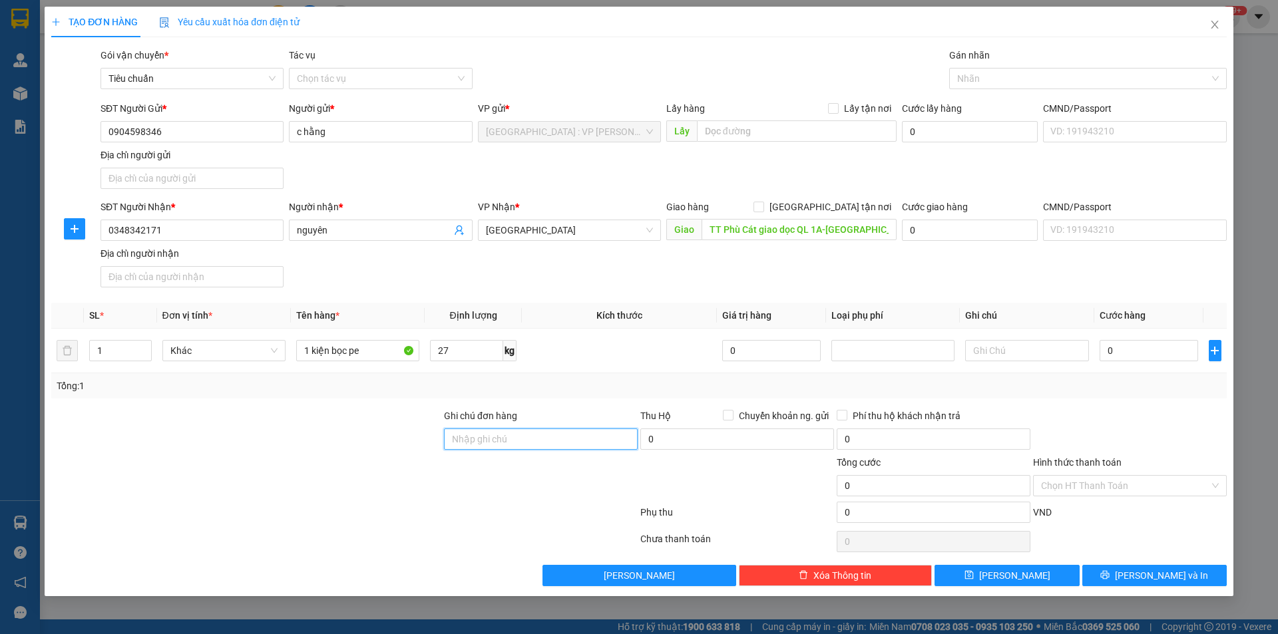
click at [510, 449] on input "Ghi chú đơn hàng" at bounding box center [541, 439] width 194 height 21
type input "nhận nguyên kiện,giao nguyên kiện,bể vỡ k đền"
click at [395, 480] on div at bounding box center [246, 478] width 393 height 47
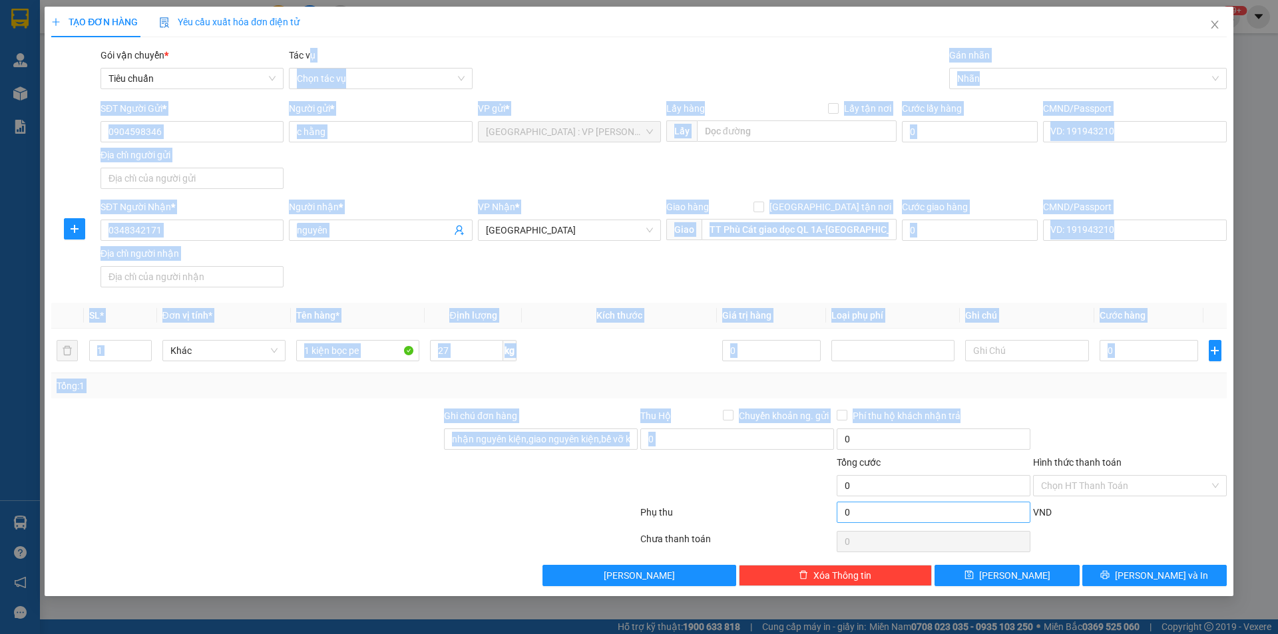
drag, startPoint x: 783, startPoint y: 395, endPoint x: 1017, endPoint y: 516, distance: 263.2
click at [986, 526] on div "Transit Pickup Surcharge Ids Transit Deliver Surcharge Ids Transit Deliver Surc…" at bounding box center [639, 317] width 1176 height 539
click at [1160, 357] on input "0" at bounding box center [1149, 350] width 99 height 21
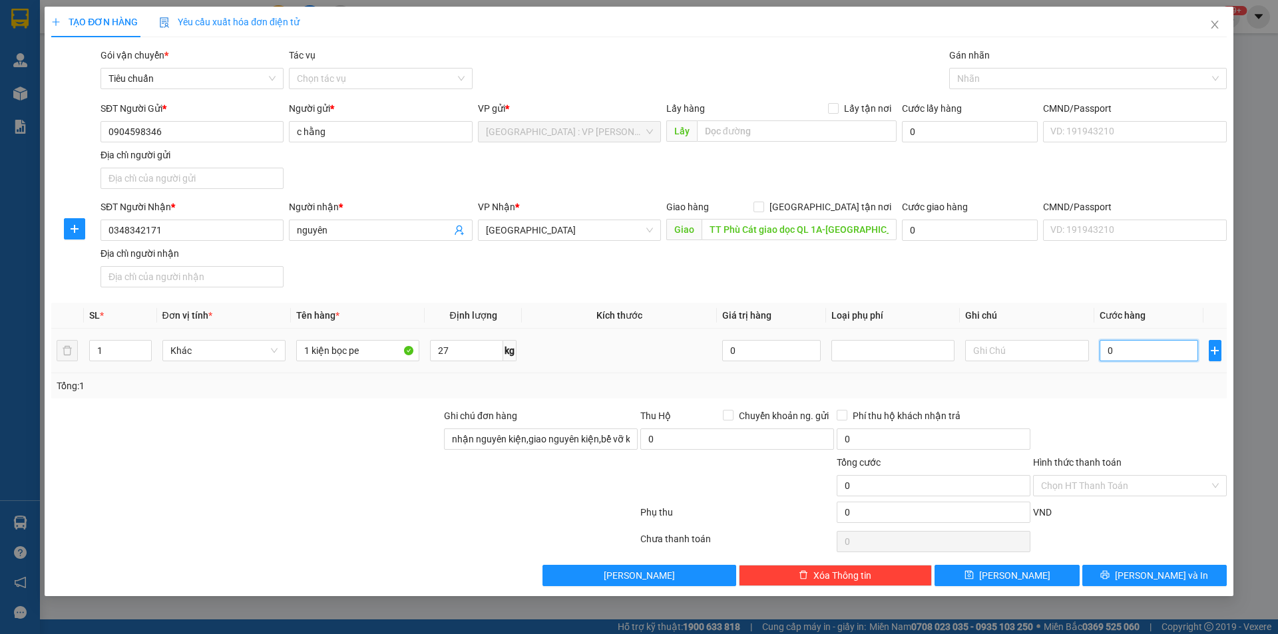
type input "1"
type input "14"
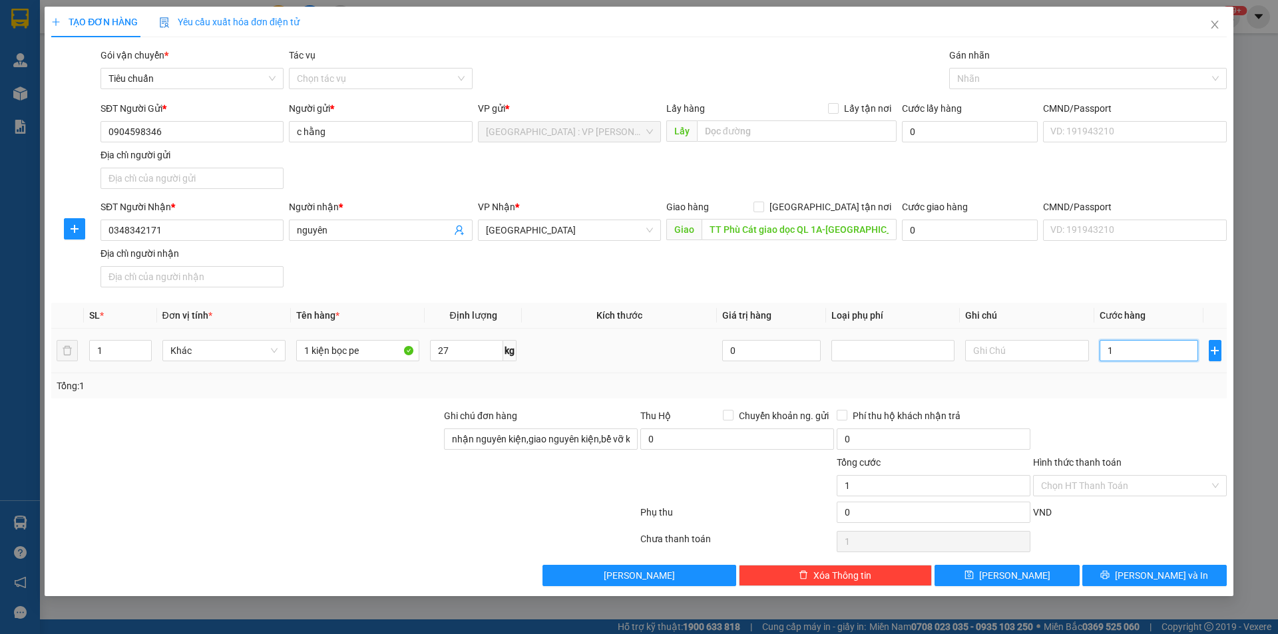
type input "14"
type input "140"
type input "1.400"
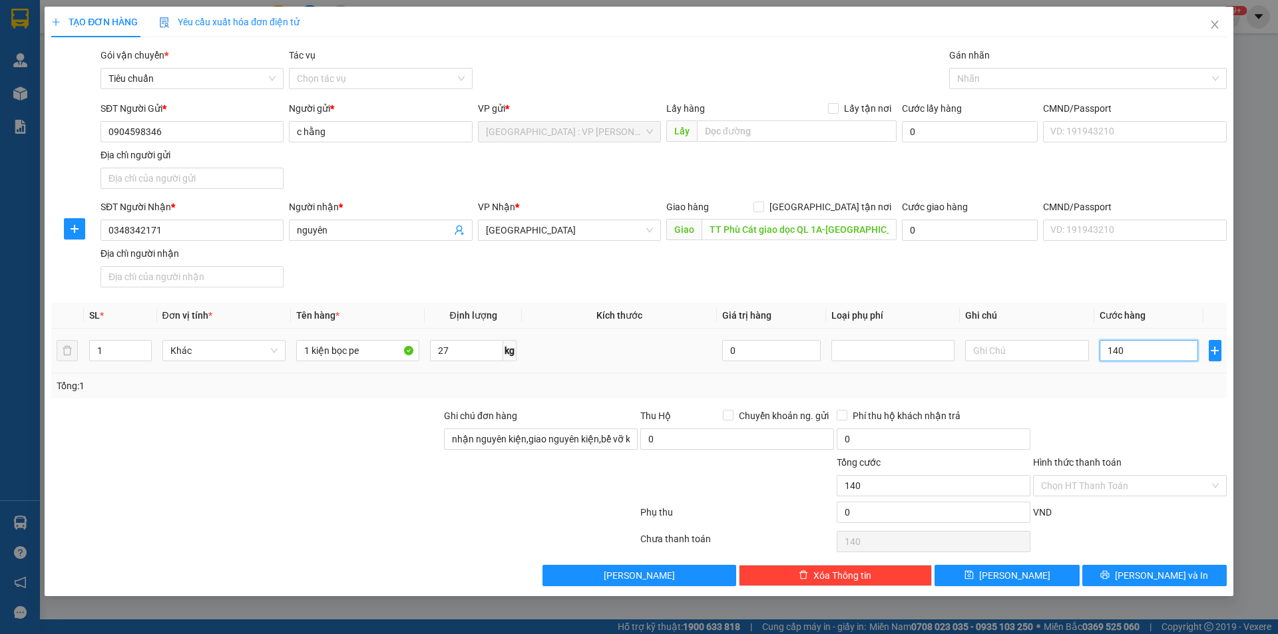
type input "1.400"
type input "14.000"
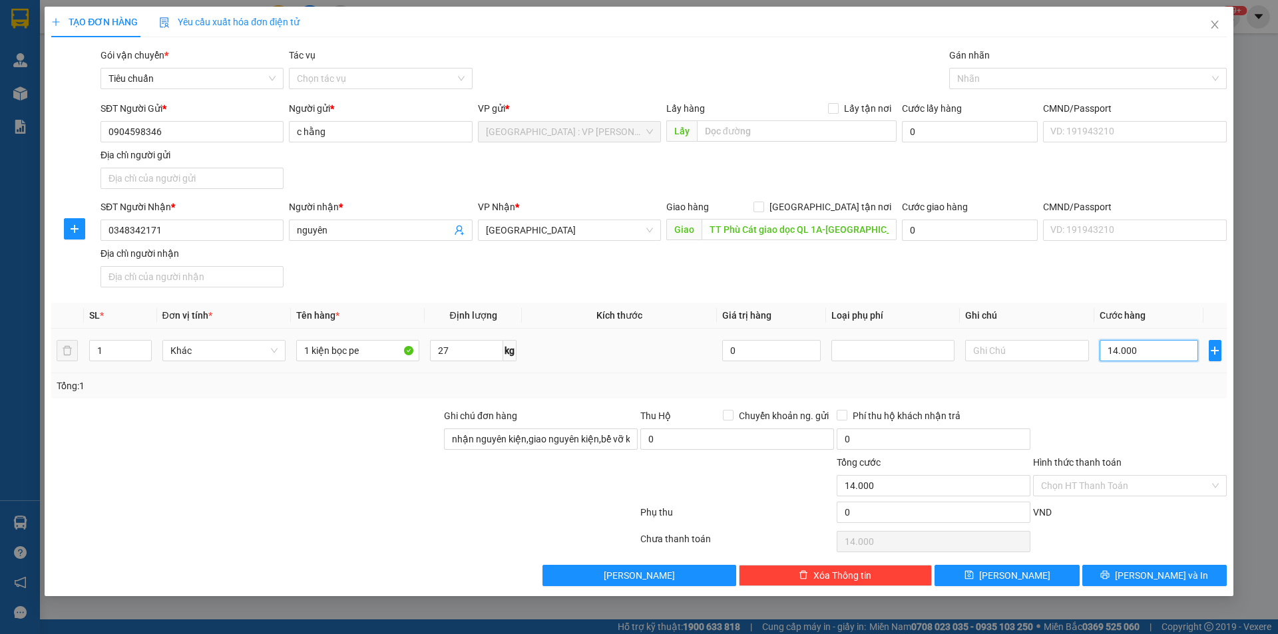
type input "140.000"
click at [1186, 569] on button "[PERSON_NAME] và In" at bounding box center [1154, 575] width 144 height 21
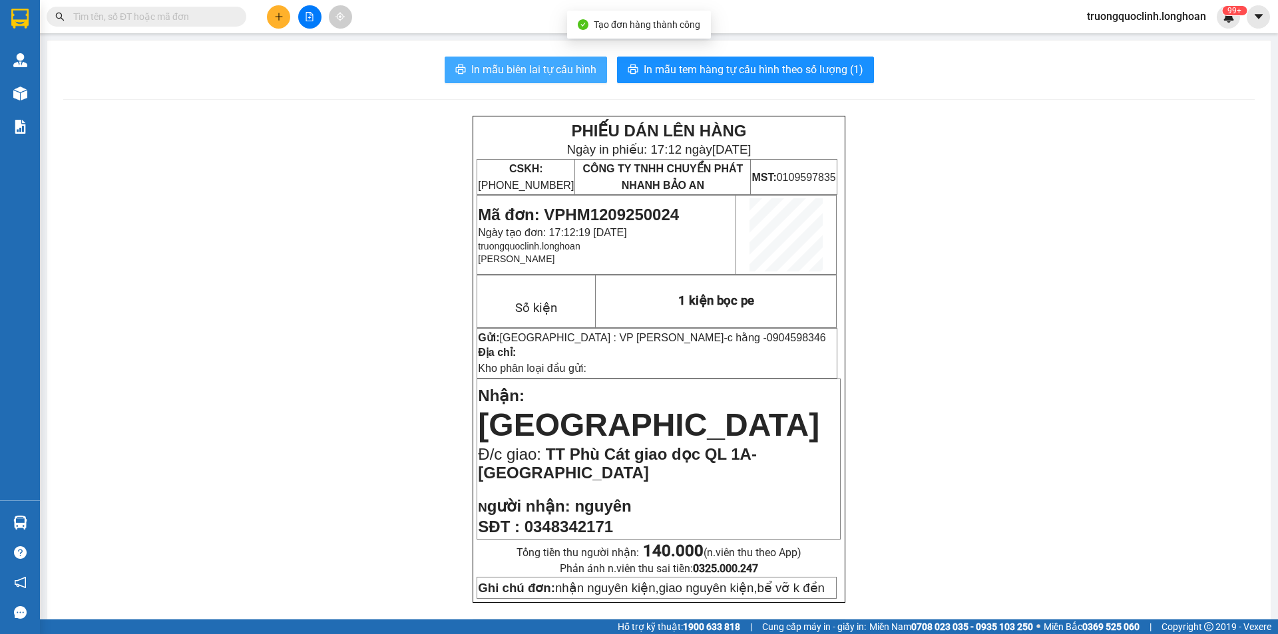
click at [484, 67] on span "In mẫu biên lai tự cấu hình" at bounding box center [533, 69] width 125 height 17
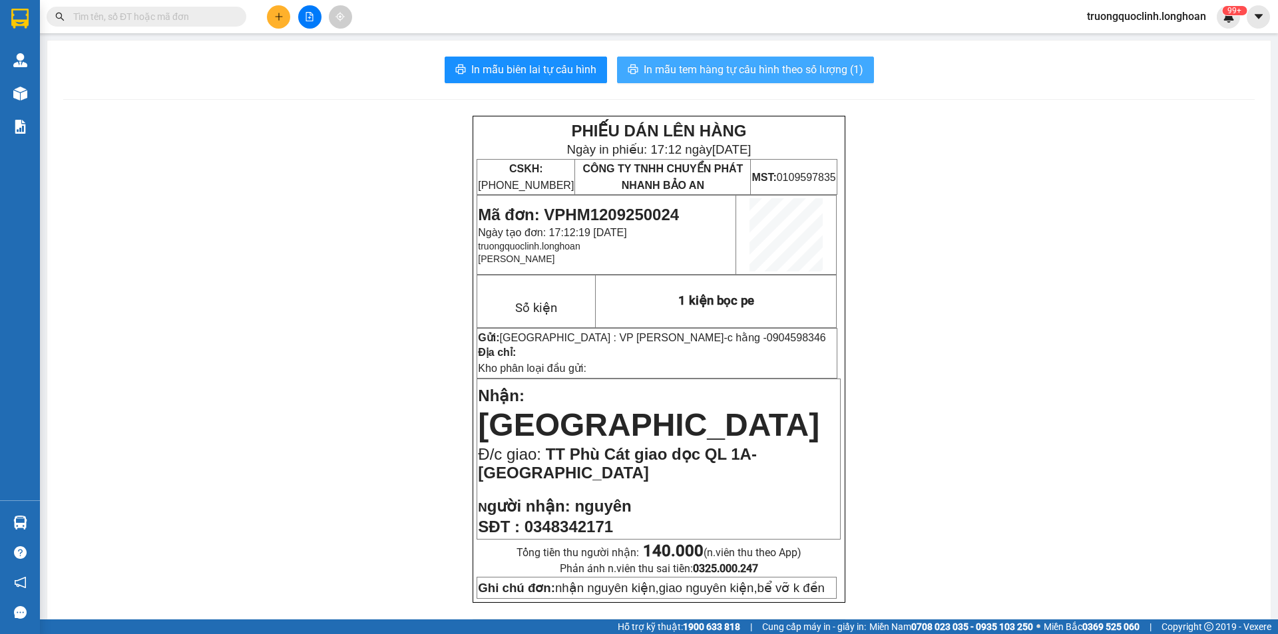
click at [766, 72] on span "In mẫu tem hàng tự cấu hình theo số lượng (1)" at bounding box center [754, 69] width 220 height 17
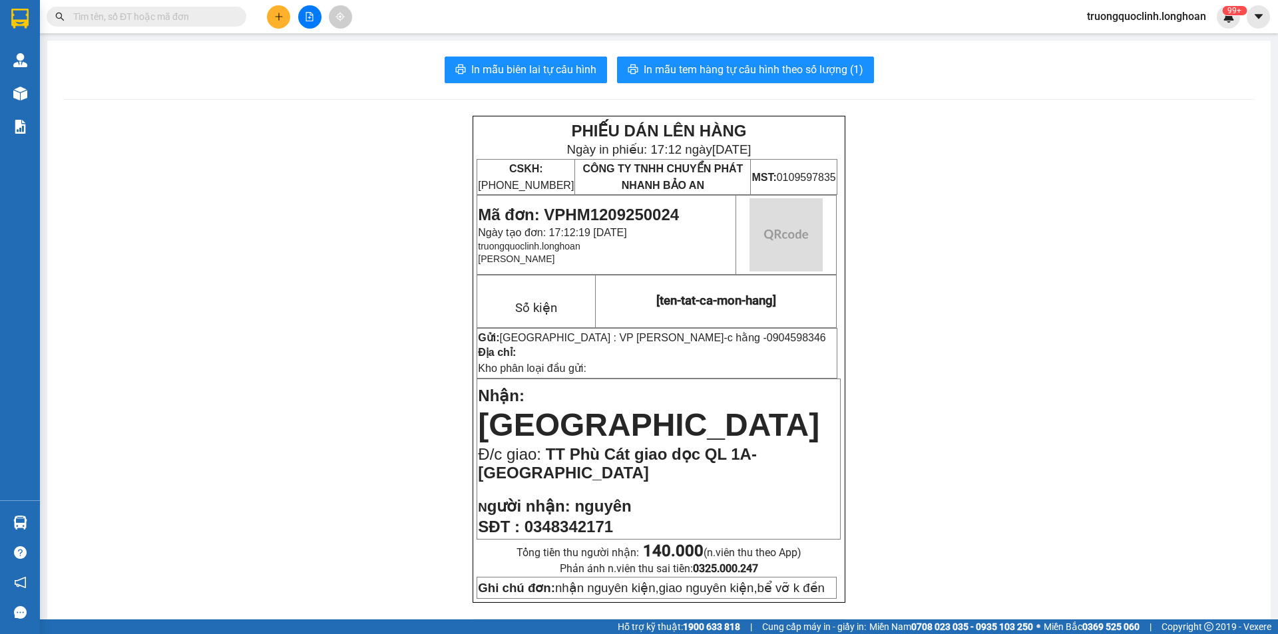
click at [634, 214] on span "Mã đơn: VPHM1209250024" at bounding box center [578, 215] width 201 height 18
copy span "VPHM1209250024"
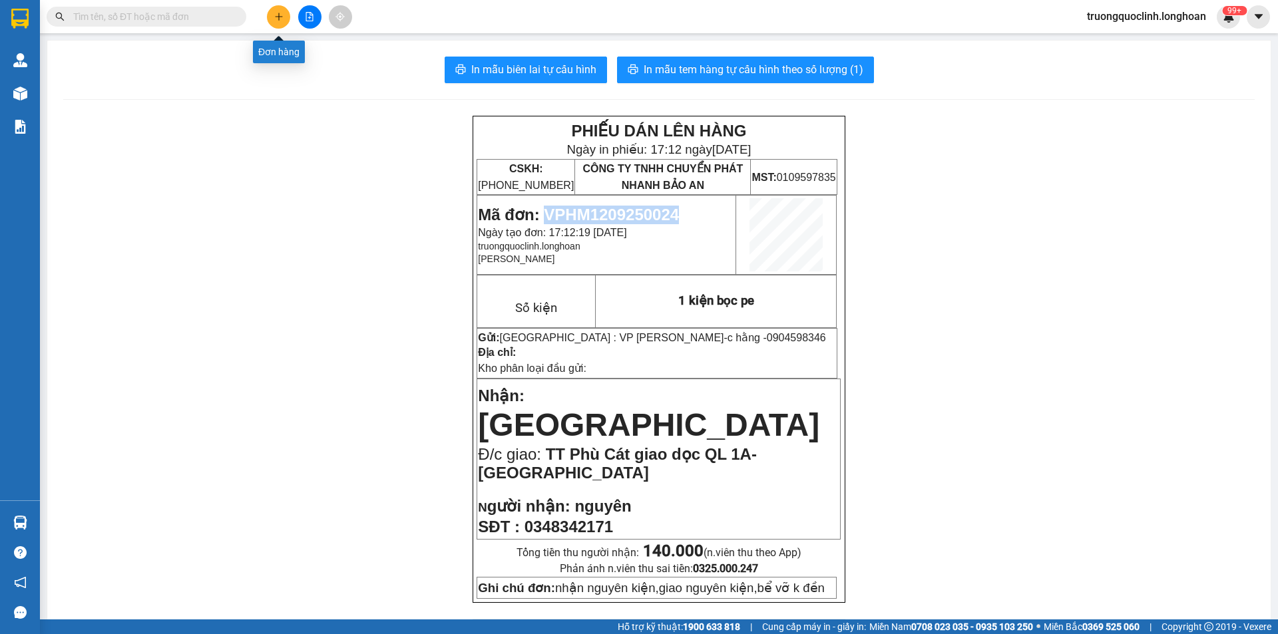
click at [278, 18] on icon "plus" at bounding box center [278, 16] width 9 height 9
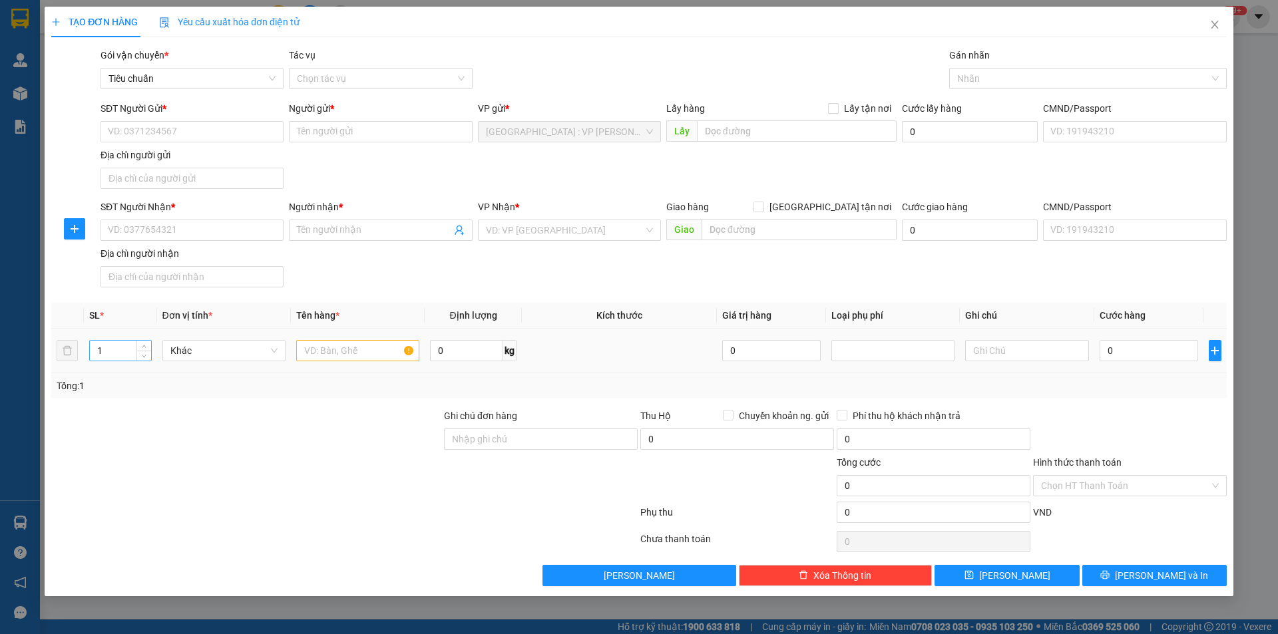
click at [115, 346] on input "1" at bounding box center [120, 351] width 61 height 20
type input "10"
click at [380, 353] on input "text" at bounding box center [357, 350] width 123 height 21
type input "10 thùng carton"
type input "165"
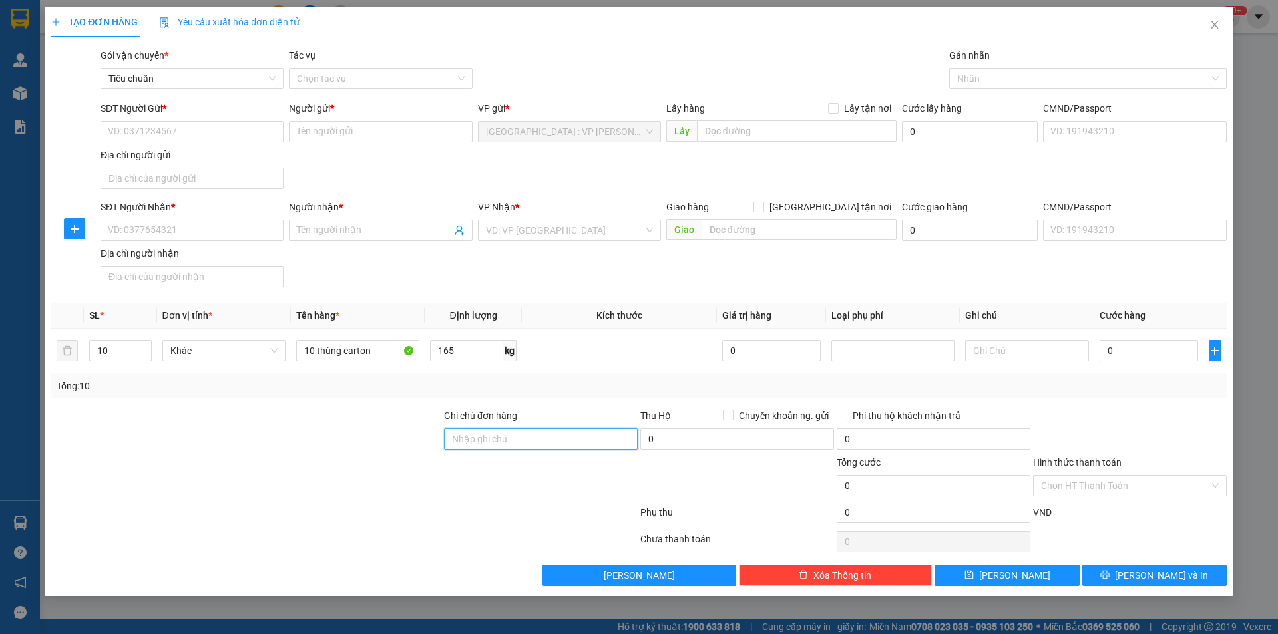
click at [531, 429] on input "Ghi chú đơn hàng" at bounding box center [541, 439] width 194 height 21
type input "nhận nguyên kiện,giao nguyên kiện,bể vỡ k đền"
click at [185, 131] on input "SĐT Người Gửi *" at bounding box center [192, 131] width 183 height 21
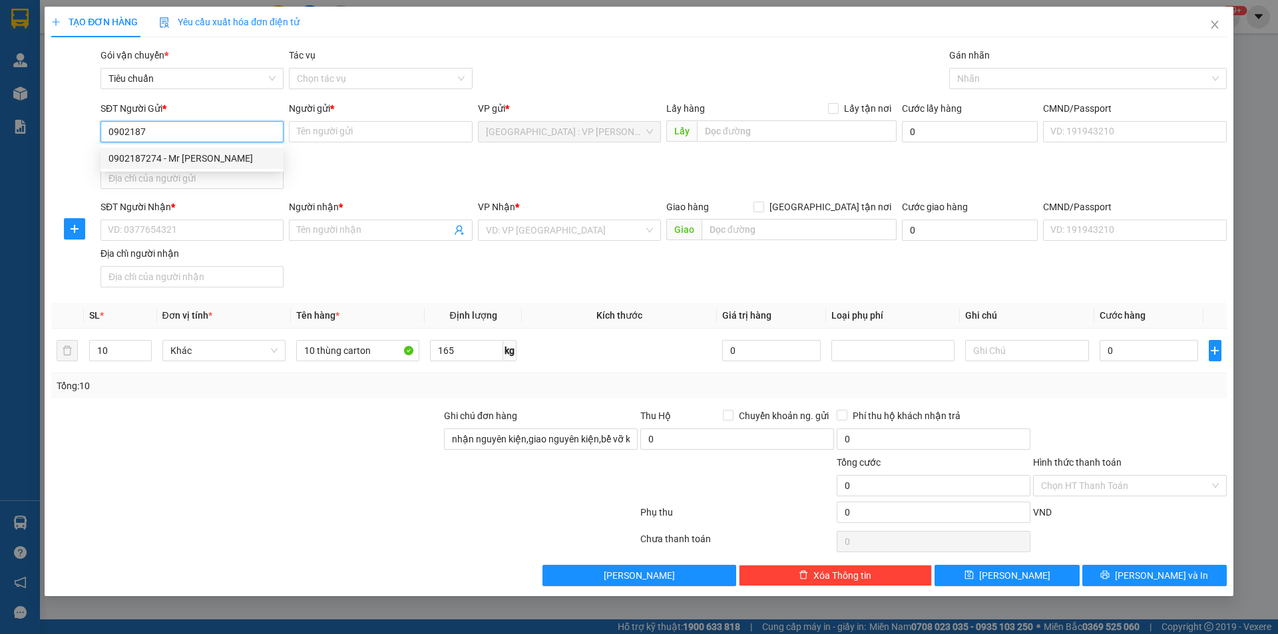
click at [171, 154] on div "0902187274 - Mr Hiệp" at bounding box center [192, 158] width 167 height 15
type input "0902187274"
type input "Mr [PERSON_NAME]"
type input "0902187274"
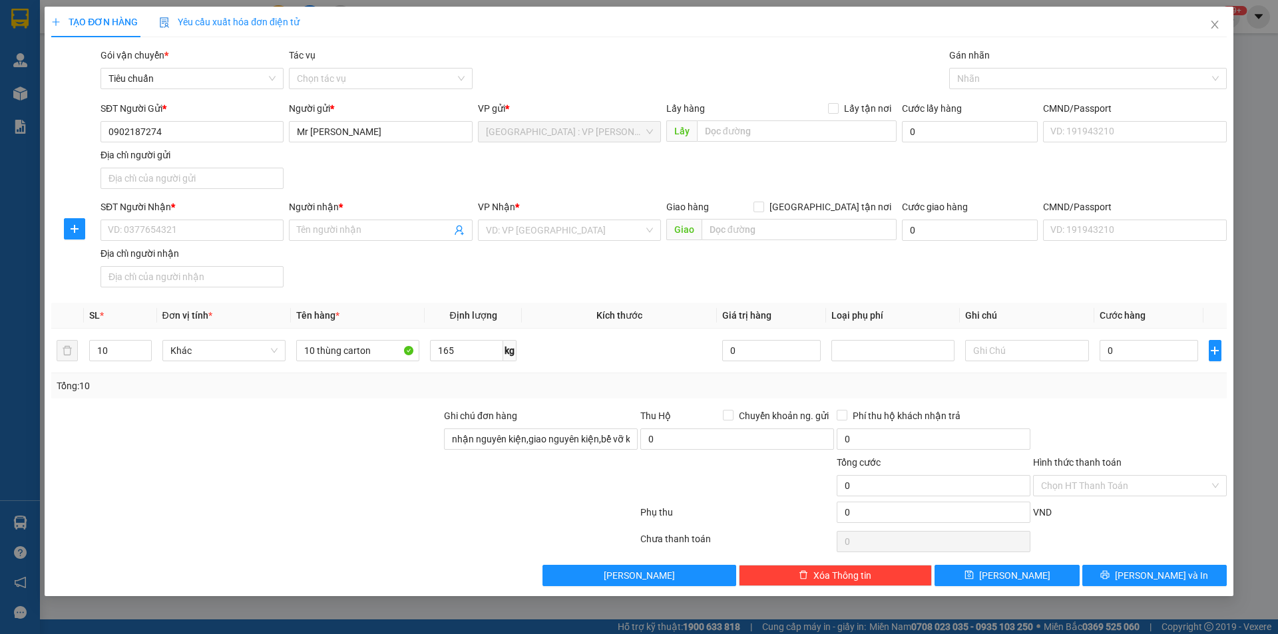
click at [200, 219] on div "SĐT Người Nhận *" at bounding box center [192, 210] width 183 height 20
click at [217, 226] on input "SĐT Người Nhận *" at bounding box center [192, 230] width 183 height 21
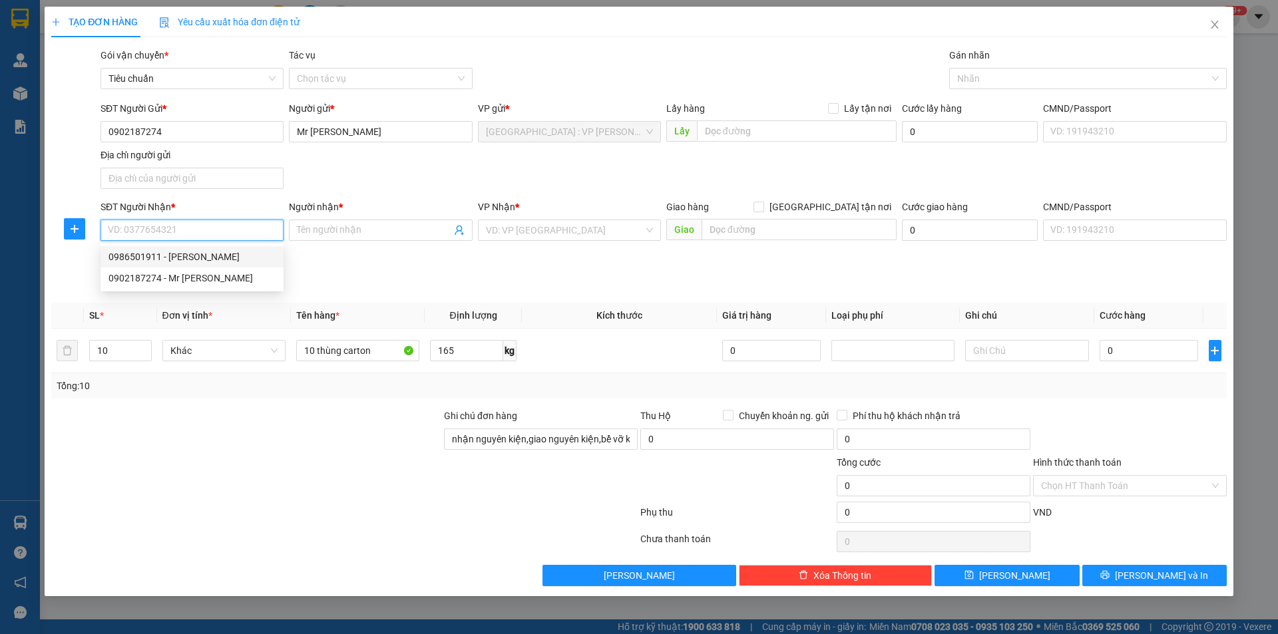
click at [220, 254] on div "0986501911 - NGUYỄN YÊN" at bounding box center [192, 257] width 167 height 15
type input "0986501911"
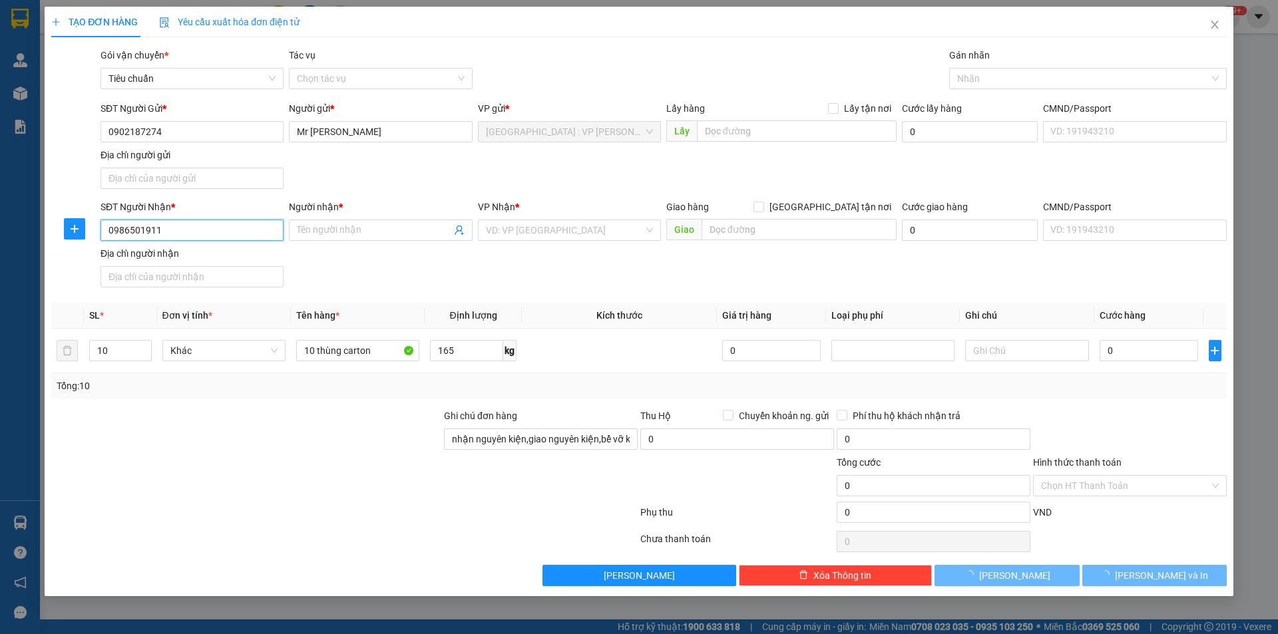
type input "[PERSON_NAME]"
checkbox input "true"
type input "[STREET_ADDRESS]"
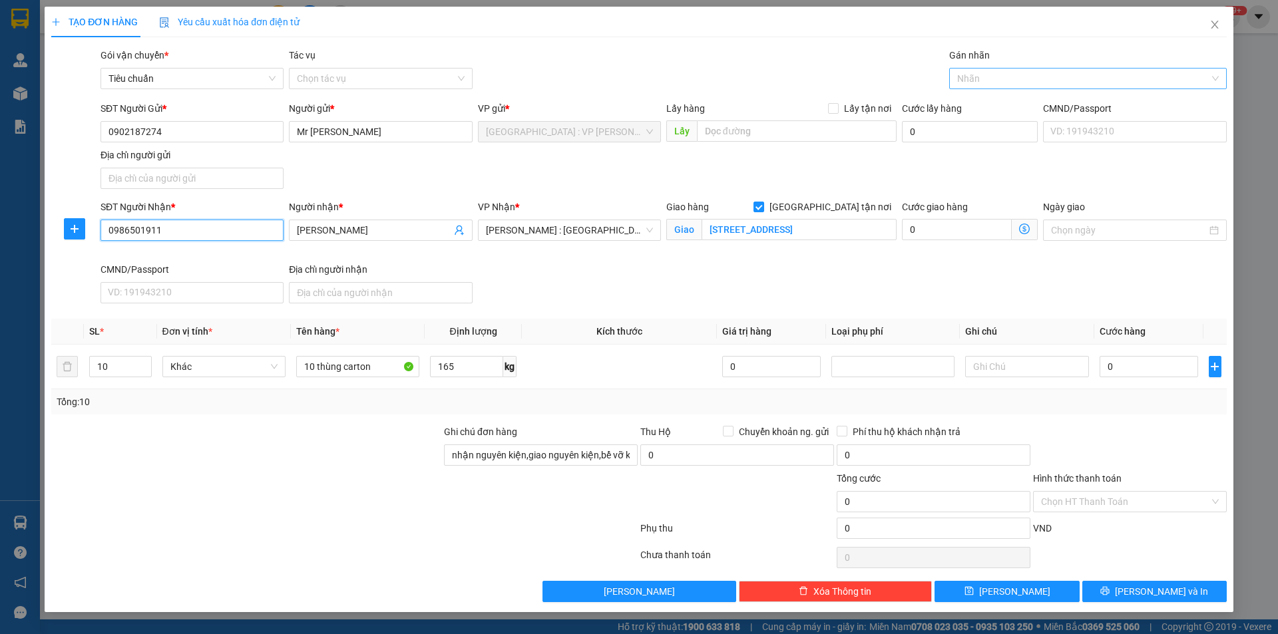
click at [1007, 78] on div at bounding box center [1082, 79] width 258 height 16
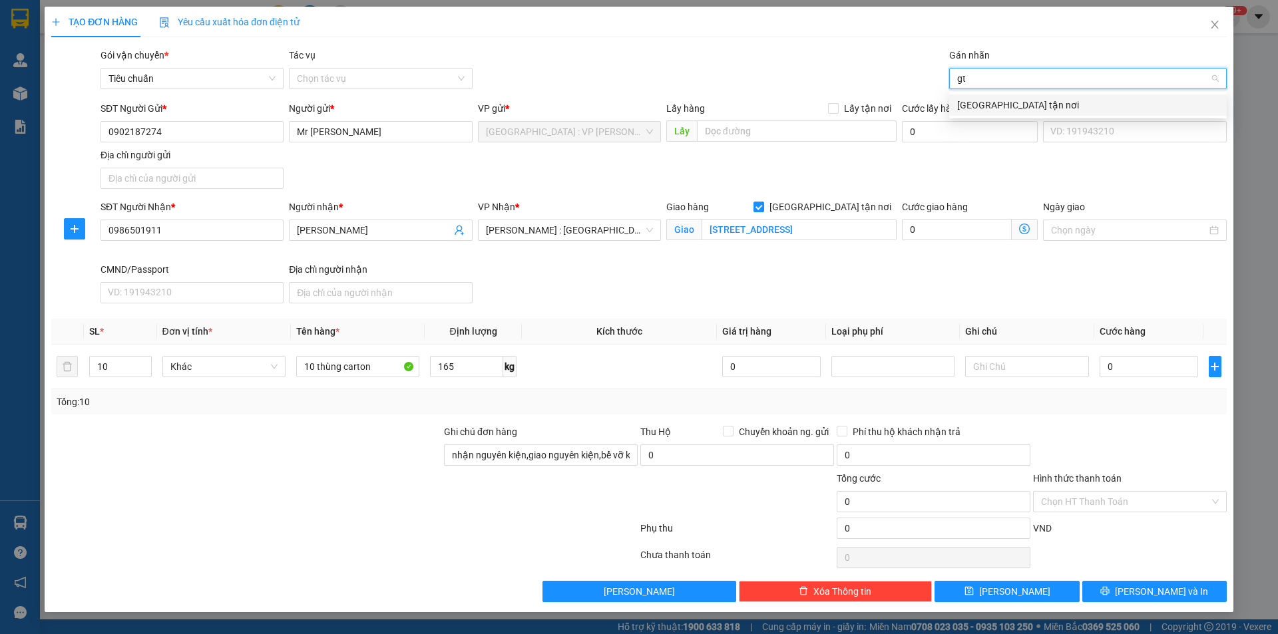
type input "gtn"
click at [1007, 110] on div "[GEOGRAPHIC_DATA] tận nơi" at bounding box center [1088, 105] width 262 height 15
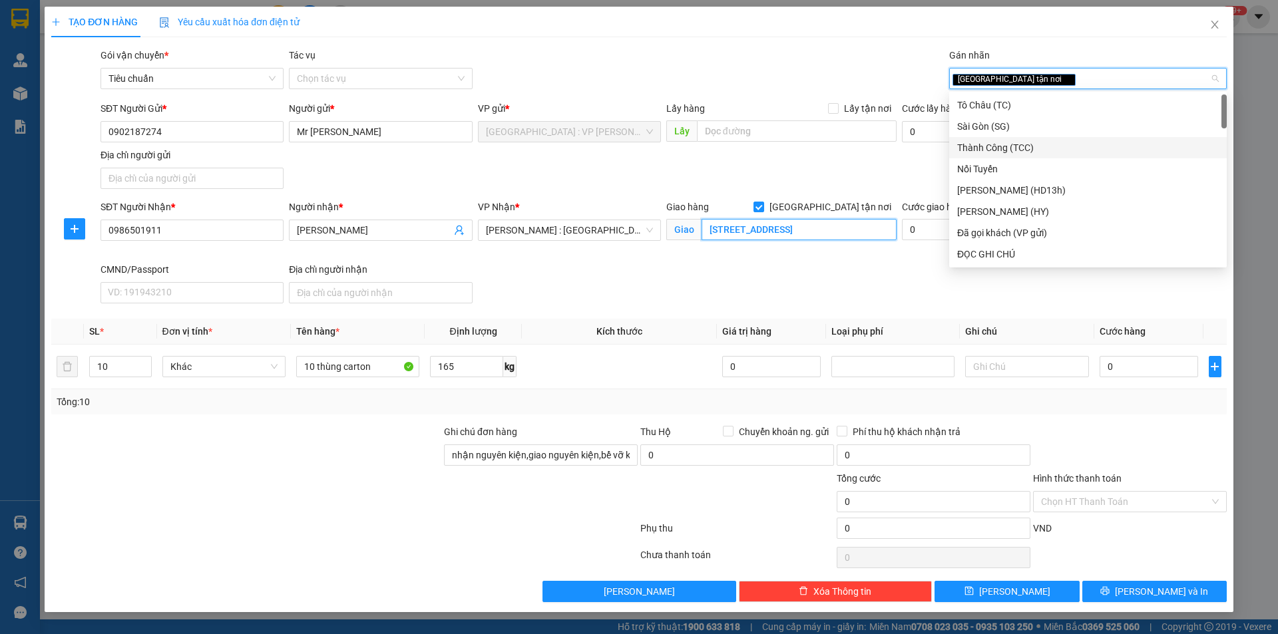
click at [871, 231] on input "[STREET_ADDRESS]" at bounding box center [799, 229] width 195 height 21
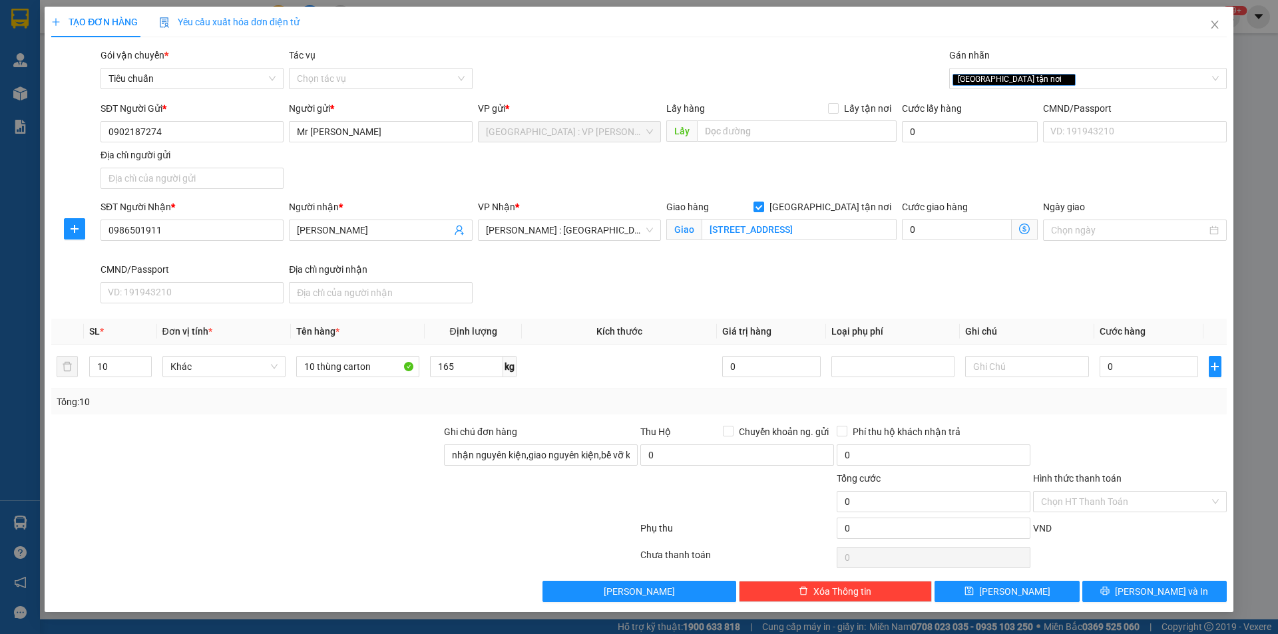
click at [596, 280] on div "SĐT Người Nhận * 0986501911 Người nhận * NGUYỄN YÊN VP Nhận * Hồ Chí Minh : Kho…" at bounding box center [664, 254] width 1132 height 109
click at [1172, 372] on input "0" at bounding box center [1149, 366] width 99 height 21
type input "1"
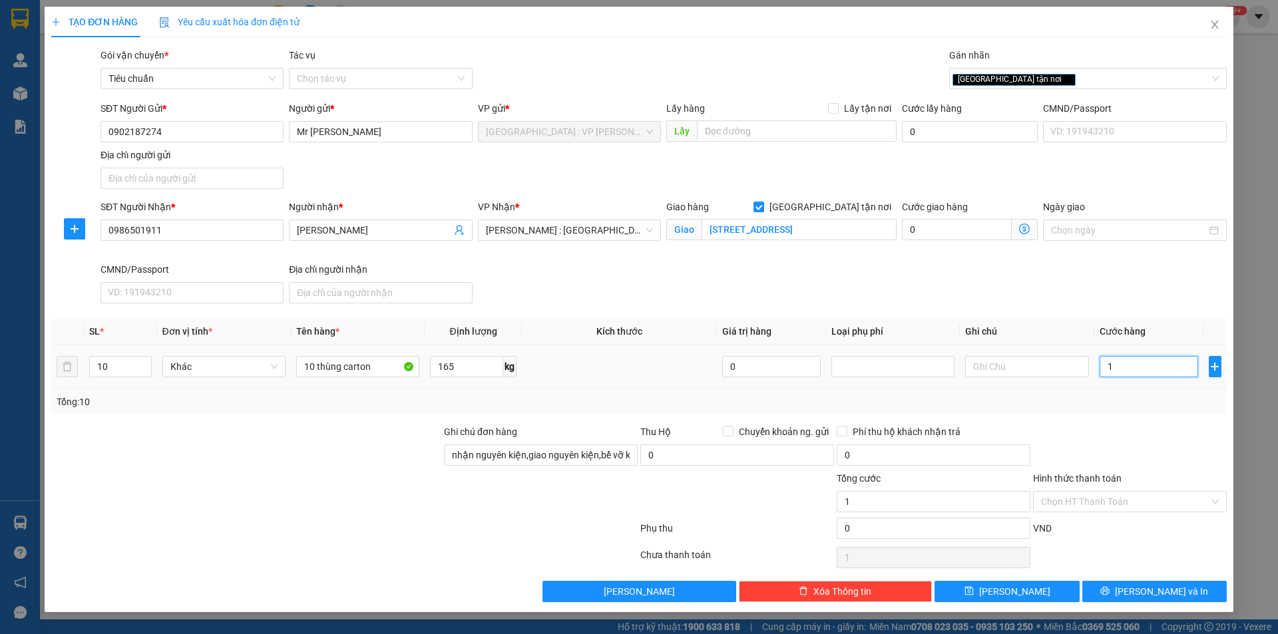
type input "10"
type input "103"
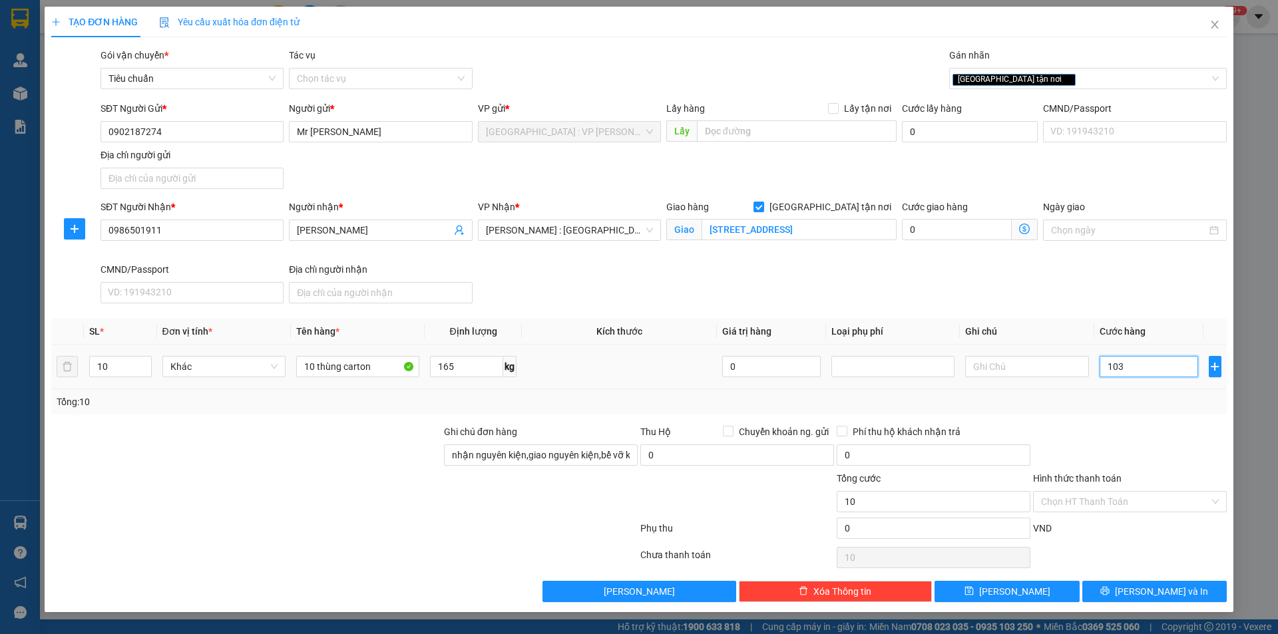
type input "103"
type input "1.030"
type input "10.300"
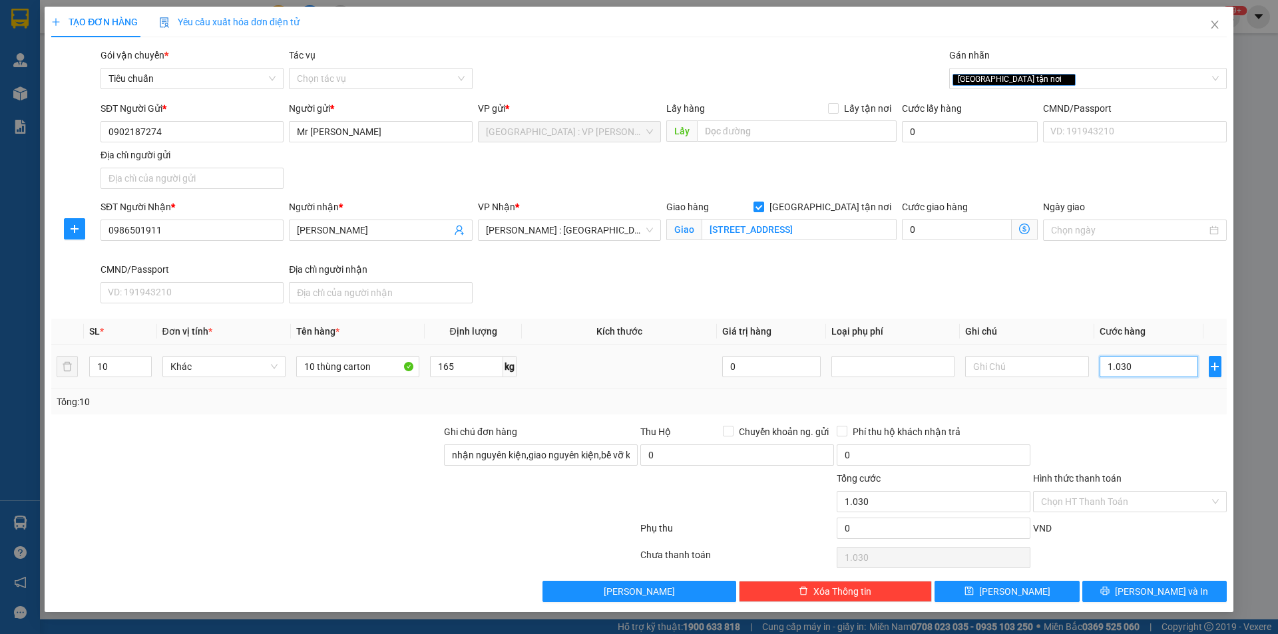
type input "10.300"
type input "103.000"
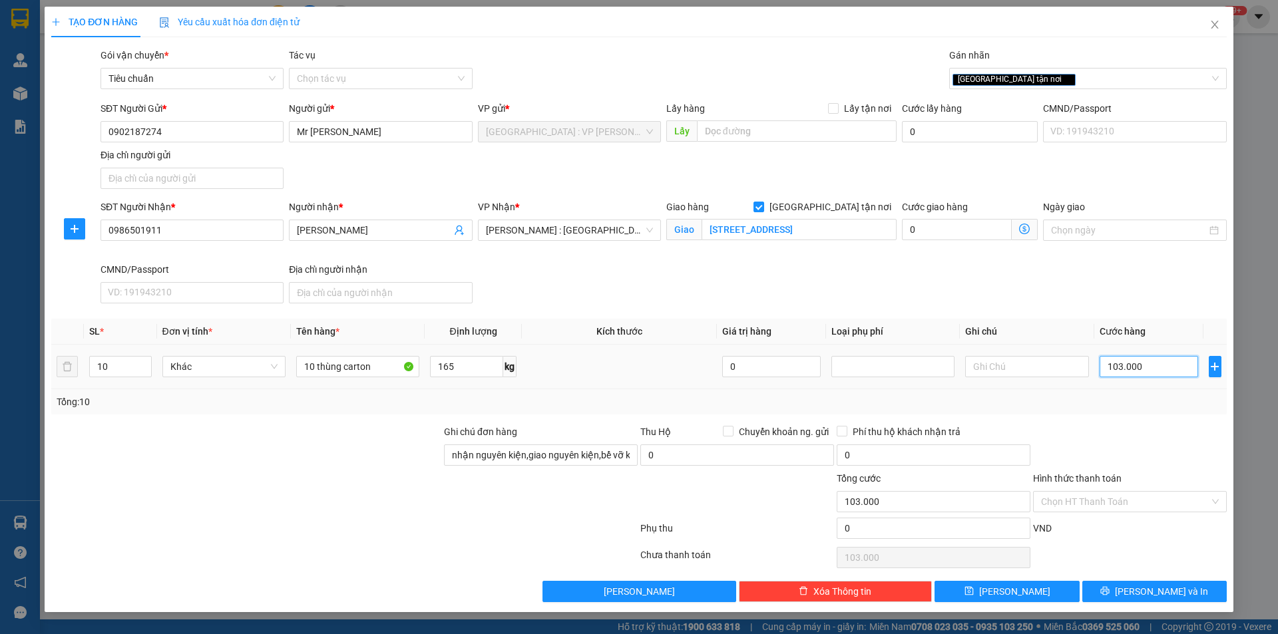
type input "1.030.000"
click at [1178, 589] on span "[PERSON_NAME] và In" at bounding box center [1161, 592] width 93 height 15
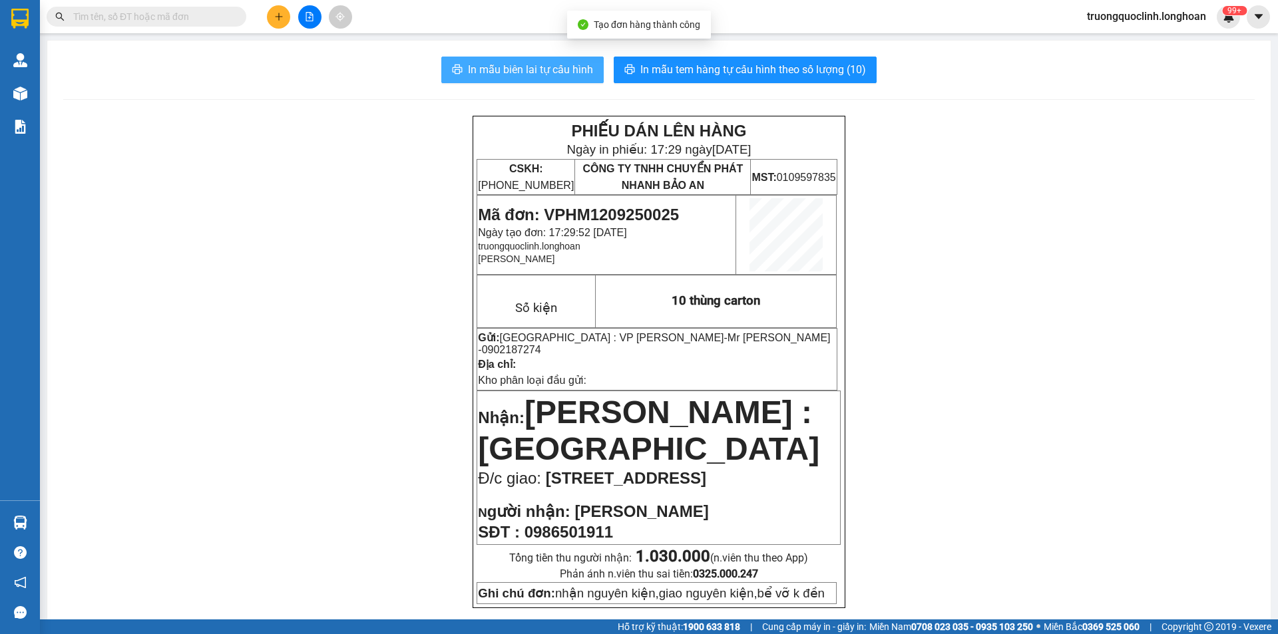
click at [475, 75] on span "In mẫu biên lai tự cấu hình" at bounding box center [530, 69] width 125 height 17
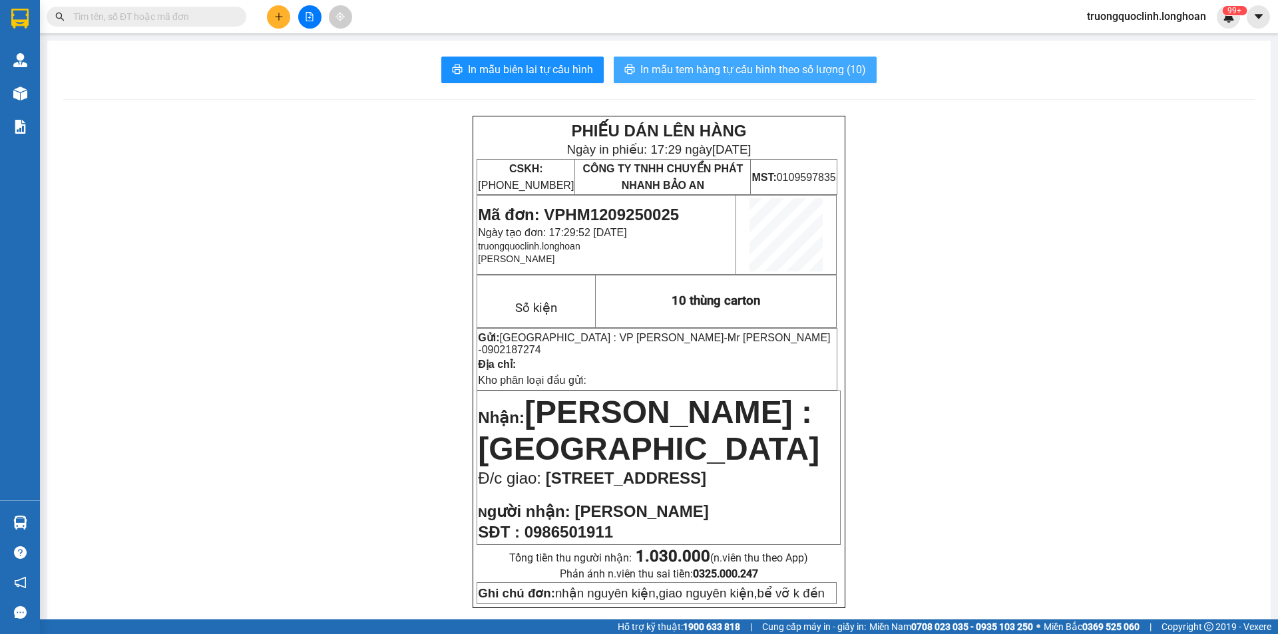
click at [725, 72] on span "In mẫu tem hàng tự cấu hình theo số lượng (10)" at bounding box center [753, 69] width 226 height 17
click at [603, 202] on td "Mã đơn: VPHM1209250025 Ngày tạo đơn: 17:29:52 - 12/09/2025 truongquoclinh.longh…" at bounding box center [606, 235] width 259 height 79
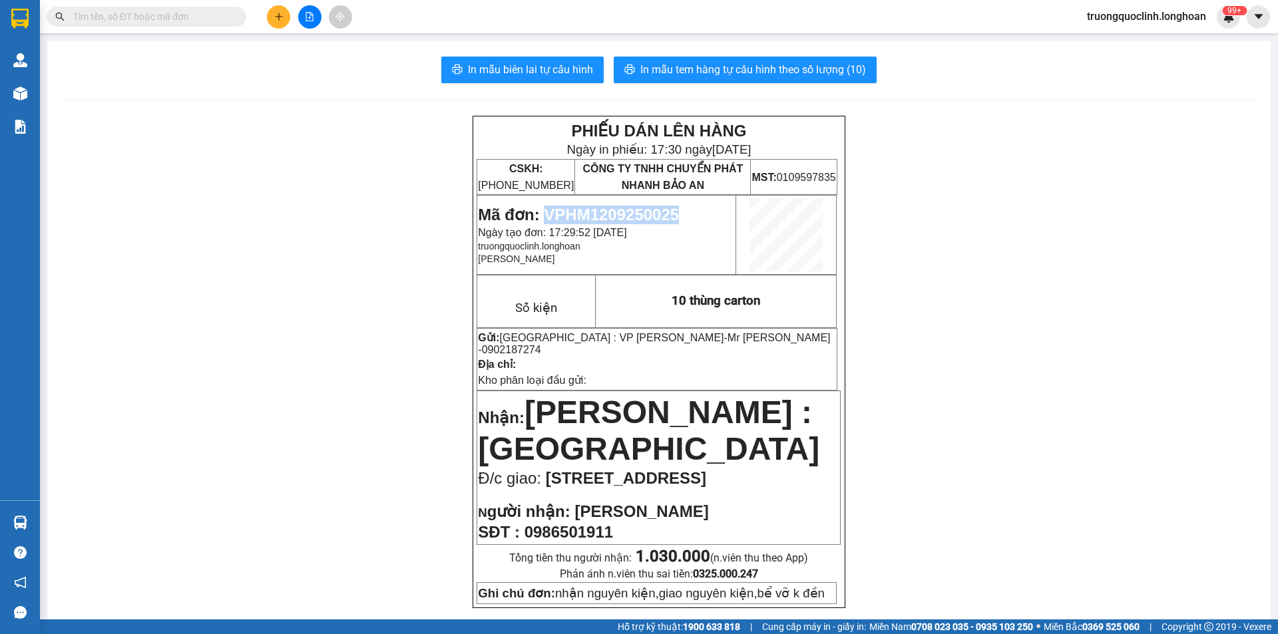
drag, startPoint x: 603, startPoint y: 202, endPoint x: 608, endPoint y: 212, distance: 11.0
click at [605, 203] on td "Mã đơn: VPHM1209250025 Ngày tạo đơn: 17:29:52 - 12/09/2025 truongquoclinh.longh…" at bounding box center [606, 235] width 259 height 79
click at [608, 212] on span "Mã đơn: VPHM1209250025" at bounding box center [578, 215] width 201 height 18
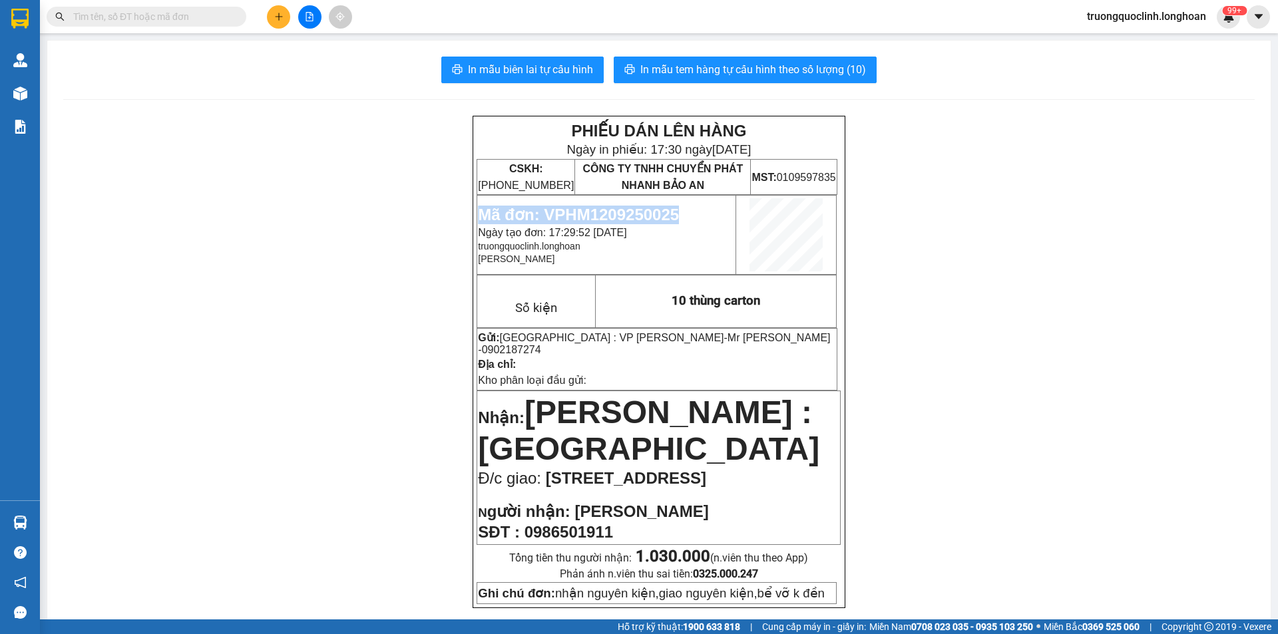
click at [608, 212] on span "Mã đơn: VPHM1209250025" at bounding box center [578, 215] width 201 height 18
click at [605, 214] on span "Mã đơn: VPHM1209250025" at bounding box center [578, 215] width 201 height 18
copy span "VPHM1209250025"
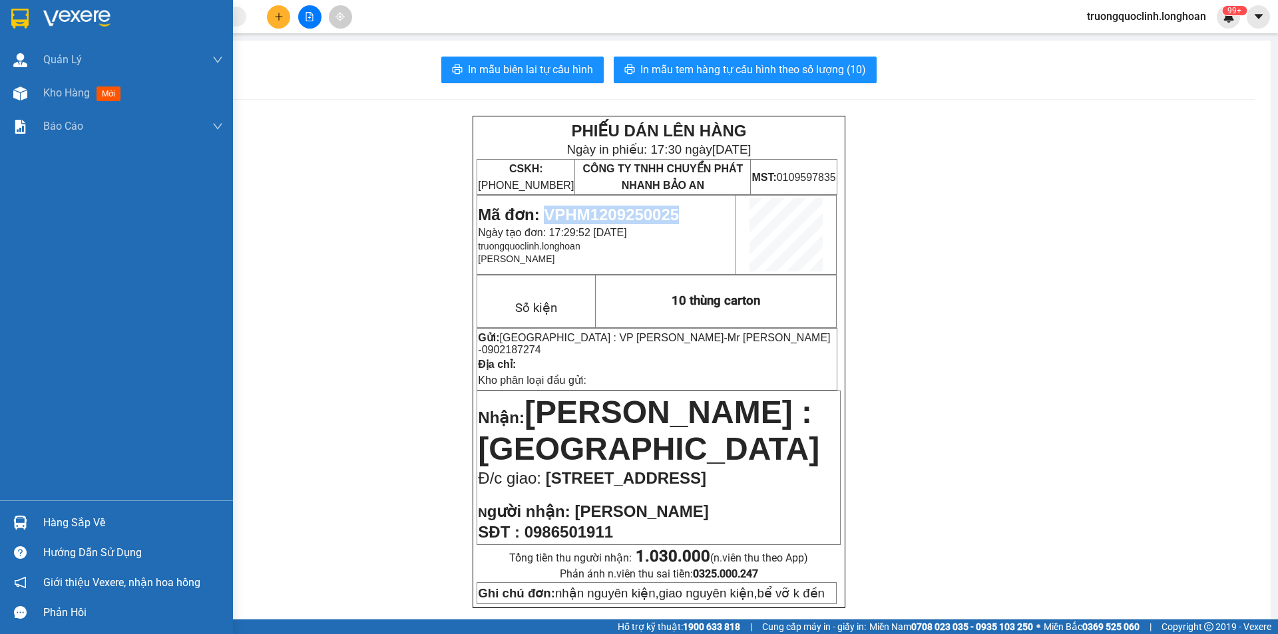
click at [23, 18] on img at bounding box center [19, 19] width 17 height 20
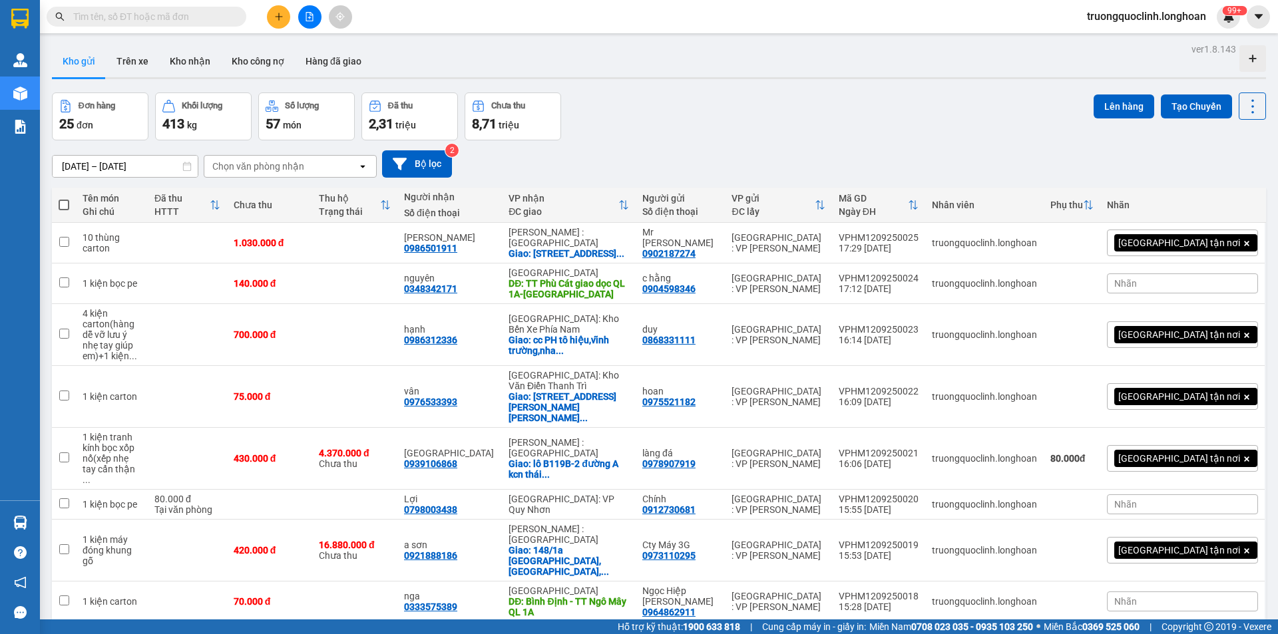
click at [282, 25] on button at bounding box center [278, 16] width 23 height 23
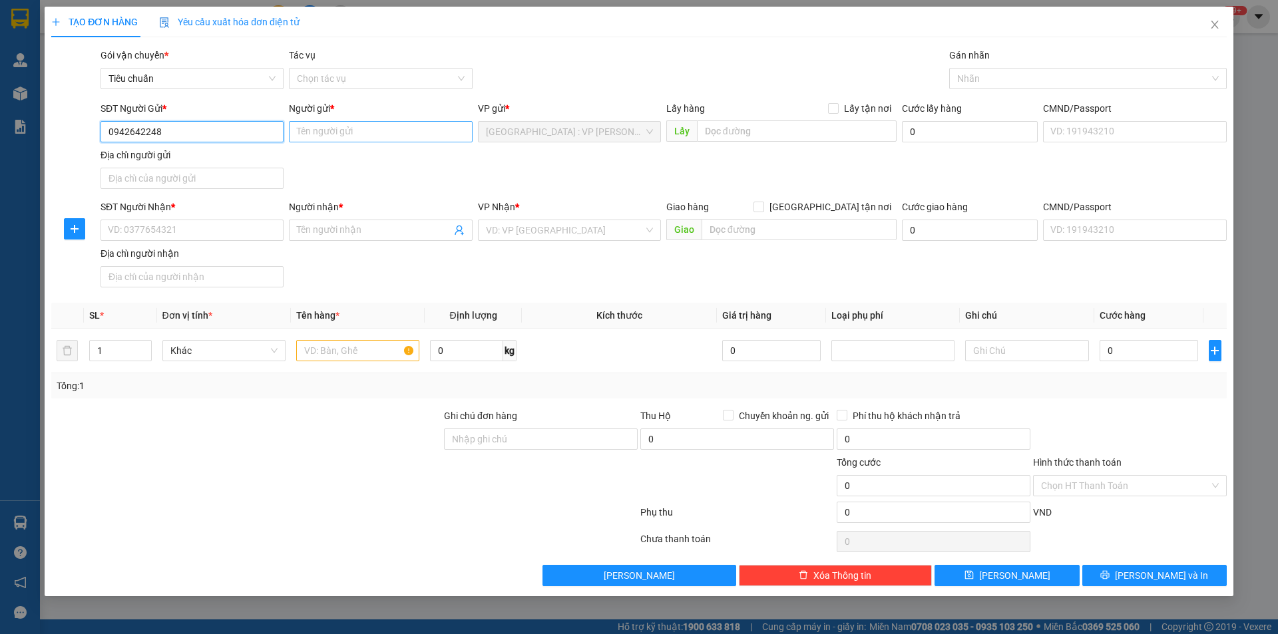
type input "0942642248"
click at [341, 130] on input "Người gửi *" at bounding box center [380, 131] width 183 height 21
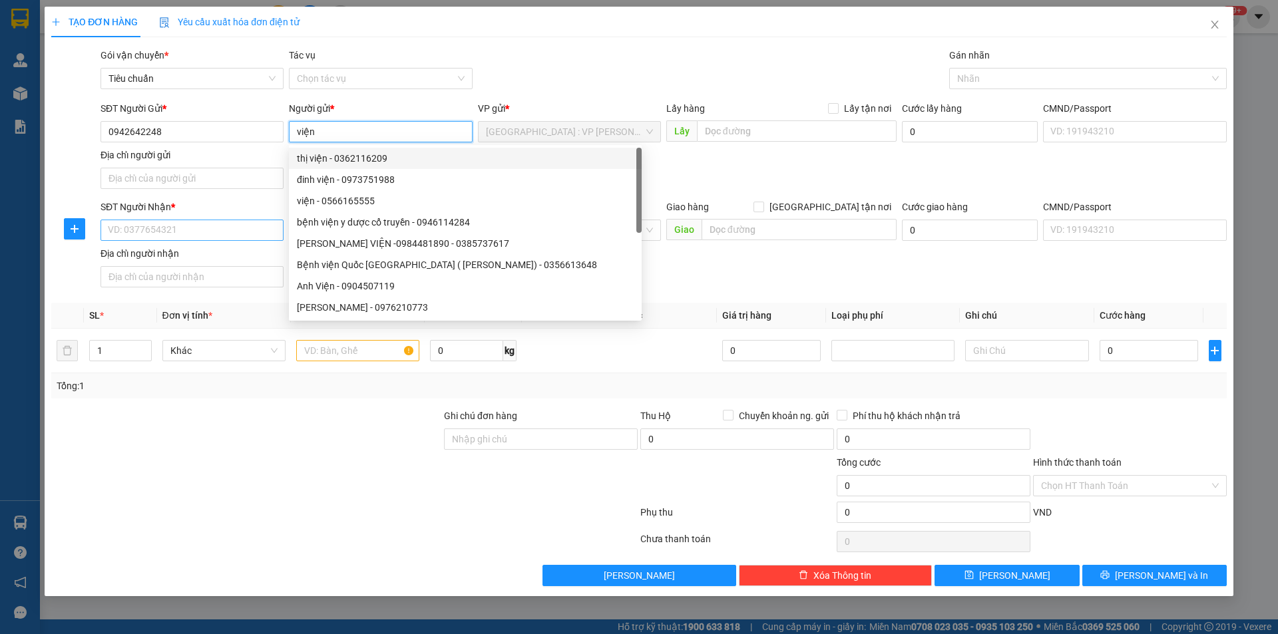
type input "viện"
click at [220, 222] on input "SĐT Người Nhận *" at bounding box center [192, 230] width 183 height 21
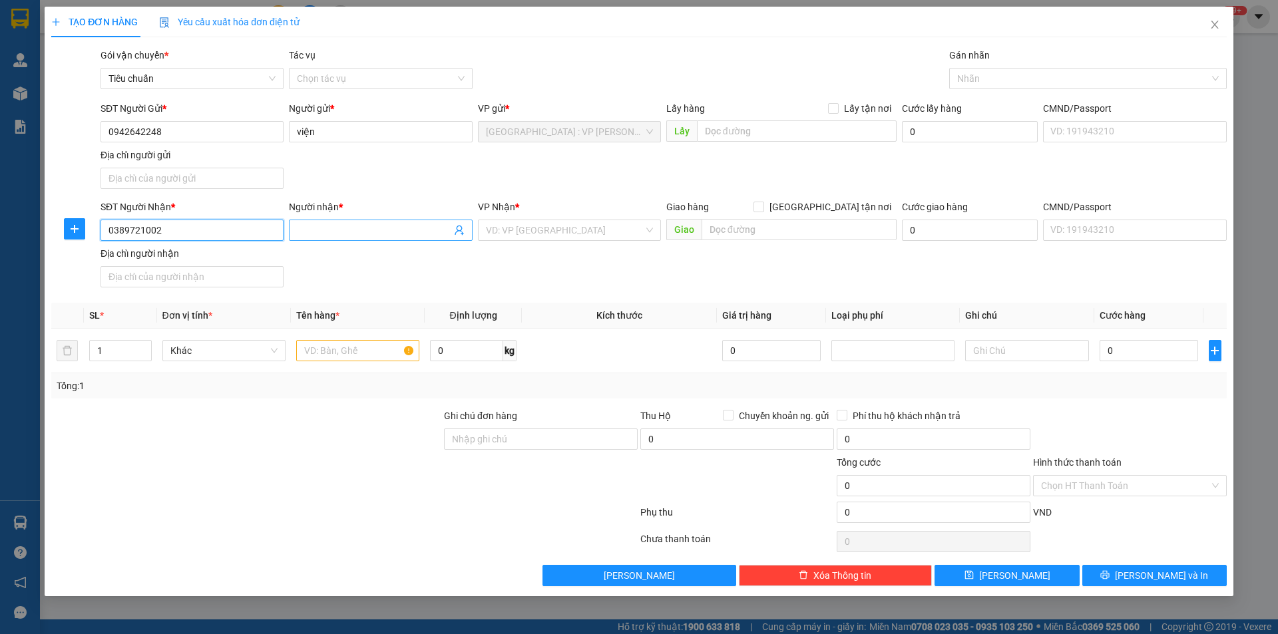
type input "0389721002"
click at [385, 230] on input "Người nhận *" at bounding box center [374, 230] width 154 height 15
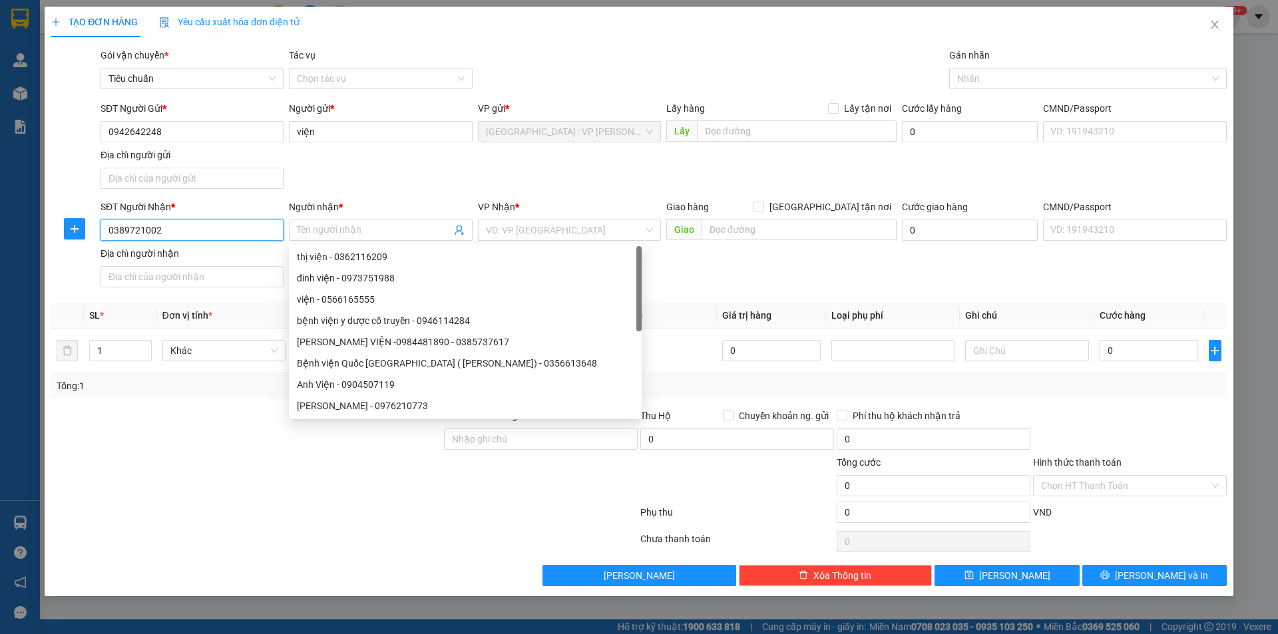
click at [194, 229] on input "0389721002" at bounding box center [192, 230] width 183 height 21
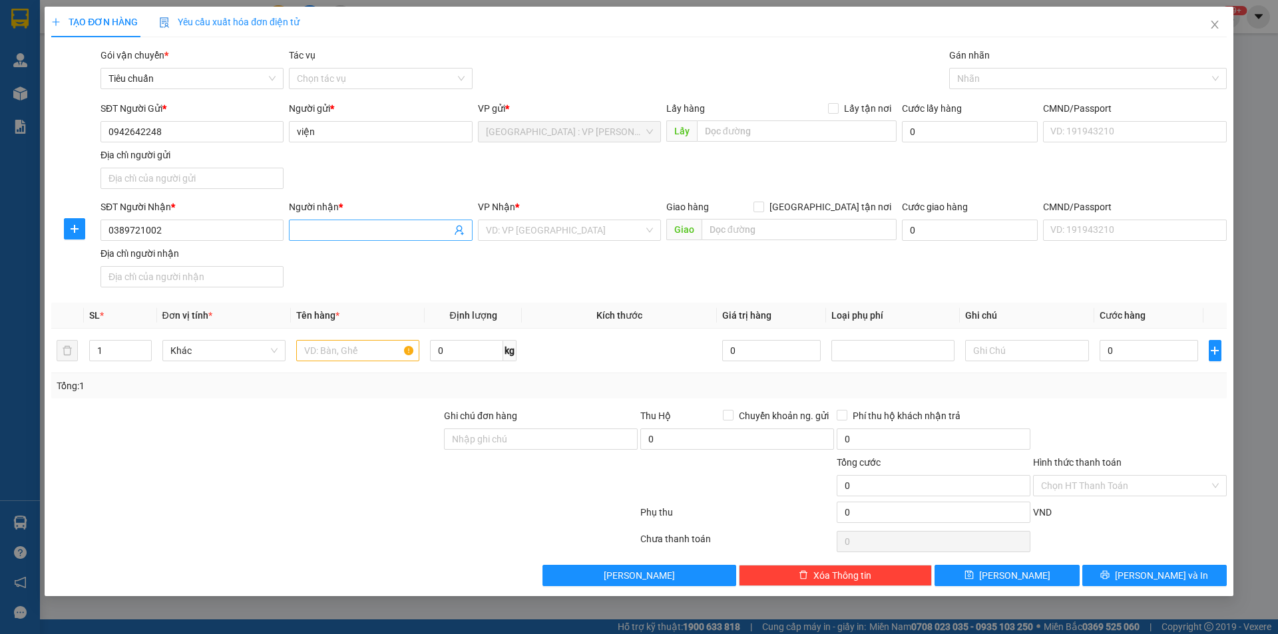
click at [343, 226] on input "Người nhận *" at bounding box center [374, 230] width 154 height 15
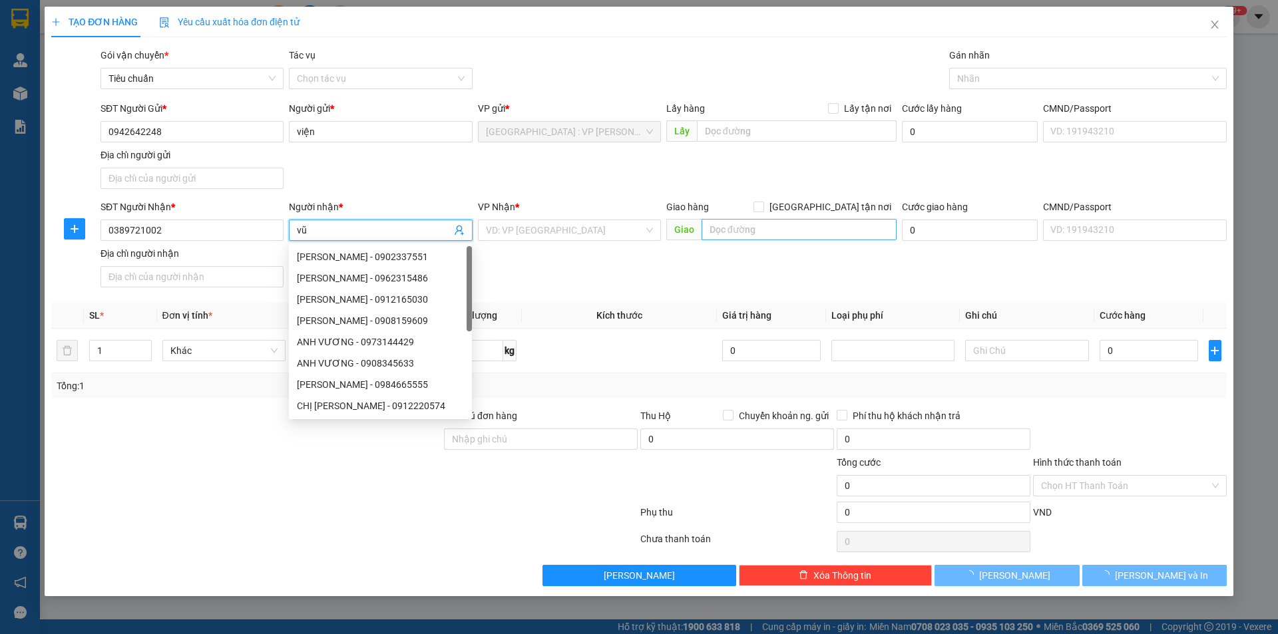
type input "vũ"
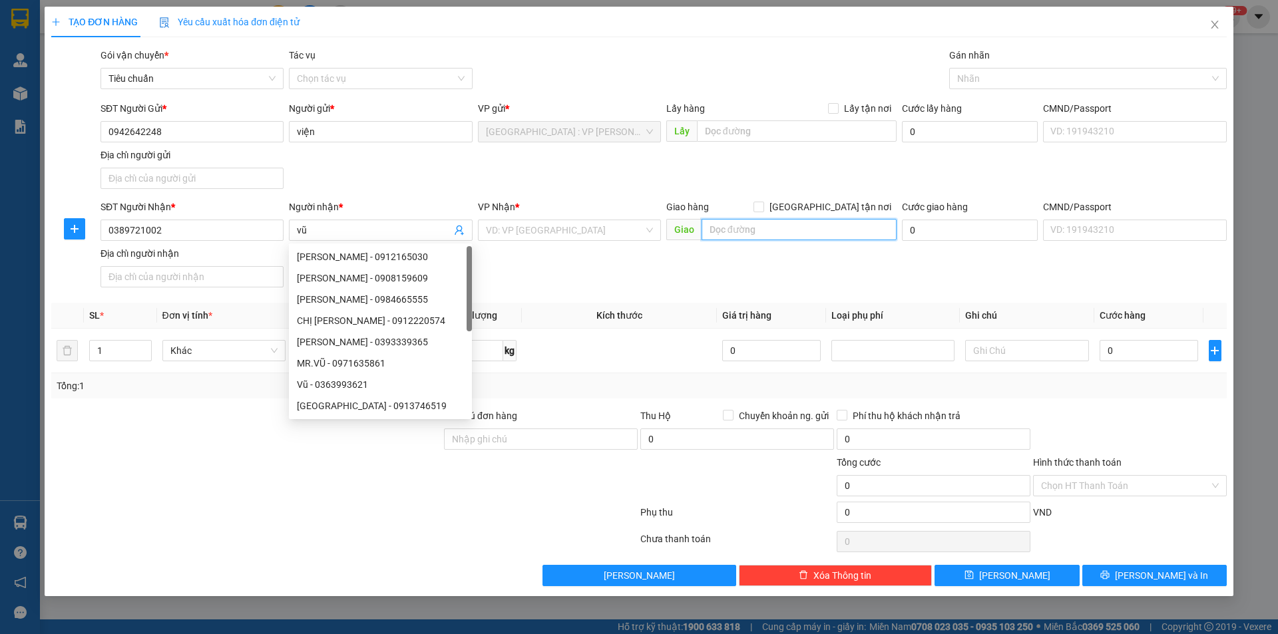
click at [790, 235] on input "text" at bounding box center [799, 229] width 195 height 21
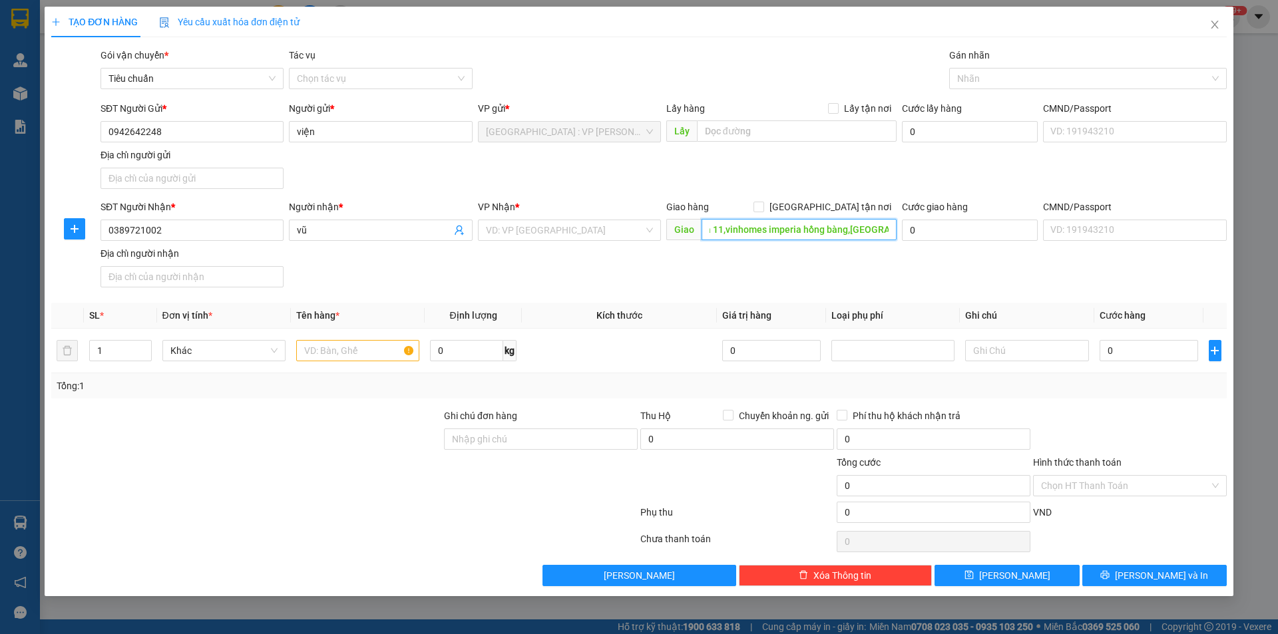
scroll to position [0, 68]
type input "paris 04 số nhà 11,vinhomes imperia hồng bàng,[GEOGRAPHIC_DATA]"
click at [763, 207] on input "[GEOGRAPHIC_DATA] tận nơi" at bounding box center [758, 206] width 9 height 9
checkbox input "true"
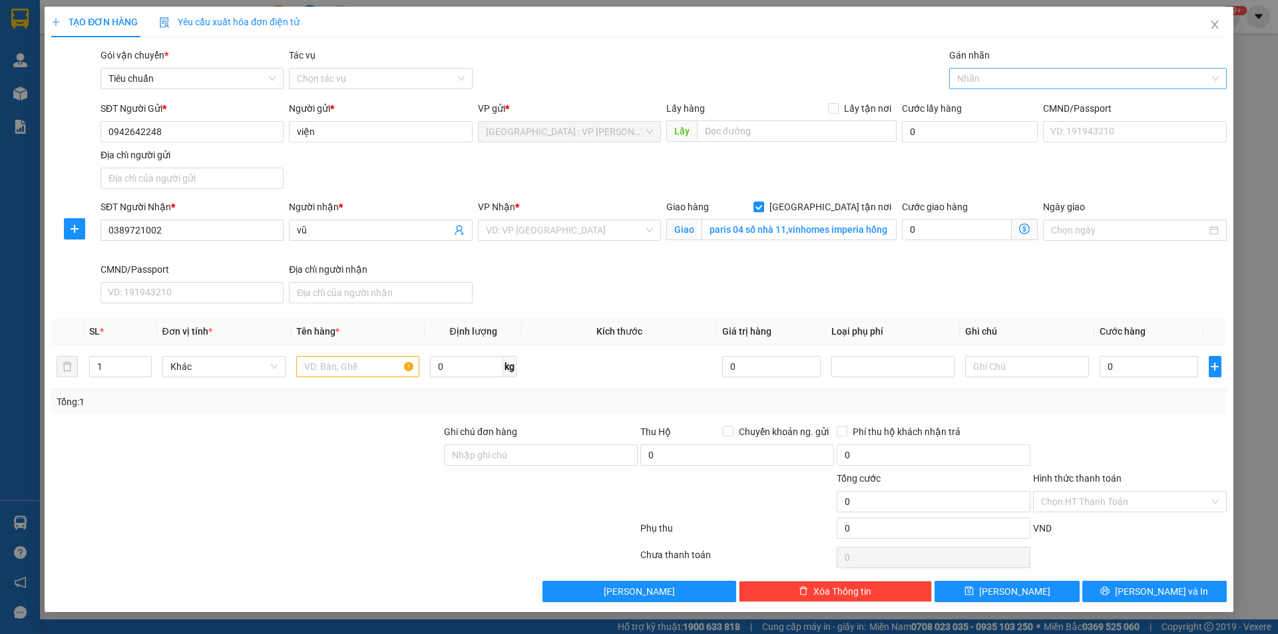
click at [971, 83] on div at bounding box center [1082, 79] width 258 height 16
type input "gtn"
click at [966, 107] on div "[GEOGRAPHIC_DATA] tận nơi" at bounding box center [1088, 105] width 262 height 15
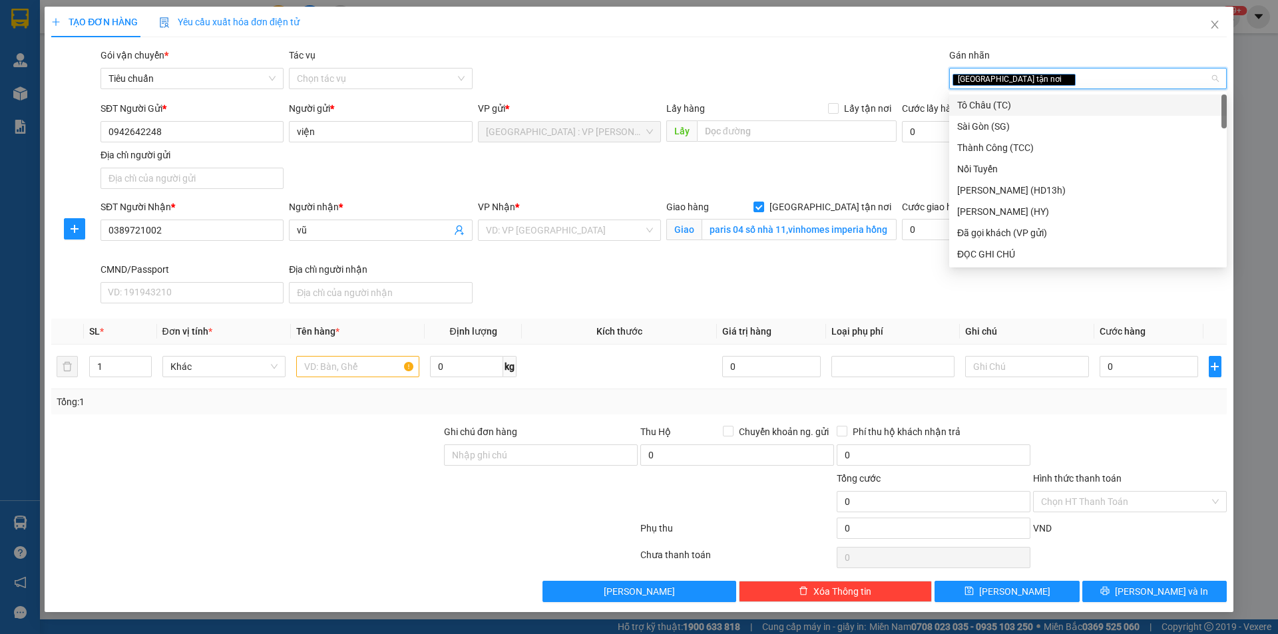
click at [779, 79] on div "Gói vận chuyển * Tiêu chuẩn Tác vụ Chọn tác vụ Gán nhãn Giao tận nơi" at bounding box center [664, 71] width 1132 height 47
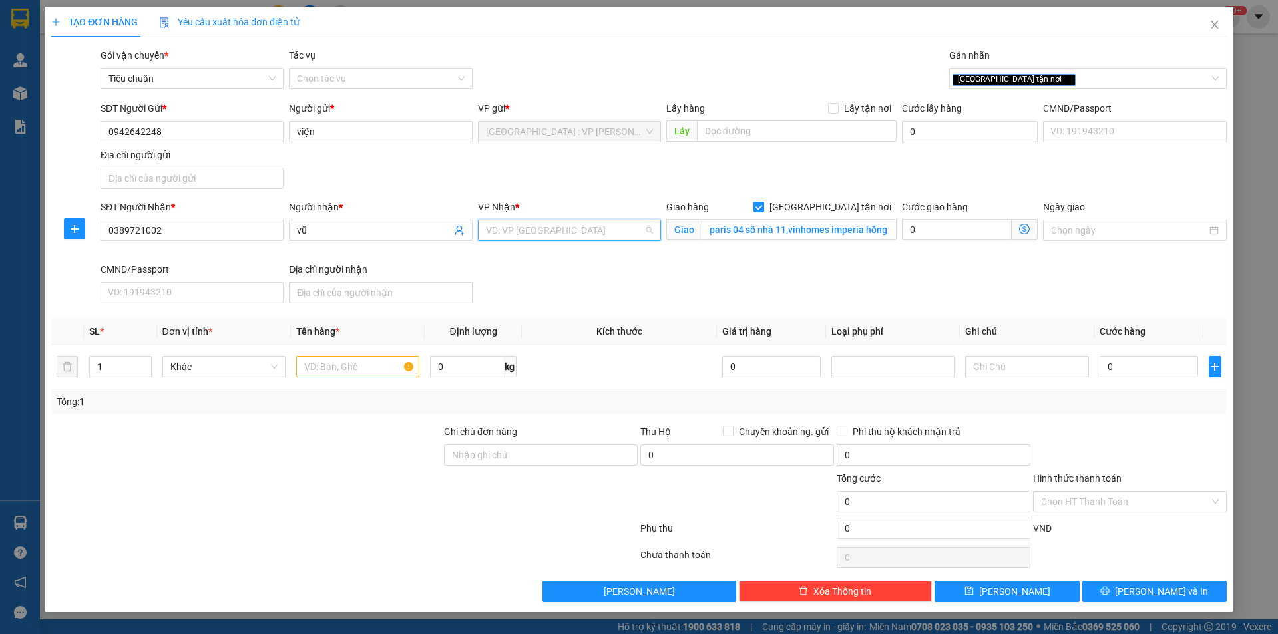
click at [570, 231] on input "search" at bounding box center [565, 230] width 158 height 20
type input "thượng"
drag, startPoint x: 577, startPoint y: 259, endPoint x: 545, endPoint y: 272, distance: 35.0
click at [577, 260] on div "[GEOGRAPHIC_DATA]: Văn phòng Bến xe [GEOGRAPHIC_DATA]" at bounding box center [616, 257] width 260 height 15
click at [375, 369] on input "text" at bounding box center [357, 366] width 123 height 21
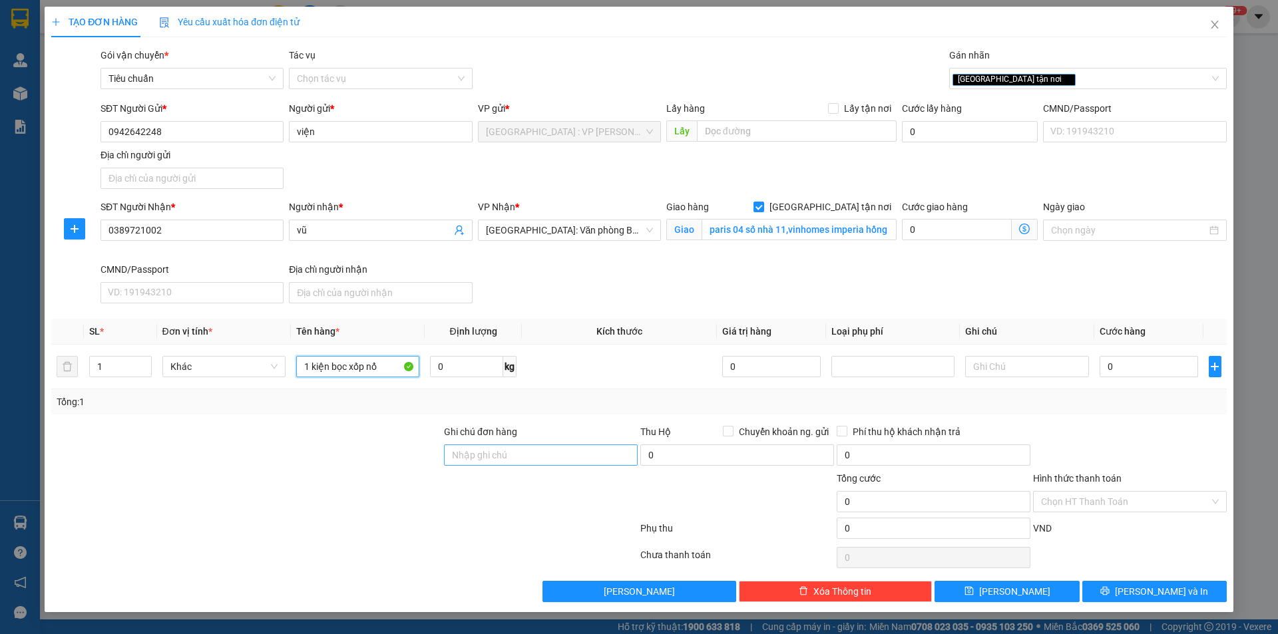
type input "1 kiện bọc xốp nổ"
click at [510, 449] on input "Ghi chú đơn hàng" at bounding box center [541, 455] width 194 height 21
type input "nhận nguyên kiện,giao nguyên kiện,bể vỡ k đền"
click at [728, 433] on input "Chuyển khoản ng. gửi" at bounding box center [727, 430] width 9 height 9
checkbox input "true"
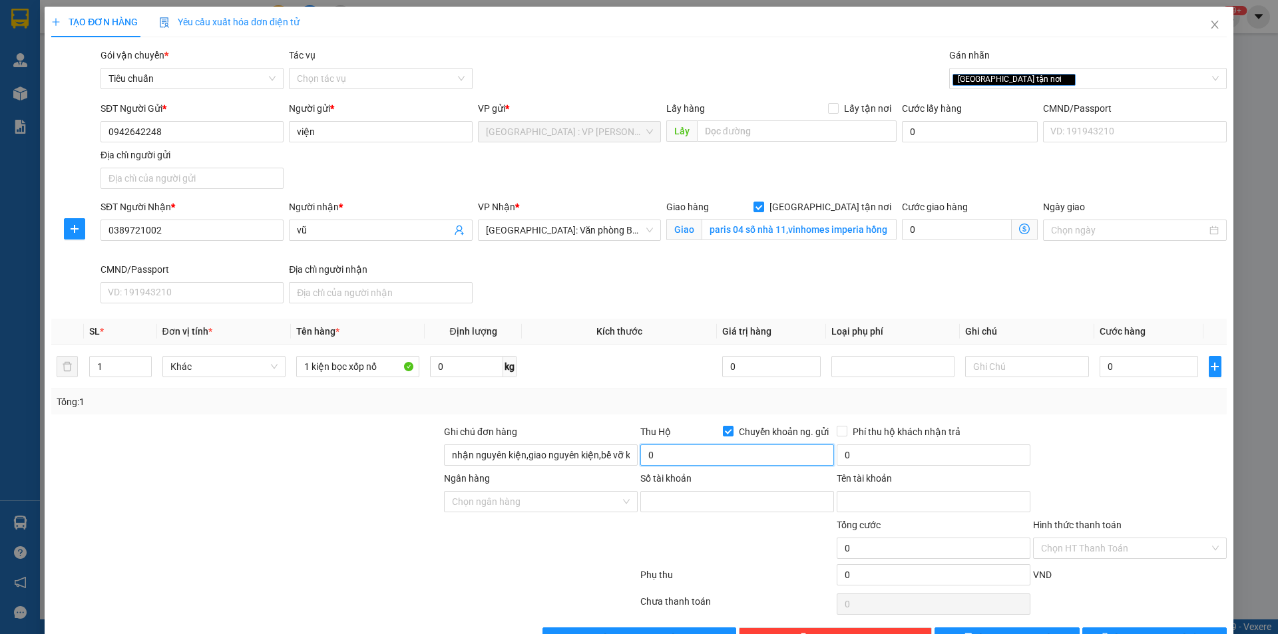
click at [694, 460] on input "0" at bounding box center [737, 455] width 194 height 21
type input "4.000.000"
click at [703, 511] on input "Số tài khoản" at bounding box center [737, 501] width 194 height 21
type input "0541000319181"
click at [859, 506] on input "Tên tài khoản" at bounding box center [934, 501] width 194 height 21
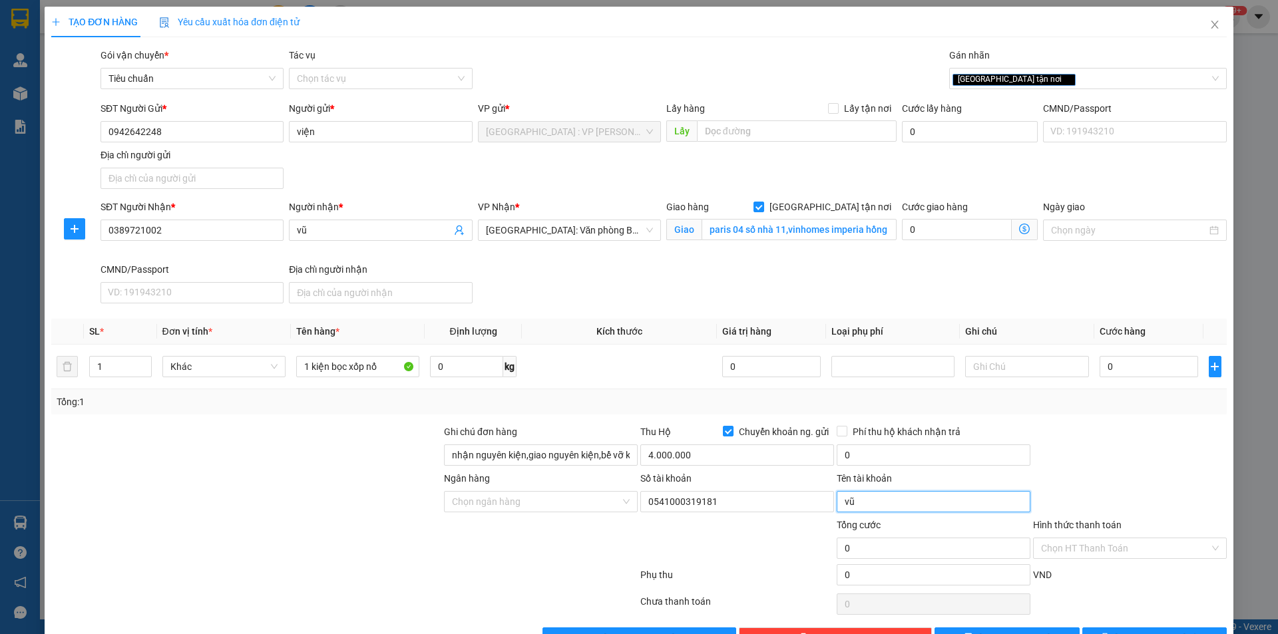
type input "v"
type input "vũ văn viện"
click at [580, 508] on input "Ngân hàng" at bounding box center [536, 502] width 168 height 20
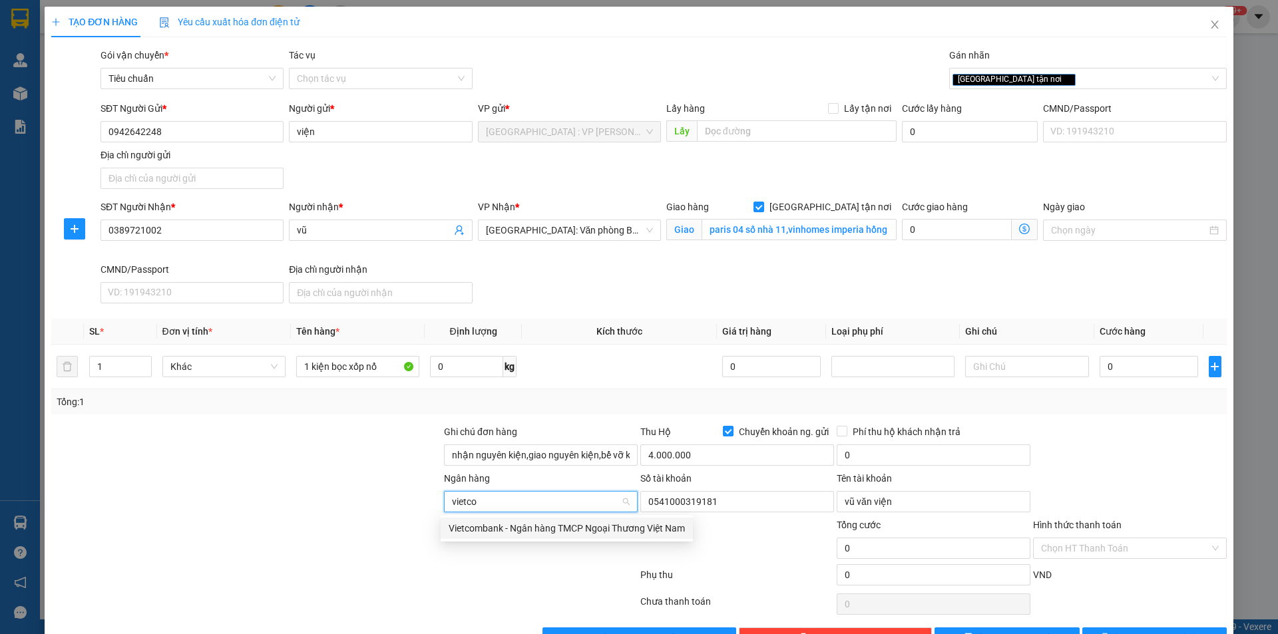
type input "vietcom"
click at [655, 533] on div "Vietcombank - Ngân hàng TMCP Ngoại Thương Việt Nam" at bounding box center [567, 528] width 236 height 15
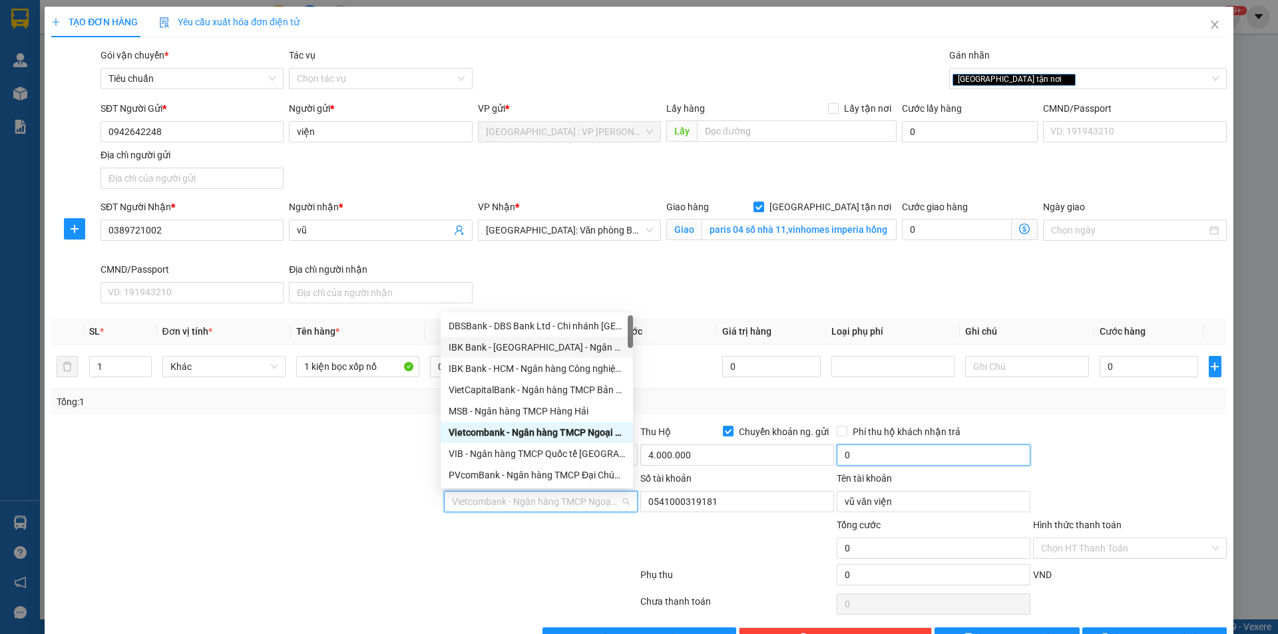
click at [869, 445] on input "0" at bounding box center [934, 455] width 194 height 21
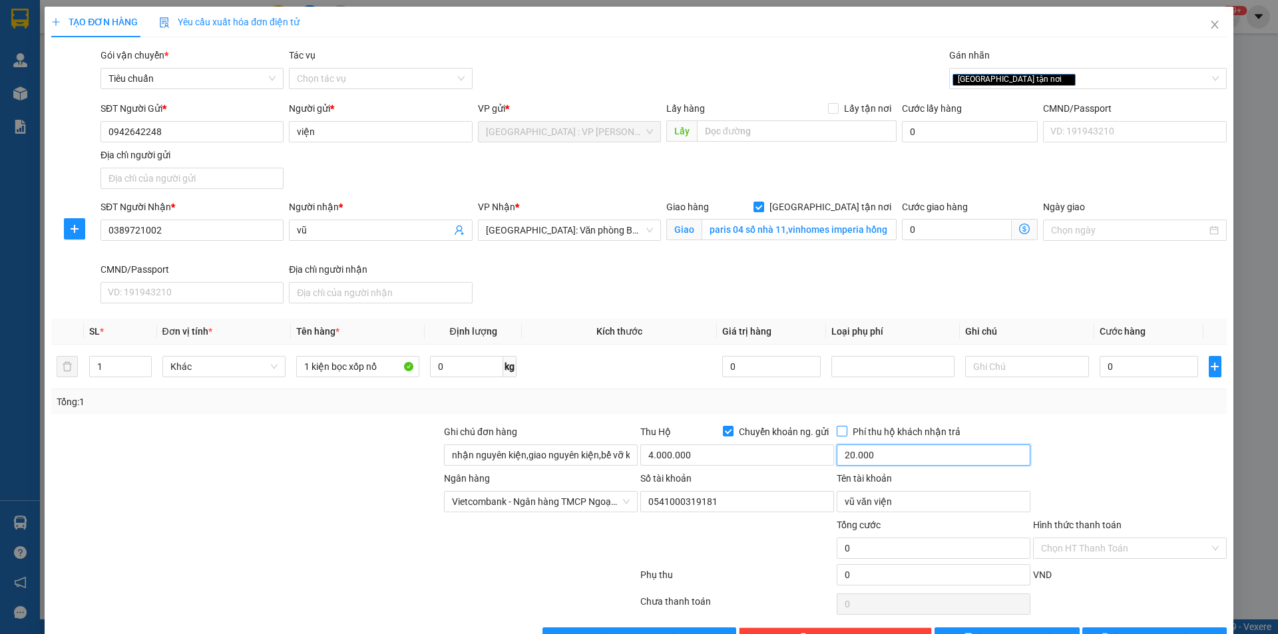
type input "20.000"
click at [840, 430] on span at bounding box center [842, 431] width 11 height 11
click at [840, 430] on input "Phí thu hộ khách nhận trả" at bounding box center [841, 430] width 9 height 9
checkbox input "true"
click at [1146, 463] on div at bounding box center [1130, 448] width 196 height 47
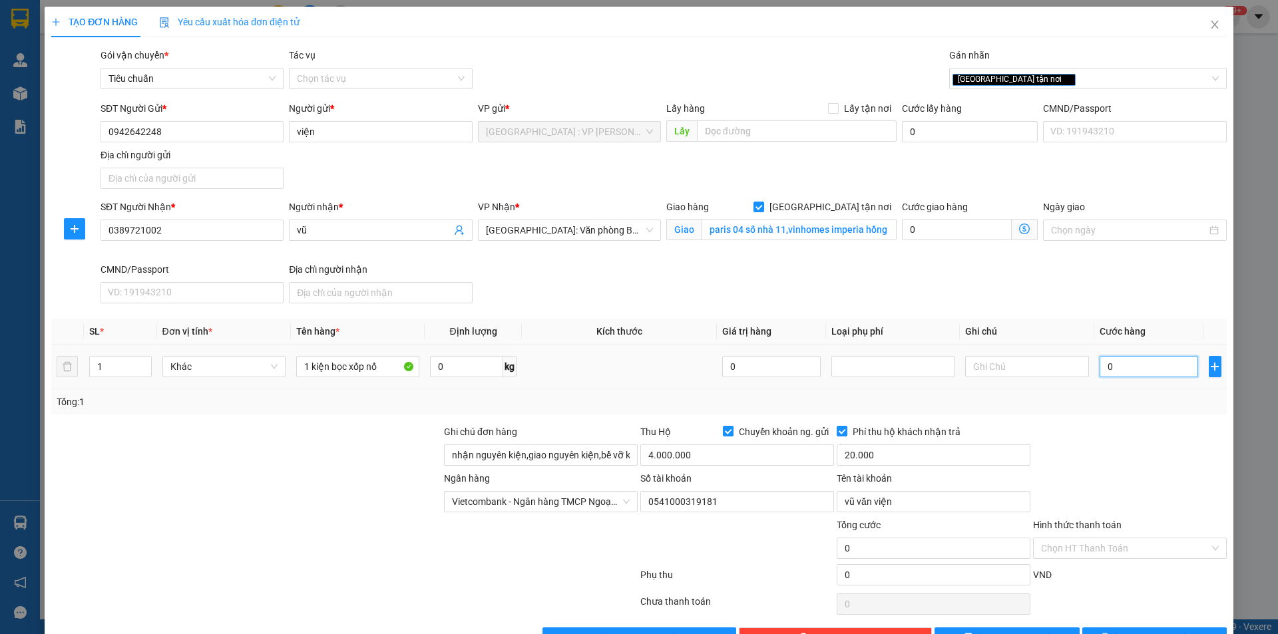
click at [1139, 361] on input "0" at bounding box center [1149, 366] width 99 height 21
type input "1"
type input "10"
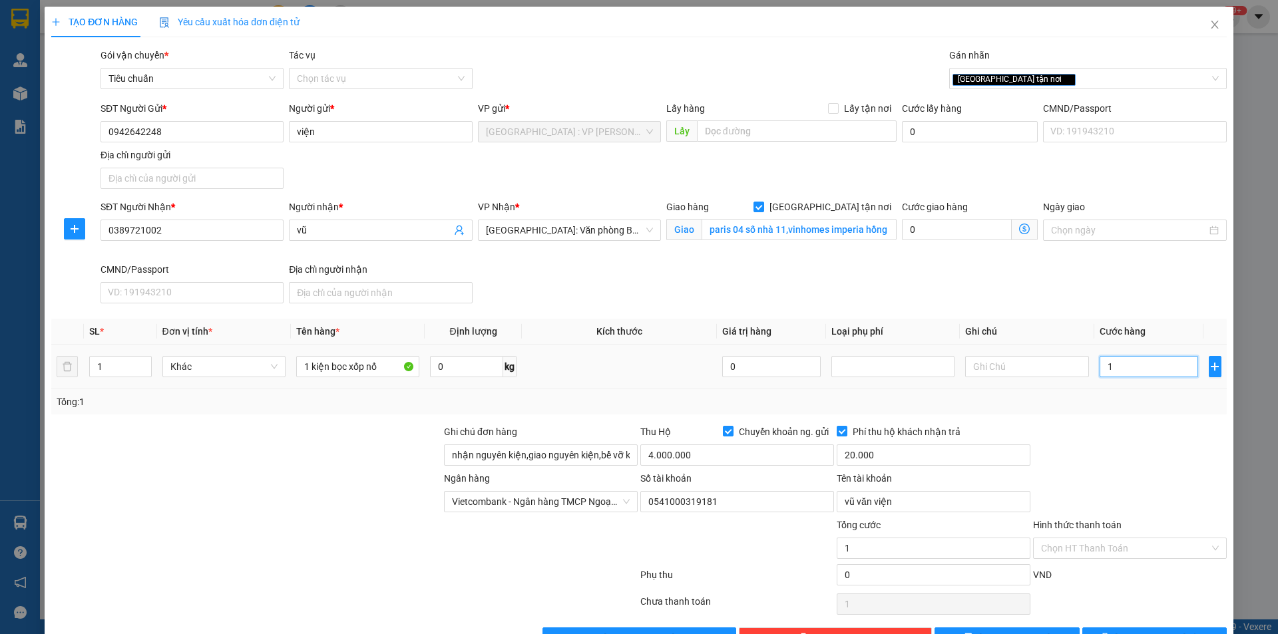
type input "10"
type input "100"
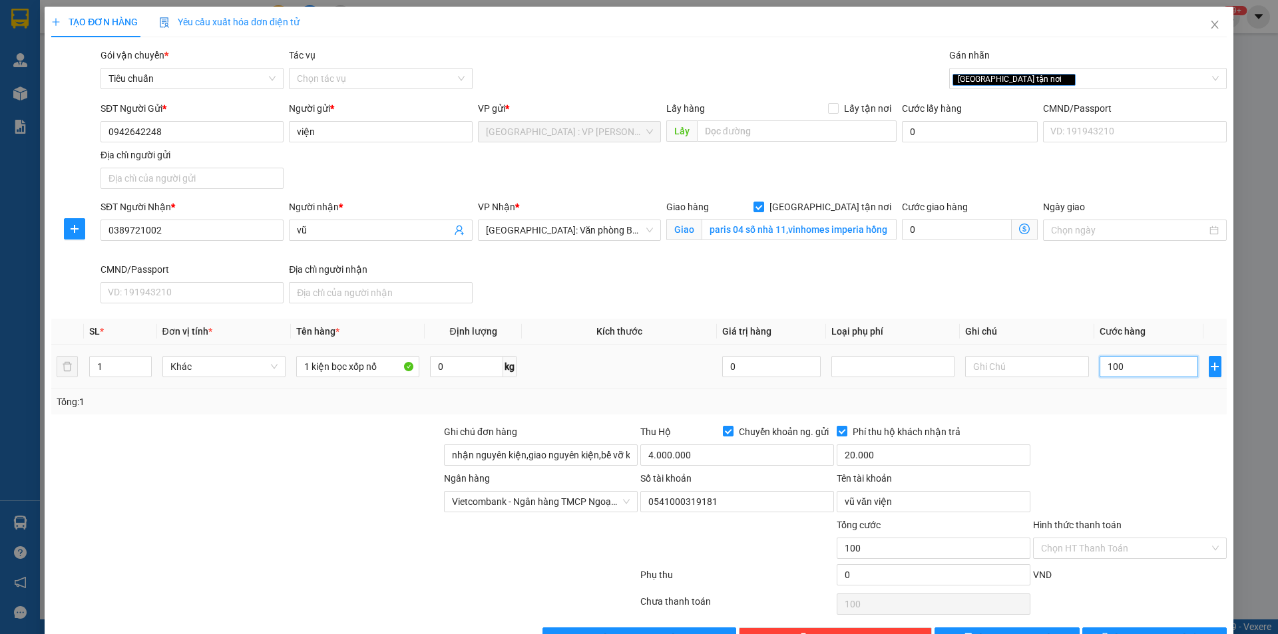
type input "1.000"
type input "10.000"
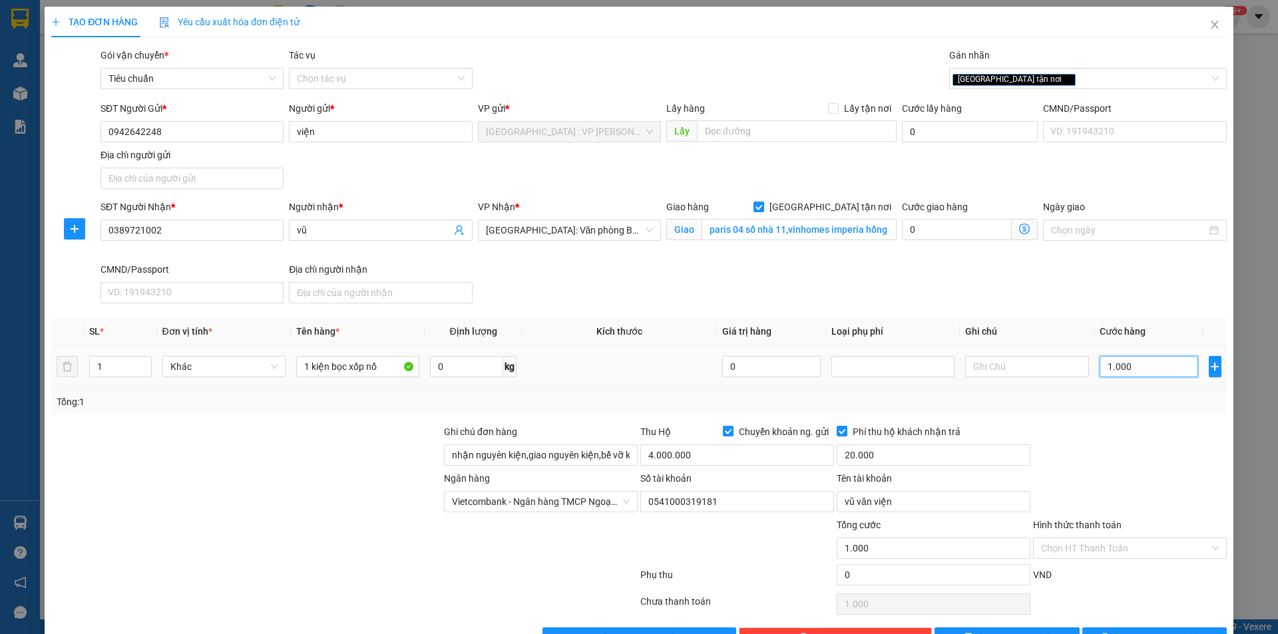
type input "10.000"
type input "100.000"
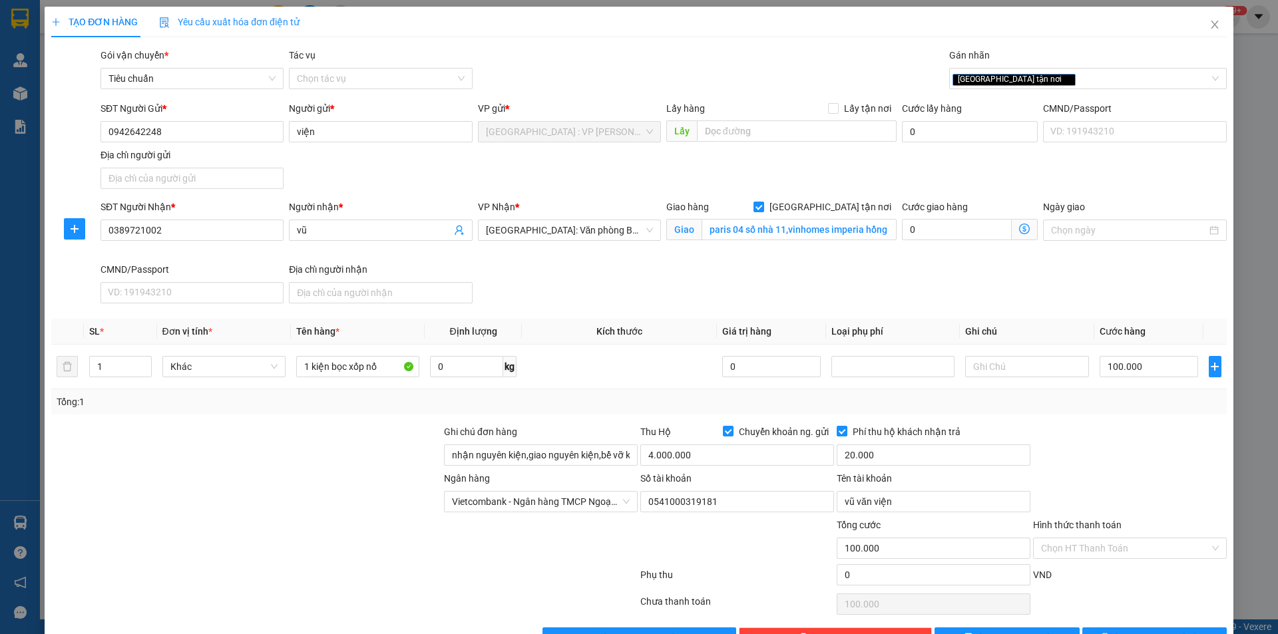
click at [1099, 451] on div at bounding box center [1130, 448] width 196 height 47
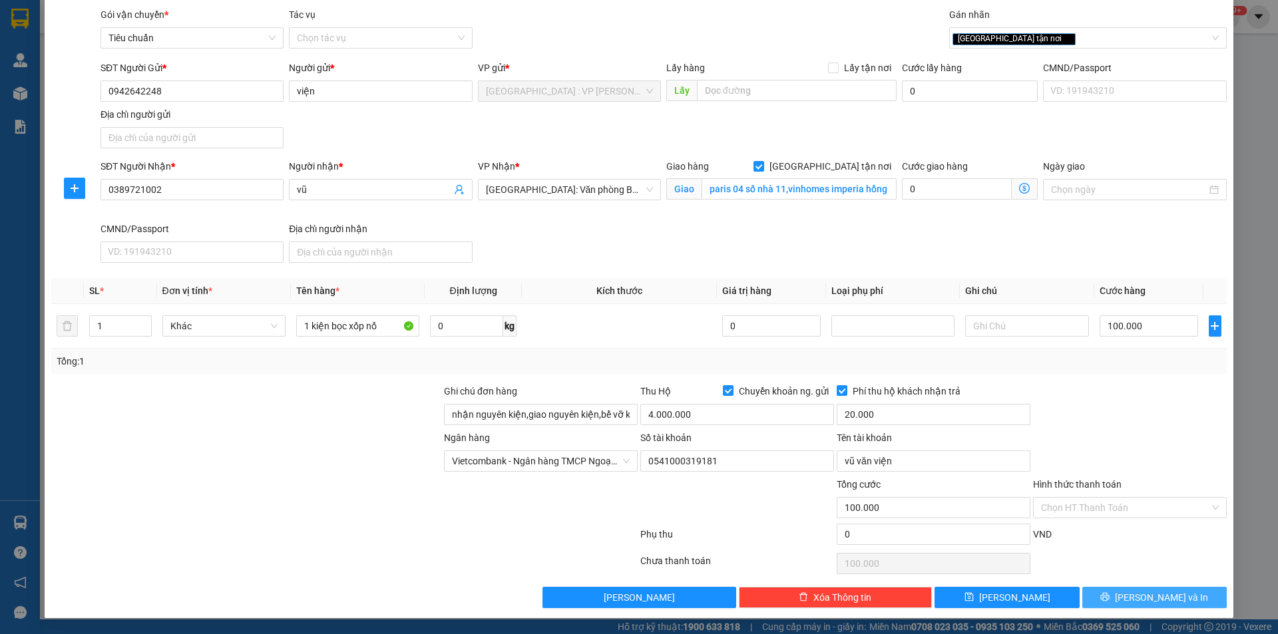
click at [1135, 596] on span "[PERSON_NAME] và In" at bounding box center [1161, 597] width 93 height 15
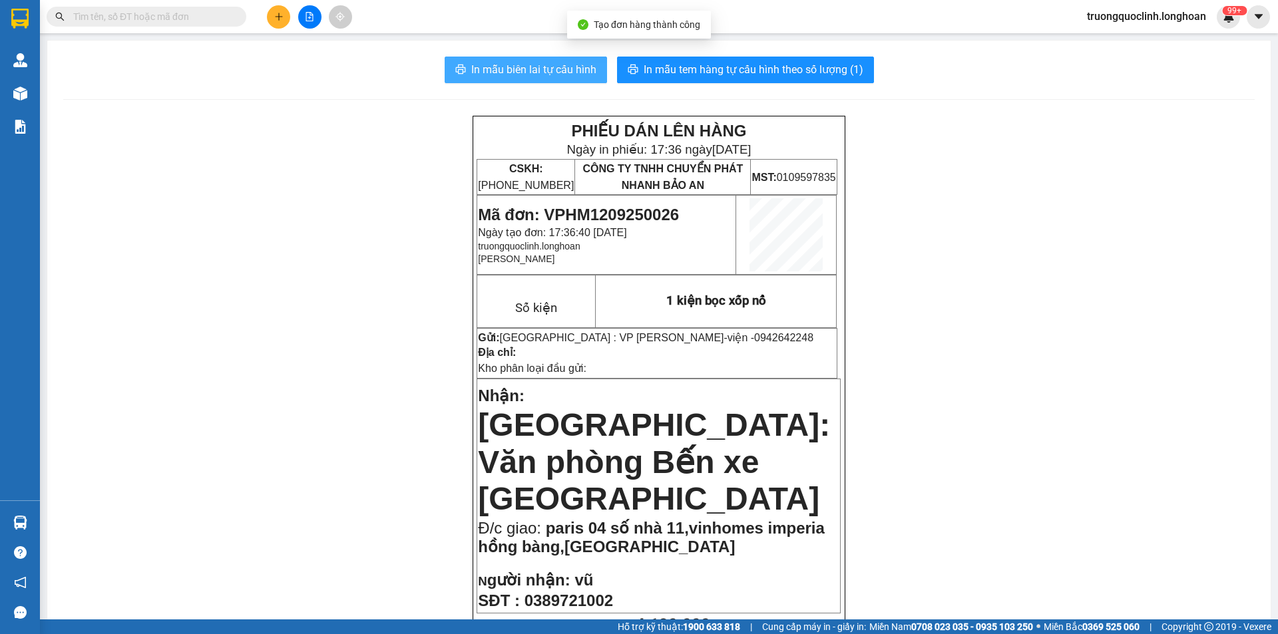
click at [568, 67] on span "In mẫu biên lai tự cấu hình" at bounding box center [533, 69] width 125 height 17
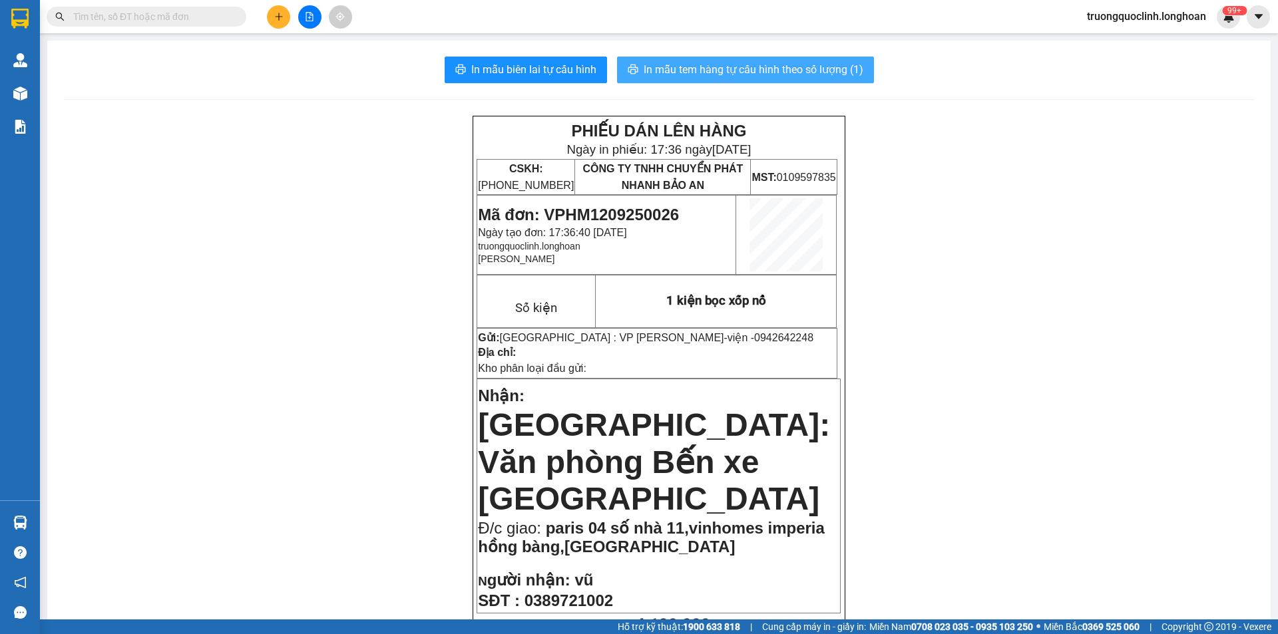
click at [734, 69] on span "In mẫu tem hàng tự cấu hình theo số lượng (1)" at bounding box center [754, 69] width 220 height 17
click at [624, 212] on span "Mã đơn: VPHM1209250026" at bounding box center [578, 215] width 201 height 18
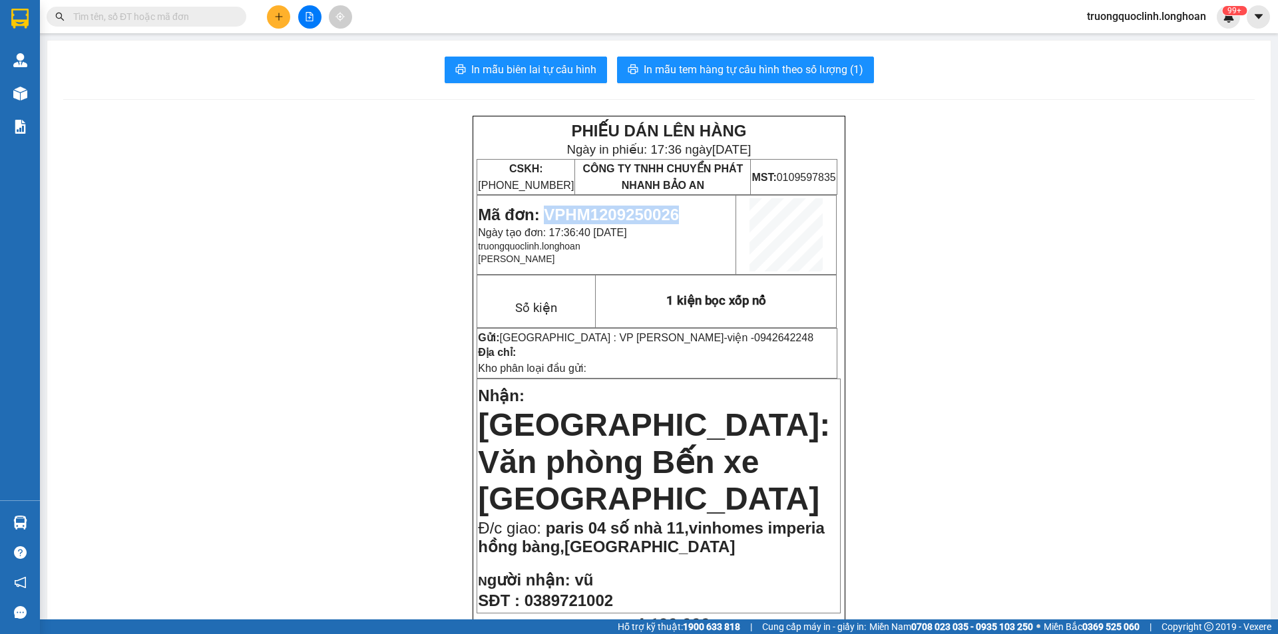
click at [624, 212] on span "Mã đơn: VPHM1209250026" at bounding box center [578, 215] width 201 height 18
copy span "VPHM1209250026"
click at [277, 22] on button at bounding box center [278, 16] width 23 height 23
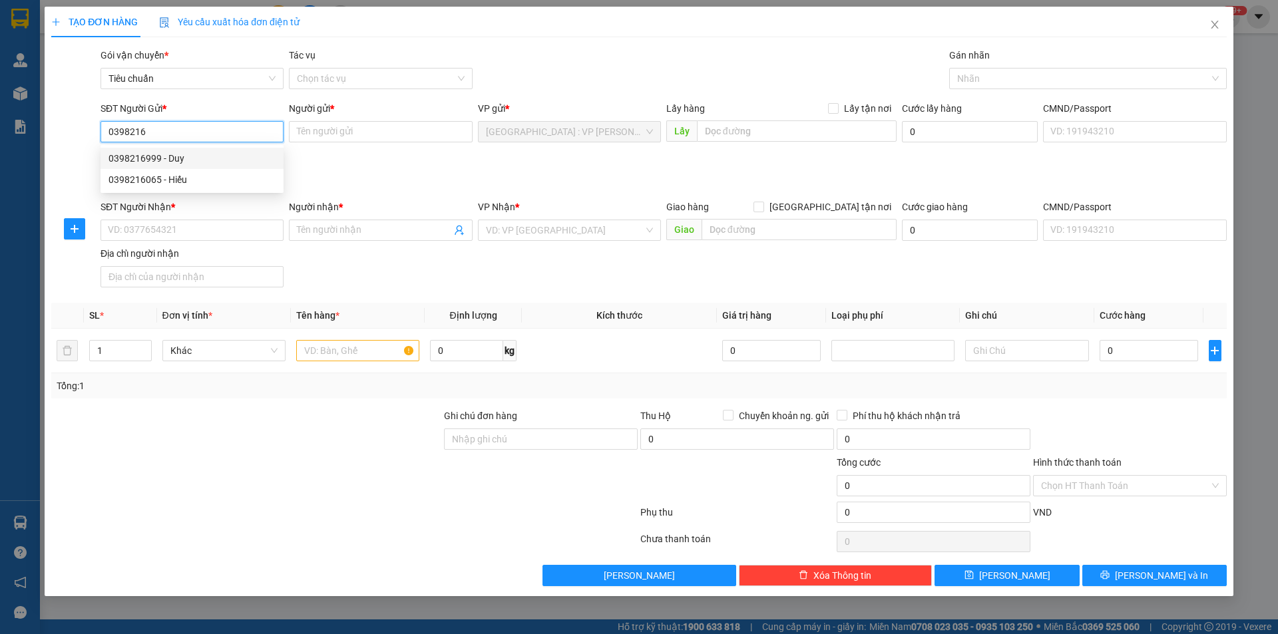
click at [188, 154] on div "0398216999 - Duy" at bounding box center [192, 158] width 167 height 15
type input "0398216999"
type input "Duy"
checkbox input "true"
type input "cây xăng liên ninh thanh trì"
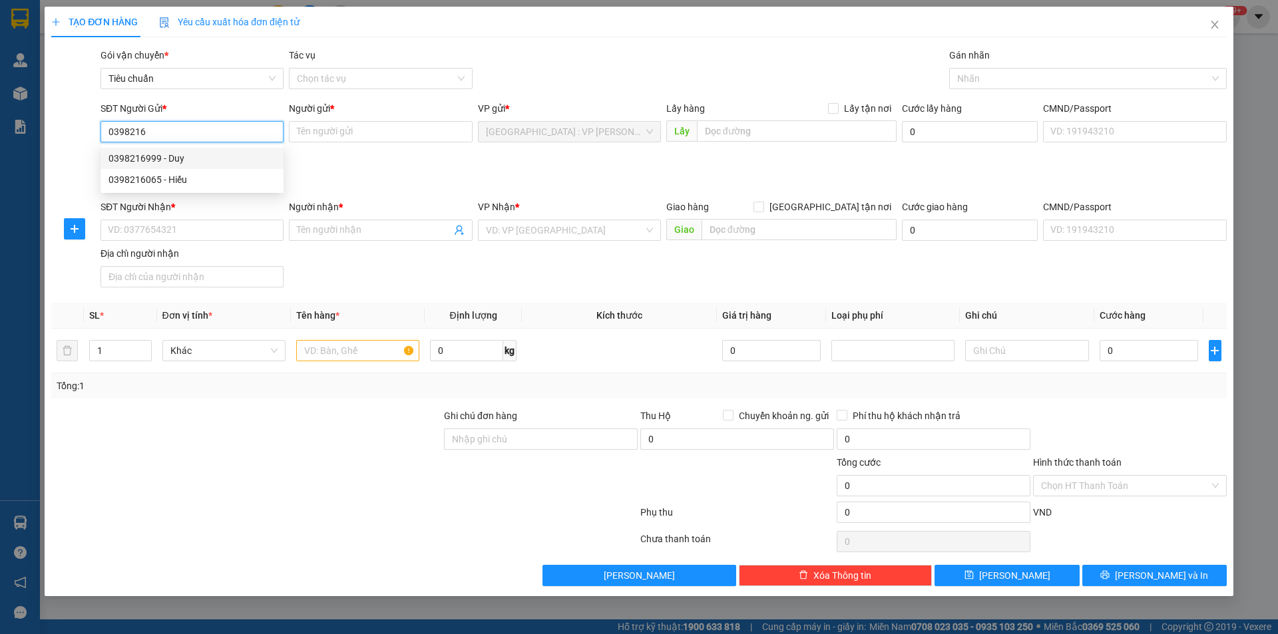
type input "300.000"
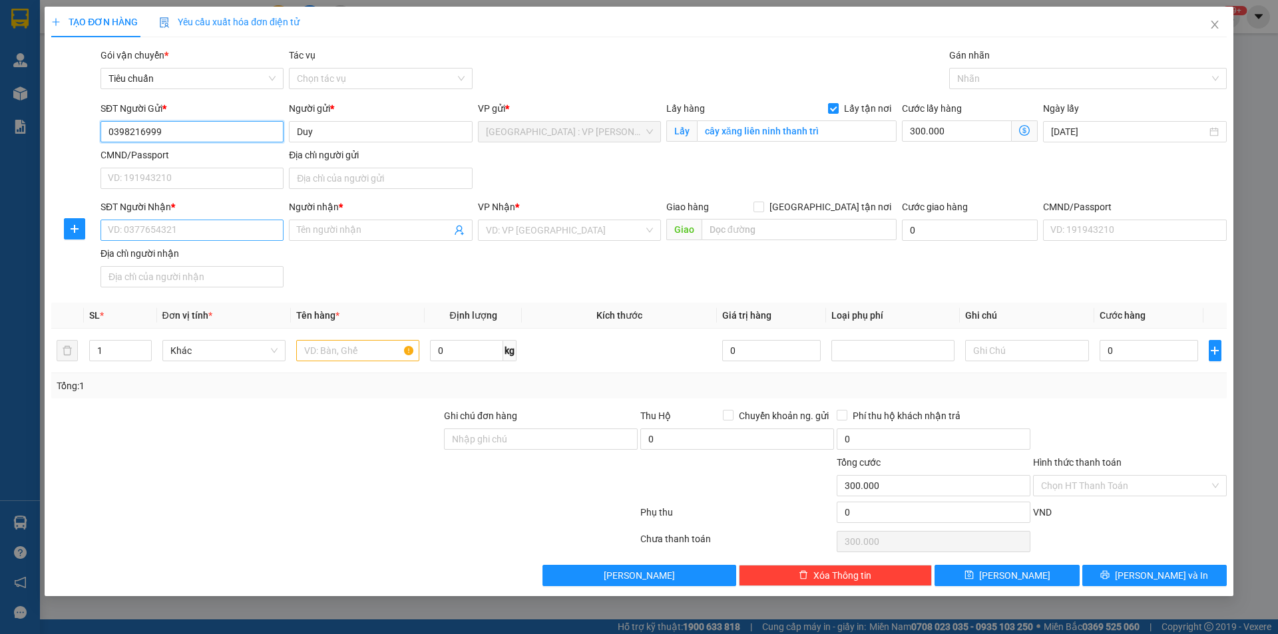
type input "0398216999"
click at [210, 230] on input "SĐT Người Nhận *" at bounding box center [192, 230] width 183 height 21
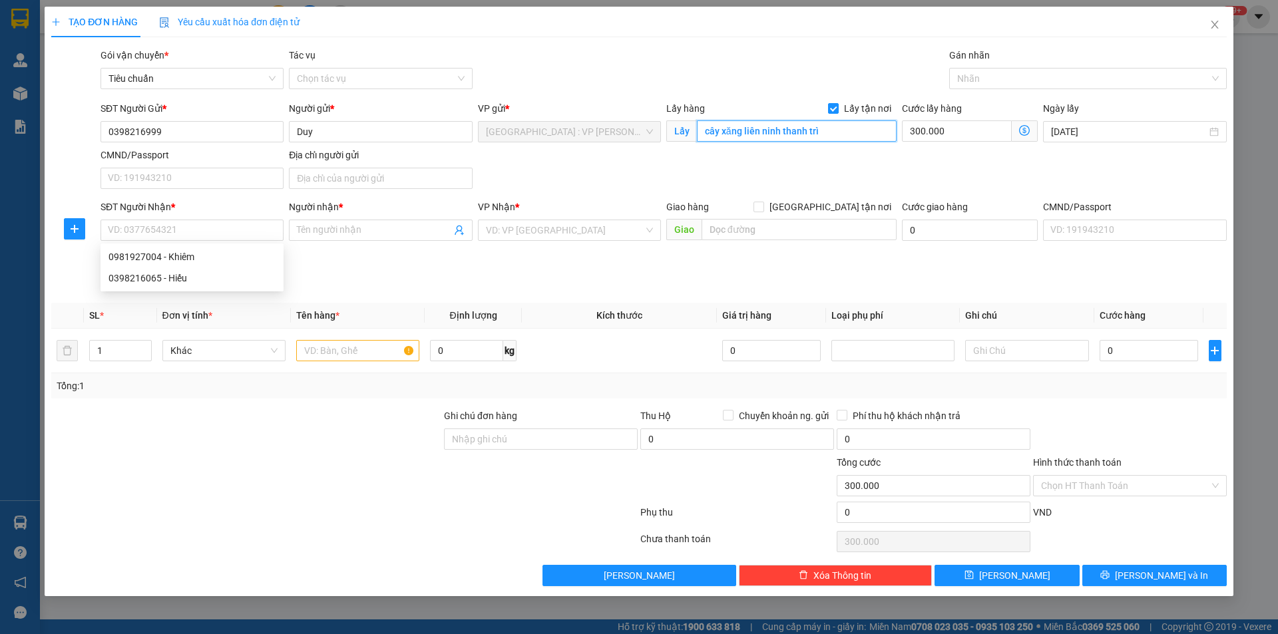
click at [825, 140] on input "cây xăng liên ninh thanh trì" at bounding box center [797, 130] width 200 height 21
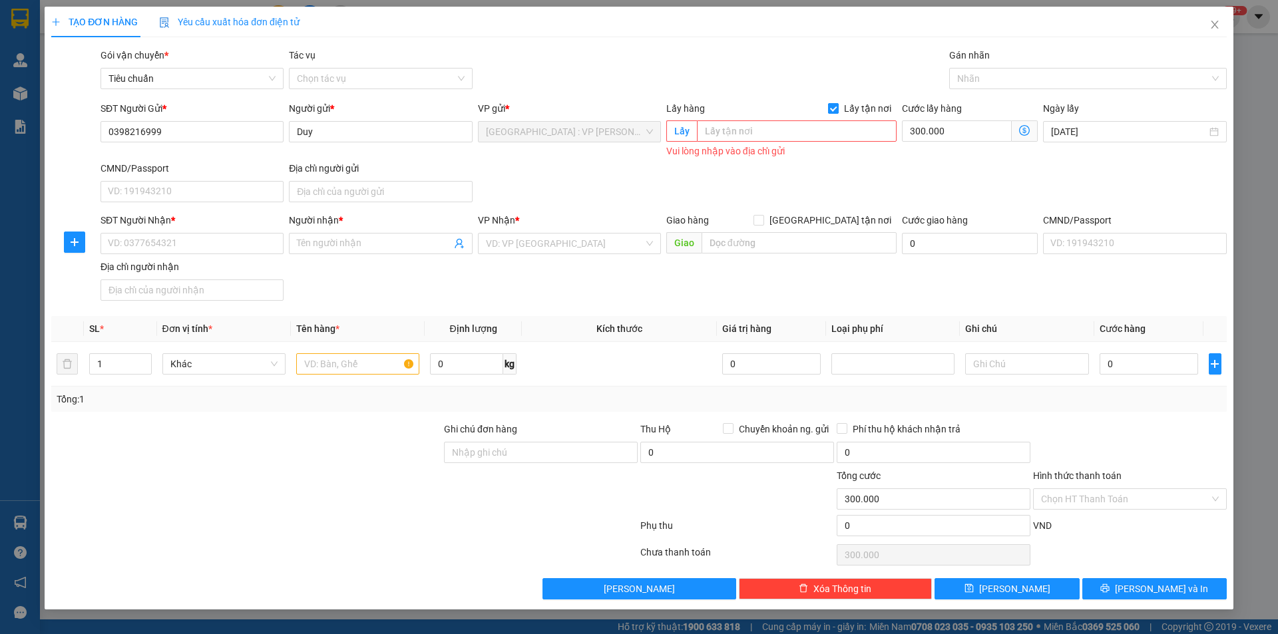
click at [846, 109] on span "Lấy tận nơi" at bounding box center [868, 108] width 58 height 15
click at [837, 109] on input "Lấy tận nơi" at bounding box center [832, 107] width 9 height 9
checkbox input "false"
click at [955, 134] on input "300.000" at bounding box center [970, 131] width 136 height 21
type input "0"
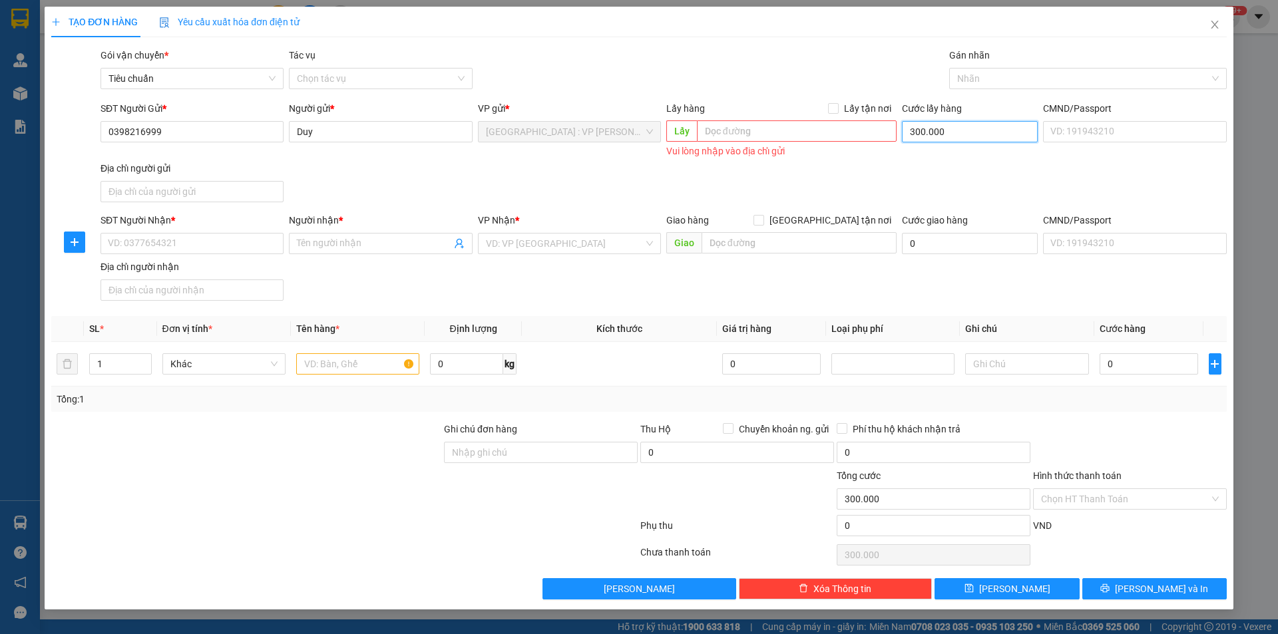
type input "0"
click at [374, 368] on input "text" at bounding box center [357, 364] width 123 height 21
type input "1 kiện máy bọc pe"
click at [533, 457] on input "Ghi chú đơn hàng" at bounding box center [541, 452] width 194 height 21
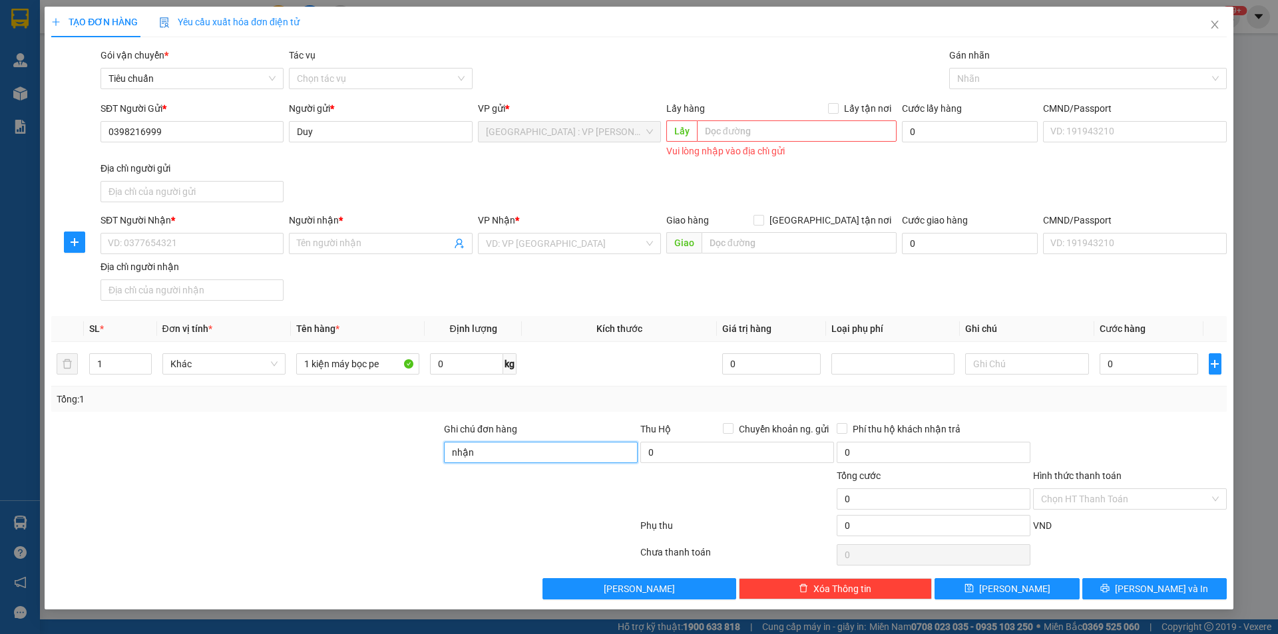
type input "nhận nguyên kiện,giao nguyên kiện,bể vỡ k đền"
click at [569, 412] on div "Transit Pickup Surcharge Ids Transit Deliver Surcharge Ids Transit Deliver Surc…" at bounding box center [639, 324] width 1176 height 552
click at [218, 233] on input "SĐT Người Nhận *" at bounding box center [192, 243] width 183 height 21
click at [192, 241] on input "0912839512" at bounding box center [192, 243] width 183 height 21
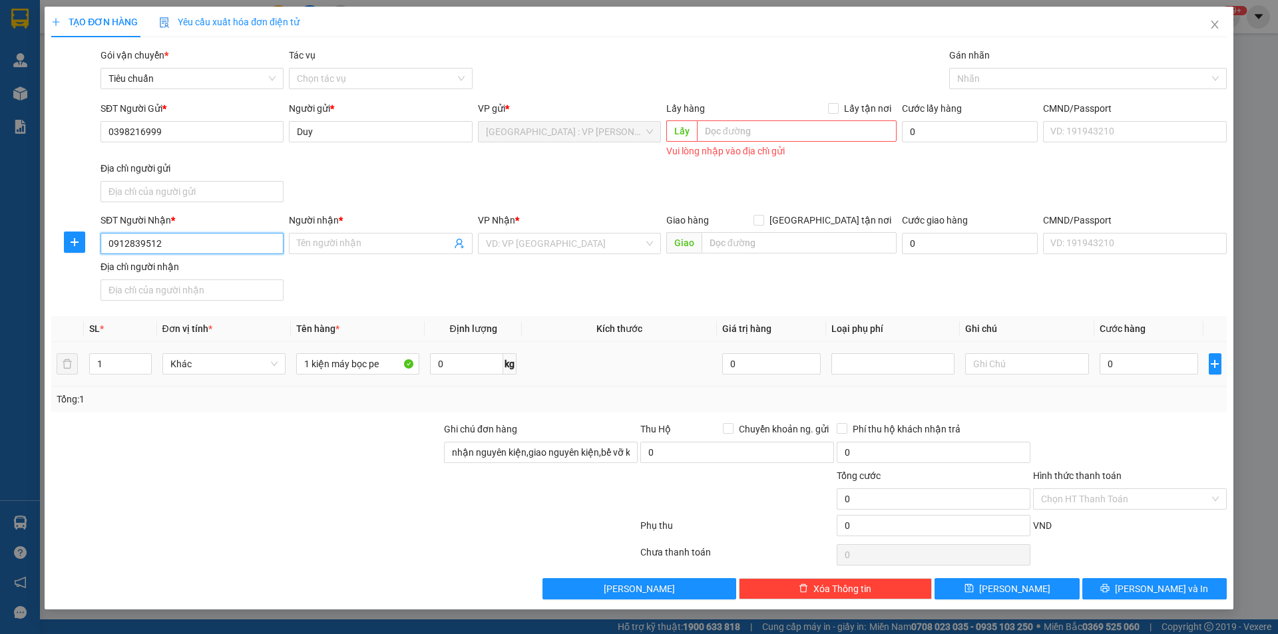
type input "0912839512"
click at [419, 251] on span at bounding box center [380, 243] width 183 height 21
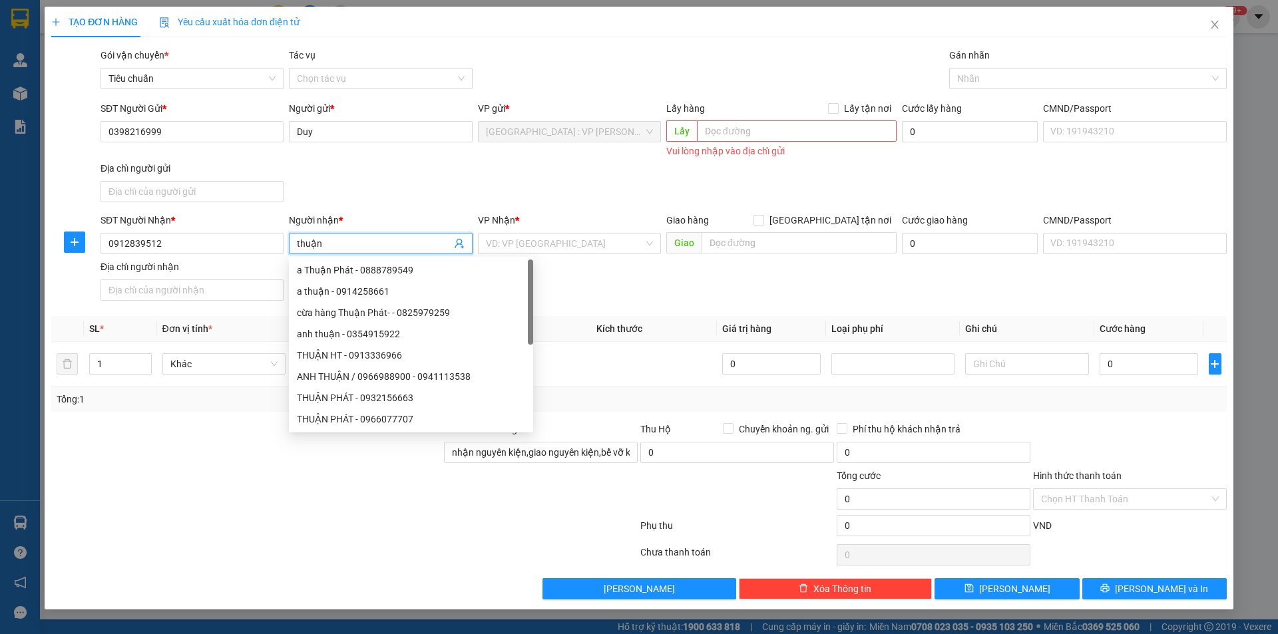
type input "thuận"
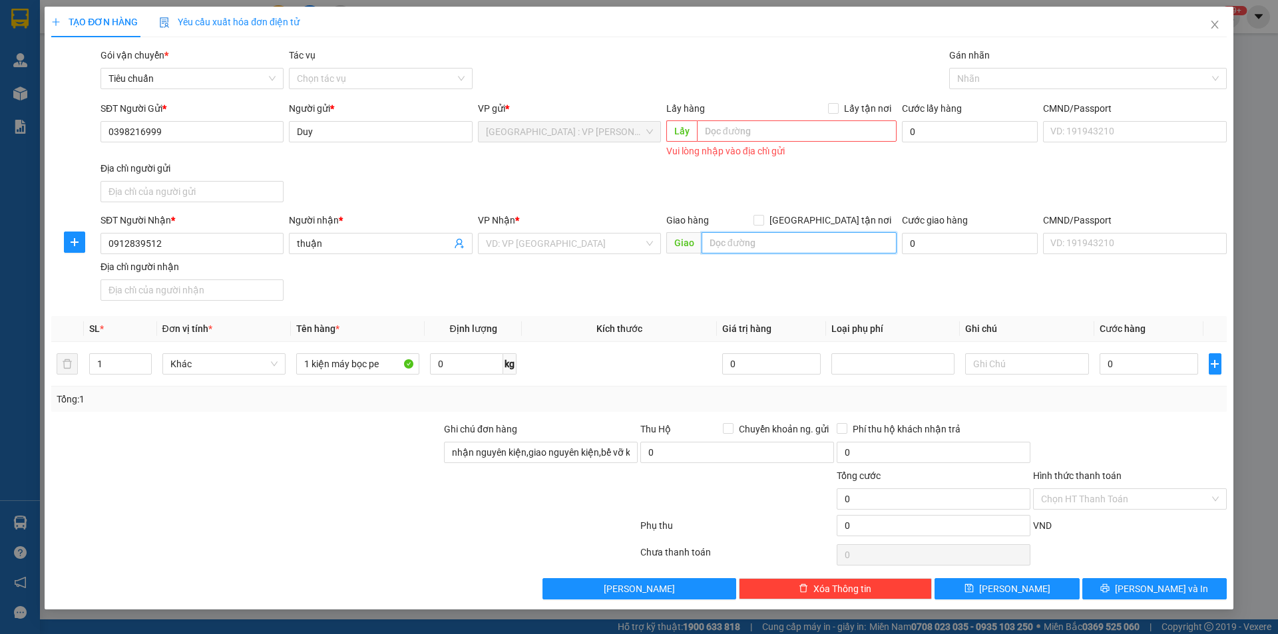
click at [757, 244] on input "text" at bounding box center [799, 242] width 195 height 21
paste input "Số 16 – Hải Thượng Lãn Ông – Khóm 6 – Phường 6 – Thành phố Cà Mau."
type input "bv đa khoa tỉnh [GEOGRAPHIC_DATA] 16 – Hải [GEOGRAPHIC_DATA] – Khóm 6 – [GEOGRA…"
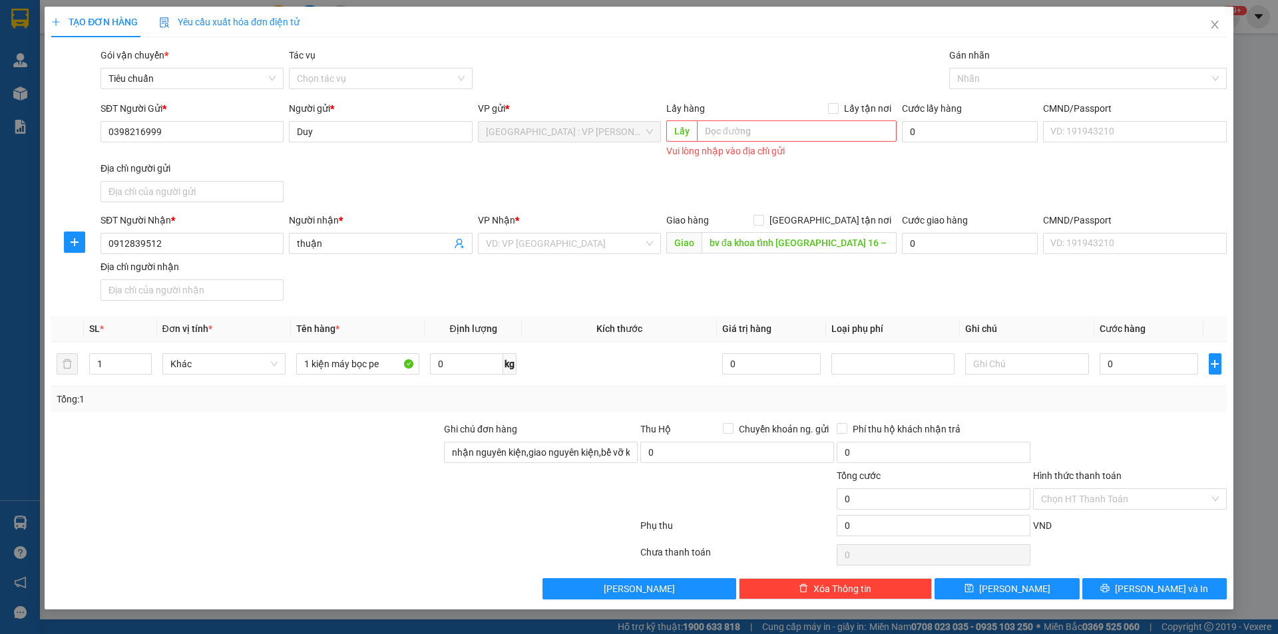
click at [820, 216] on div "Giao hàng Giao tận nơi" at bounding box center [781, 220] width 230 height 15
drag, startPoint x: 830, startPoint y: 220, endPoint x: 869, endPoint y: 198, distance: 44.1
click at [763, 220] on input "[GEOGRAPHIC_DATA] tận nơi" at bounding box center [758, 219] width 9 height 9
checkbox input "true"
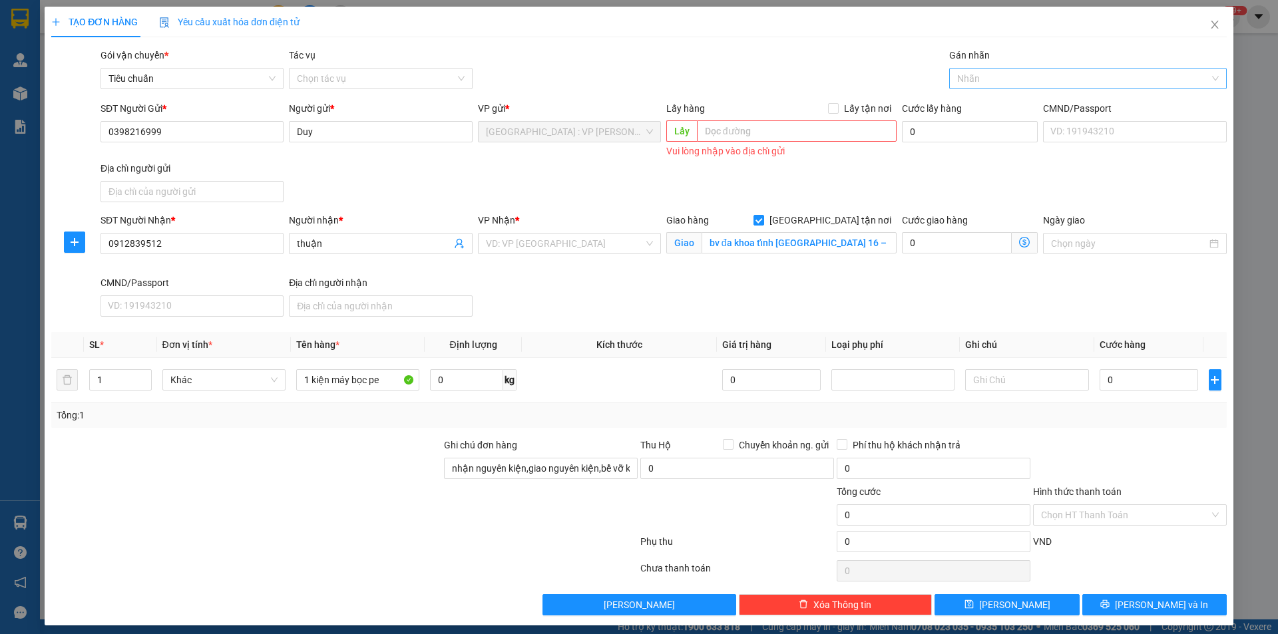
click at [999, 79] on div at bounding box center [1082, 79] width 258 height 16
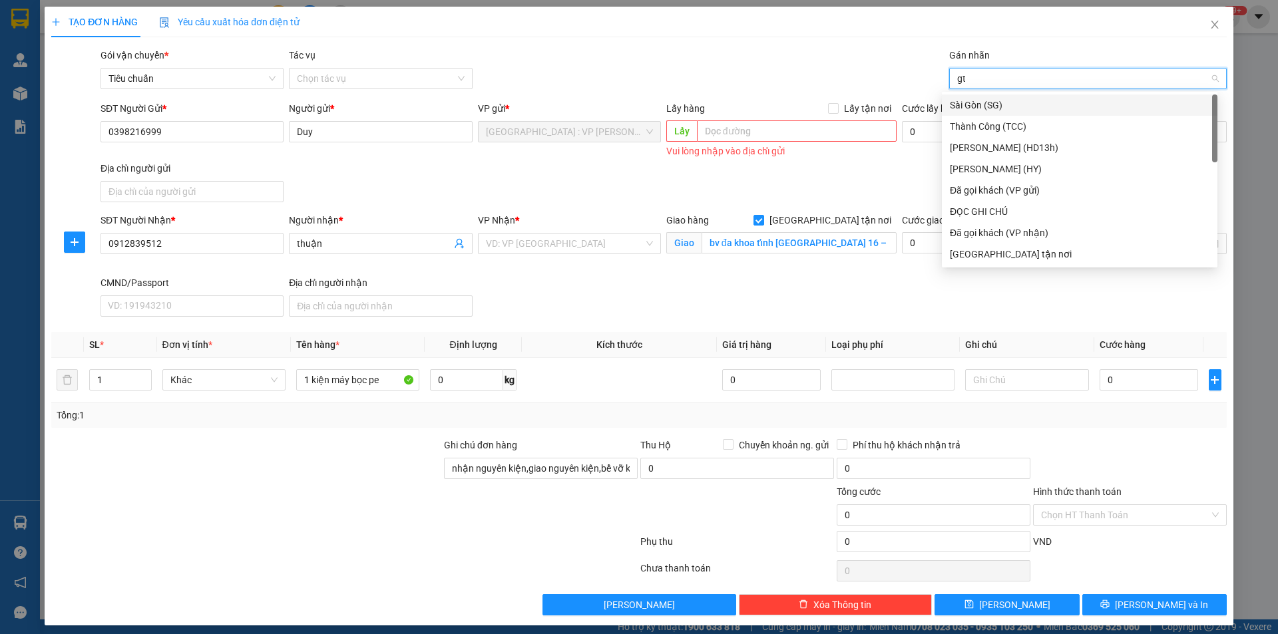
type input "gtn"
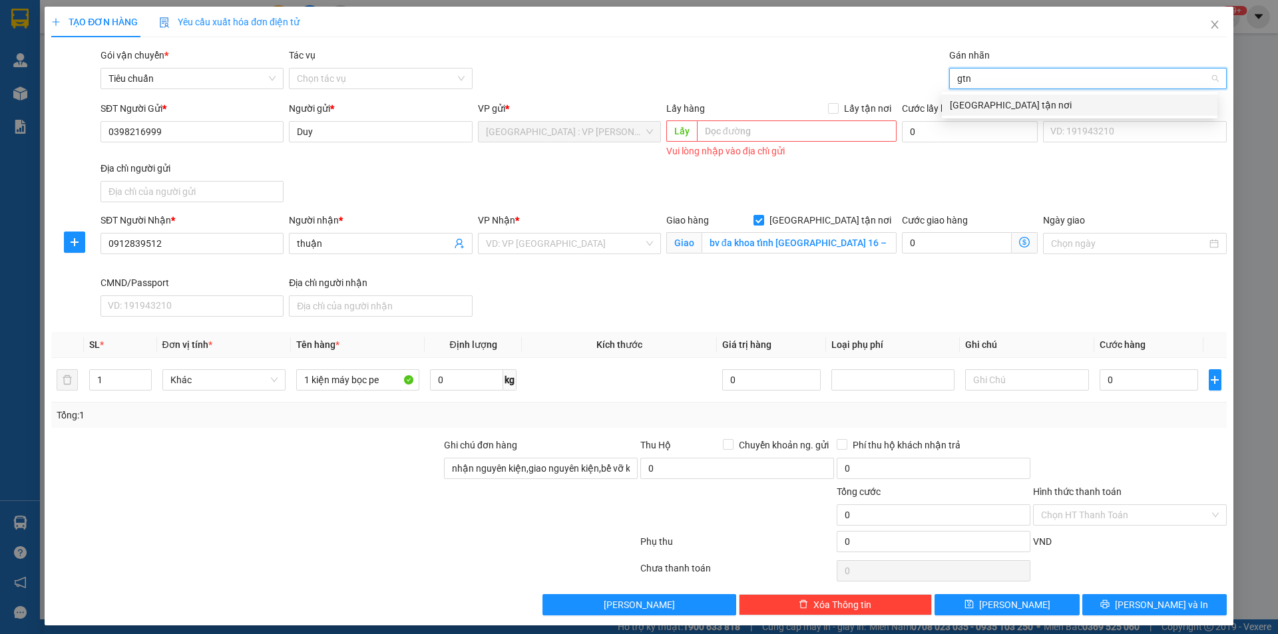
click at [987, 105] on div "[GEOGRAPHIC_DATA] tận nơi" at bounding box center [1080, 105] width 260 height 15
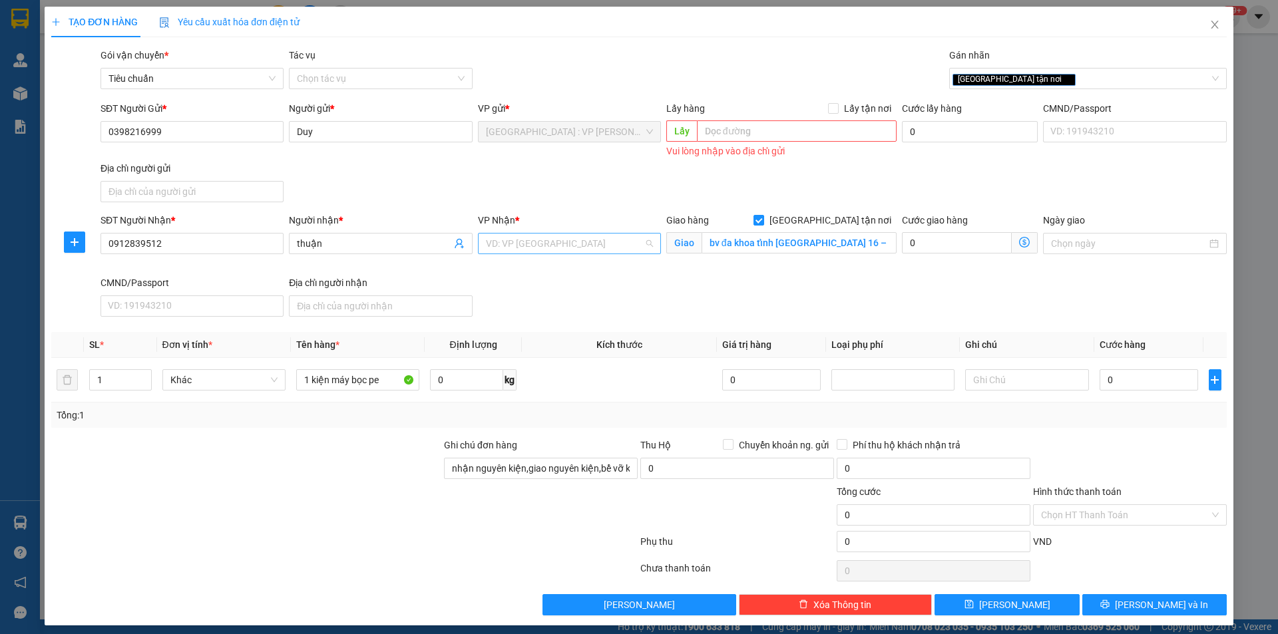
click at [594, 243] on input "search" at bounding box center [565, 244] width 158 height 20
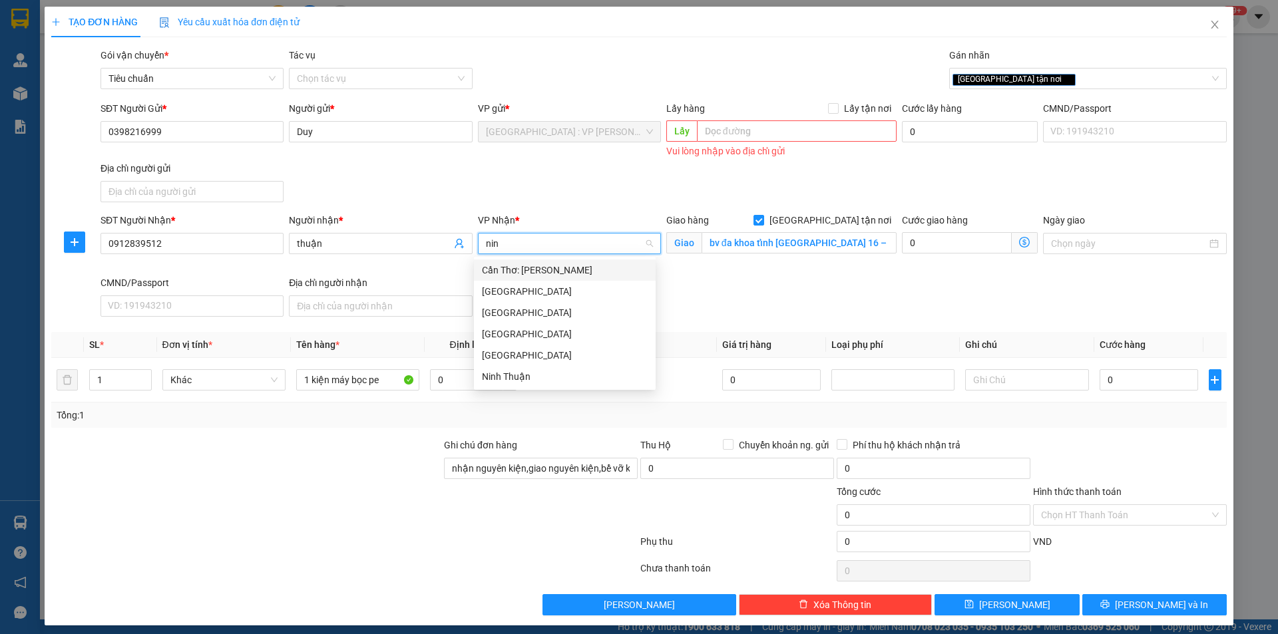
type input "ninh"
click at [562, 266] on div "Cần Thơ: [PERSON_NAME]" at bounding box center [565, 270] width 166 height 15
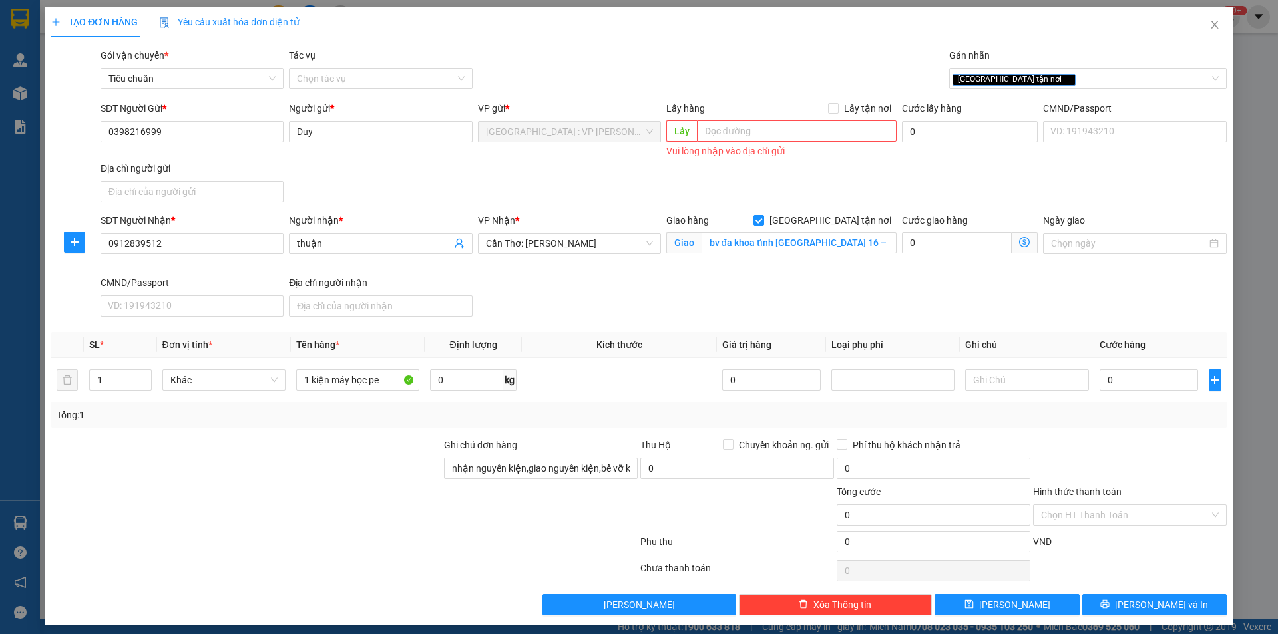
scroll to position [298, 0]
click at [1120, 384] on input "0" at bounding box center [1149, 379] width 99 height 21
type input "1"
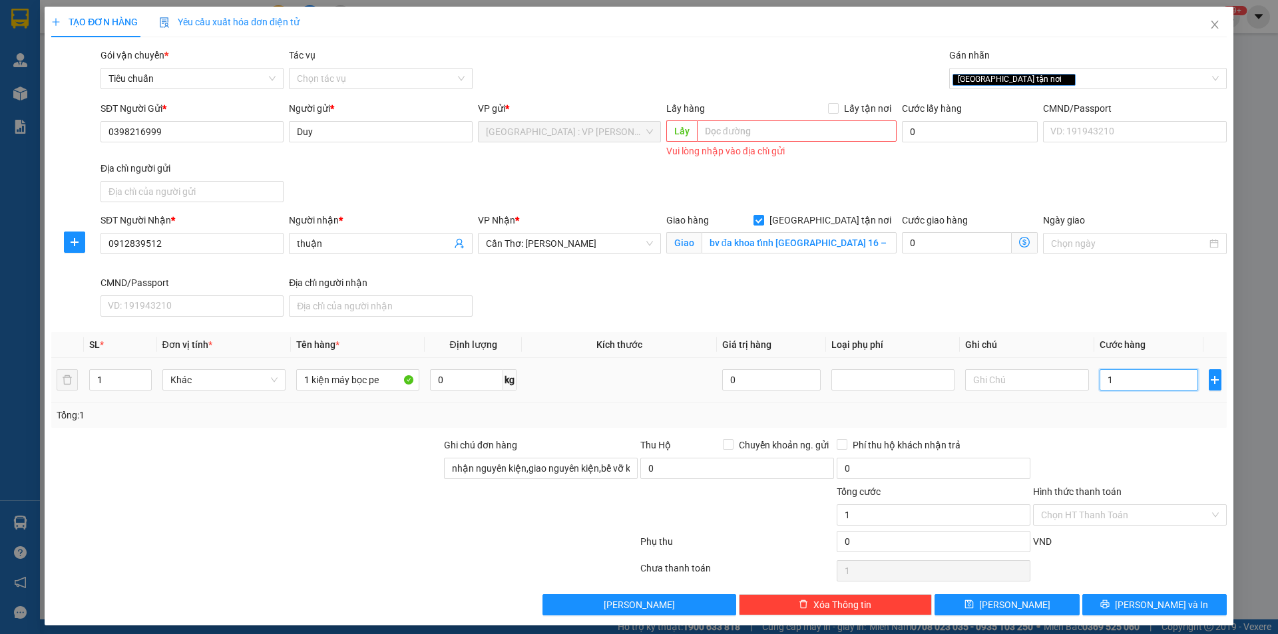
type input "15"
type input "150"
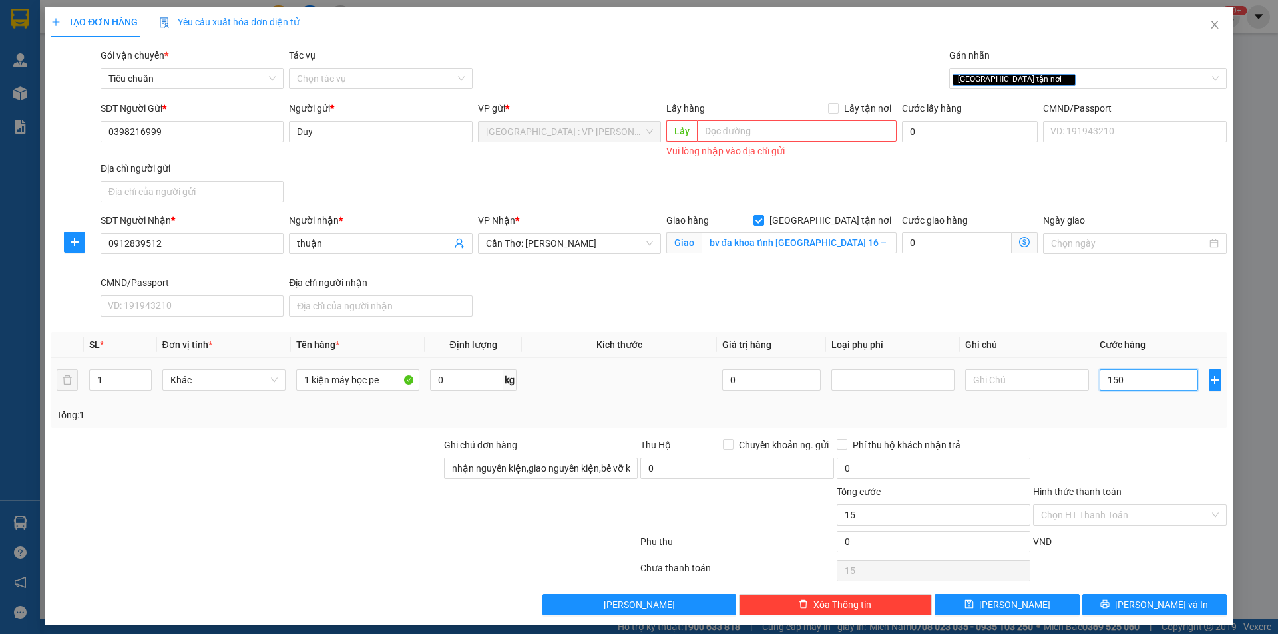
type input "150"
type input "1.500"
type input "15.000"
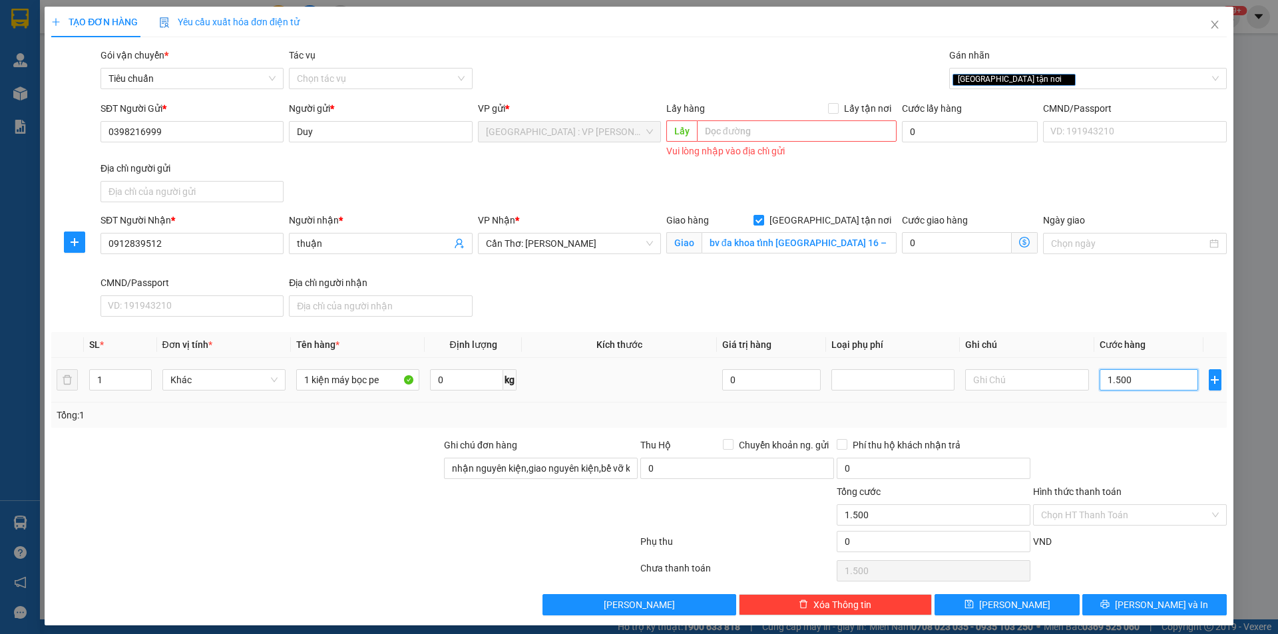
type input "15.000"
type input "150.000"
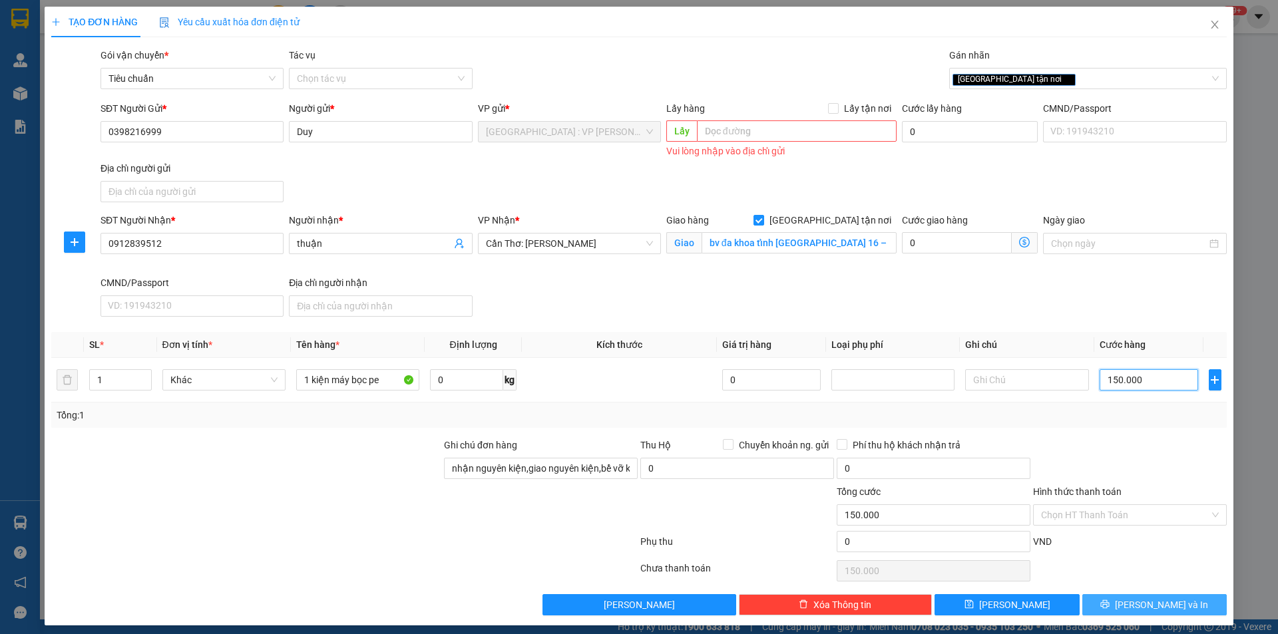
type input "150.000"
click at [1146, 598] on span "[PERSON_NAME] và In" at bounding box center [1161, 605] width 93 height 15
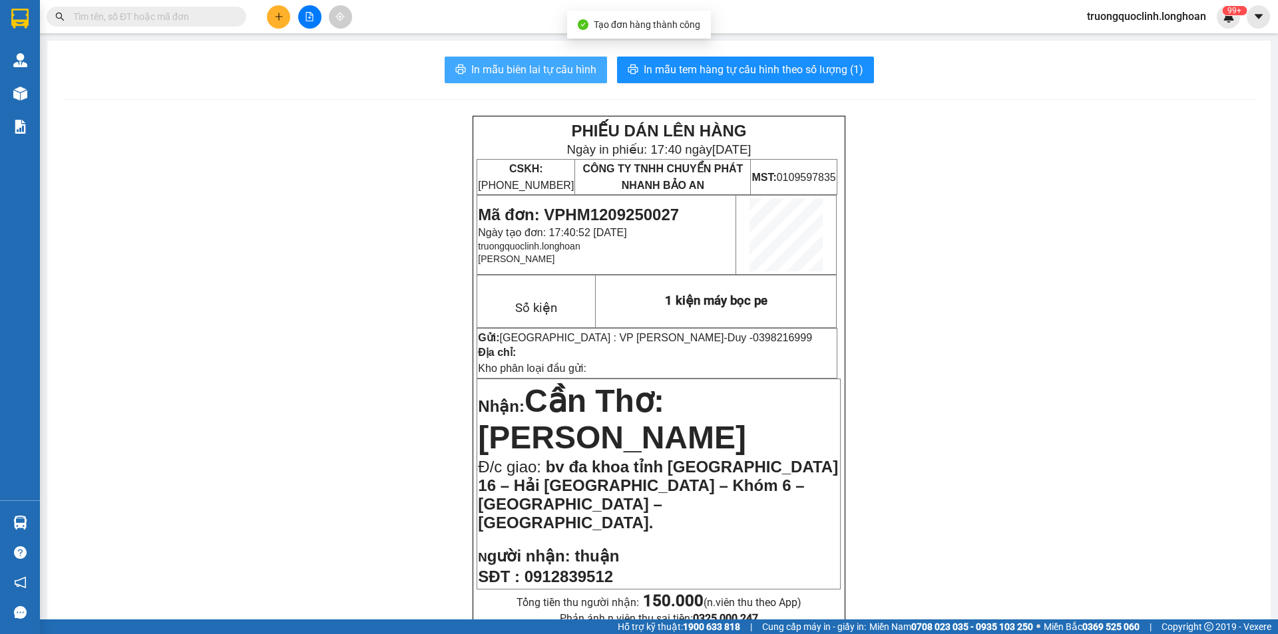
click at [534, 61] on button "In mẫu biên lai tự cấu hình" at bounding box center [526, 70] width 162 height 27
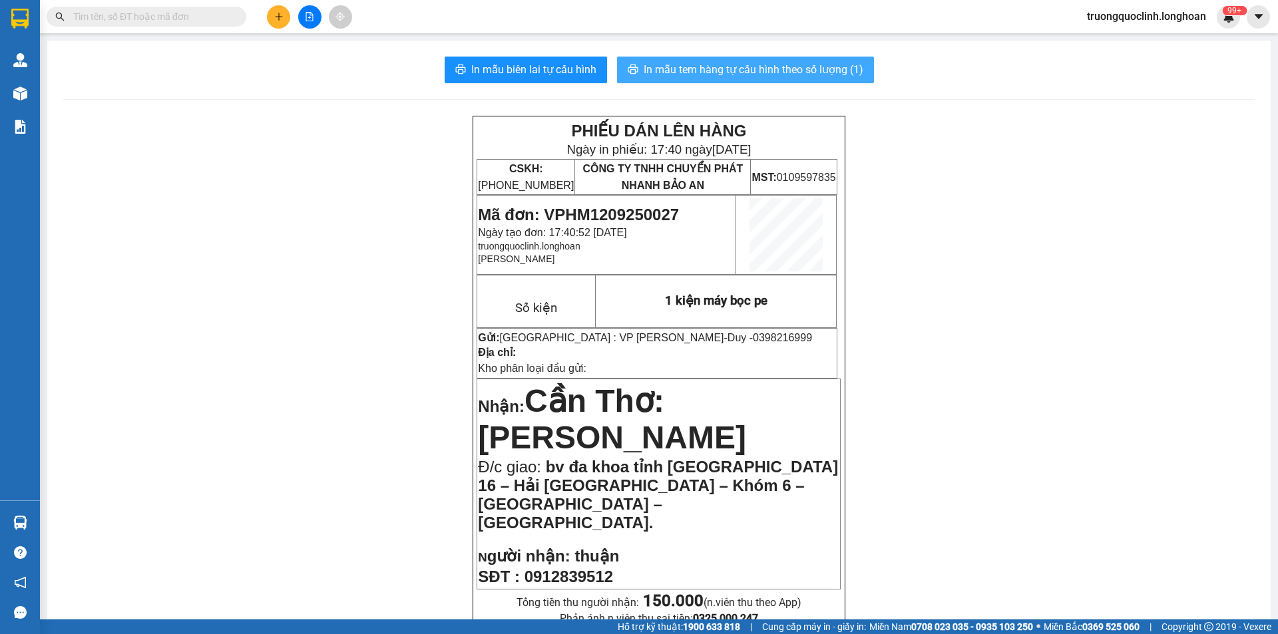
click at [713, 69] on span "In mẫu tem hàng tự cấu hình theo số lượng (1)" at bounding box center [754, 69] width 220 height 17
click at [632, 214] on span "Mã đơn: VPHM1209250027" at bounding box center [578, 215] width 201 height 18
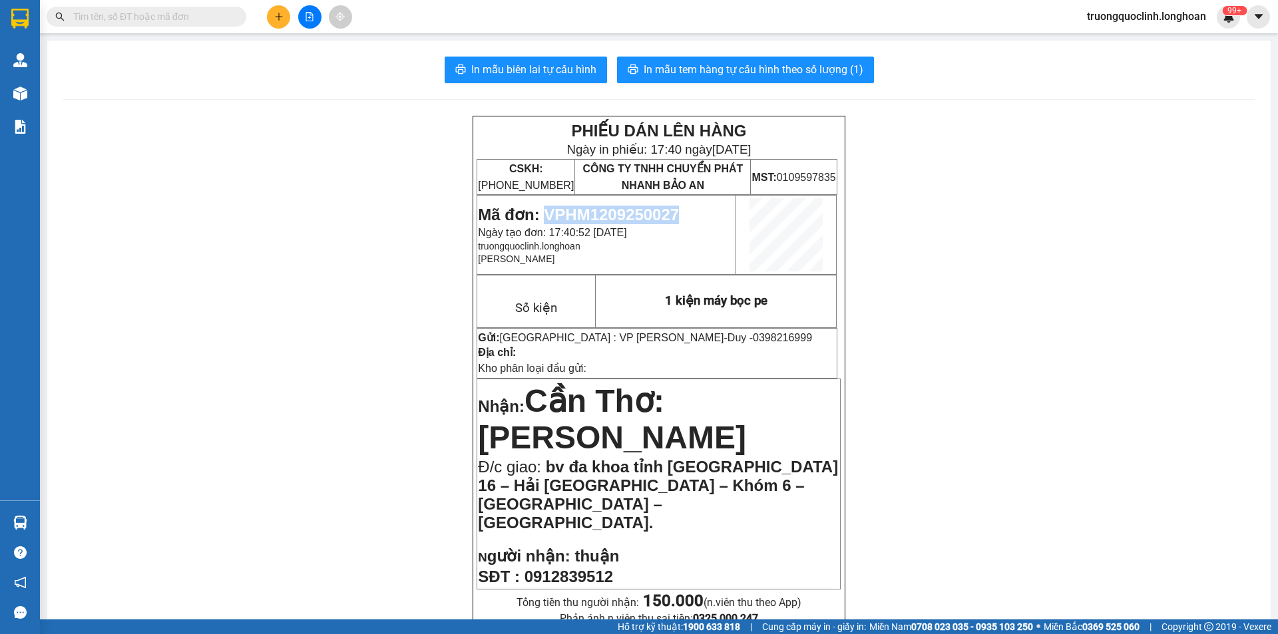
click at [632, 214] on span "Mã đơn: VPHM1209250027" at bounding box center [578, 215] width 201 height 18
copy span "VPHM1209250027"
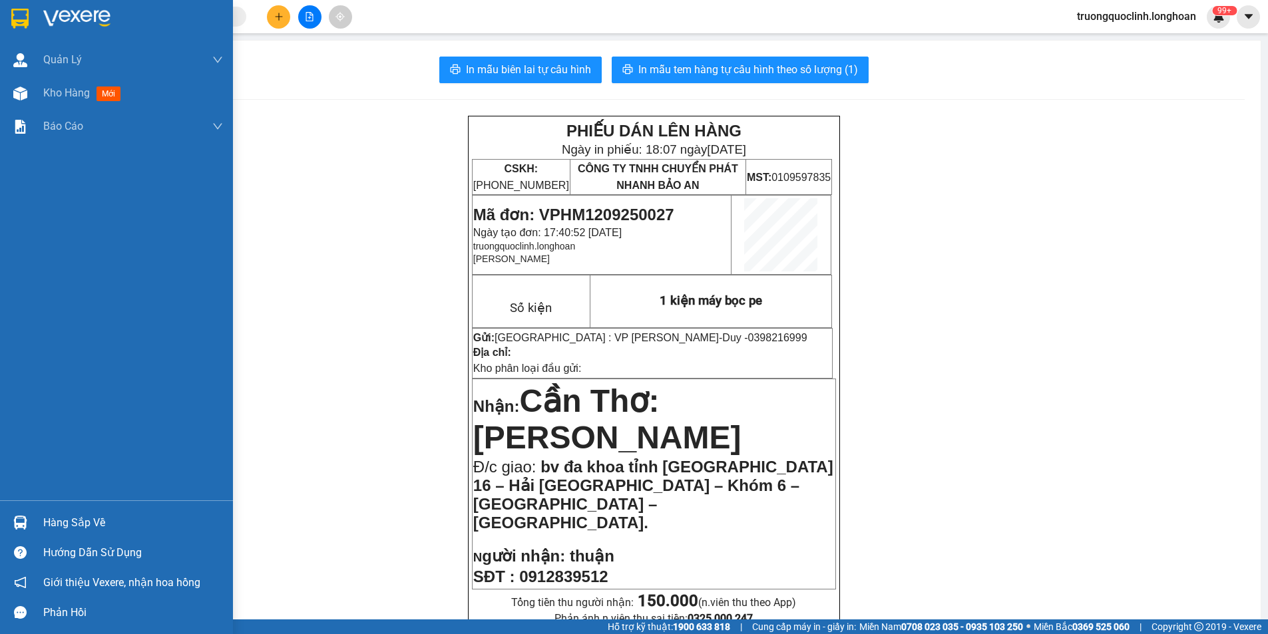
click at [0, 13] on div at bounding box center [116, 21] width 233 height 43
click at [8, 13] on div at bounding box center [116, 21] width 233 height 43
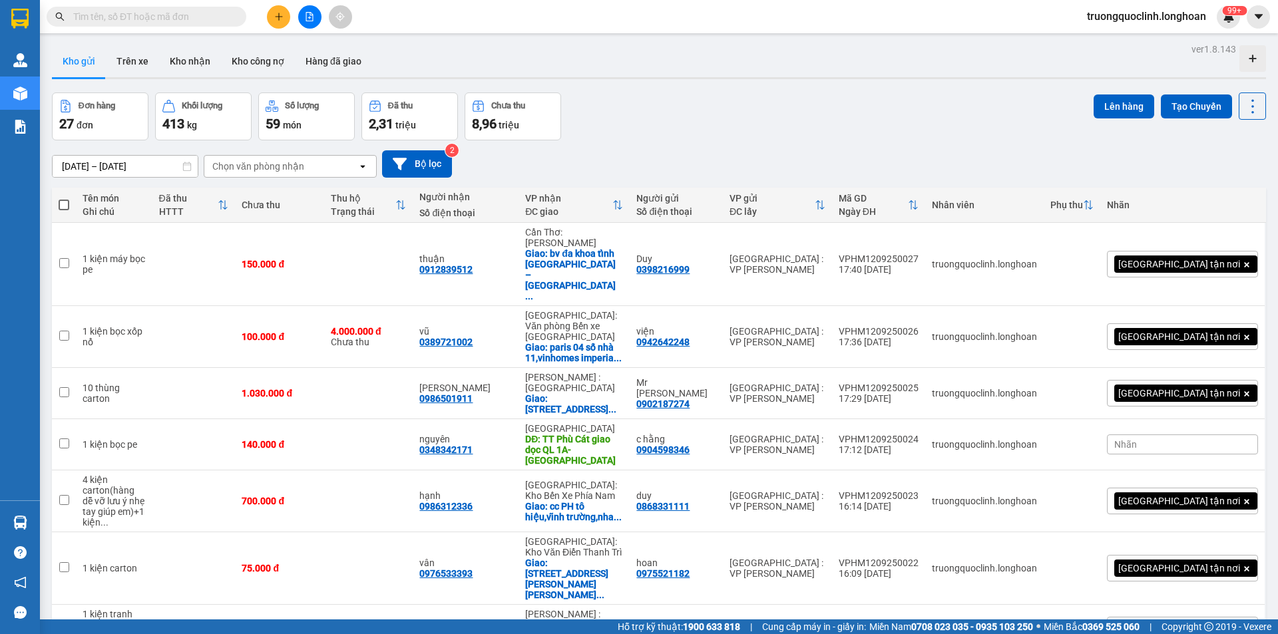
click at [292, 18] on div at bounding box center [310, 16] width 100 height 23
click at [284, 22] on button at bounding box center [278, 16] width 23 height 23
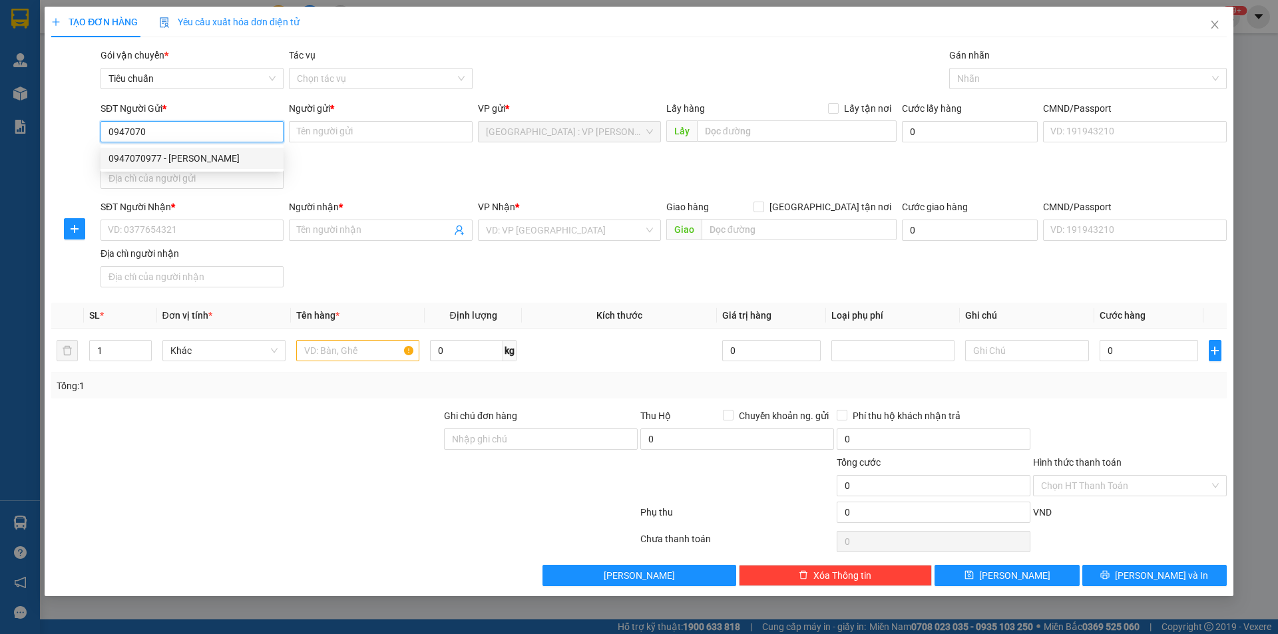
click at [182, 163] on div "0947070977 - [PERSON_NAME]" at bounding box center [192, 158] width 167 height 15
type input "0947070977"
type input "Phan"
checkbox input "true"
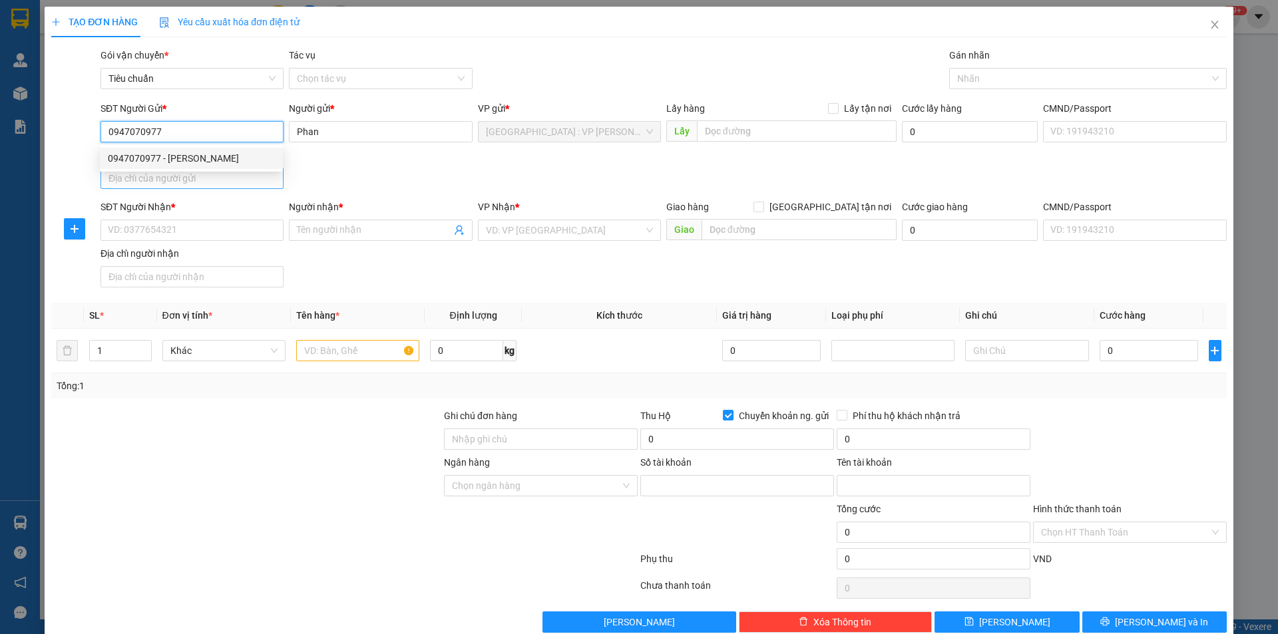
type input "19034322261015"
type input "[PERSON_NAME]"
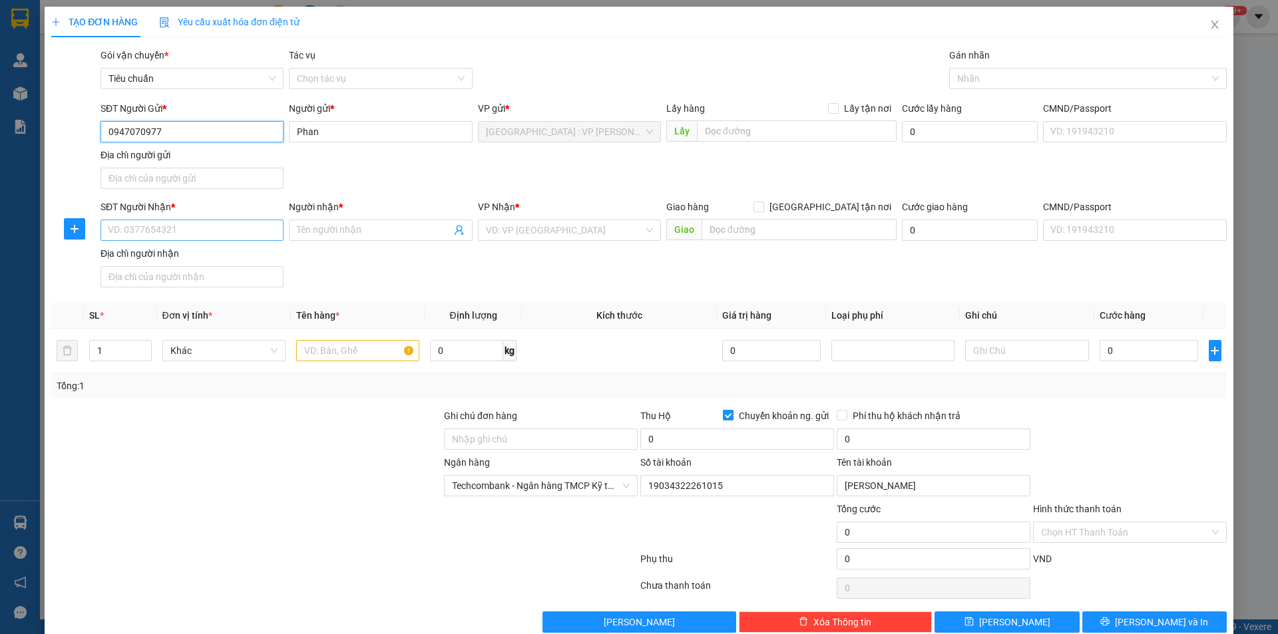
type input "0947070977"
click at [206, 224] on input "SĐT Người Nhận *" at bounding box center [192, 230] width 183 height 21
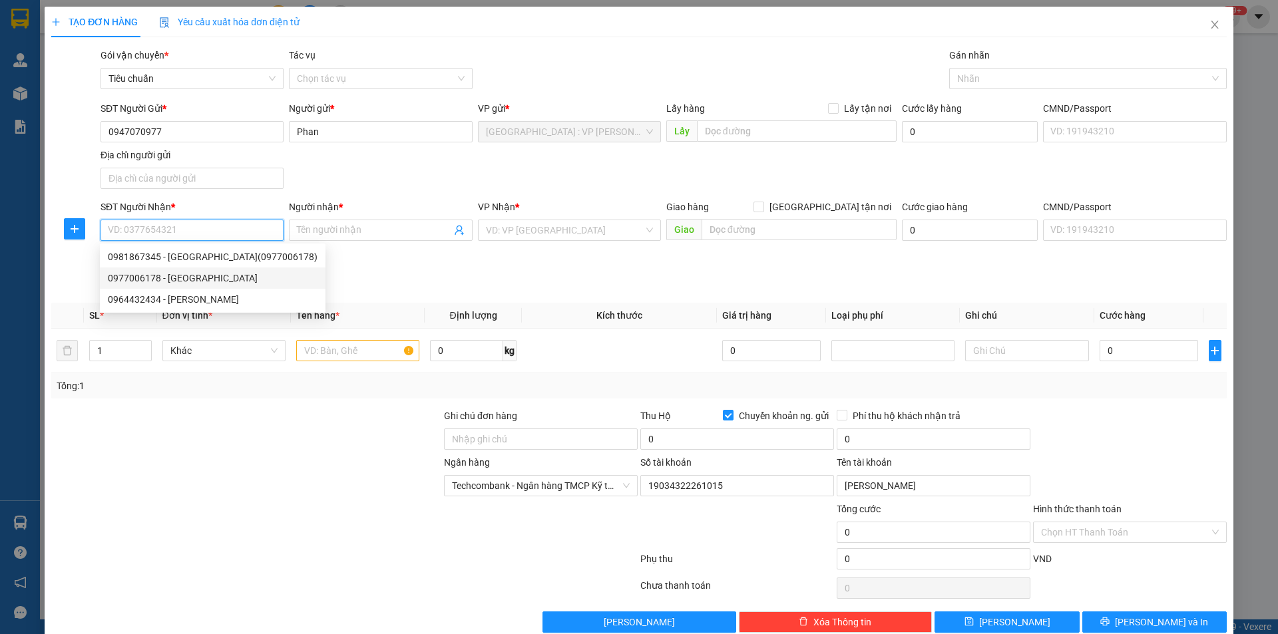
click at [174, 274] on div "0977006178 - [GEOGRAPHIC_DATA]" at bounding box center [213, 278] width 210 height 15
type input "0977006178"
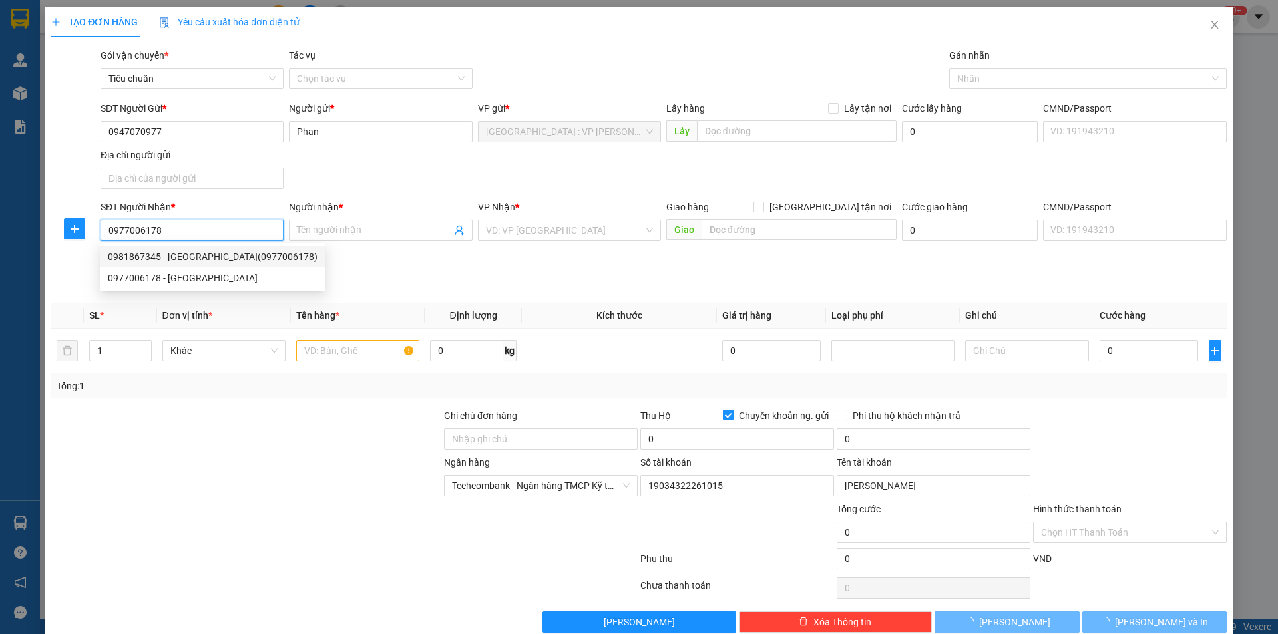
type input "[PERSON_NAME]"
checkbox input "true"
type input "Cổng khu dân cư [PERSON_NAME], ấp mới 2, [GEOGRAPHIC_DATA], [GEOGRAPHIC_DATA], …"
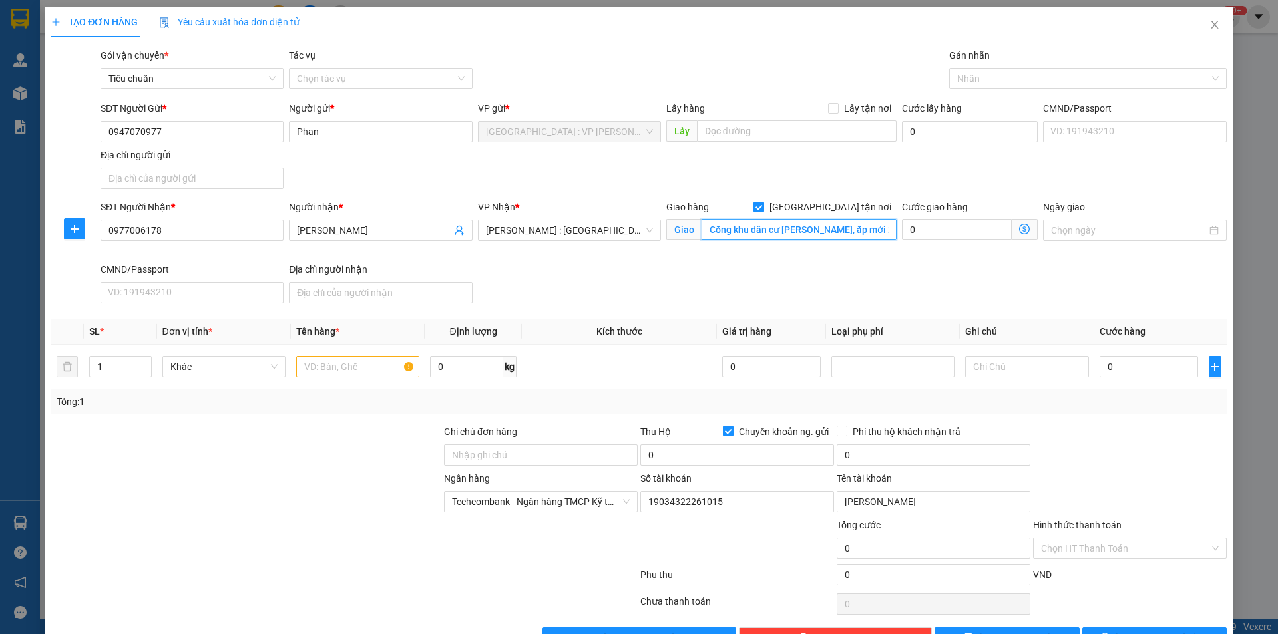
click at [845, 229] on input "Cổng khu dân cư [PERSON_NAME], ấp mới 2, [GEOGRAPHIC_DATA], [GEOGRAPHIC_DATA], …" at bounding box center [799, 229] width 195 height 21
click at [962, 78] on div at bounding box center [1082, 79] width 258 height 16
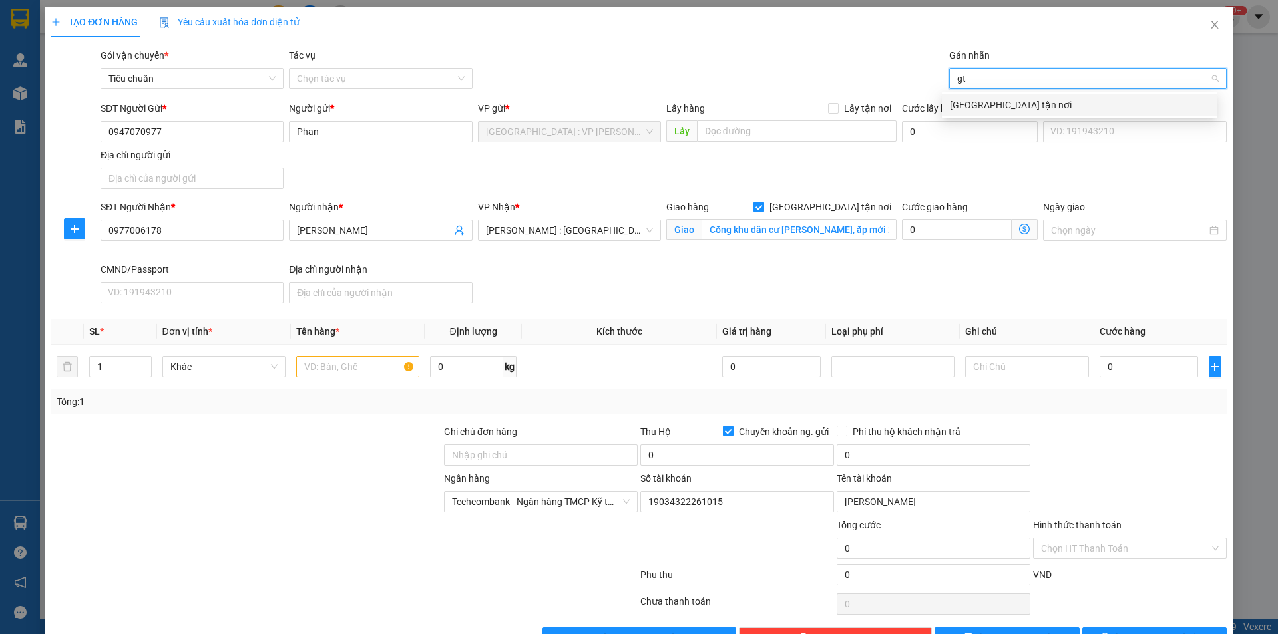
type input "gtn"
click at [959, 97] on div "[GEOGRAPHIC_DATA] tận nơi" at bounding box center [1080, 105] width 276 height 21
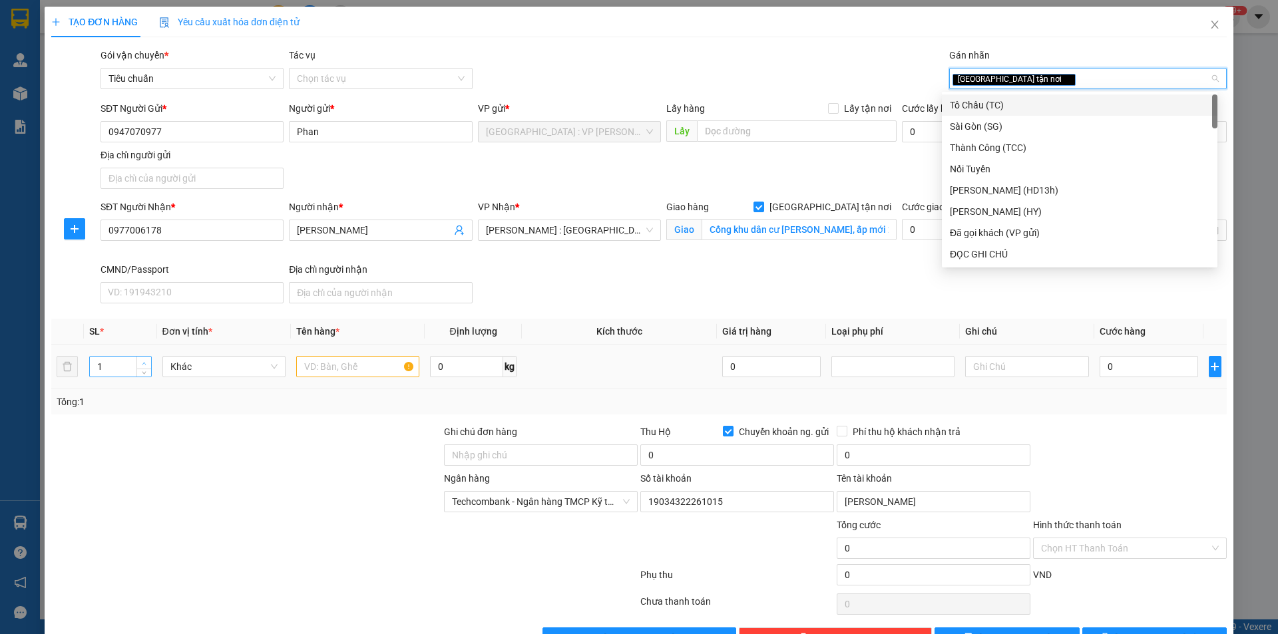
type input "2"
click at [144, 361] on icon "up" at bounding box center [144, 363] width 5 height 5
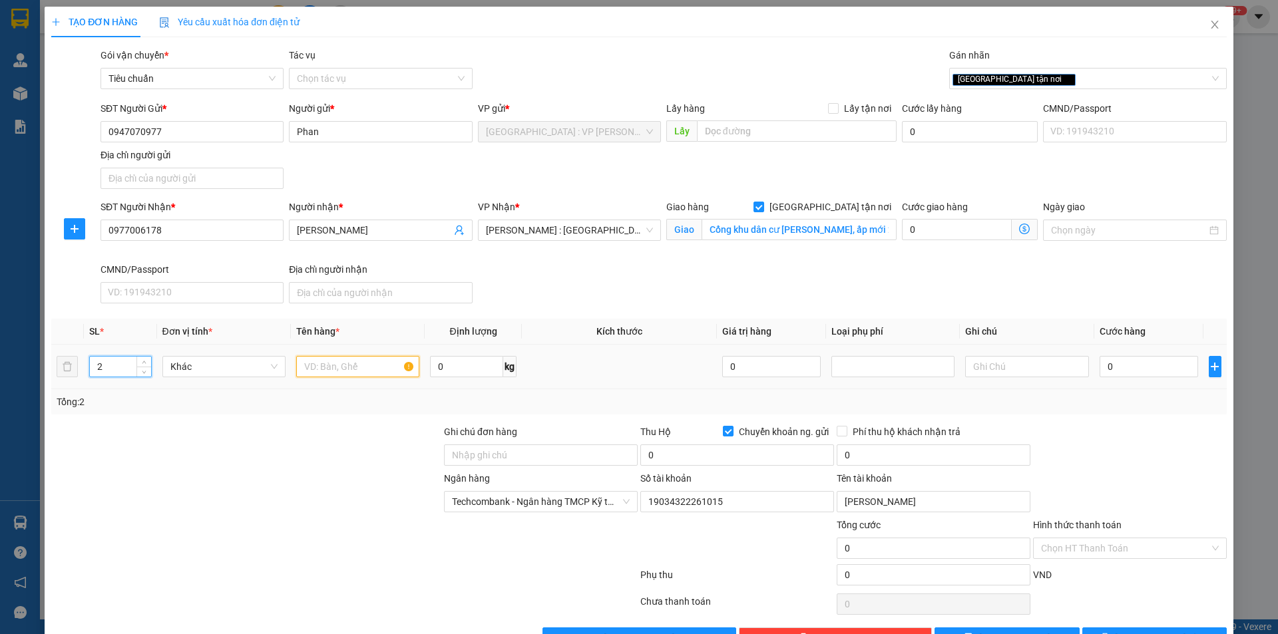
click at [337, 362] on input "text" at bounding box center [357, 366] width 123 height 21
click at [332, 365] on input "2 kienj carton" at bounding box center [357, 366] width 123 height 21
type input "2 kiện carton"
click at [496, 454] on input "Ghi chú đơn hàng" at bounding box center [541, 455] width 194 height 21
type input "nhận nguyên kiện,giao nguyên kiện,bể vỡ k đền"
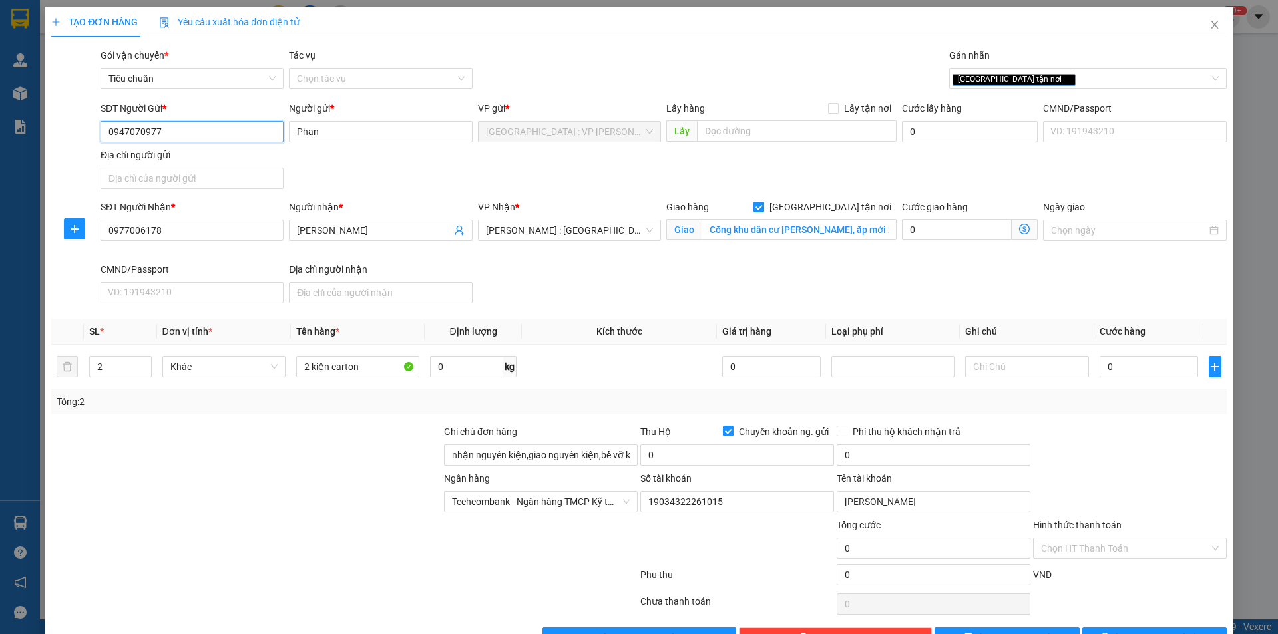
click at [192, 130] on input "0947070977" at bounding box center [192, 131] width 183 height 21
click at [1146, 365] on input "0" at bounding box center [1149, 366] width 99 height 21
type input "2"
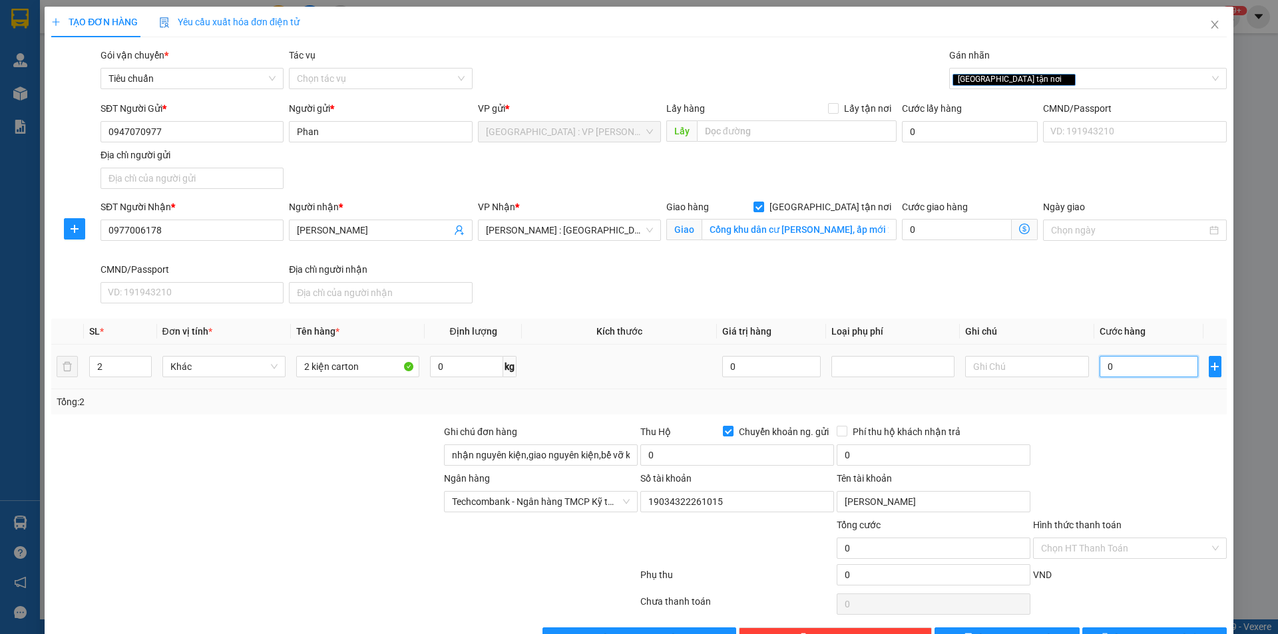
type input "2"
type input "21"
type input "210"
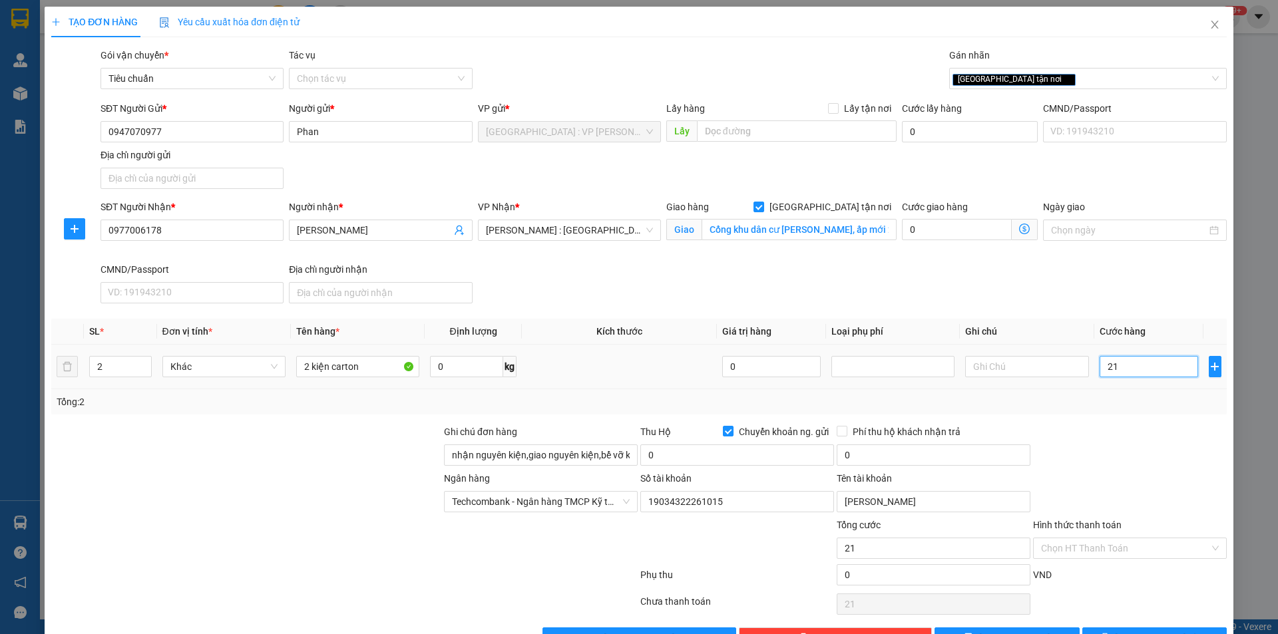
type input "210"
type input "2.100"
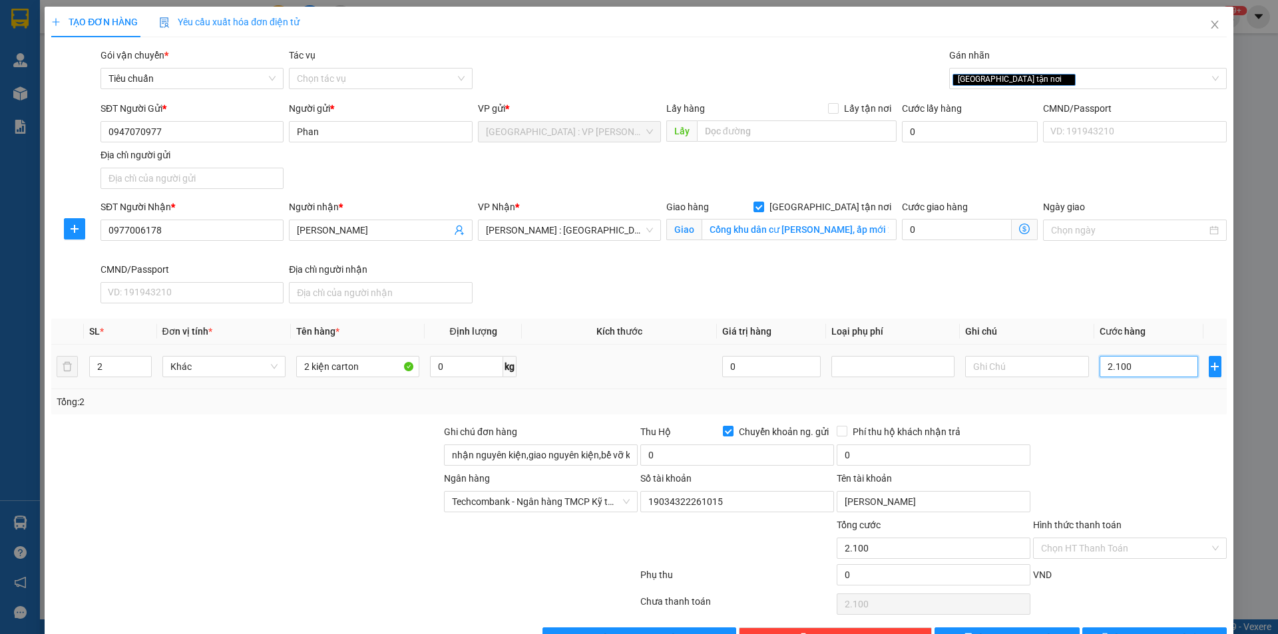
type input "21.000"
type input "210.000"
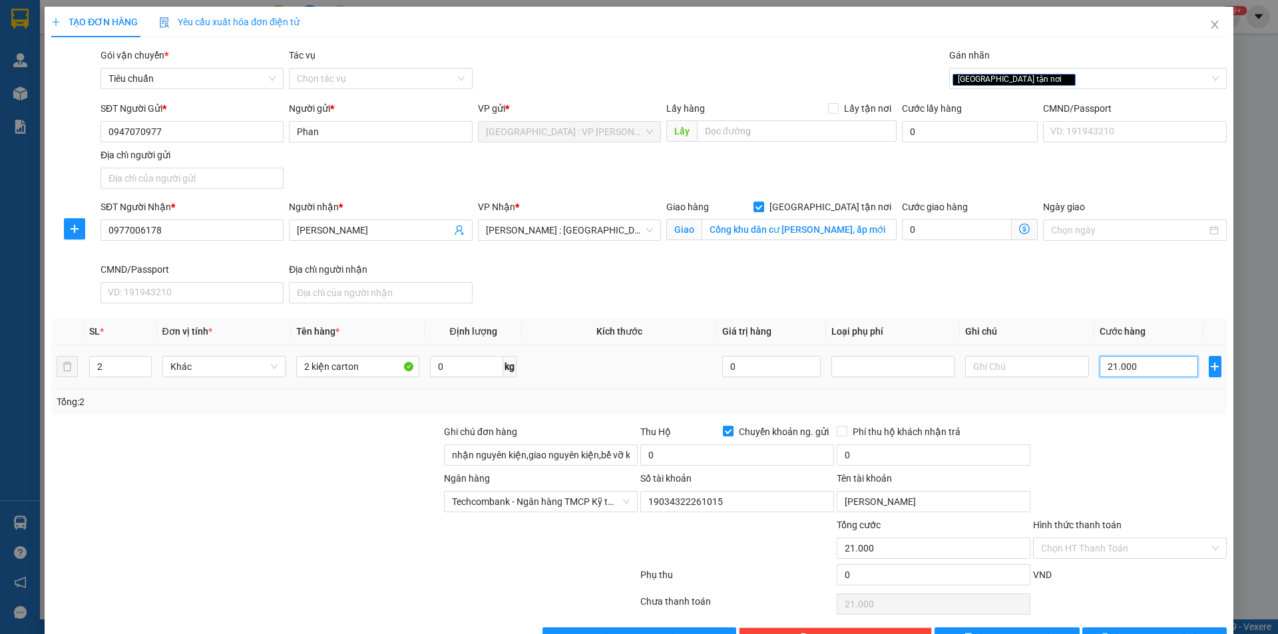
type input "210.000"
click at [734, 453] on input "0" at bounding box center [737, 455] width 194 height 21
click at [644, 284] on div "SĐT Người Nhận * 0977006178 Người nhận * Ngọc Châu VP Nhận * [GEOGRAPHIC_DATA] …" at bounding box center [664, 254] width 1132 height 109
type input "3.092.000"
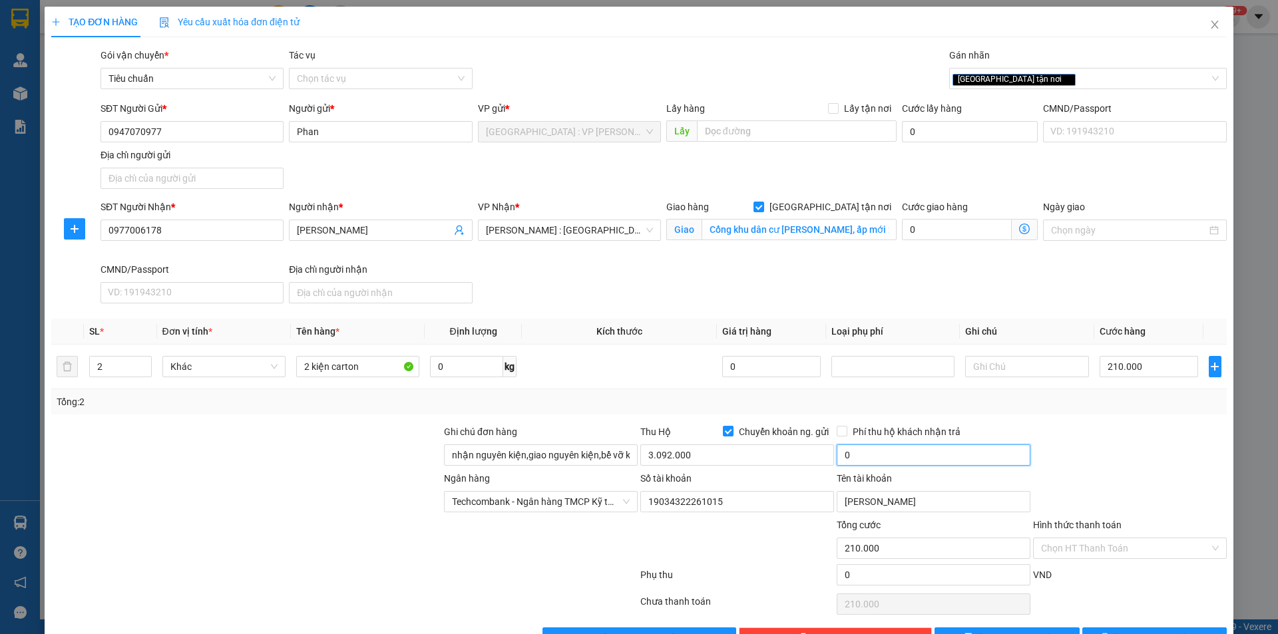
click at [875, 458] on input "0" at bounding box center [934, 455] width 194 height 21
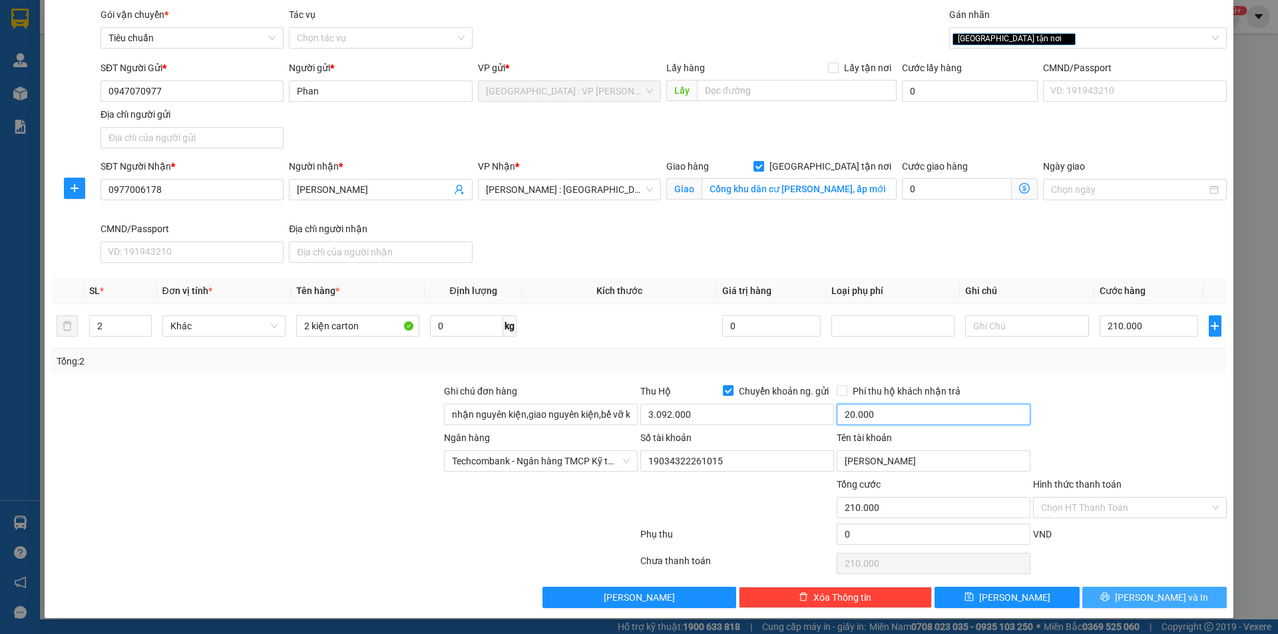
type input "20.000"
click at [1151, 593] on span "[PERSON_NAME] và In" at bounding box center [1161, 597] width 93 height 15
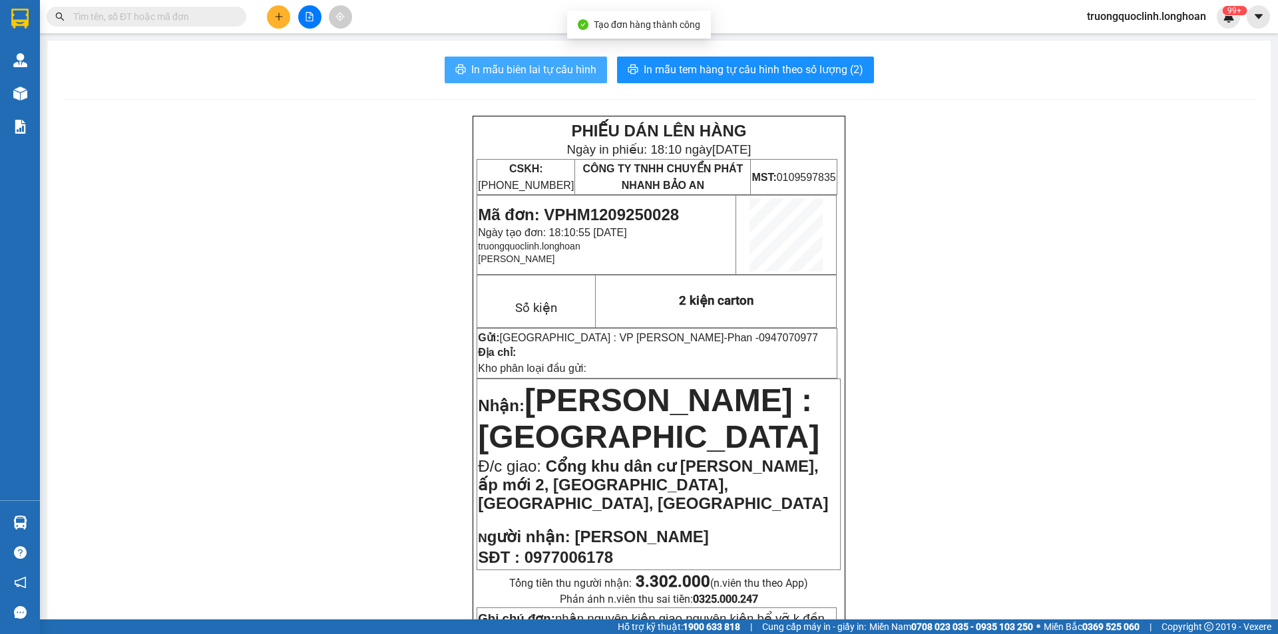
click at [485, 77] on span "In mẫu biên lai tự cấu hình" at bounding box center [533, 69] width 125 height 17
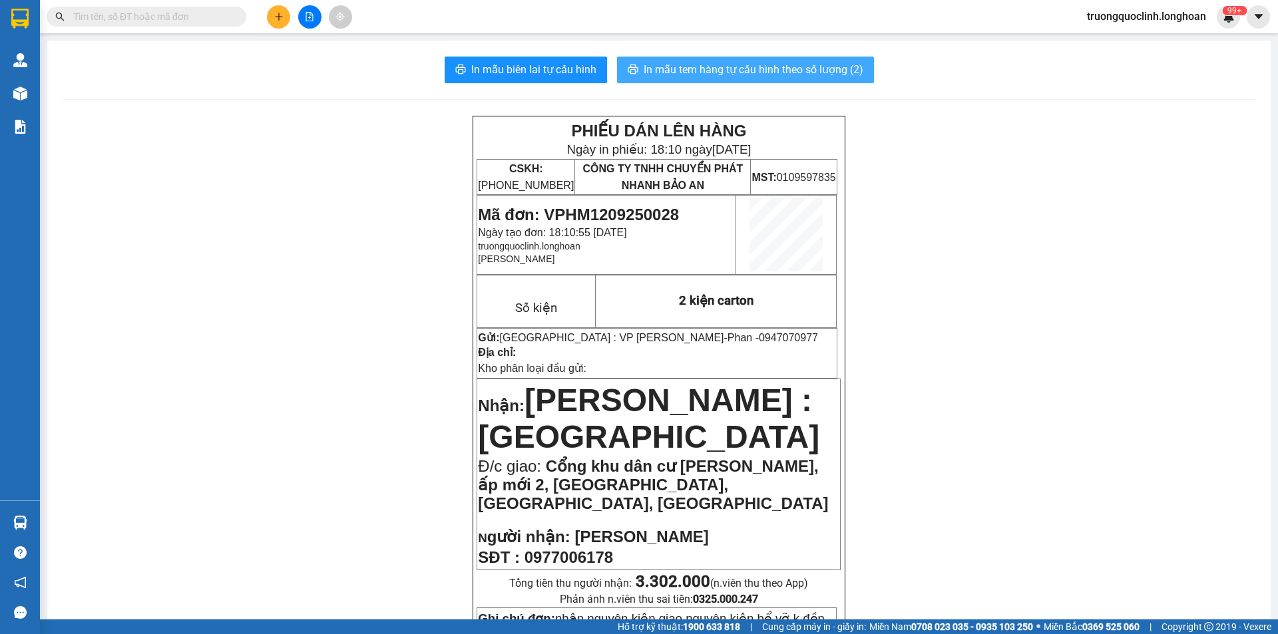
click at [736, 75] on span "In mẫu tem hàng tự cấu hình theo số lượng (2)" at bounding box center [754, 69] width 220 height 17
click at [641, 214] on span "Mã đơn: VPHM1209250028" at bounding box center [578, 215] width 201 height 18
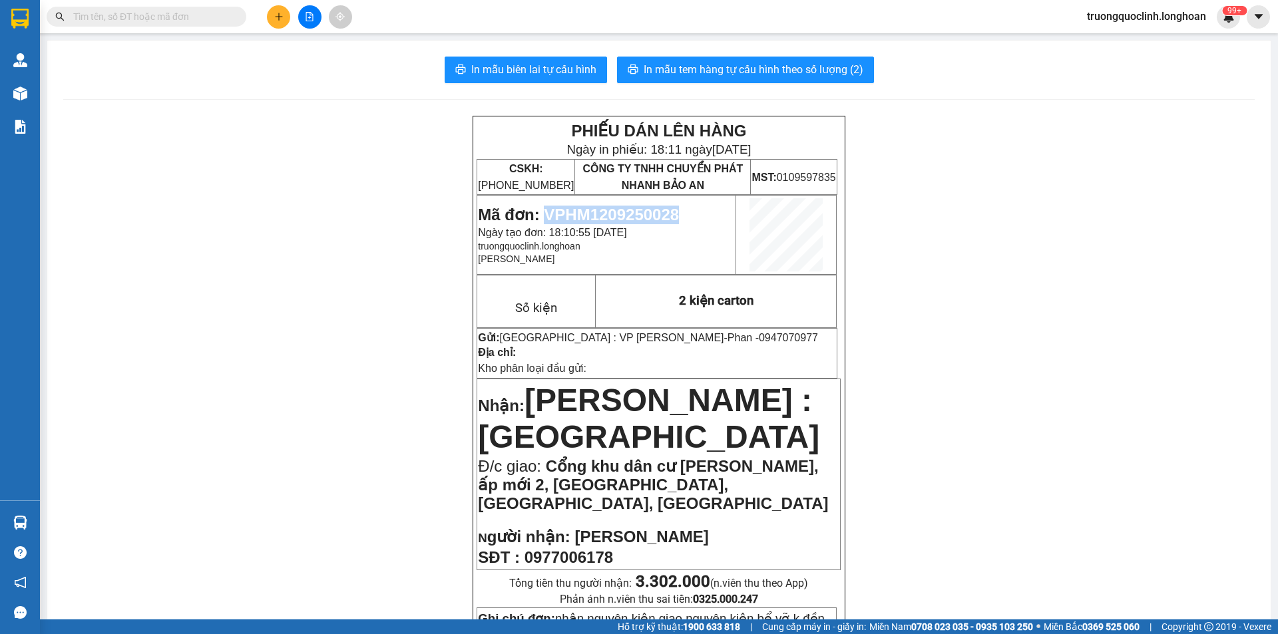
click at [641, 214] on span "Mã đơn: VPHM1209250028" at bounding box center [578, 215] width 201 height 18
copy span "VPHM1209250028"
click at [284, 17] on button at bounding box center [278, 16] width 23 height 23
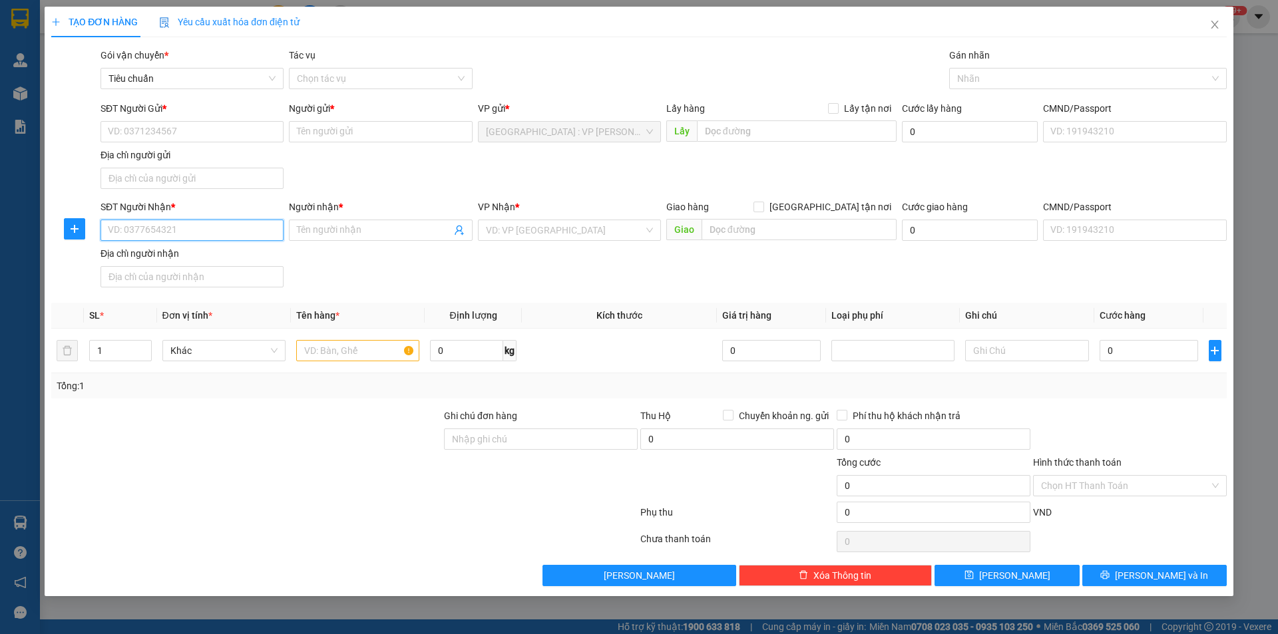
click at [194, 237] on input "SĐT Người Nhận *" at bounding box center [192, 230] width 183 height 21
paste input "0336258592"
type input "0336258592"
click at [181, 252] on div "0336258592 - vân" at bounding box center [192, 257] width 167 height 15
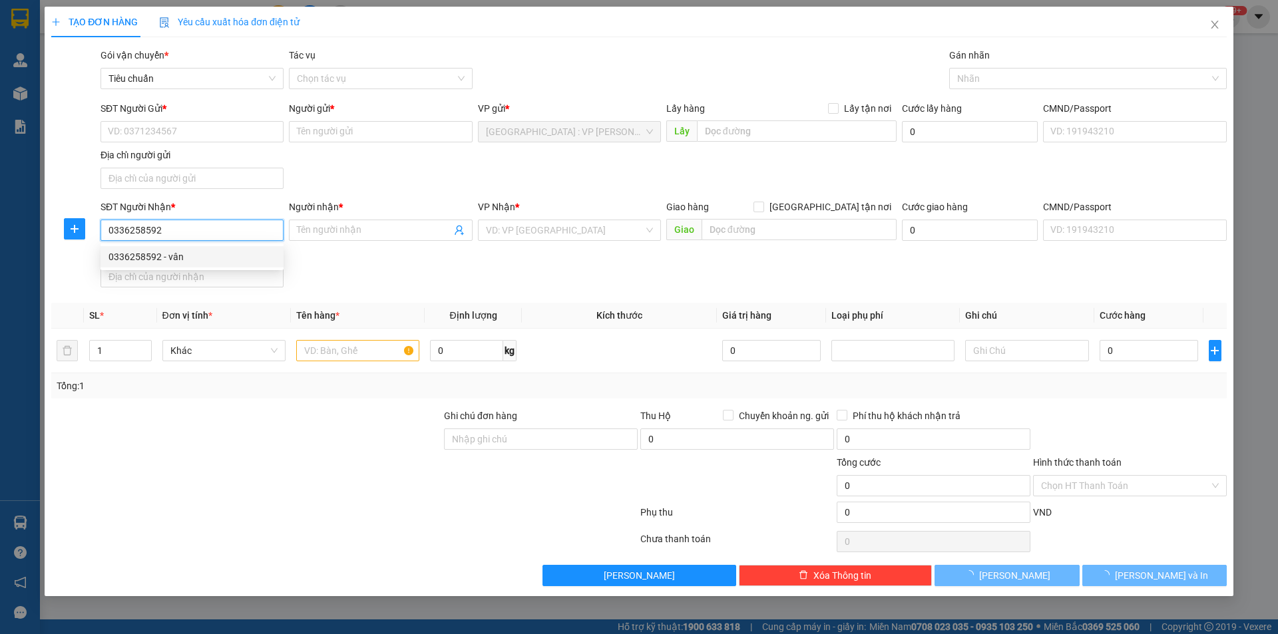
type input "vân"
checkbox input "true"
type input "shop [PERSON_NAME],ngã 4 song hành đức long,gia tân 2,thống nhất,đồng nai"
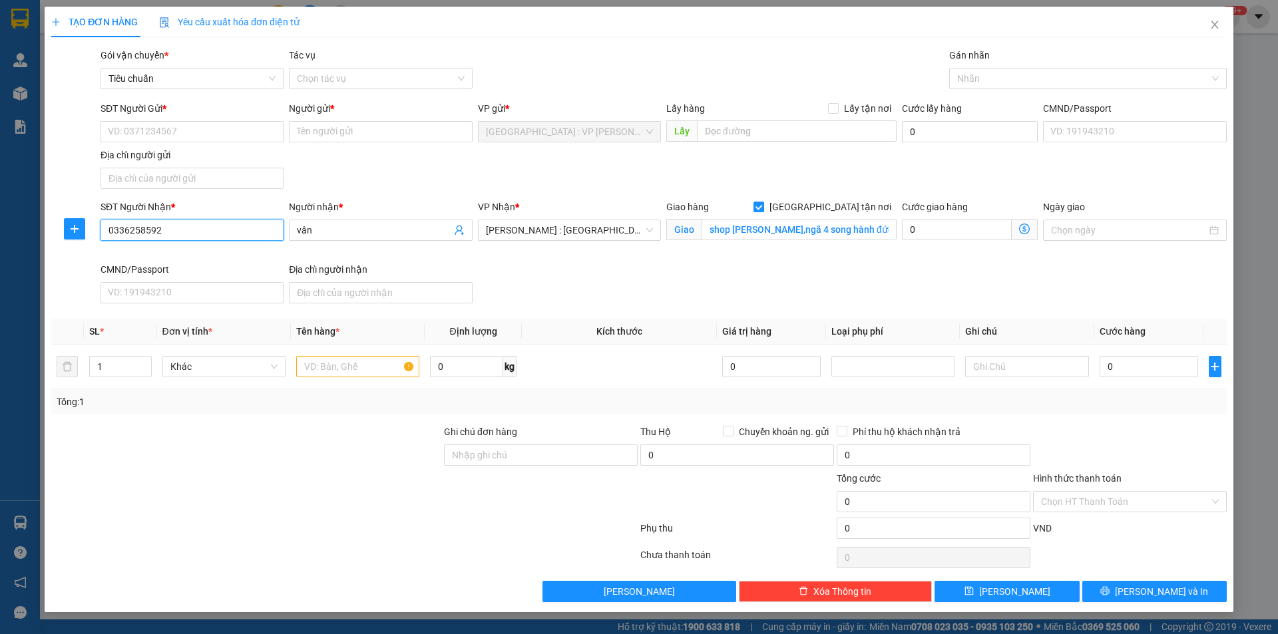
type input "0336258592"
click at [173, 128] on input "SĐT Người Gửi *" at bounding box center [192, 131] width 183 height 21
click at [222, 125] on input "SĐT Người Gửi *" at bounding box center [192, 131] width 183 height 21
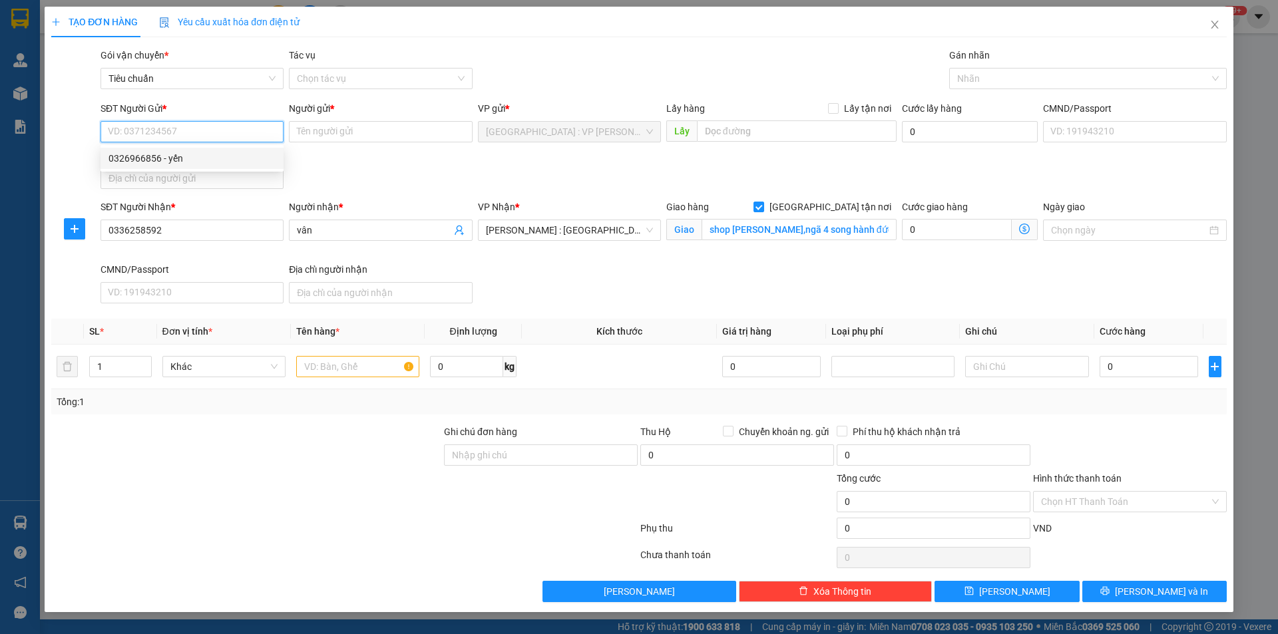
click at [172, 160] on div "0326966856 - yến" at bounding box center [192, 158] width 167 height 15
type input "0326966856"
type input "yến"
click at [984, 84] on div at bounding box center [1082, 79] width 258 height 16
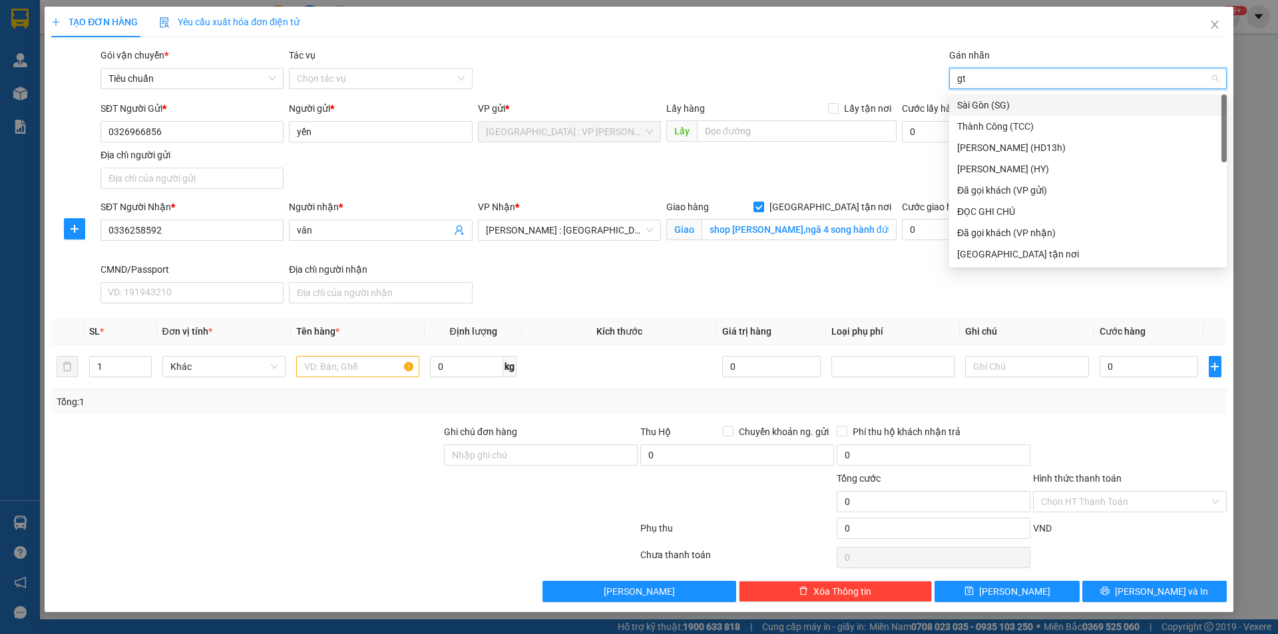
type input "gtn"
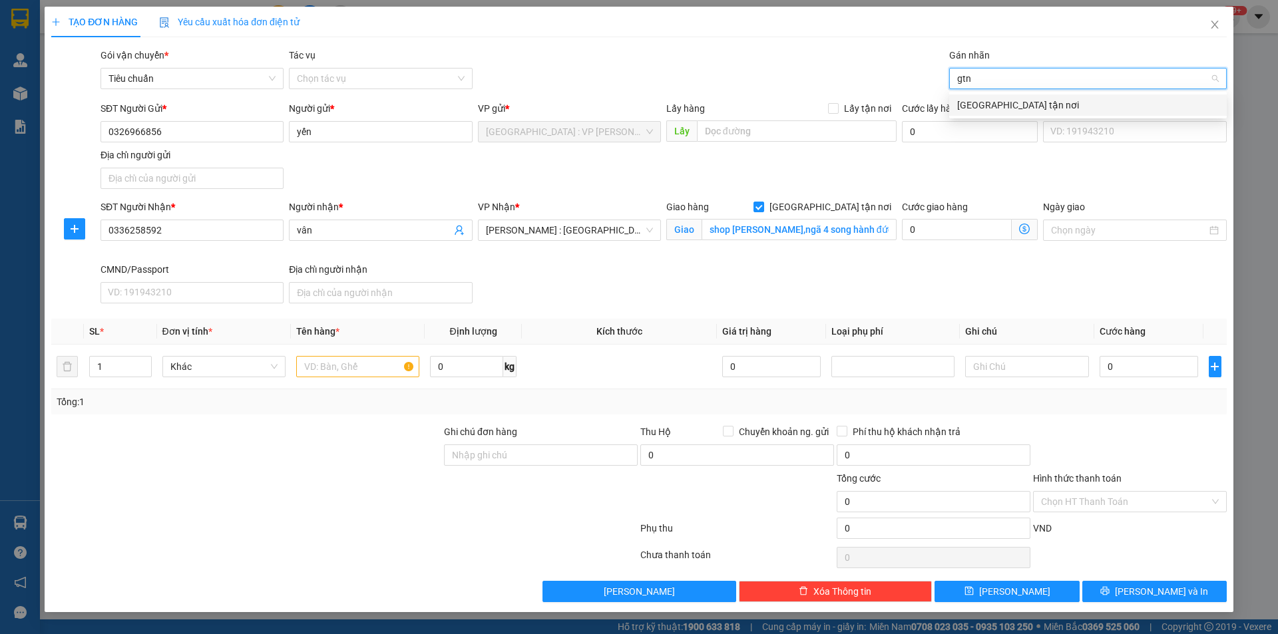
click at [958, 99] on div "[GEOGRAPHIC_DATA] tận nơi" at bounding box center [1088, 105] width 262 height 15
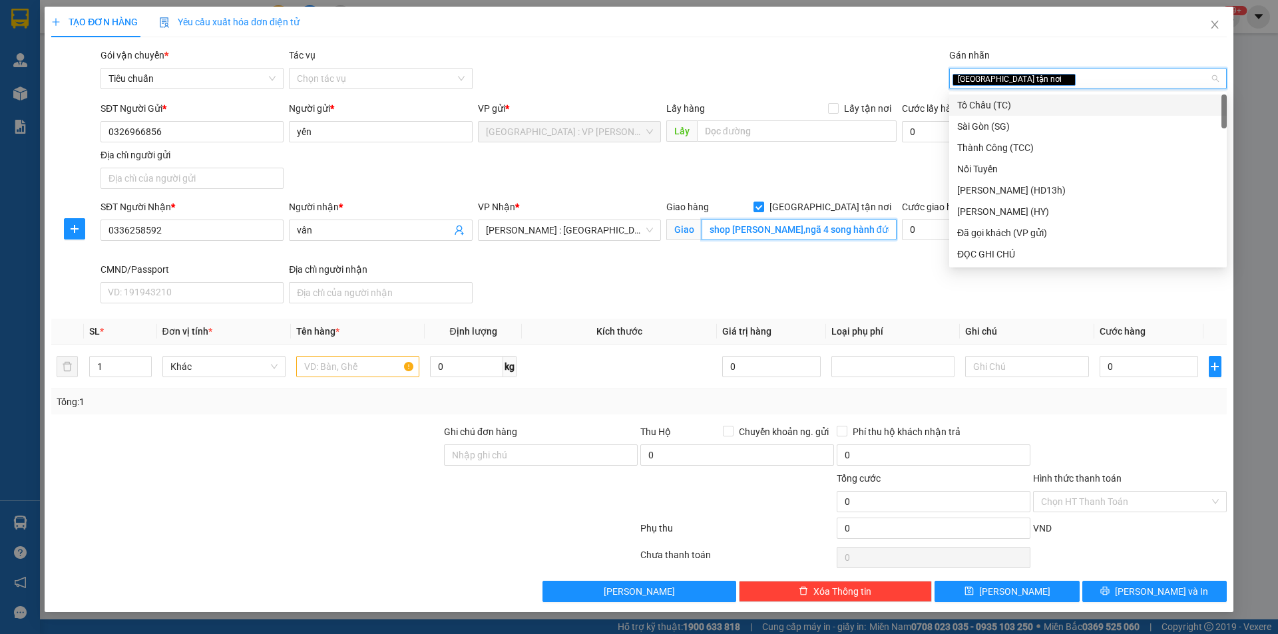
click at [784, 229] on input "shop [PERSON_NAME],ngã 4 song hành đức long,gia tân 2,thống nhất,đồng nai" at bounding box center [799, 229] width 195 height 21
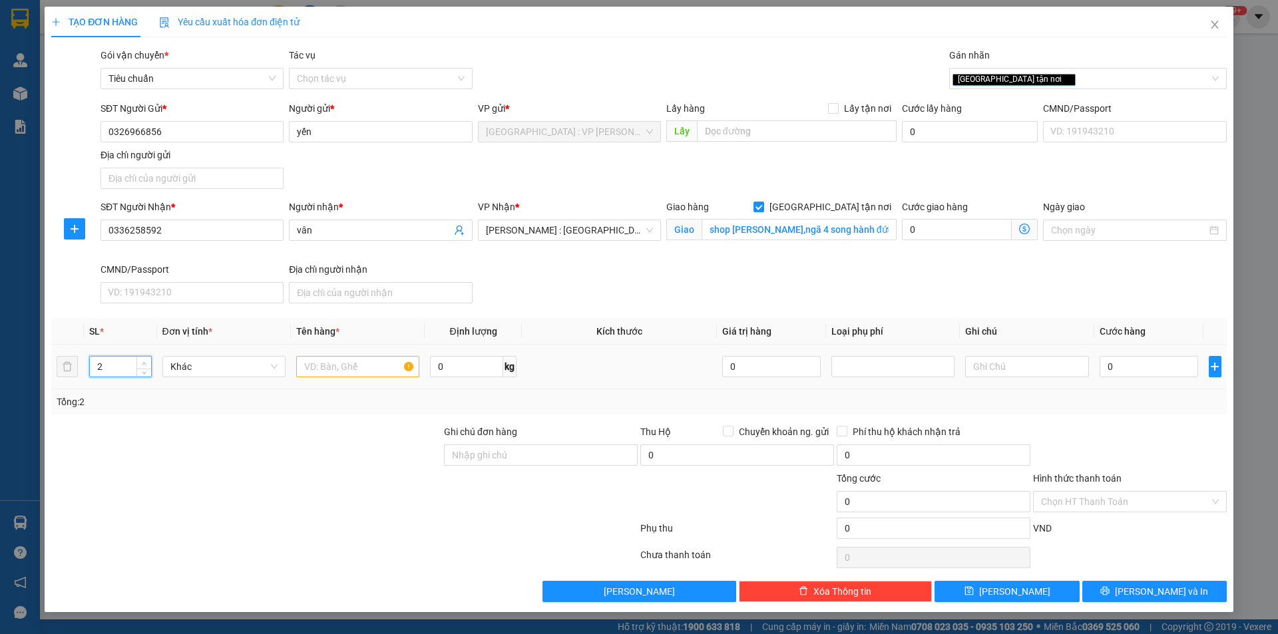
click at [140, 362] on span "up" at bounding box center [144, 363] width 8 height 8
type input "3"
click at [141, 361] on span "up" at bounding box center [144, 363] width 8 height 8
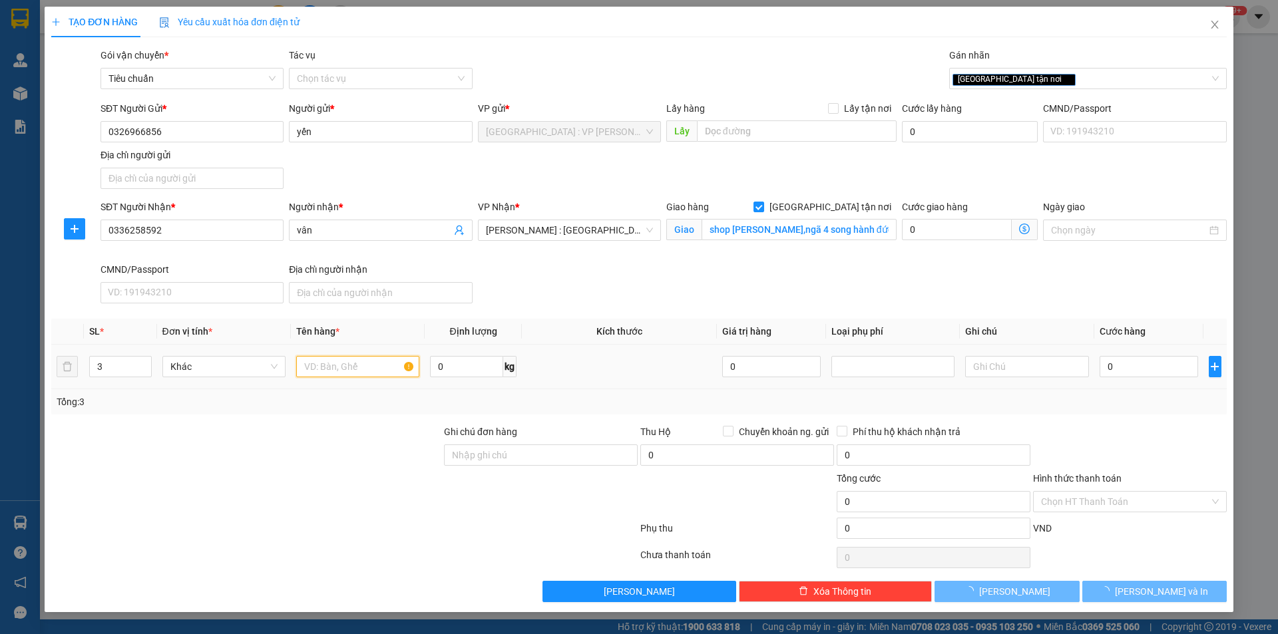
click at [339, 365] on input "text" at bounding box center [357, 366] width 123 height 21
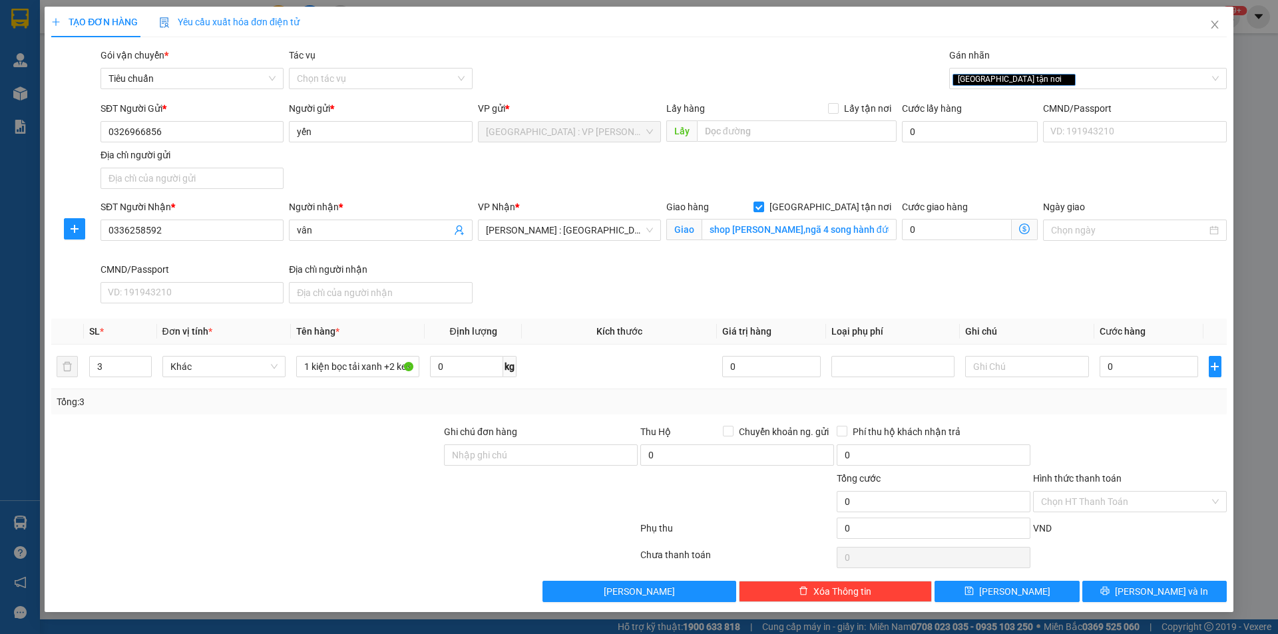
click at [348, 435] on div at bounding box center [246, 448] width 393 height 47
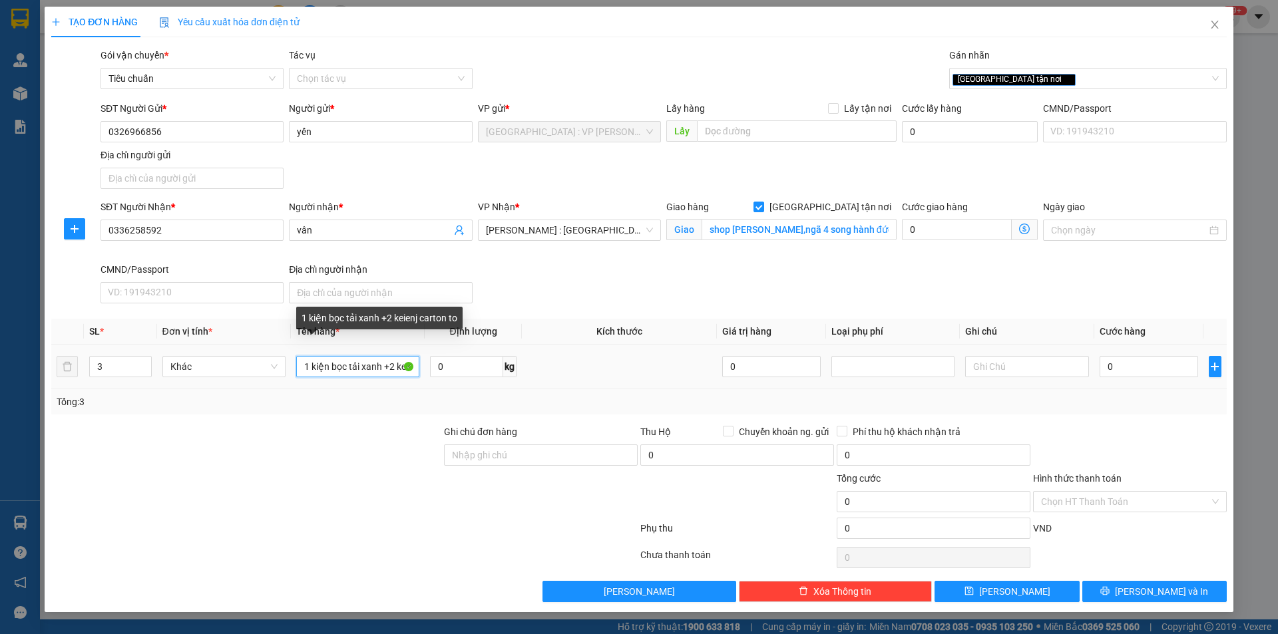
click at [393, 366] on input "1 kiện bọc tải xanh +2 keienj carton to" at bounding box center [357, 366] width 123 height 21
click at [384, 365] on input "1 kiện bọc tải xanh +2 iện carton to" at bounding box center [357, 366] width 123 height 21
type input "1 kiện bọc tải xanh +2 kiện carton to"
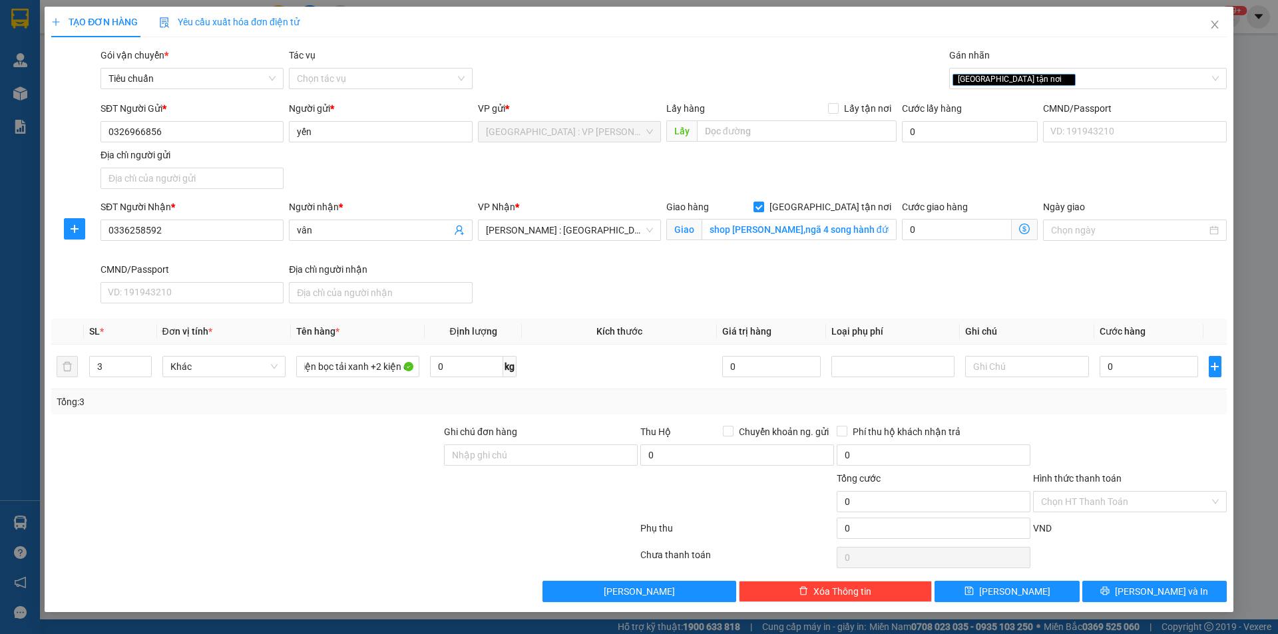
click at [373, 434] on div at bounding box center [246, 448] width 393 height 47
click at [486, 460] on input "Ghi chú đơn hàng" at bounding box center [541, 455] width 194 height 21
type input "nhận nguyên kiện,giao nguyên kiện,bể vỡ k đền"
click at [1131, 362] on input "0" at bounding box center [1149, 366] width 99 height 21
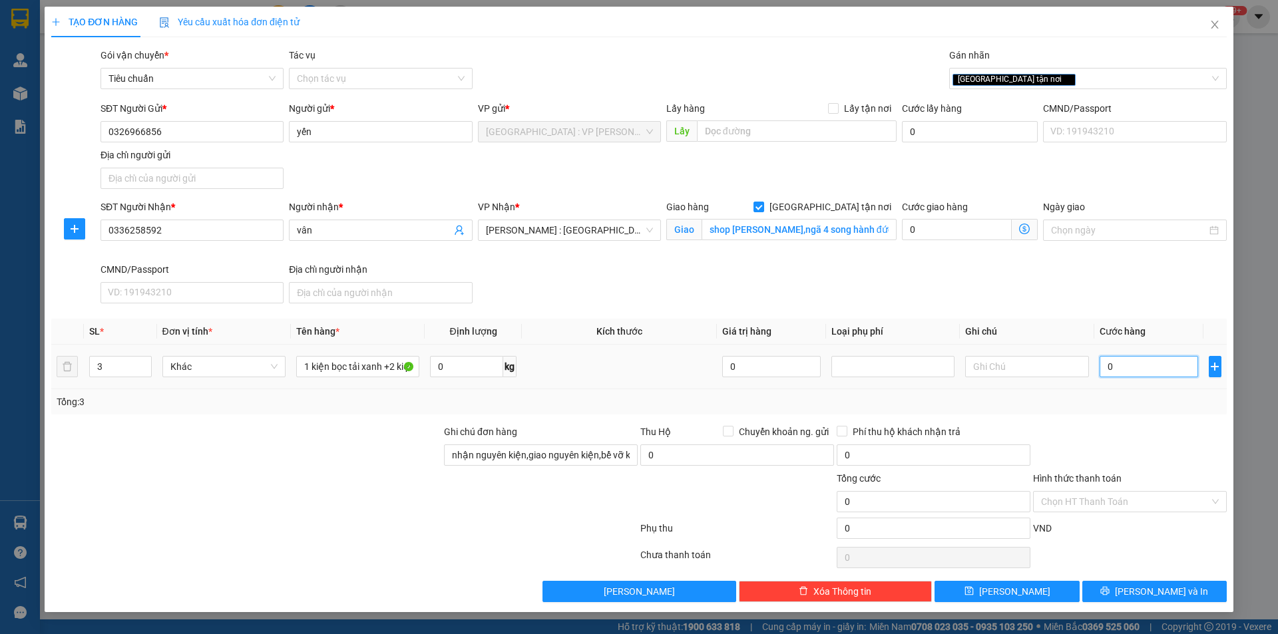
type input "1"
type input "12"
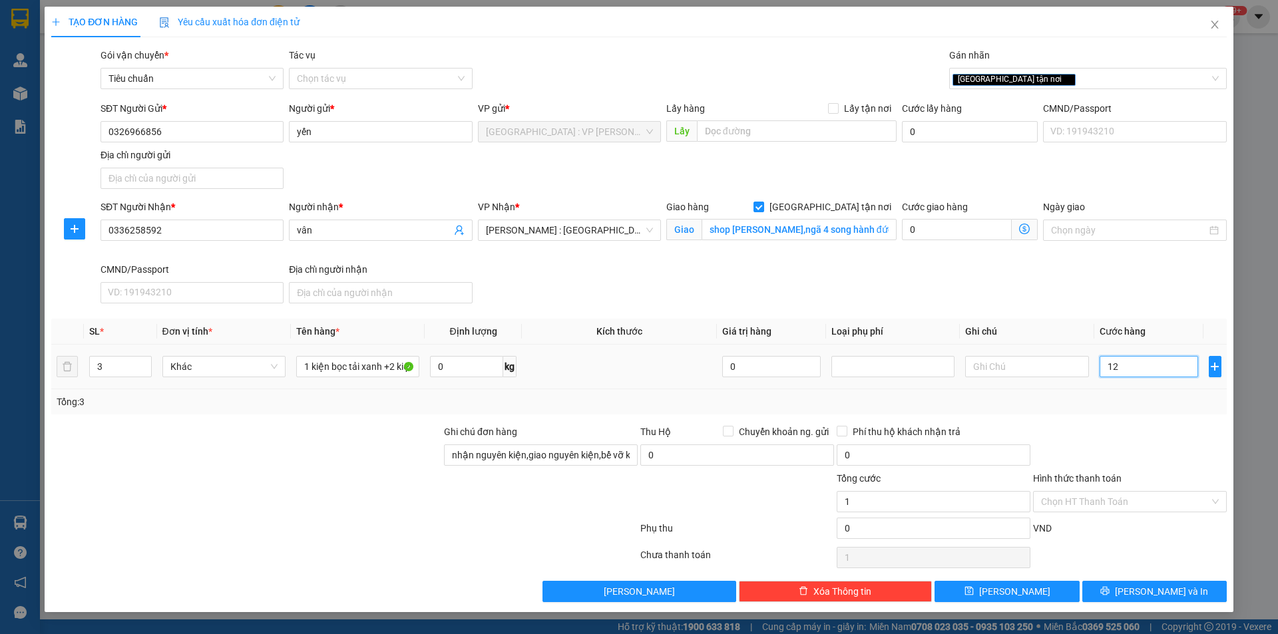
type input "12"
type input "120"
type input "1.200"
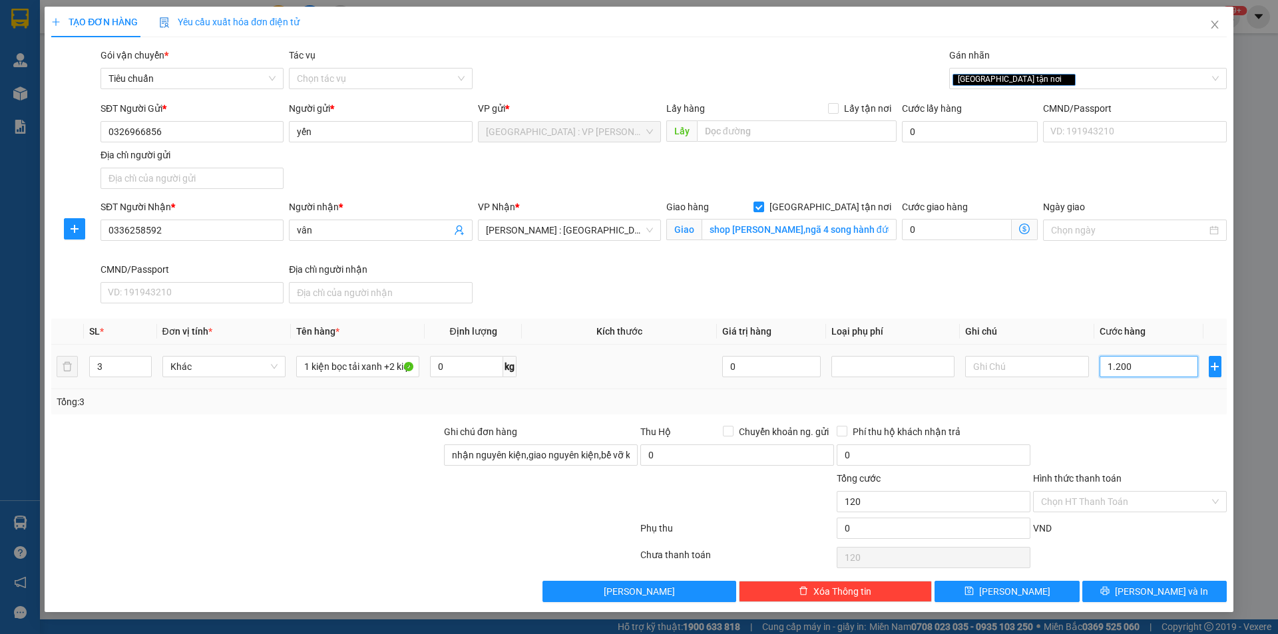
type input "1.200"
type input "12.000"
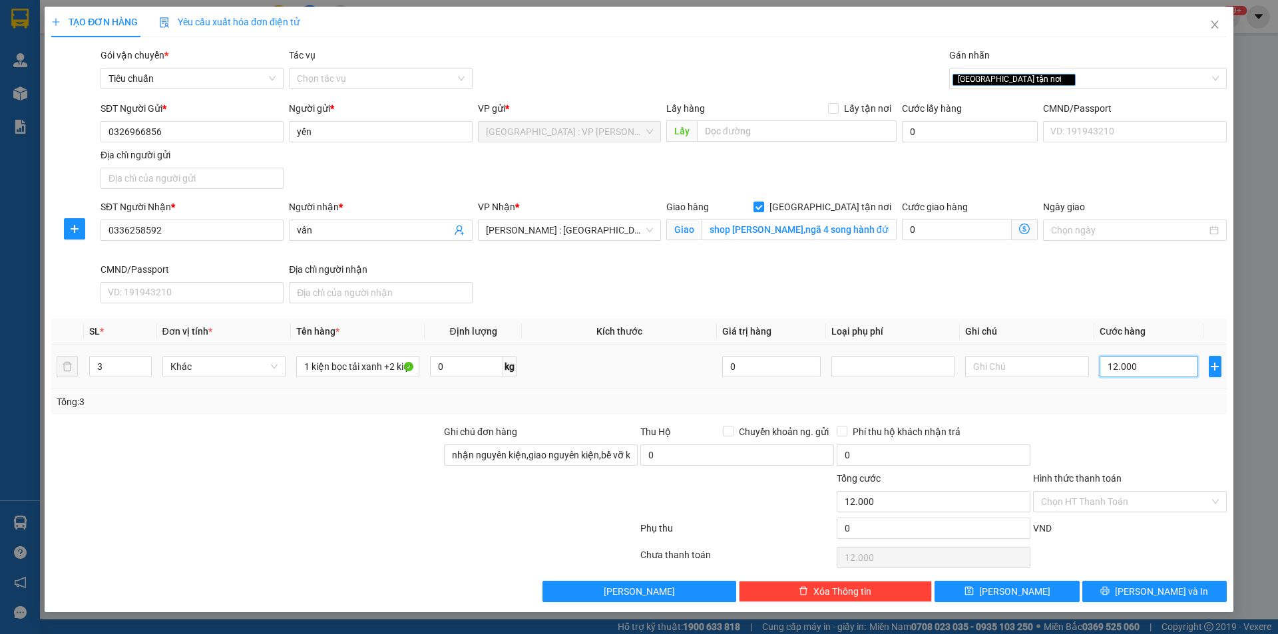
type input "120.000"
type input "1.200.000"
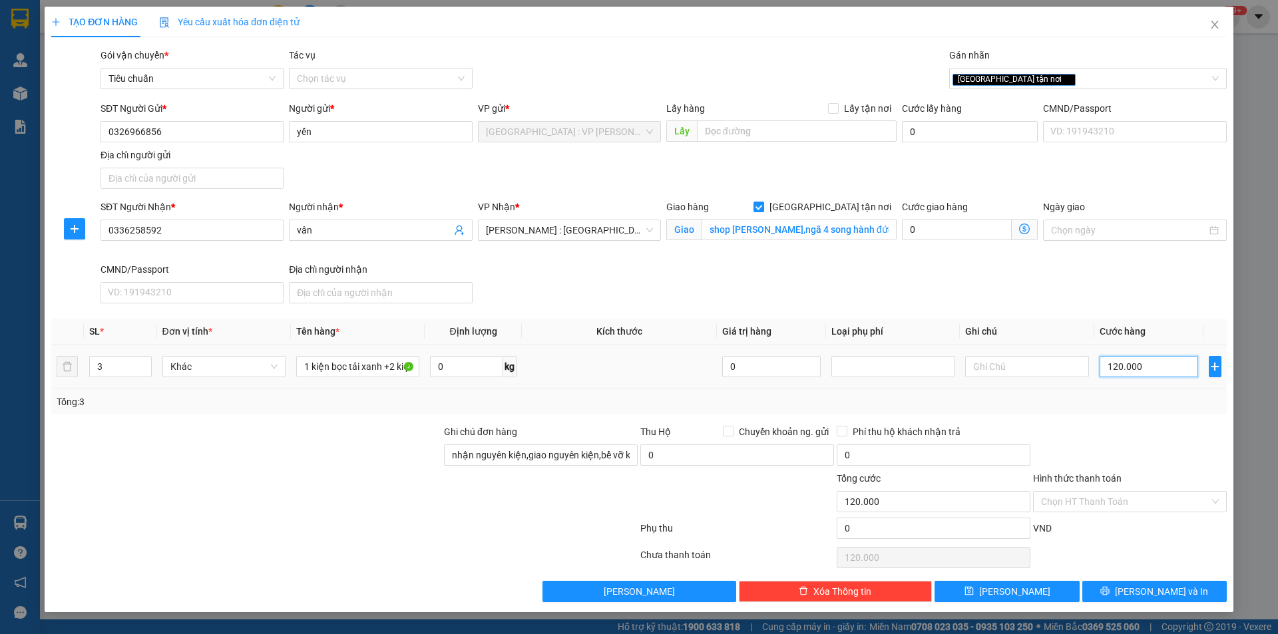
type input "1.200.000"
click at [1149, 445] on div at bounding box center [1130, 448] width 196 height 47
click at [1176, 588] on span "[PERSON_NAME] và In" at bounding box center [1161, 592] width 93 height 15
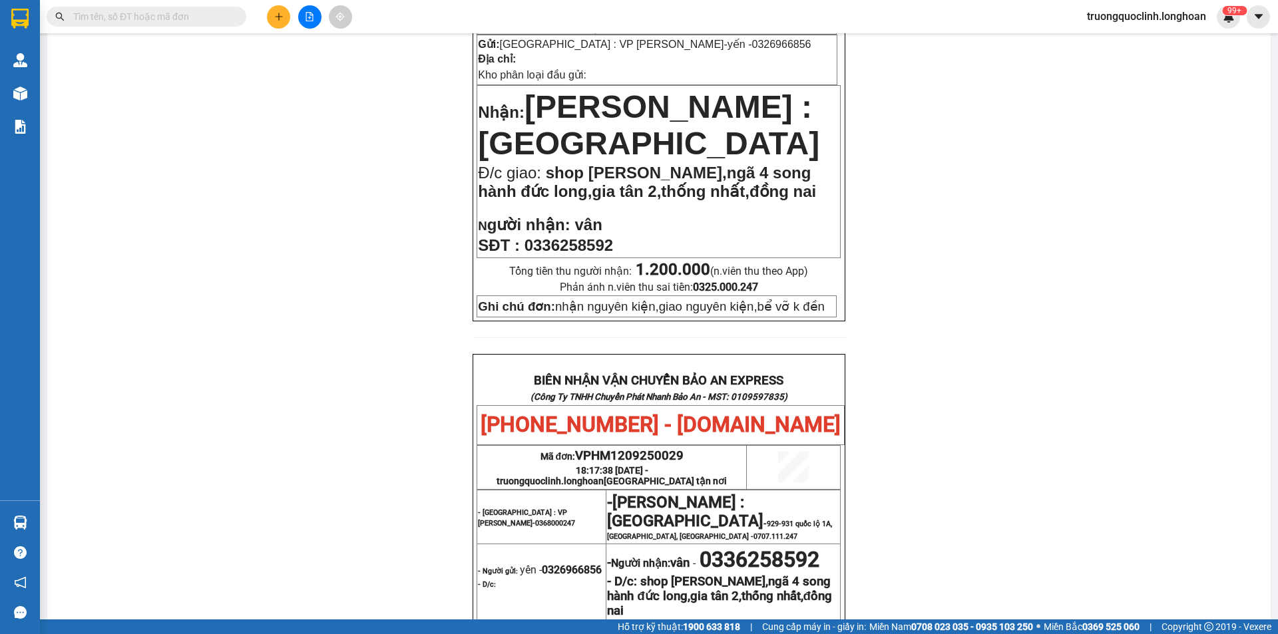
scroll to position [27, 0]
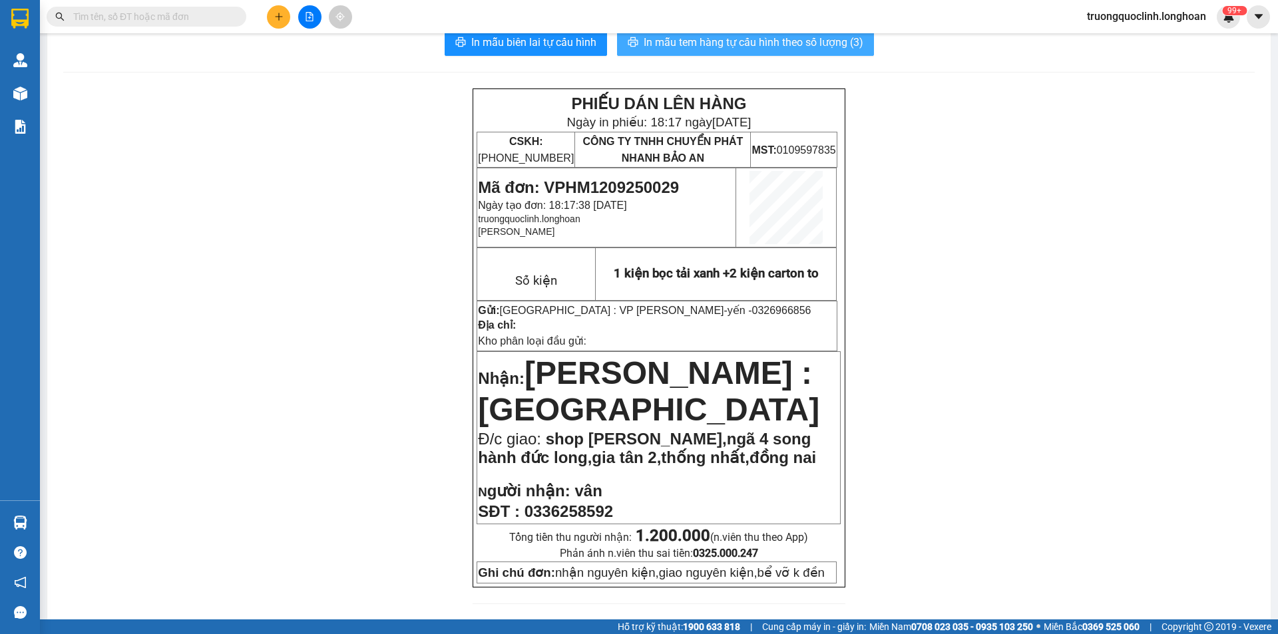
click at [736, 48] on span "In mẫu tem hàng tự cấu hình theo số lượng (3)" at bounding box center [754, 42] width 220 height 17
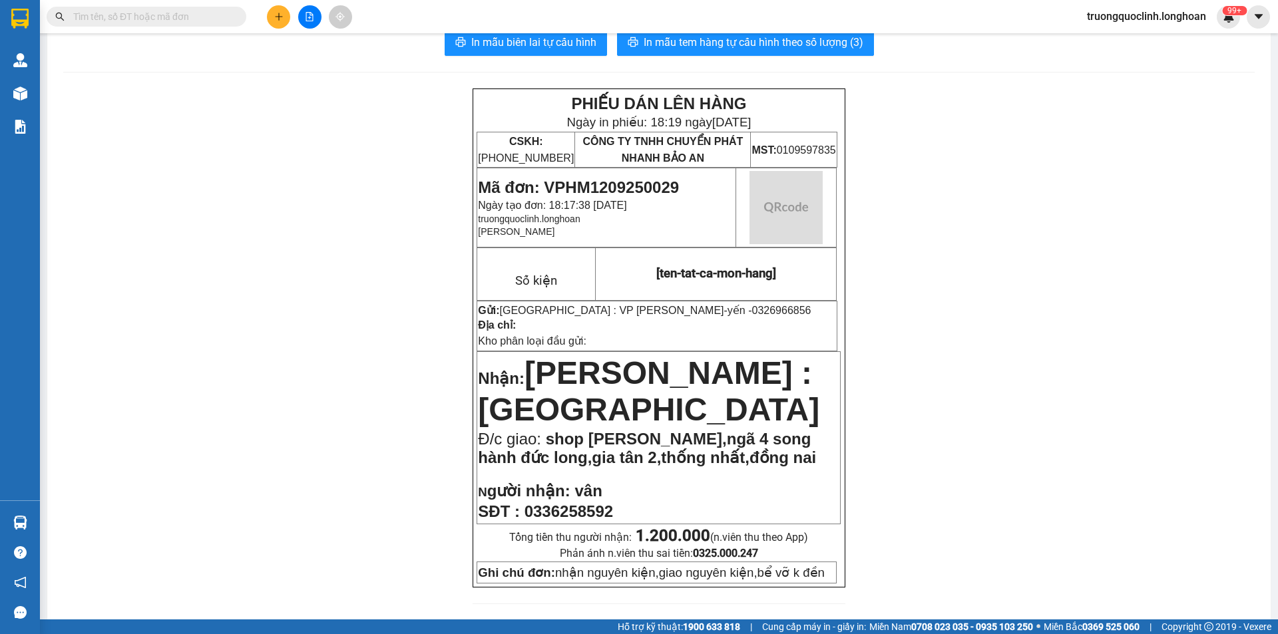
click at [608, 180] on span "Mã đơn: VPHM1209250029" at bounding box center [578, 187] width 201 height 18
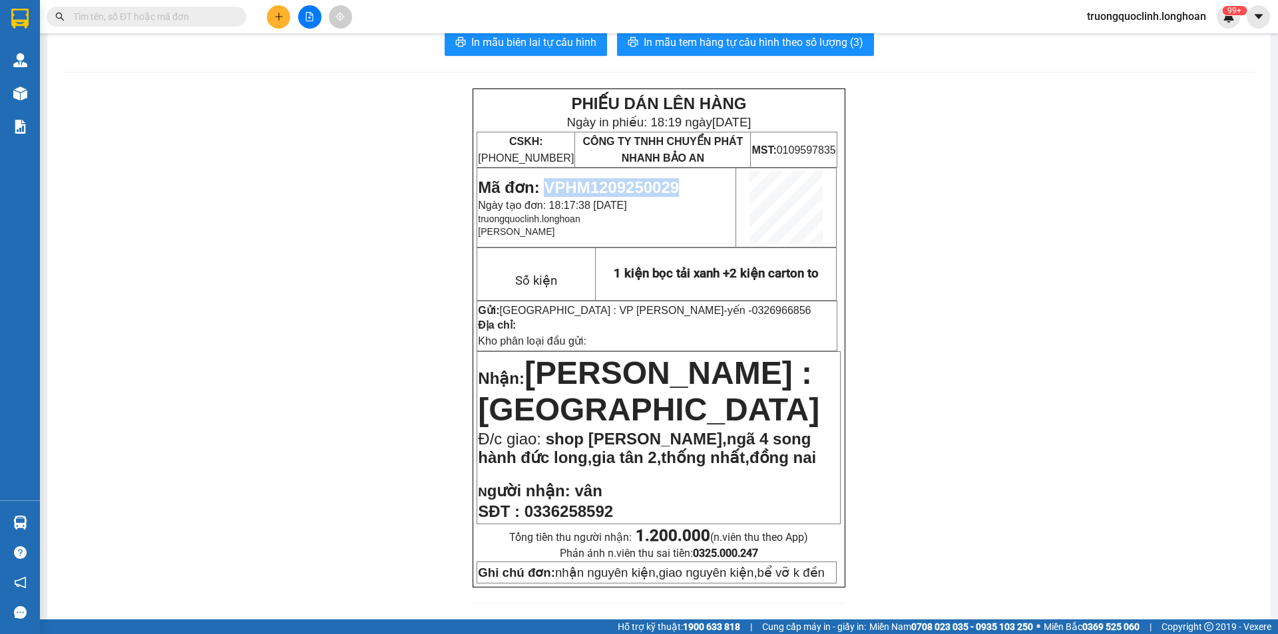
click at [608, 180] on span "Mã đơn: VPHM1209250029" at bounding box center [578, 187] width 201 height 18
copy span "VPHM1209250029"
click at [183, 17] on input "text" at bounding box center [151, 16] width 157 height 15
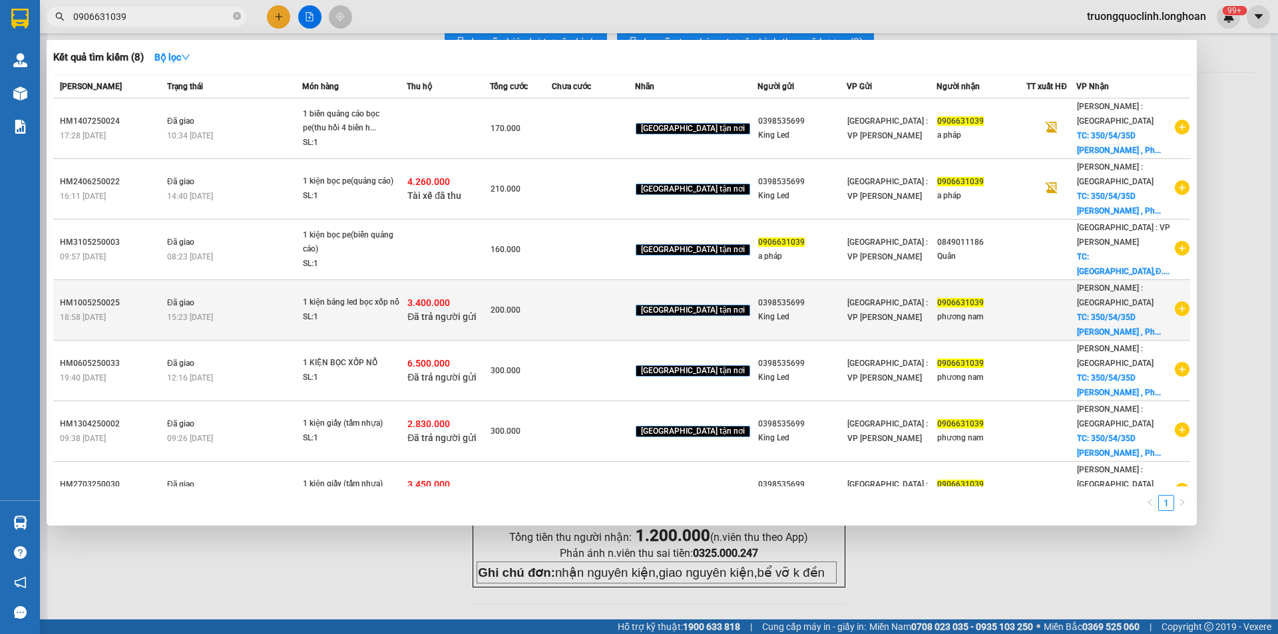
type input "0906631039"
click at [1175, 306] on icon "plus-circle" at bounding box center [1182, 309] width 15 height 15
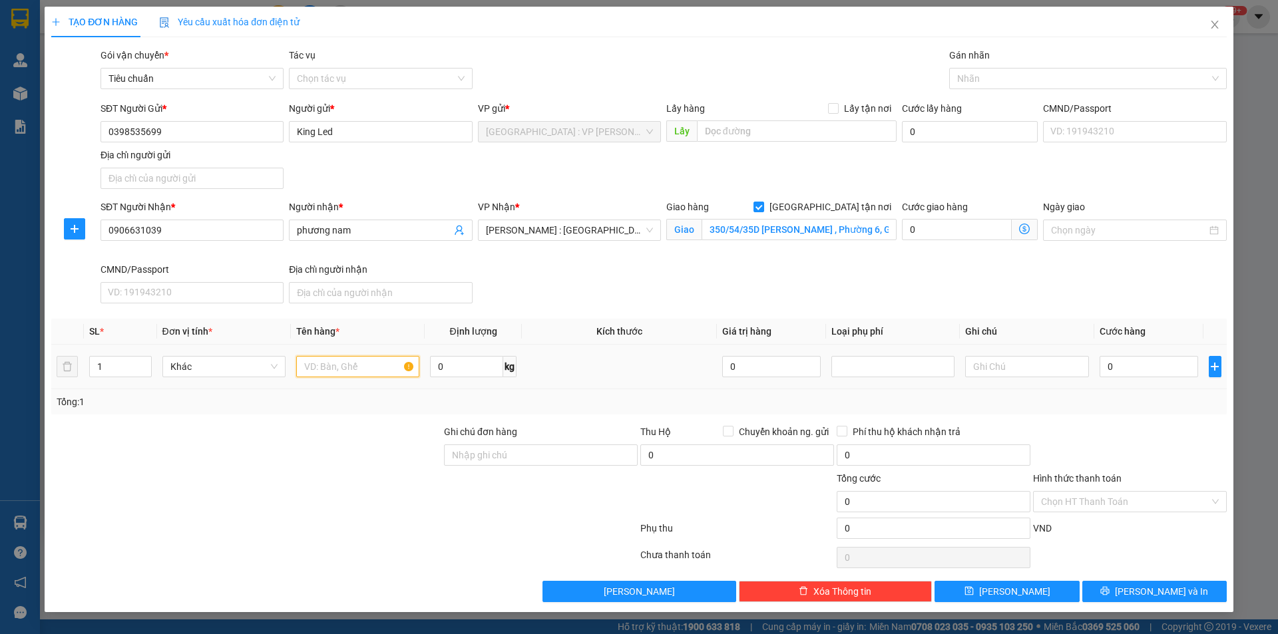
click at [340, 360] on input "text" at bounding box center [357, 366] width 123 height 21
type input "1 kiện carton to"
click at [196, 126] on input "0398535699" at bounding box center [192, 131] width 183 height 21
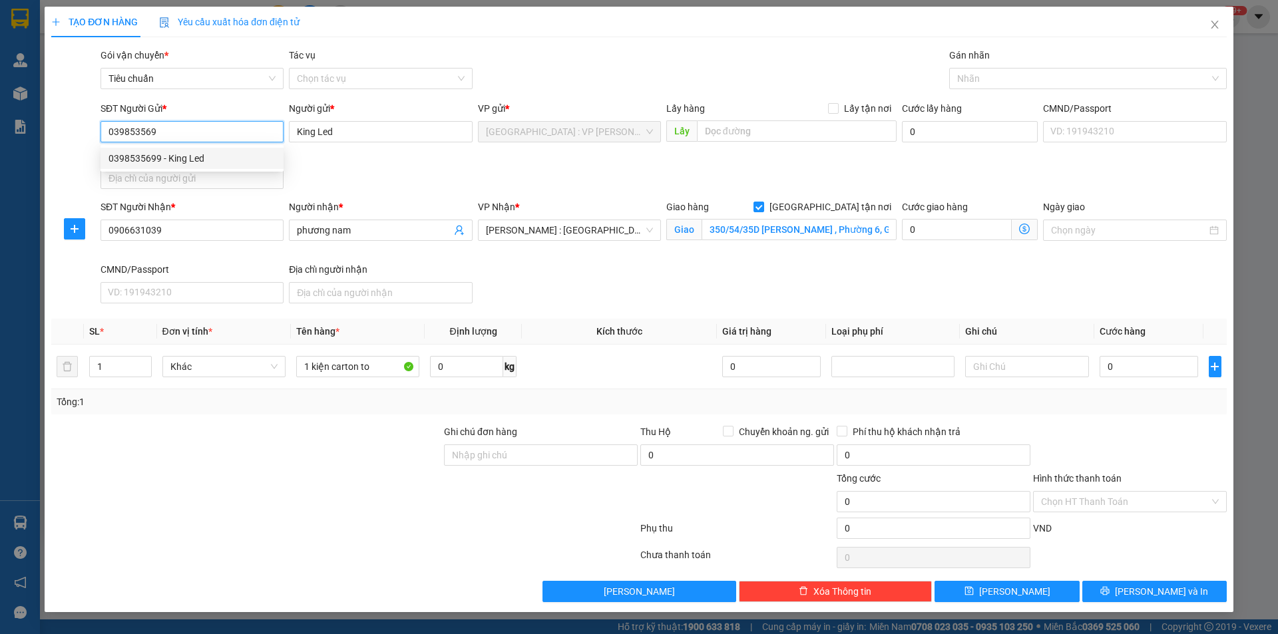
click at [153, 157] on div "0398535699 - King Led" at bounding box center [192, 158] width 167 height 15
type input "0398535699"
checkbox input "true"
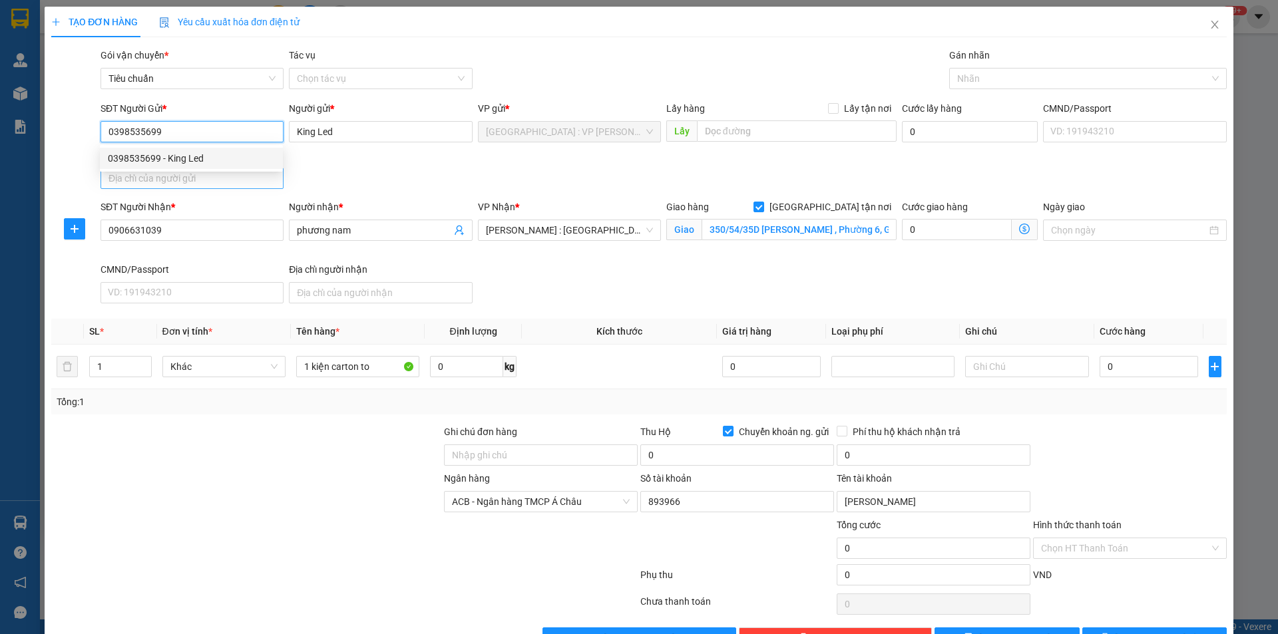
type input "893966"
type input "[PERSON_NAME]"
click at [991, 78] on div at bounding box center [1082, 79] width 258 height 16
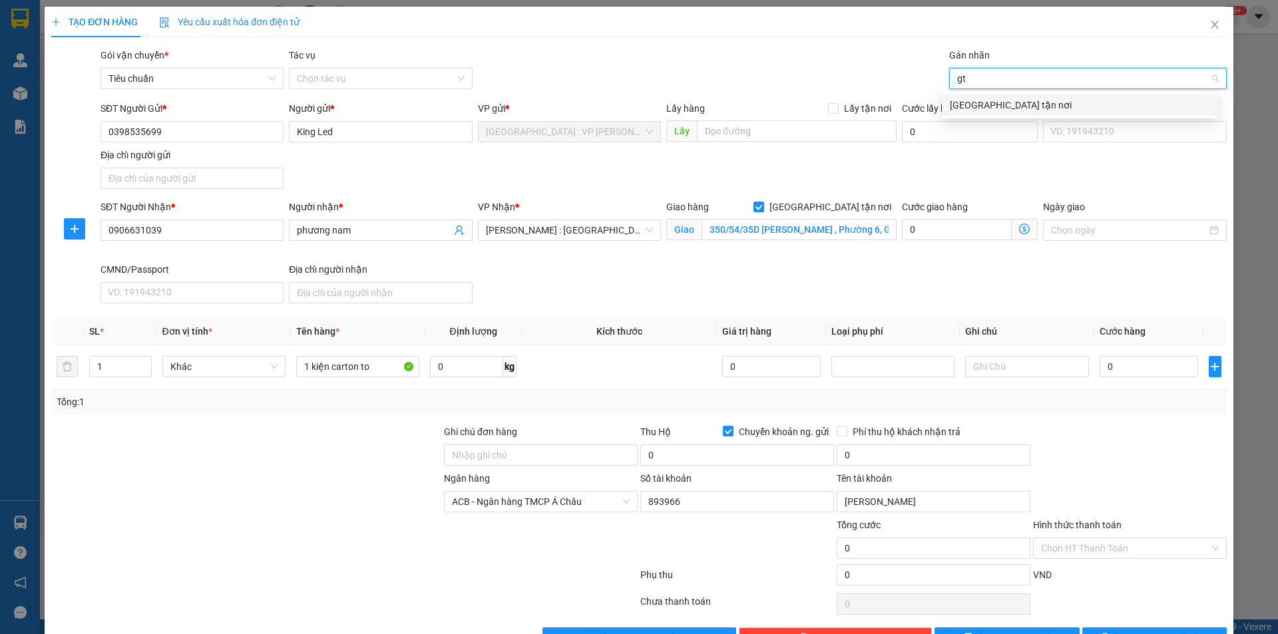
type input "gtn"
click at [985, 105] on div "[GEOGRAPHIC_DATA] tận nơi" at bounding box center [1080, 105] width 260 height 15
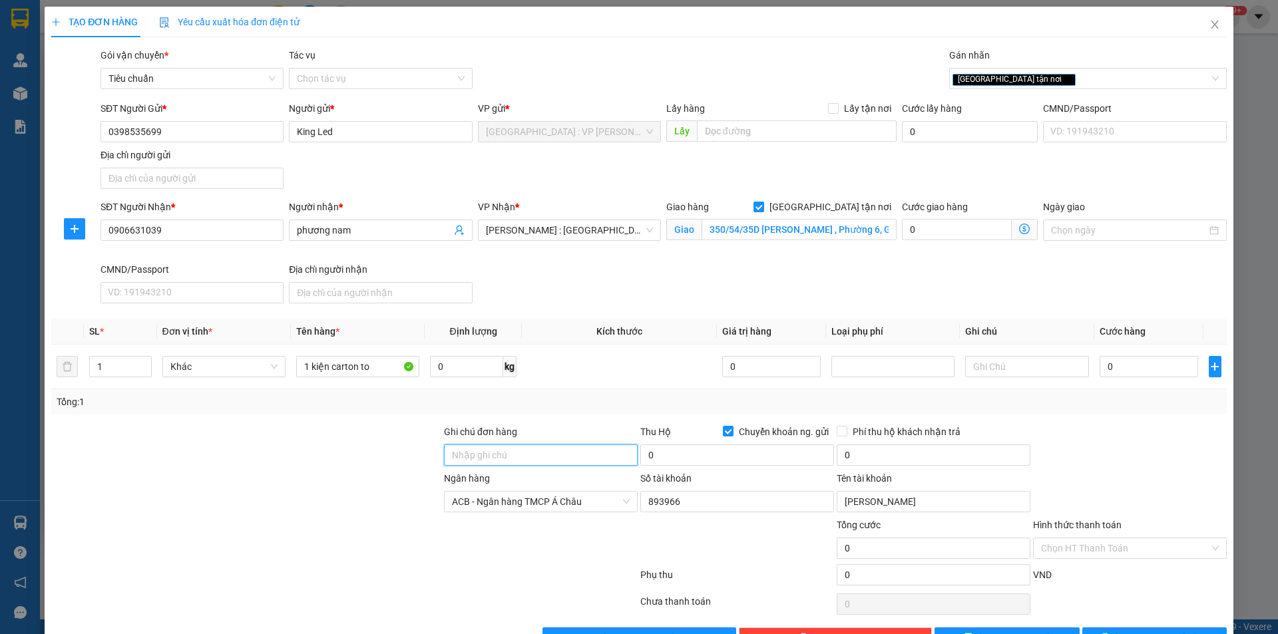
click at [497, 458] on input "Ghi chú đơn hàng" at bounding box center [541, 455] width 194 height 21
type input "nhận nguyên kiện,giao nguyên kiện,bể vỡ k đền"
click at [563, 404] on div "Tổng: 1" at bounding box center [639, 402] width 1165 height 15
click at [740, 457] on input "0" at bounding box center [737, 455] width 194 height 21
type input "5.950.000"
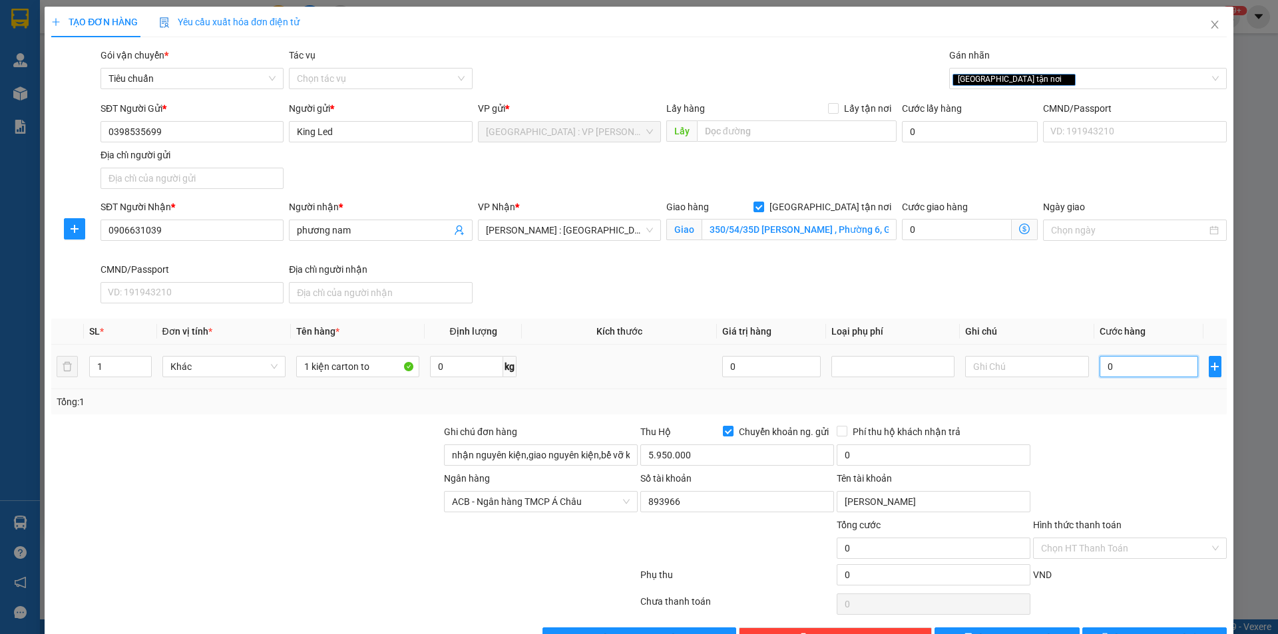
click at [1140, 366] on input "0" at bounding box center [1149, 366] width 99 height 21
type input "3"
type input "36"
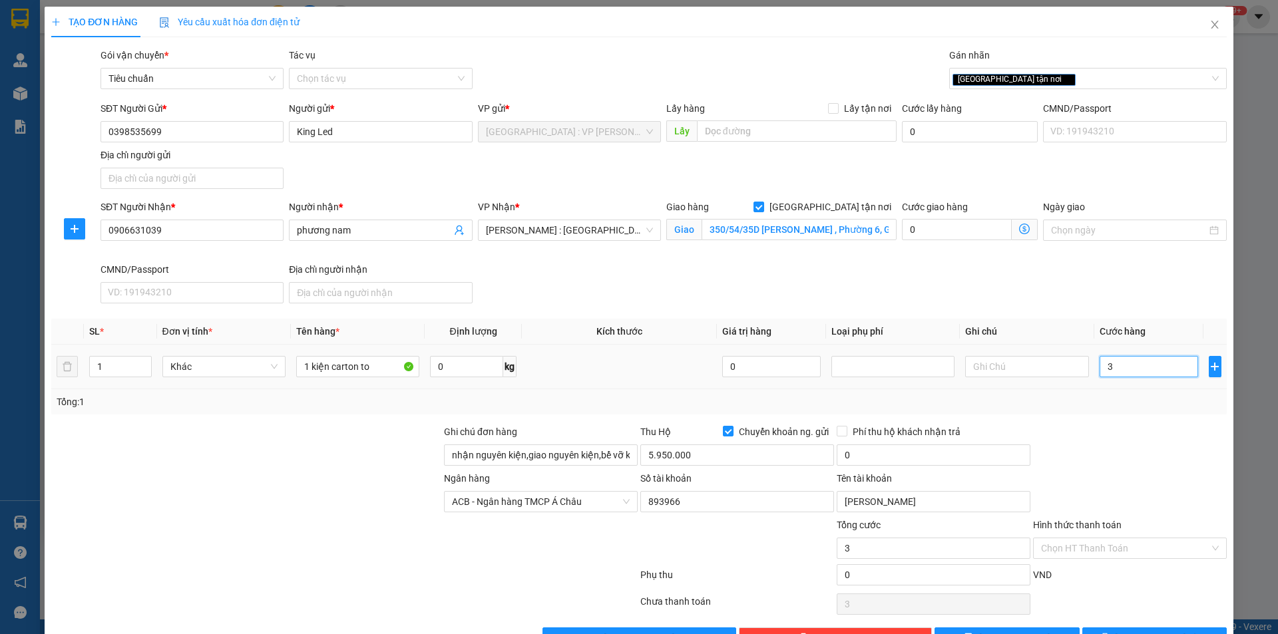
type input "36"
type input "360"
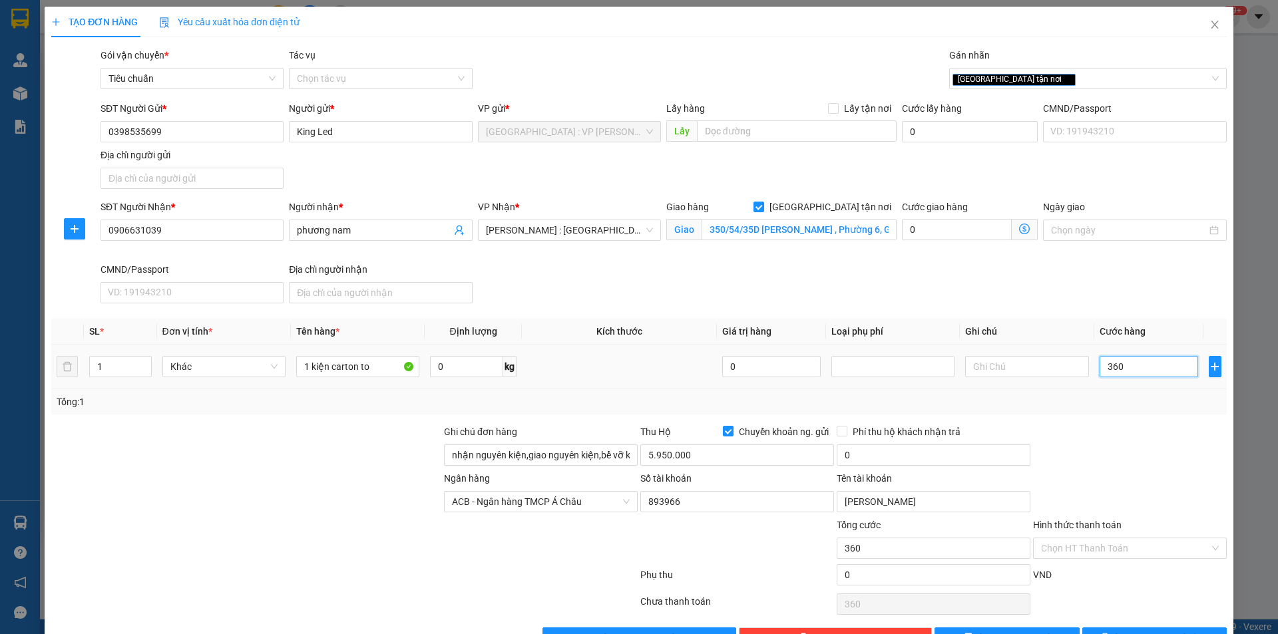
type input "3.600"
type input "36.000"
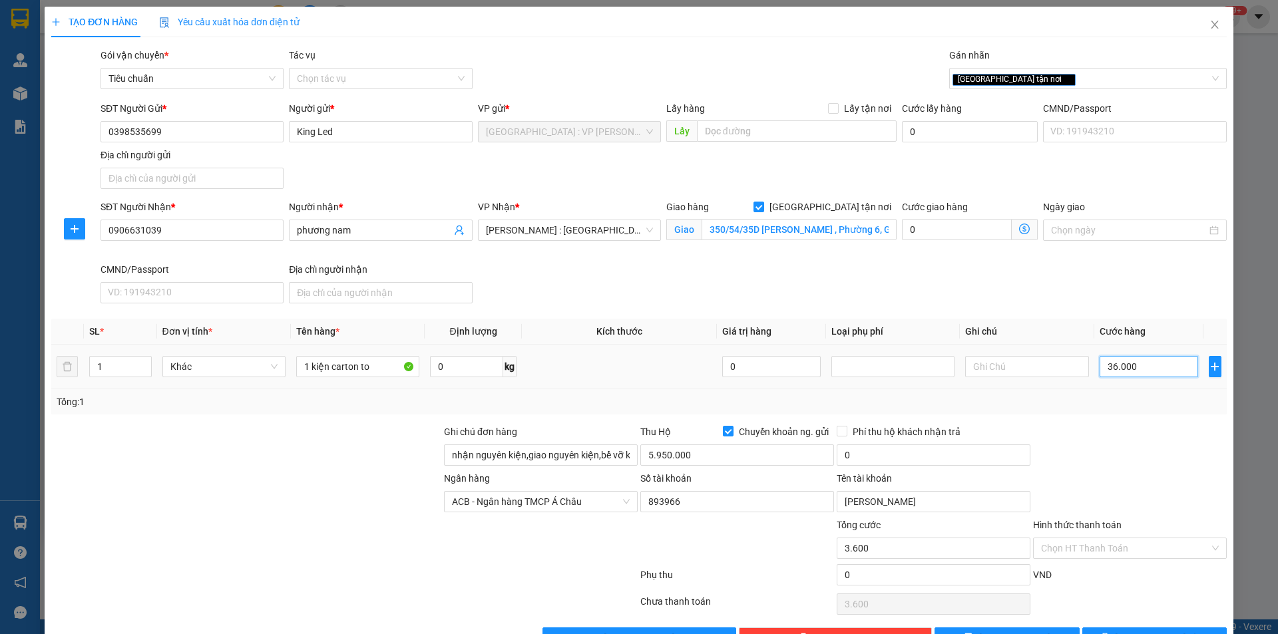
type input "36.000"
type input "360.000"
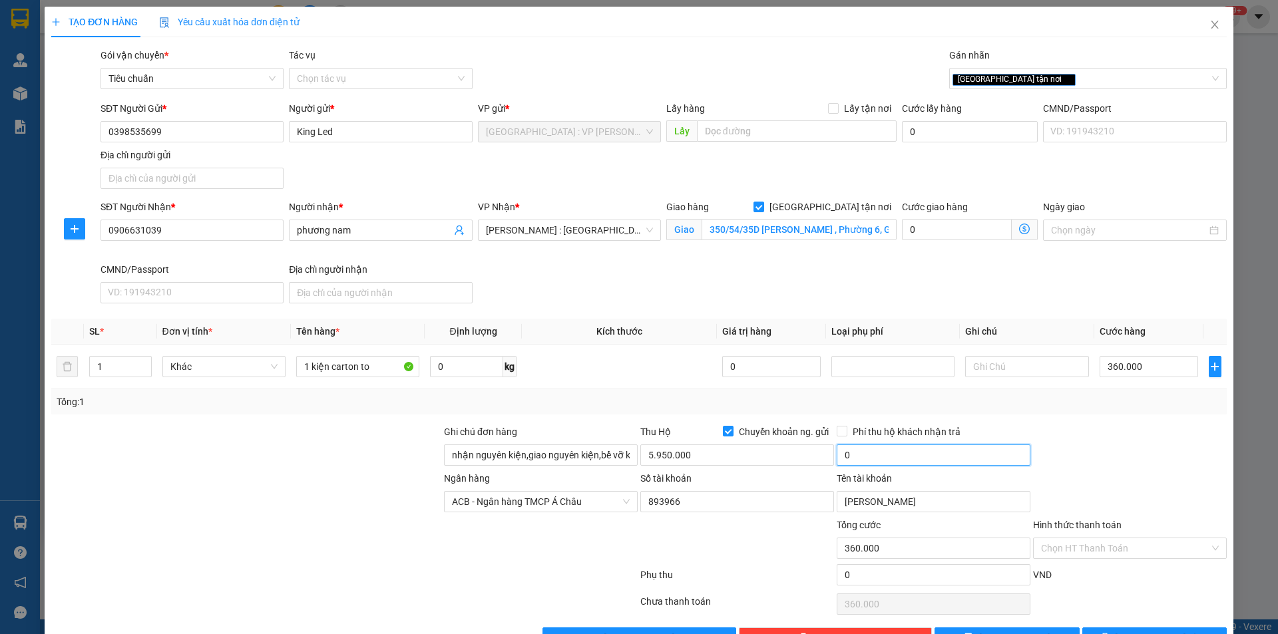
click at [863, 459] on input "0" at bounding box center [934, 455] width 194 height 21
type input "25.000"
click at [1137, 459] on div at bounding box center [1130, 448] width 196 height 47
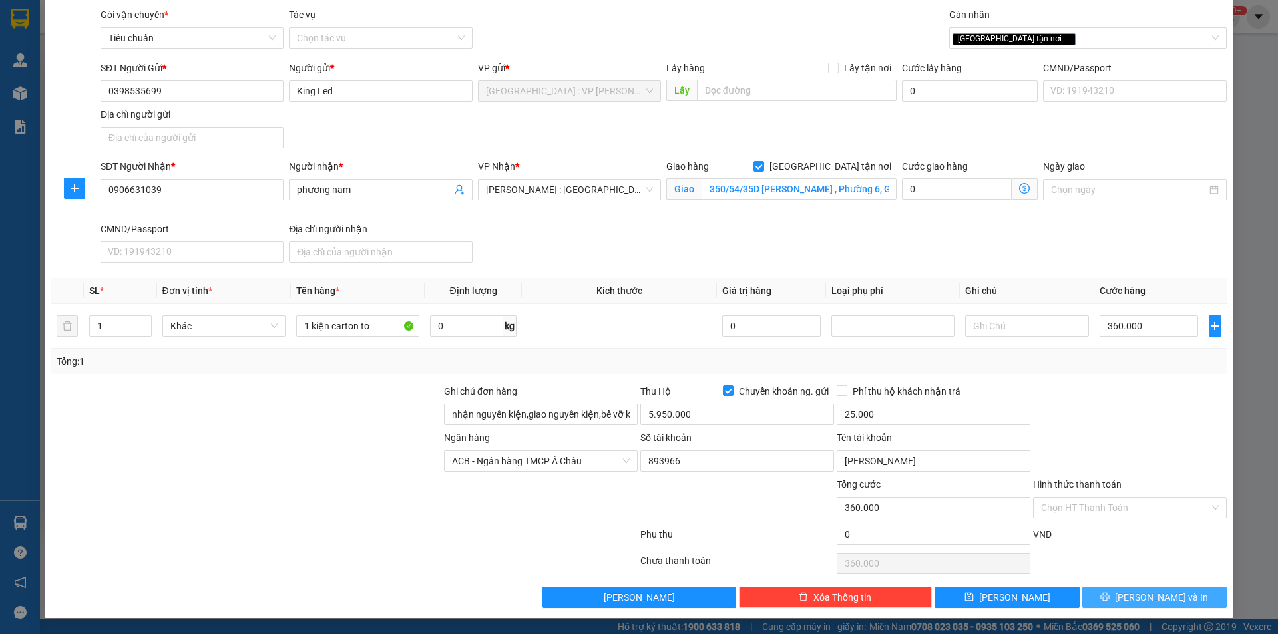
click at [1147, 595] on span "[PERSON_NAME] và In" at bounding box center [1161, 597] width 93 height 15
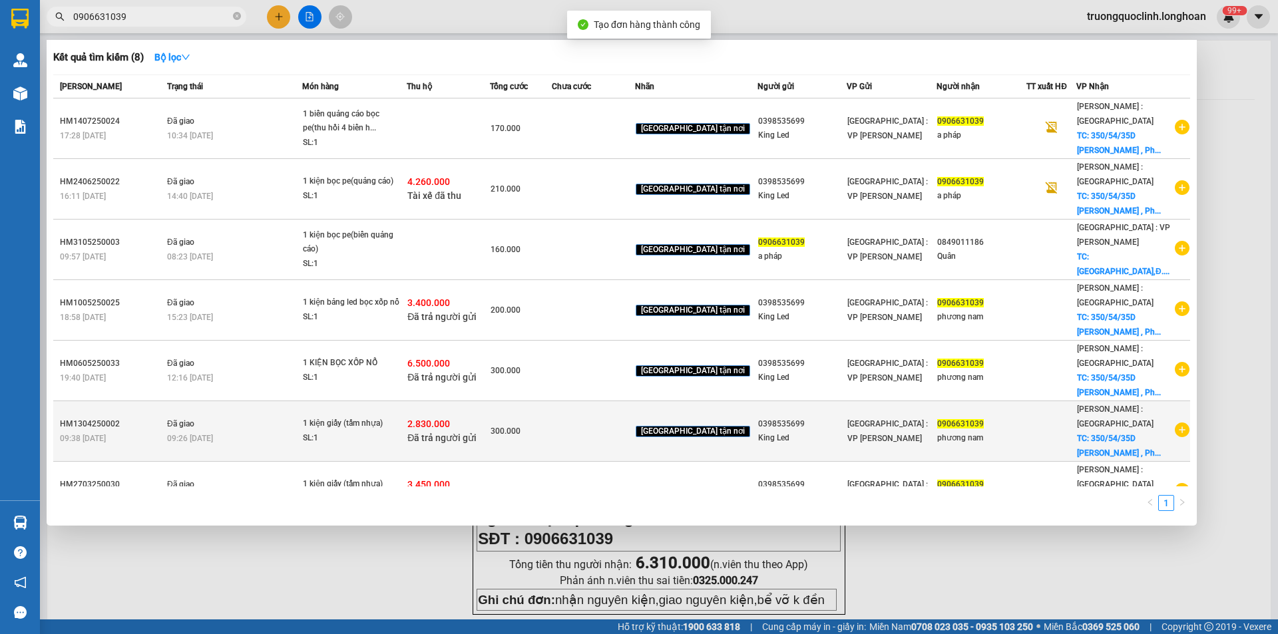
scroll to position [97, 0]
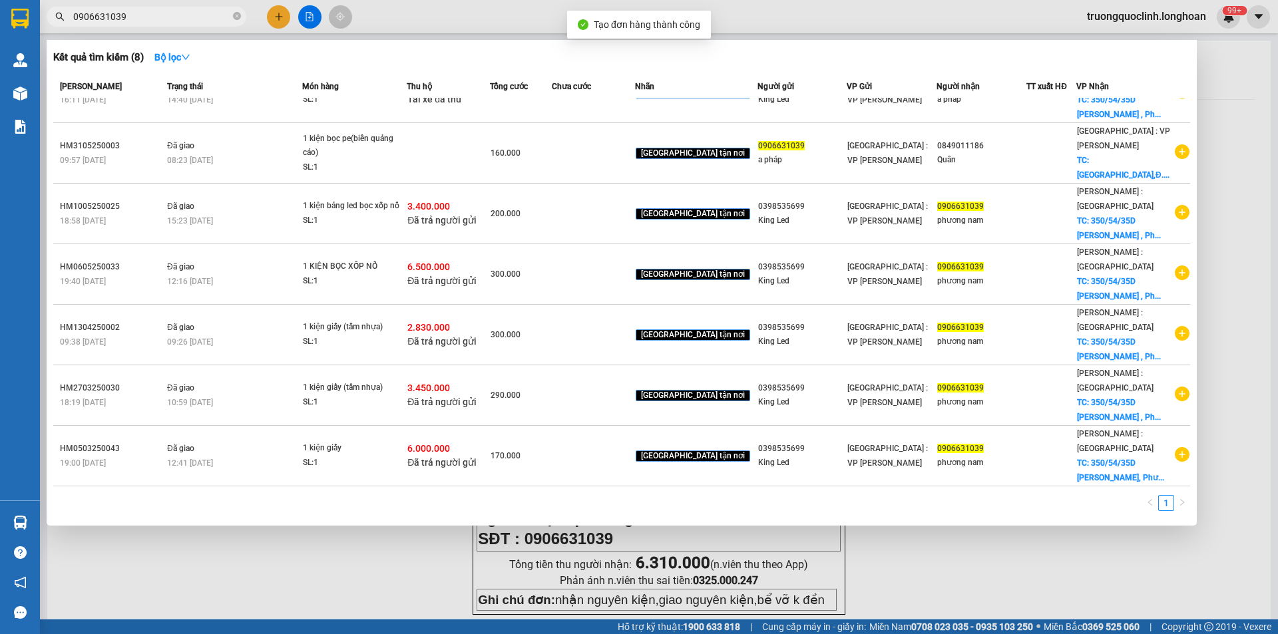
click at [954, 539] on div at bounding box center [639, 317] width 1278 height 634
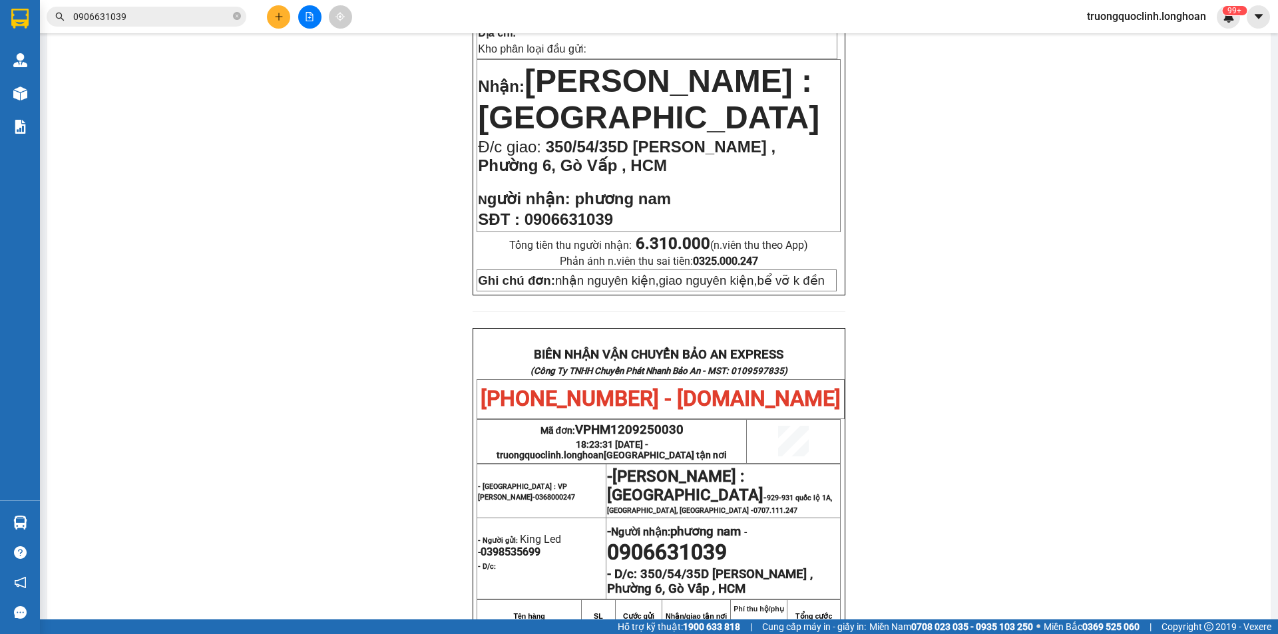
scroll to position [0, 0]
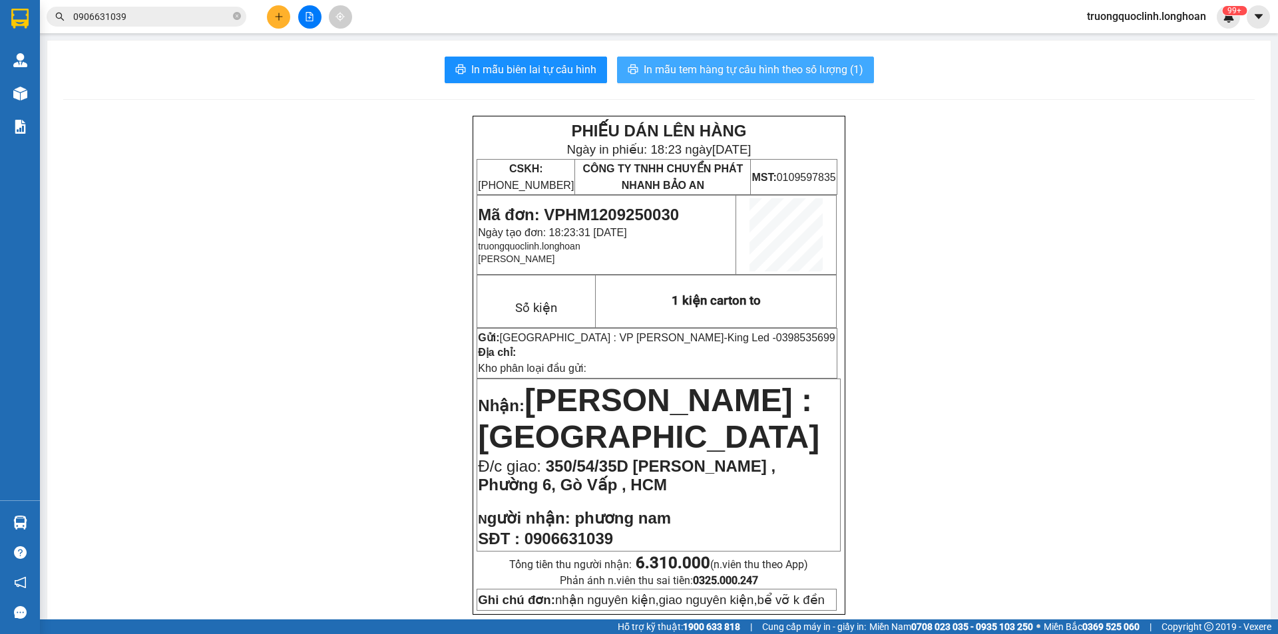
click at [703, 77] on span "In mẫu tem hàng tự cấu hình theo số lượng (1)" at bounding box center [754, 69] width 220 height 17
click at [644, 215] on span "Mã đơn: VPHM1209250030" at bounding box center [578, 215] width 201 height 18
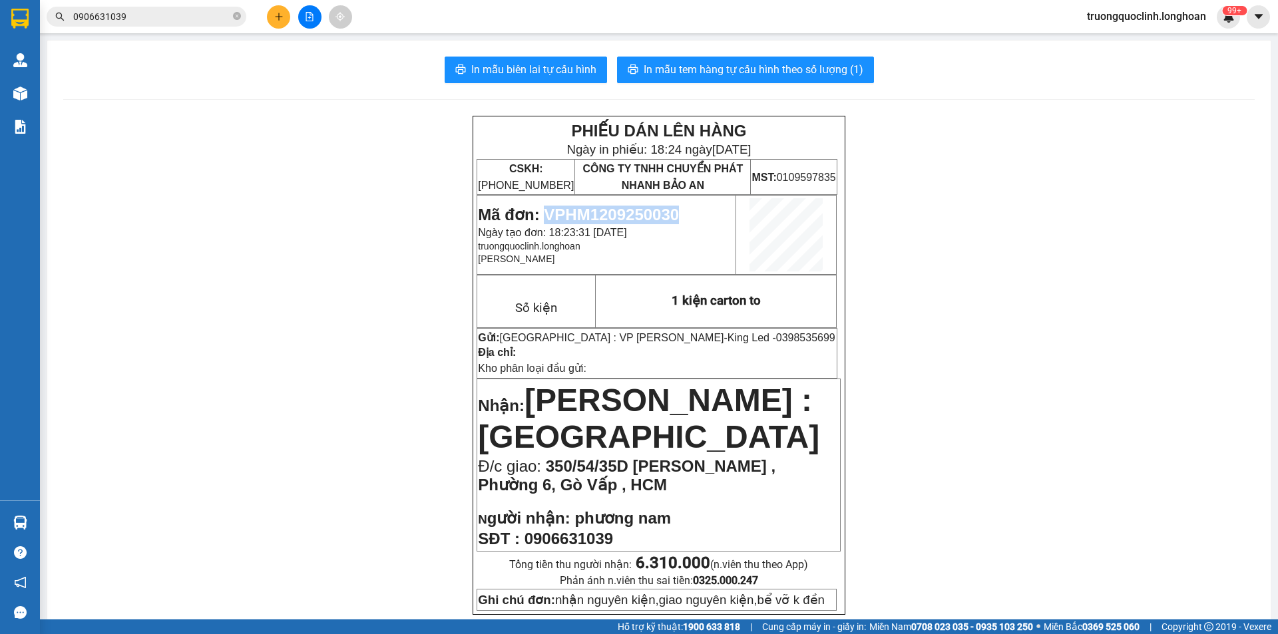
click at [644, 215] on span "Mã đơn: VPHM1209250030" at bounding box center [578, 215] width 201 height 18
copy span "VPHM1209250030"
click at [284, 19] on button at bounding box center [278, 16] width 23 height 23
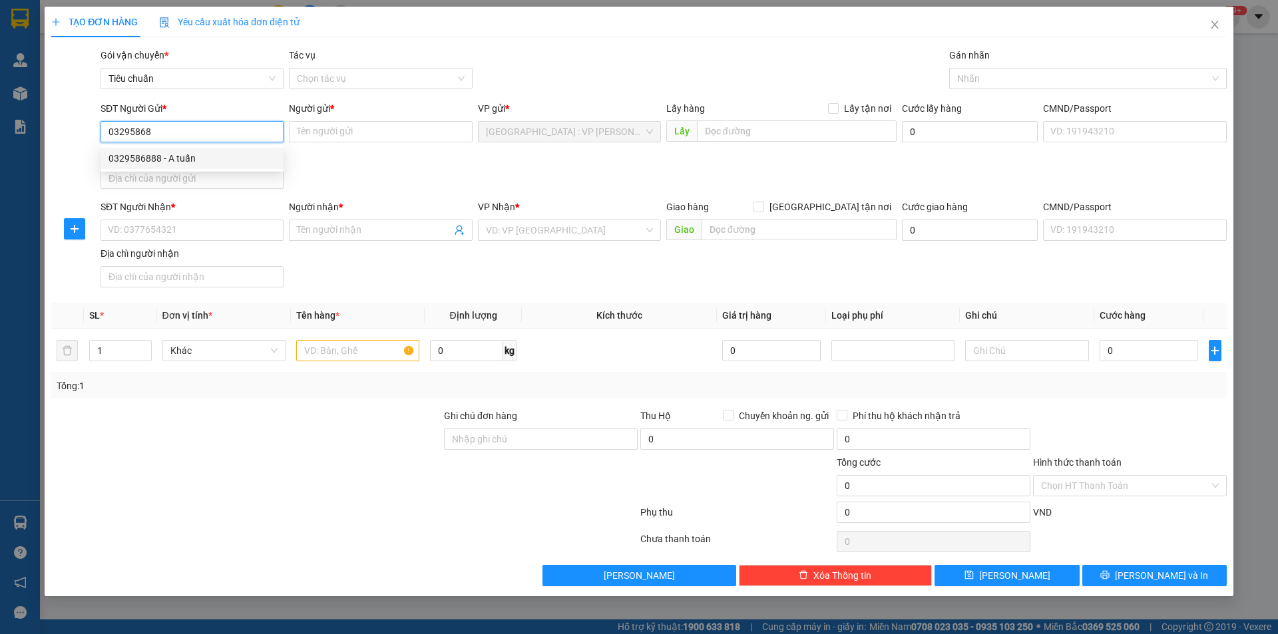
drag, startPoint x: 174, startPoint y: 156, endPoint x: 173, endPoint y: 147, distance: 8.7
click at [174, 154] on div "0329586888 - A tuấn" at bounding box center [192, 158] width 167 height 15
type input "0329586888"
type input "A tuấn"
type input "0329586888"
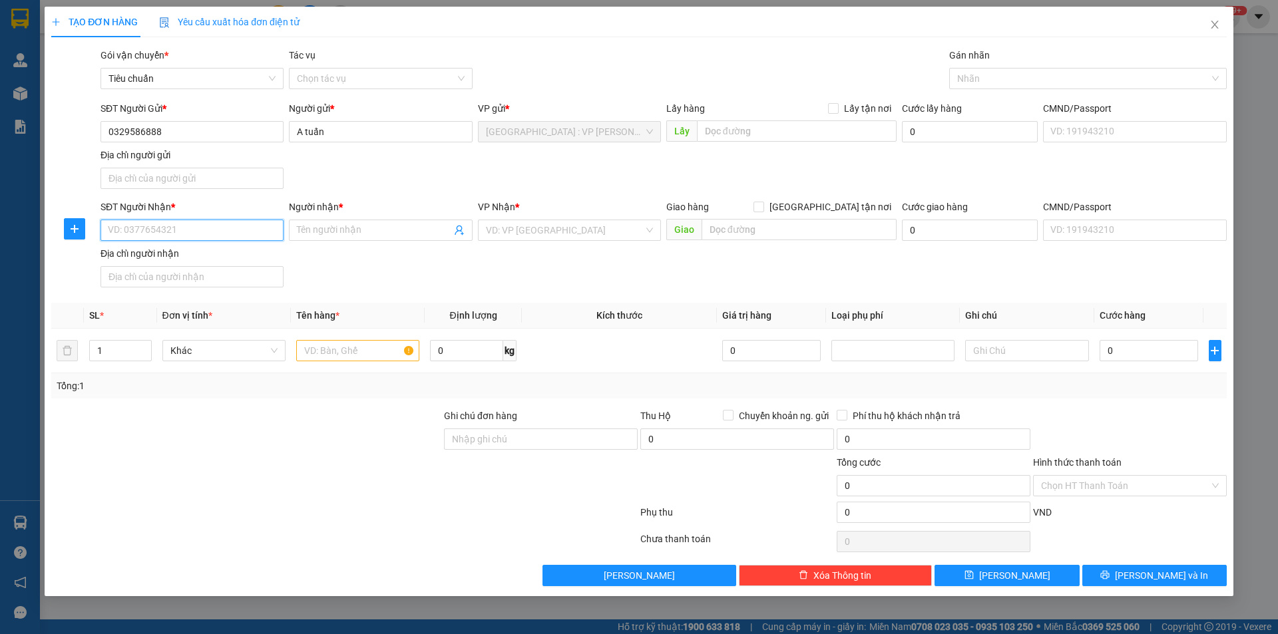
click at [216, 230] on input "SĐT Người Nhận *" at bounding box center [192, 230] width 183 height 21
type input "0913939852"
click at [306, 227] on input "Người nhận *" at bounding box center [374, 230] width 154 height 15
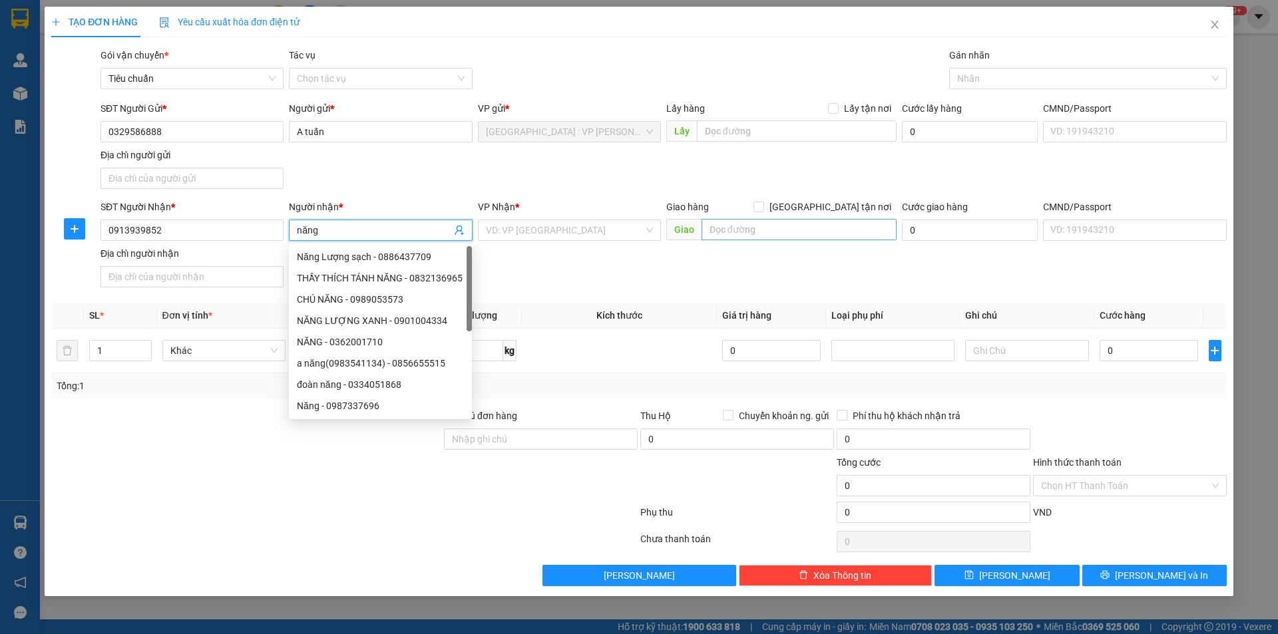
type input "năng"
click at [748, 237] on input "text" at bounding box center [799, 229] width 195 height 21
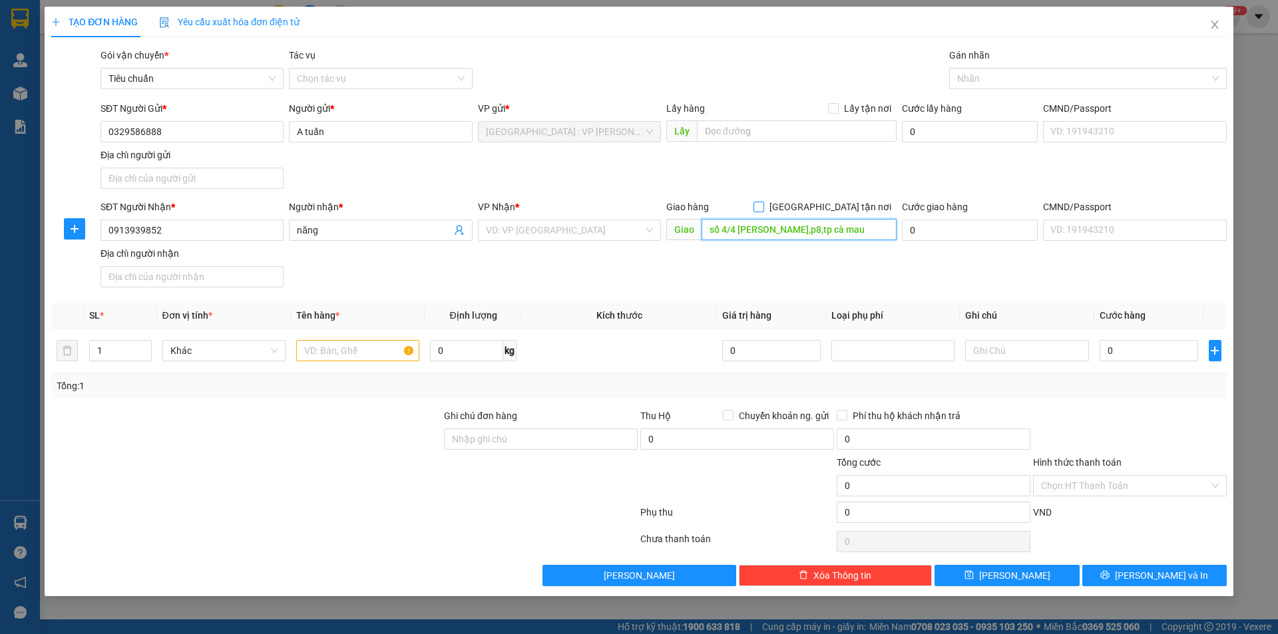
type input "số 4/4 [PERSON_NAME],p8,tp cà mau"
click at [764, 210] on span at bounding box center [759, 207] width 11 height 11
drag, startPoint x: 837, startPoint y: 204, endPoint x: 887, endPoint y: 160, distance: 66.5
click at [840, 203] on span "[GEOGRAPHIC_DATA] tận nơi" at bounding box center [830, 207] width 132 height 15
click at [763, 203] on input "[GEOGRAPHIC_DATA] tận nơi" at bounding box center [758, 206] width 9 height 9
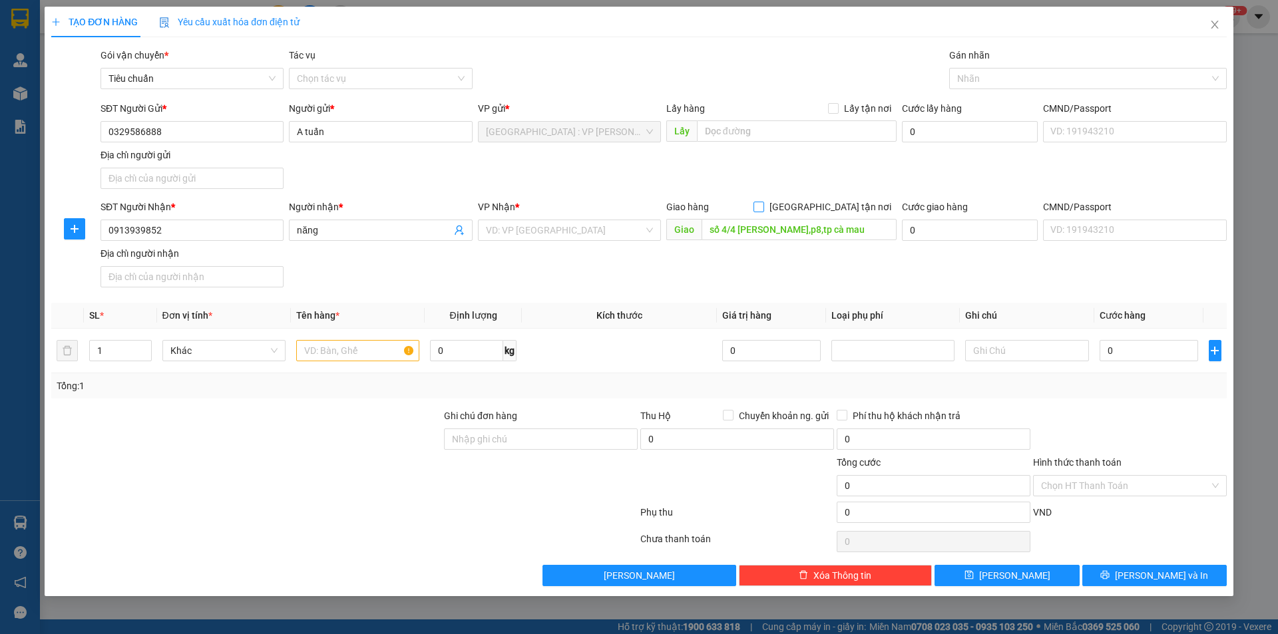
checkbox input "true"
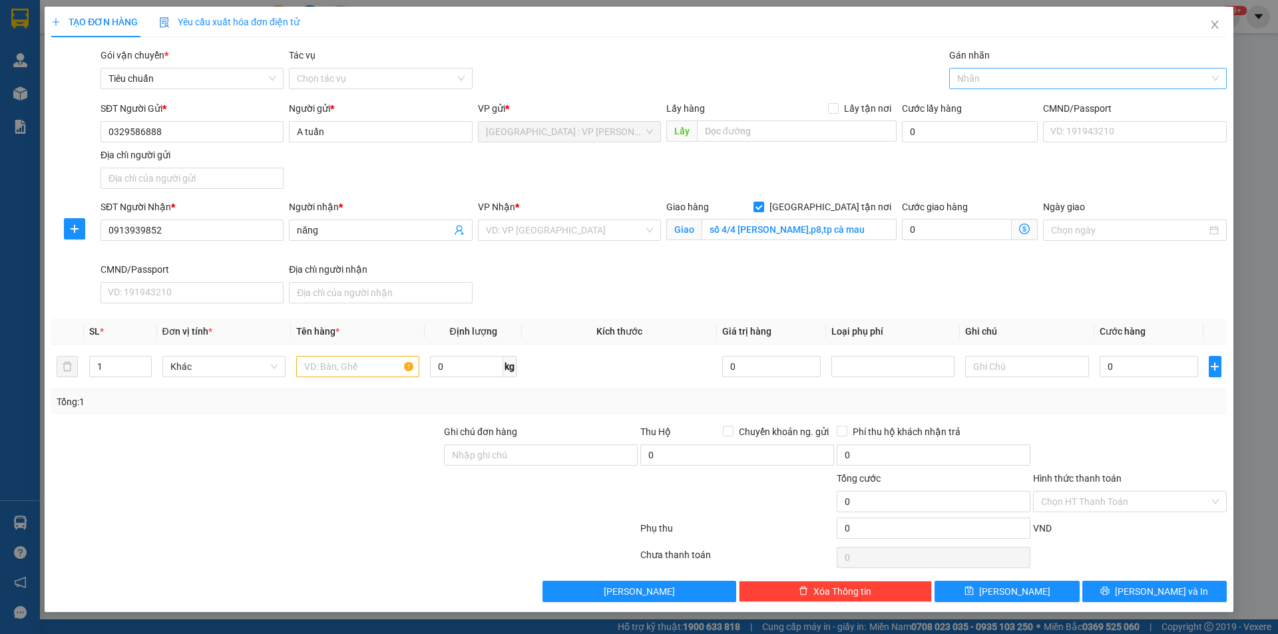
click at [980, 80] on div at bounding box center [1082, 79] width 258 height 16
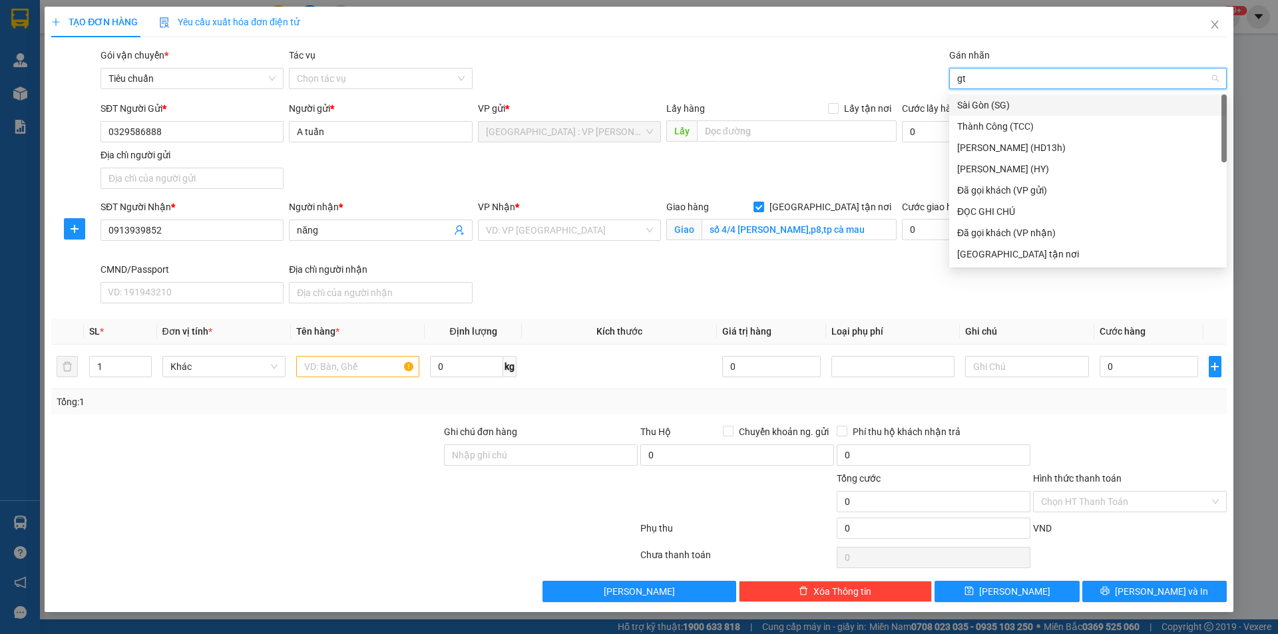
type input "gtn"
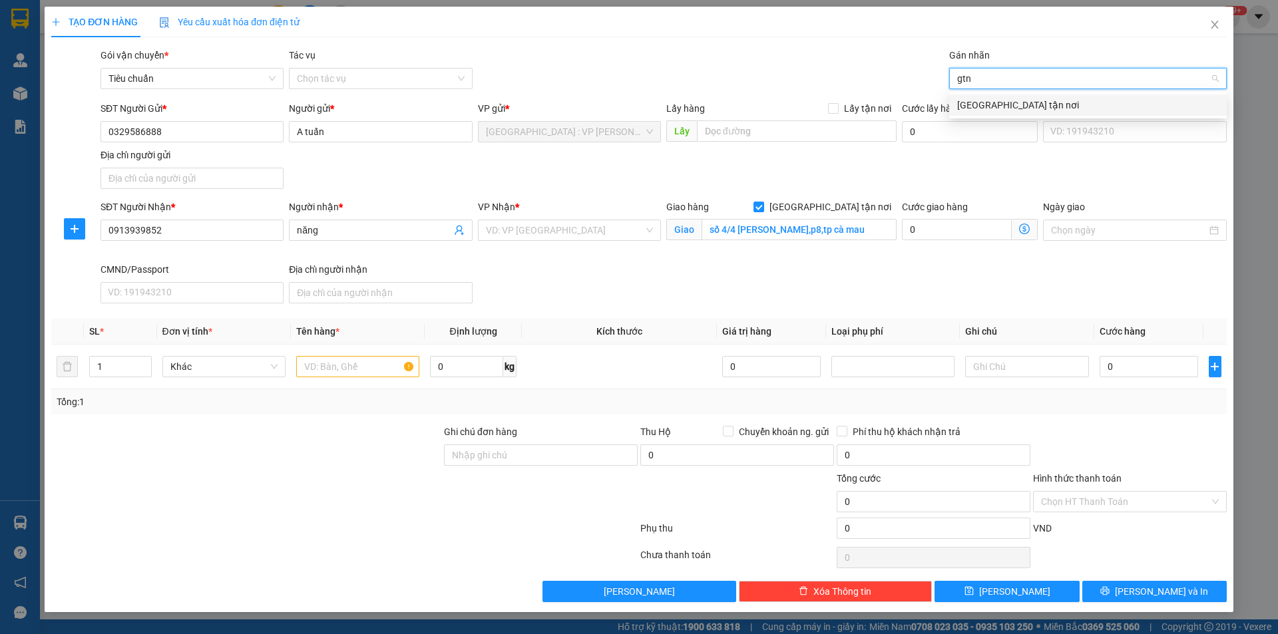
click at [963, 101] on div "[GEOGRAPHIC_DATA] tận nơi" at bounding box center [1088, 105] width 262 height 15
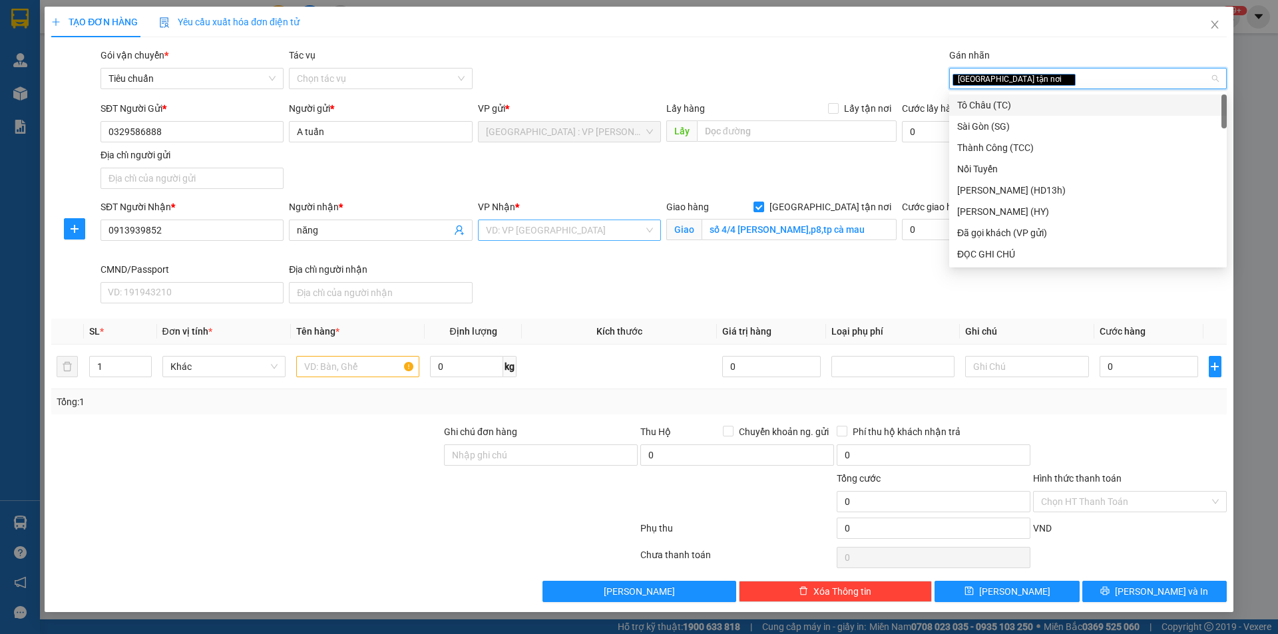
click at [625, 237] on input "search" at bounding box center [565, 230] width 158 height 20
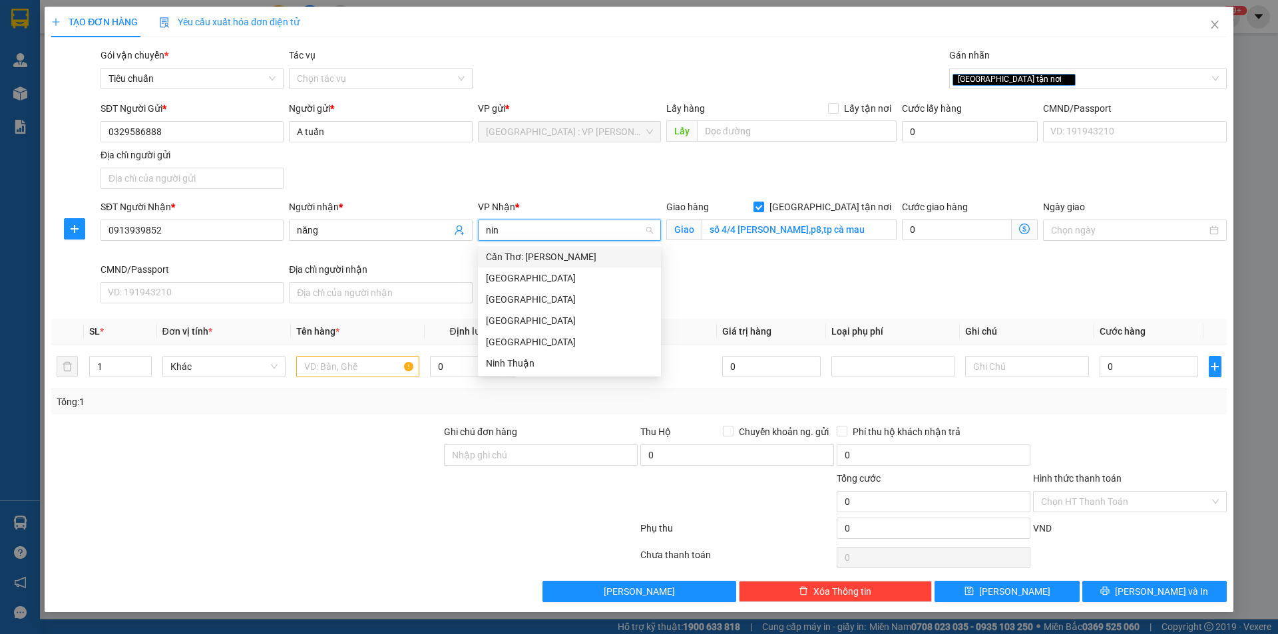
type input "ninh"
click at [591, 260] on div "Cần Thơ: [PERSON_NAME]" at bounding box center [569, 257] width 167 height 15
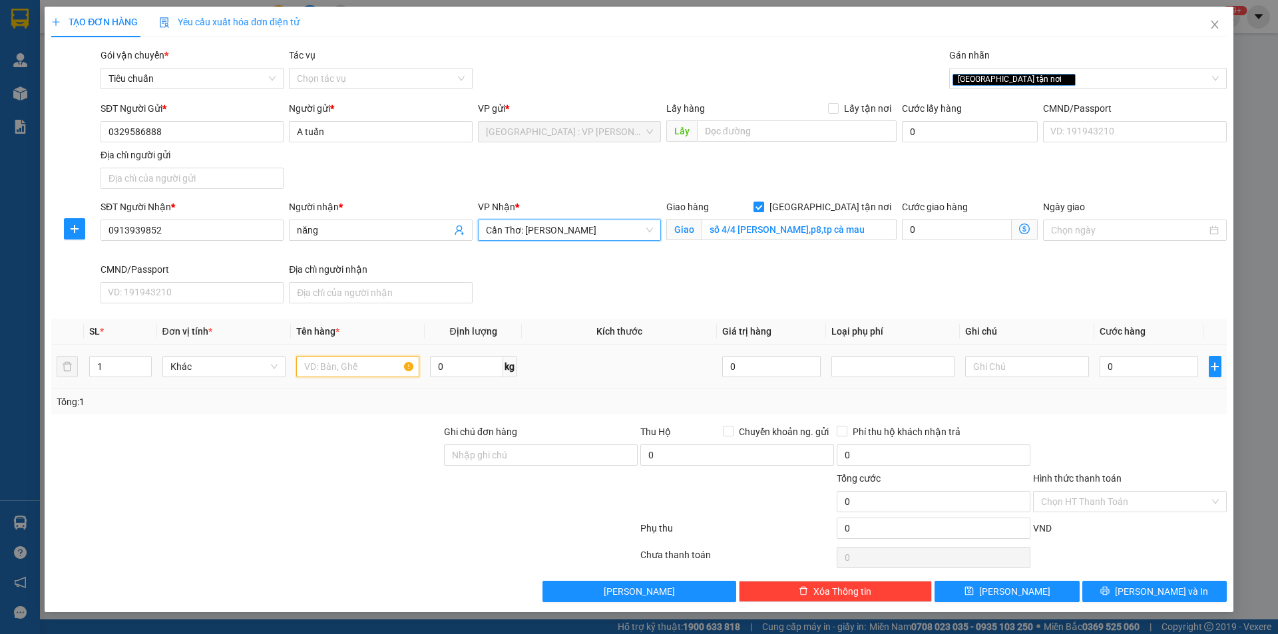
click at [382, 364] on input "text" at bounding box center [357, 366] width 123 height 21
type input "1 kiện đóng khung gỗ bọc pe"
click at [360, 474] on div at bounding box center [246, 494] width 393 height 47
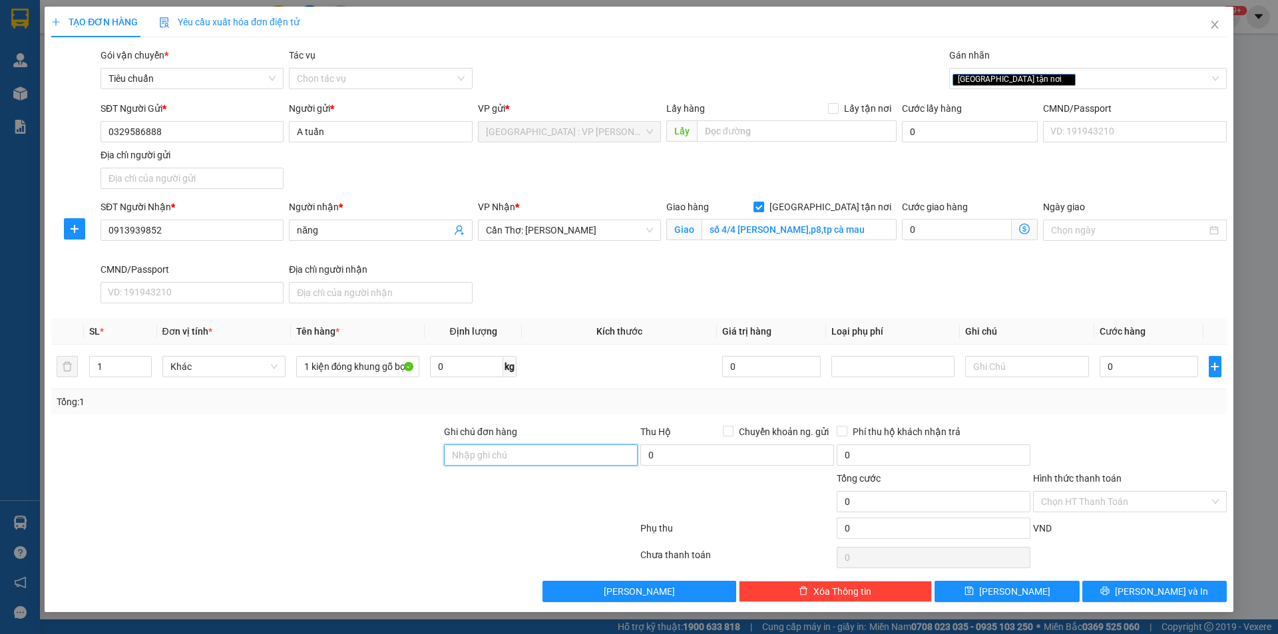
click at [487, 451] on input "Ghi chú đơn hàng" at bounding box center [541, 455] width 194 height 21
type input "nhận nguyên kiện,giao nguyên kiện,bể vỡ k đền"
click at [579, 391] on div "Tổng: 1" at bounding box center [639, 401] width 1176 height 25
click at [1149, 369] on input "0" at bounding box center [1149, 366] width 99 height 21
type input "4"
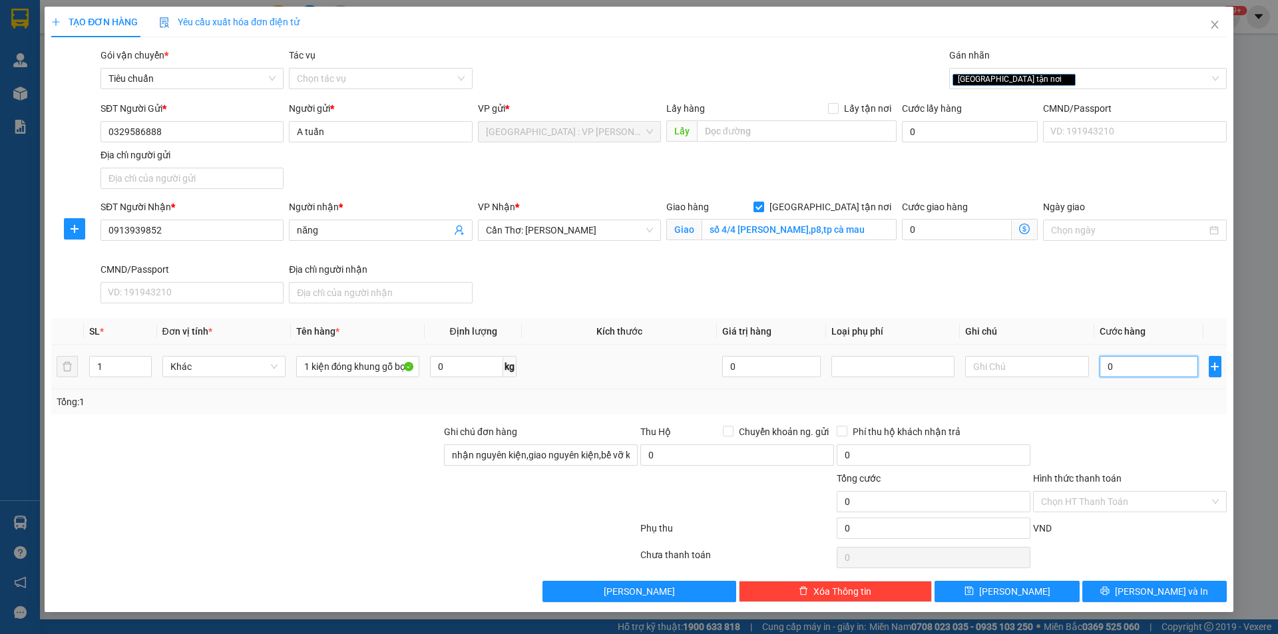
type input "4"
type input "47"
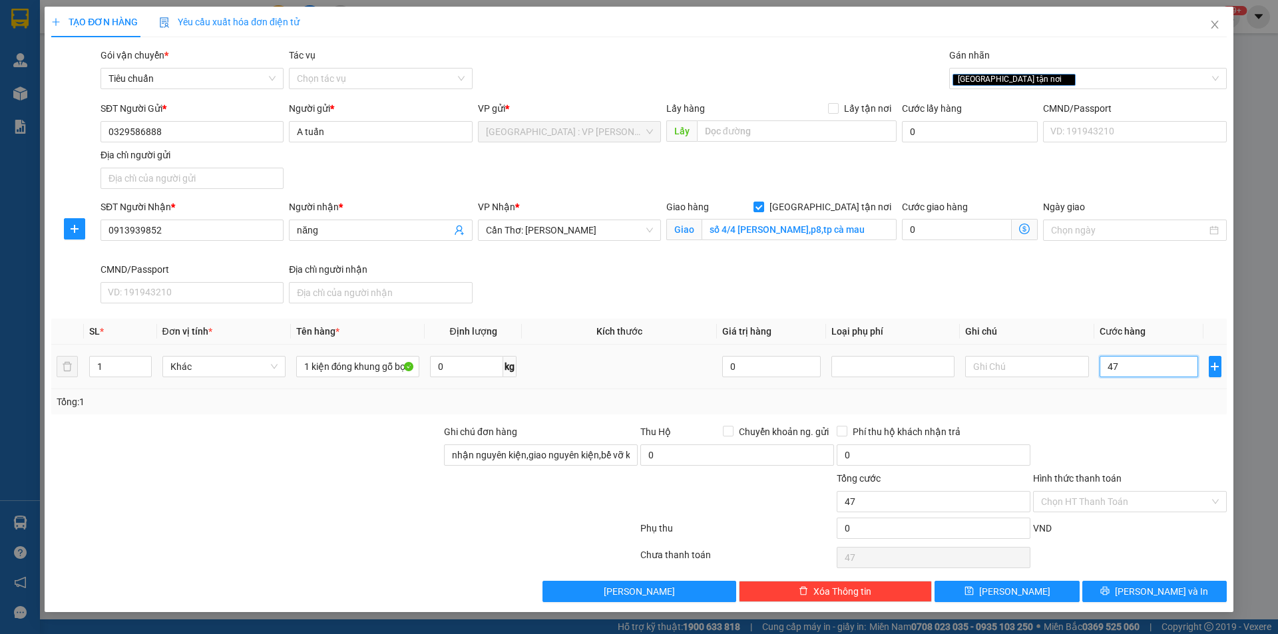
type input "470"
type input "4.700"
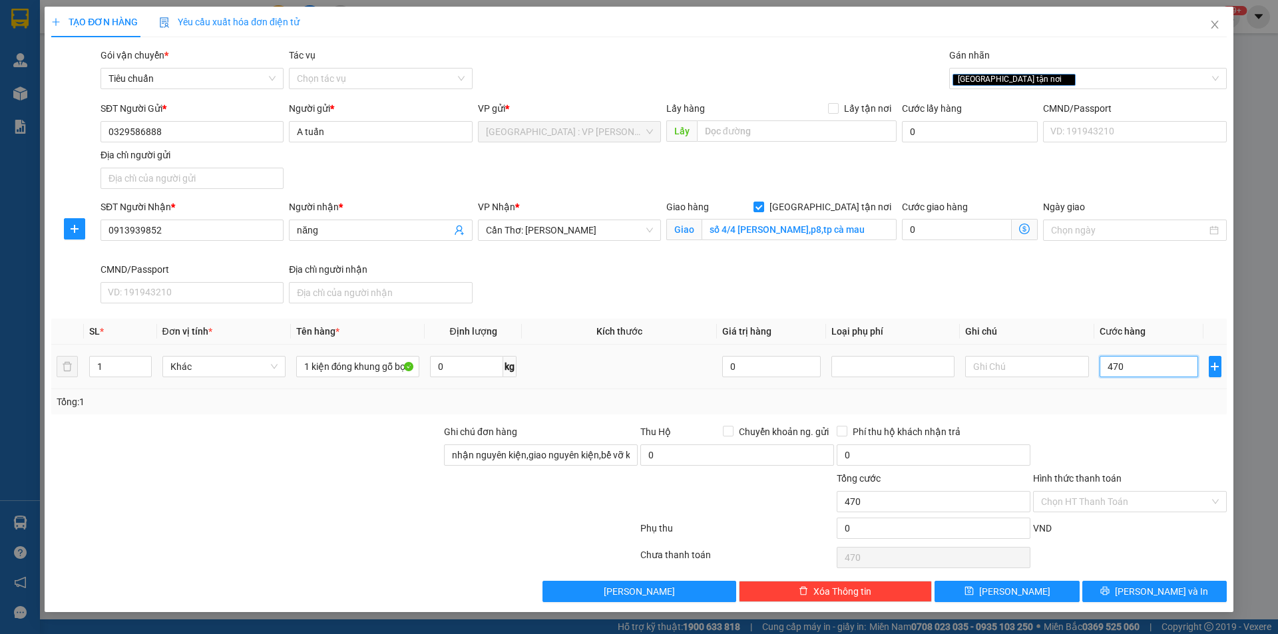
type input "4.700"
type input "47.000"
type input "470.000"
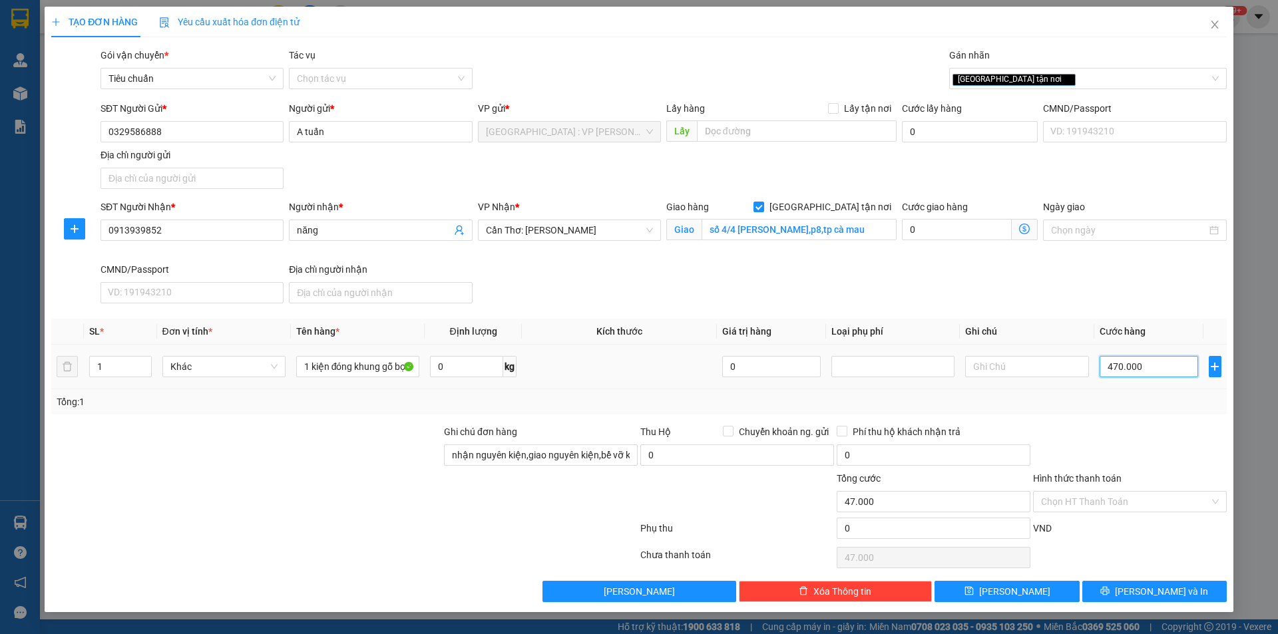
type input "470.000"
click at [1160, 595] on span "[PERSON_NAME] và In" at bounding box center [1161, 592] width 93 height 15
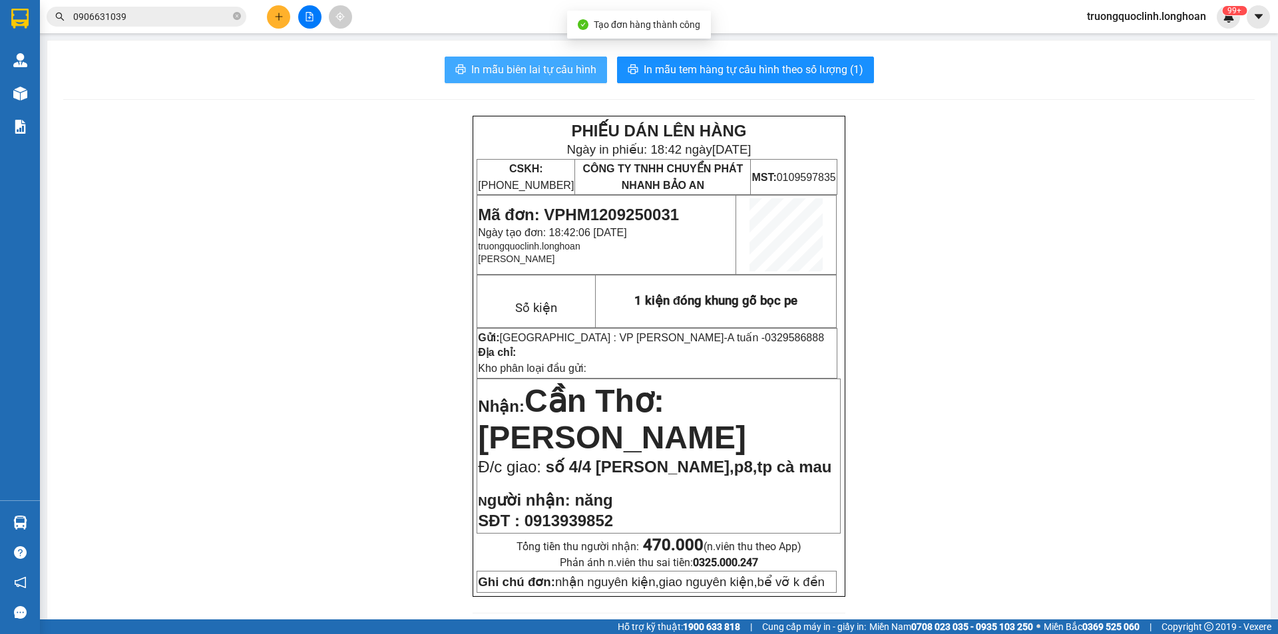
click at [547, 63] on span "In mẫu biên lai tự cấu hình" at bounding box center [533, 69] width 125 height 17
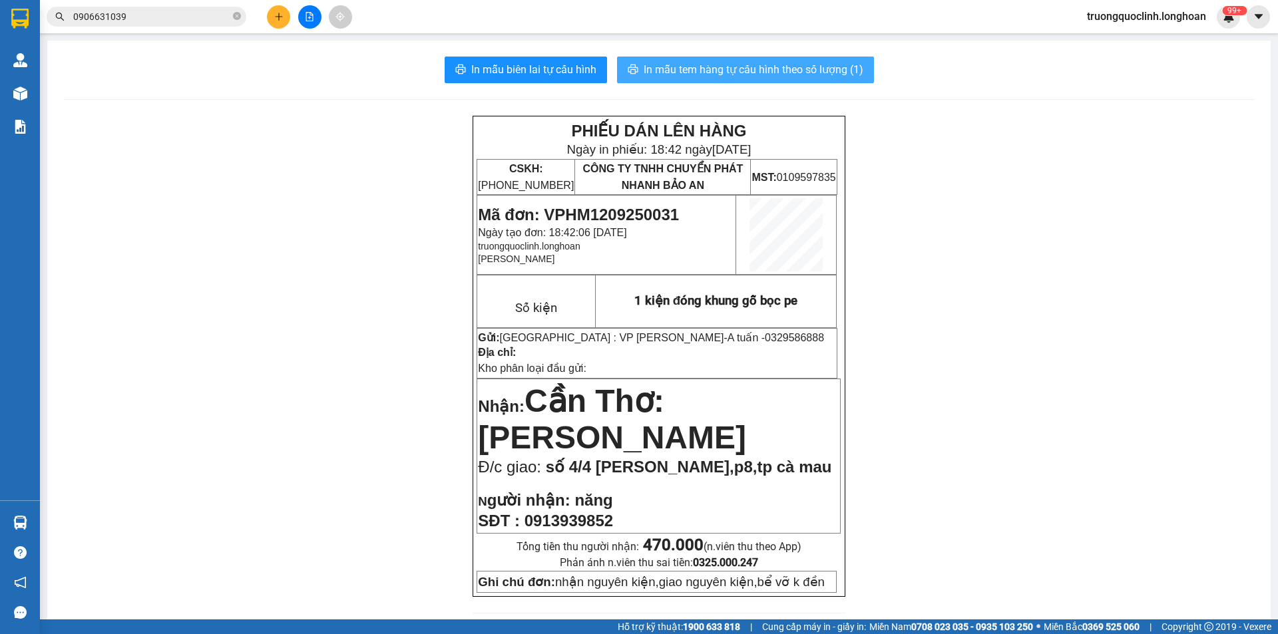
click at [719, 70] on span "In mẫu tem hàng tự cấu hình theo số lượng (1)" at bounding box center [754, 69] width 220 height 17
click at [630, 211] on span "Mã đơn: VPHM1209250031" at bounding box center [578, 215] width 201 height 18
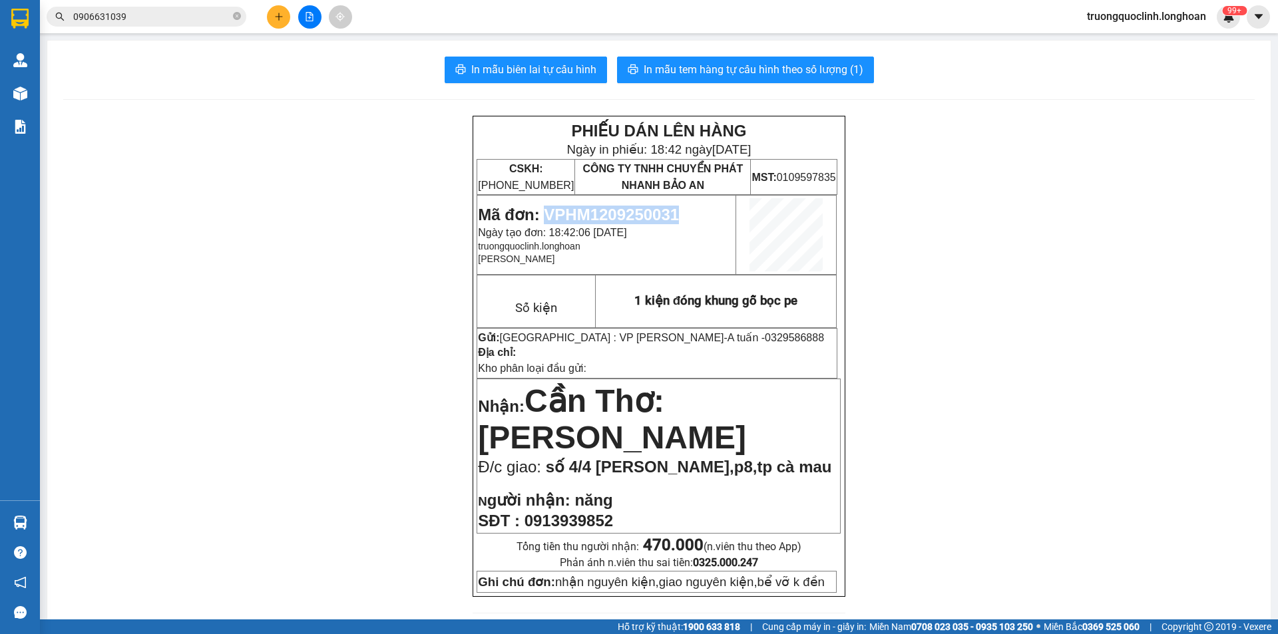
click at [630, 211] on span "Mã đơn: VPHM1209250031" at bounding box center [578, 215] width 201 height 18
copy span "VPHM1209250031"
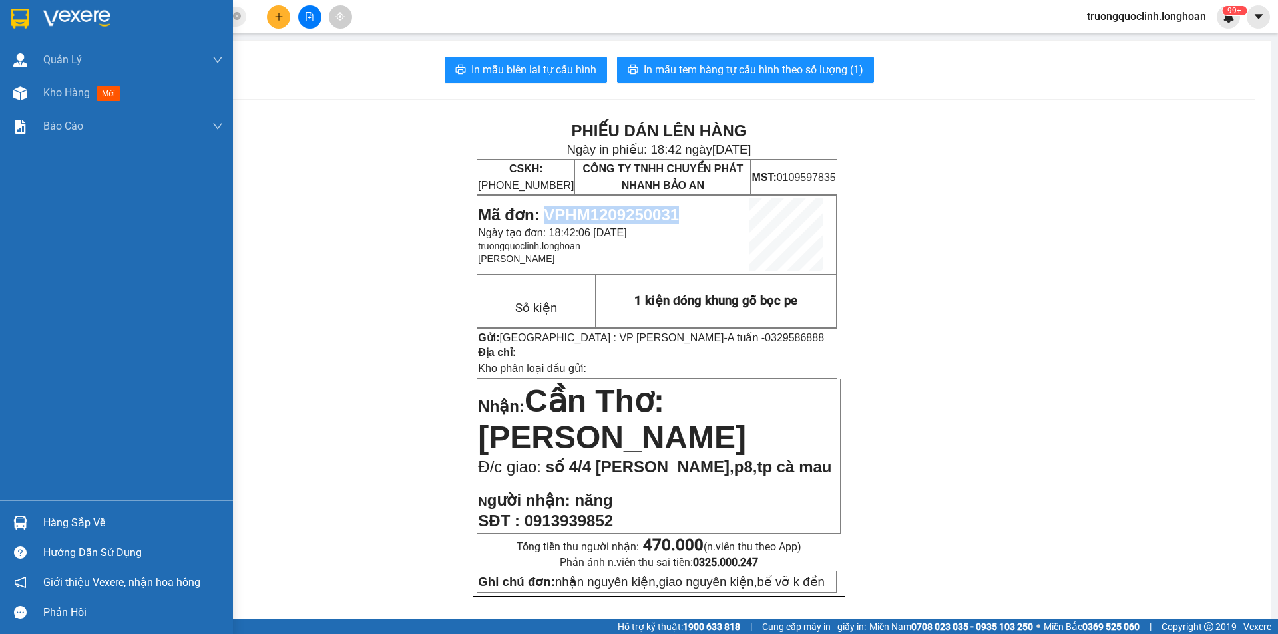
click at [12, 25] on img at bounding box center [19, 19] width 17 height 20
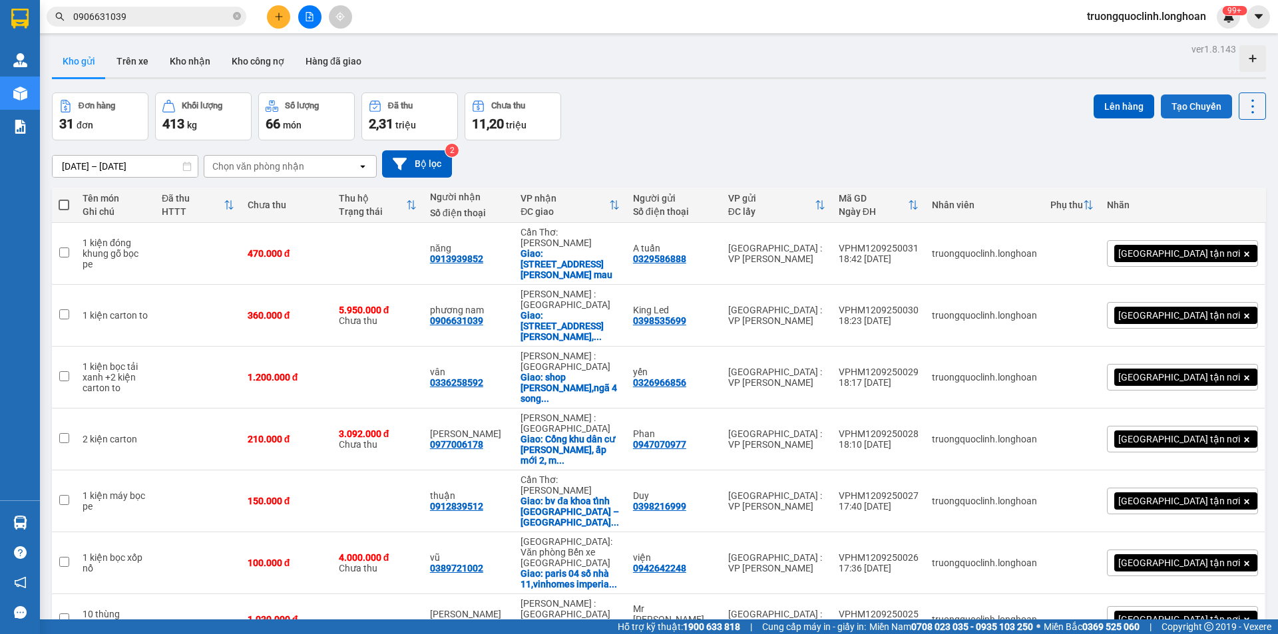
click at [1196, 101] on button "Tạo Chuyến" at bounding box center [1196, 107] width 71 height 24
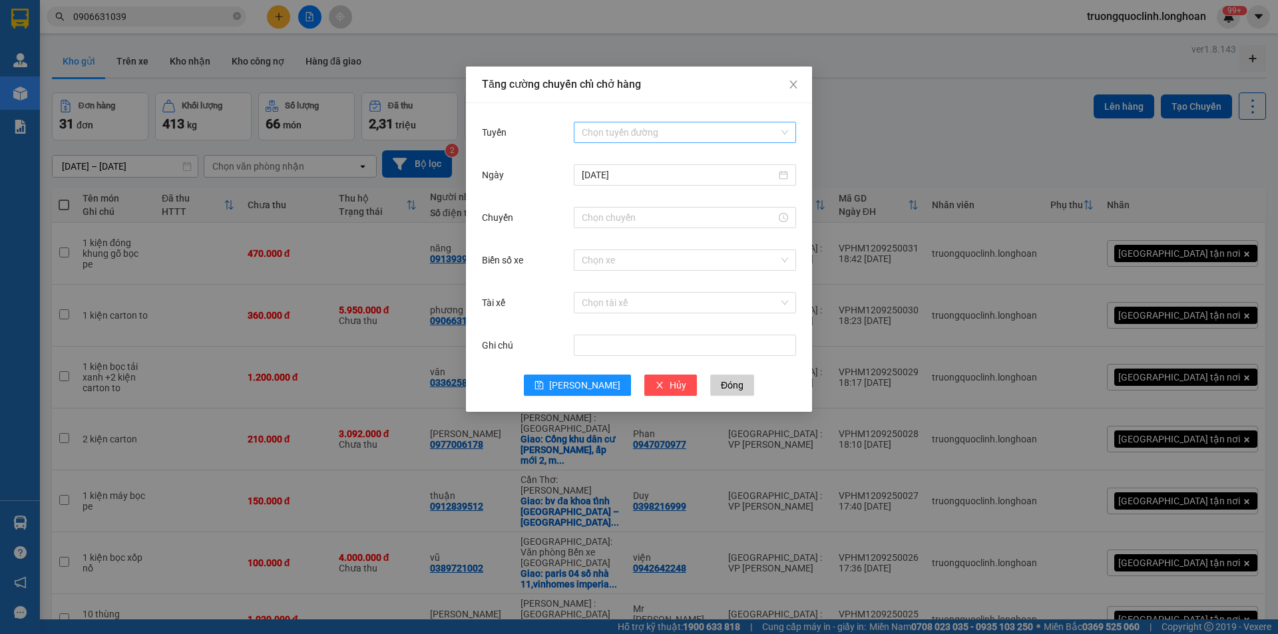
click at [679, 132] on input "Tuyến" at bounding box center [680, 132] width 197 height 20
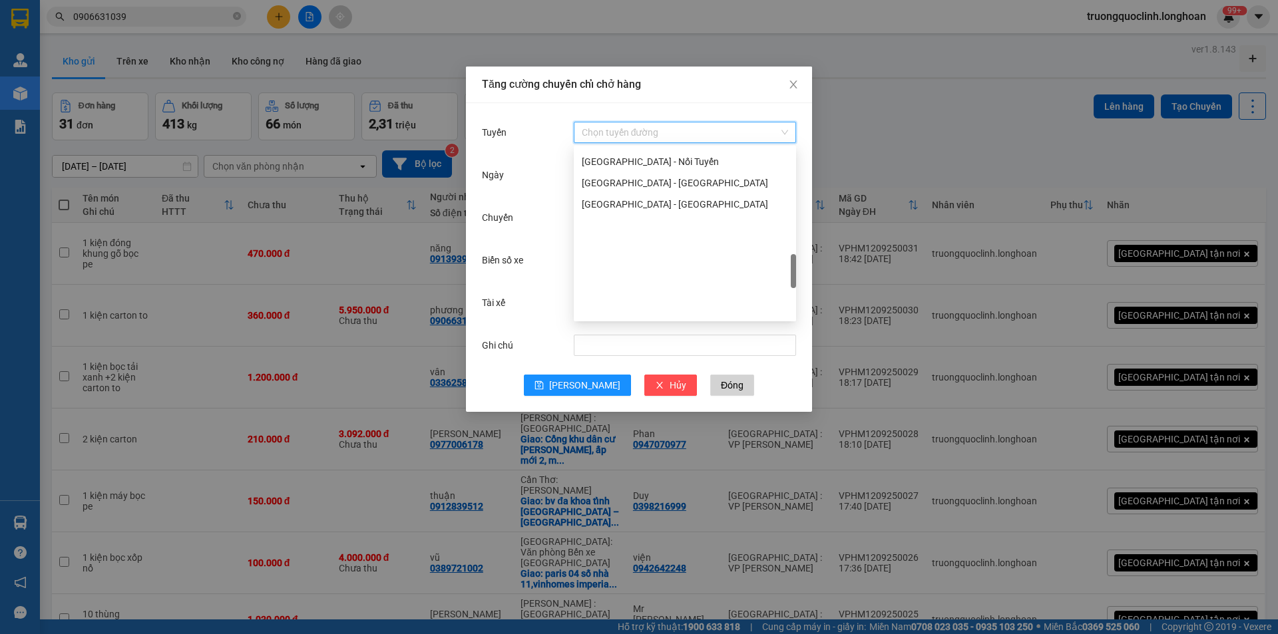
scroll to position [695, 0]
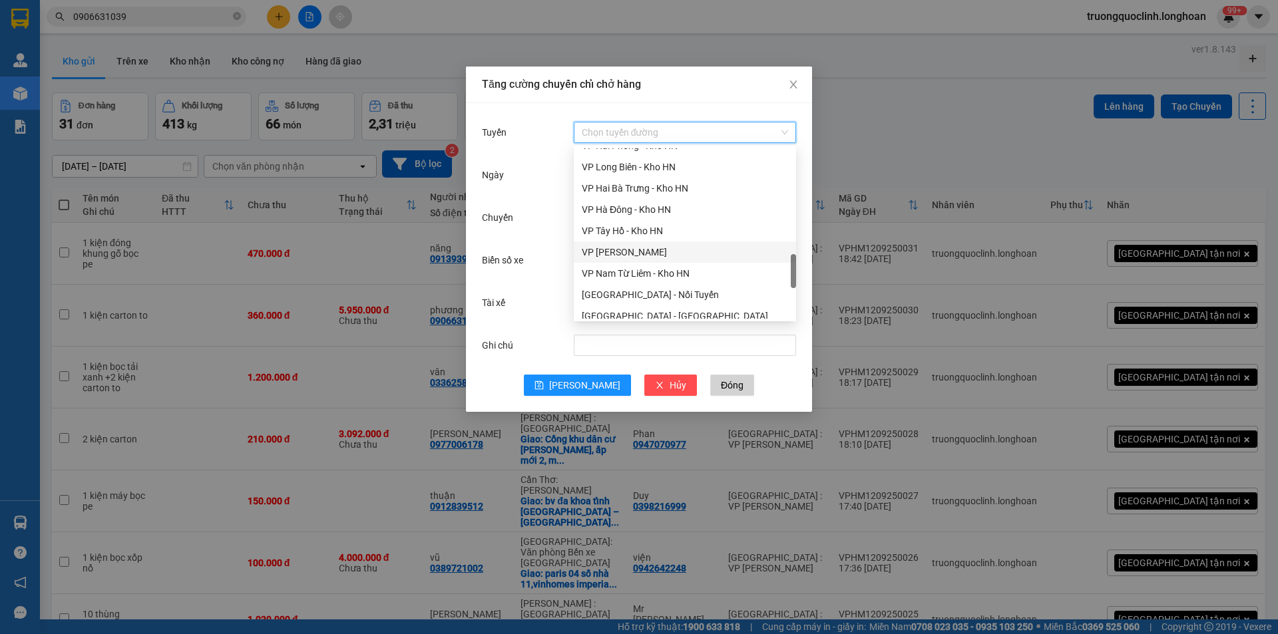
click at [640, 251] on div "VP Hoàng Mai - Kho HN" at bounding box center [685, 252] width 206 height 15
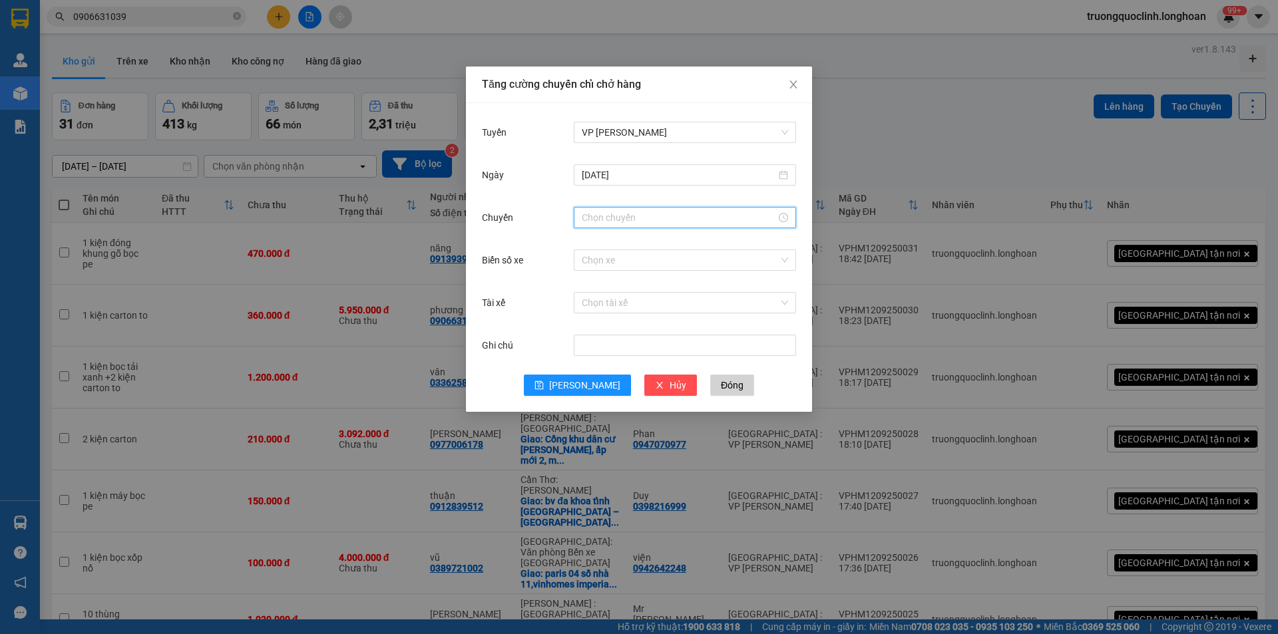
click at [662, 219] on input "Chuyến" at bounding box center [679, 217] width 194 height 15
click at [592, 264] on div "19" at bounding box center [592, 264] width 37 height 19
type input "19:00"
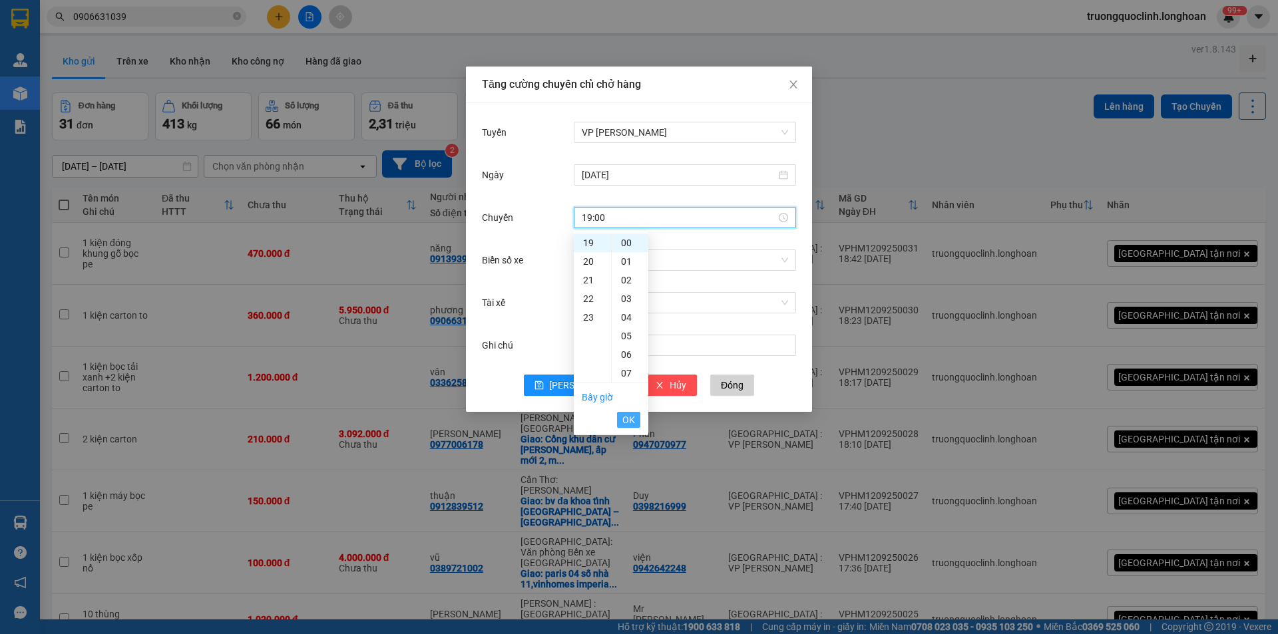
drag, startPoint x: 627, startPoint y: 419, endPoint x: 630, endPoint y: 346, distance: 72.6
click at [627, 417] on span "OK" at bounding box center [628, 420] width 13 height 15
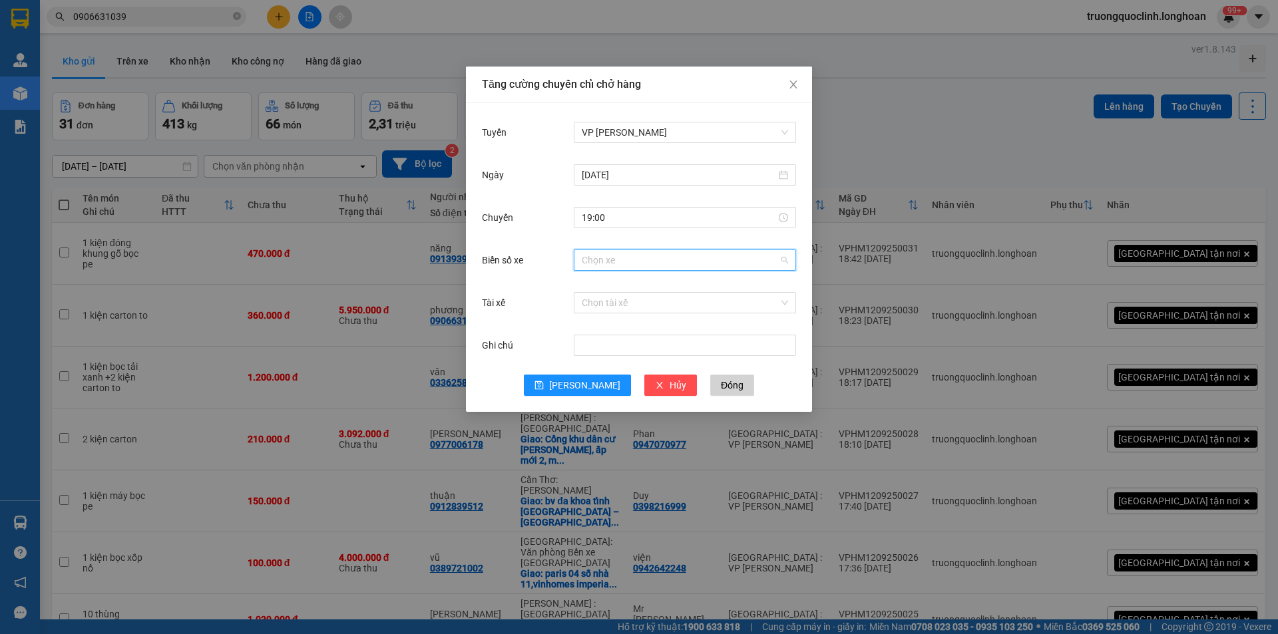
click at [689, 266] on input "Biển số xe" at bounding box center [680, 260] width 197 height 20
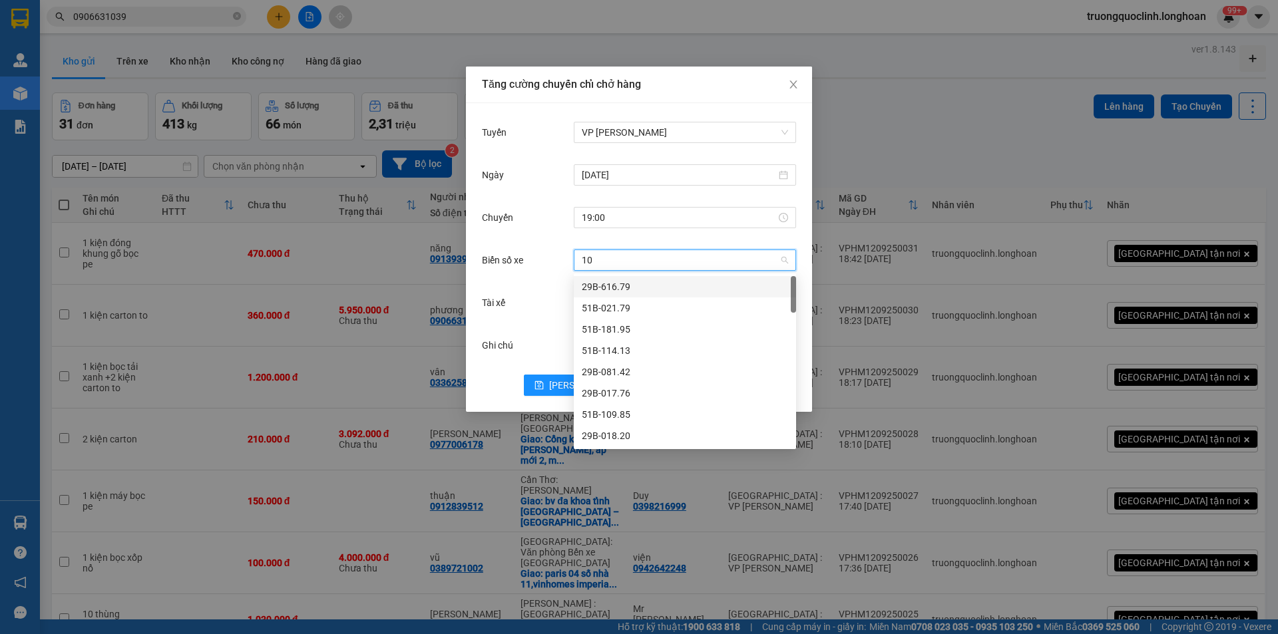
type input "105"
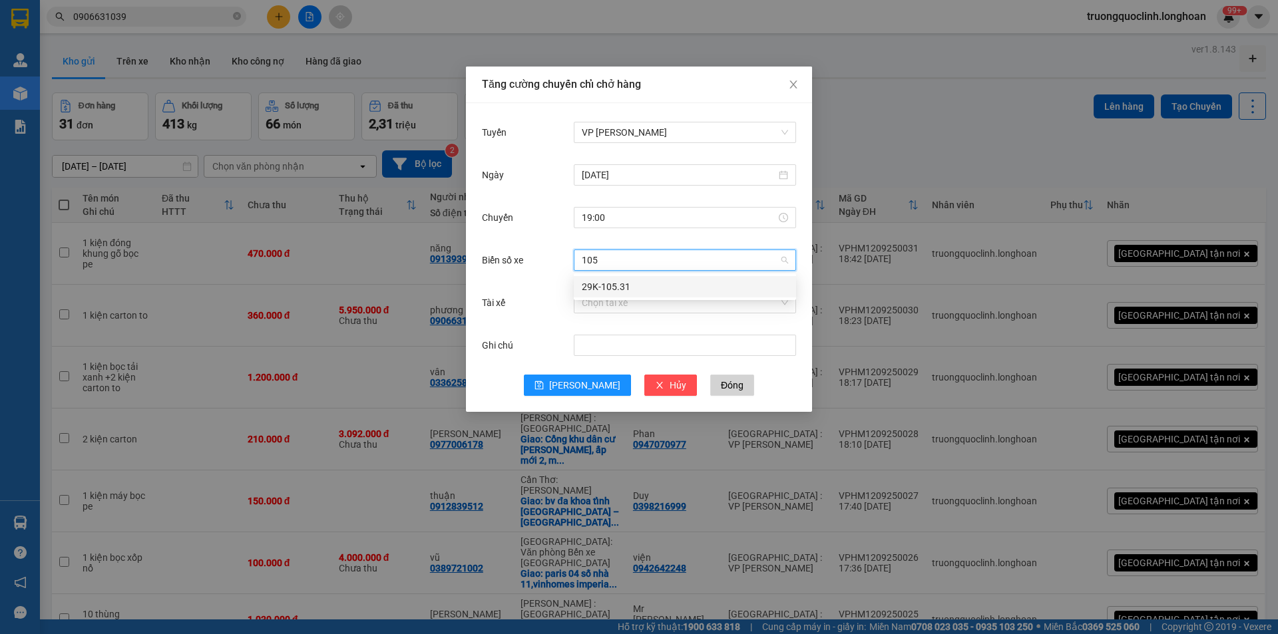
click at [666, 290] on div "29K-105.31" at bounding box center [685, 287] width 206 height 15
click at [666, 306] on input "Tài xế" at bounding box center [680, 303] width 197 height 20
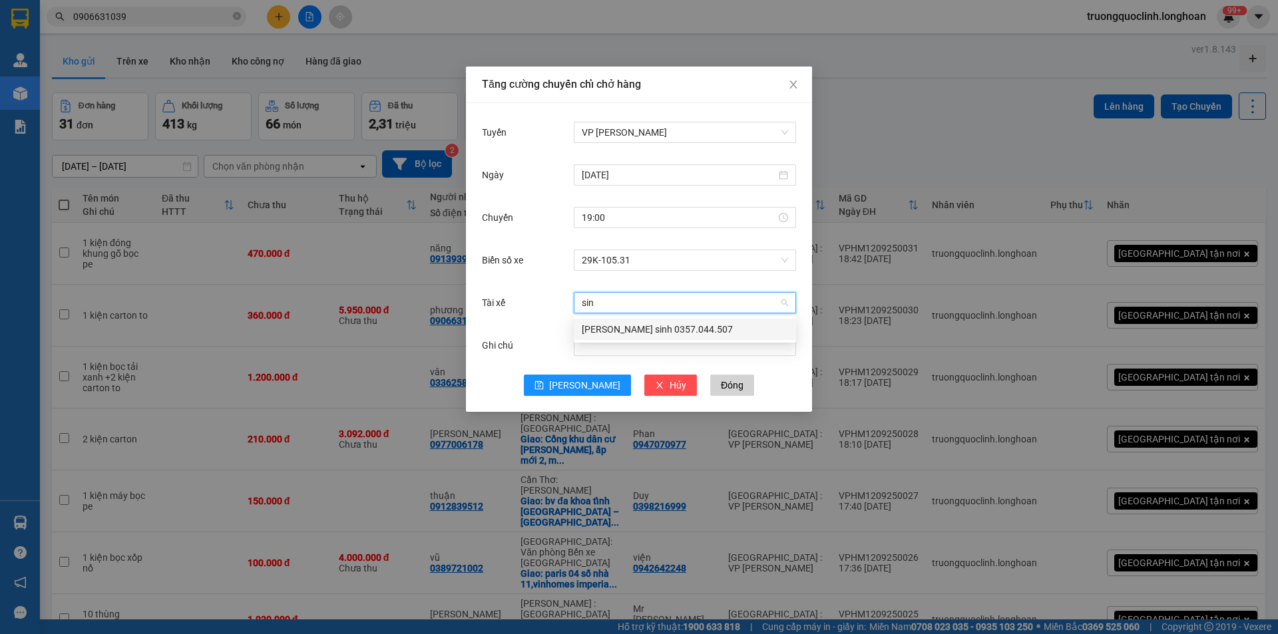
type input "sinh"
click at [616, 326] on div "Vũ văn sinh 0357.044.507" at bounding box center [685, 329] width 206 height 15
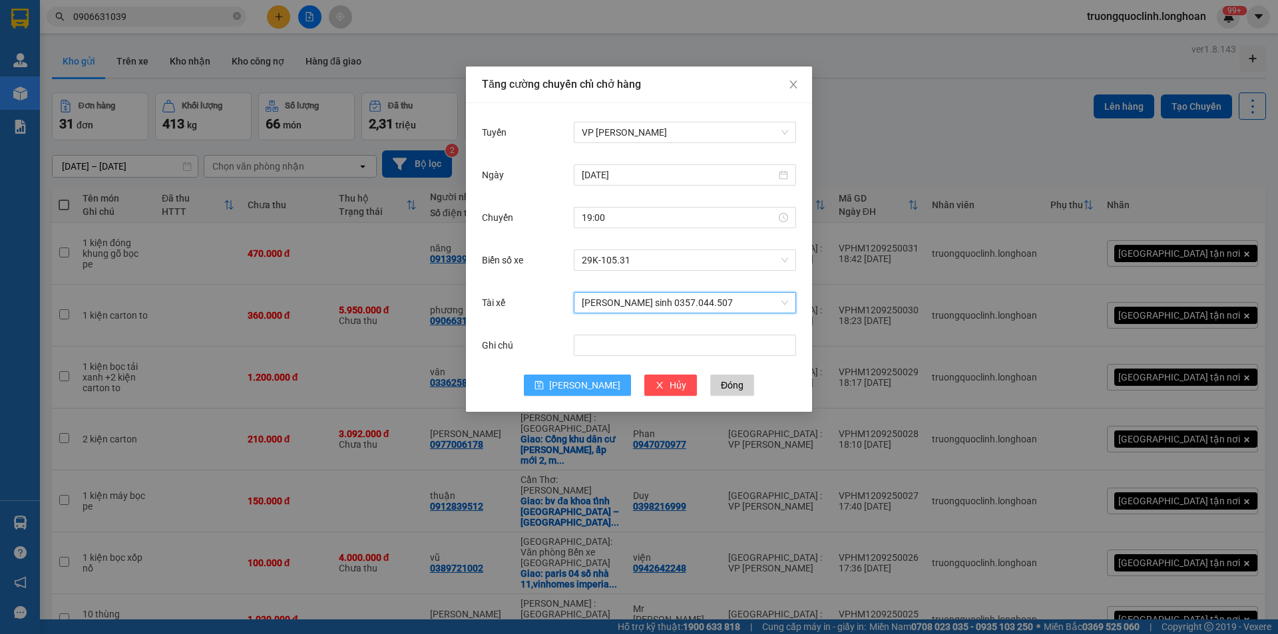
click at [592, 387] on span "Lưu" at bounding box center [584, 385] width 71 height 15
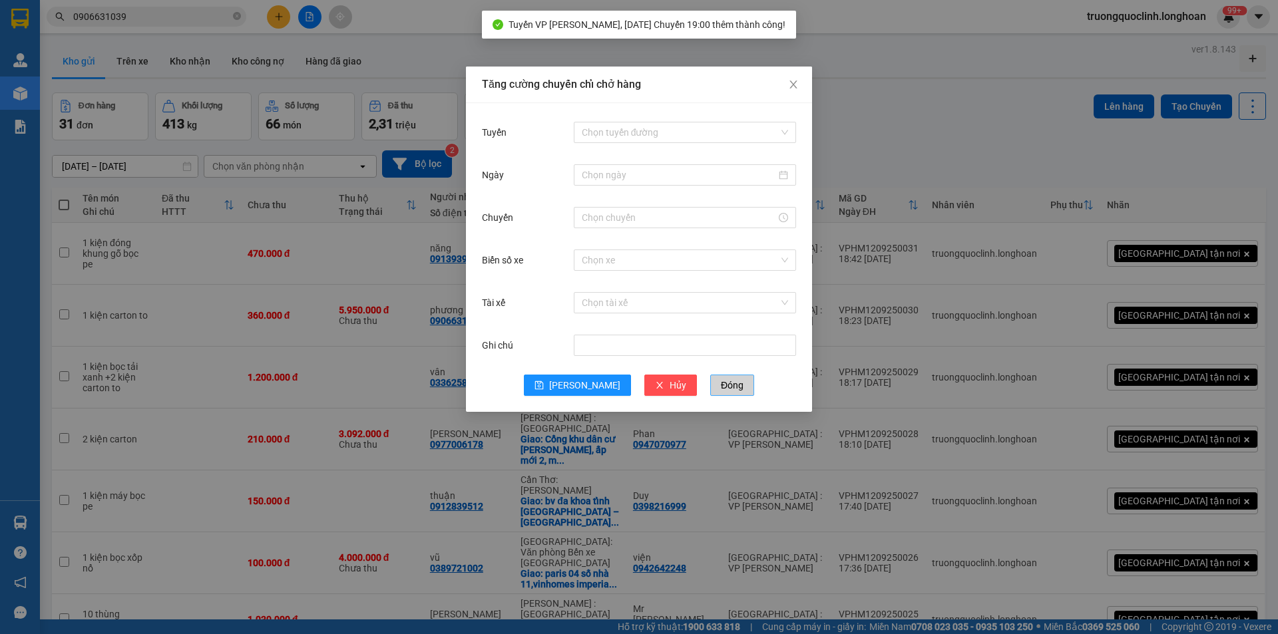
drag, startPoint x: 700, startPoint y: 386, endPoint x: 447, endPoint y: 324, distance: 261.1
click at [721, 386] on span "Đóng" at bounding box center [732, 385] width 23 height 15
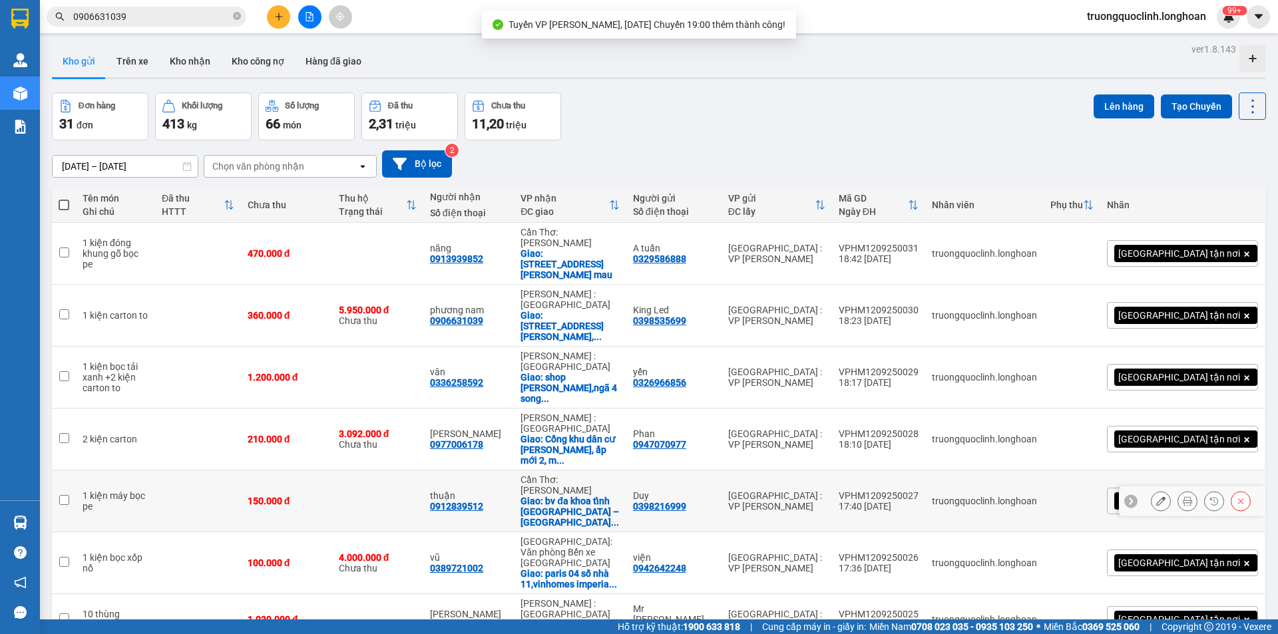
scroll to position [149, 0]
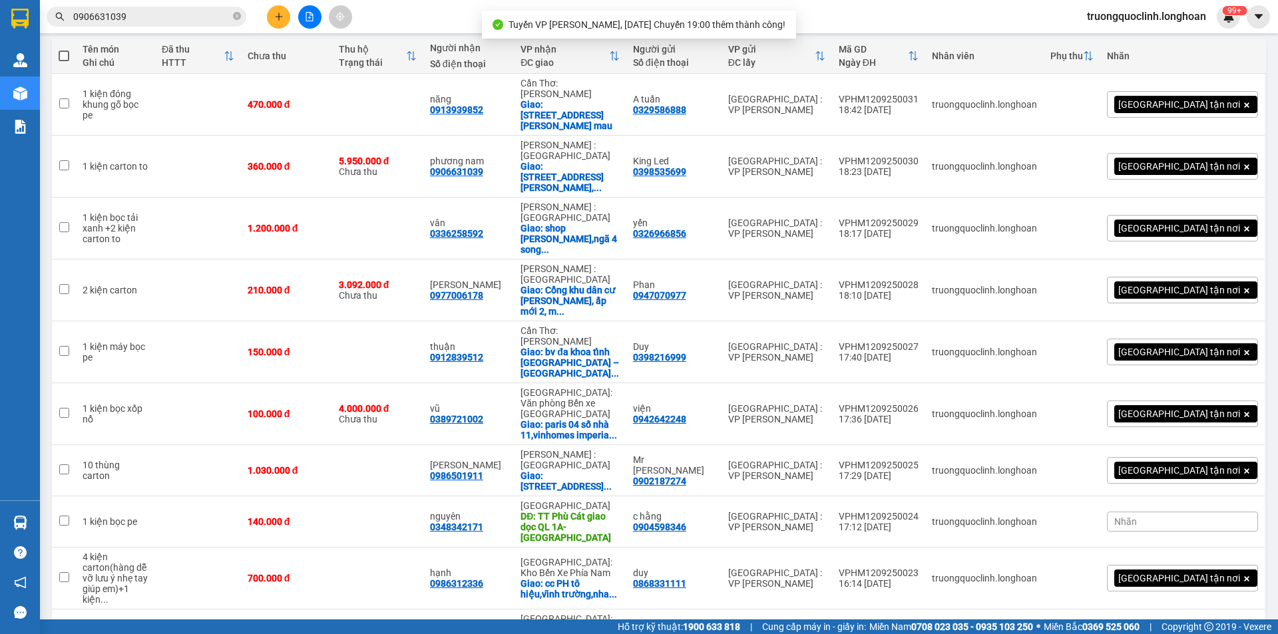
click at [1203, 563] on span "100 / trang" at bounding box center [1206, 557] width 48 height 13
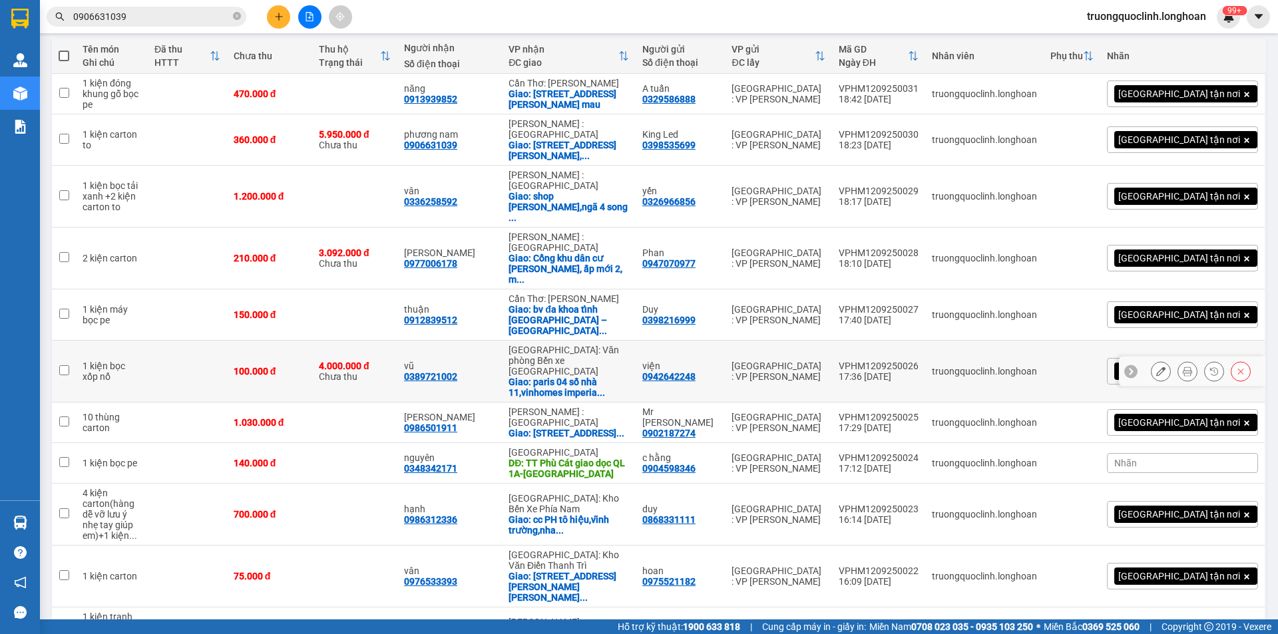
scroll to position [0, 0]
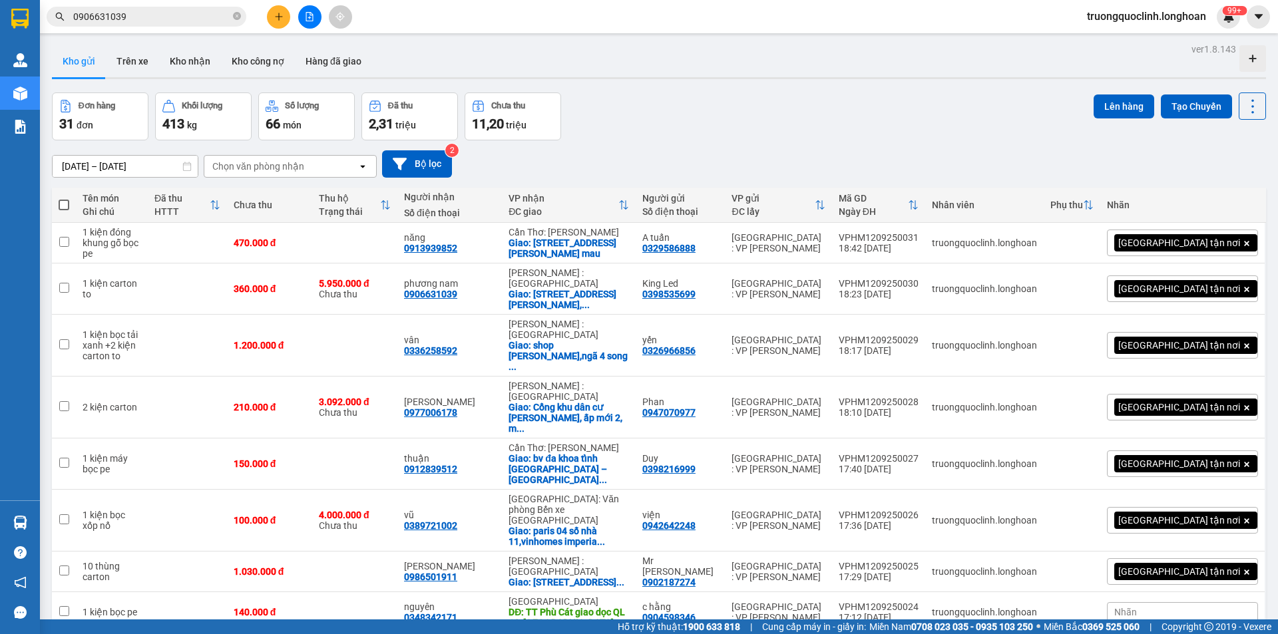
drag, startPoint x: 66, startPoint y: 204, endPoint x: 125, endPoint y: 198, distance: 59.6
click at [67, 204] on span at bounding box center [64, 205] width 11 height 11
click at [64, 198] on input "checkbox" at bounding box center [64, 198] width 0 height 0
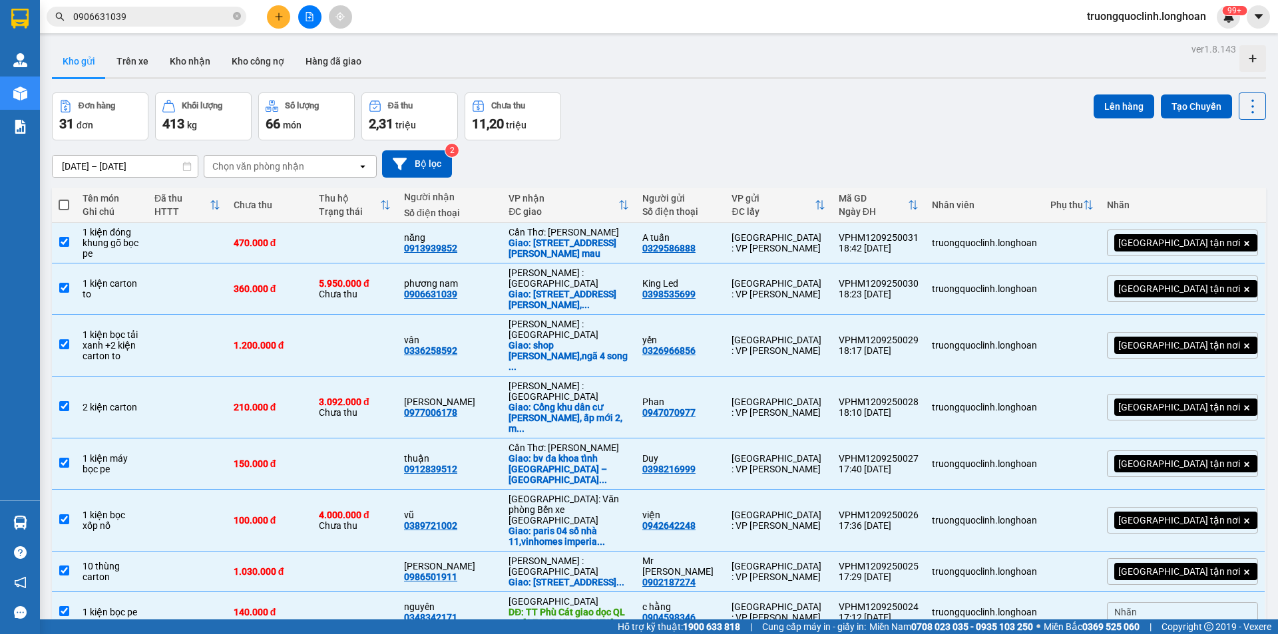
checkbox input "true"
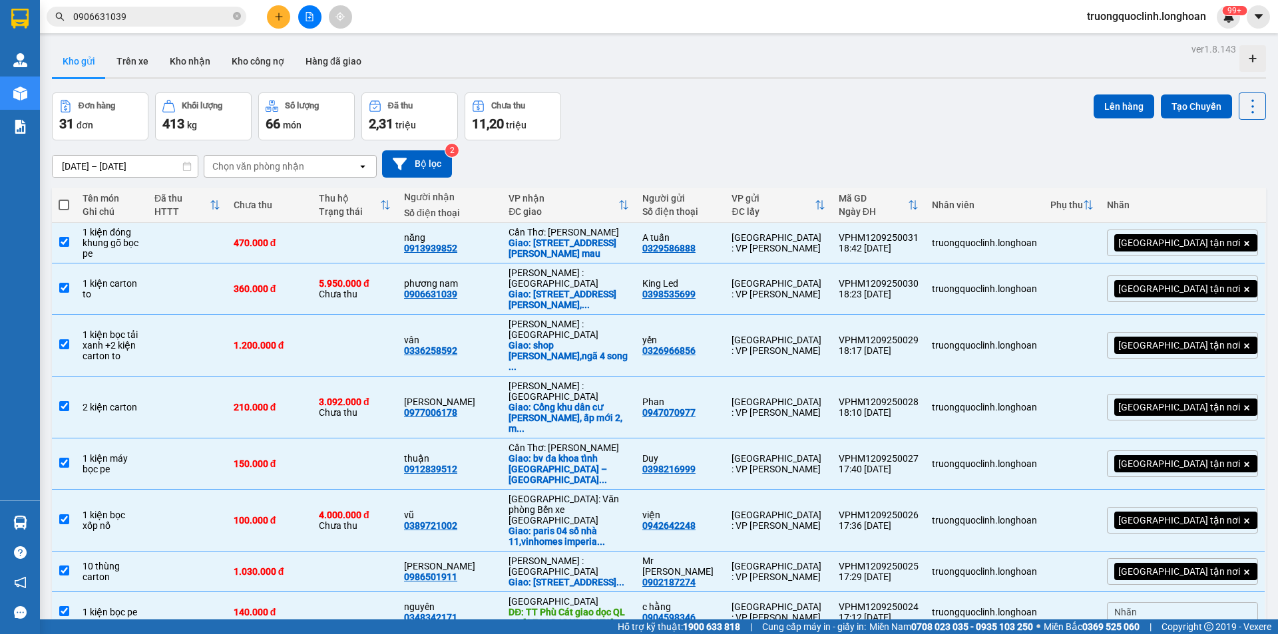
checkbox input "true"
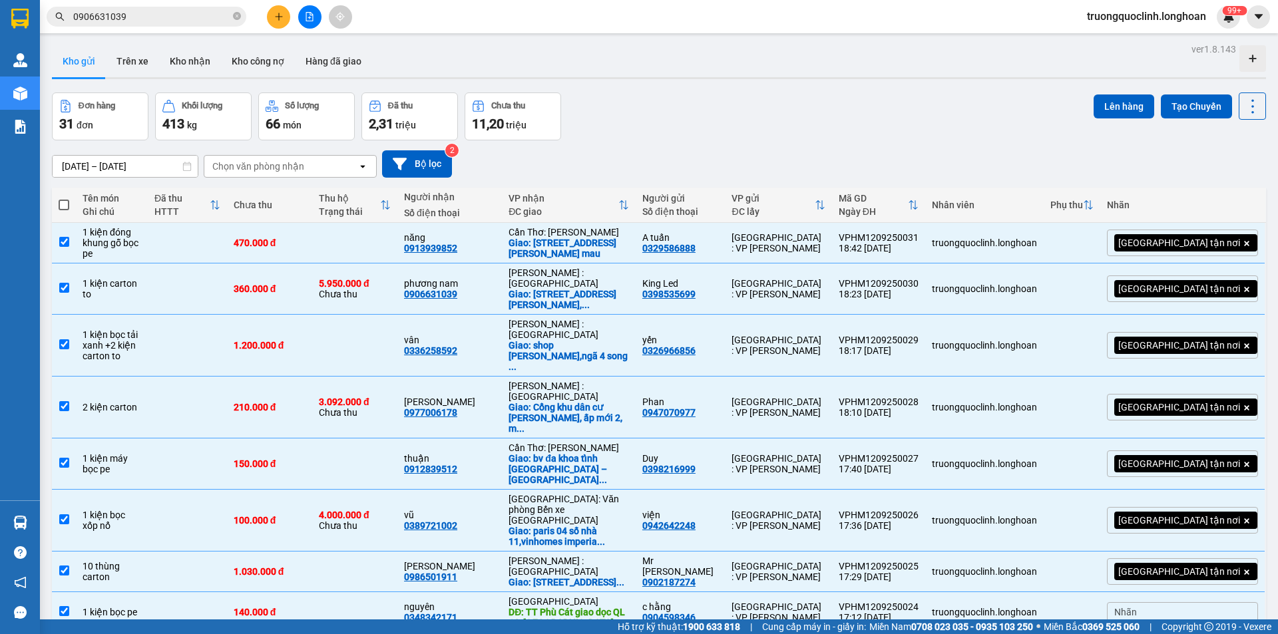
checkbox input "true"
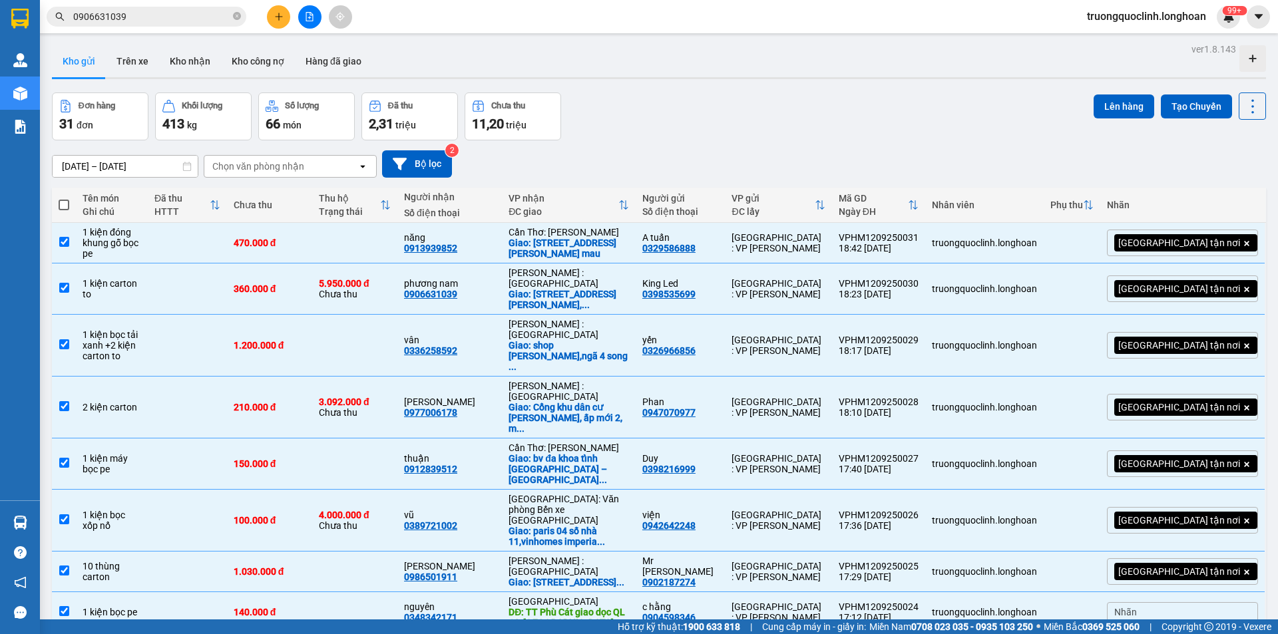
checkbox input "true"
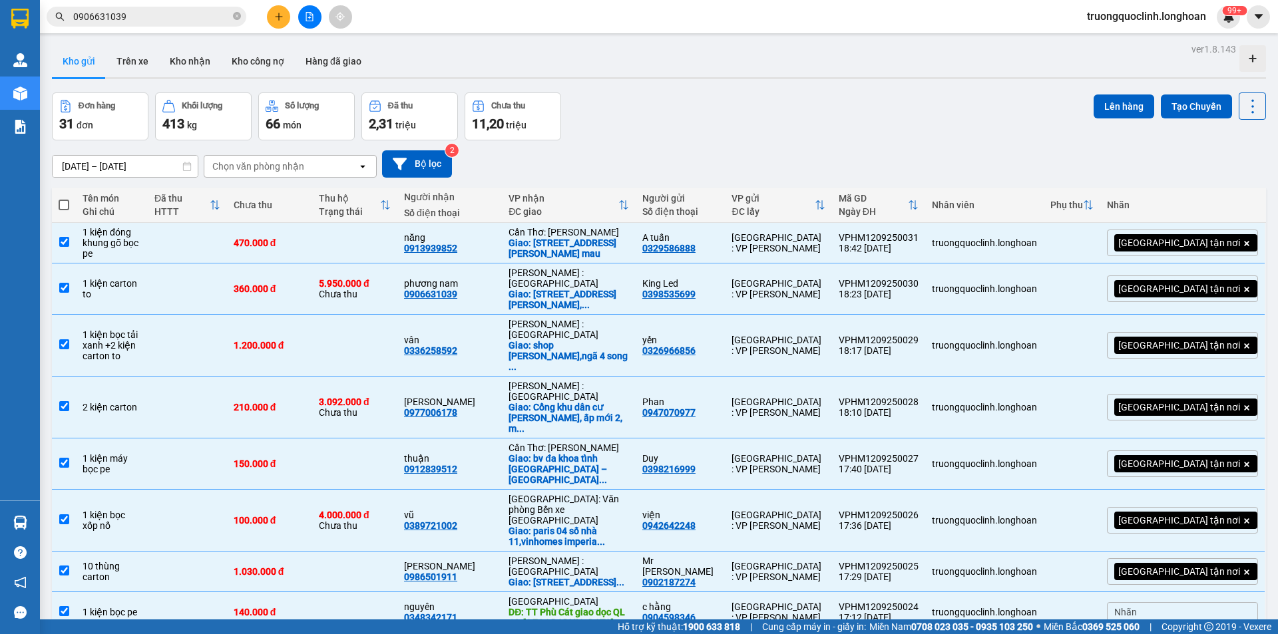
checkbox input "true"
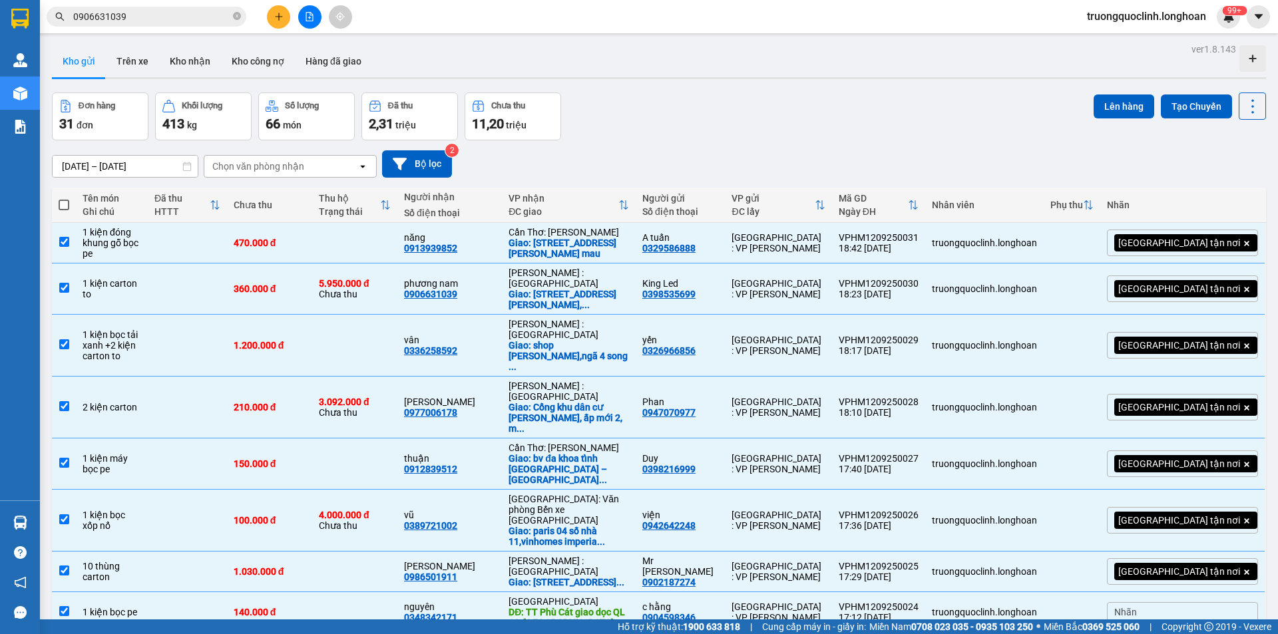
checkbox input "true"
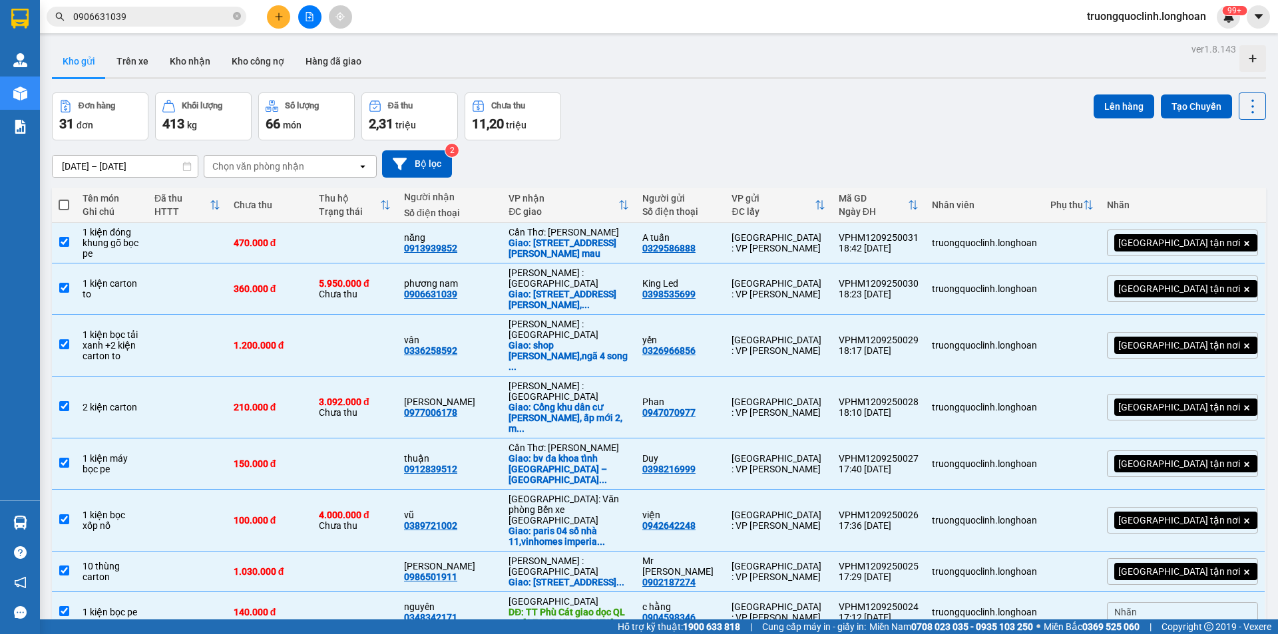
checkbox input "true"
click at [1102, 104] on button "Lên hàng" at bounding box center [1124, 107] width 61 height 24
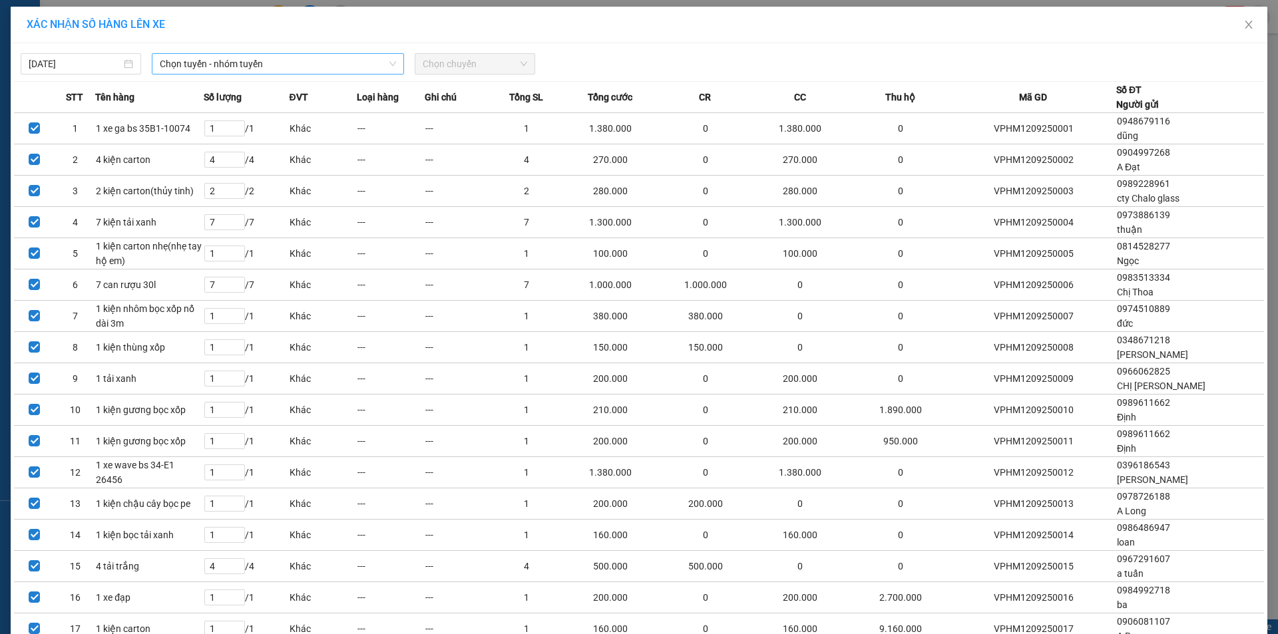
click at [302, 69] on span "Chọn tuyến - nhóm tuyến" at bounding box center [278, 64] width 236 height 20
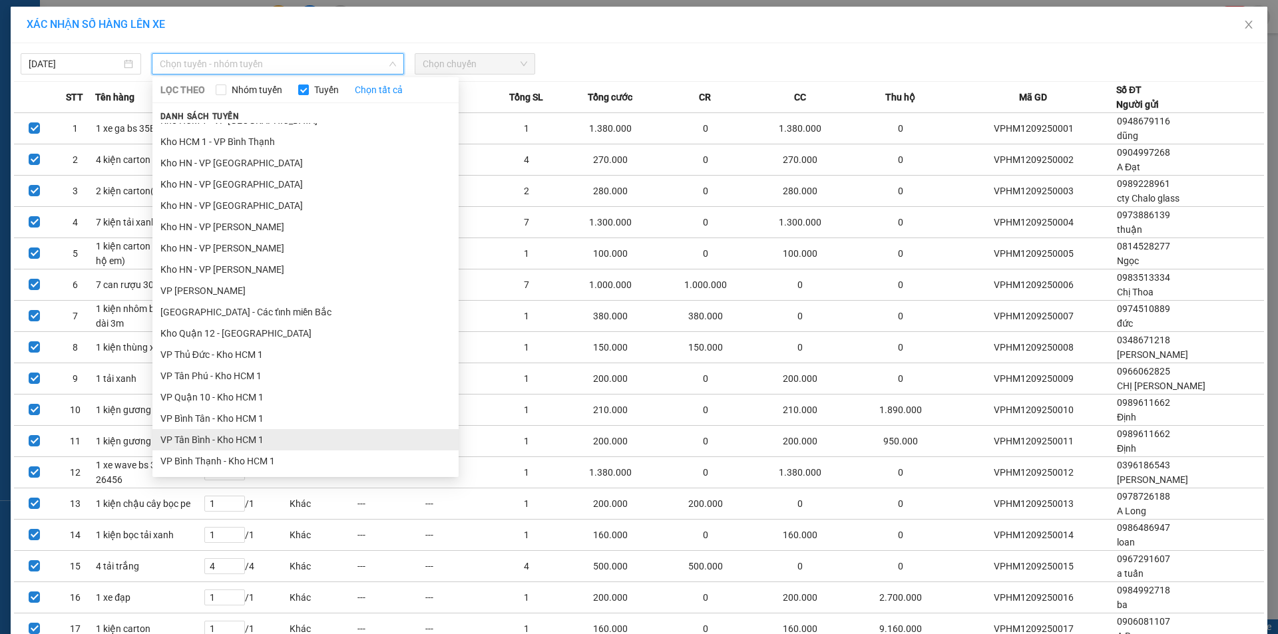
scroll to position [533, 0]
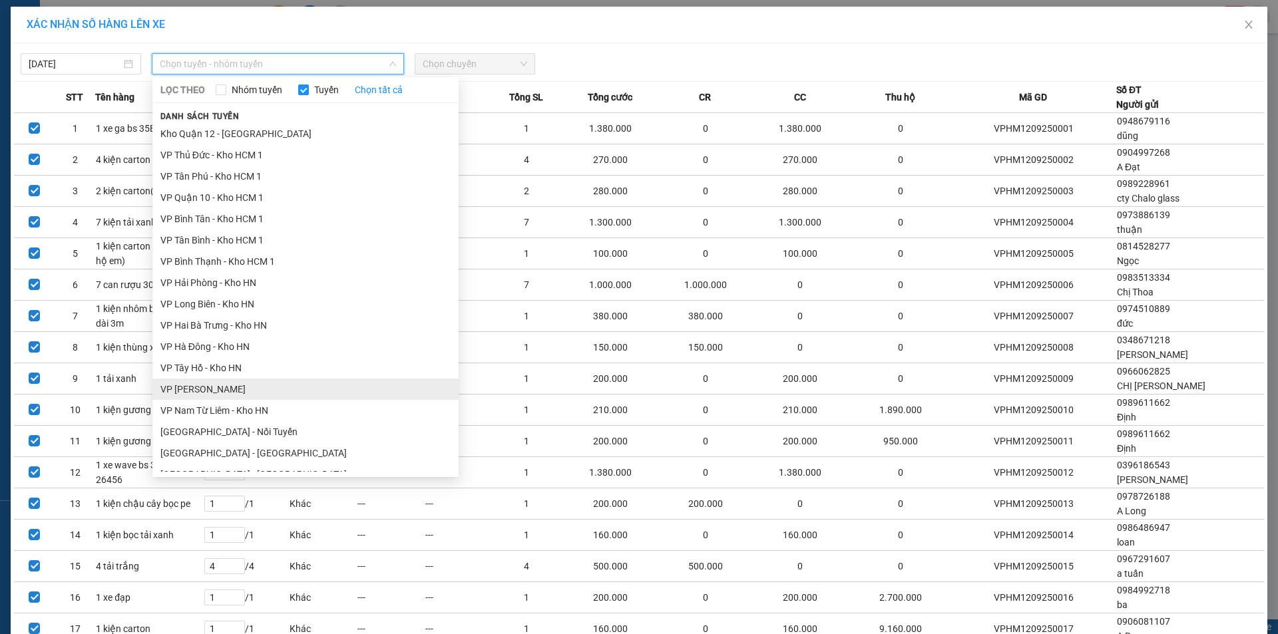
click at [214, 387] on li "VP Hoàng Mai - Kho HN" at bounding box center [305, 389] width 306 height 21
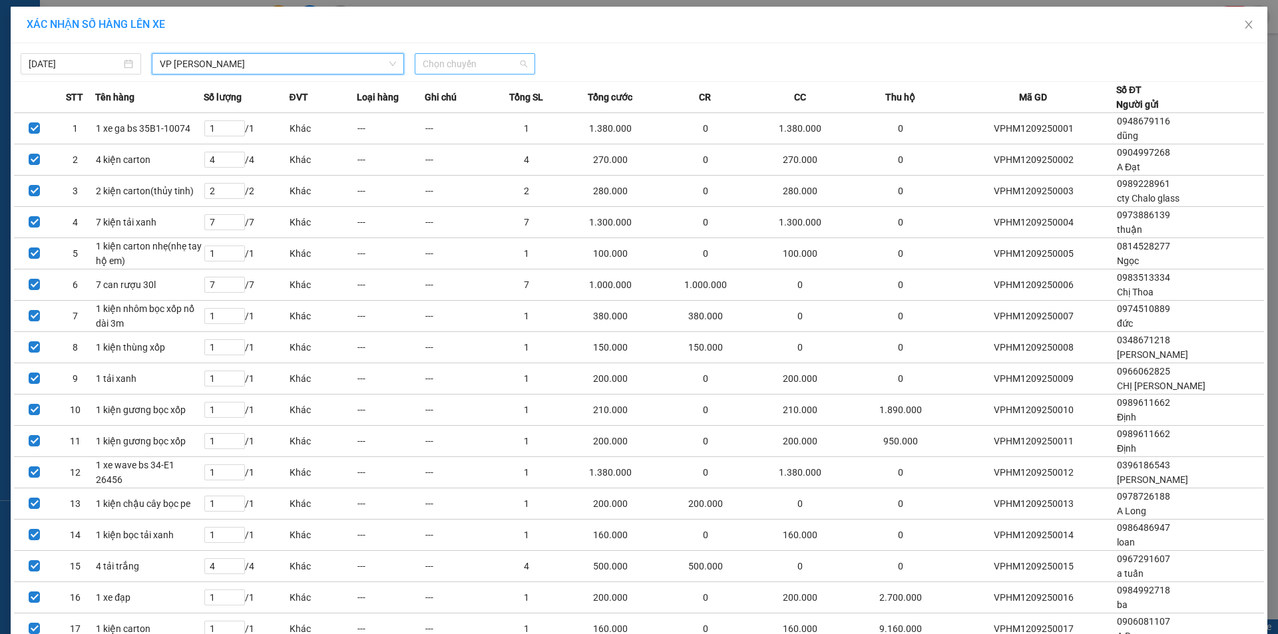
click at [493, 68] on span "Chọn chuyến" at bounding box center [475, 64] width 105 height 20
click at [477, 114] on div "19:00 (TC) - 29K-105.31" at bounding box center [470, 112] width 104 height 15
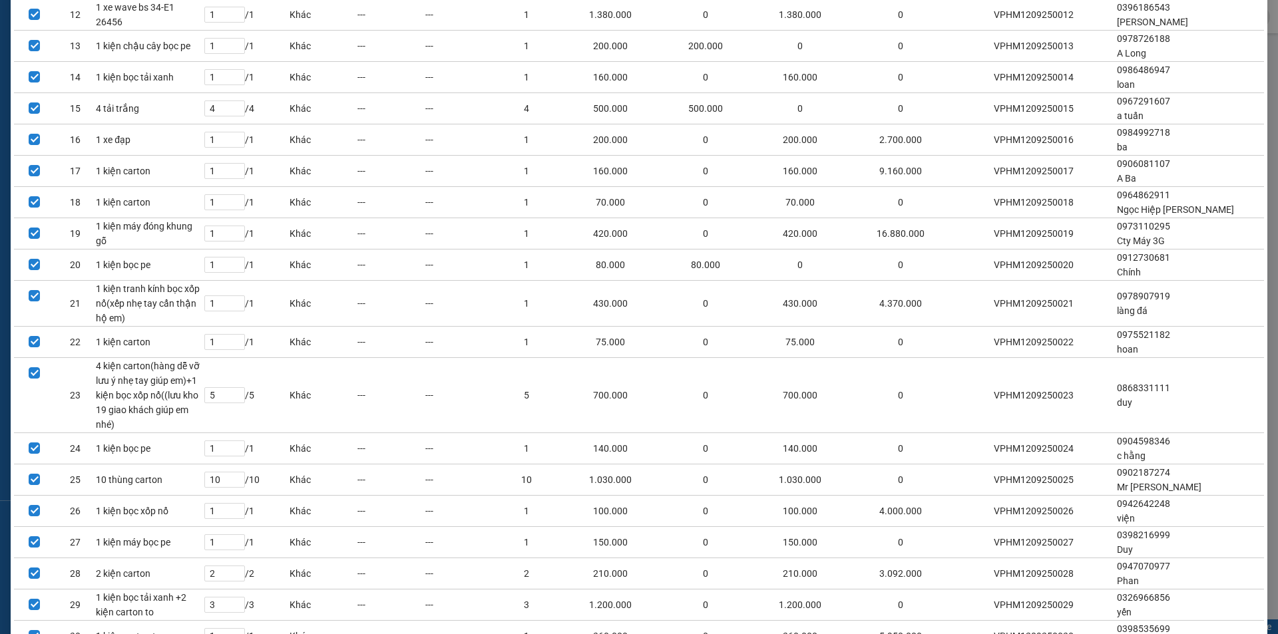
scroll to position [606, 0]
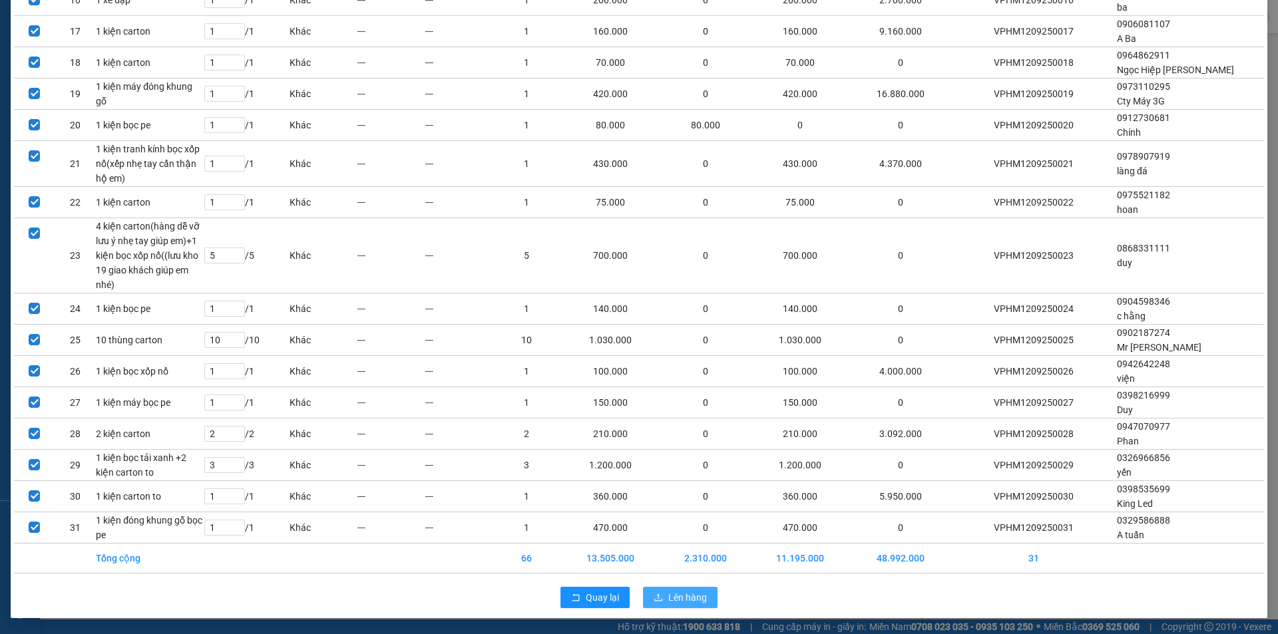
click at [669, 594] on span "Lên hàng" at bounding box center [687, 597] width 39 height 15
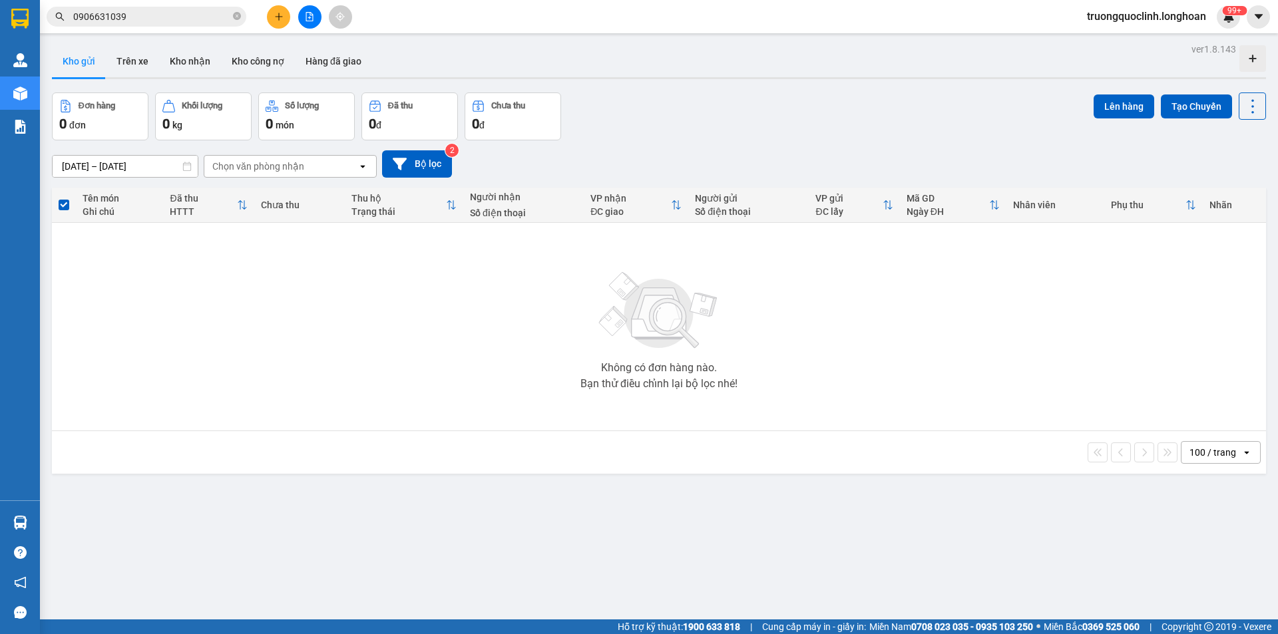
click at [310, 23] on button at bounding box center [309, 16] width 23 height 23
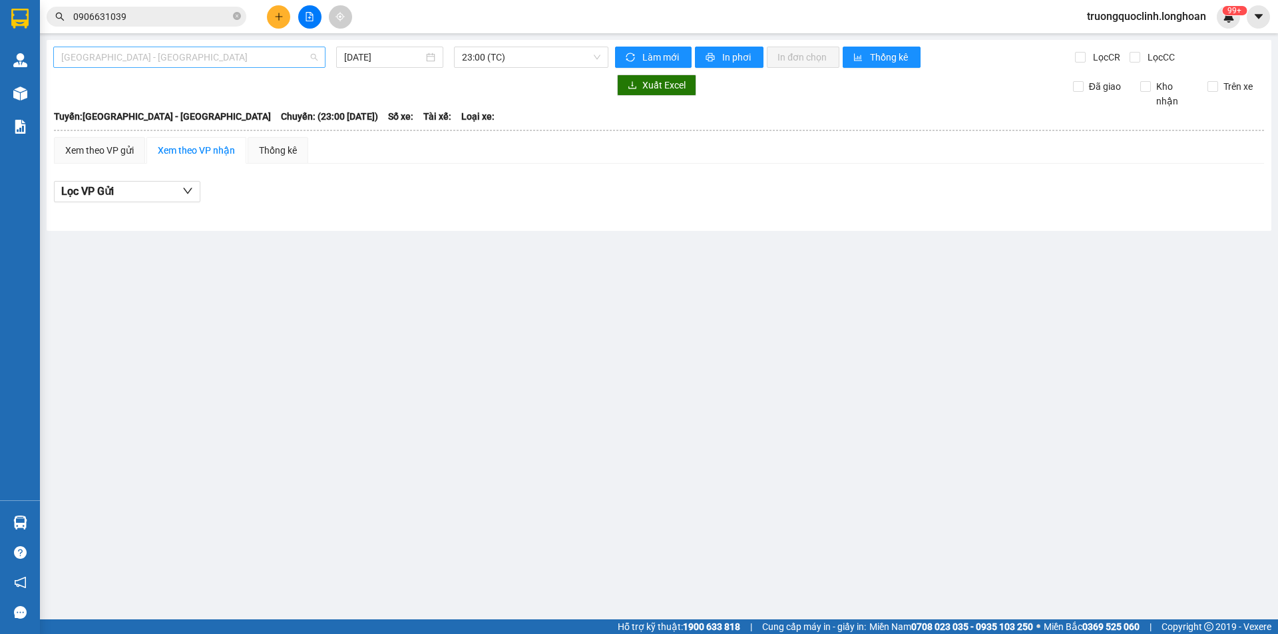
click at [272, 52] on span "Hải Phòng - Hà Nội" at bounding box center [189, 57] width 256 height 20
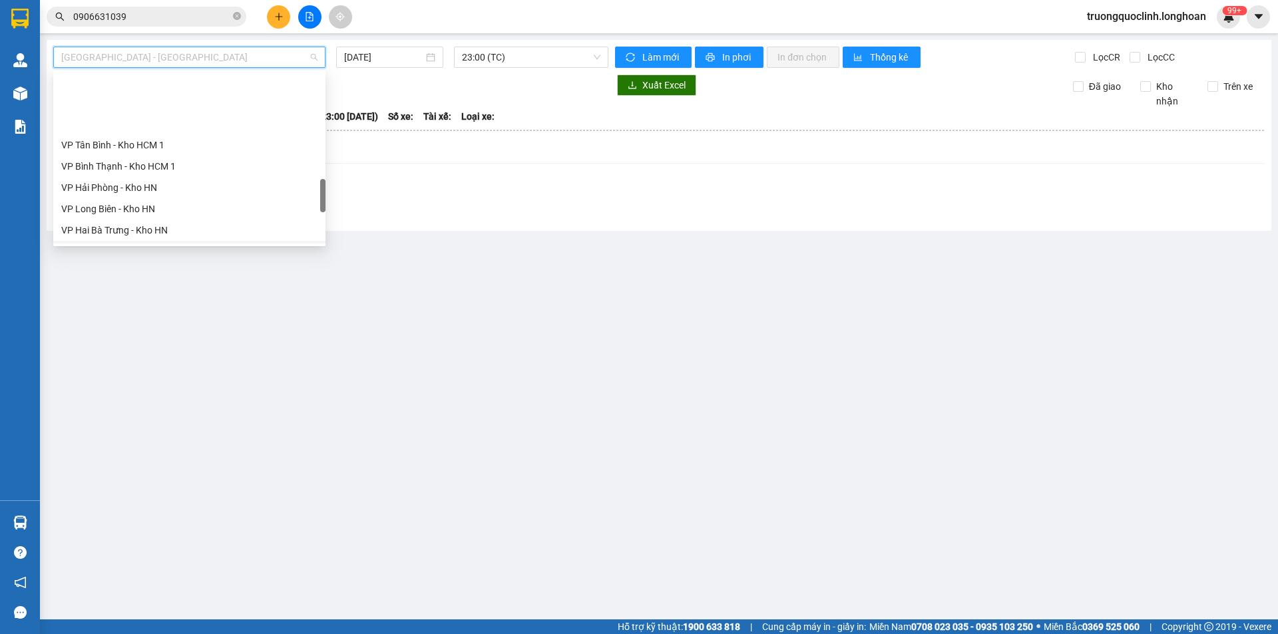
scroll to position [666, 0]
drag, startPoint x: 135, startPoint y: 225, endPoint x: 162, endPoint y: 206, distance: 33.4
click at [135, 224] on div "VP Hoàng Mai - Kho HN" at bounding box center [189, 227] width 256 height 15
type input "12/09/2025"
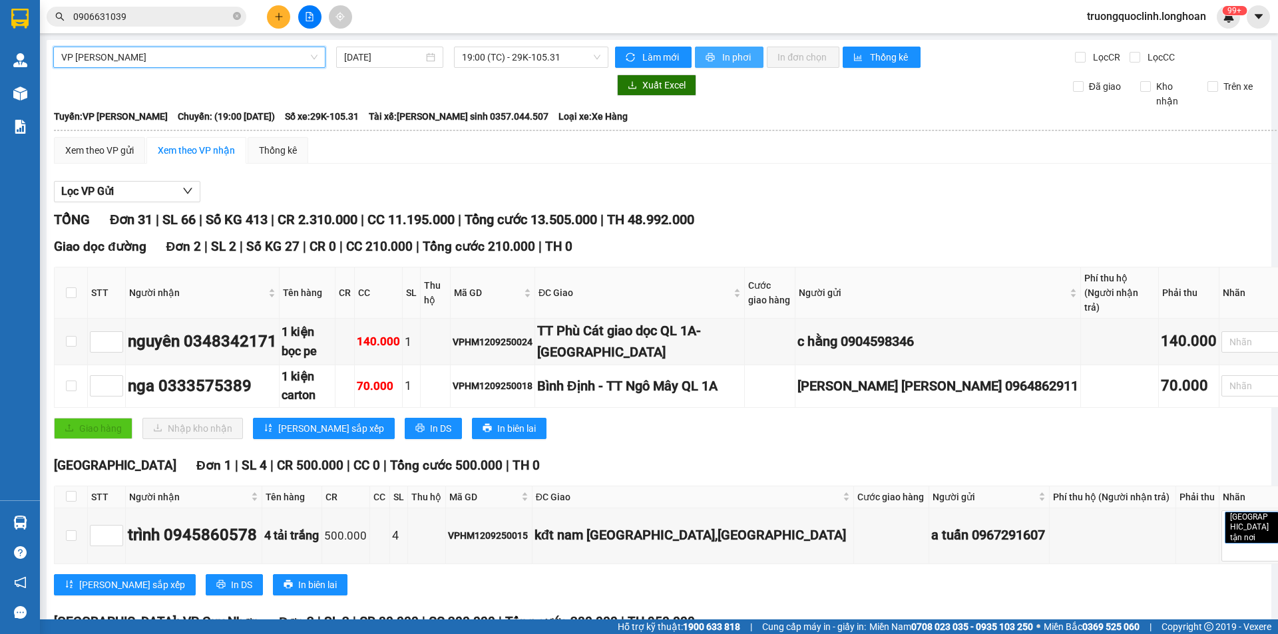
click at [723, 55] on span "In phơi" at bounding box center [737, 57] width 31 height 15
click at [41, 18] on div "0906631039" at bounding box center [130, 17] width 260 height 20
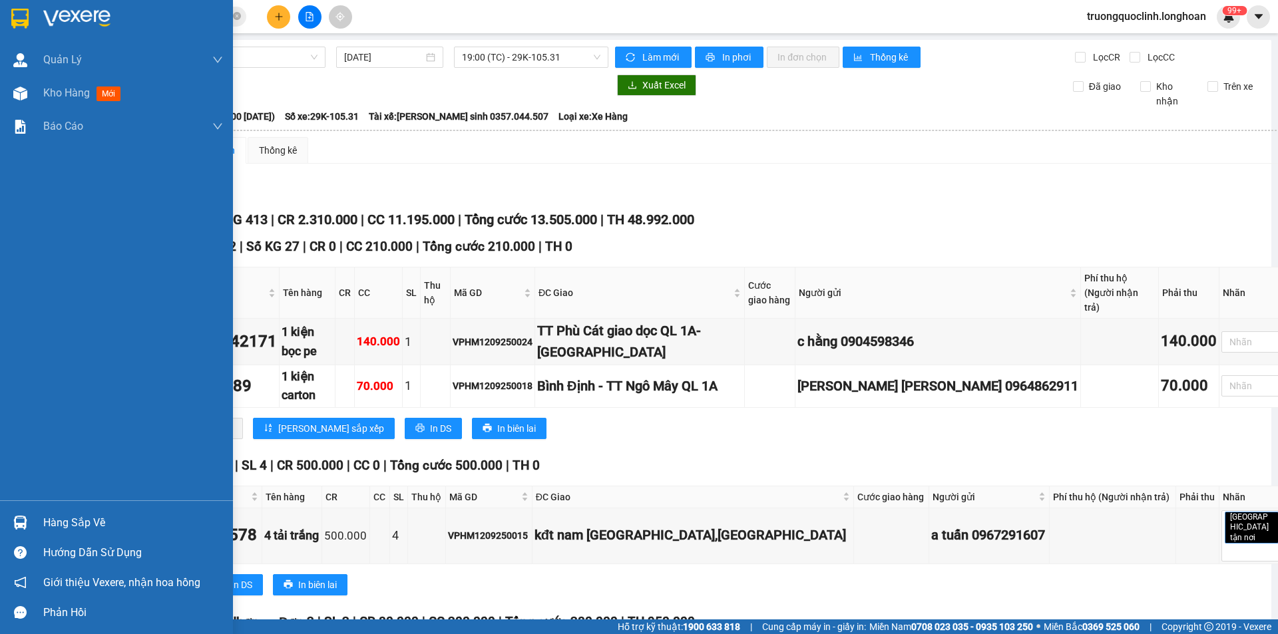
click at [13, 27] on img at bounding box center [19, 19] width 17 height 20
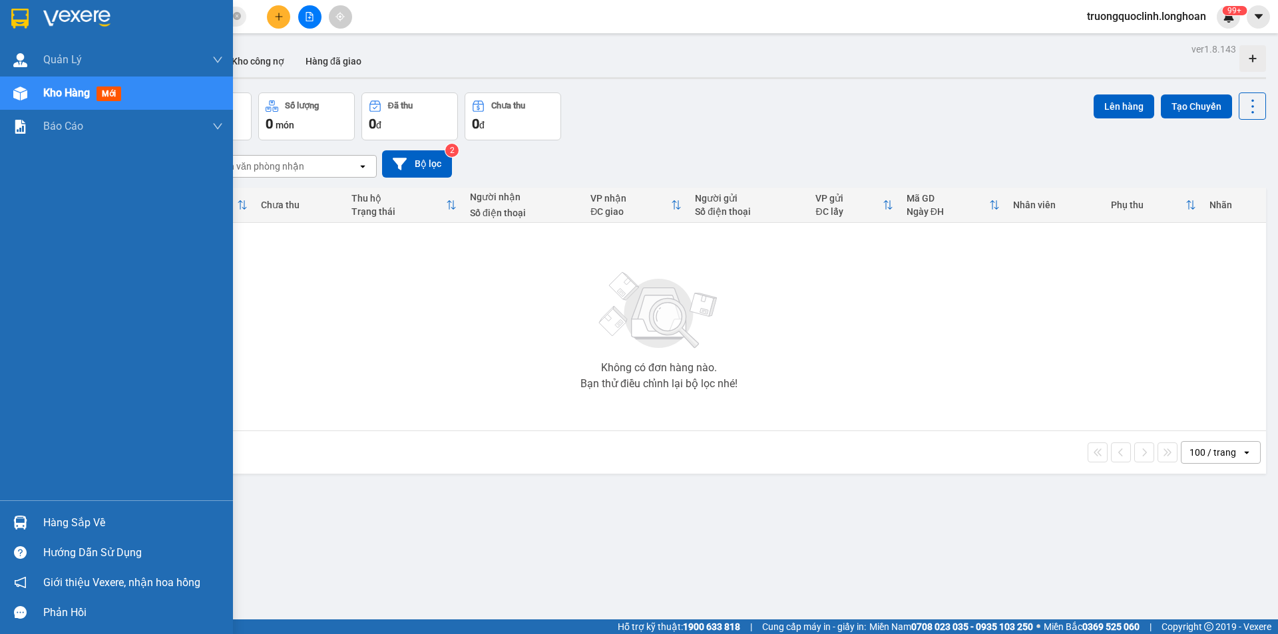
click at [16, 17] on img at bounding box center [19, 19] width 17 height 20
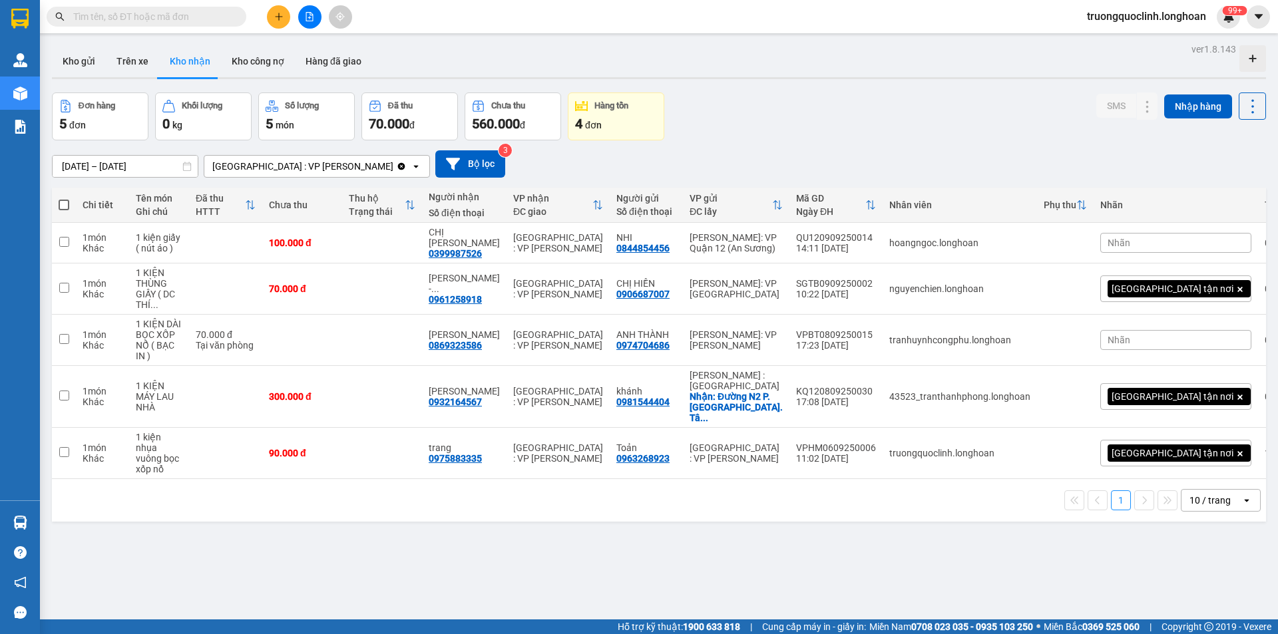
click at [170, 15] on input "text" at bounding box center [151, 16] width 157 height 15
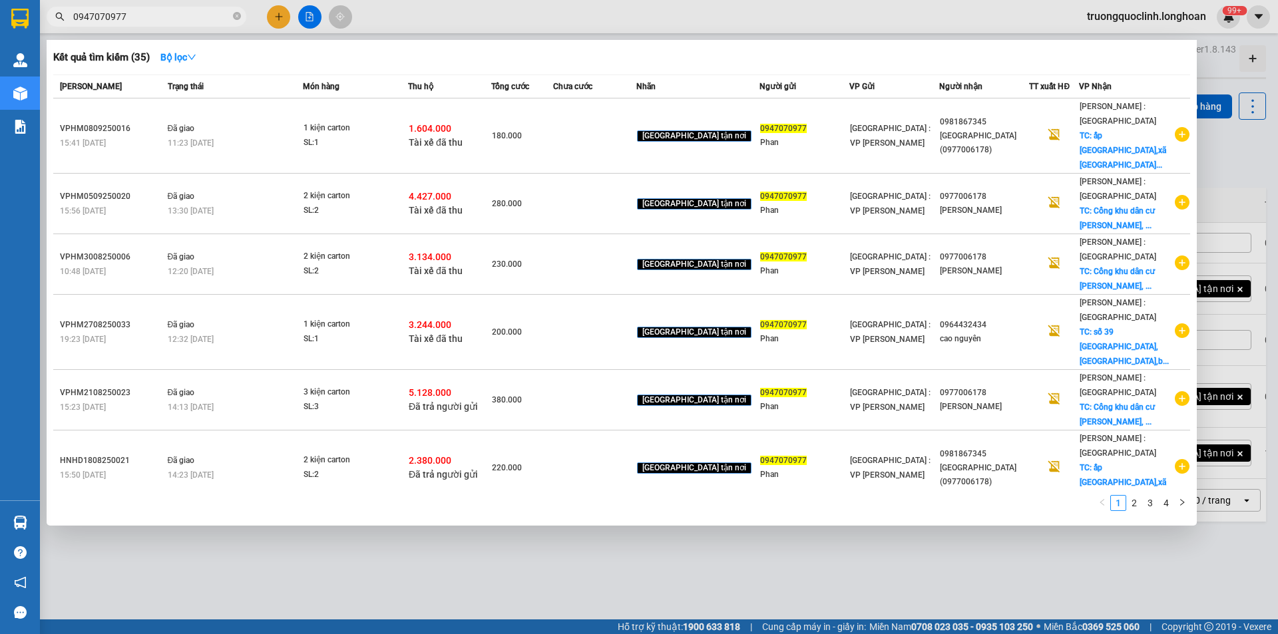
type input "0947070977"
